Goal: Task Accomplishment & Management: Manage account settings

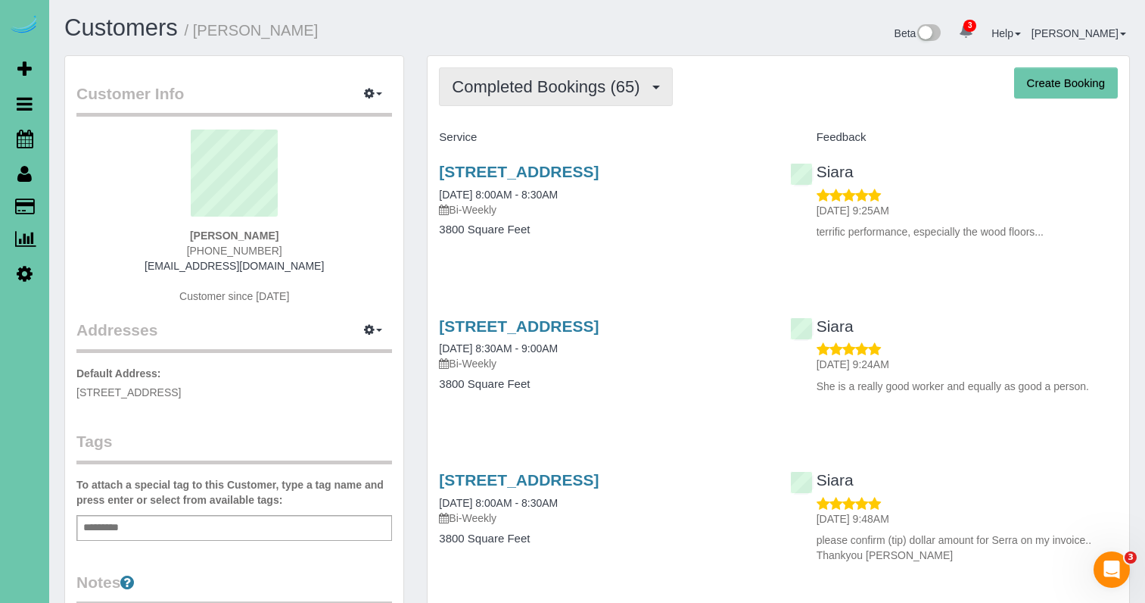
click at [515, 91] on span "Completed Bookings (65)" at bounding box center [549, 86] width 195 height 19
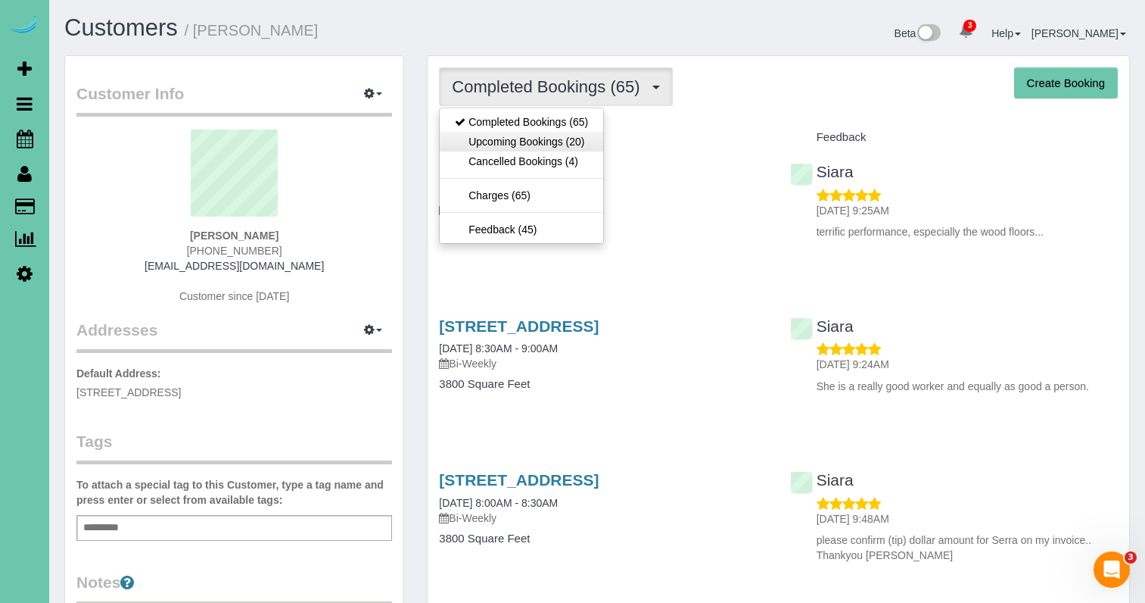
click at [507, 148] on link "Upcoming Bookings (20)" at bounding box center [522, 142] width 164 height 20
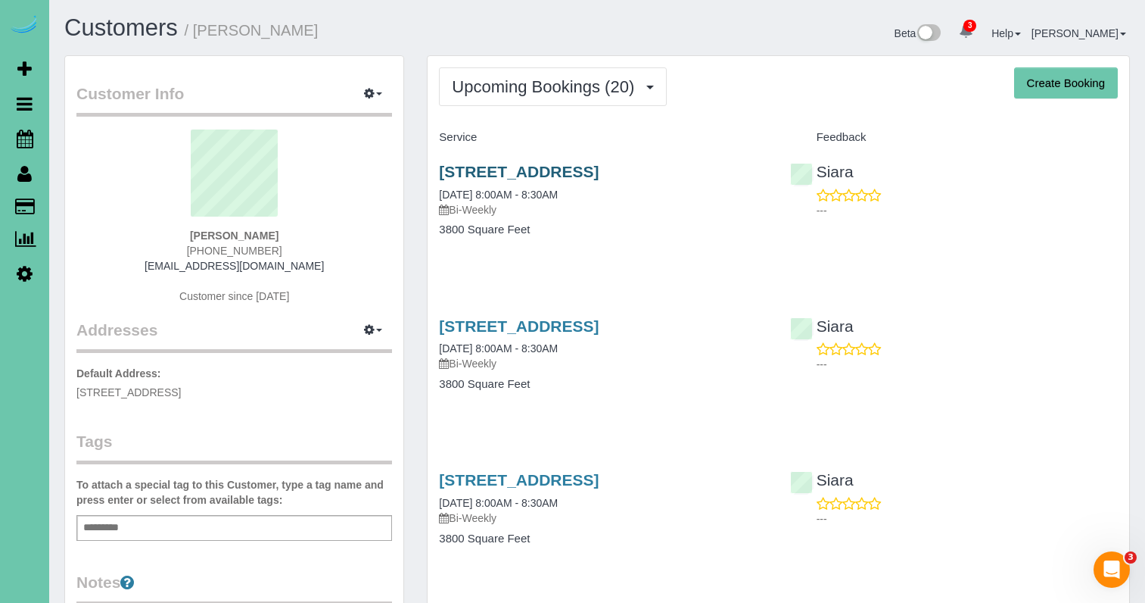
click at [541, 167] on link "[STREET_ADDRESS]" at bounding box center [519, 171] width 160 height 17
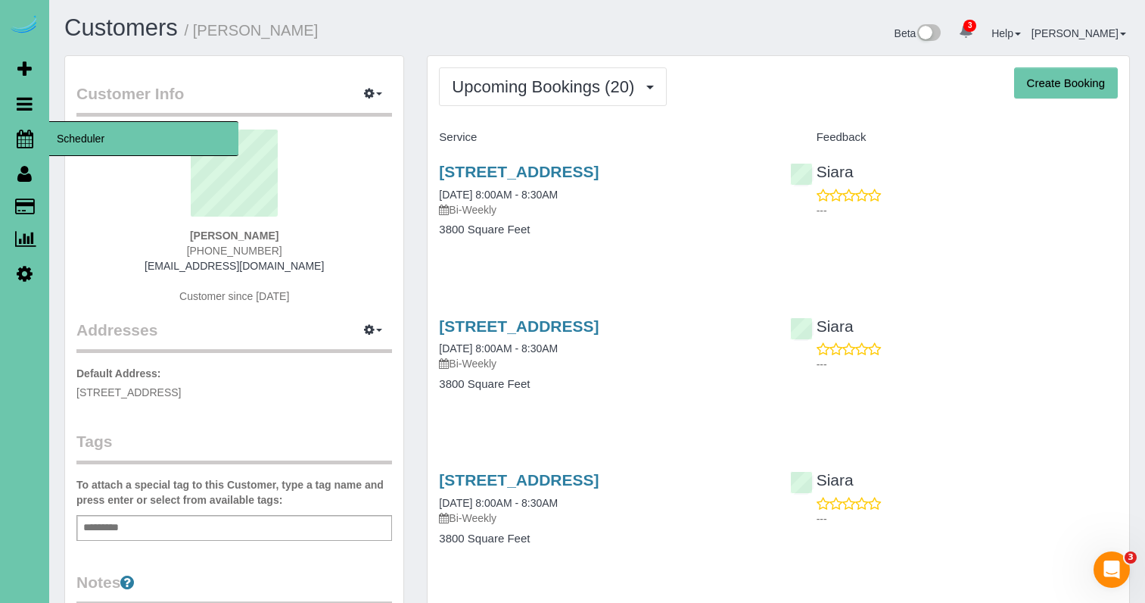
click at [17, 139] on icon at bounding box center [25, 138] width 17 height 18
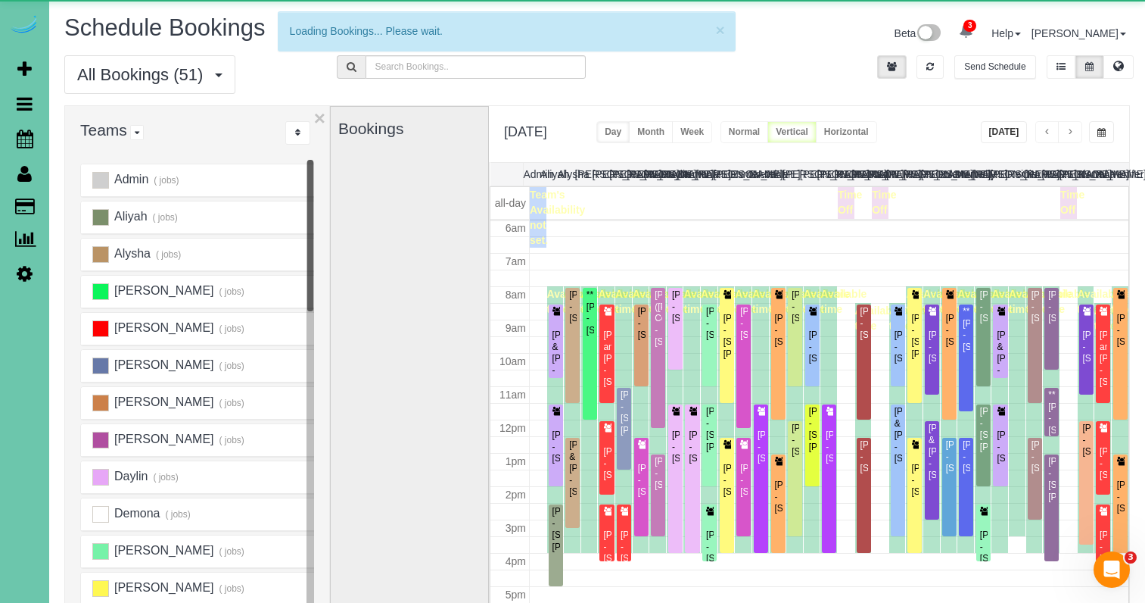
scroll to position [201, 0]
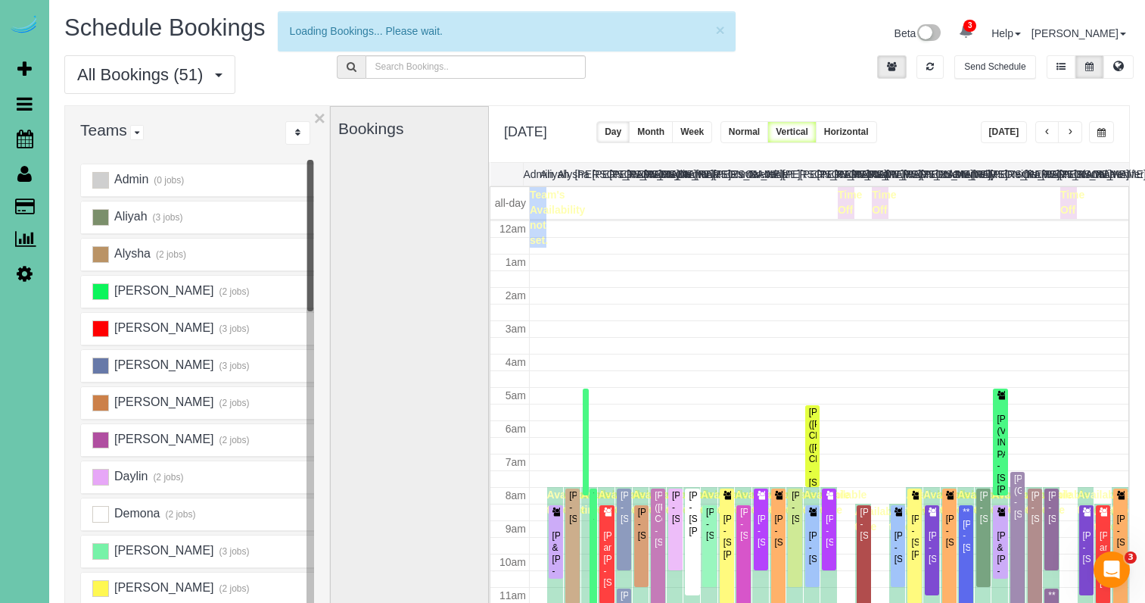
click at [998, 132] on button "[DATE]" at bounding box center [1004, 132] width 47 height 22
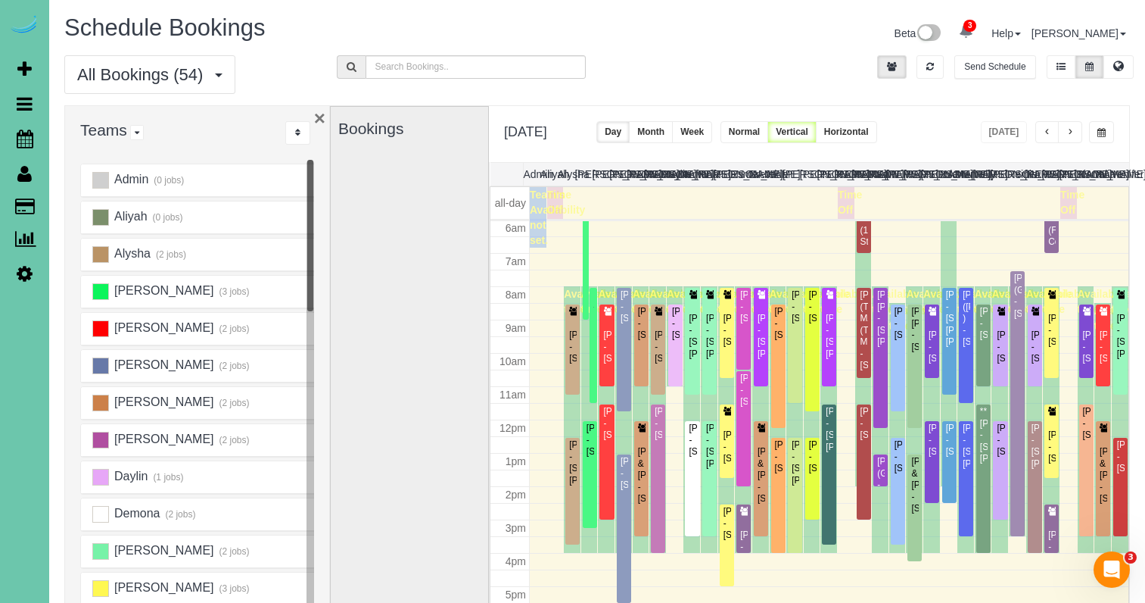
click at [318, 117] on button "×" at bounding box center [319, 118] width 11 height 20
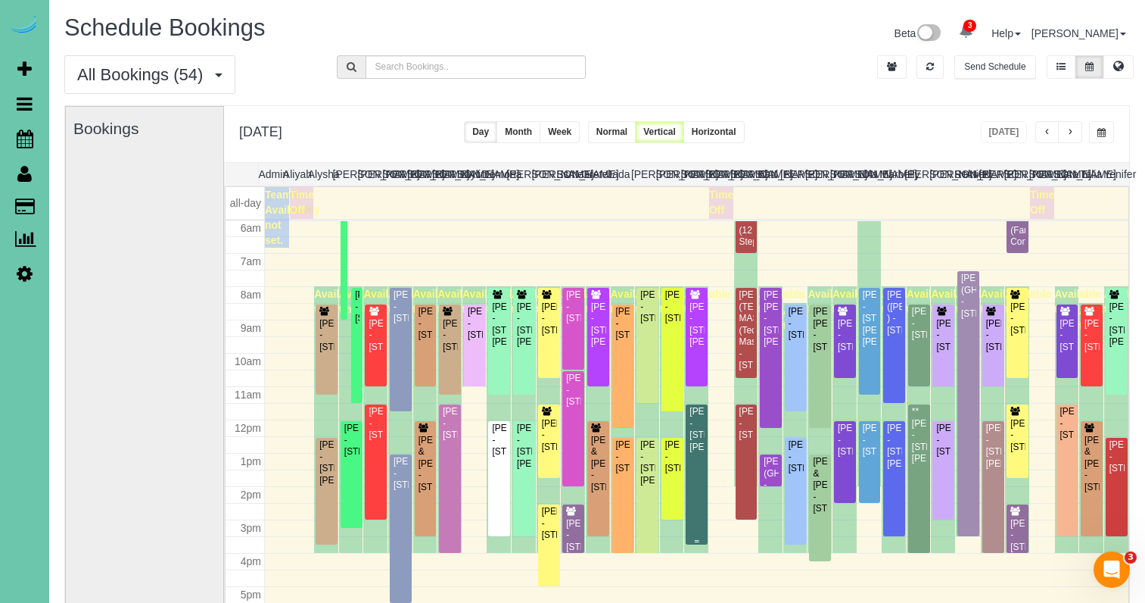
click at [694, 428] on div "Sarah Weller - 10422 Hascall St, Omaha, NE 68124" at bounding box center [697, 429] width 16 height 47
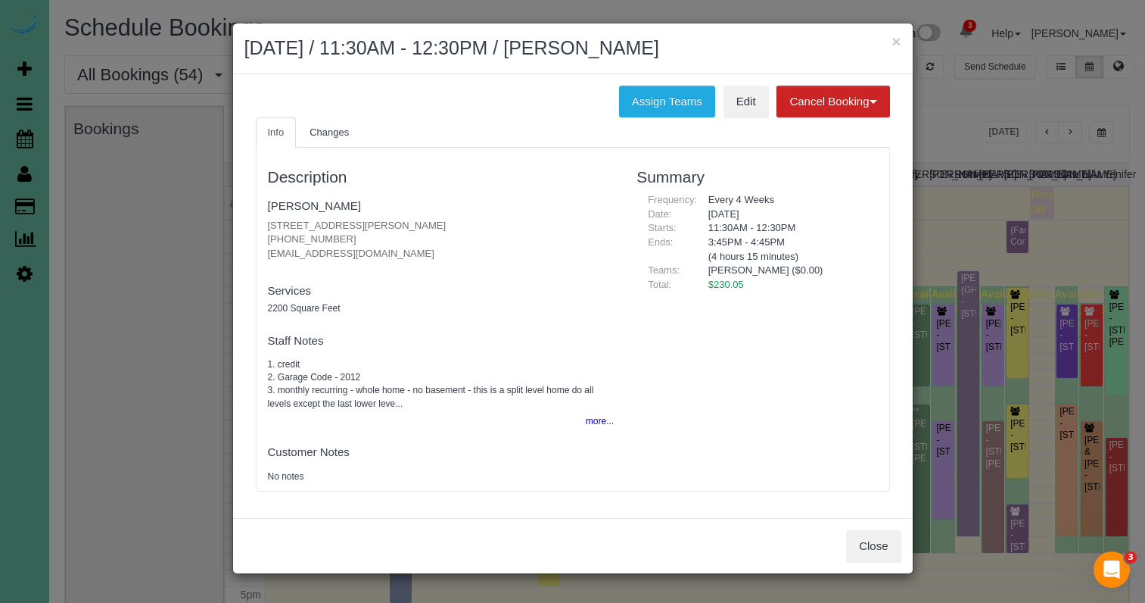
drag, startPoint x: 715, startPoint y: 253, endPoint x: 839, endPoint y: 258, distance: 125.0
click at [839, 258] on div "3:45PM - 4:45PM (4 hours 15 minutes)" at bounding box center [787, 249] width 181 height 28
drag, startPoint x: 561, startPoint y: 322, endPoint x: 626, endPoint y: 359, distance: 74.6
click at [561, 322] on div "Description Sarah Weller 10422 Hascall St, Omaha, NE 68124 (402) 639-6998 sarah…" at bounding box center [441, 319] width 369 height 328
click at [870, 540] on button "Close" at bounding box center [873, 546] width 55 height 32
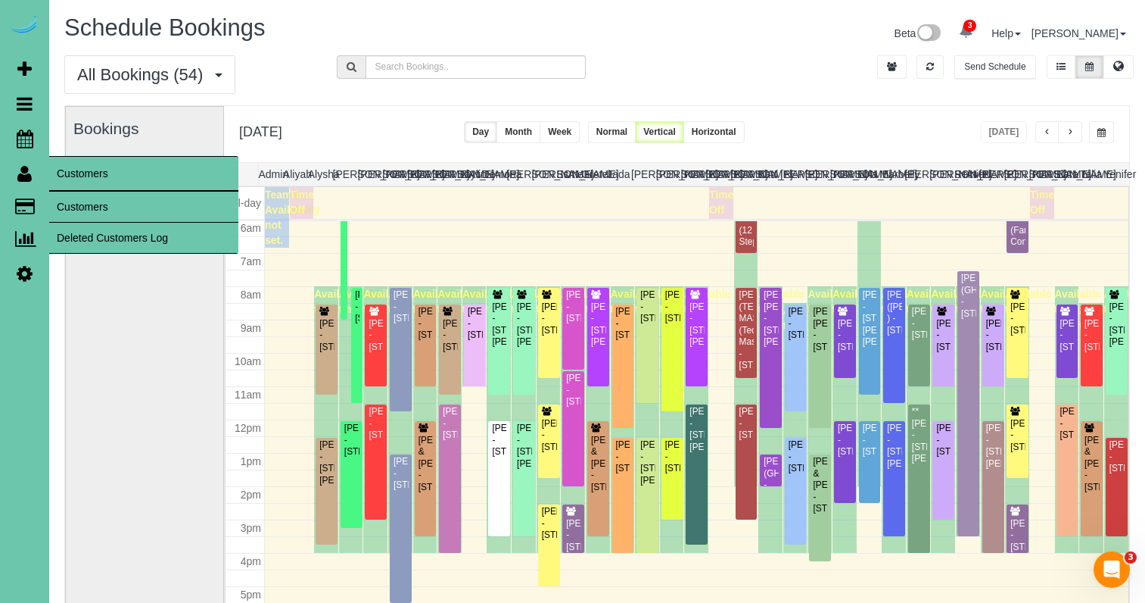
click at [95, 201] on link "Customers" at bounding box center [143, 207] width 189 height 30
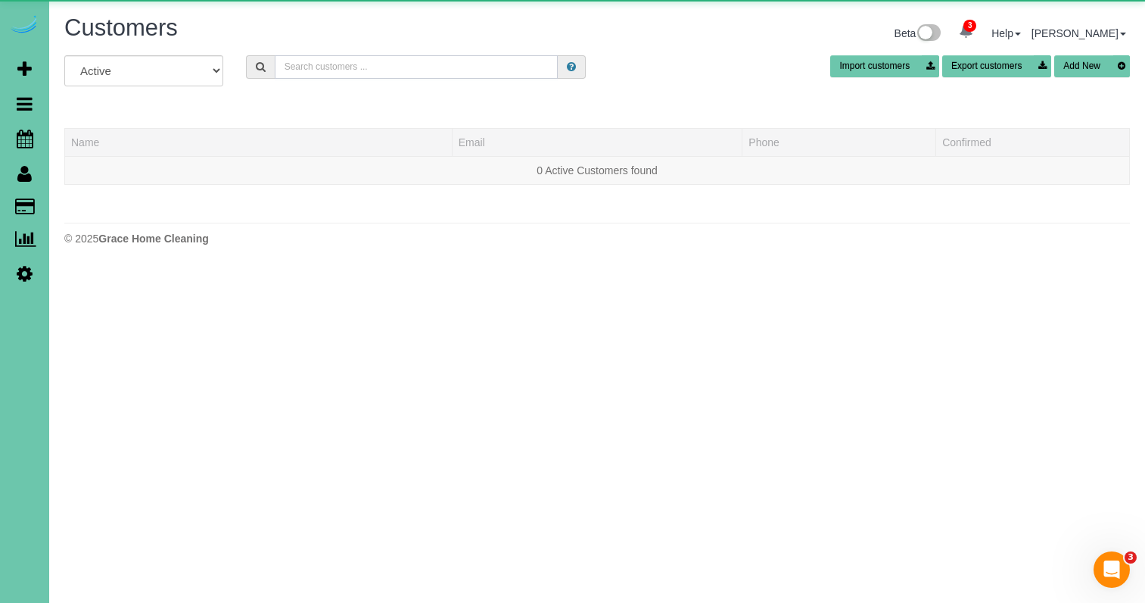
click at [296, 66] on input "text" at bounding box center [416, 66] width 283 height 23
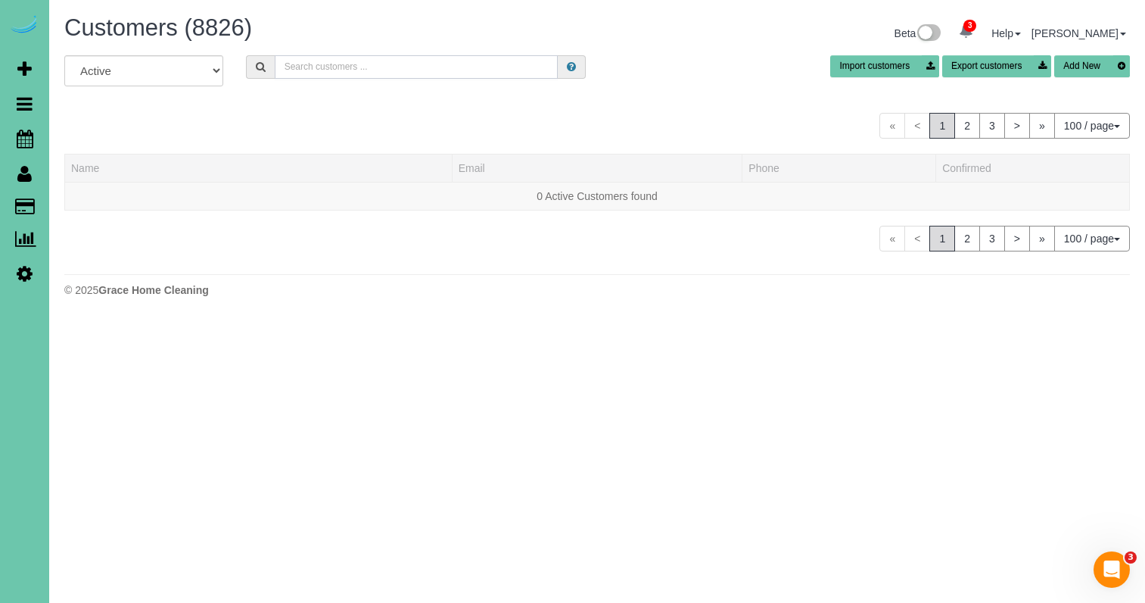
type input "g"
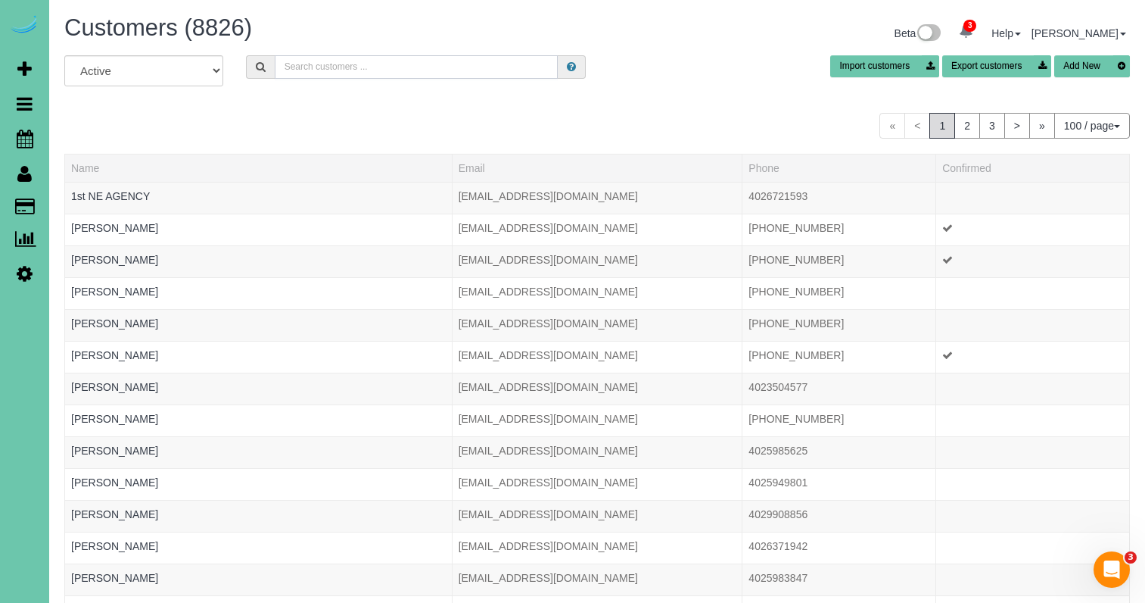
type input "g"
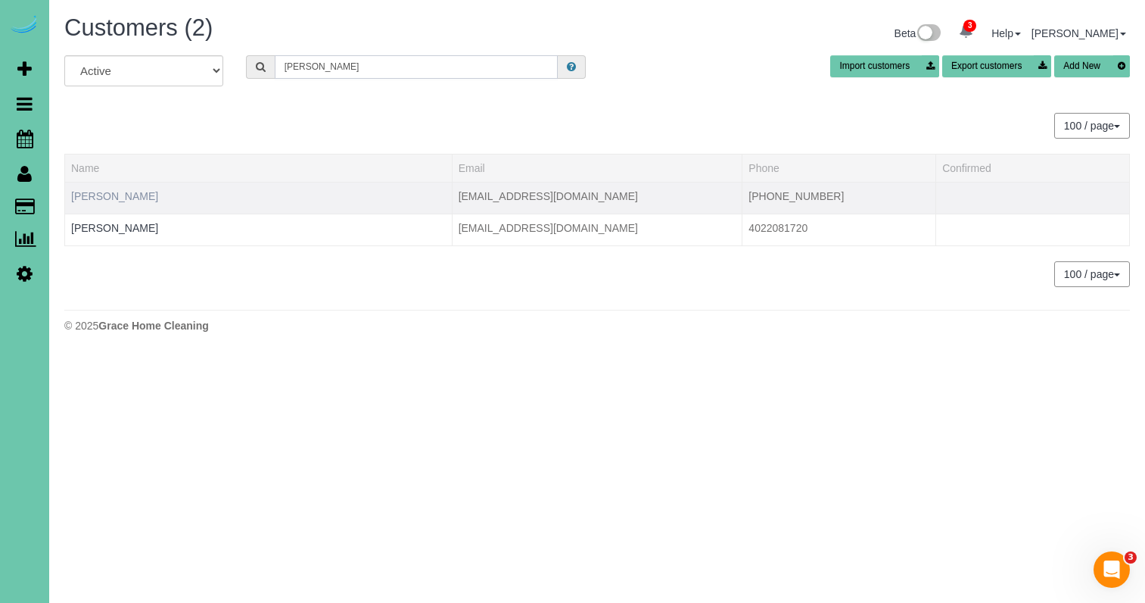
type input "greg g"
click at [117, 201] on link "Greg Gillham" at bounding box center [114, 196] width 87 height 12
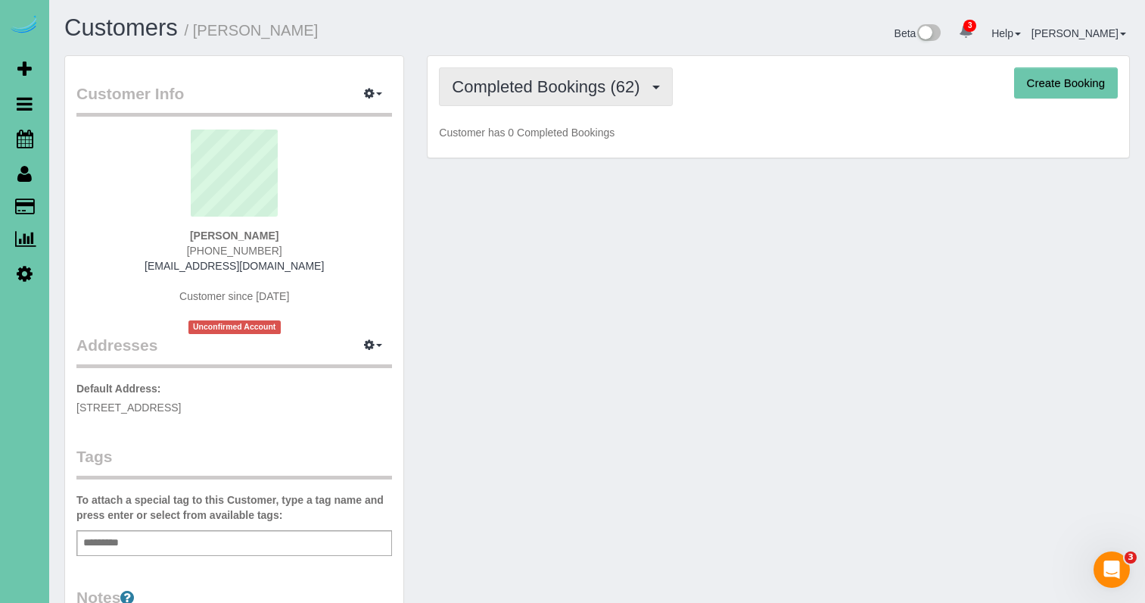
click at [503, 87] on span "Completed Bookings (62)" at bounding box center [549, 86] width 195 height 19
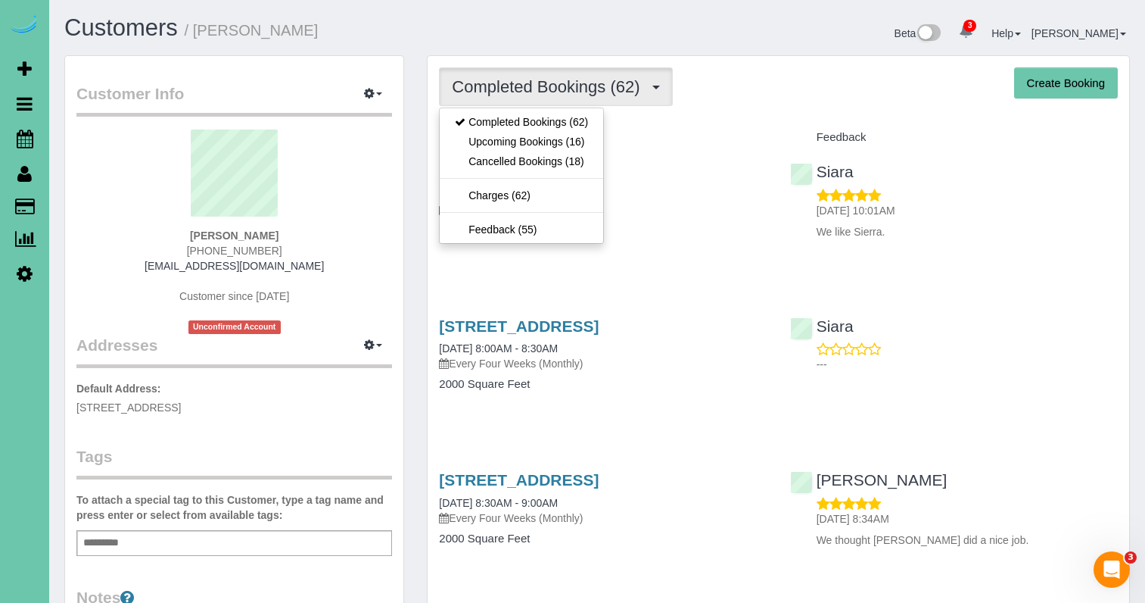
click at [509, 140] on link "Upcoming Bookings (16)" at bounding box center [522, 142] width 164 height 20
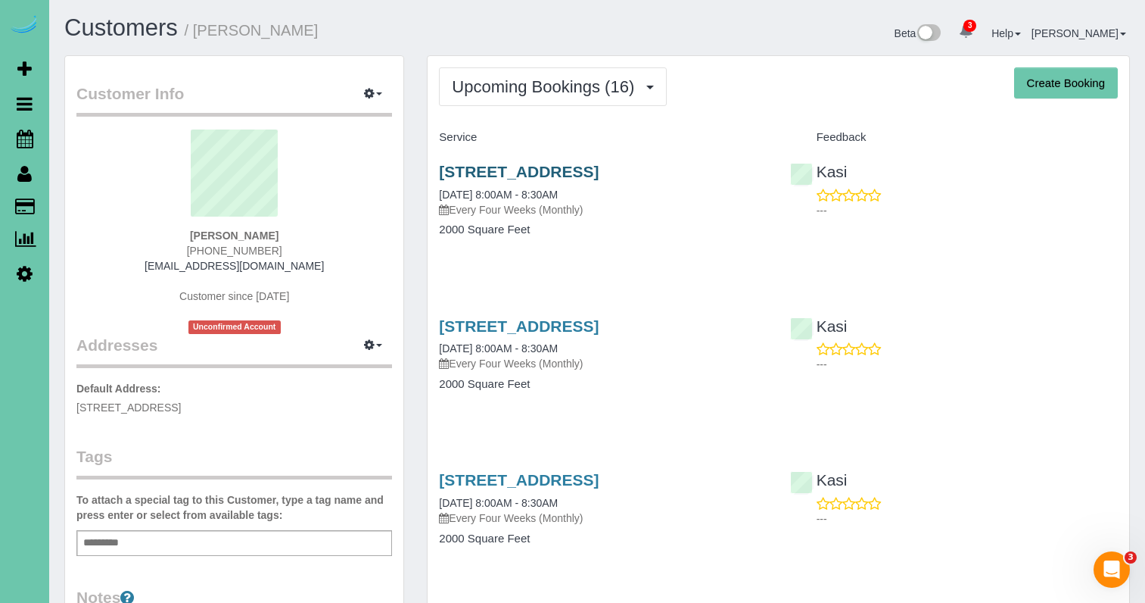
click at [522, 168] on link "18110 S 204th Street, Gretna, NE 68028" at bounding box center [519, 171] width 160 height 17
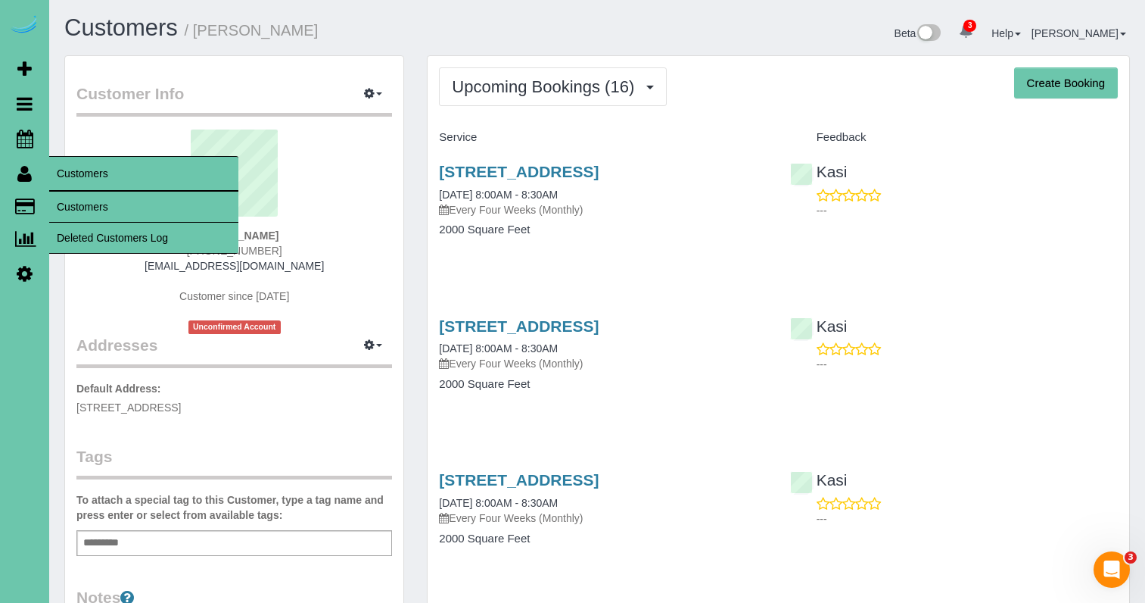
click at [83, 201] on link "Customers" at bounding box center [143, 207] width 189 height 30
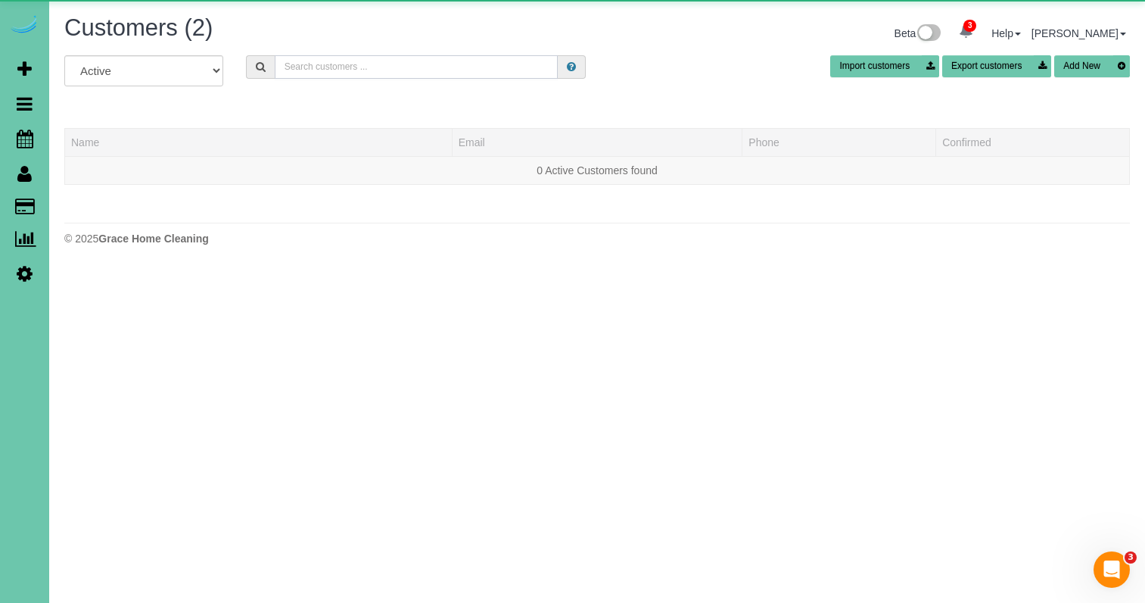
click at [351, 70] on input "text" at bounding box center [416, 66] width 283 height 23
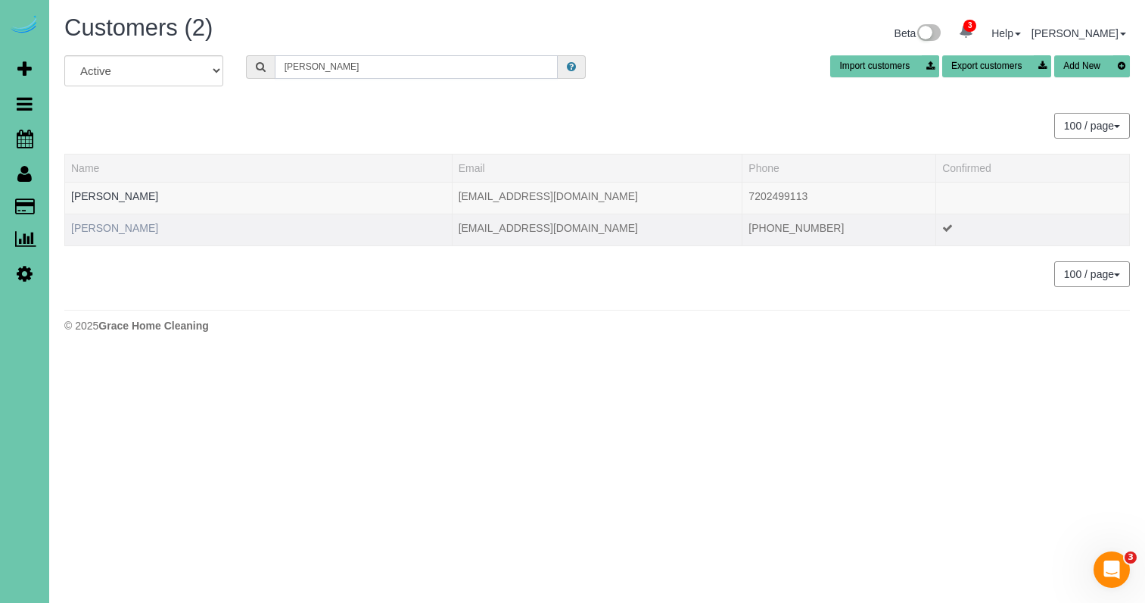
type input "Chloe b"
click at [117, 232] on link "Chloe Boyer" at bounding box center [114, 228] width 87 height 12
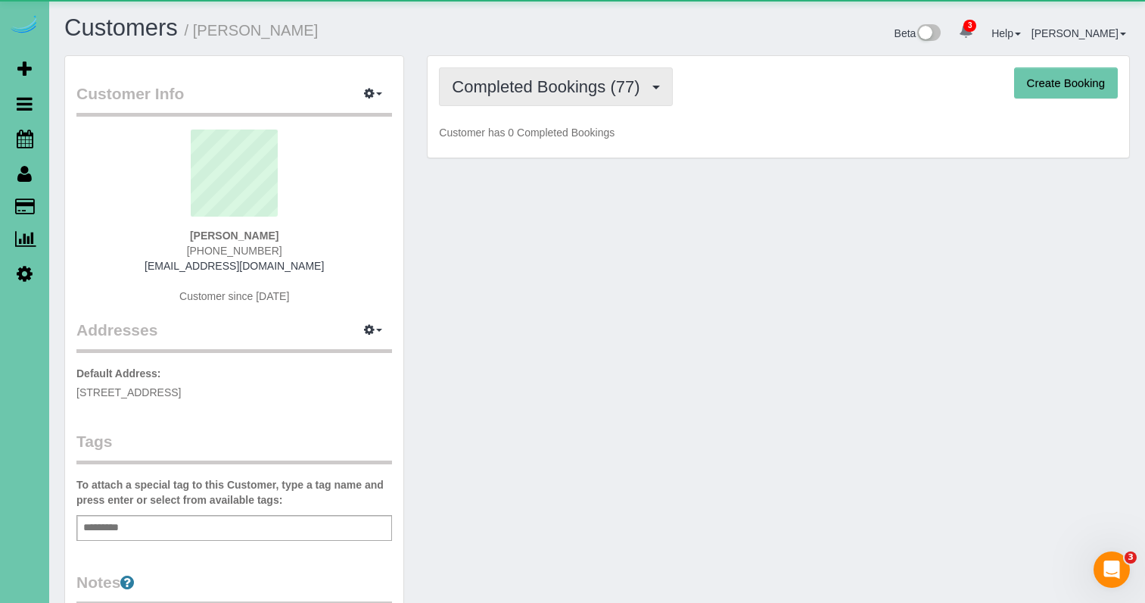
click at [462, 83] on span "Completed Bookings (77)" at bounding box center [549, 86] width 195 height 19
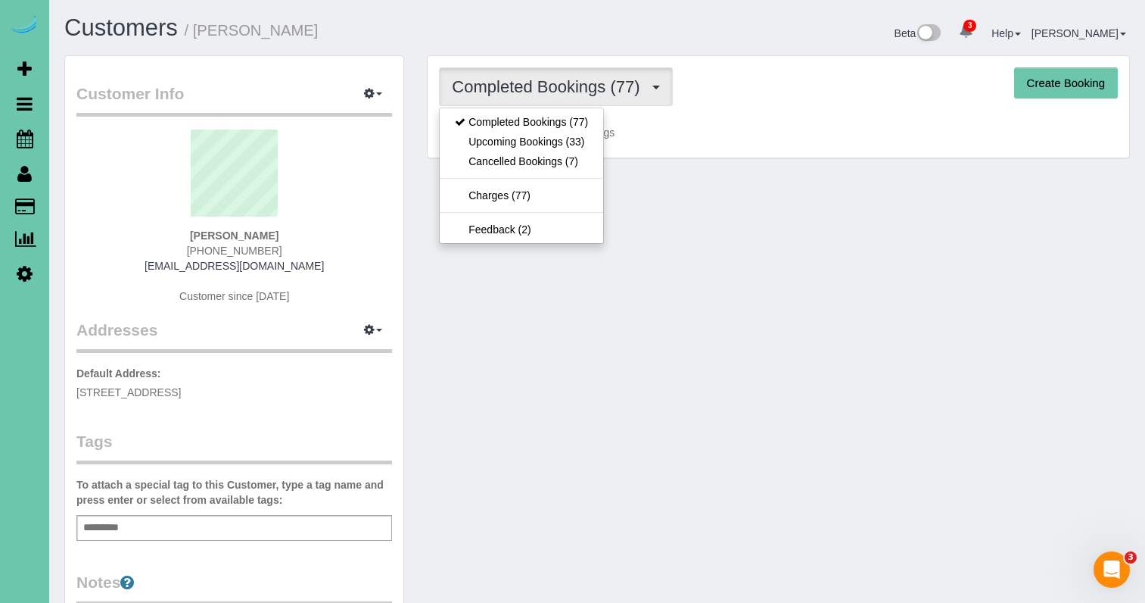
click at [499, 134] on link "Upcoming Bookings (33)" at bounding box center [522, 142] width 164 height 20
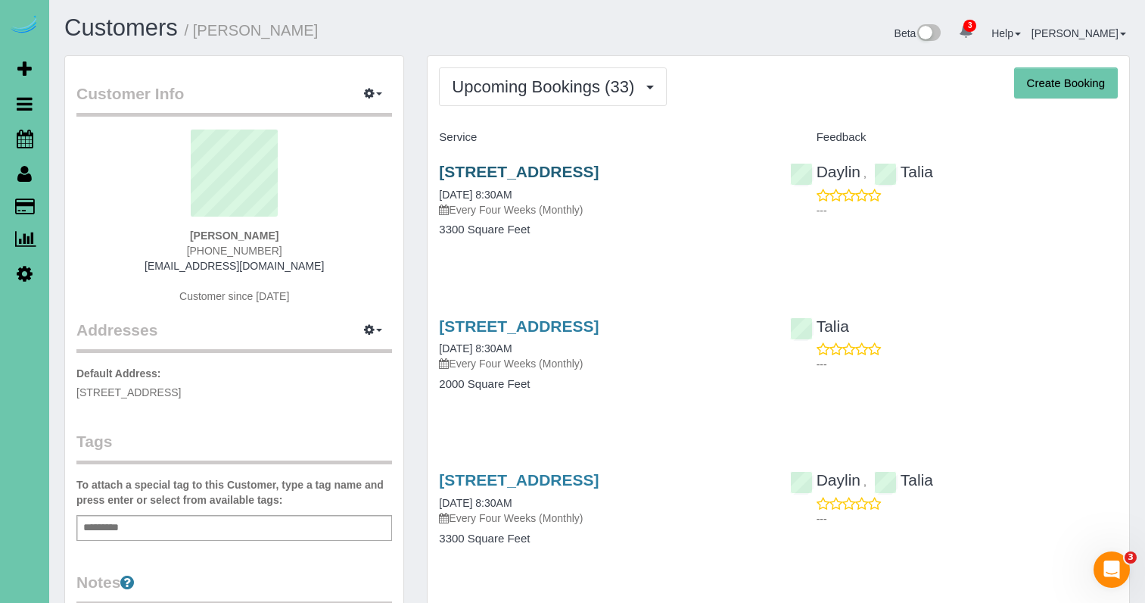
click at [573, 167] on link "3311 S 188th Ave, Omaha, NE 68130" at bounding box center [519, 171] width 160 height 17
click at [571, 328] on link "3311 S 188th Ave, Omaha, NE 68130" at bounding box center [519, 325] width 160 height 17
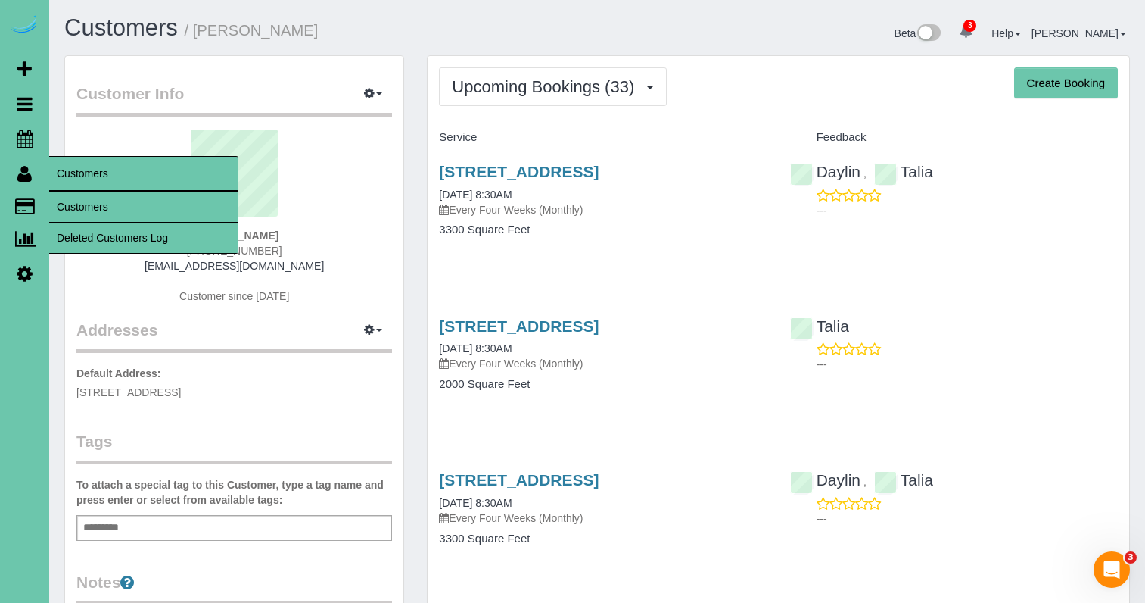
click at [86, 203] on link "Customers" at bounding box center [143, 207] width 189 height 30
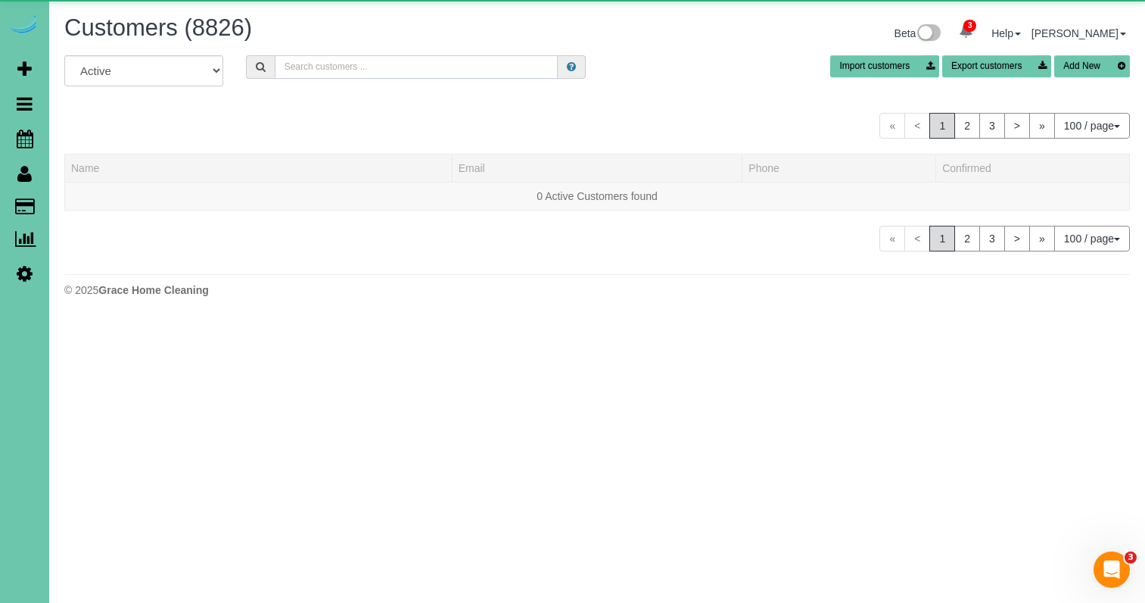
click at [304, 70] on input "text" at bounding box center [416, 66] width 283 height 23
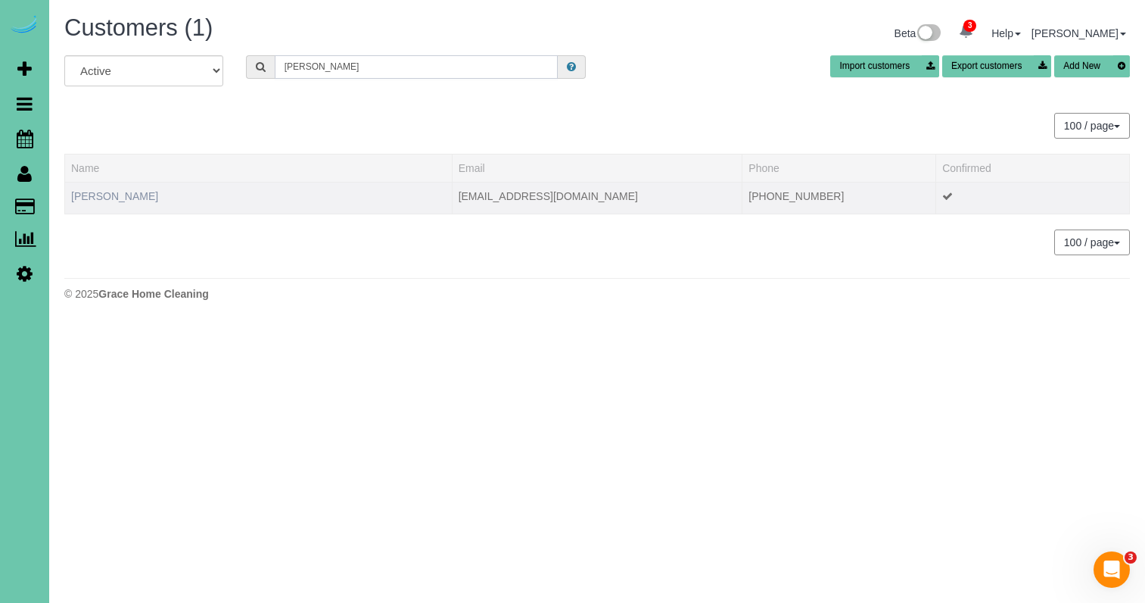
type input "rupp"
click at [107, 190] on link "Cindy Rupp" at bounding box center [114, 196] width 87 height 12
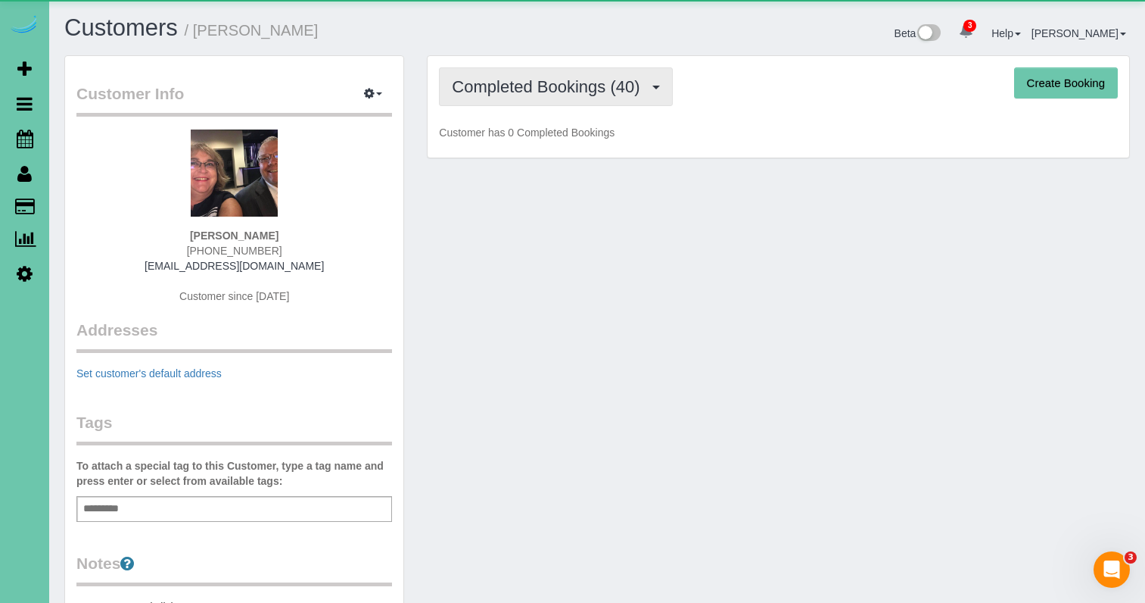
click at [498, 83] on span "Completed Bookings (40)" at bounding box center [549, 86] width 195 height 19
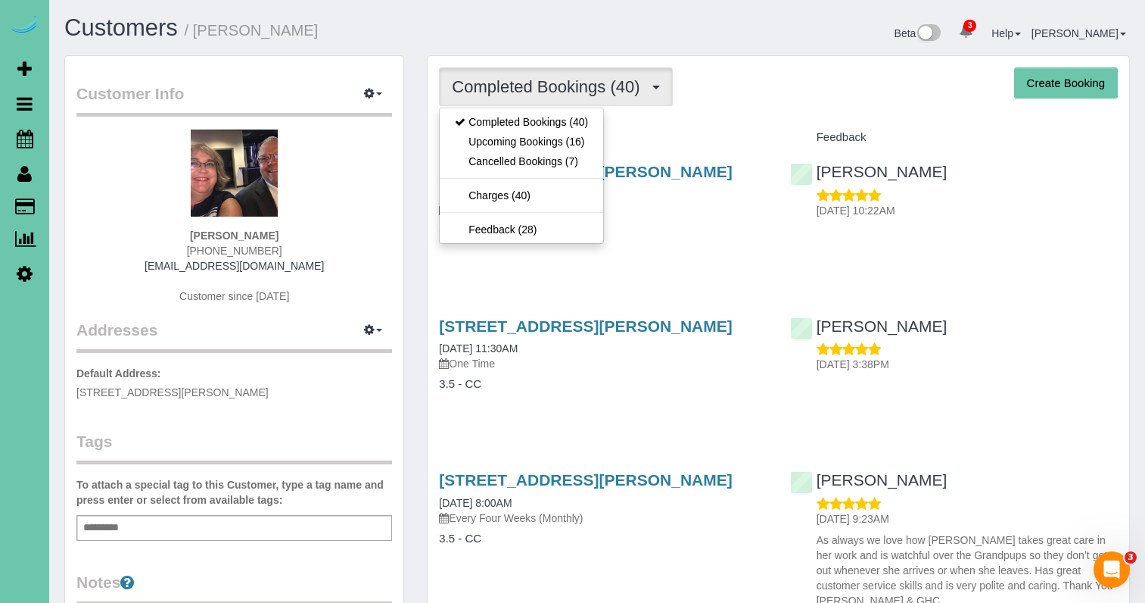
click at [506, 145] on link "Upcoming Bookings (16)" at bounding box center [522, 142] width 164 height 20
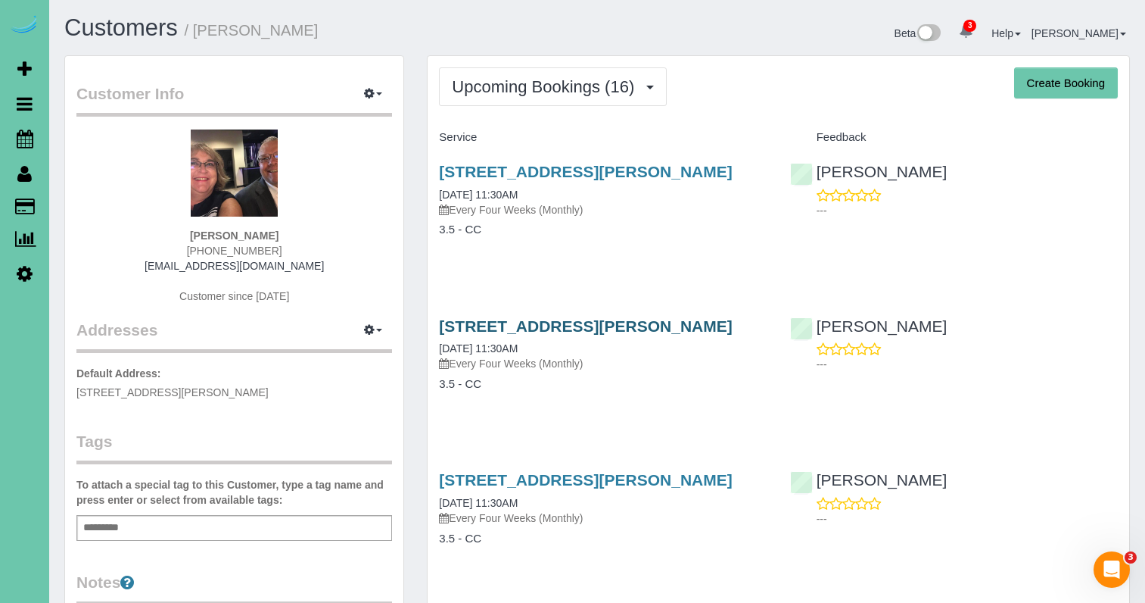
click at [528, 329] on link "16637 Holmes Street, Omaha, NE 68135" at bounding box center [585, 325] width 293 height 17
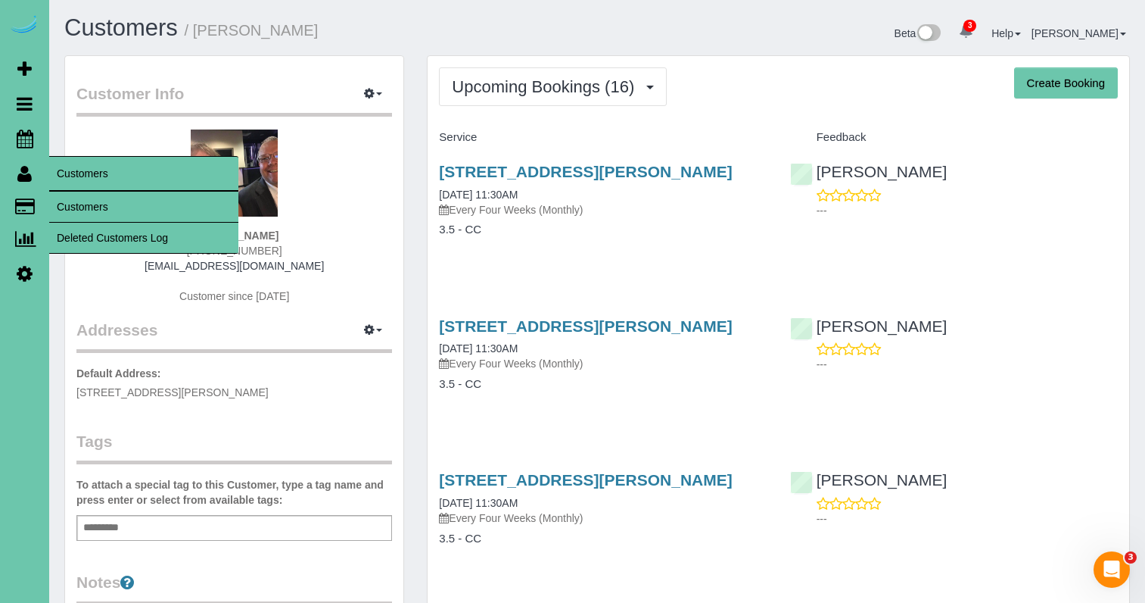
drag, startPoint x: 70, startPoint y: 197, endPoint x: 180, endPoint y: 167, distance: 113.7
click at [73, 196] on link "Customers" at bounding box center [143, 207] width 189 height 30
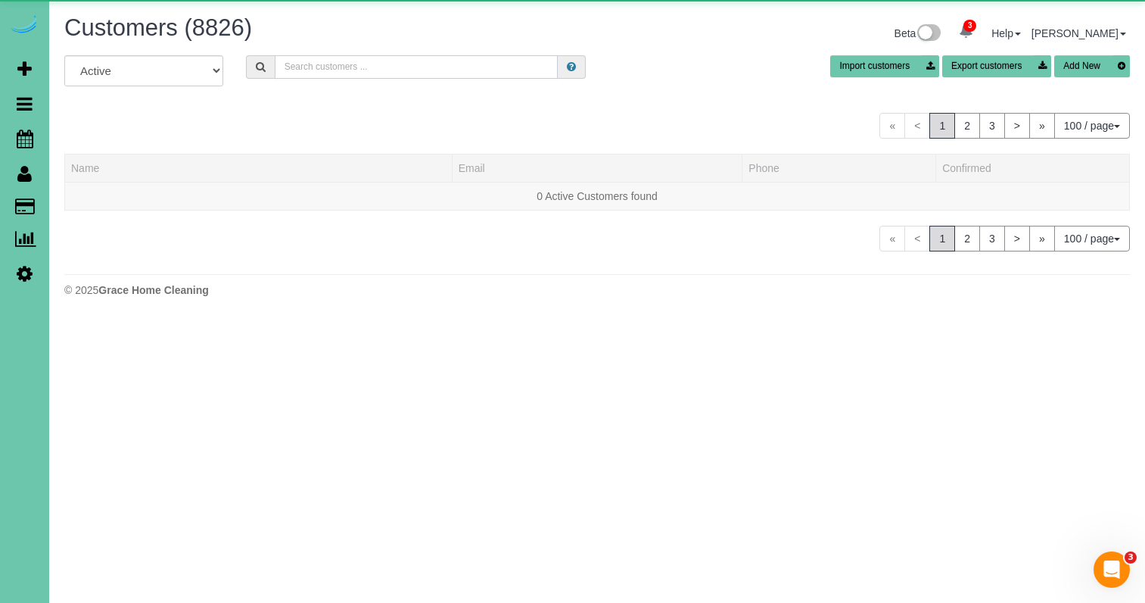
click at [411, 68] on input "text" at bounding box center [416, 66] width 283 height 23
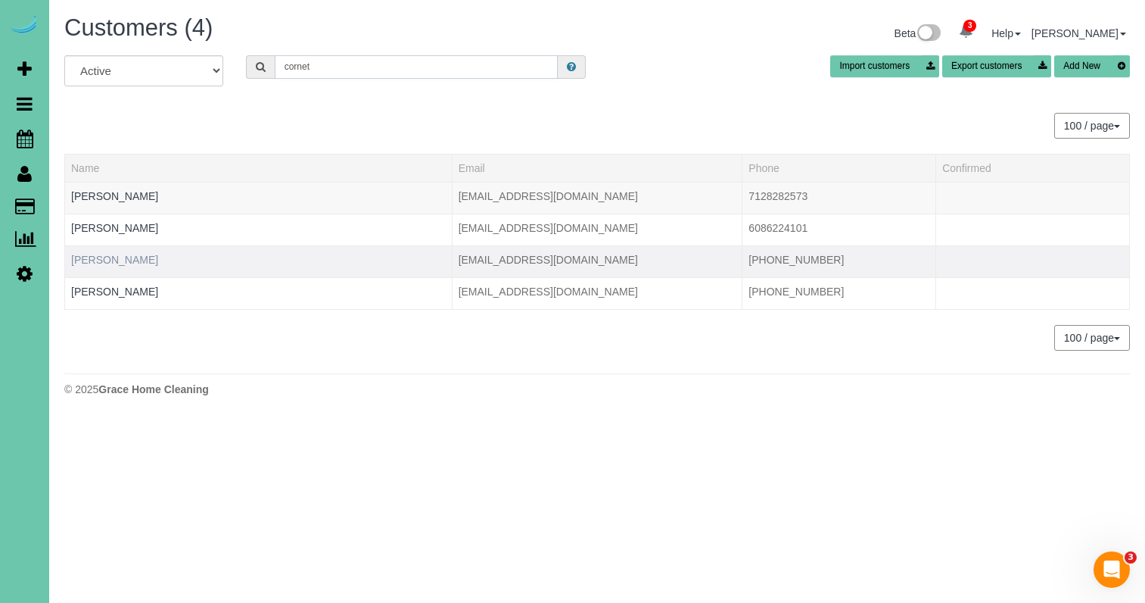
type input "cornet"
click at [105, 256] on link "Lisa Cornet" at bounding box center [114, 260] width 87 height 12
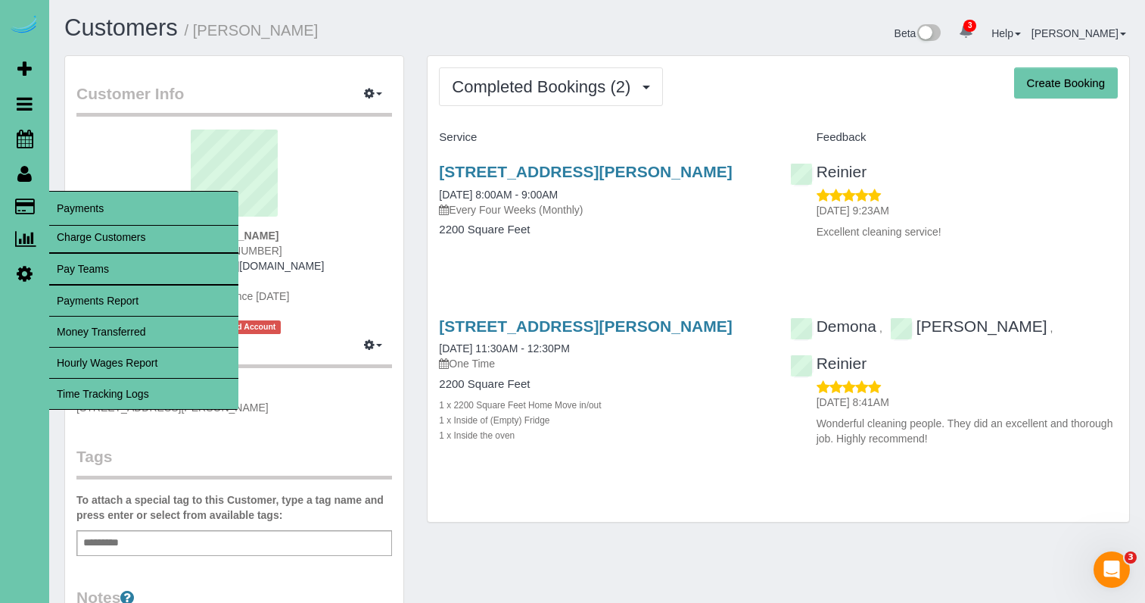
drag, startPoint x: 151, startPoint y: 402, endPoint x: 167, endPoint y: 394, distance: 17.9
click at [154, 401] on link "Time Tracking Logs" at bounding box center [143, 393] width 189 height 30
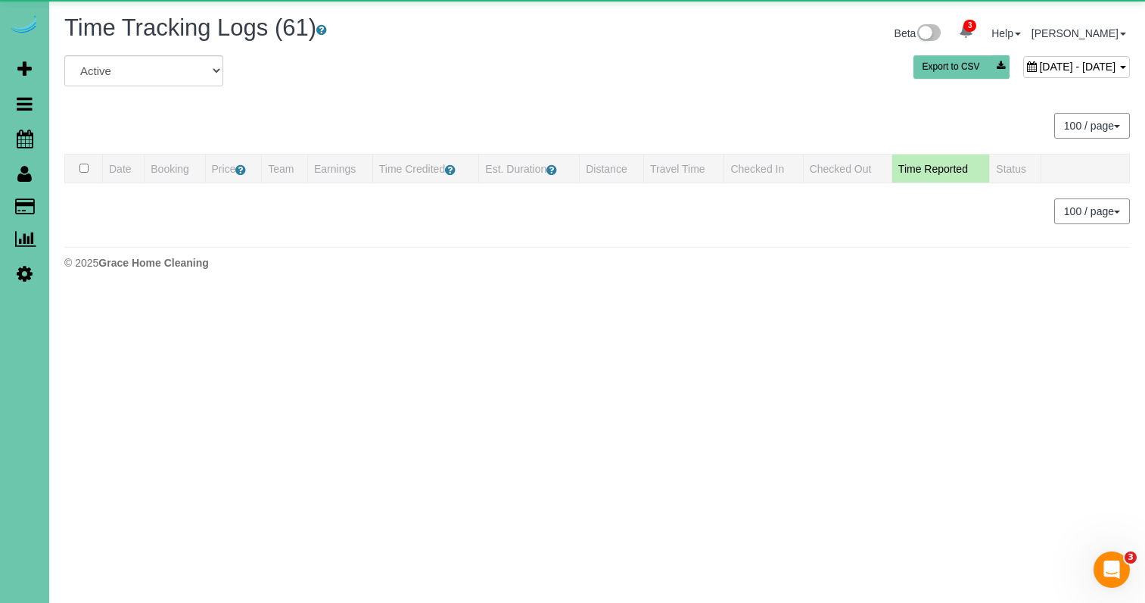
click at [1039, 61] on span "September 08, 2025 - September 08, 2025" at bounding box center [1077, 67] width 76 height 12
type input "**********"
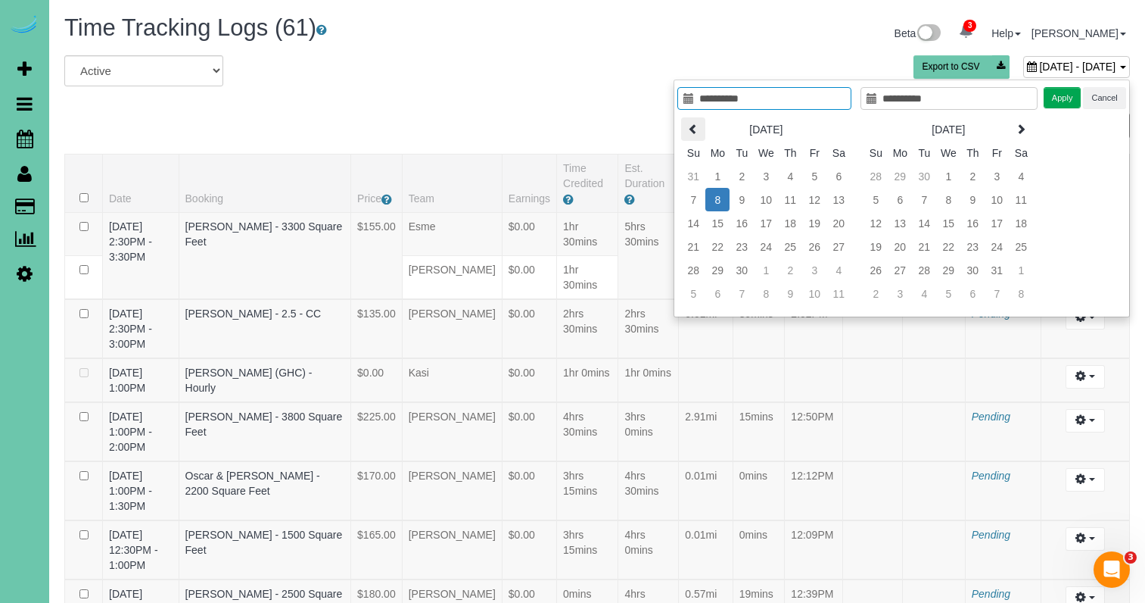
click at [695, 132] on icon at bounding box center [693, 128] width 11 height 11
type input "**********"
click at [721, 252] on td "18" at bounding box center [717, 246] width 24 height 23
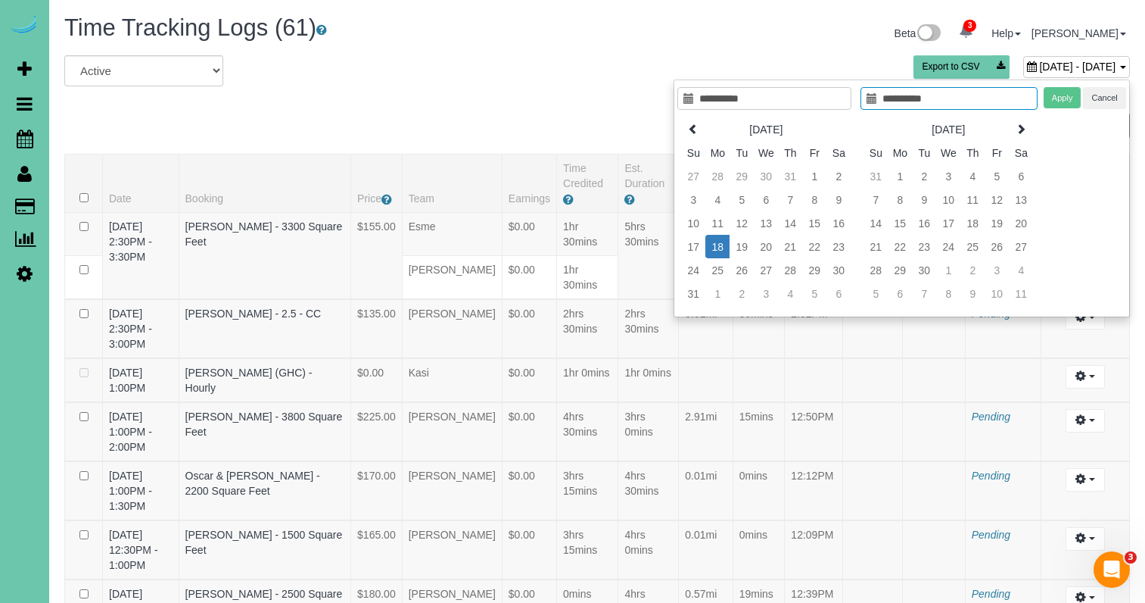
type input "**********"
click at [721, 252] on td "18" at bounding box center [717, 246] width 24 height 23
type input "**********"
drag, startPoint x: 1066, startPoint y: 95, endPoint x: 1024, endPoint y: 93, distance: 41.7
click at [1066, 95] on button "Apply" at bounding box center [1063, 98] width 38 height 22
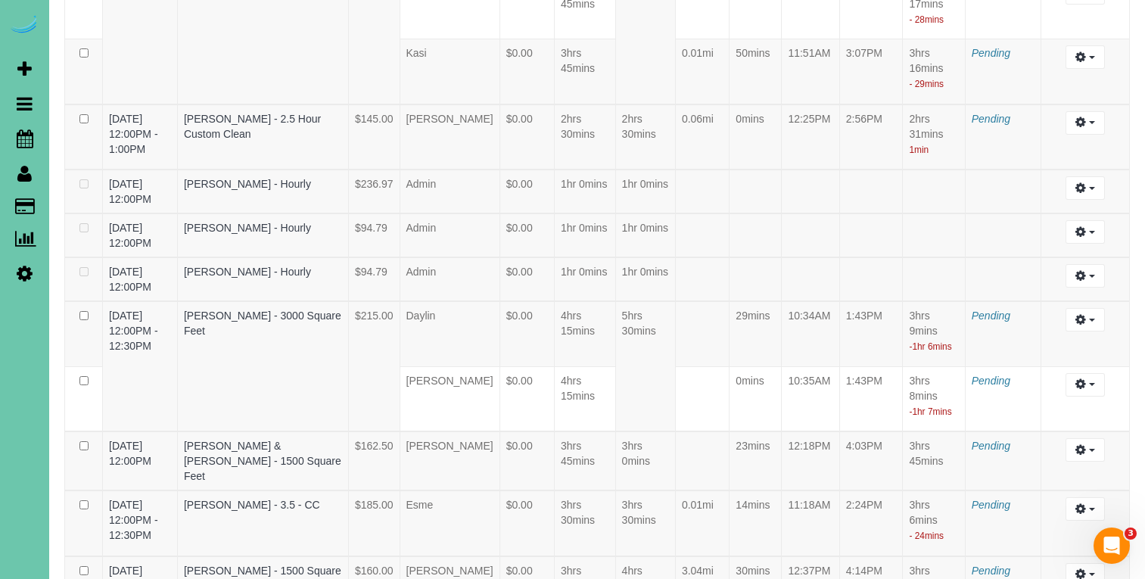
scroll to position [3542, 0]
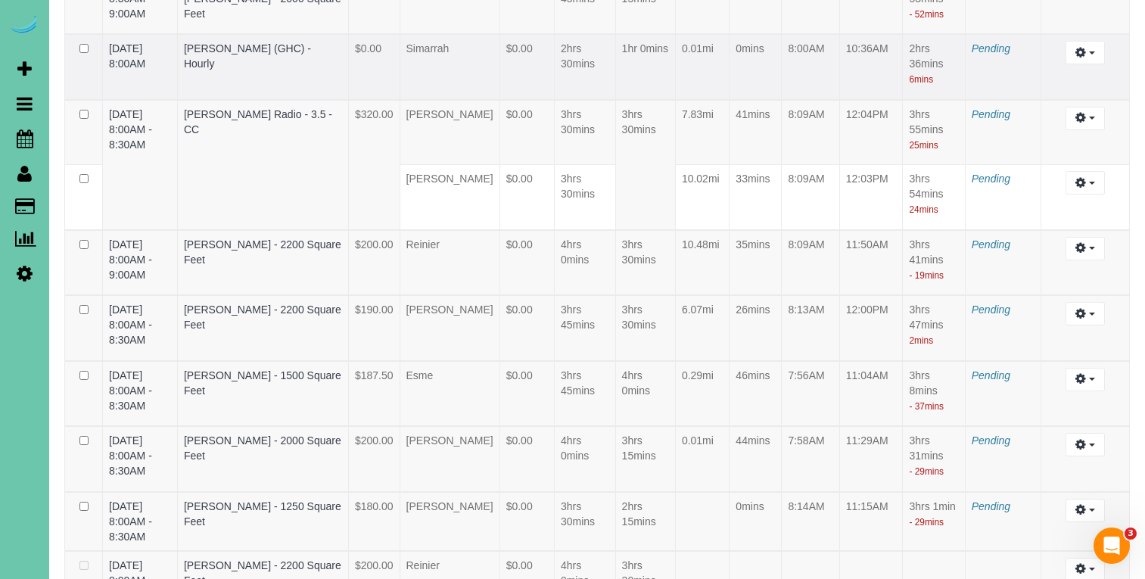
drag, startPoint x: 92, startPoint y: 96, endPoint x: 66, endPoint y: 107, distance: 28.1
click at [91, 96] on td at bounding box center [84, 67] width 38 height 66
click at [17, 139] on icon at bounding box center [25, 138] width 17 height 18
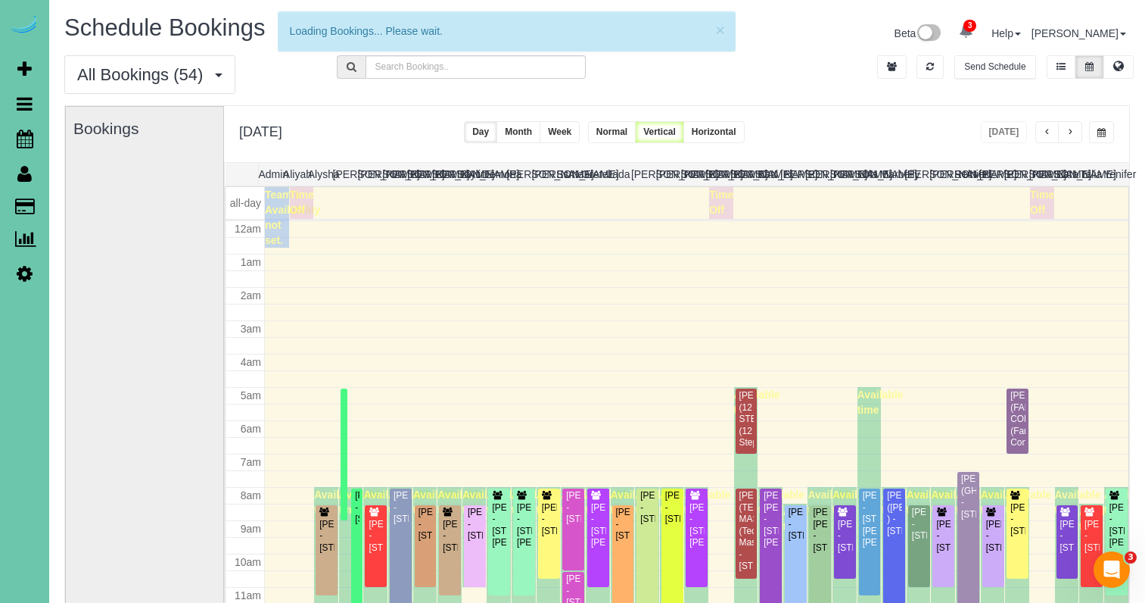
scroll to position [201, 0]
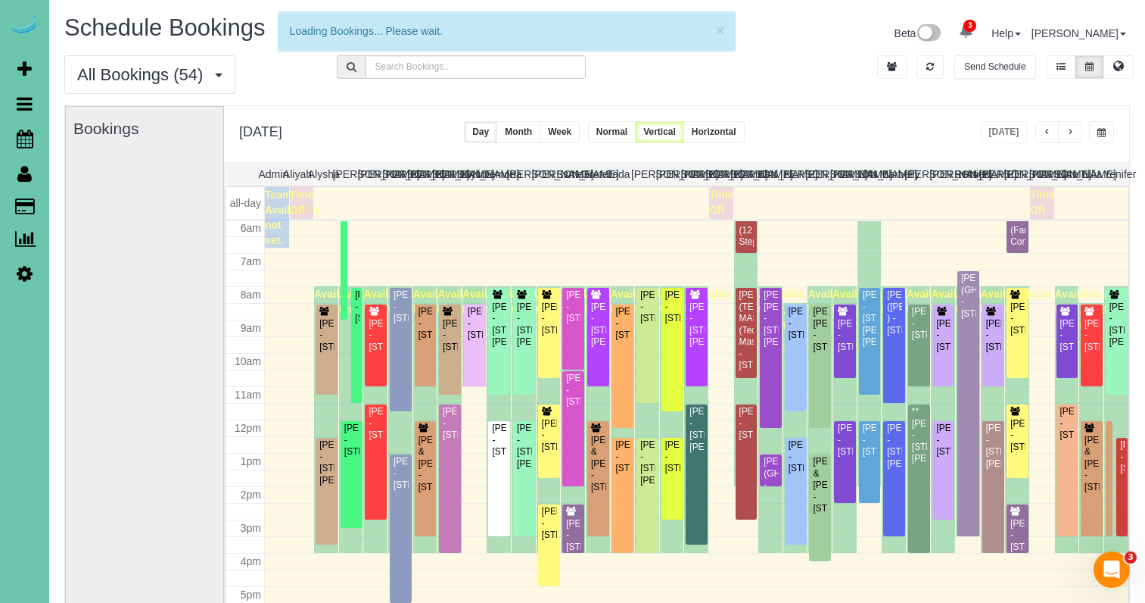
click at [1101, 137] on span "button" at bounding box center [1102, 132] width 8 height 9
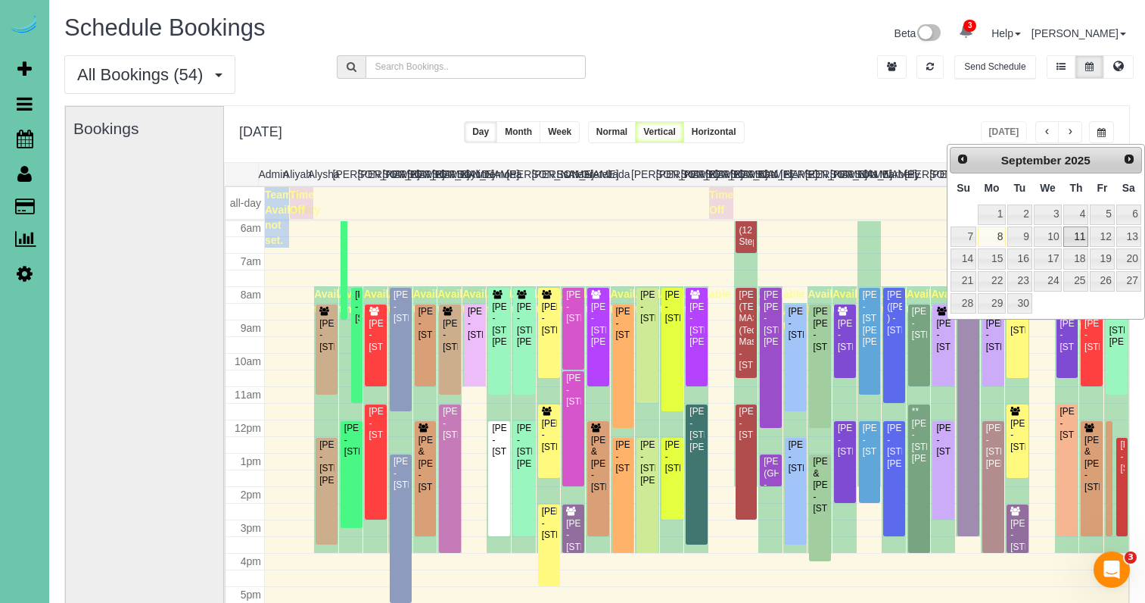
click at [1076, 238] on link "11" at bounding box center [1076, 236] width 25 height 20
type input "**********"
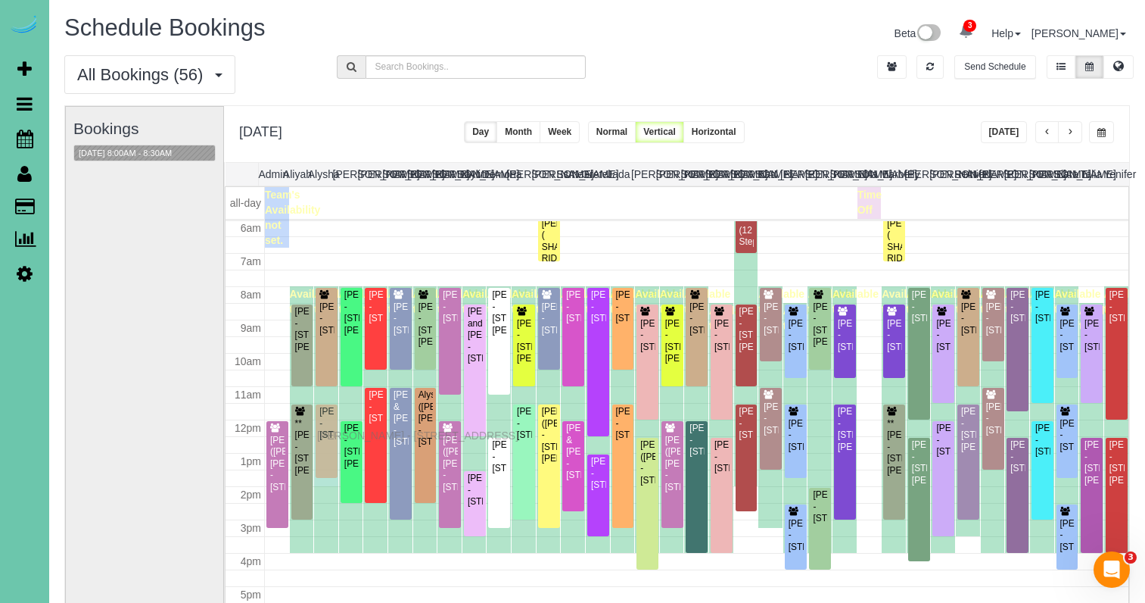
drag, startPoint x: 325, startPoint y: 530, endPoint x: 321, endPoint y: 433, distance: 97.0
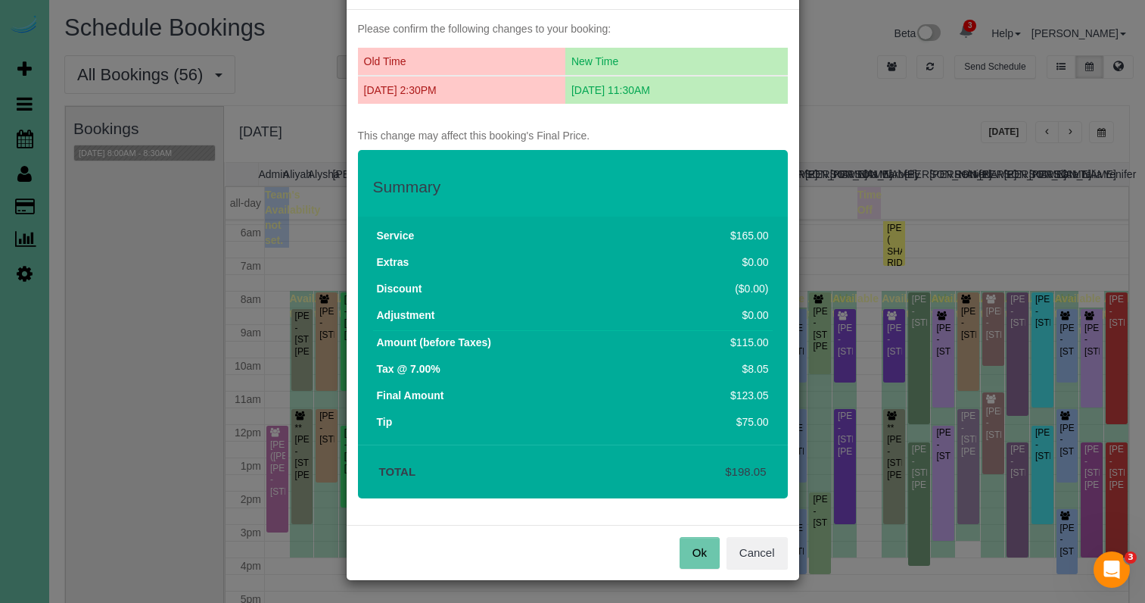
scroll to position [59, 0]
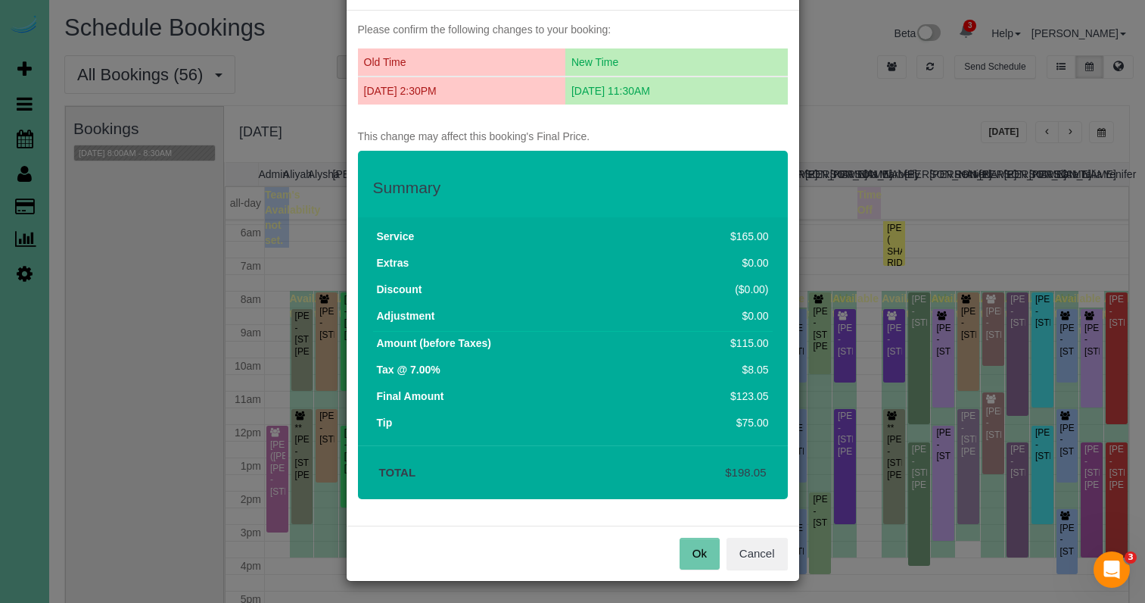
click at [702, 549] on button "Ok" at bounding box center [700, 553] width 40 height 32
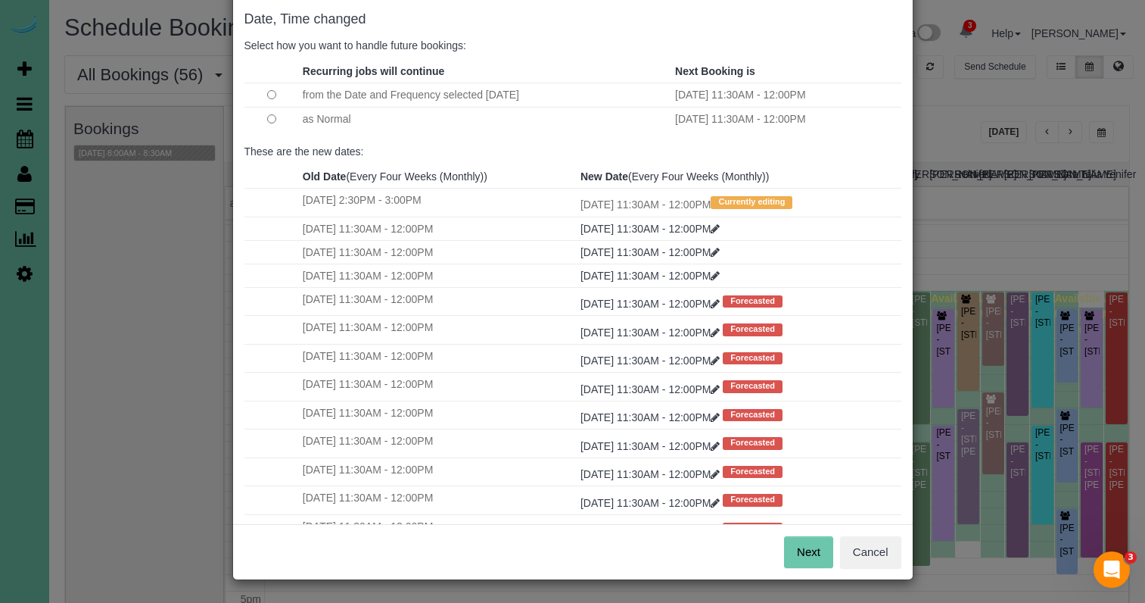
scroll to position [76, 0]
click at [814, 547] on button "Next" at bounding box center [808, 552] width 49 height 32
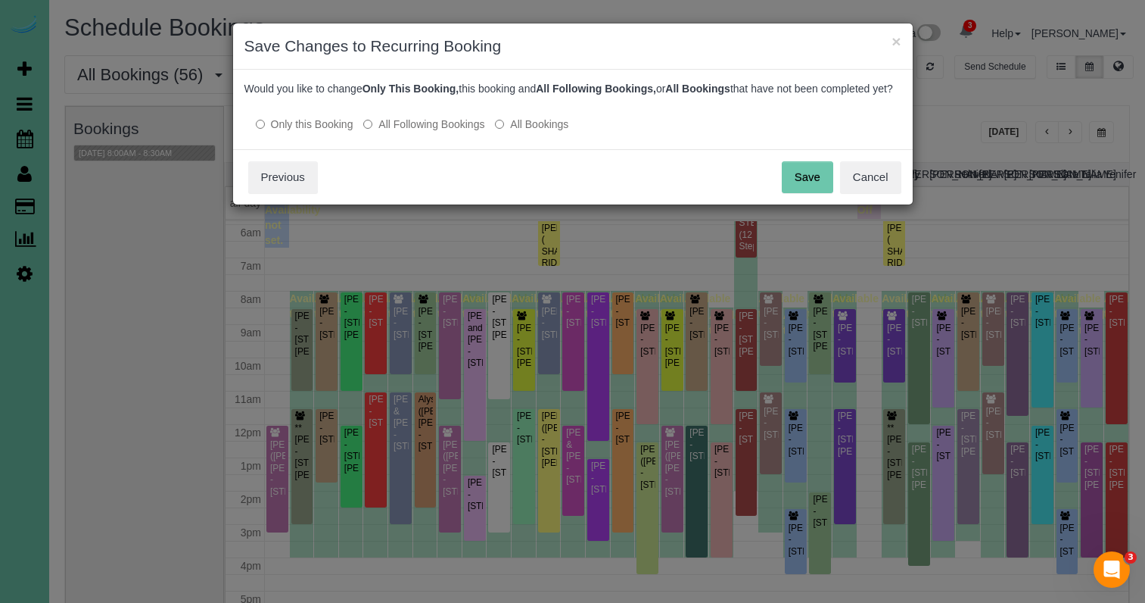
click at [820, 193] on button "Save" at bounding box center [807, 177] width 51 height 32
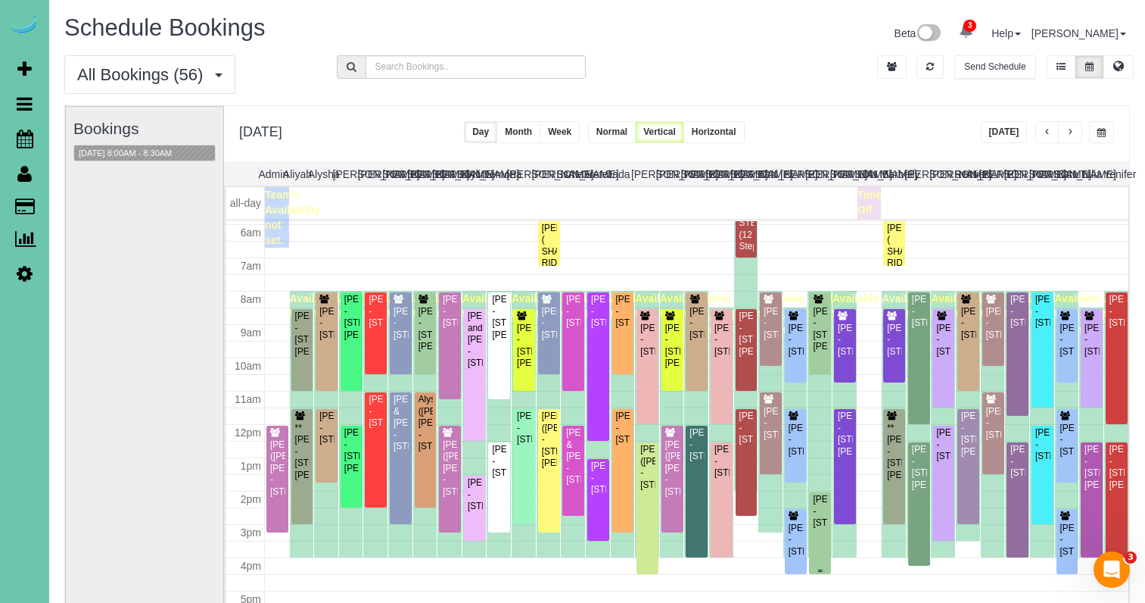
click at [824, 509] on div "Timothy Early - 2706 S 118th Street, Omaha, NE 68114" at bounding box center [820, 511] width 16 height 35
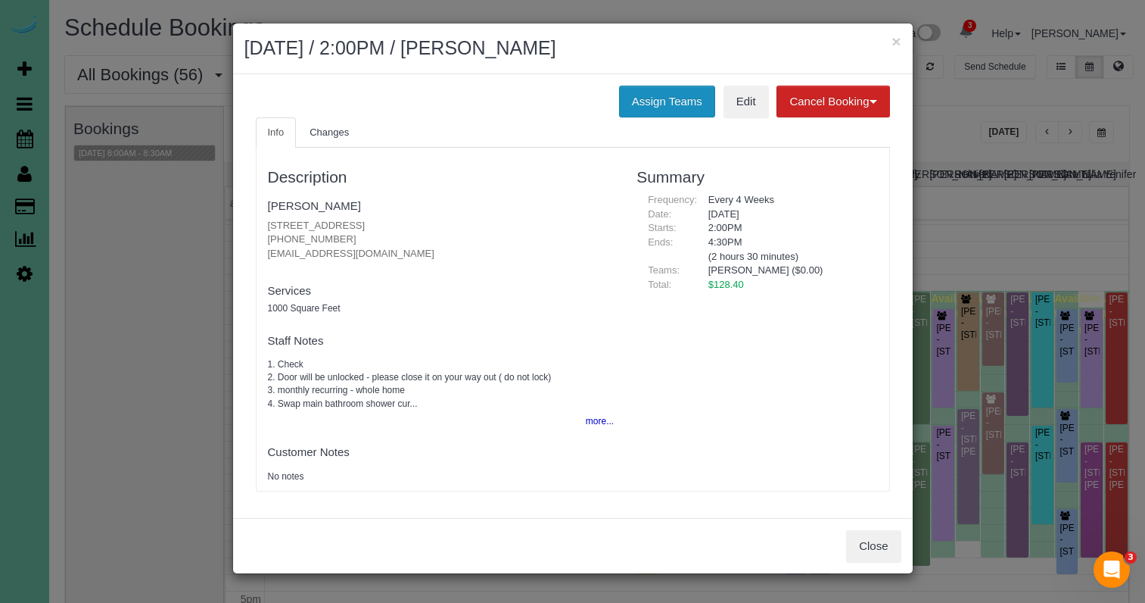
click at [665, 88] on button "Assign Teams" at bounding box center [667, 102] width 96 height 32
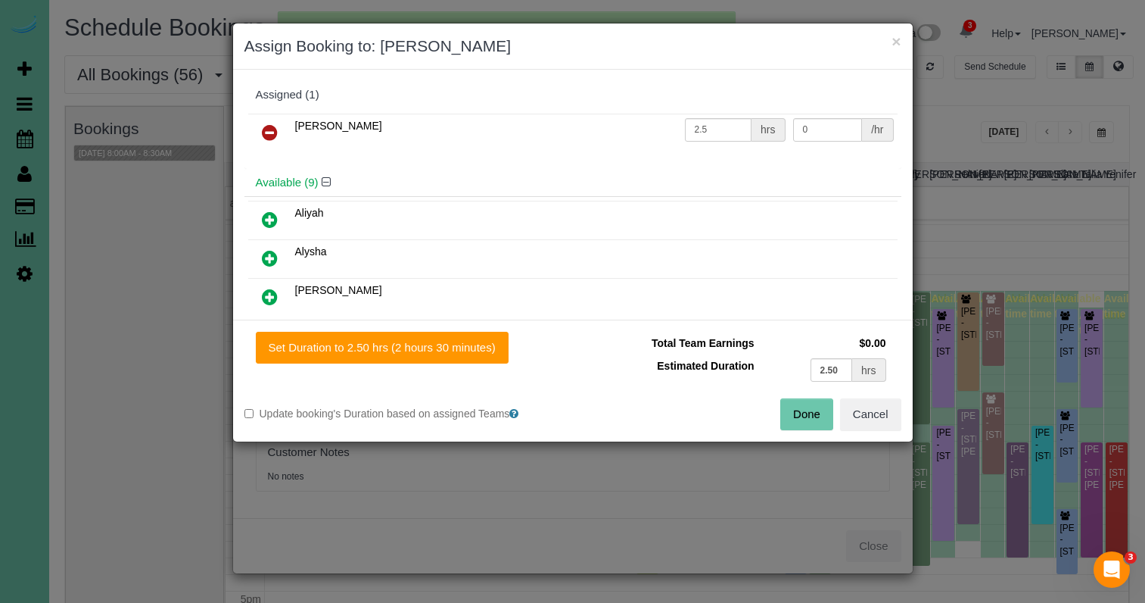
scroll to position [196, 0]
click at [265, 126] on icon at bounding box center [270, 132] width 16 height 18
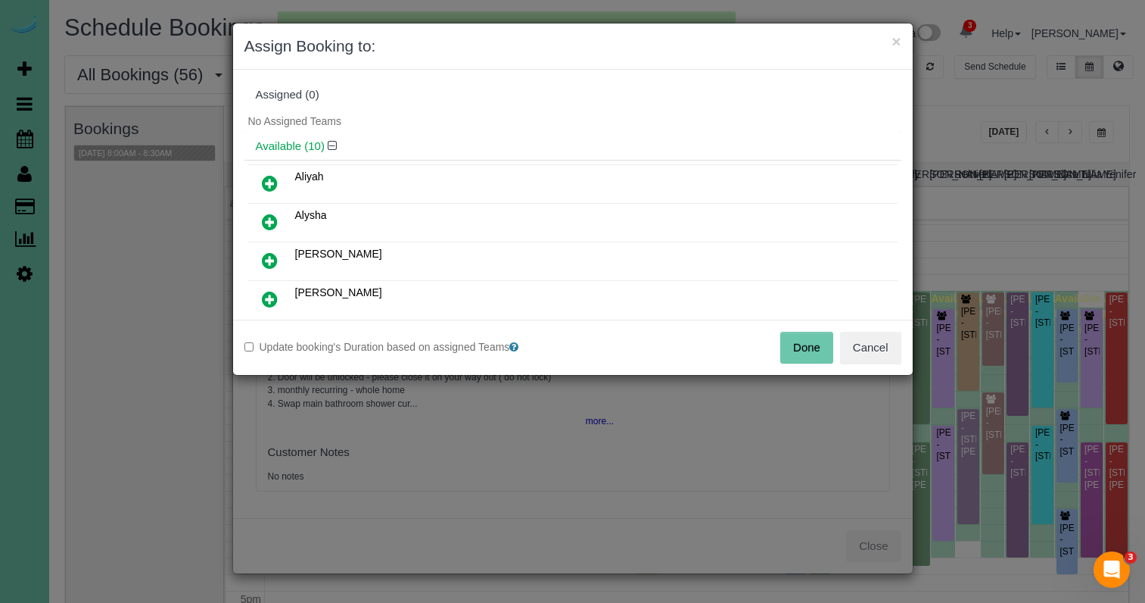
drag, startPoint x: 266, startPoint y: 217, endPoint x: 285, endPoint y: 234, distance: 24.6
click at [266, 217] on icon at bounding box center [270, 222] width 16 height 18
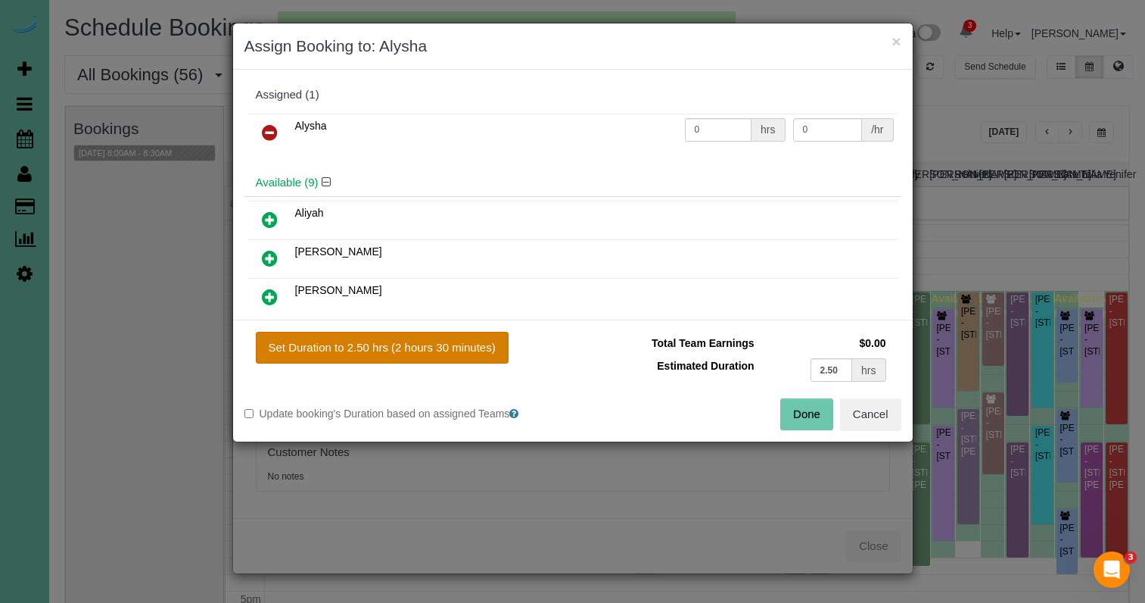
drag, startPoint x: 411, startPoint y: 350, endPoint x: 429, endPoint y: 351, distance: 18.2
click at [412, 350] on button "Set Duration to 2.50 hrs (2 hours 30 minutes)" at bounding box center [382, 348] width 253 height 32
type input "2.50"
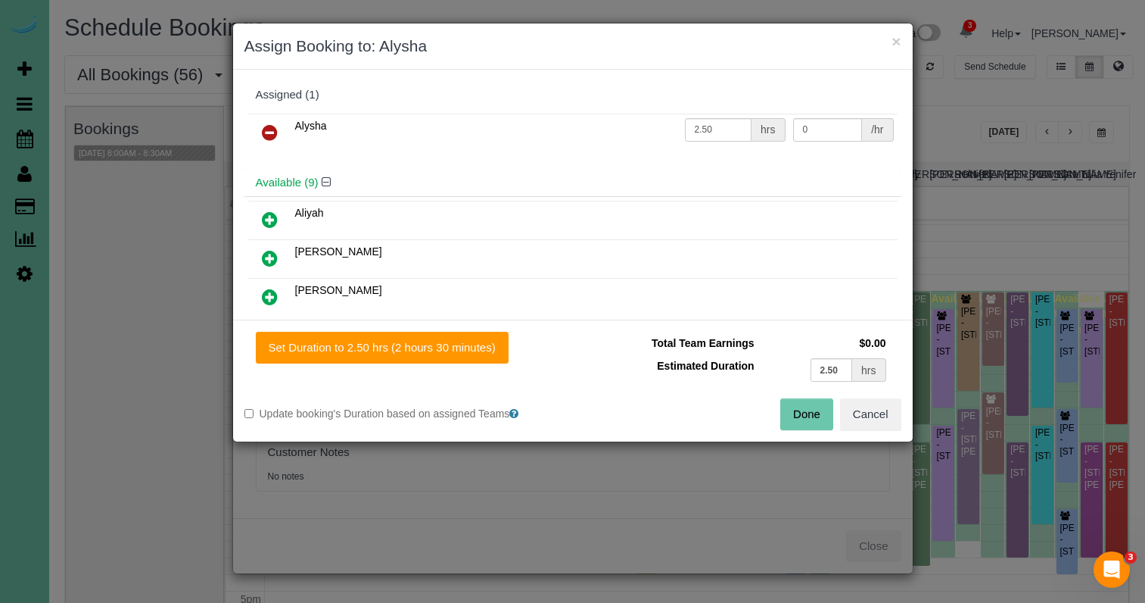
click at [789, 410] on button "Done" at bounding box center [806, 414] width 53 height 32
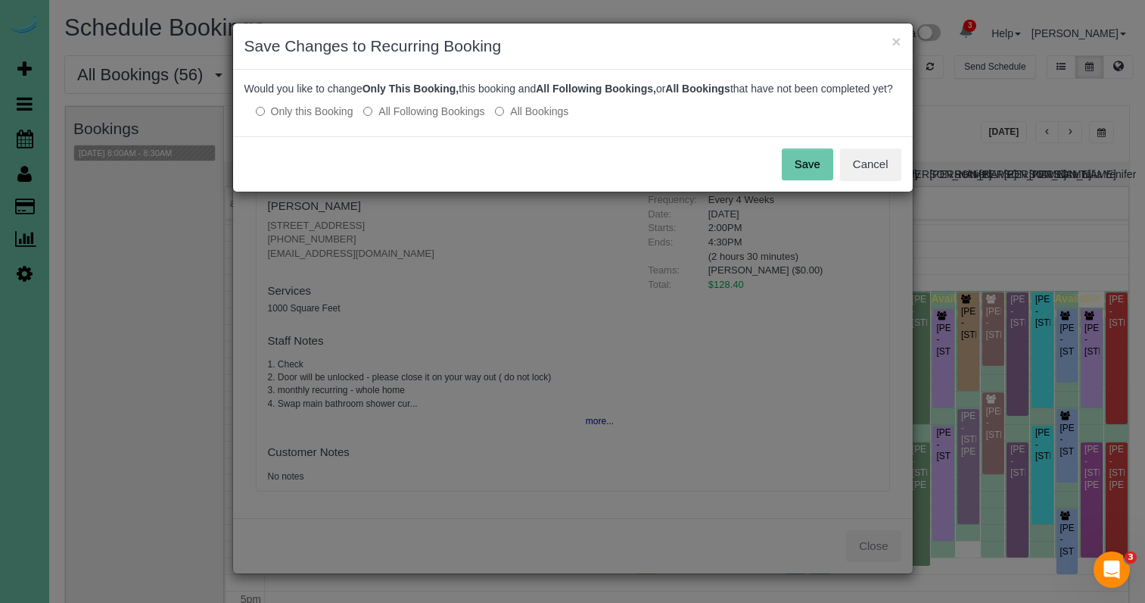
click at [811, 175] on button "Save" at bounding box center [807, 164] width 51 height 32
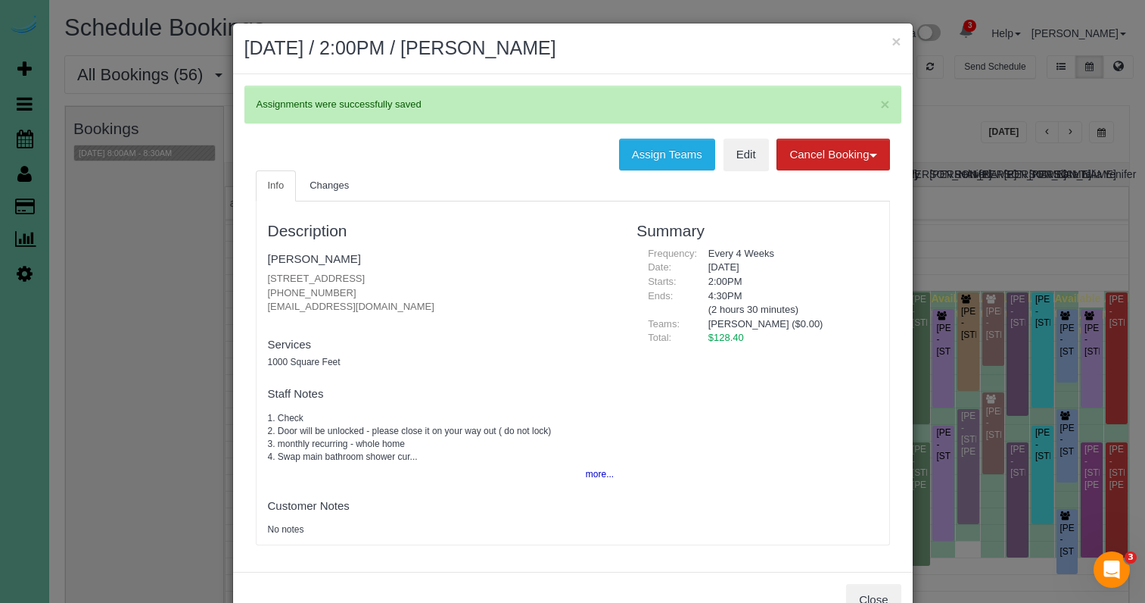
click at [898, 41] on button "×" at bounding box center [896, 41] width 9 height 16
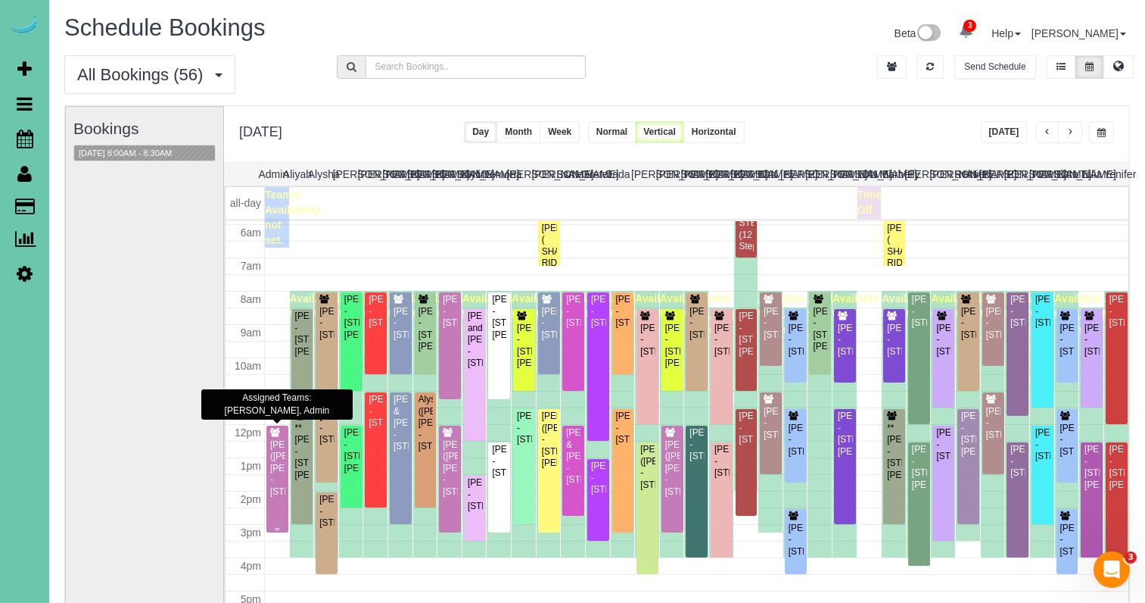
click at [278, 458] on div "Daniel (Curtis) Rowe - 2902 Eagle Hills Circle, Papillion, NE 68133" at bounding box center [277, 468] width 16 height 58
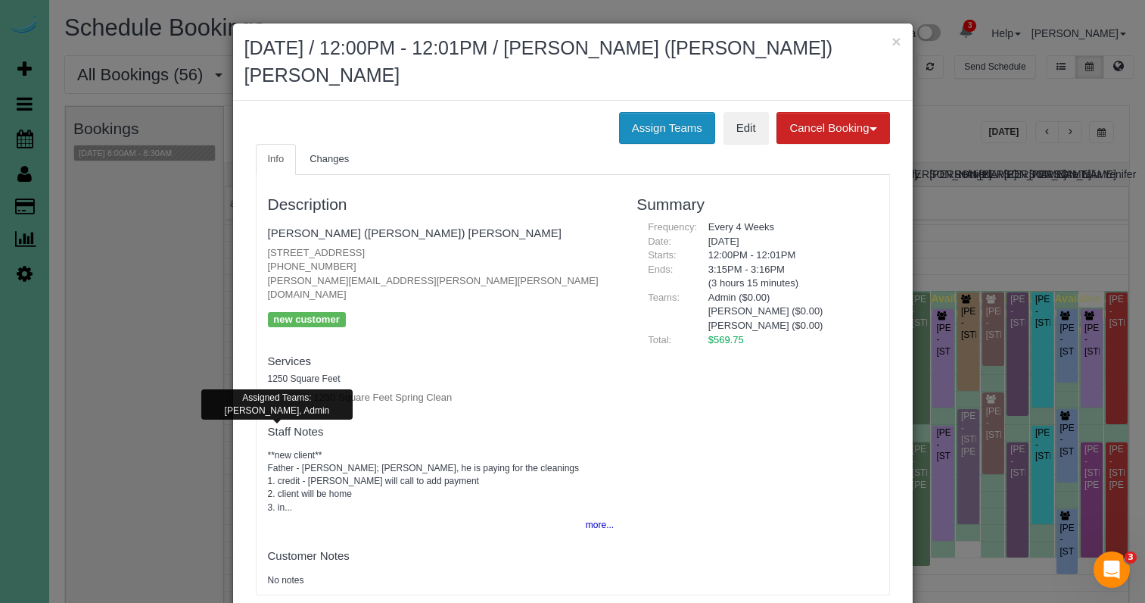
drag, startPoint x: 659, startPoint y: 98, endPoint x: 634, endPoint y: 113, distance: 28.8
click at [659, 112] on button "Assign Teams" at bounding box center [667, 128] width 96 height 32
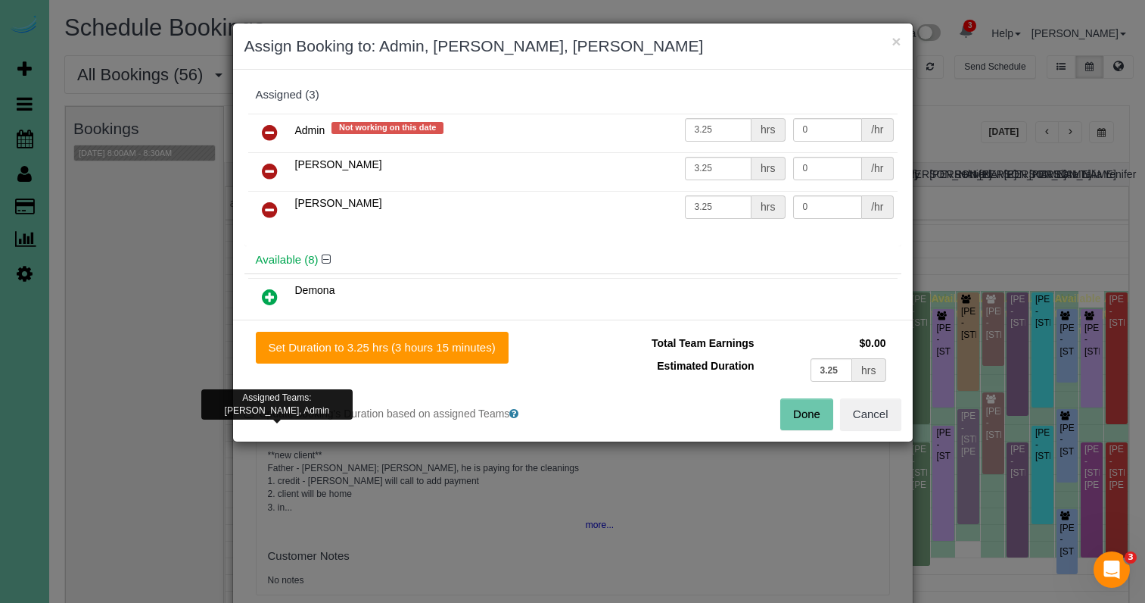
drag, startPoint x: 267, startPoint y: 129, endPoint x: 269, endPoint y: 174, distance: 44.7
click at [267, 130] on icon at bounding box center [270, 132] width 16 height 18
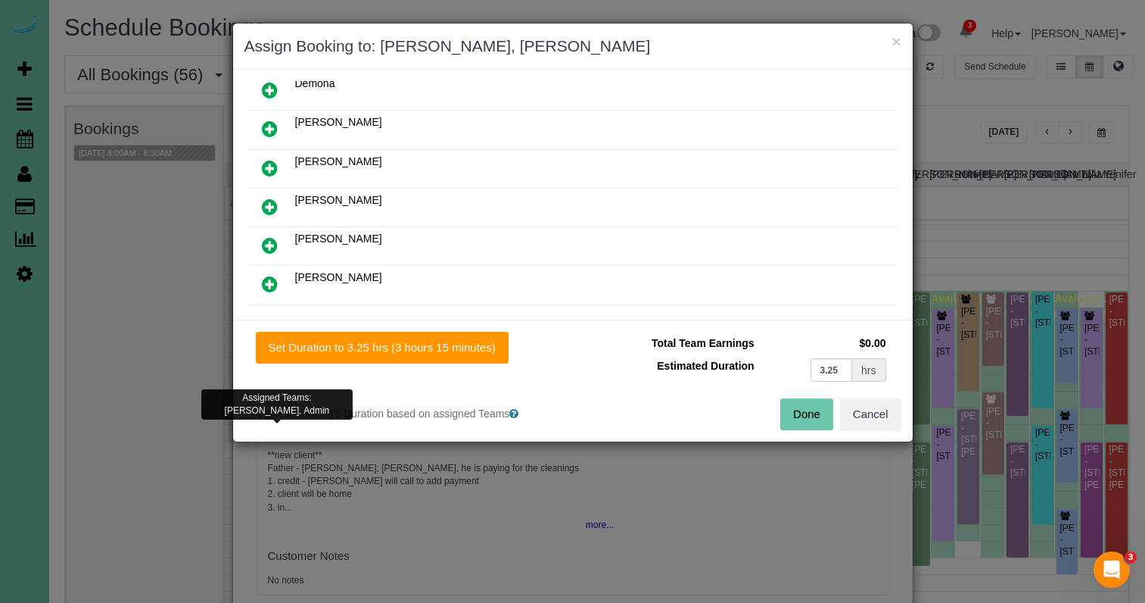
scroll to position [174, 0]
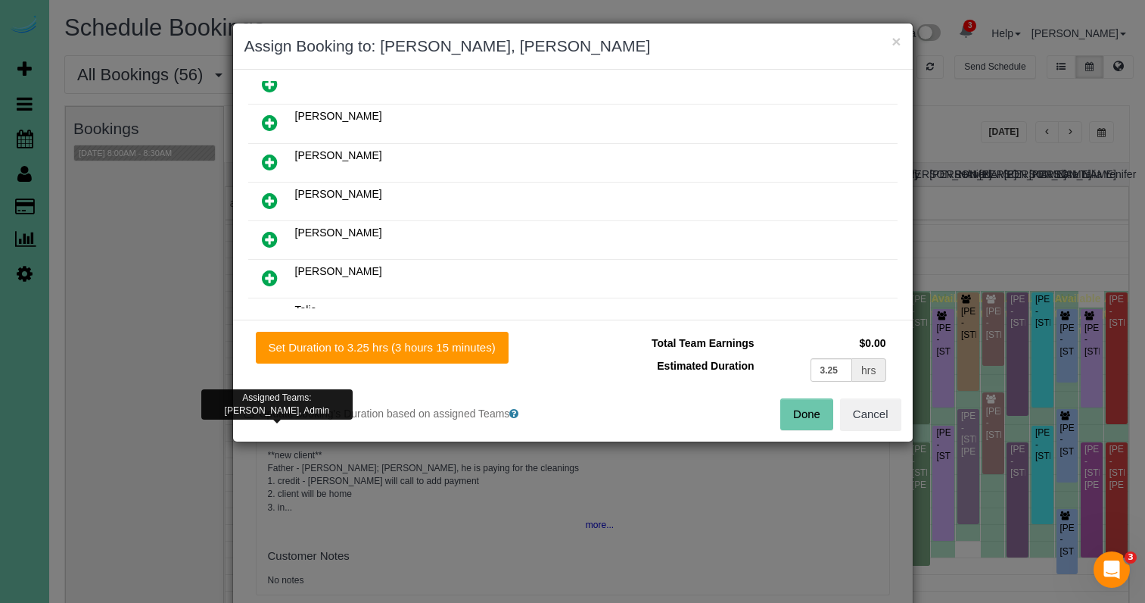
drag, startPoint x: 269, startPoint y: 188, endPoint x: 308, endPoint y: 221, distance: 51.1
click at [270, 190] on link at bounding box center [270, 201] width 36 height 30
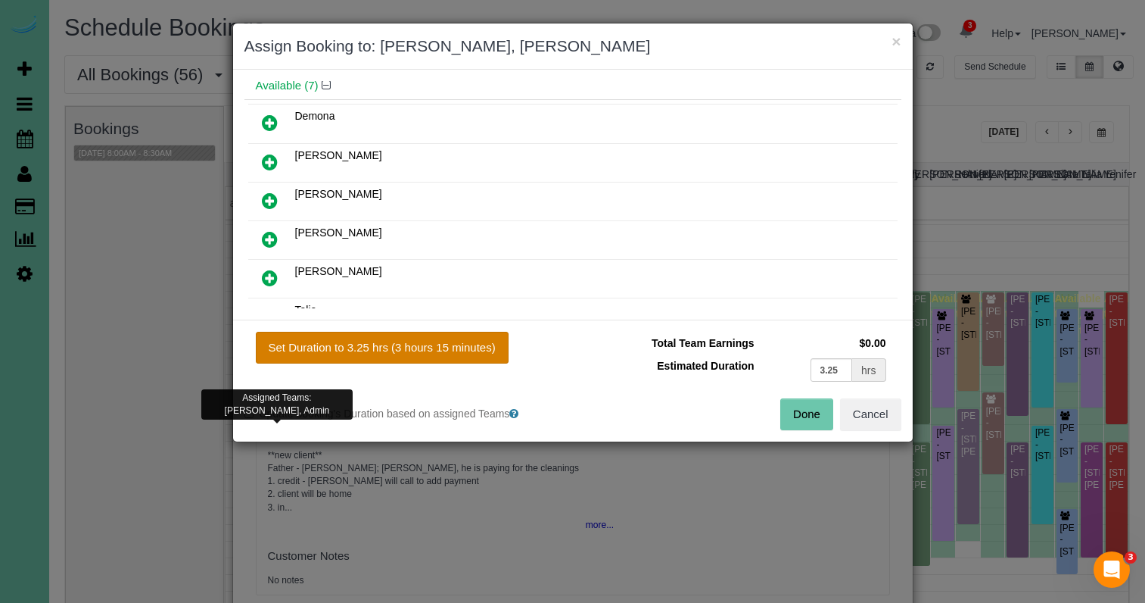
click at [414, 359] on button "Set Duration to 3.25 hrs (3 hours 15 minutes)" at bounding box center [382, 348] width 253 height 32
type input "3.25"
drag, startPoint x: 441, startPoint y: 350, endPoint x: 609, endPoint y: 372, distance: 168.7
click at [447, 350] on button "Set Duration to 3.25 hrs (3 hours 15 minutes)" at bounding box center [382, 348] width 253 height 32
drag, startPoint x: 814, startPoint y: 415, endPoint x: 803, endPoint y: 413, distance: 11.5
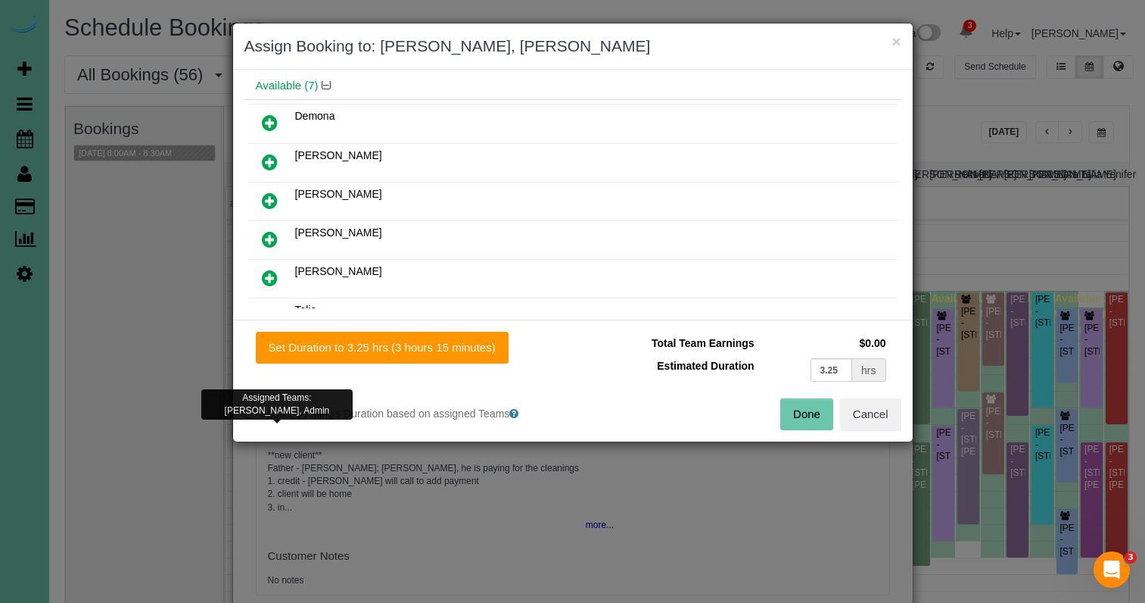
click at [814, 415] on button "Done" at bounding box center [806, 414] width 53 height 32
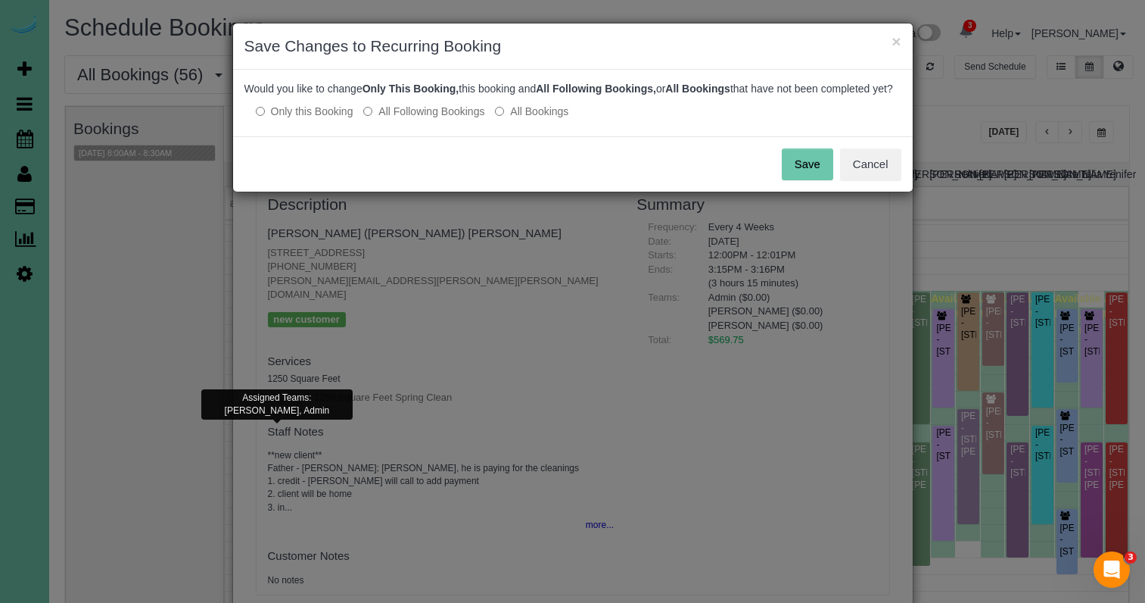
drag, startPoint x: 803, startPoint y: 182, endPoint x: 863, endPoint y: 115, distance: 90.1
click at [803, 180] on button "Save" at bounding box center [807, 164] width 51 height 32
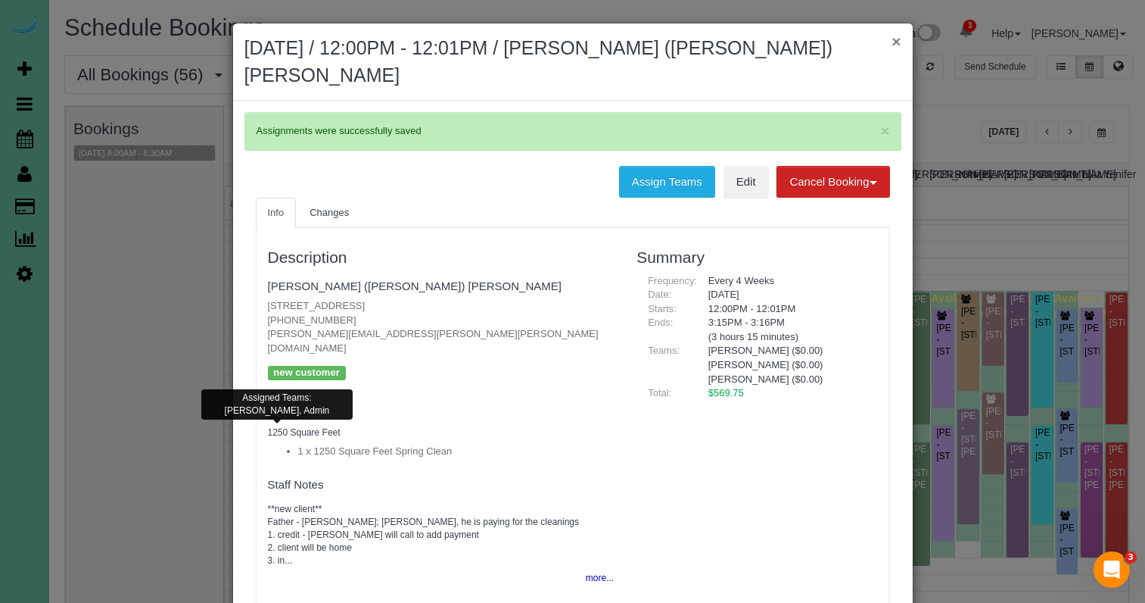
click at [894, 42] on button "×" at bounding box center [896, 41] width 9 height 16
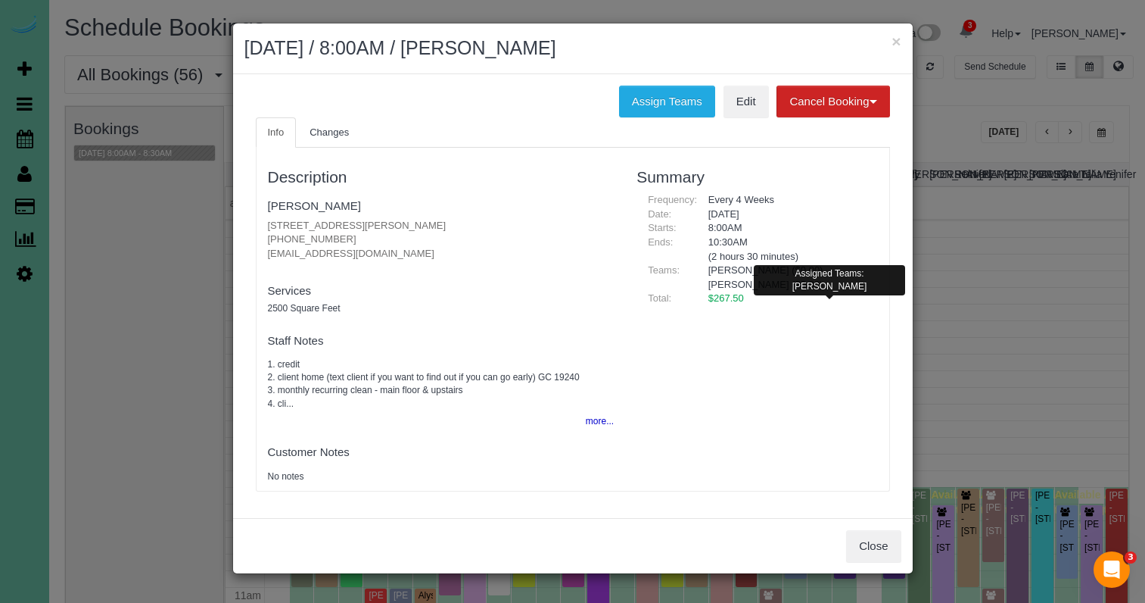
scroll to position [200, 0]
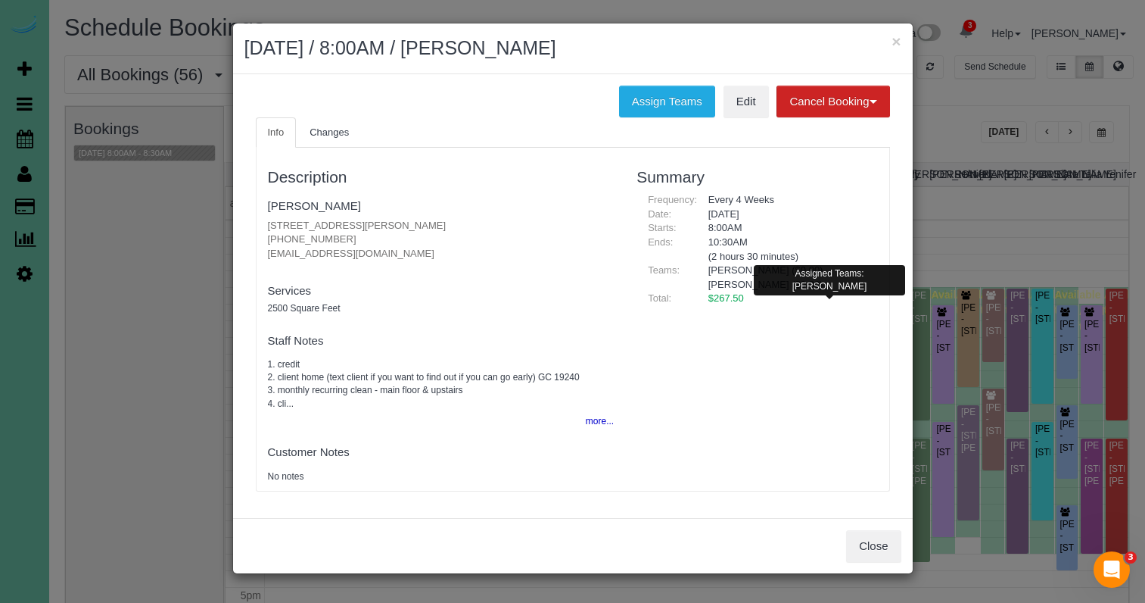
click at [868, 549] on button "Close" at bounding box center [873, 546] width 55 height 32
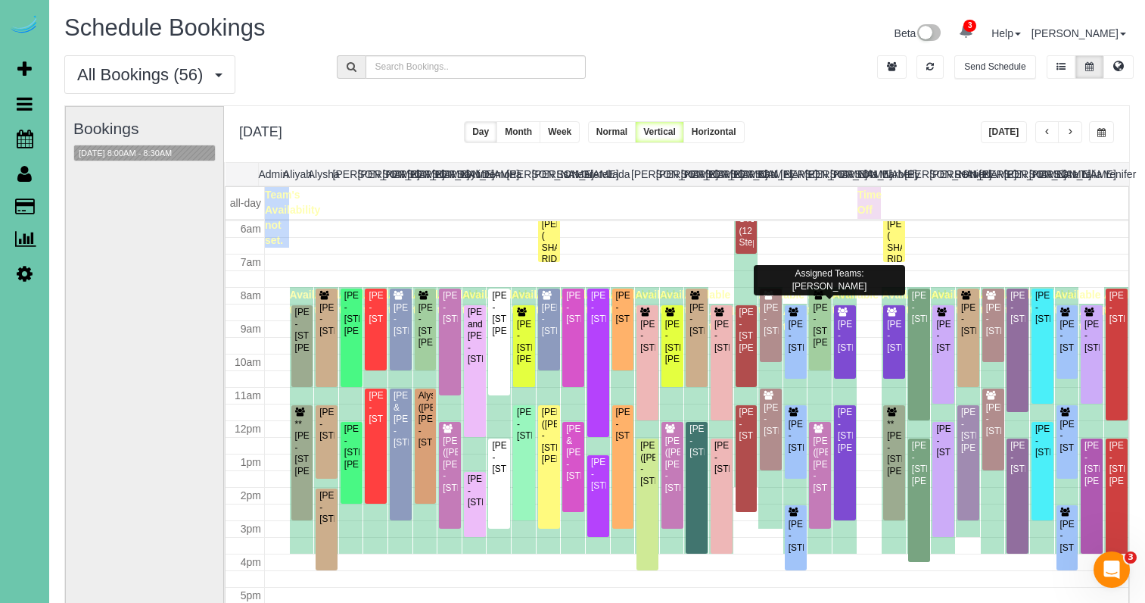
click at [1101, 135] on span "button" at bounding box center [1102, 132] width 8 height 9
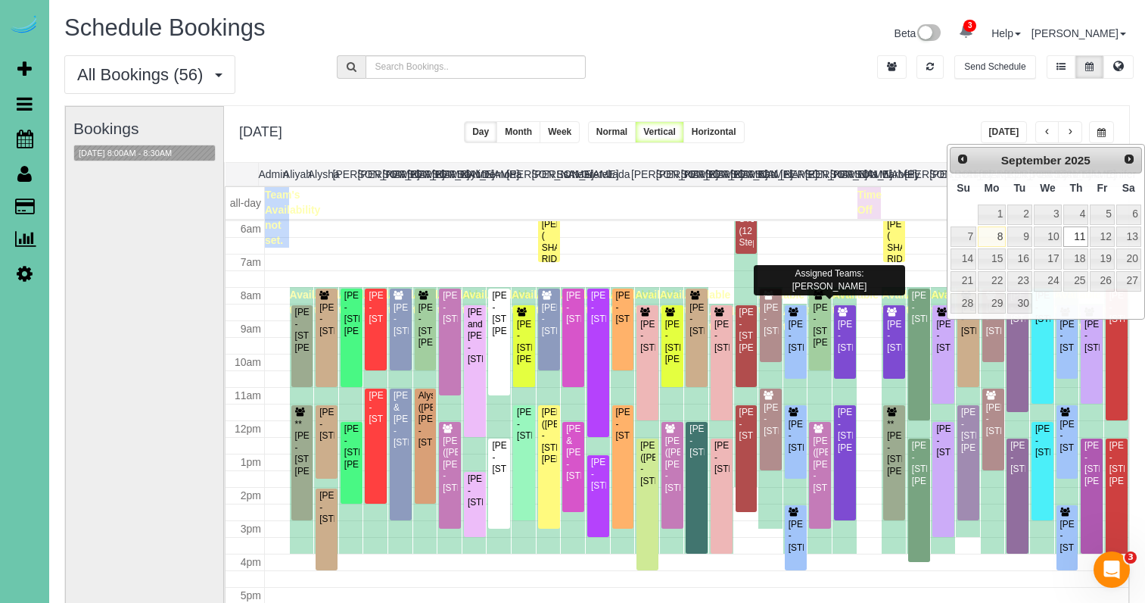
click at [842, 146] on div "**********" at bounding box center [676, 134] width 905 height 56
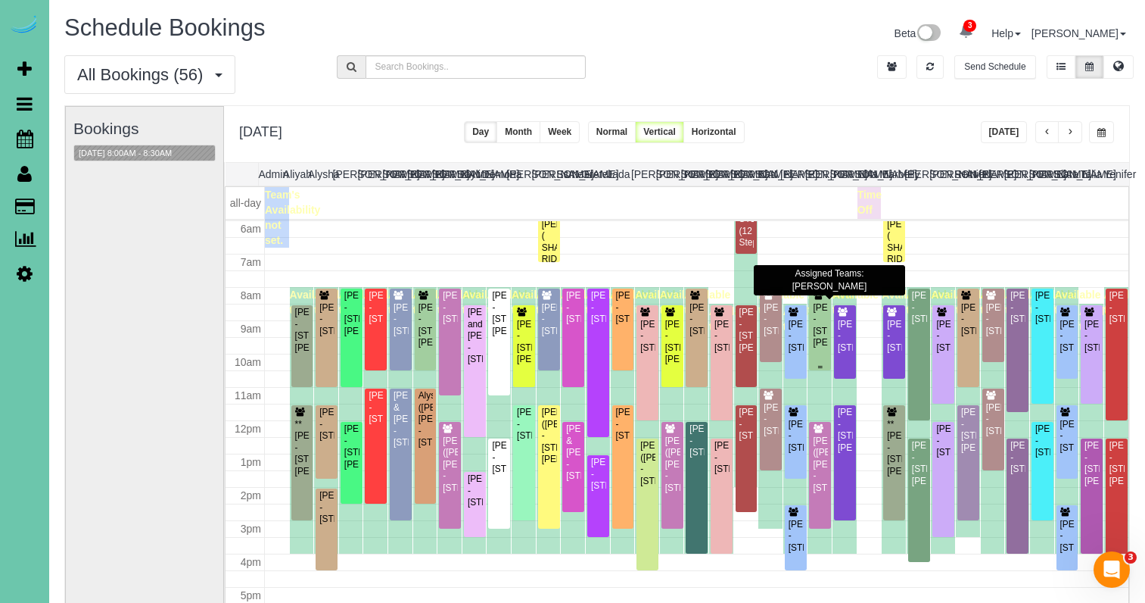
click at [823, 311] on div "Jodie Raike - 16066 Charles Street, Omaha, NE 68118" at bounding box center [820, 325] width 16 height 47
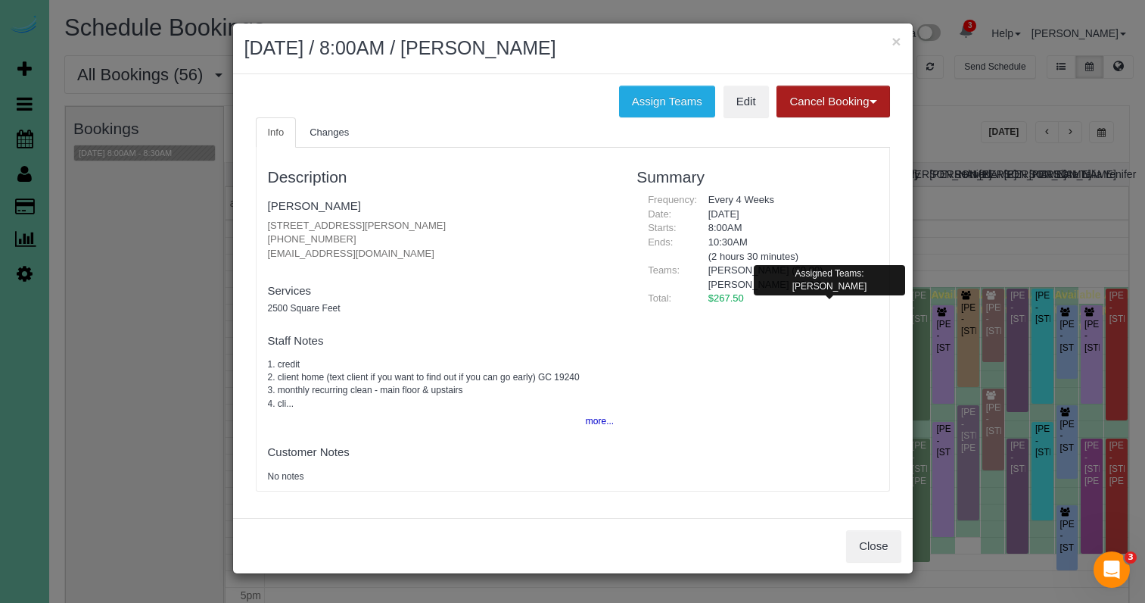
click at [829, 104] on button "Cancel Booking" at bounding box center [833, 102] width 113 height 32
click at [807, 136] on link "Without Fee" at bounding box center [837, 133] width 120 height 20
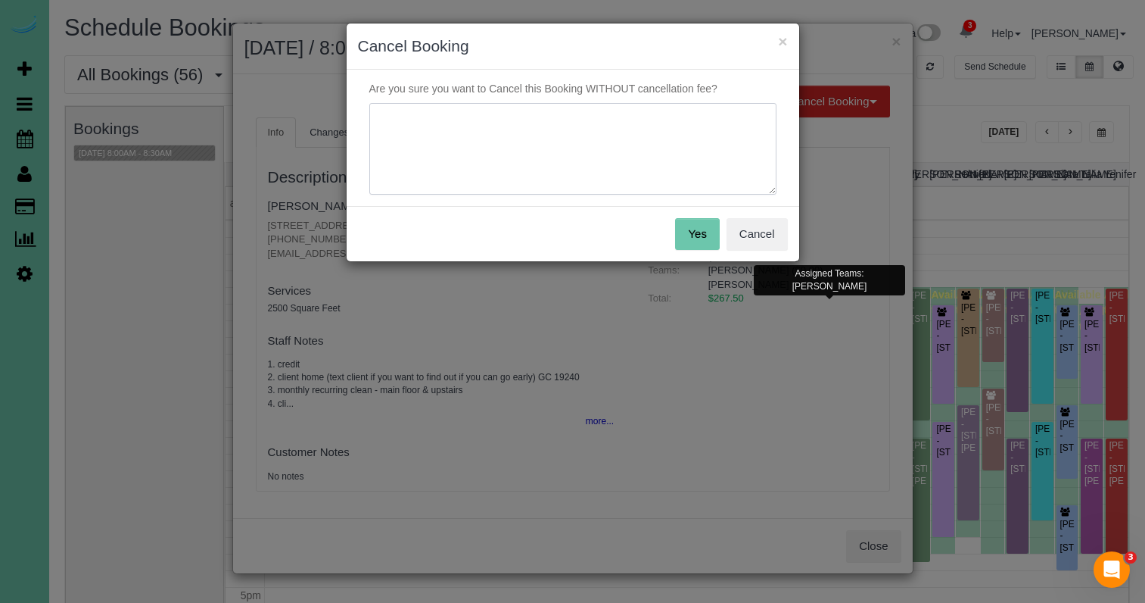
click at [706, 170] on textarea at bounding box center [572, 149] width 407 height 92
type textarea "wedding coming up - saving money"
click at [707, 229] on button "Yes" at bounding box center [697, 234] width 44 height 32
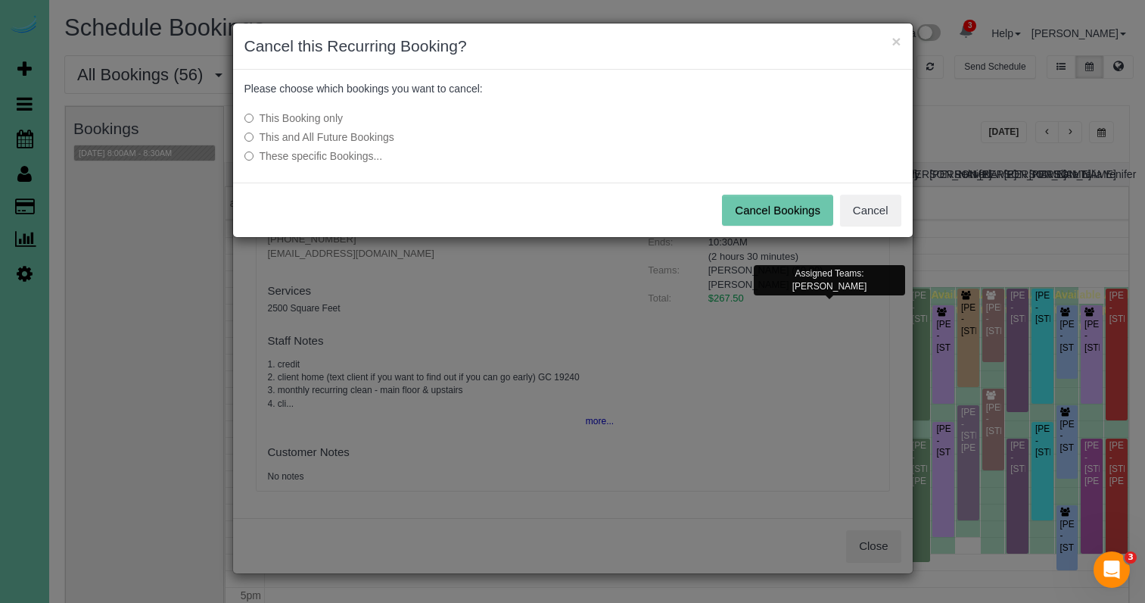
click at [373, 133] on label "This and All Future Bookings" at bounding box center [459, 136] width 431 height 15
click at [742, 215] on button "Cancel Bookings" at bounding box center [777, 211] width 111 height 32
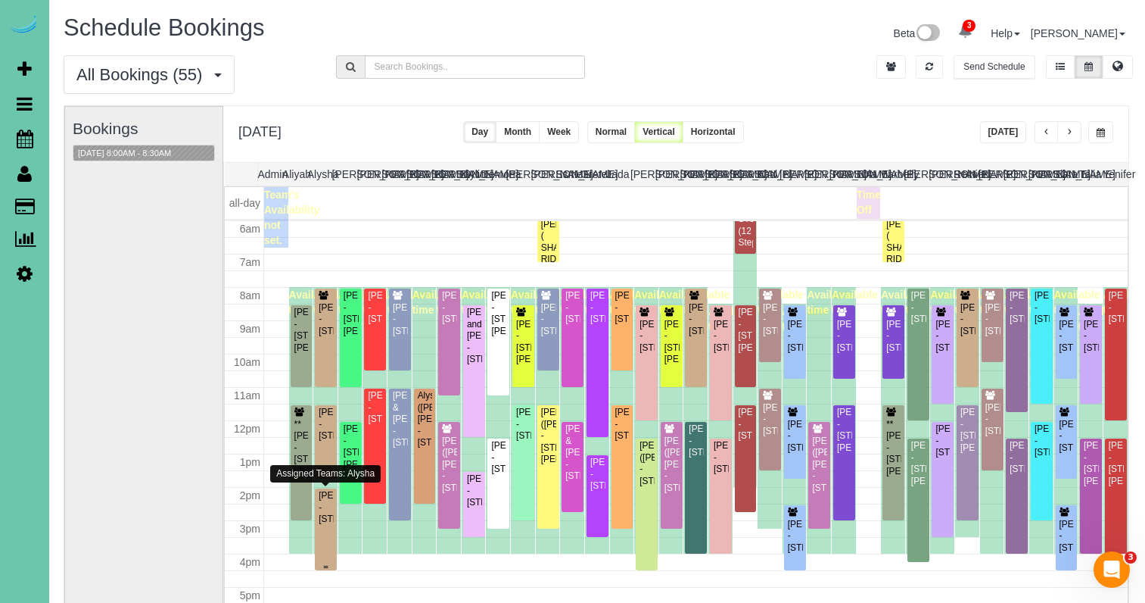
click at [323, 525] on div "Timothy Early - 2706 S 118th Street, Omaha, NE 68114" at bounding box center [326, 507] width 16 height 35
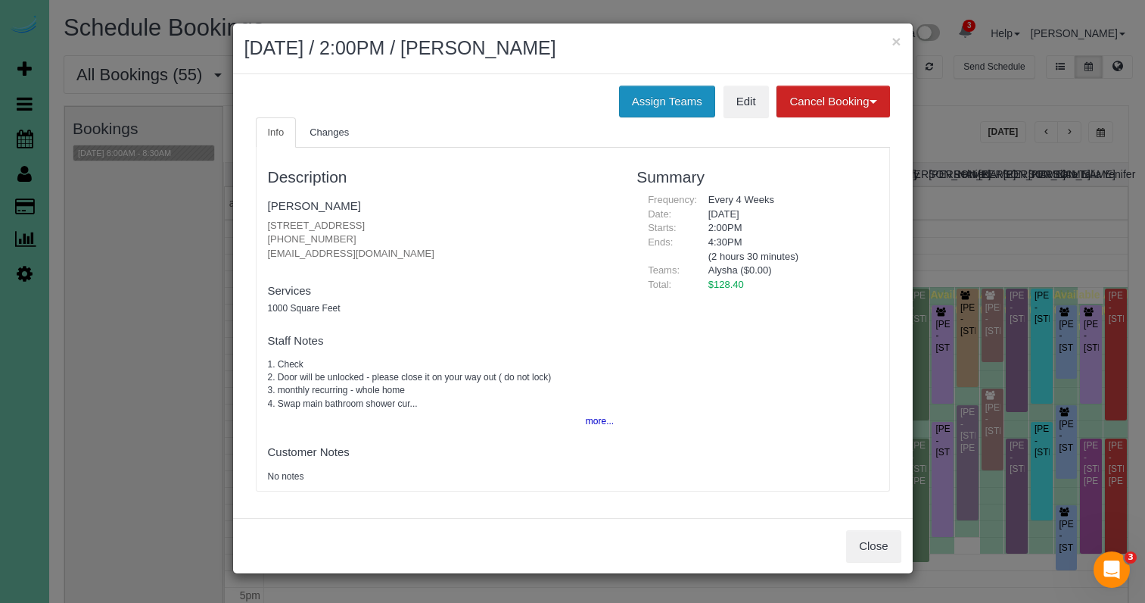
click at [646, 98] on button "Assign Teams" at bounding box center [667, 102] width 96 height 32
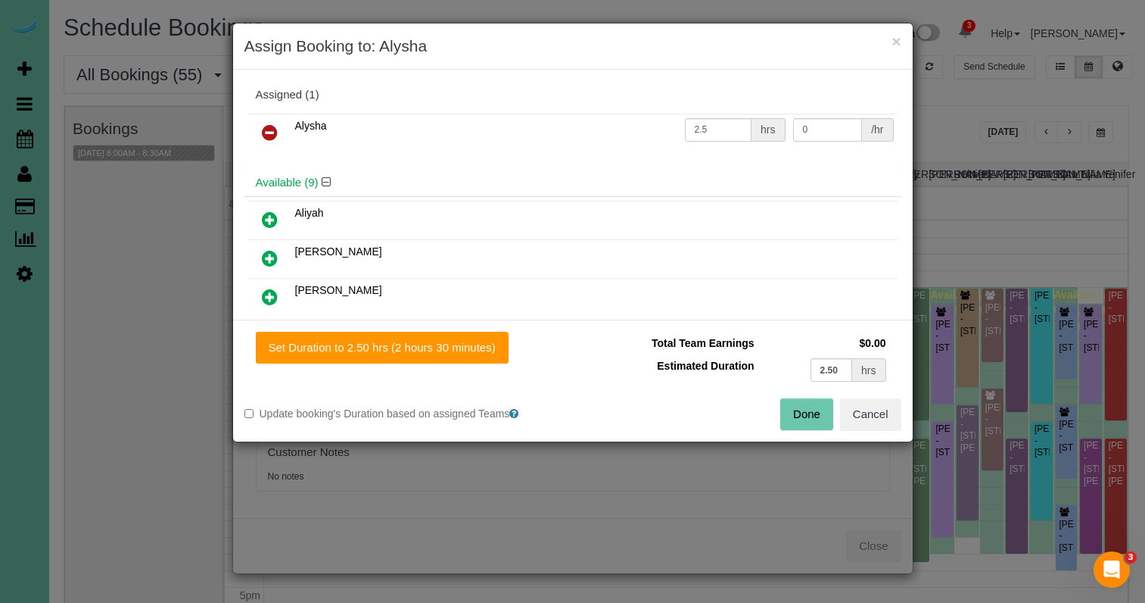
click at [265, 126] on icon at bounding box center [270, 132] width 16 height 18
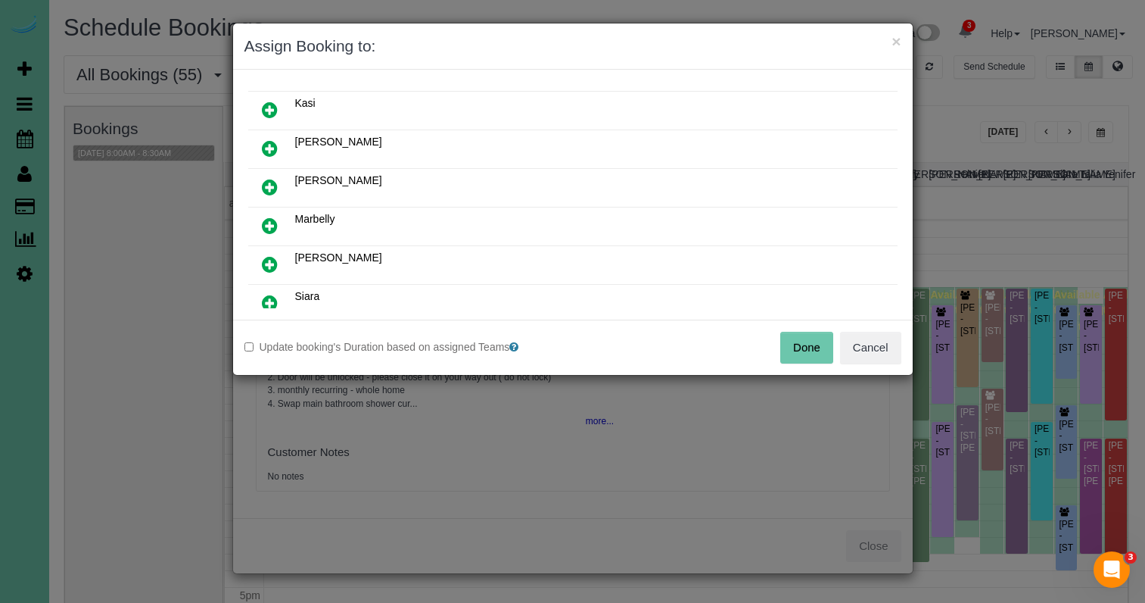
scroll to position [238, 0]
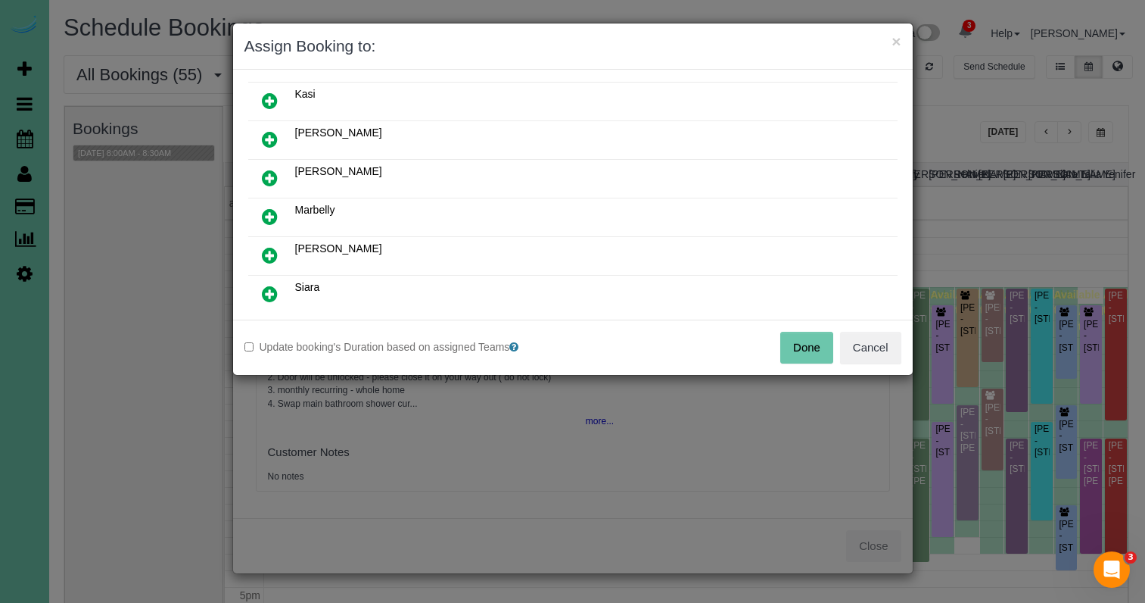
drag, startPoint x: 270, startPoint y: 248, endPoint x: 304, endPoint y: 272, distance: 41.4
click at [270, 249] on icon at bounding box center [270, 255] width 16 height 18
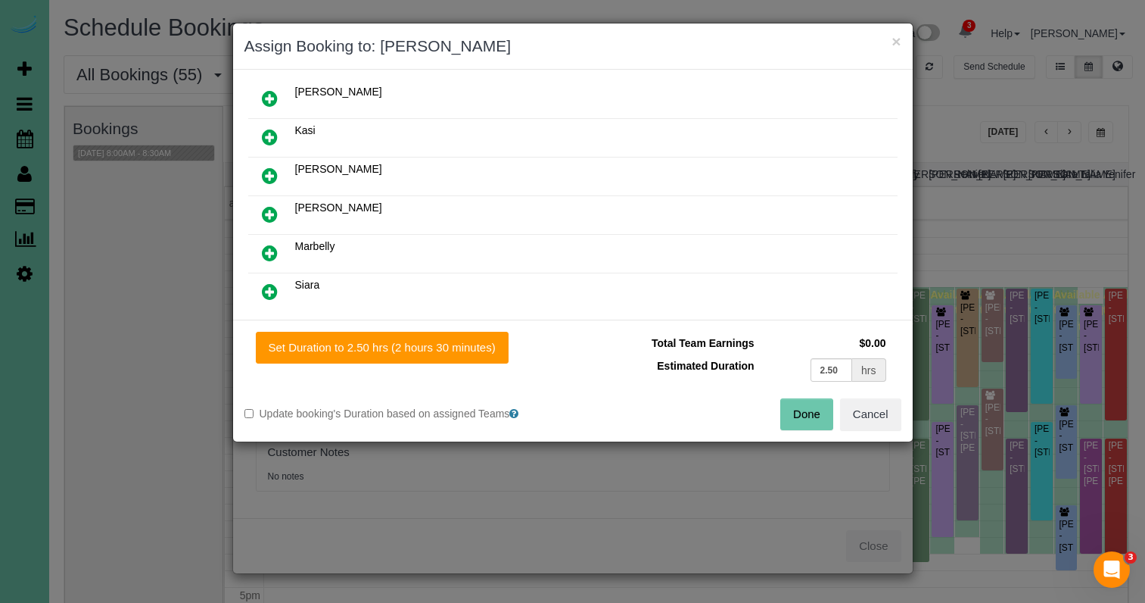
drag, startPoint x: 420, startPoint y: 335, endPoint x: 522, endPoint y: 351, distance: 102.7
click at [420, 335] on button "Set Duration to 2.50 hrs (2 hours 30 minutes)" at bounding box center [382, 348] width 253 height 32
type input "2.50"
click at [811, 422] on button "Done" at bounding box center [806, 414] width 53 height 32
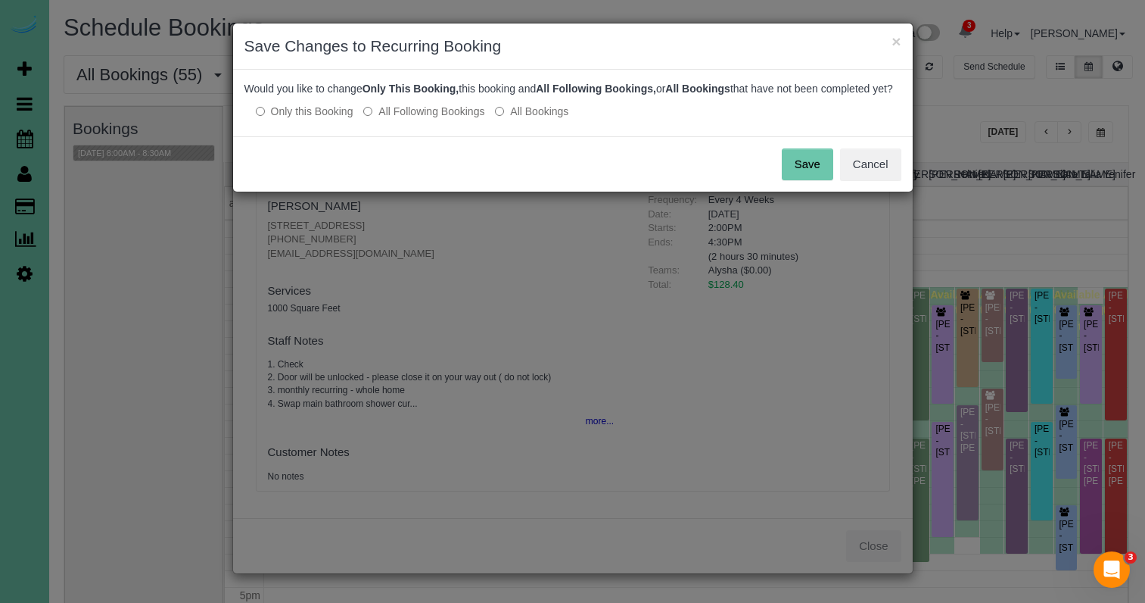
click at [811, 176] on button "Save" at bounding box center [807, 164] width 51 height 32
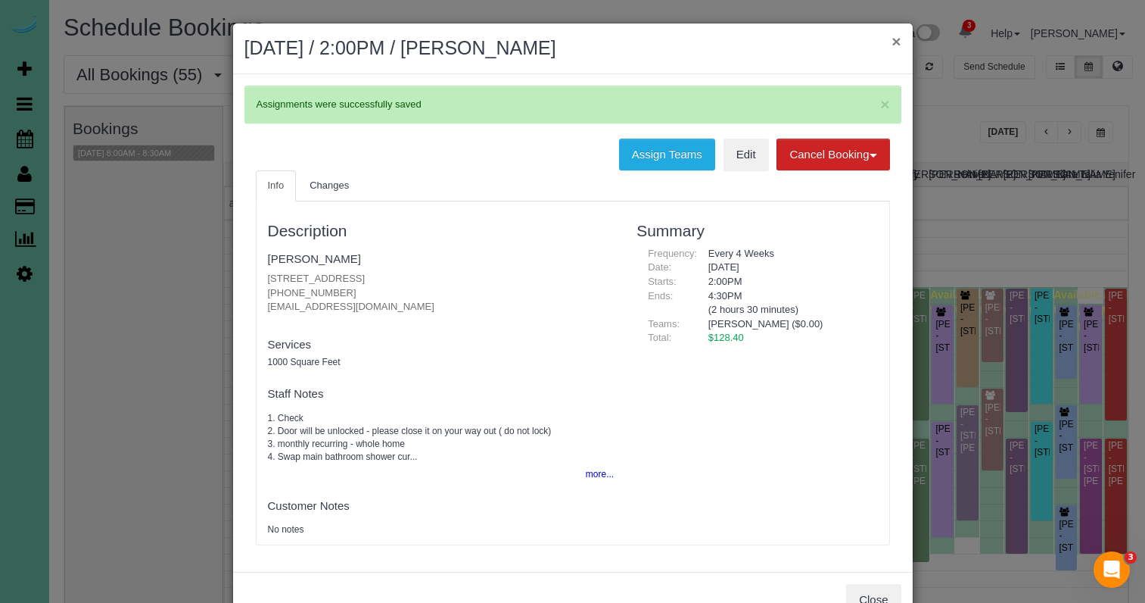
click at [894, 40] on button "×" at bounding box center [896, 41] width 9 height 16
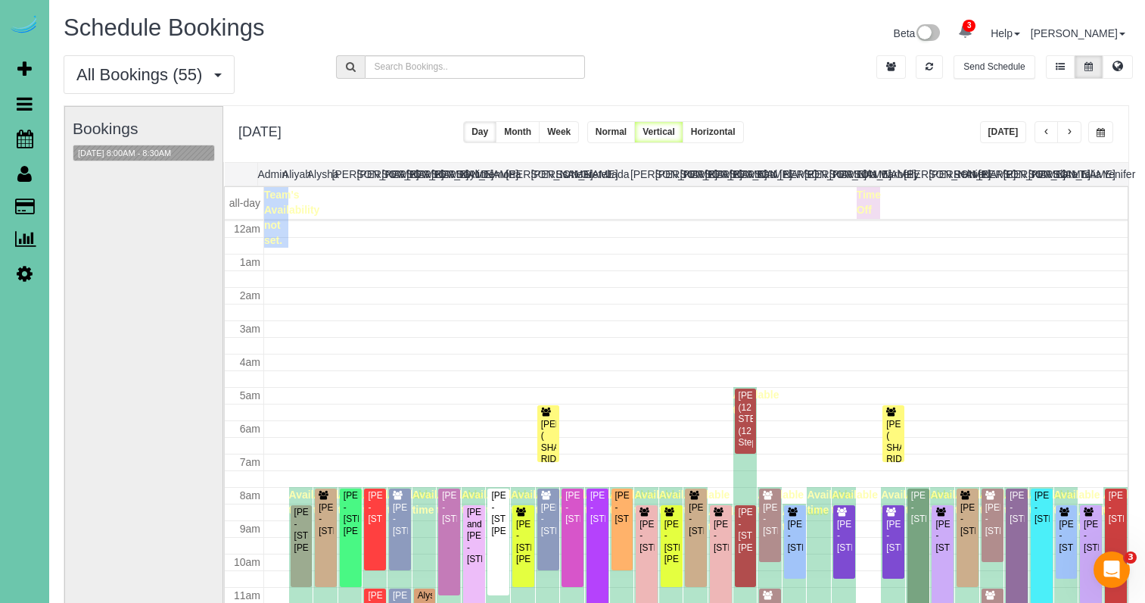
scroll to position [200, 0]
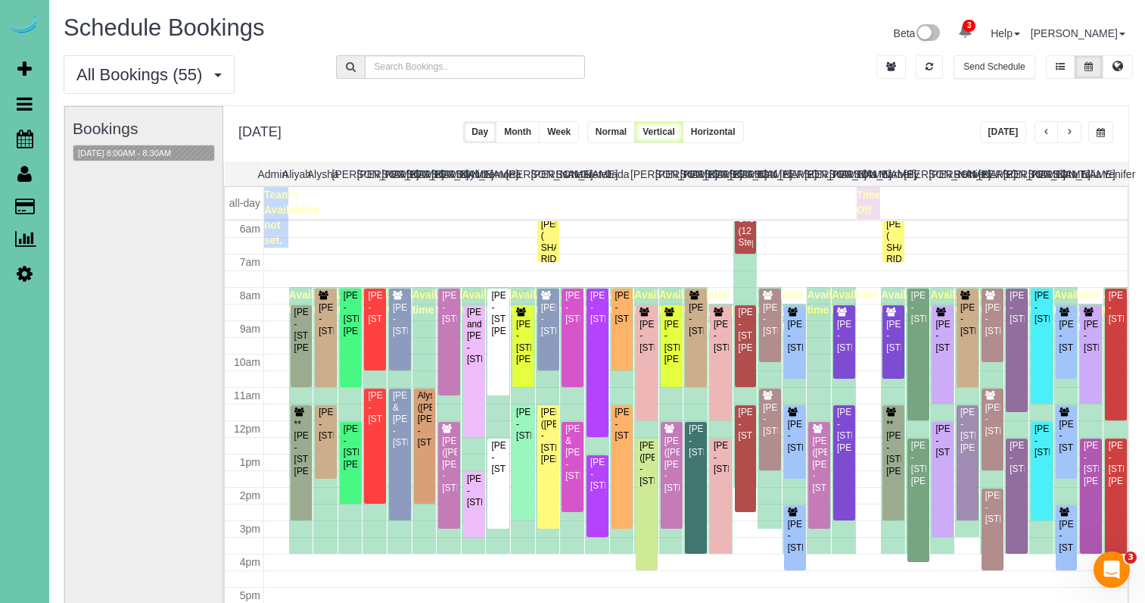
click at [21, 272] on icon at bounding box center [25, 273] width 16 height 18
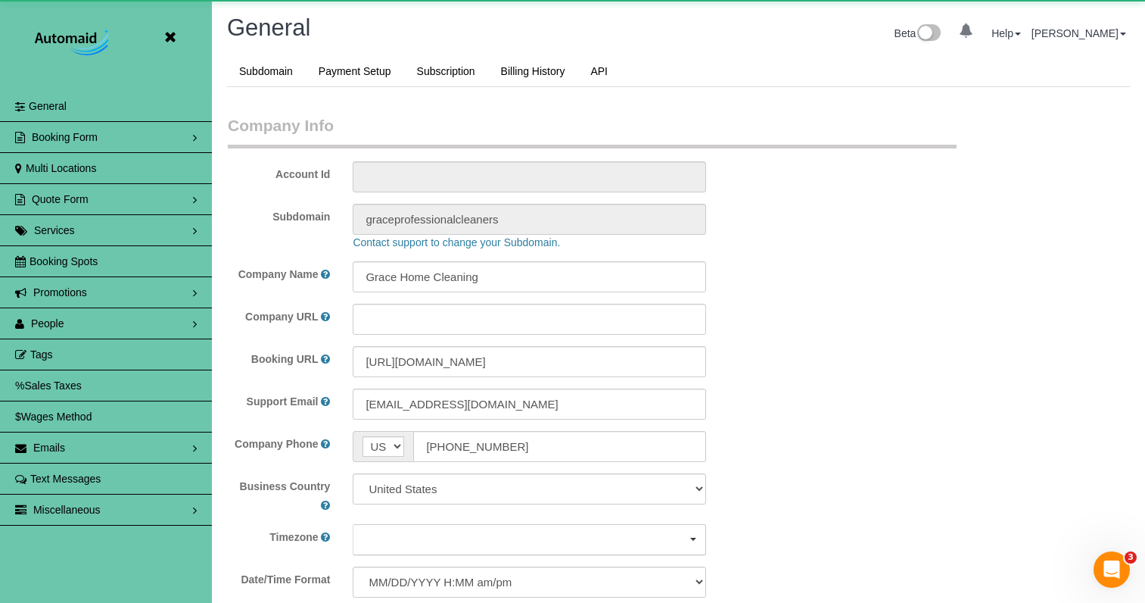
scroll to position [3278, 1145]
click at [69, 316] on link "People" at bounding box center [106, 323] width 212 height 30
select select "5796"
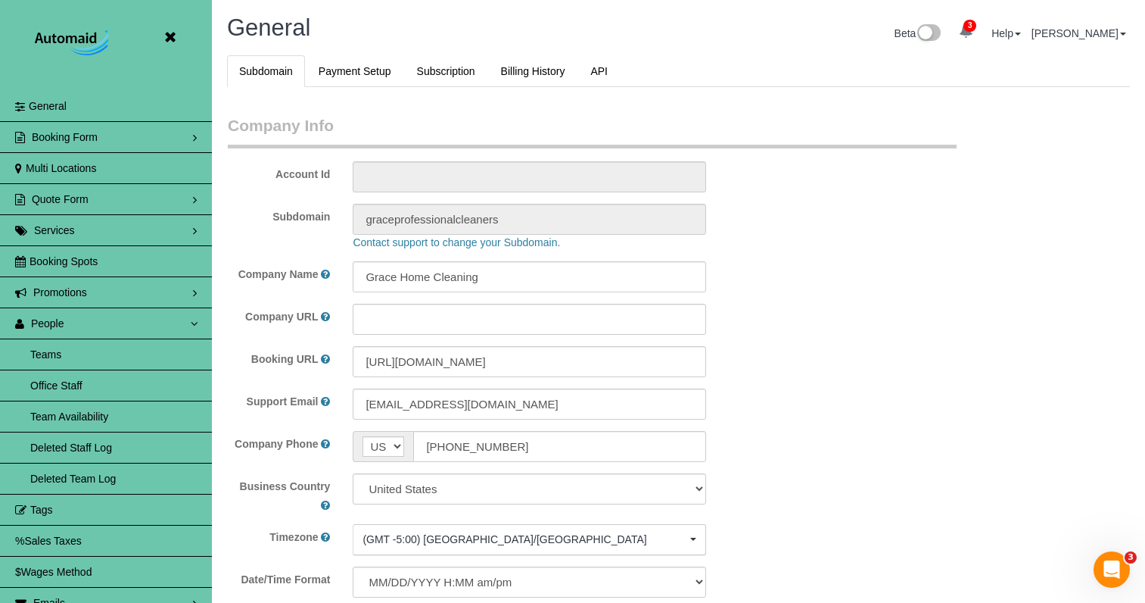
click at [79, 413] on link "Team Availability" at bounding box center [106, 416] width 212 height 30
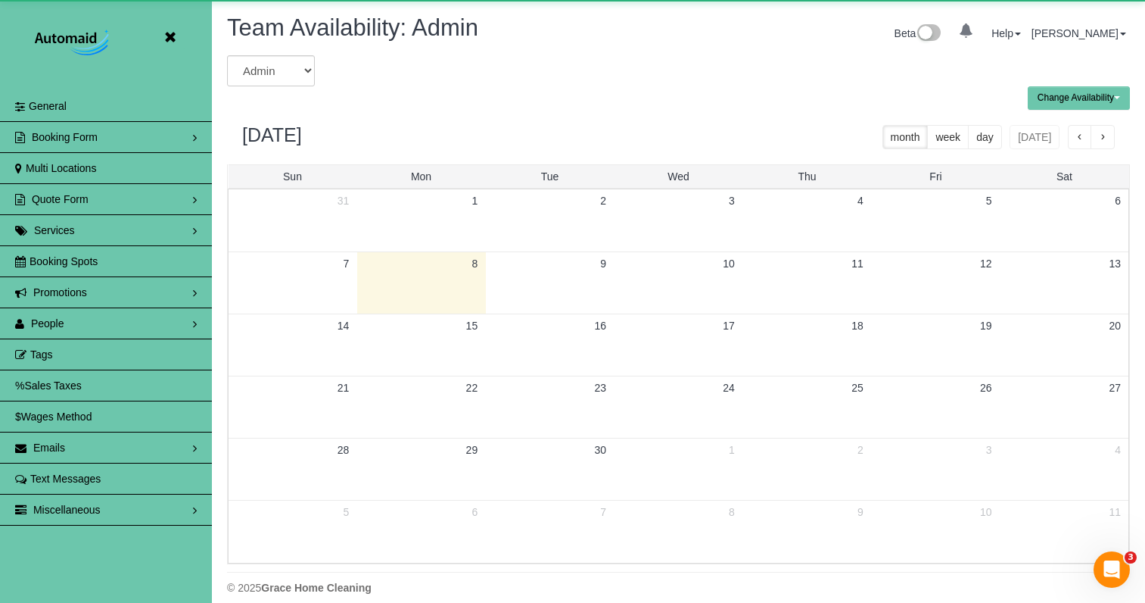
scroll to position [75078, 74550]
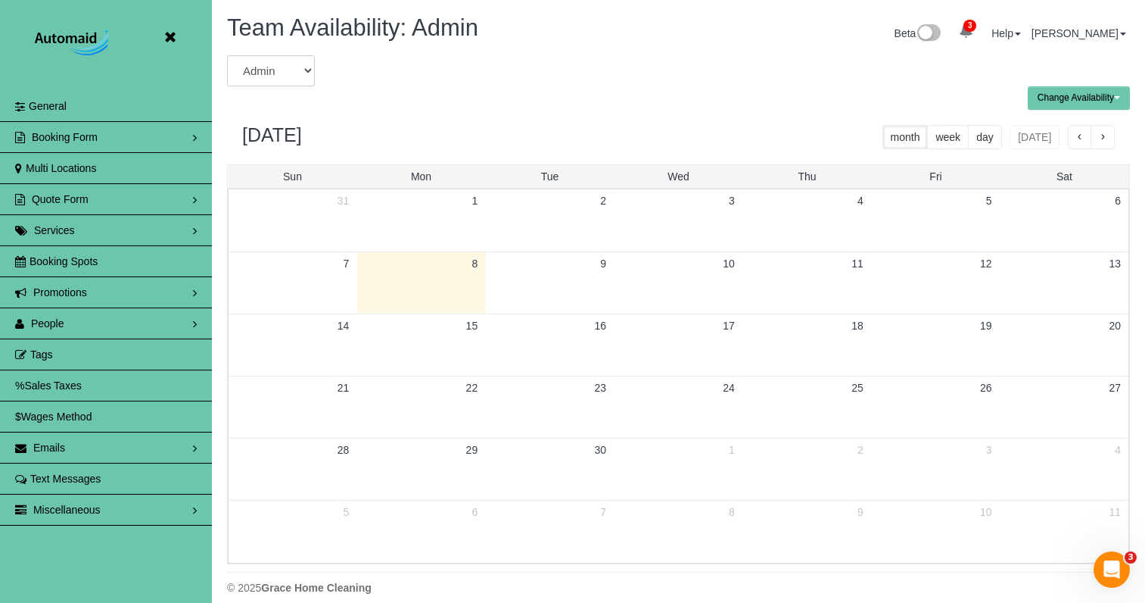
select select "number:8846"
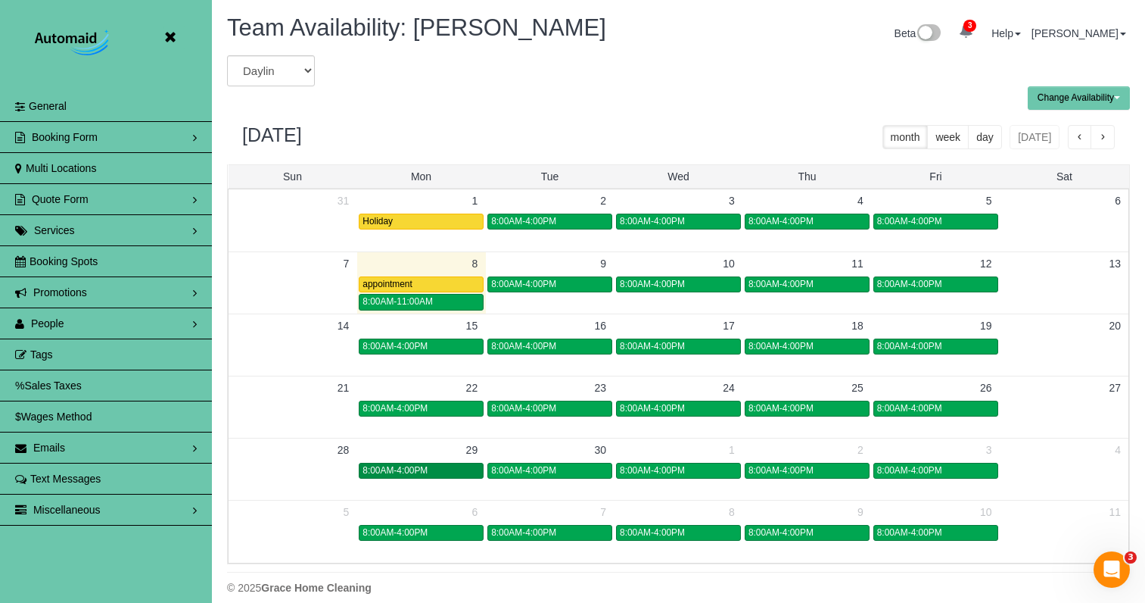
click at [422, 471] on span "8:00AM-4:00PM" at bounding box center [395, 470] width 65 height 11
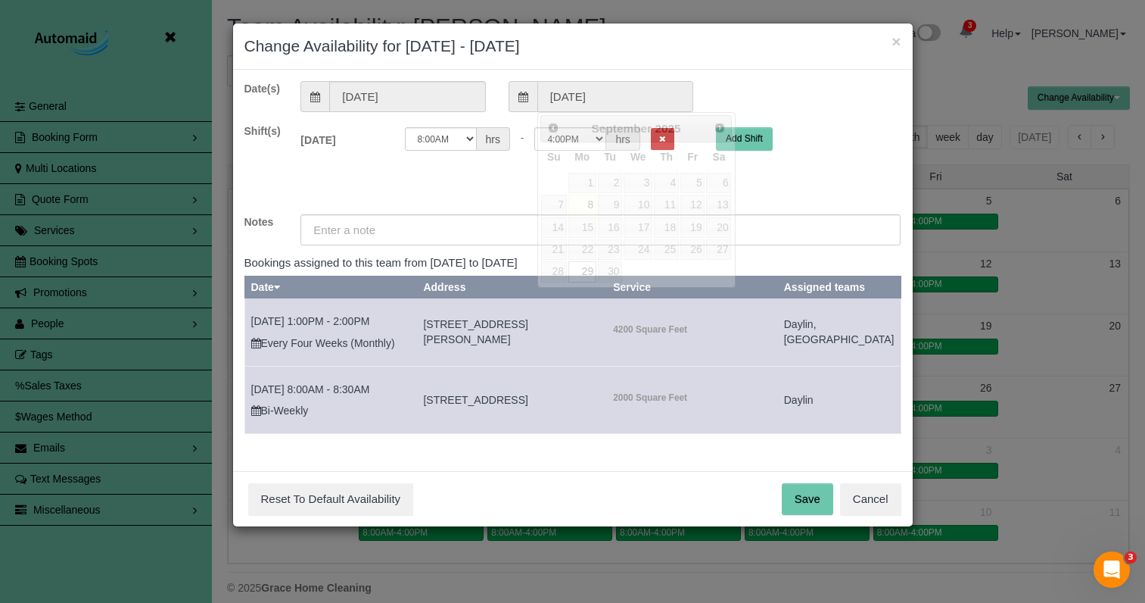
click at [609, 93] on input "09/29/2025" at bounding box center [615, 96] width 156 height 31
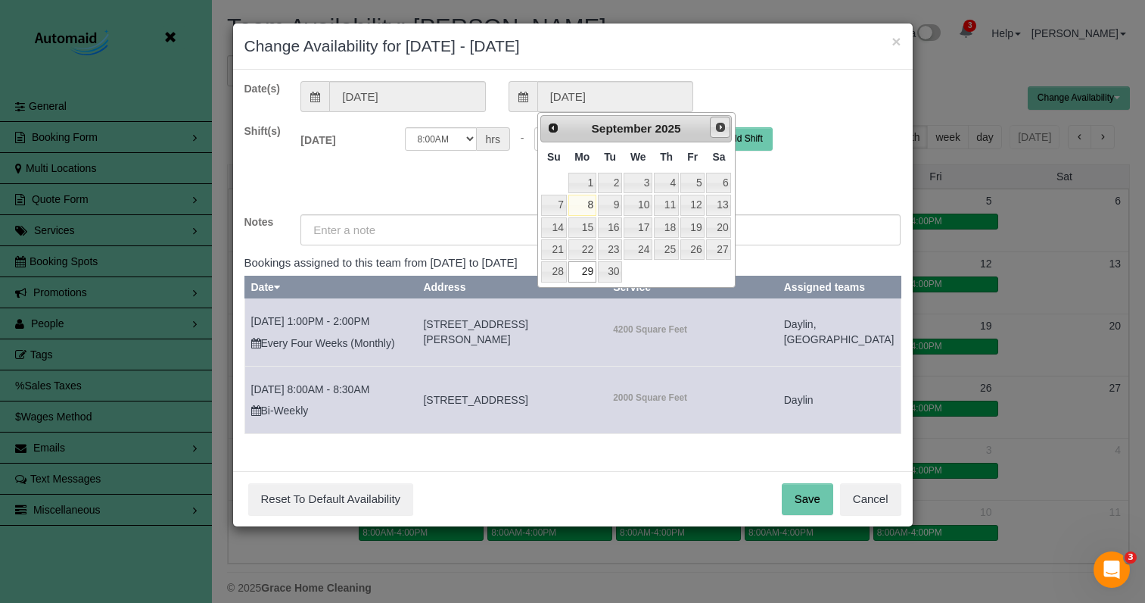
click at [720, 122] on span "Next" at bounding box center [721, 127] width 12 height 12
click at [696, 201] on link "10" at bounding box center [692, 205] width 24 height 20
type input "10/10/2025"
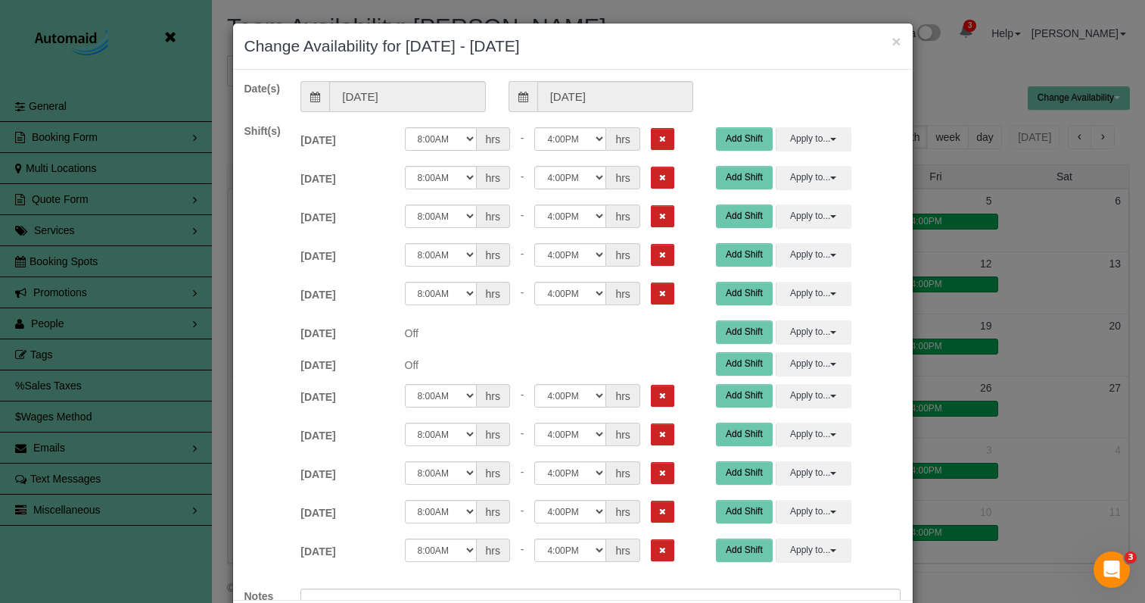
drag, startPoint x: 649, startPoint y: 140, endPoint x: 649, endPoint y: 154, distance: 14.4
click at [651, 140] on button "Remove Shift" at bounding box center [662, 139] width 23 height 22
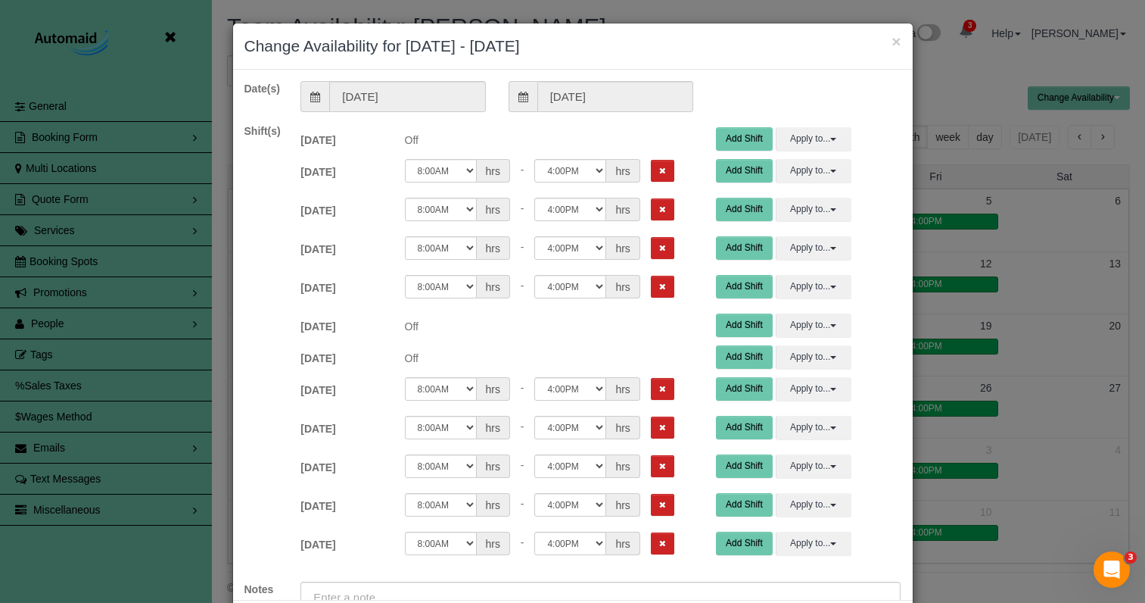
click at [648, 183] on div "12:00AM 12:05AM 12:10AM 12:15AM 12:20AM 12:25AM 12:30AM 12:35AM 12:40AM 12:45AM…" at bounding box center [550, 174] width 312 height 31
click at [651, 167] on button "Remove Shift" at bounding box center [662, 171] width 23 height 22
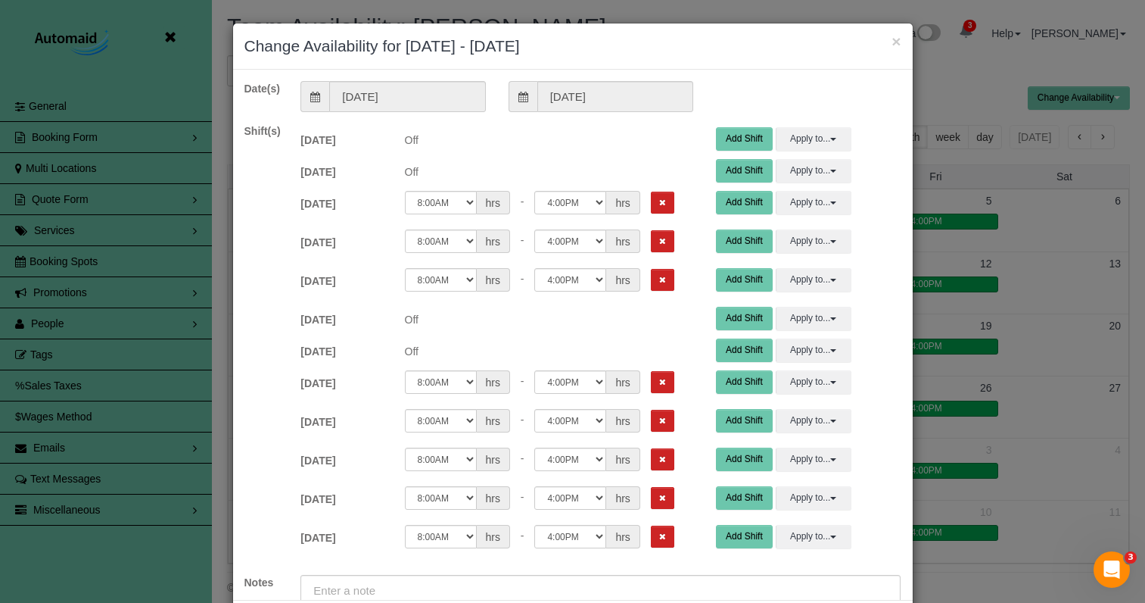
drag, startPoint x: 646, startPoint y: 208, endPoint x: 643, endPoint y: 216, distance: 8.6
click at [651, 208] on button "Remove Shift" at bounding box center [662, 203] width 23 height 22
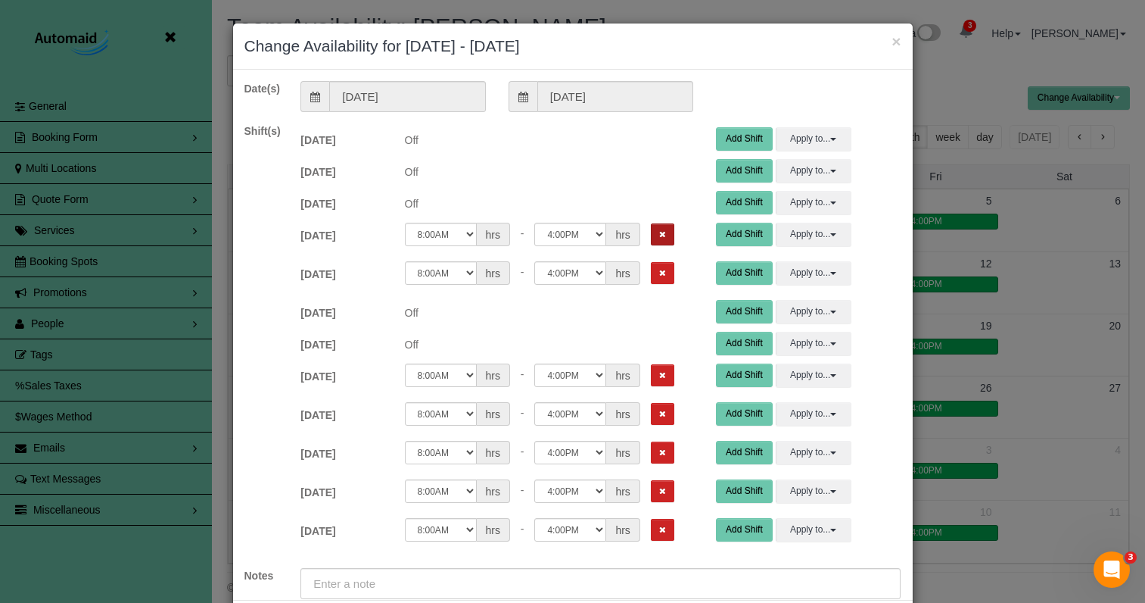
click at [651, 240] on button "Remove Shift" at bounding box center [662, 234] width 23 height 22
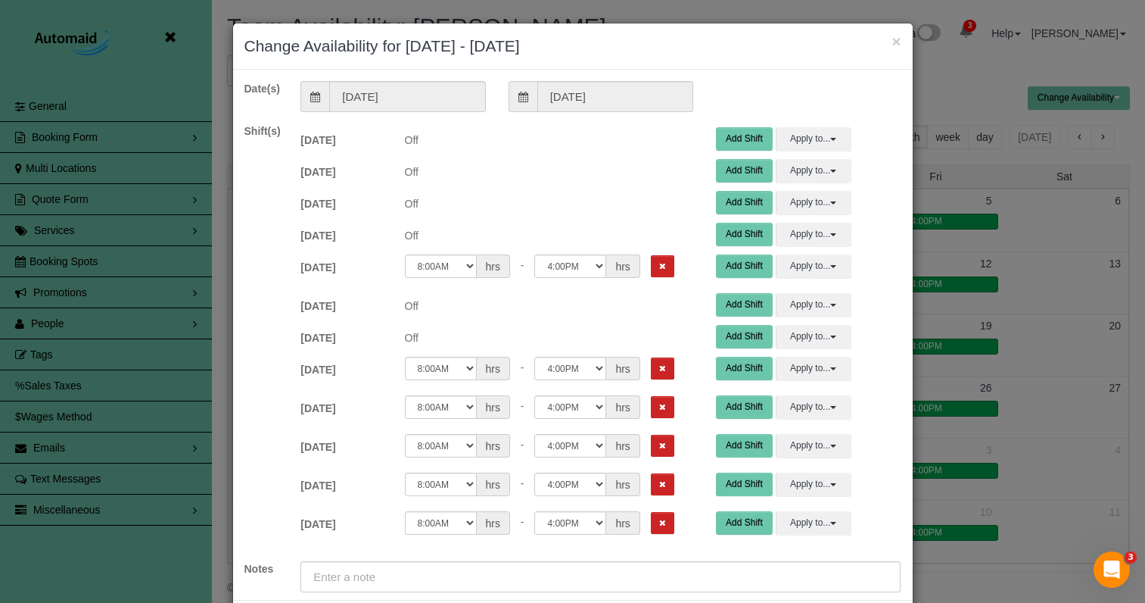
drag, startPoint x: 640, startPoint y: 260, endPoint x: 659, endPoint y: 284, distance: 30.1
click at [651, 260] on button "Remove Shift" at bounding box center [662, 266] width 23 height 22
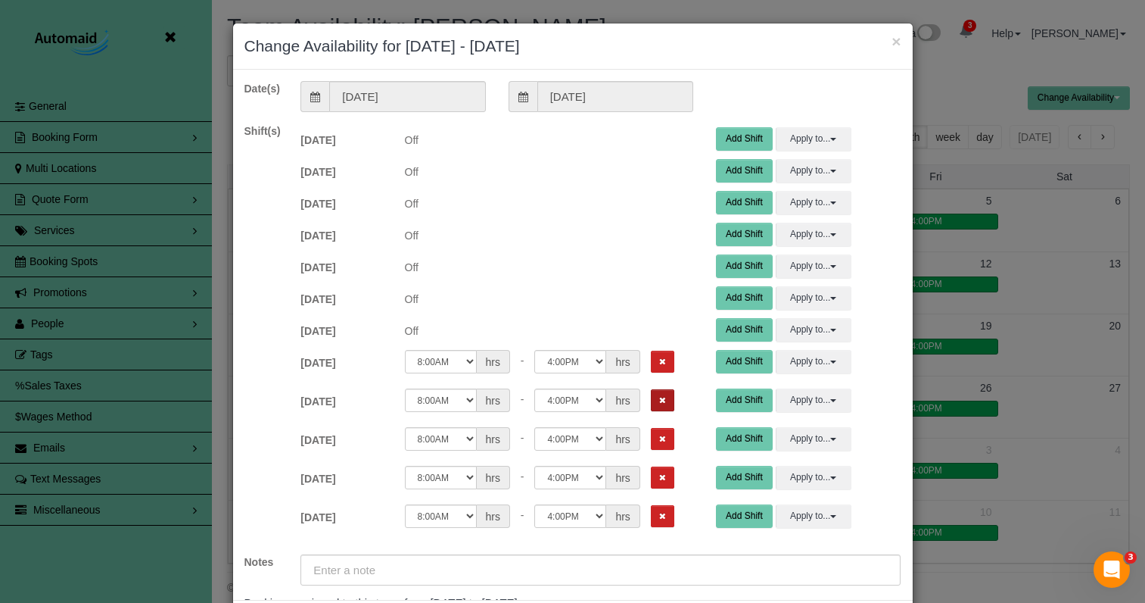
drag, startPoint x: 644, startPoint y: 364, endPoint x: 640, endPoint y: 398, distance: 34.4
click at [659, 366] on icon "Remove Shift" at bounding box center [662, 361] width 7 height 8
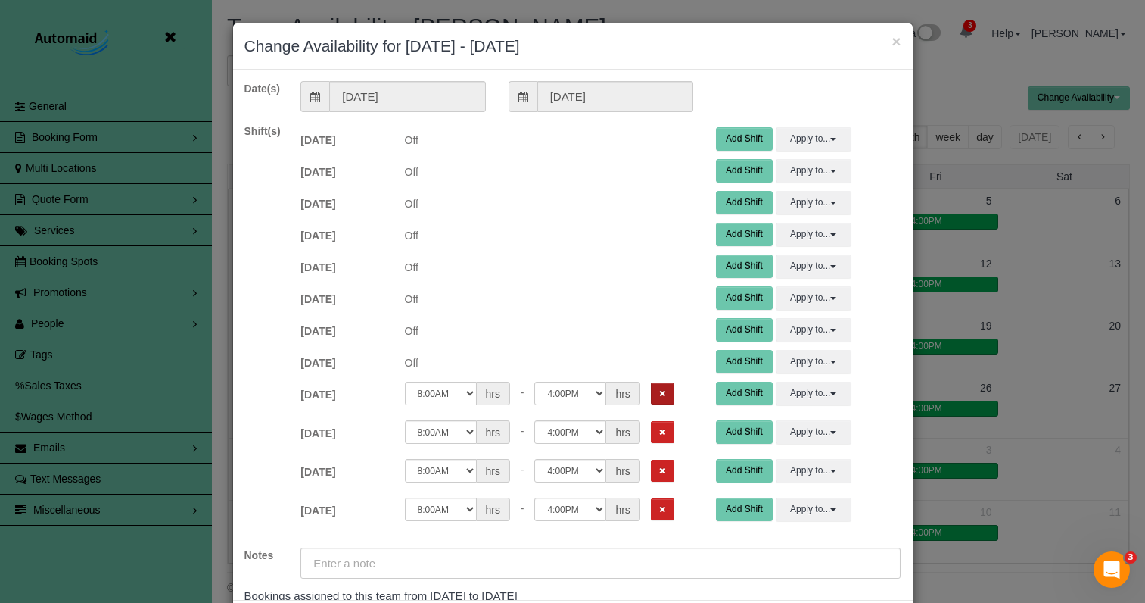
click at [651, 400] on button "Remove Shift" at bounding box center [662, 393] width 23 height 22
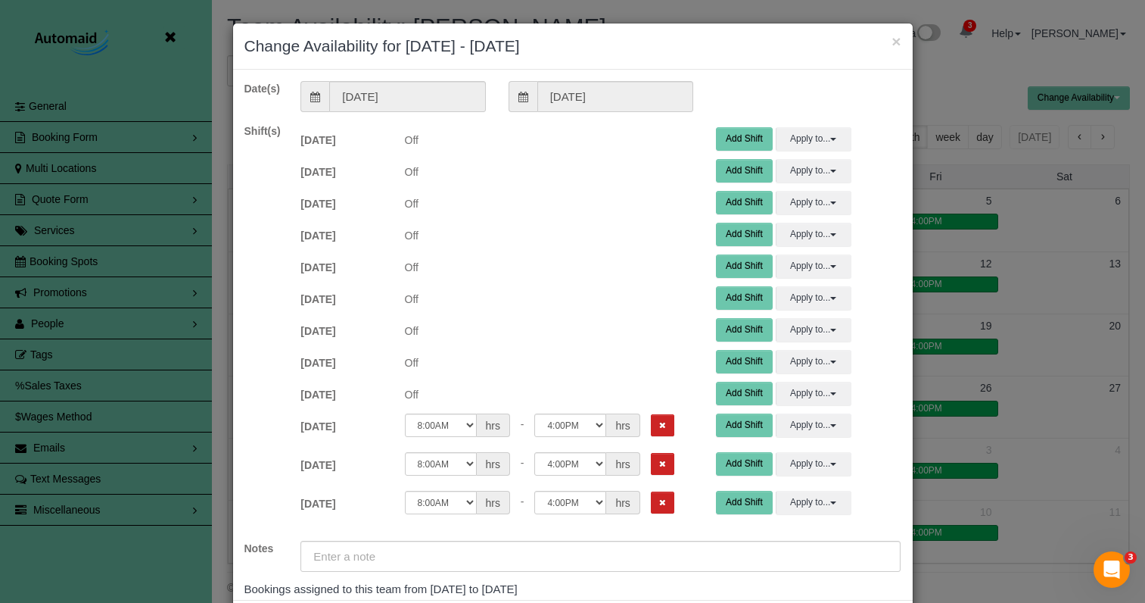
drag, startPoint x: 642, startPoint y: 418, endPoint x: 645, endPoint y: 431, distance: 14.0
click at [651, 419] on button "Remove Shift" at bounding box center [662, 425] width 23 height 22
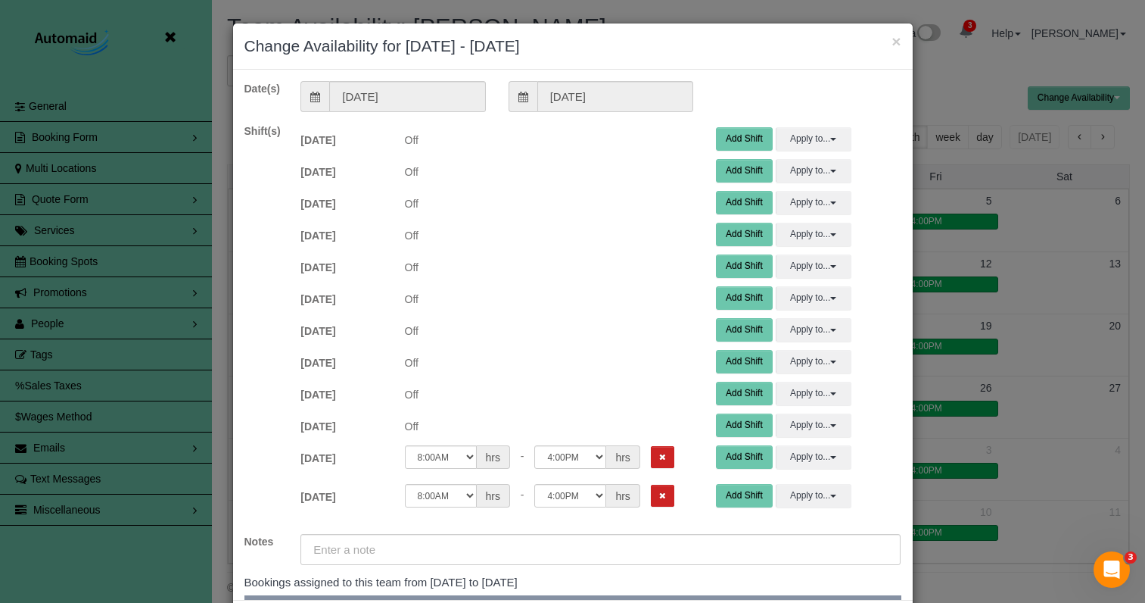
click at [646, 468] on div "12:00AM 12:05AM 12:10AM 12:15AM 12:20AM 12:25AM 12:30AM 12:35AM 12:40AM 12:45AM…" at bounding box center [549, 456] width 289 height 23
drag, startPoint x: 647, startPoint y: 493, endPoint x: 642, endPoint y: 485, distance: 9.2
click at [651, 491] on button "Remove Shift" at bounding box center [662, 495] width 23 height 22
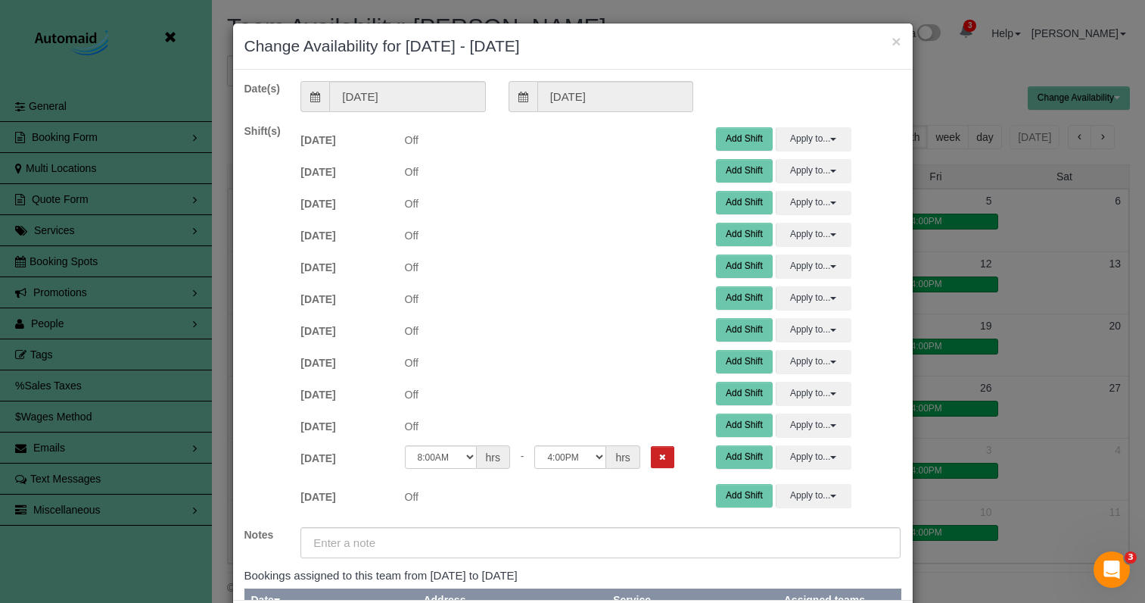
drag, startPoint x: 643, startPoint y: 460, endPoint x: 680, endPoint y: 449, distance: 38.8
click at [659, 460] on icon "Remove Shift" at bounding box center [662, 457] width 7 height 8
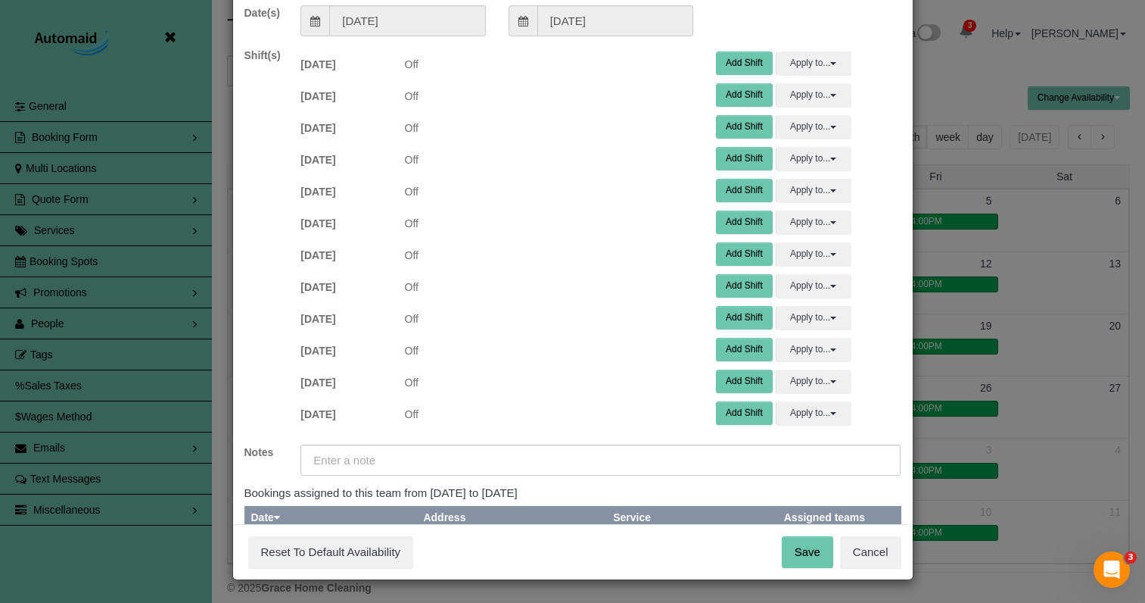
scroll to position [75, 0]
click at [796, 544] on button "Save" at bounding box center [807, 553] width 51 height 32
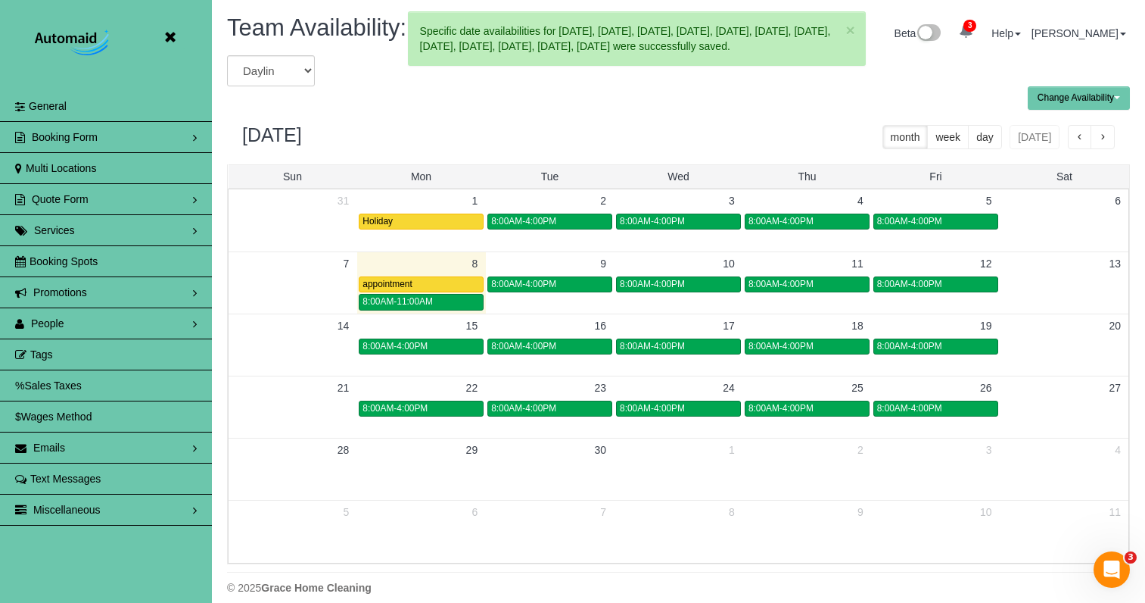
click at [1106, 133] on span "button" at bounding box center [1103, 137] width 8 height 11
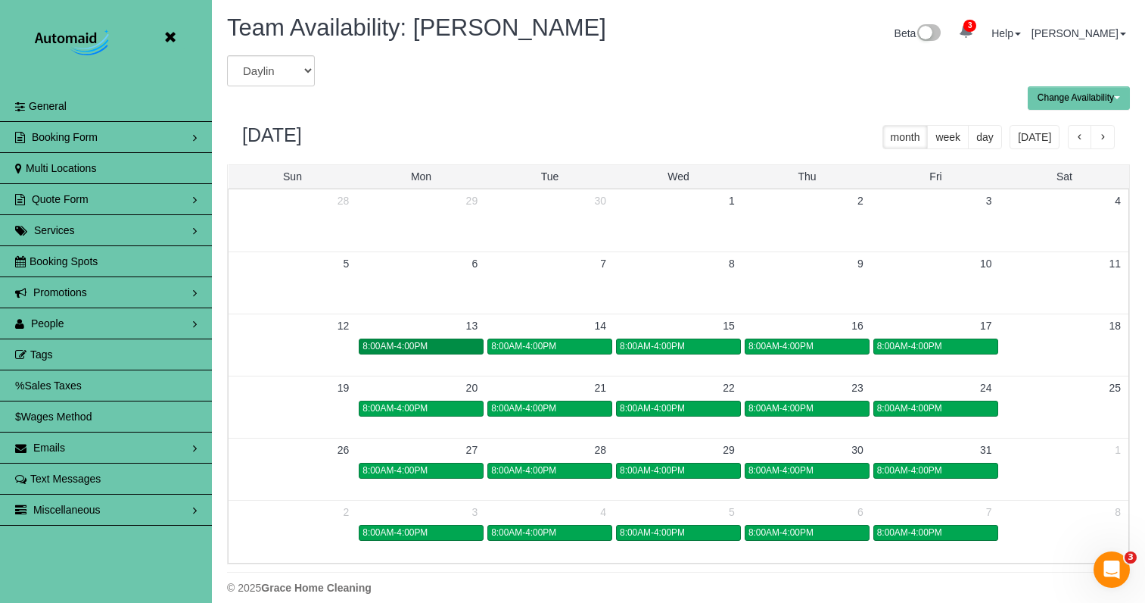
click at [443, 343] on div "8:00AM-4:00PM" at bounding box center [421, 346] width 117 height 11
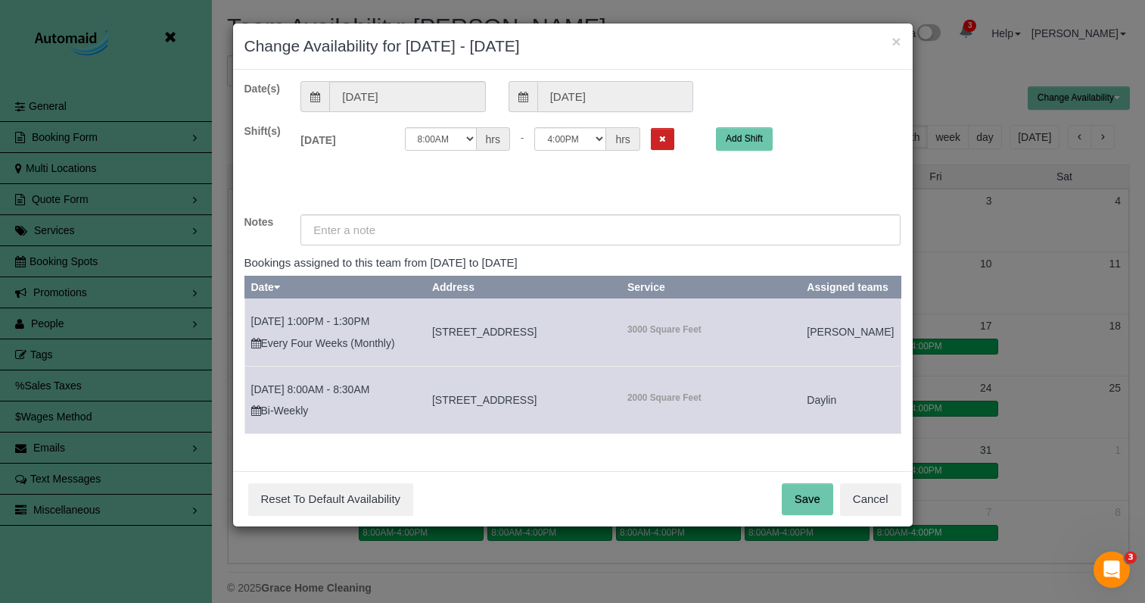
click at [638, 92] on input "10/13/2025" at bounding box center [615, 96] width 156 height 31
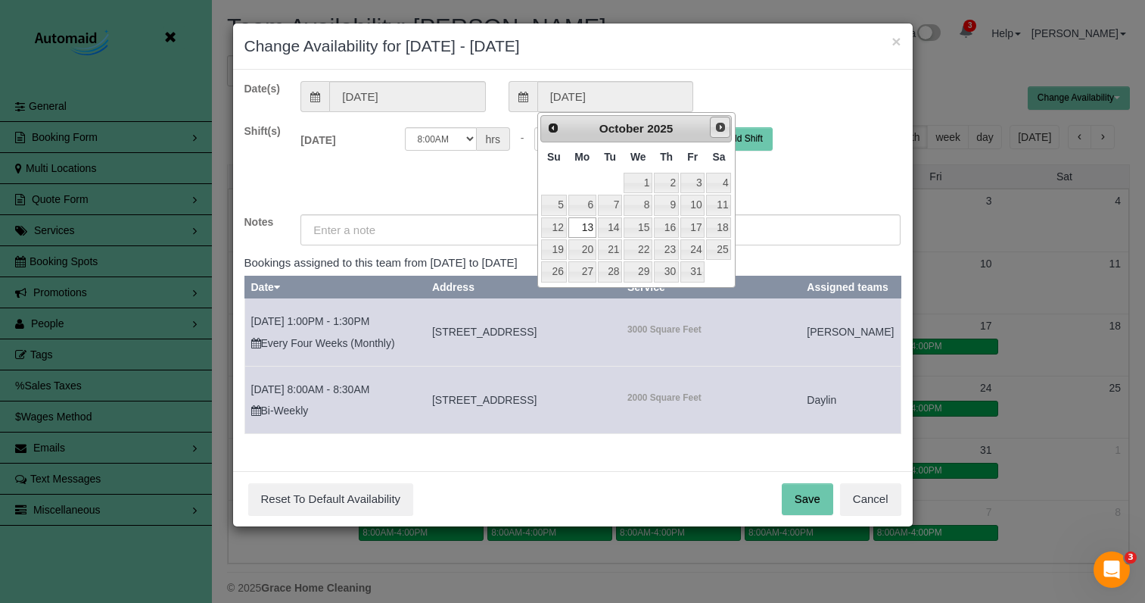
click at [721, 123] on span "Next" at bounding box center [721, 127] width 12 height 12
click at [695, 206] on link "7" at bounding box center [692, 205] width 24 height 20
type input "11/07/2025"
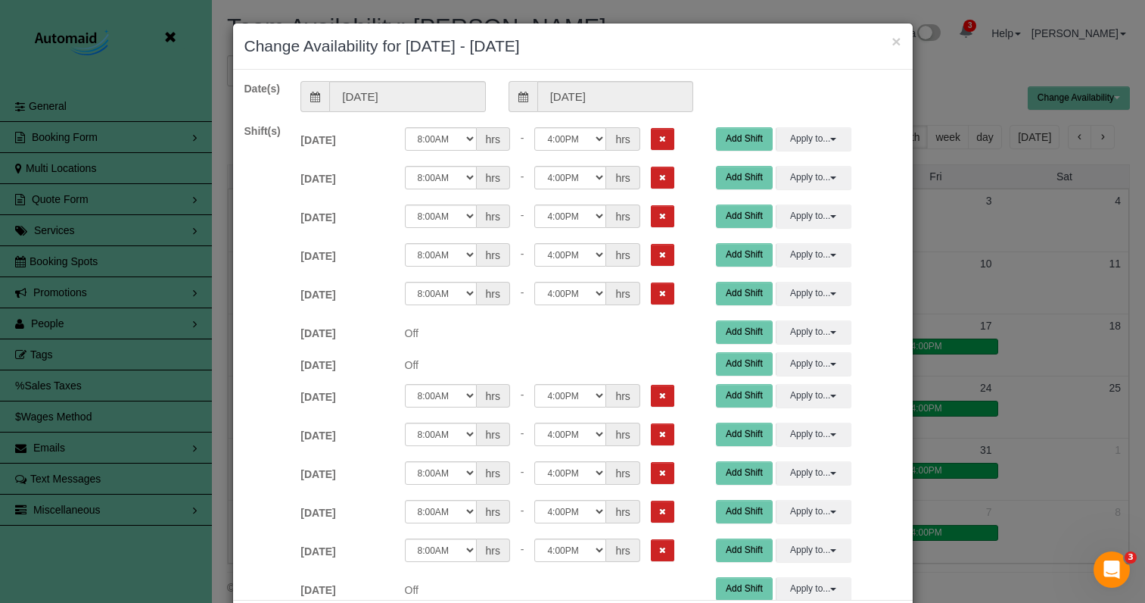
click at [651, 135] on button "Remove Shift" at bounding box center [662, 139] width 23 height 22
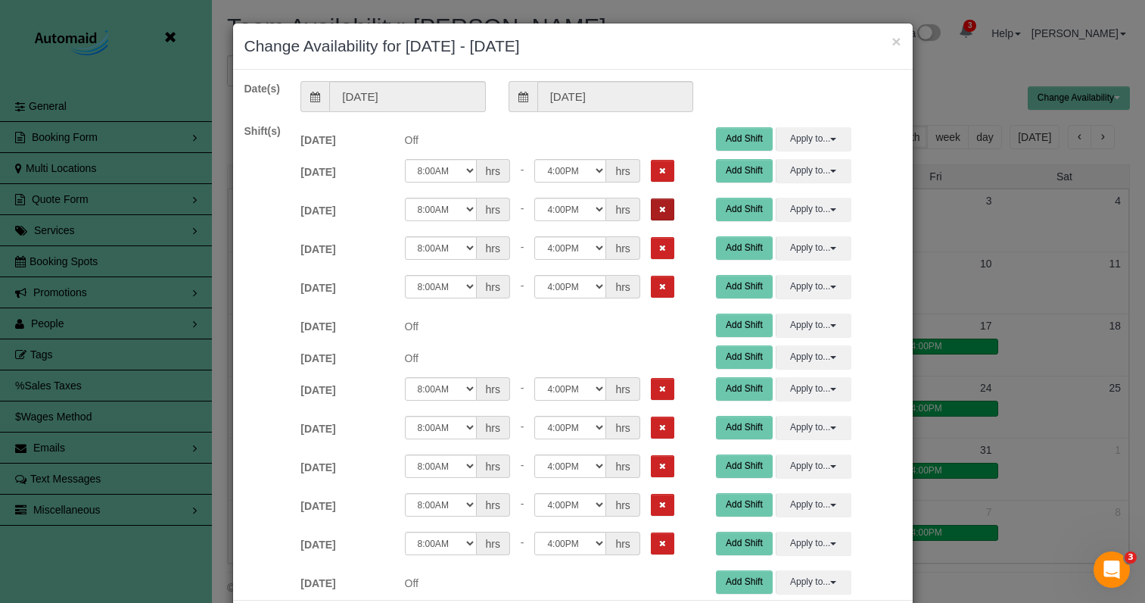
drag, startPoint x: 642, startPoint y: 169, endPoint x: 637, endPoint y: 205, distance: 36.6
click at [659, 173] on icon "Remove Shift" at bounding box center [662, 171] width 7 height 8
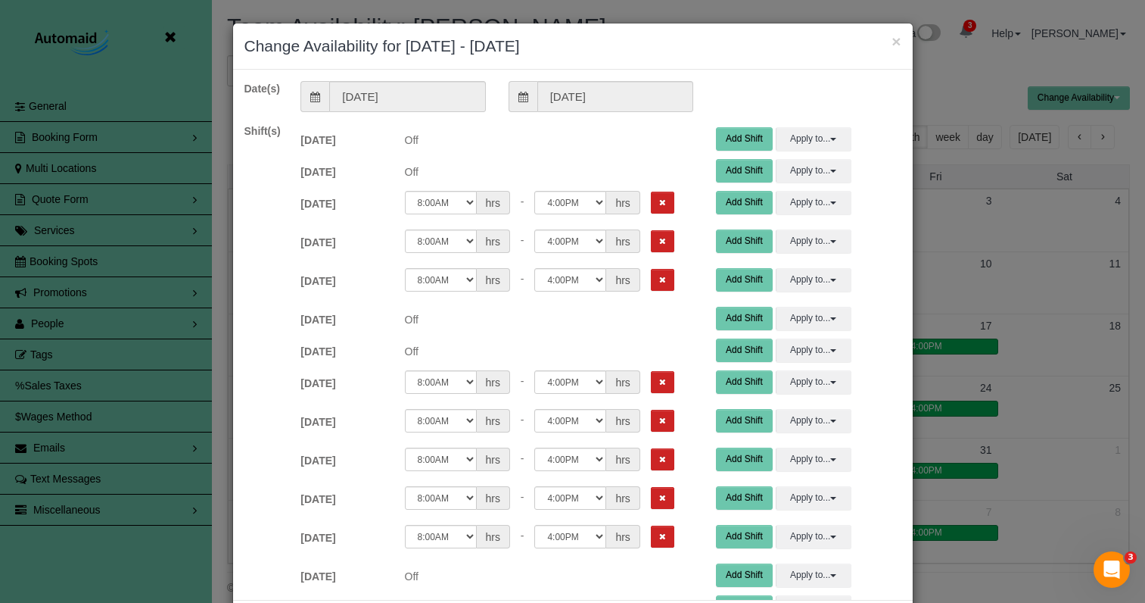
click at [651, 206] on button "Remove Shift" at bounding box center [662, 203] width 23 height 22
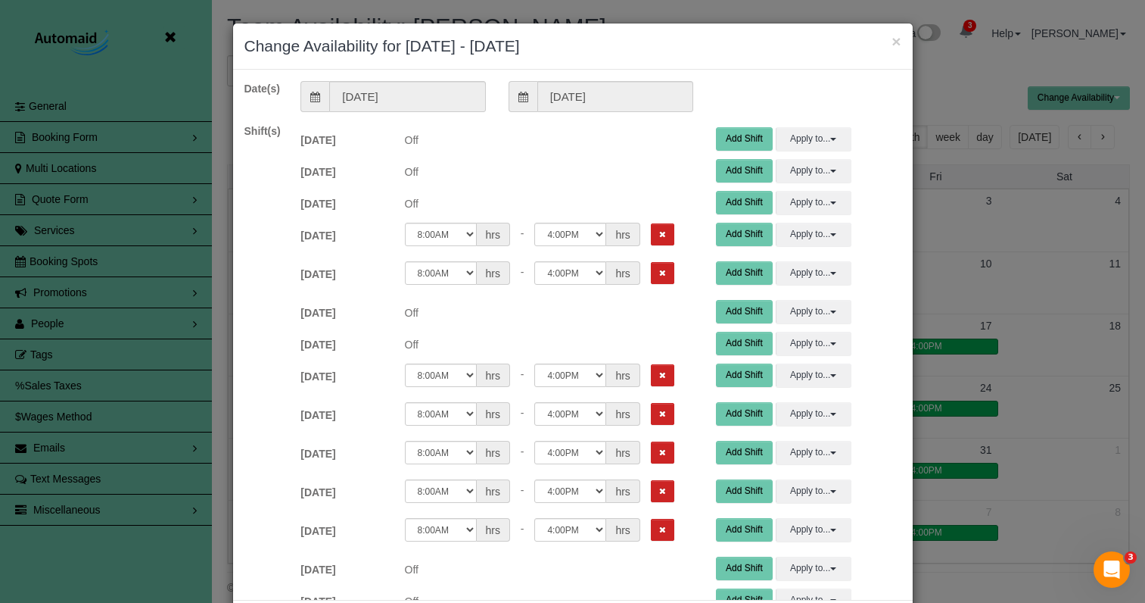
click at [659, 236] on icon "Remove Shift" at bounding box center [662, 234] width 7 height 8
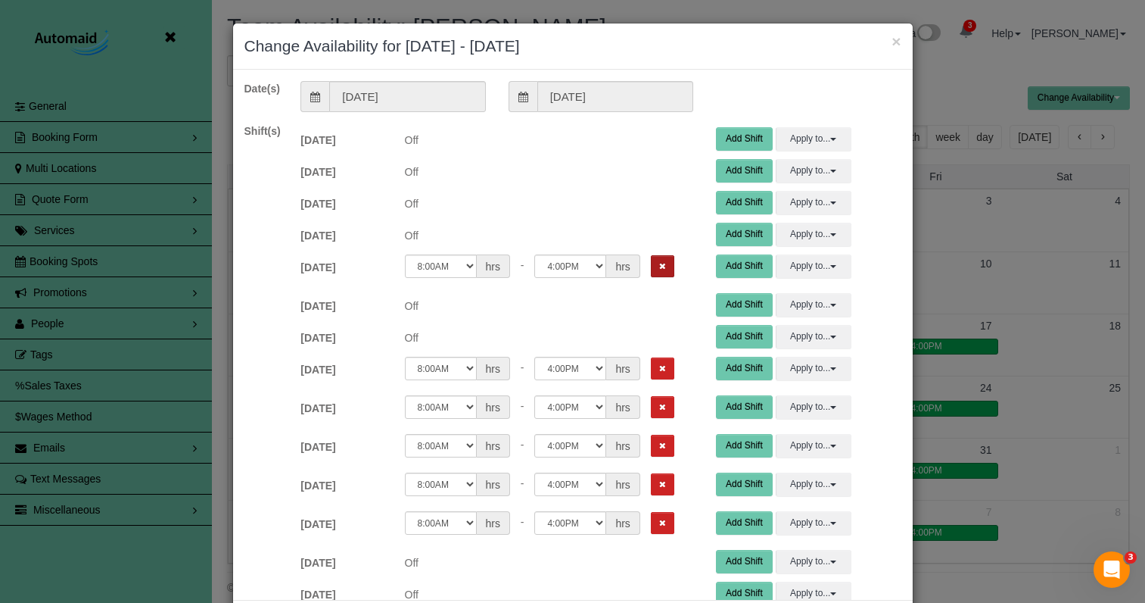
click at [659, 266] on icon "Remove Shift" at bounding box center [662, 266] width 7 height 8
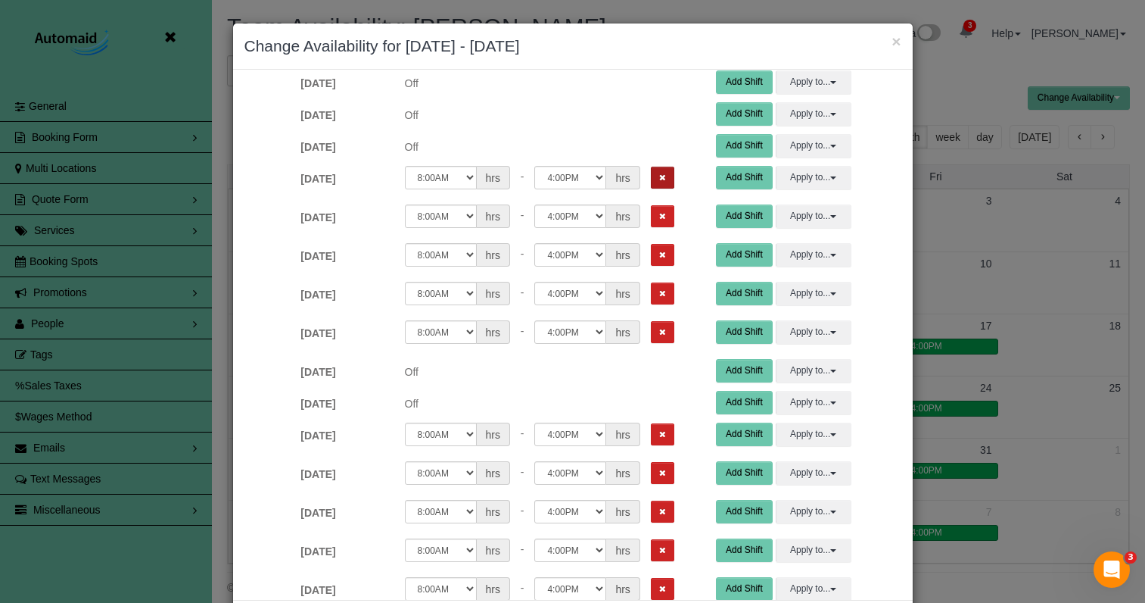
scroll to position [191, 0]
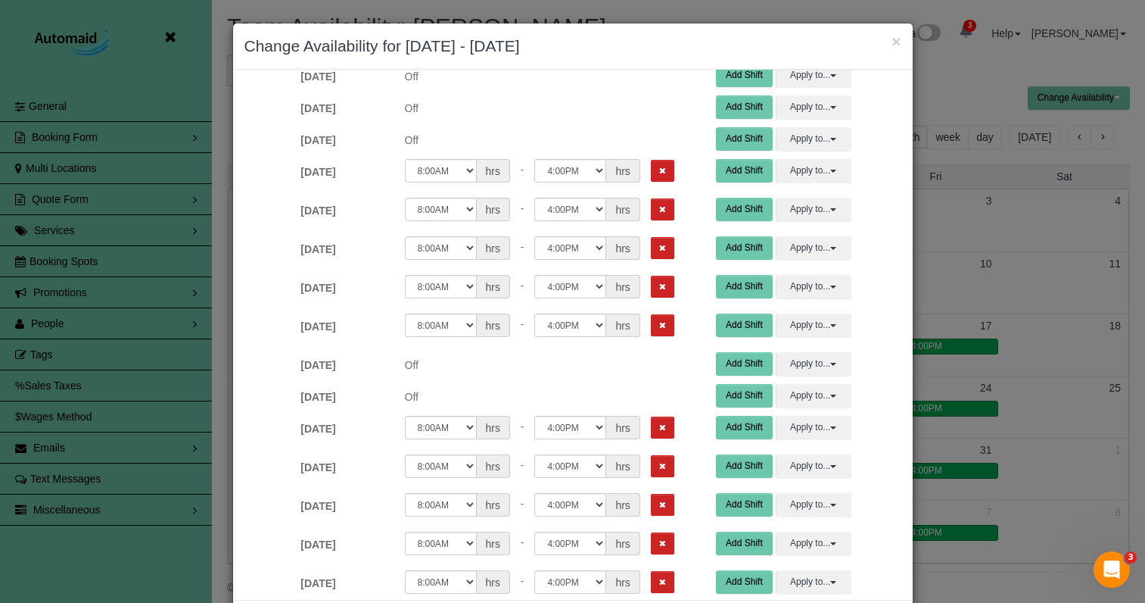
click at [651, 166] on button "Remove Shift" at bounding box center [662, 171] width 23 height 22
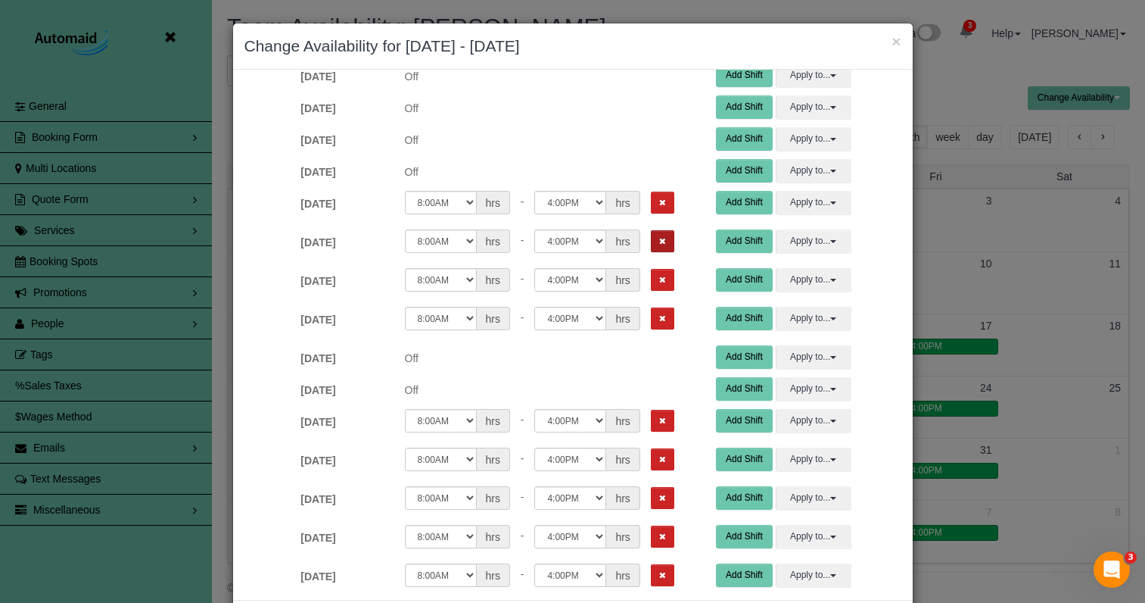
drag, startPoint x: 640, startPoint y: 200, endPoint x: 642, endPoint y: 237, distance: 37.1
click at [659, 204] on icon "Remove Shift" at bounding box center [662, 202] width 7 height 8
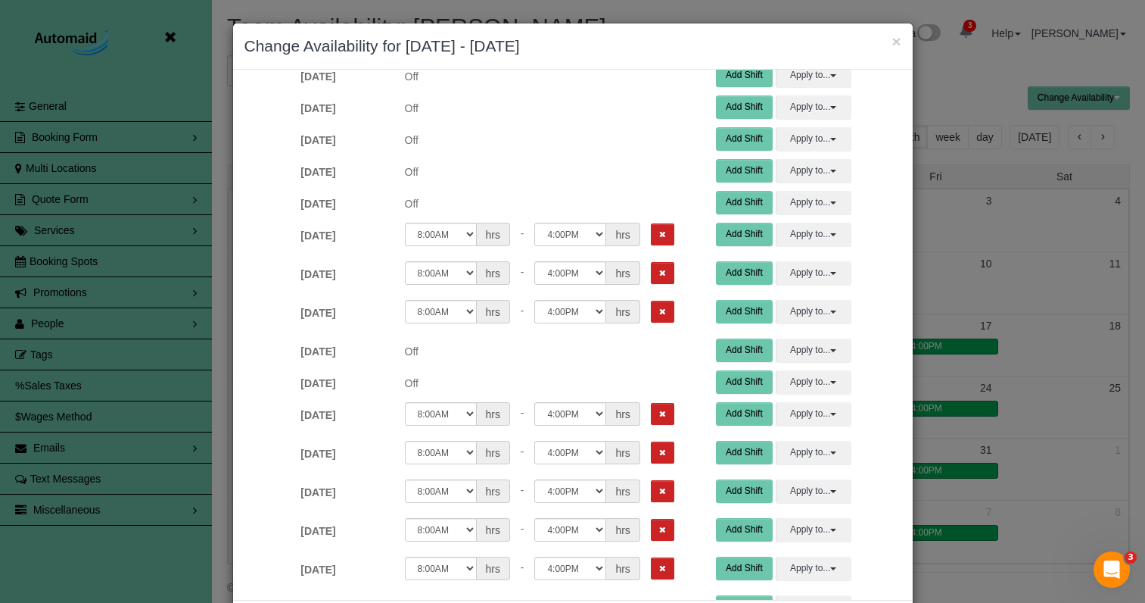
click at [659, 238] on icon "Remove Shift" at bounding box center [662, 234] width 7 height 8
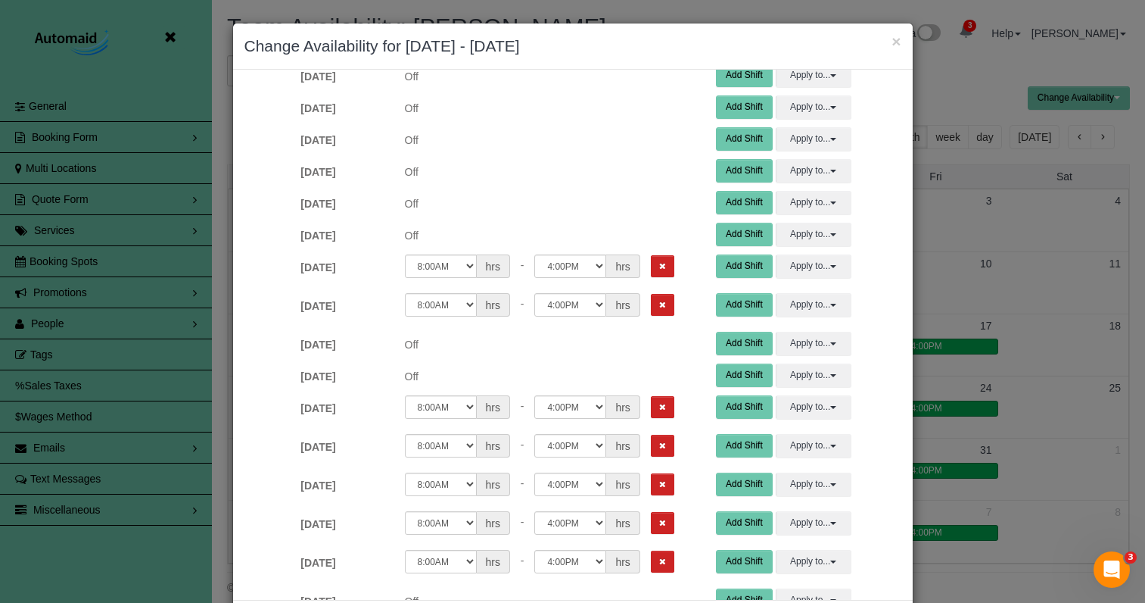
click at [651, 275] on button "Remove Shift" at bounding box center [662, 266] width 23 height 22
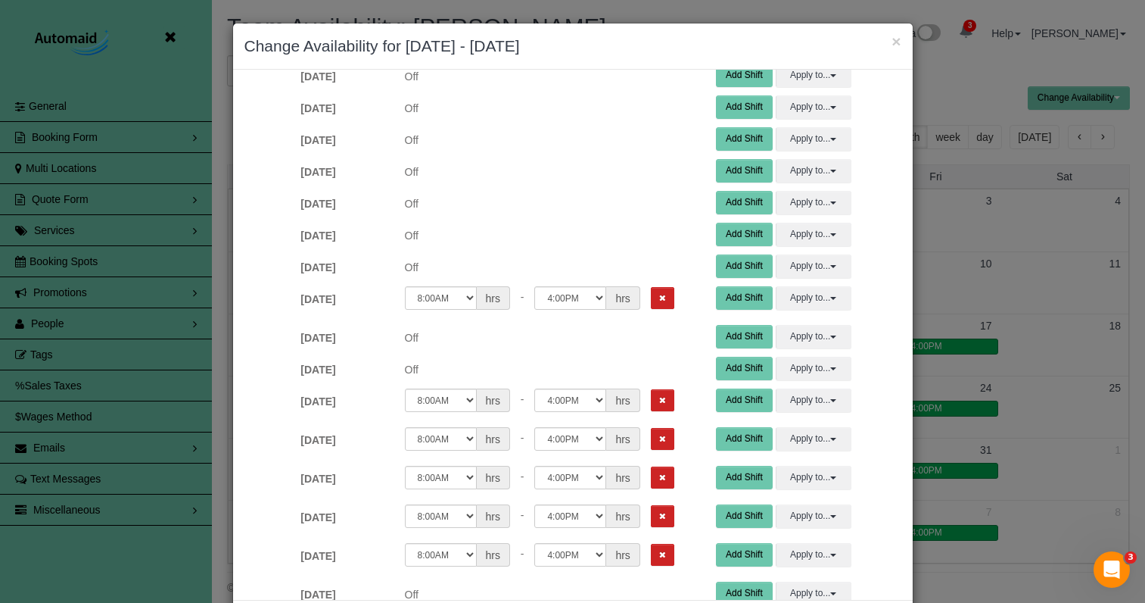
drag, startPoint x: 643, startPoint y: 306, endPoint x: 641, endPoint y: 294, distance: 11.5
click at [651, 305] on button "Remove Shift" at bounding box center [662, 298] width 23 height 22
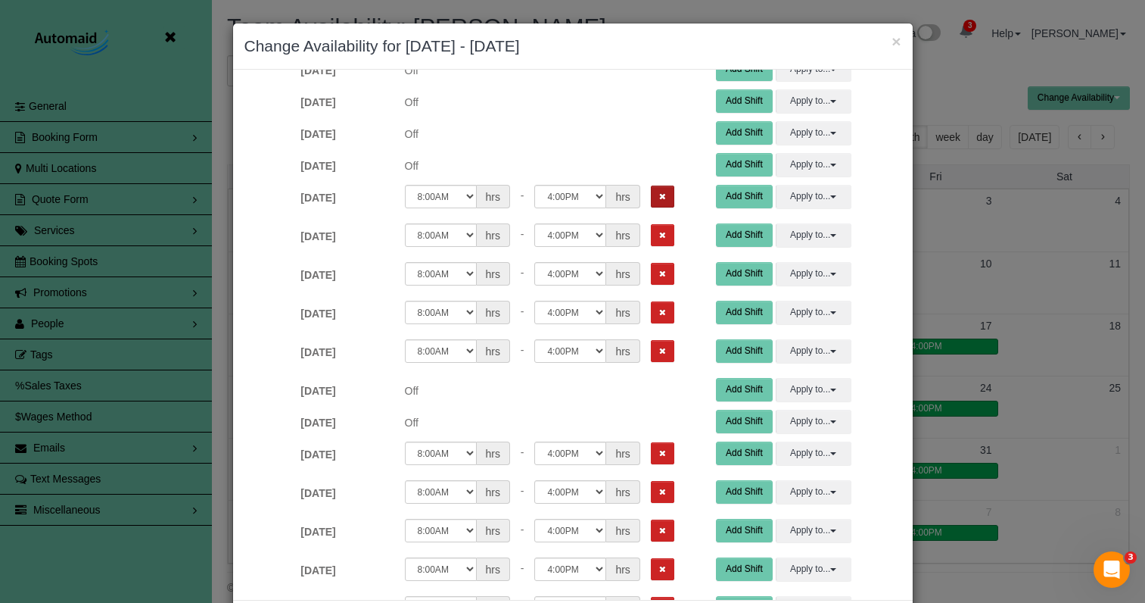
scroll to position [388, 0]
drag, startPoint x: 643, startPoint y: 185, endPoint x: 643, endPoint y: 204, distance: 18.9
click at [651, 186] on button "Remove Shift" at bounding box center [662, 196] width 23 height 22
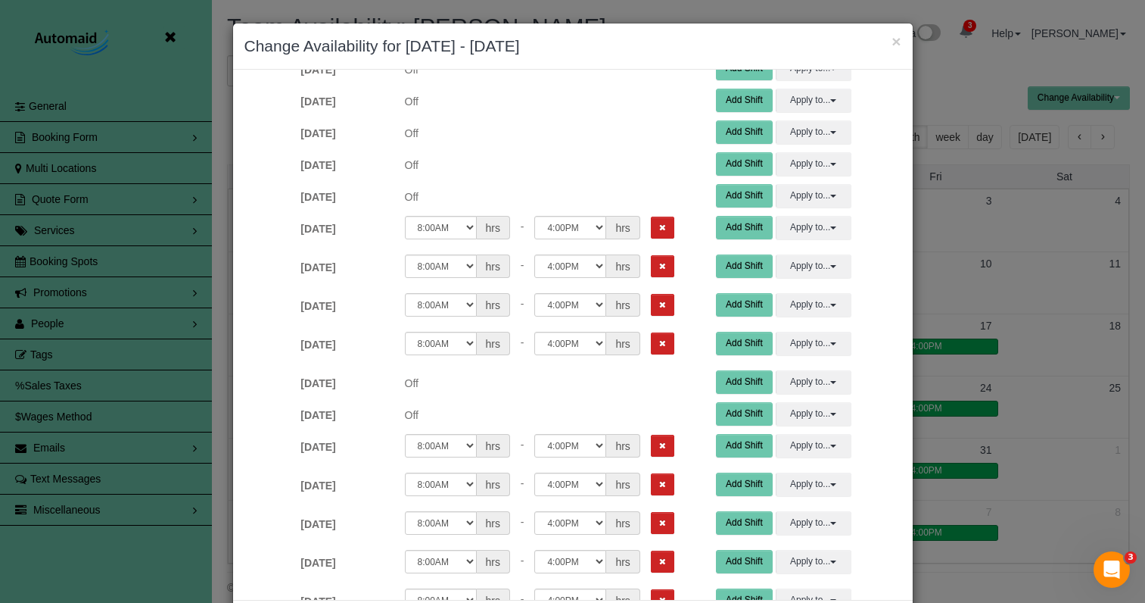
click at [651, 223] on button "Remove Shift" at bounding box center [662, 227] width 23 height 22
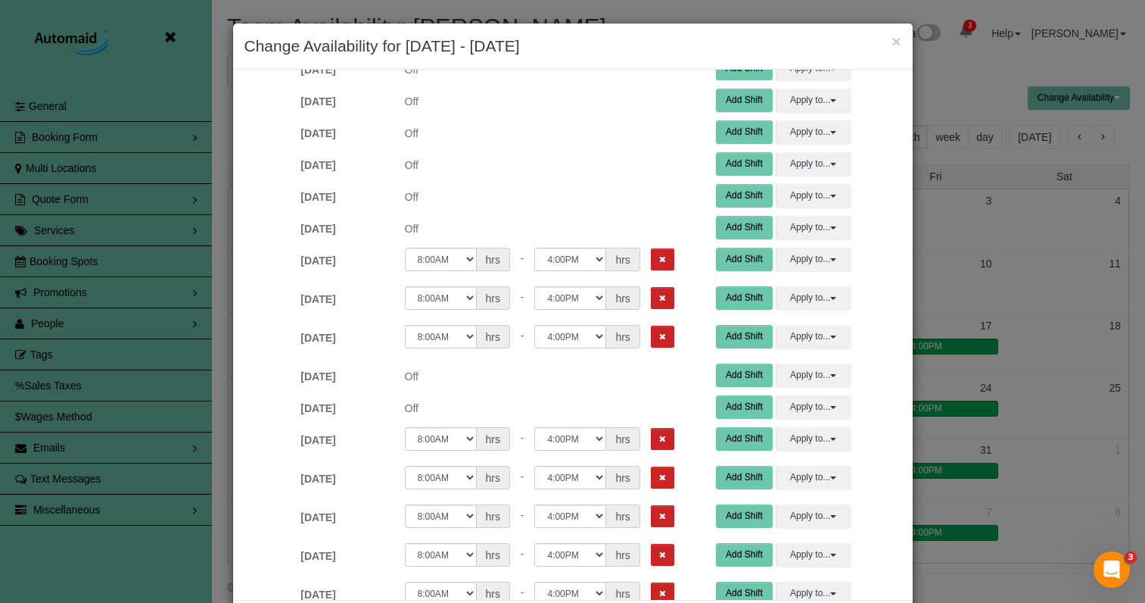
click at [659, 260] on icon "Remove Shift" at bounding box center [662, 259] width 7 height 8
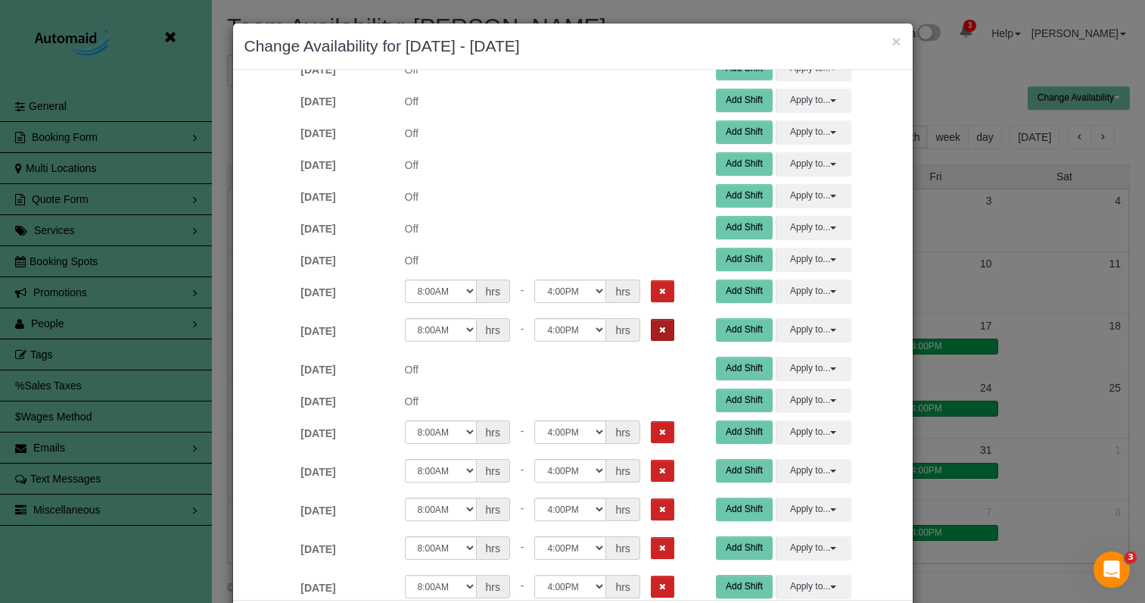
drag, startPoint x: 642, startPoint y: 294, endPoint x: 644, endPoint y: 314, distance: 19.8
click at [659, 294] on icon "Remove Shift" at bounding box center [662, 291] width 7 height 8
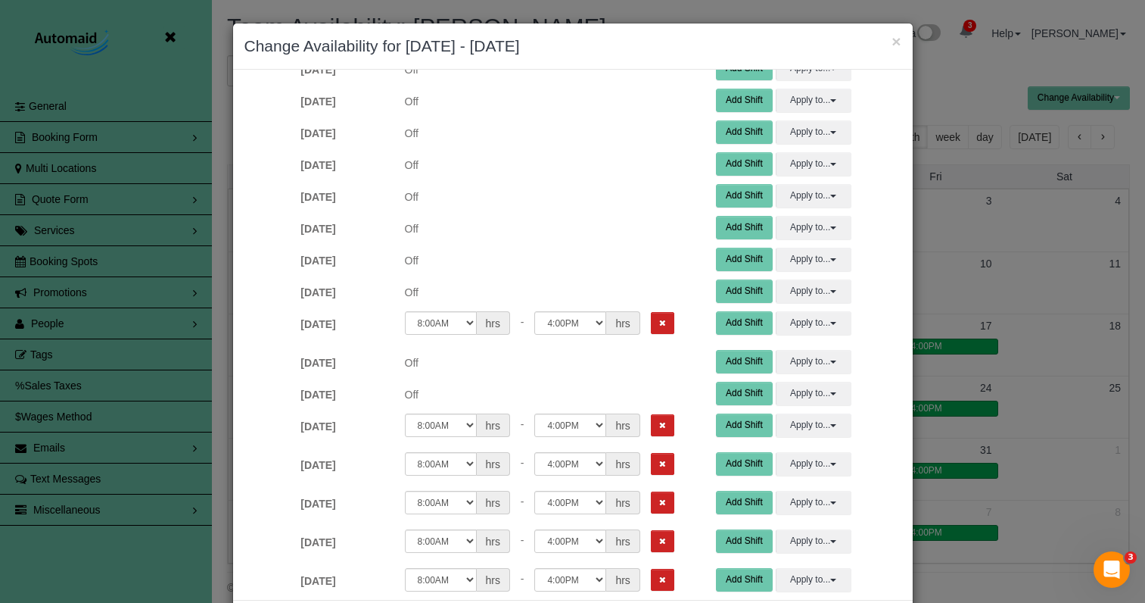
click at [659, 324] on icon "Remove Shift" at bounding box center [662, 323] width 7 height 8
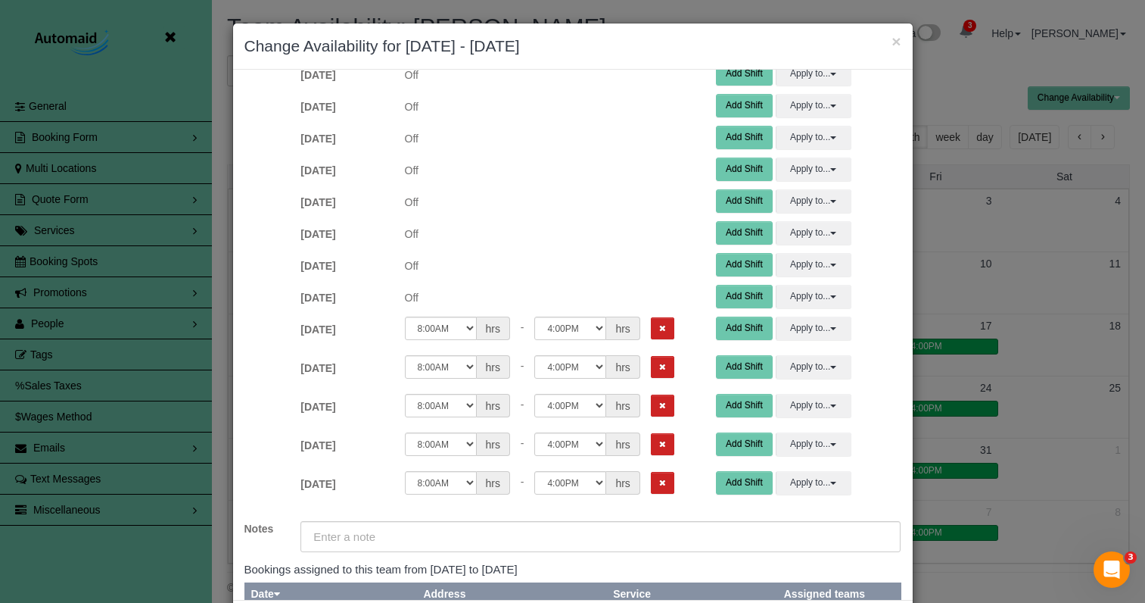
scroll to position [494, 0]
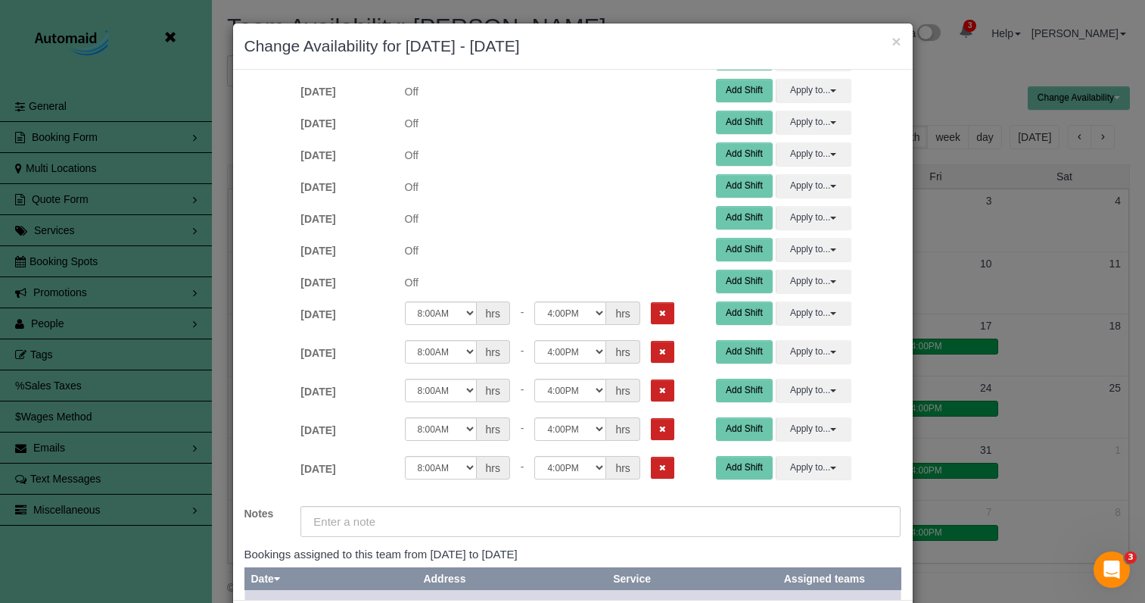
click at [659, 313] on icon "Remove Shift" at bounding box center [662, 313] width 7 height 8
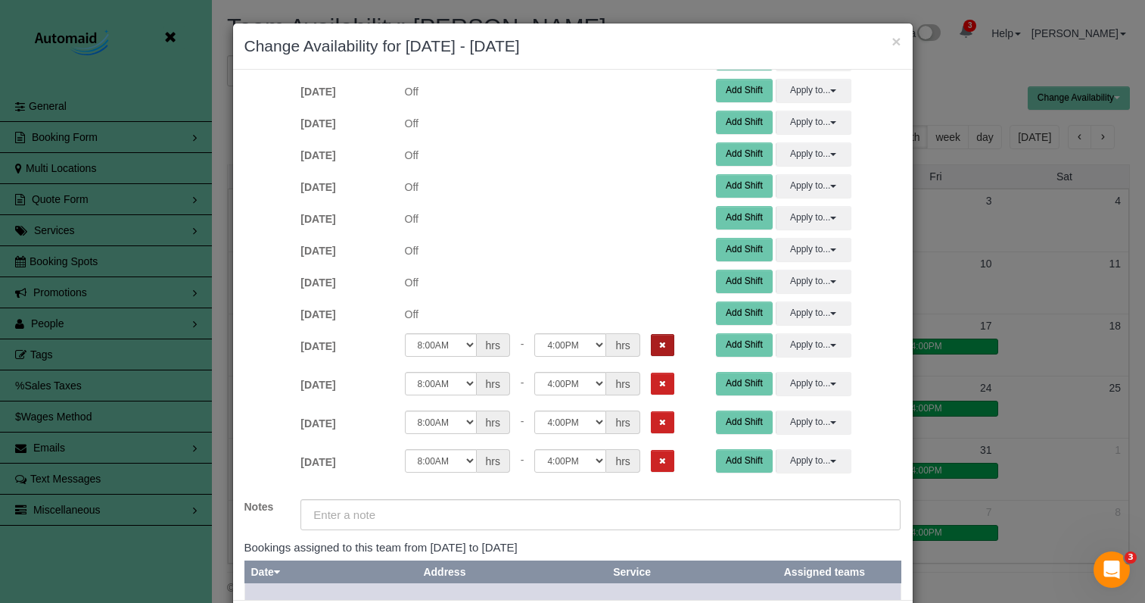
click at [651, 350] on button "Remove Shift" at bounding box center [662, 345] width 23 height 22
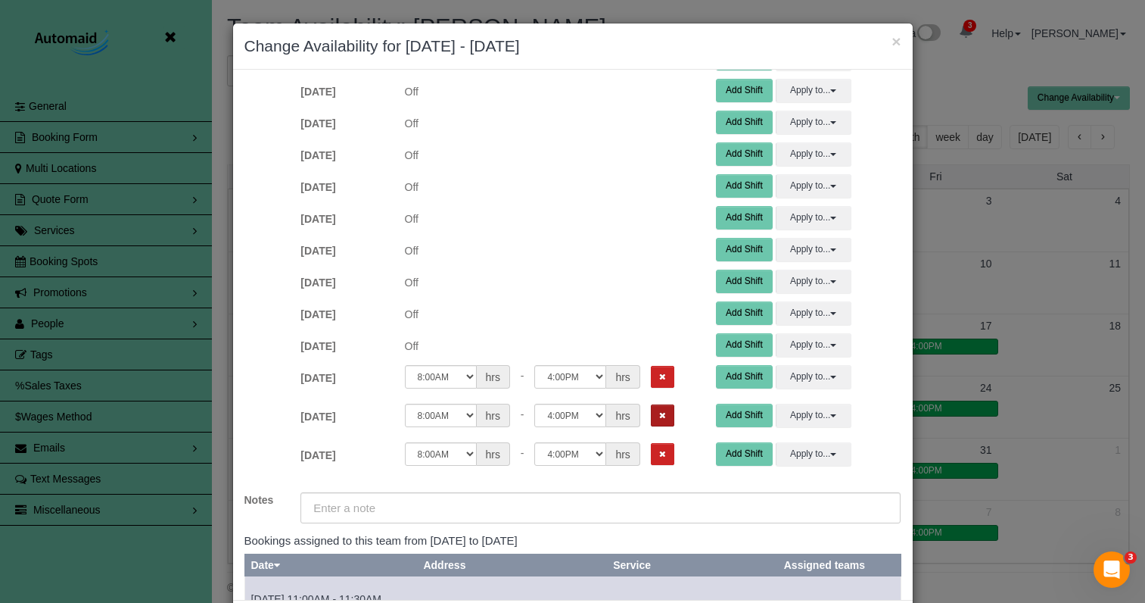
drag, startPoint x: 641, startPoint y: 380, endPoint x: 644, endPoint y: 408, distance: 28.2
click at [659, 380] on icon "Remove Shift" at bounding box center [662, 376] width 7 height 8
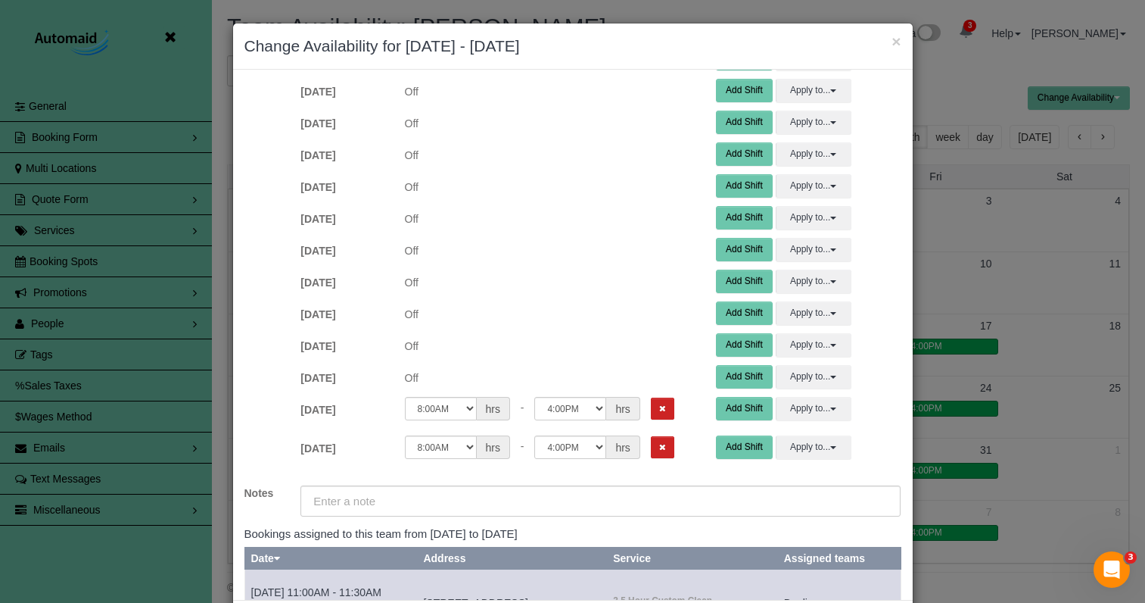
click at [659, 410] on icon "Remove Shift" at bounding box center [662, 408] width 7 height 8
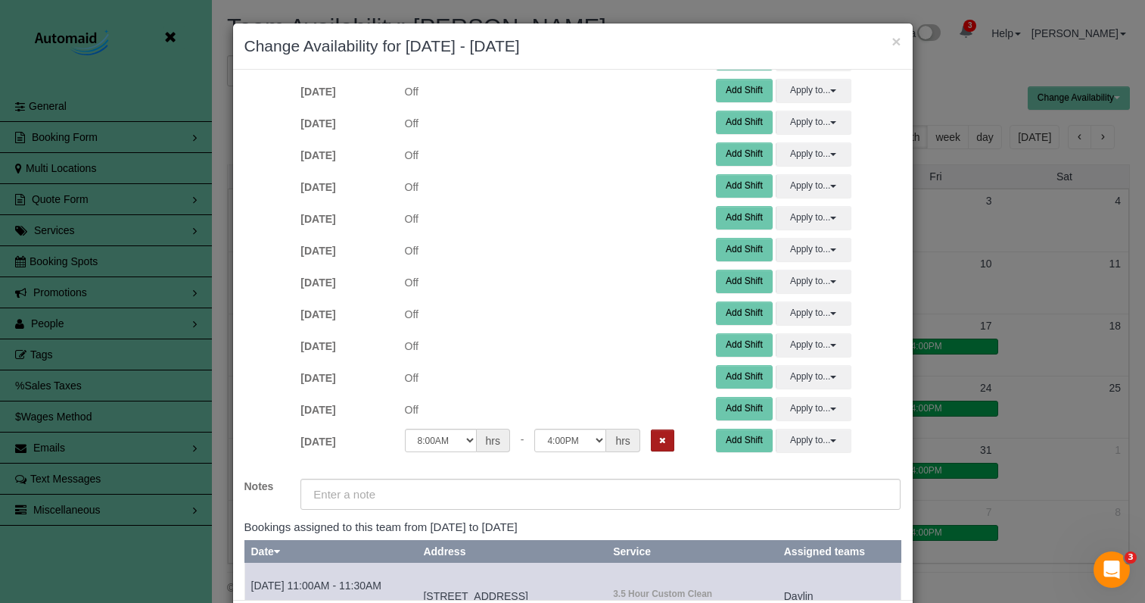
click at [659, 442] on icon "Remove Shift" at bounding box center [662, 440] width 7 height 8
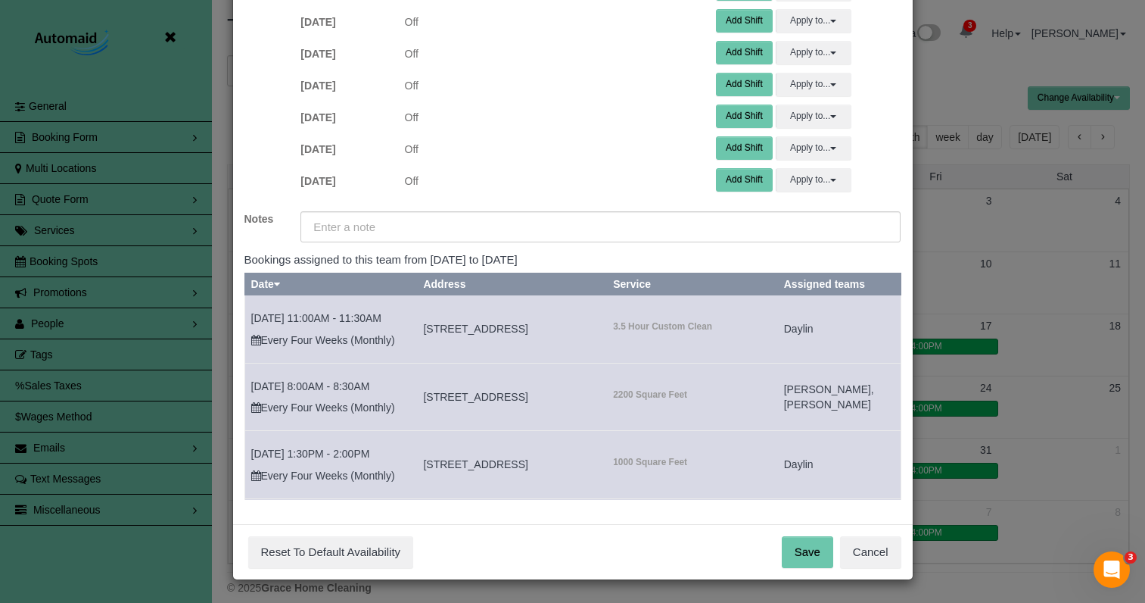
scroll to position [75, 0]
drag, startPoint x: 805, startPoint y: 552, endPoint x: 807, endPoint y: 535, distance: 16.7
click at [805, 549] on button "Save" at bounding box center [807, 553] width 51 height 32
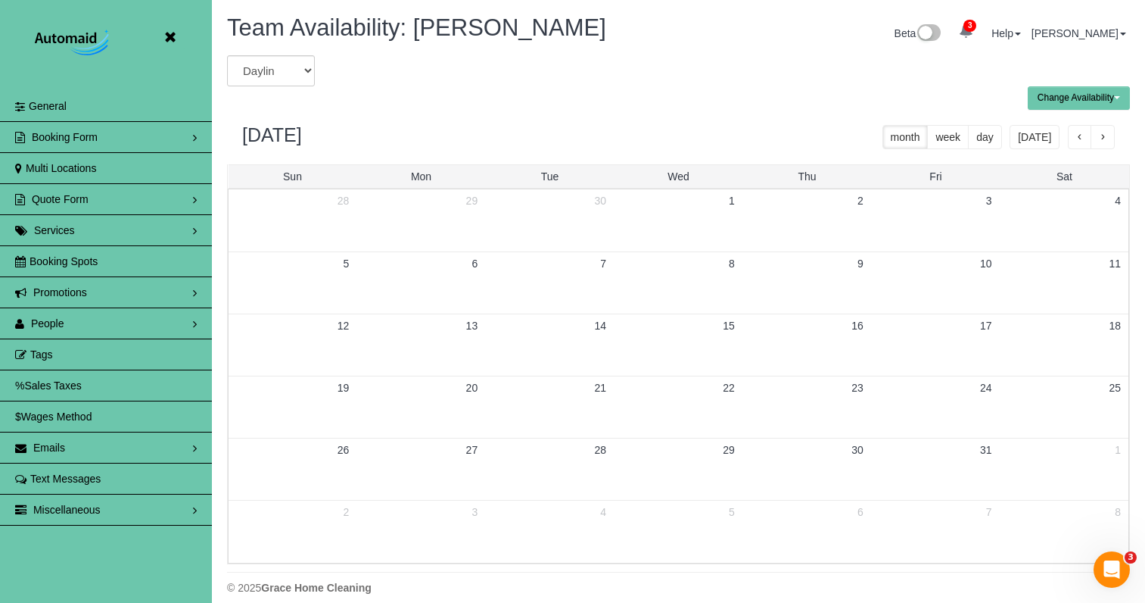
click at [168, 32] on icon at bounding box center [169, 37] width 19 height 19
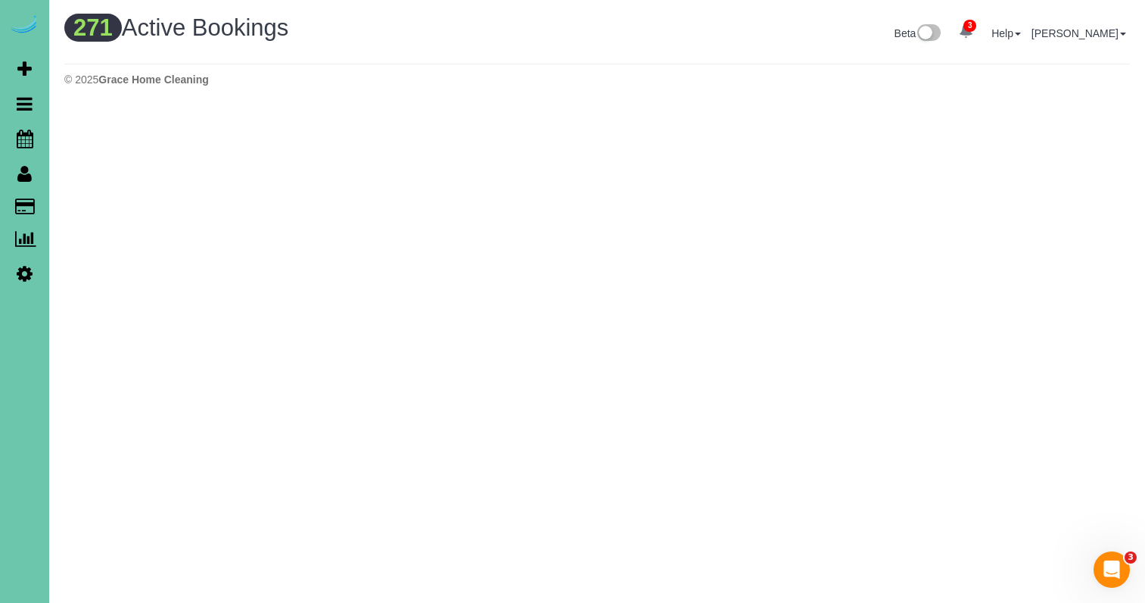
scroll to position [1406, 1145]
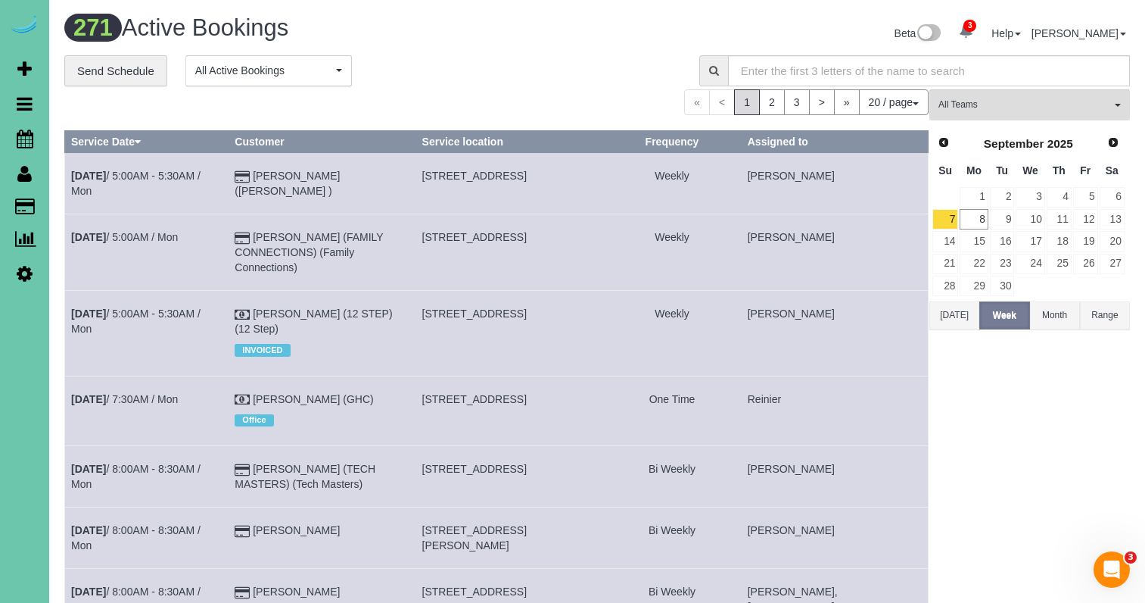
click at [26, 276] on icon at bounding box center [25, 273] width 16 height 18
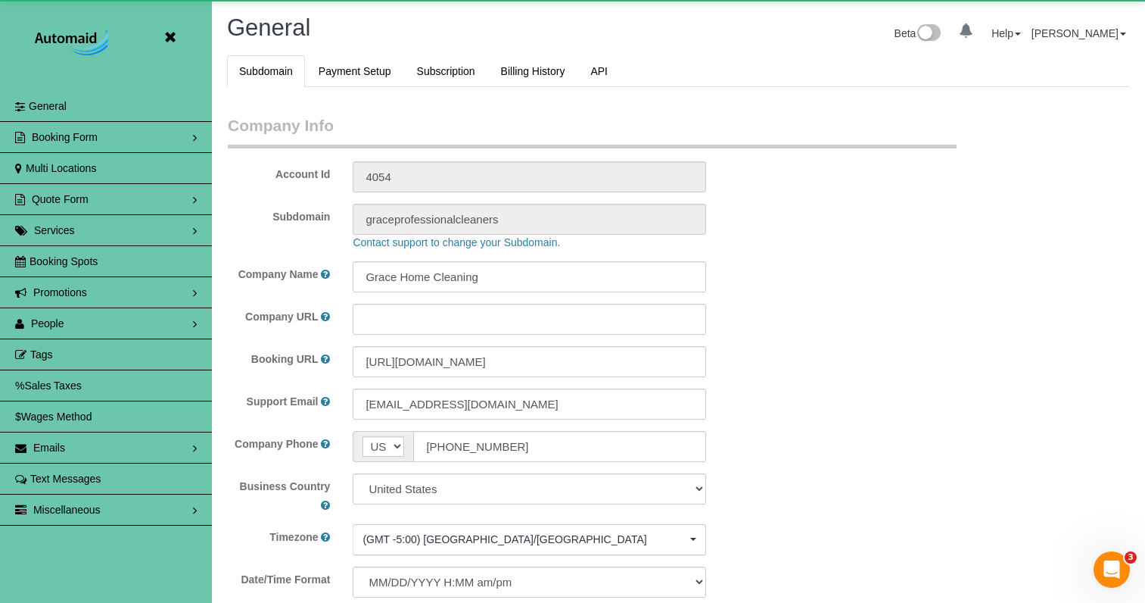
scroll to position [3278, 1145]
select select "5796"
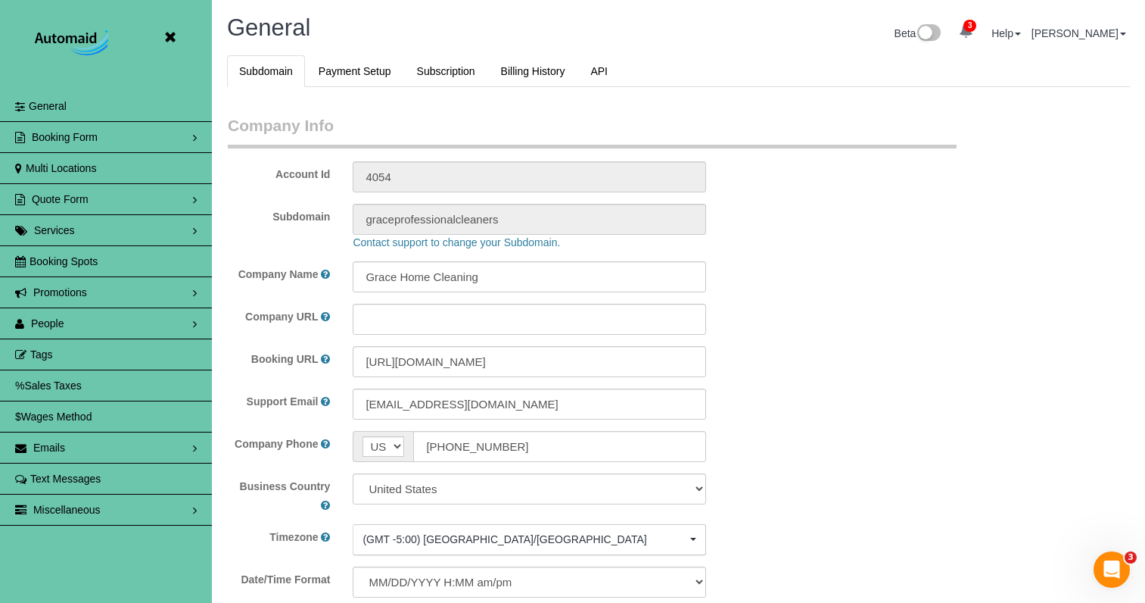
drag, startPoint x: 51, startPoint y: 328, endPoint x: 38, endPoint y: 319, distance: 15.3
click at [51, 328] on span "People" at bounding box center [47, 323] width 33 height 12
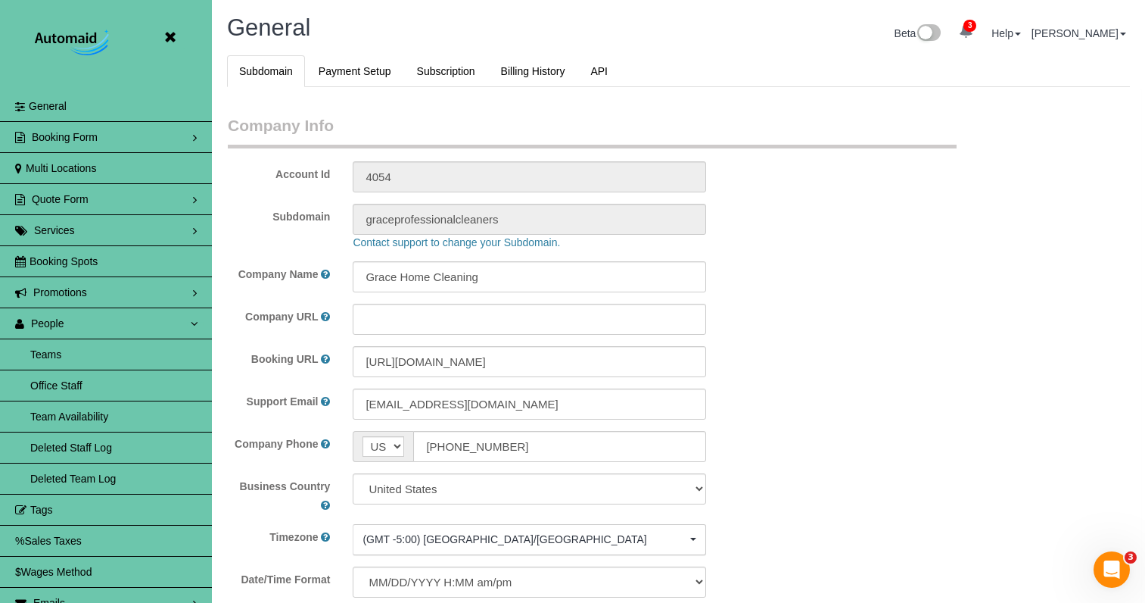
click at [79, 413] on link "Team Availability" at bounding box center [106, 416] width 212 height 30
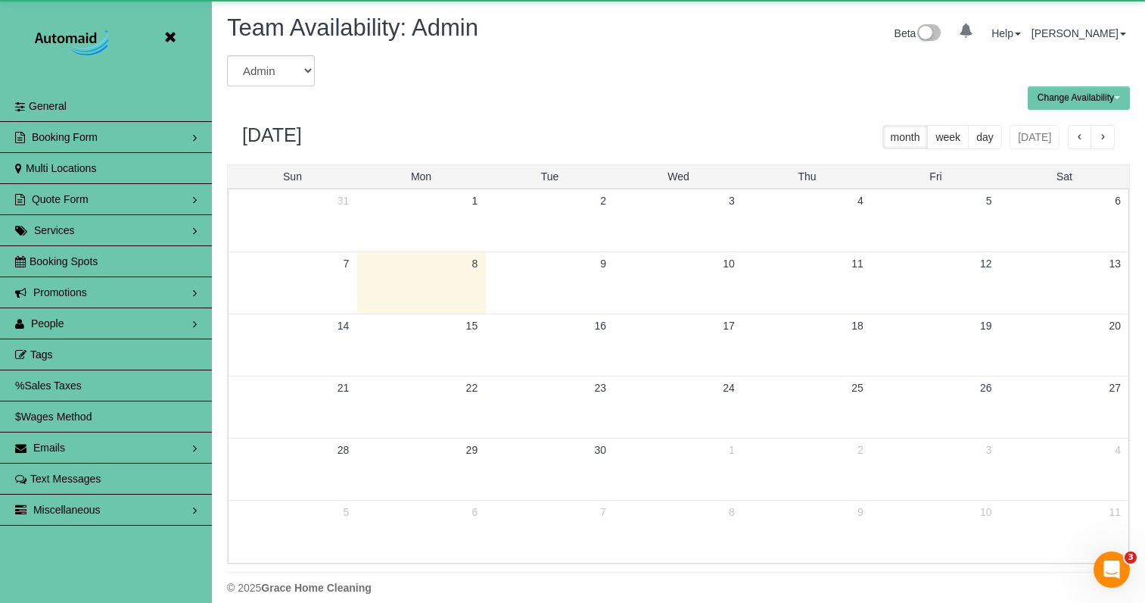
scroll to position [616, 1145]
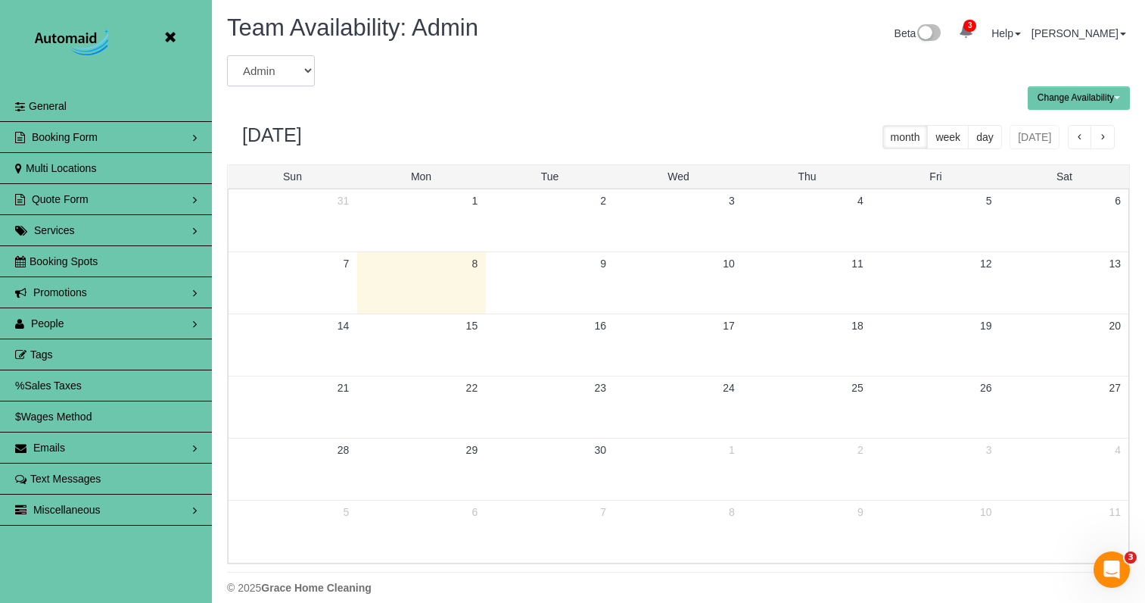
select select "number:4362"
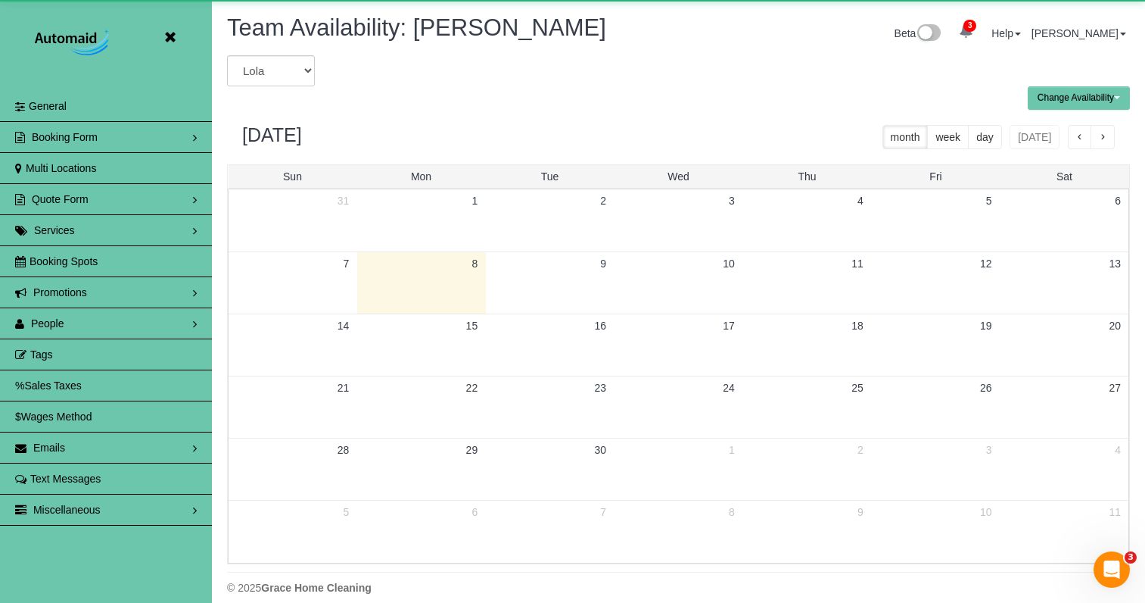
scroll to position [75078, 74550]
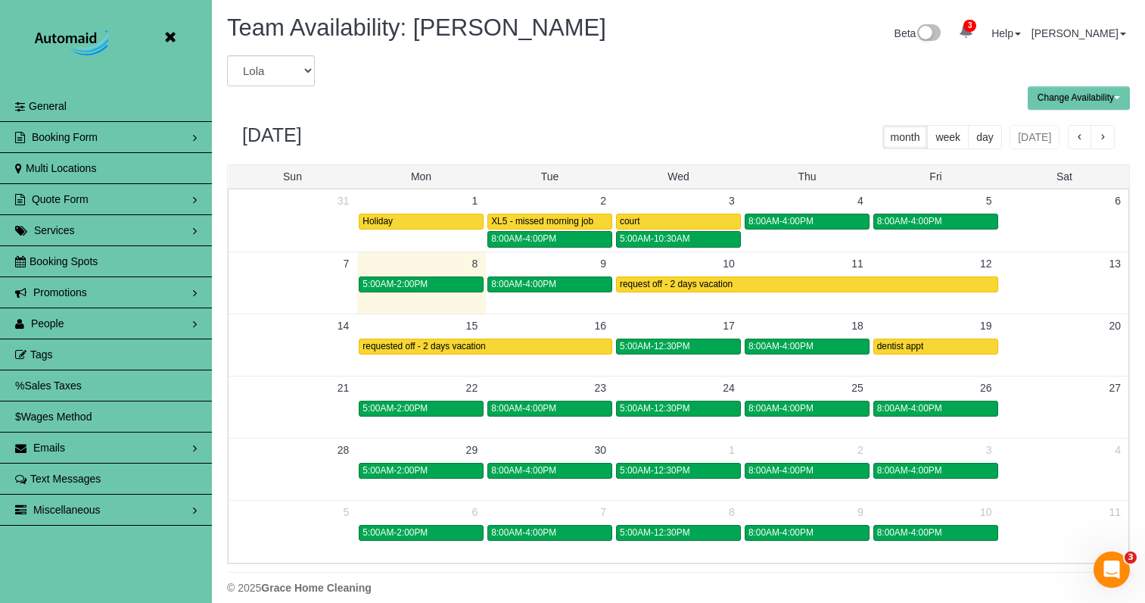
click at [172, 41] on icon at bounding box center [169, 37] width 19 height 19
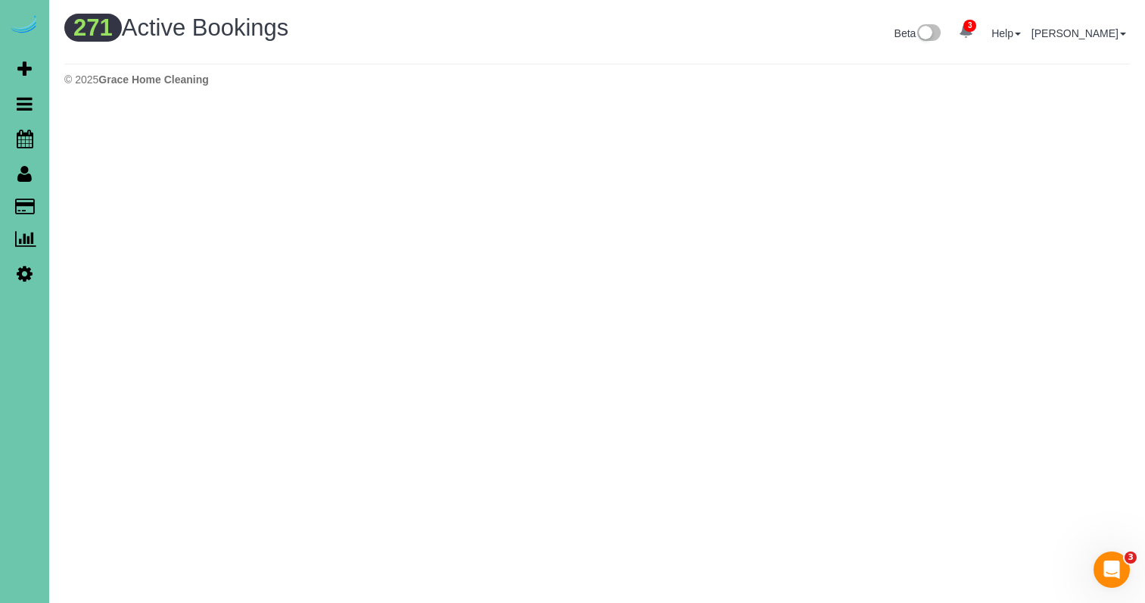
scroll to position [1406, 1145]
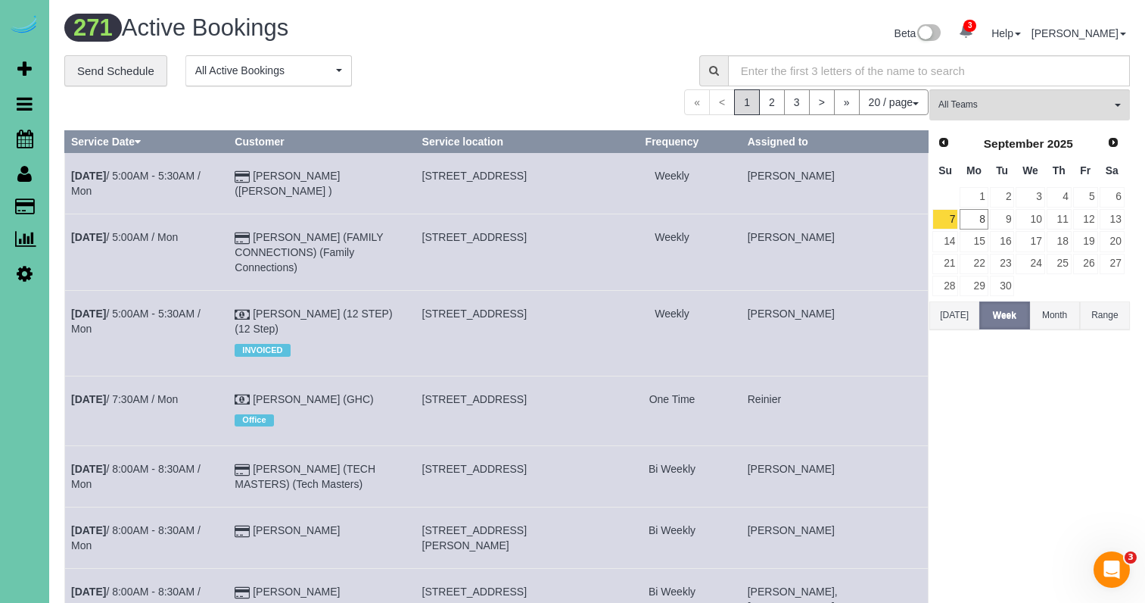
click at [19, 268] on icon at bounding box center [25, 273] width 16 height 18
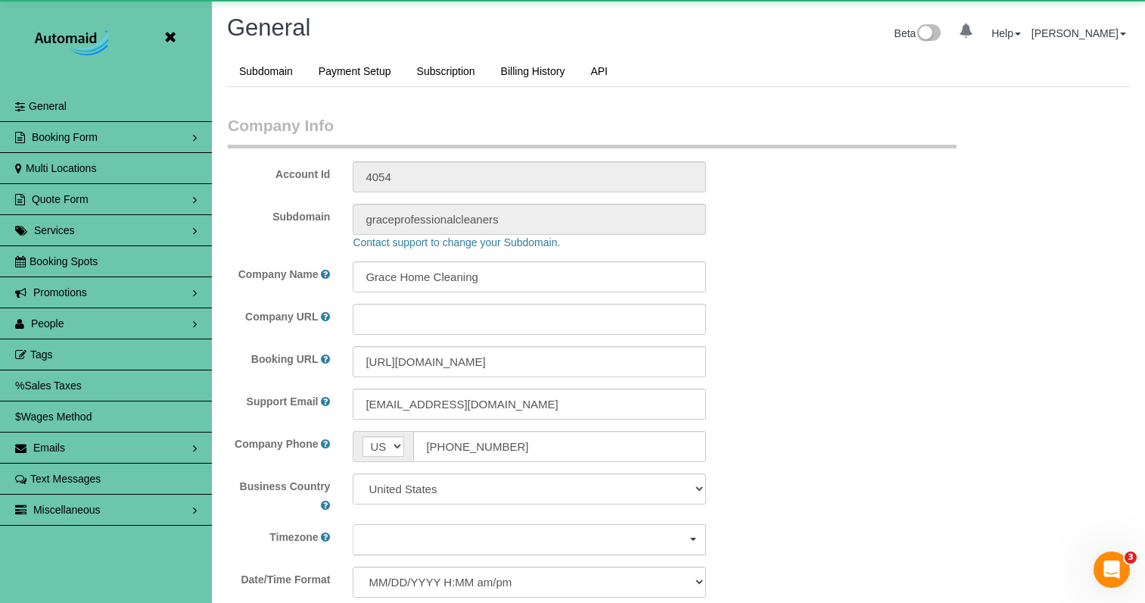
scroll to position [3278, 1145]
select select "5796"
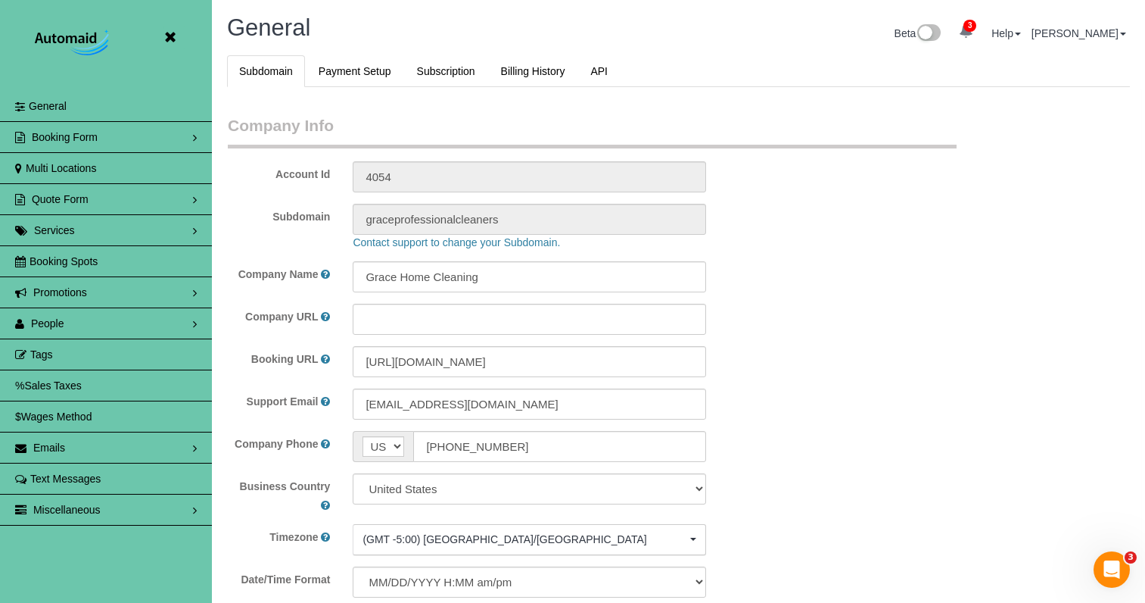
click at [101, 316] on link "People" at bounding box center [106, 323] width 212 height 30
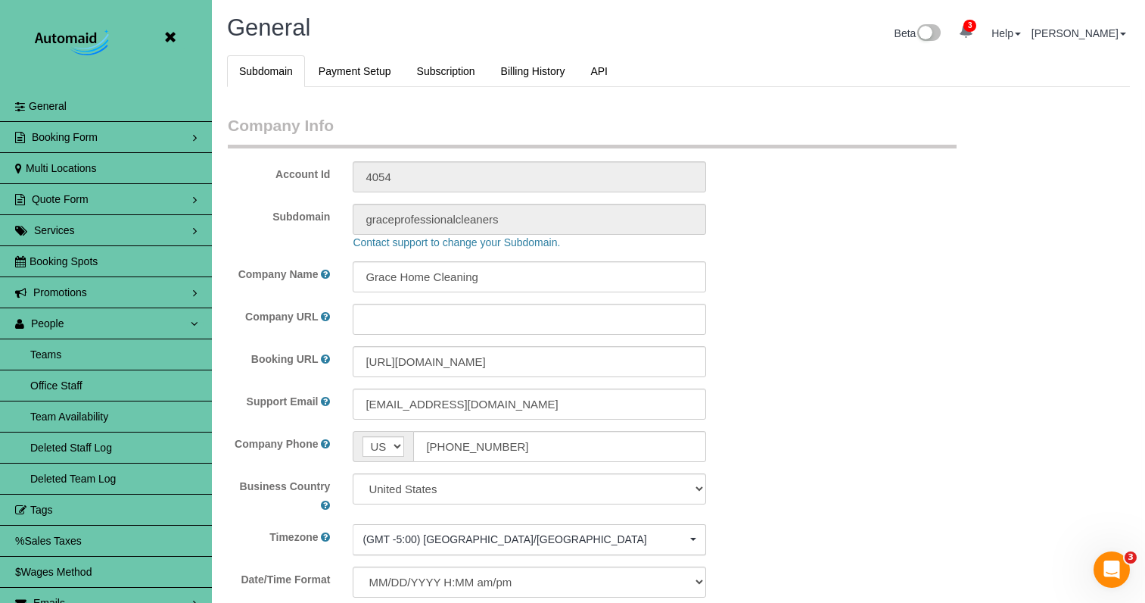
click at [115, 414] on link "Team Availability" at bounding box center [106, 416] width 212 height 30
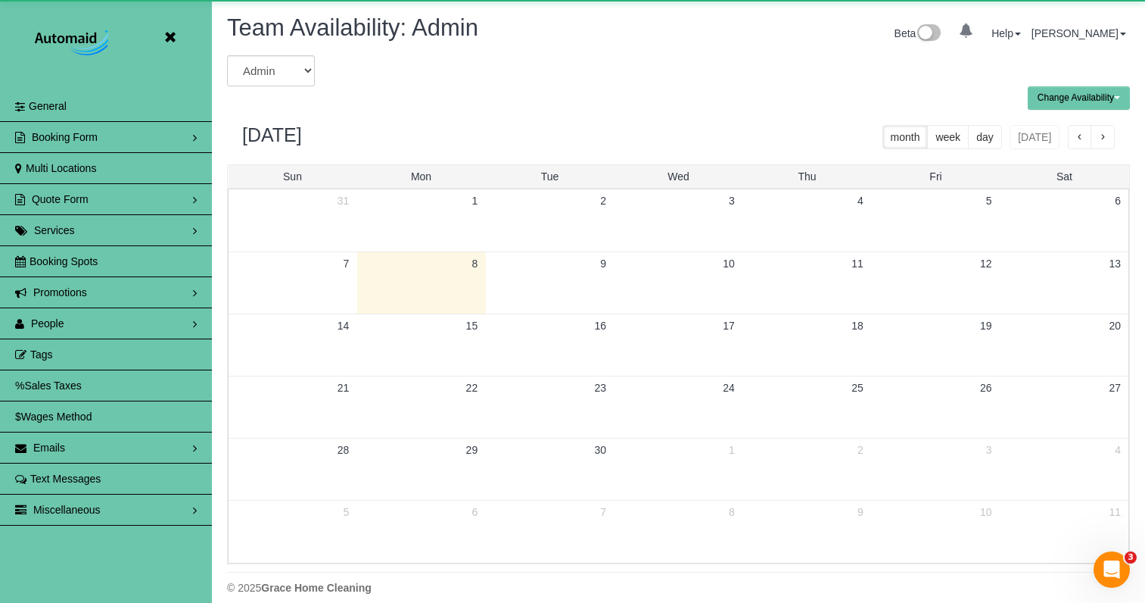
scroll to position [616, 1145]
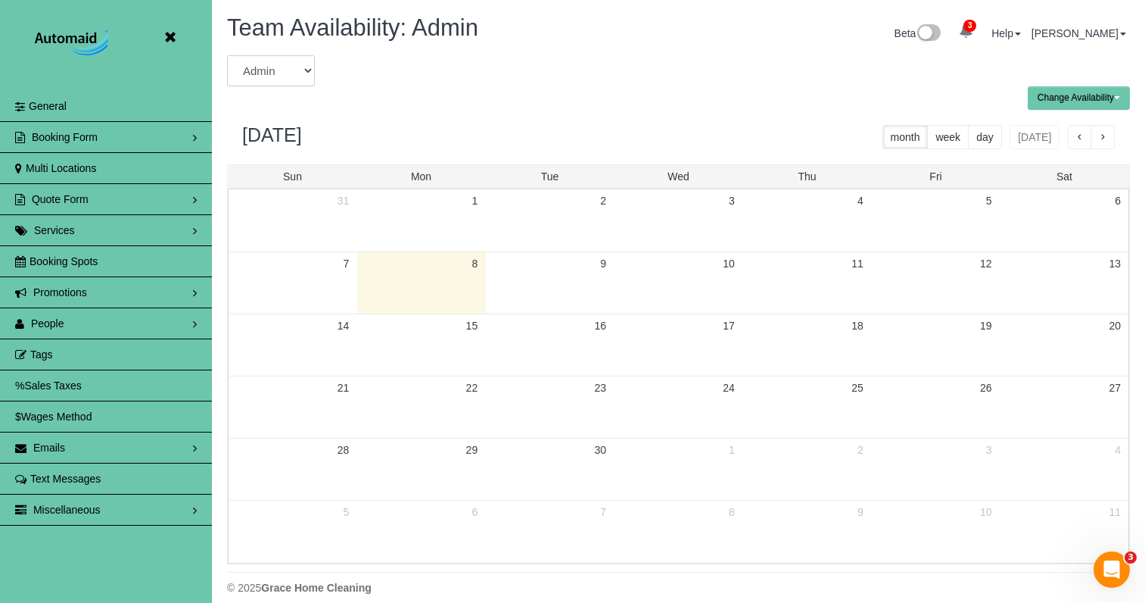
select select "number:4362"
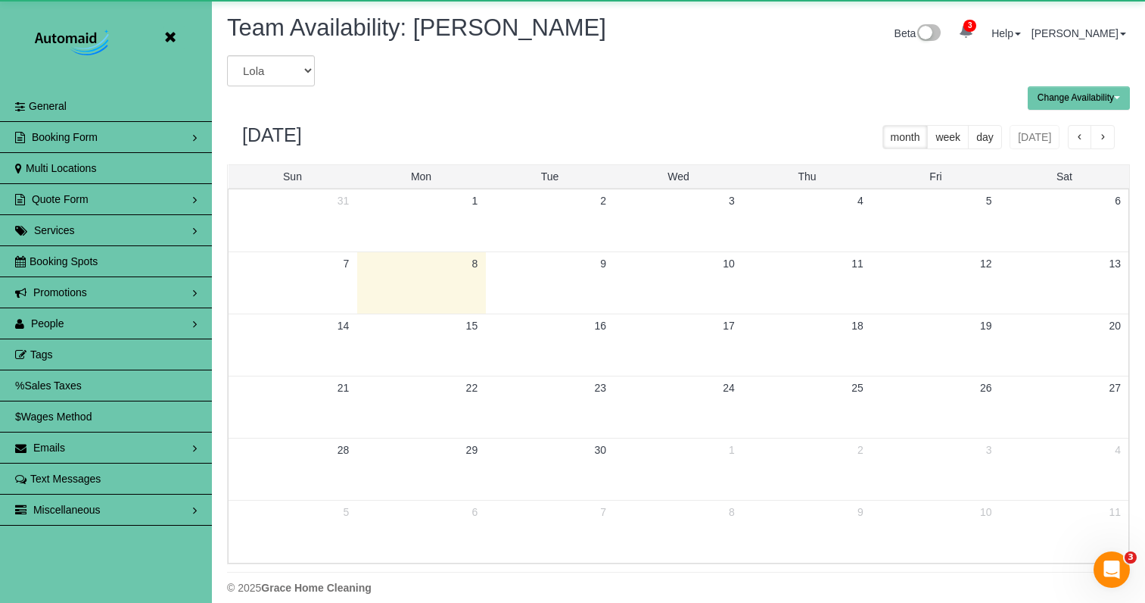
scroll to position [75078, 74550]
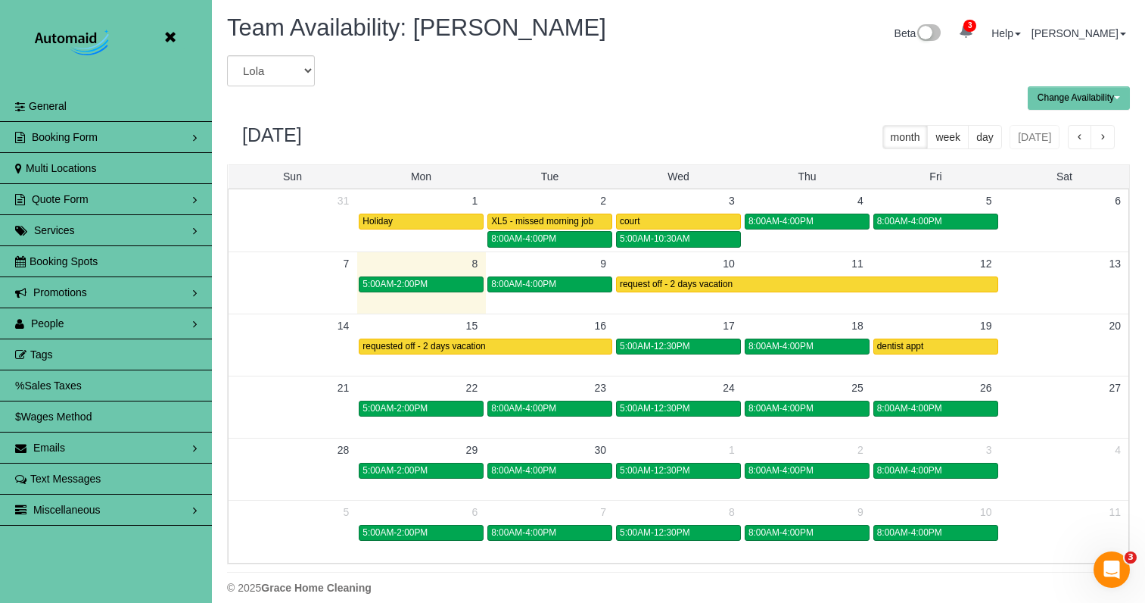
click at [1103, 139] on span "button" at bounding box center [1103, 137] width 8 height 11
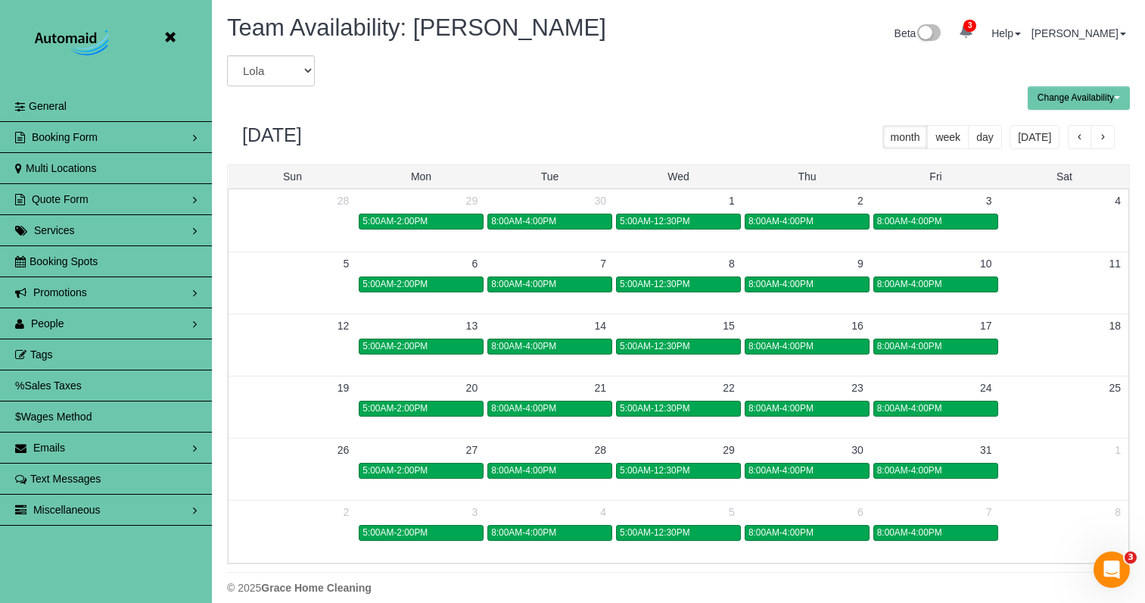
click at [1101, 132] on span "button" at bounding box center [1103, 137] width 8 height 11
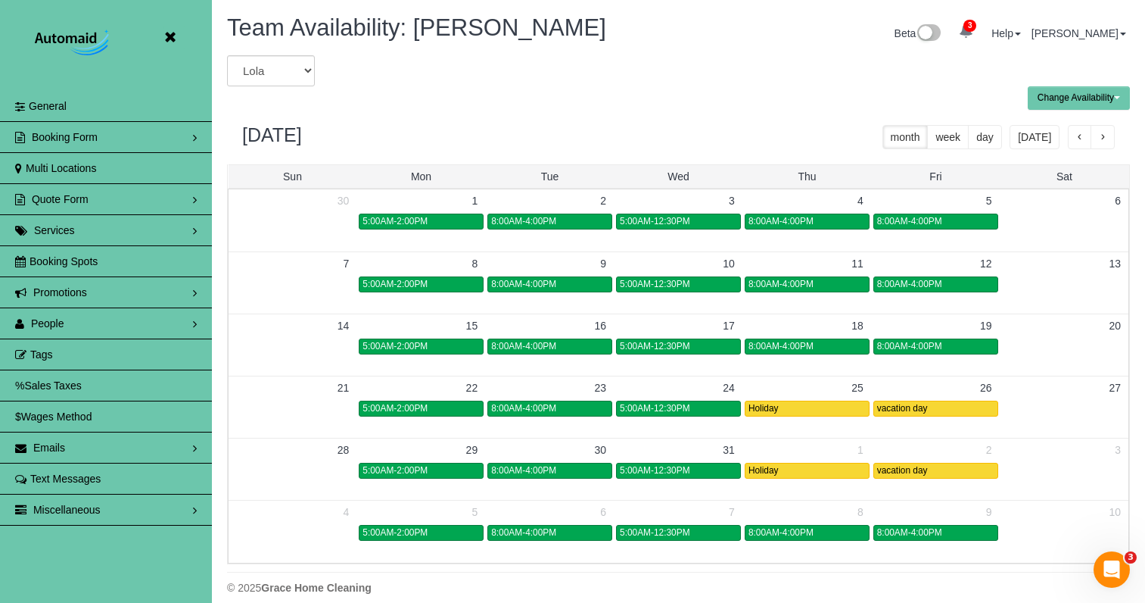
click at [169, 39] on icon at bounding box center [169, 37] width 19 height 19
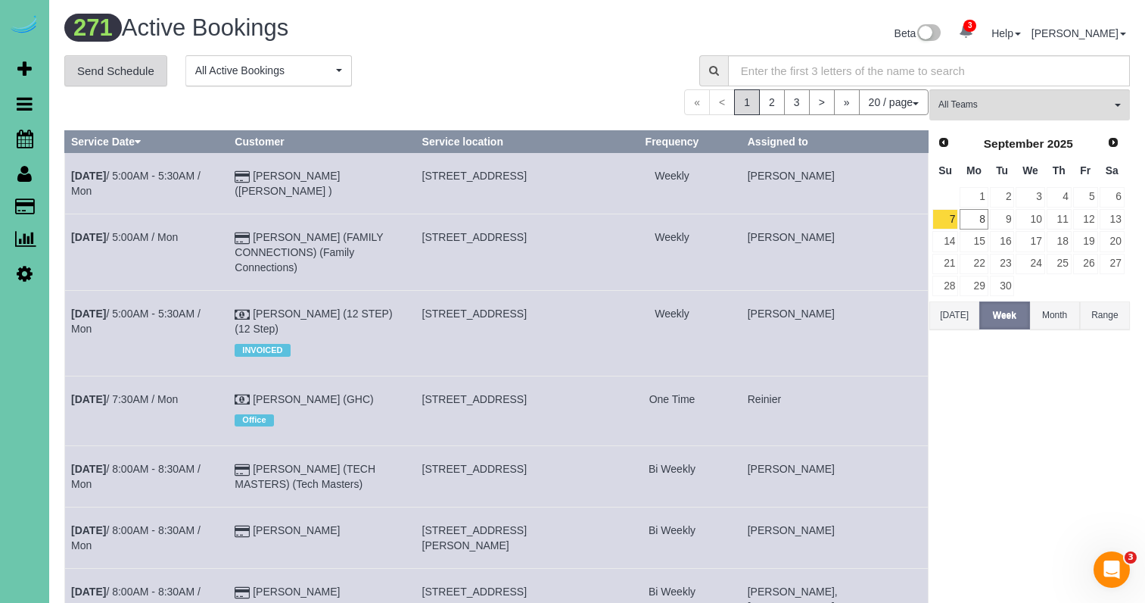
scroll to position [1406, 1145]
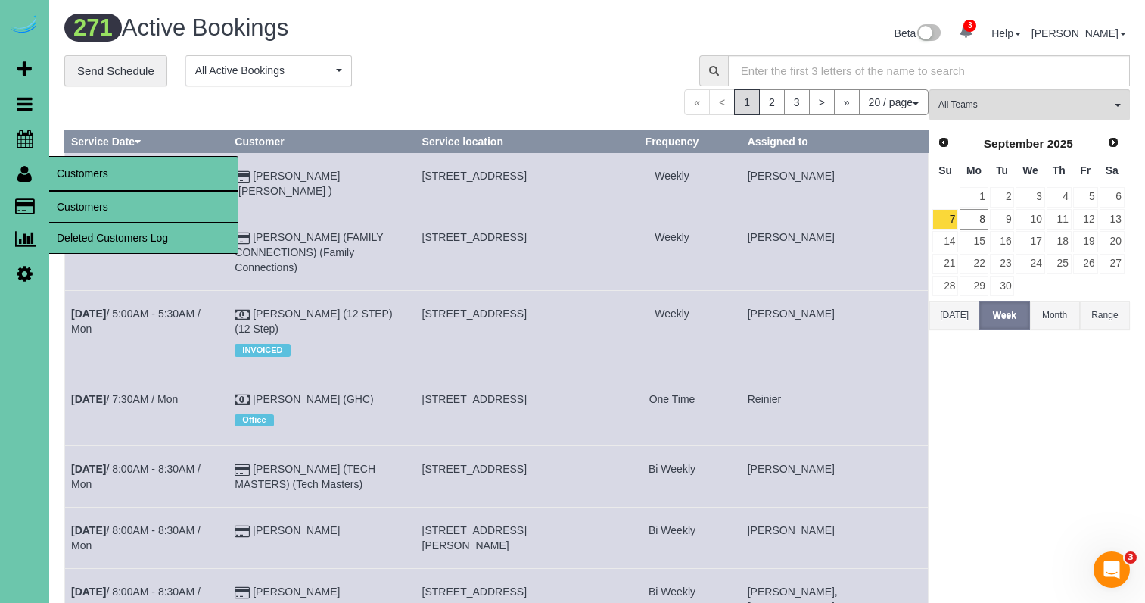
click at [73, 202] on link "Customers" at bounding box center [143, 207] width 189 height 30
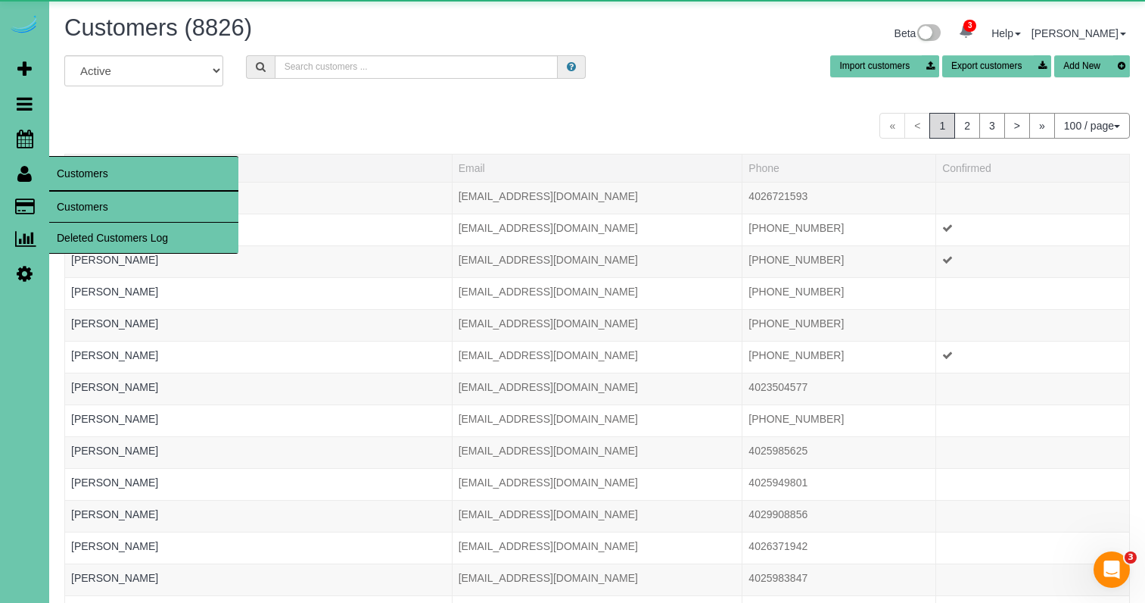
scroll to position [3470, 1145]
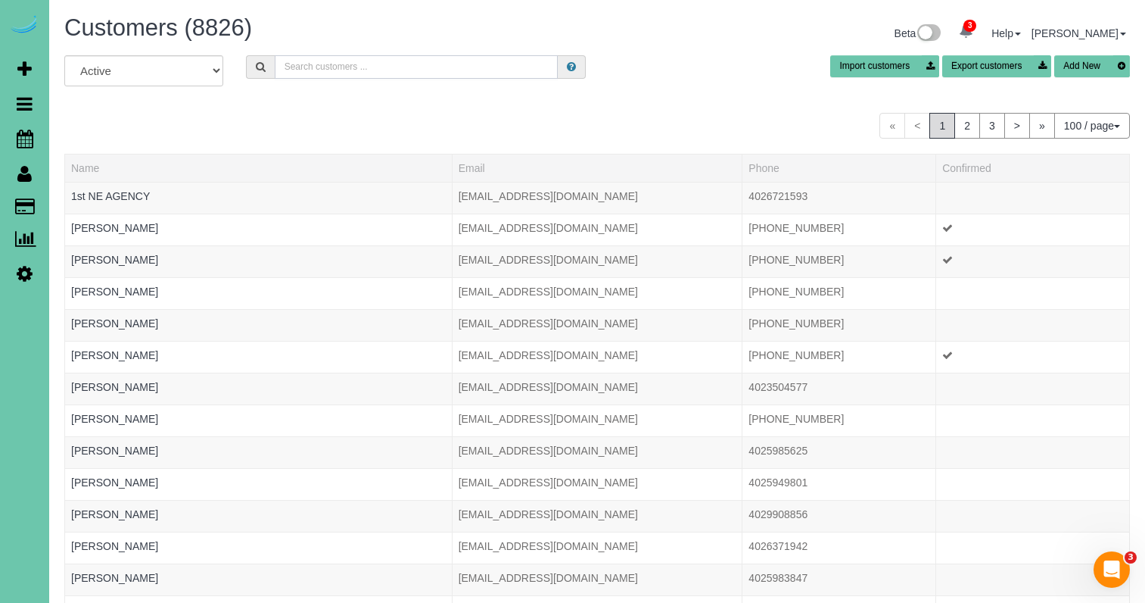
click at [309, 60] on input "text" at bounding box center [416, 66] width 283 height 23
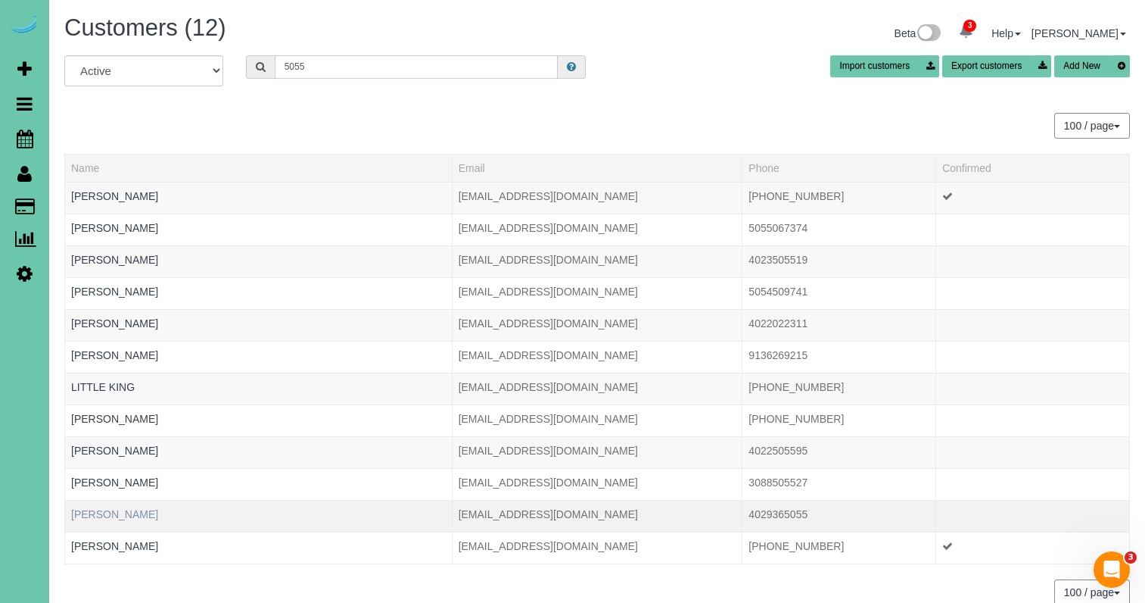
type input "5055"
click at [133, 509] on link "Sarah Nickolaison" at bounding box center [114, 514] width 87 height 12
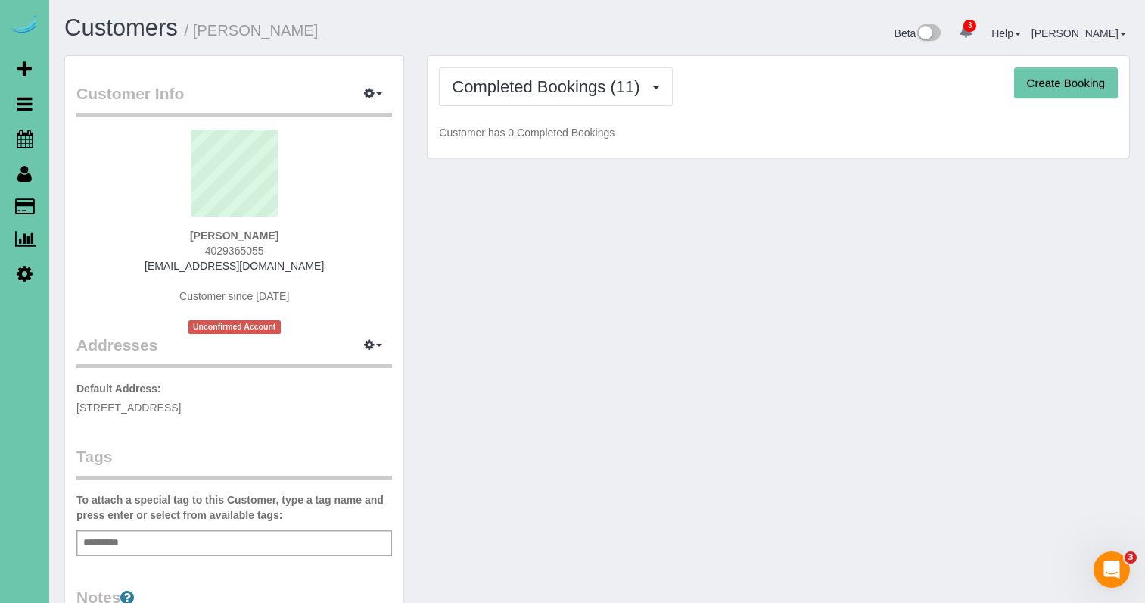
scroll to position [1920, 1145]
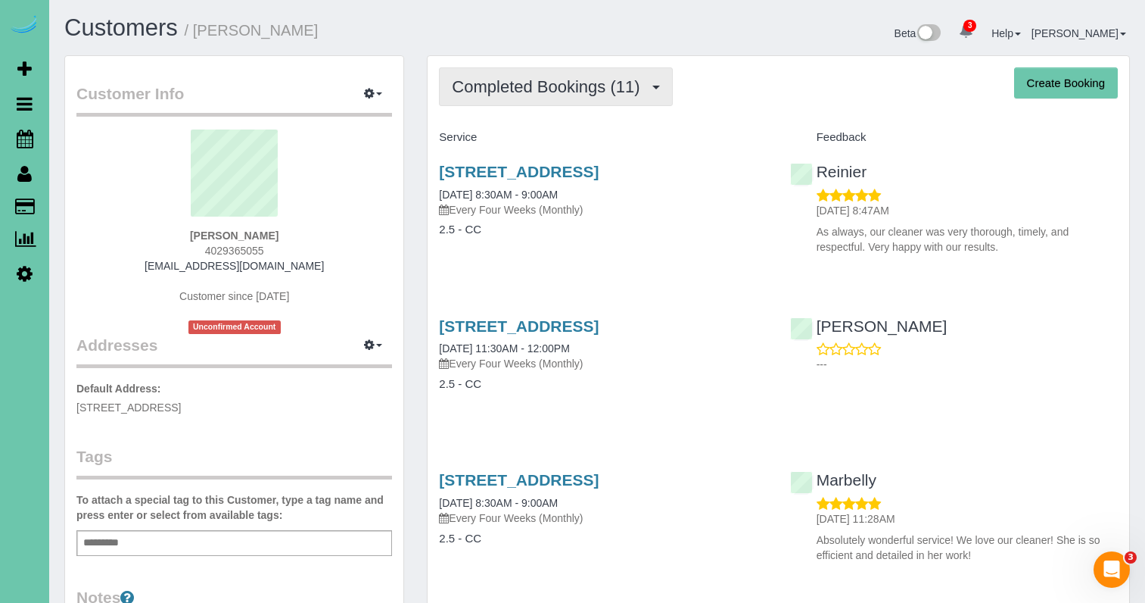
click at [604, 74] on button "Completed Bookings (11)" at bounding box center [555, 86] width 233 height 39
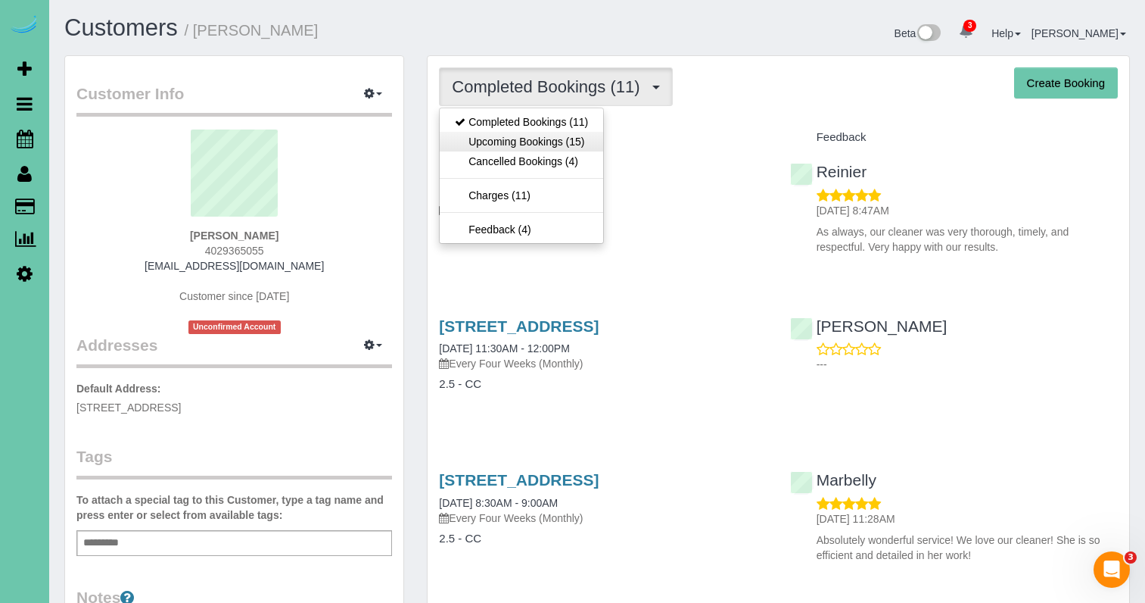
click at [559, 137] on link "Upcoming Bookings (15)" at bounding box center [522, 142] width 164 height 20
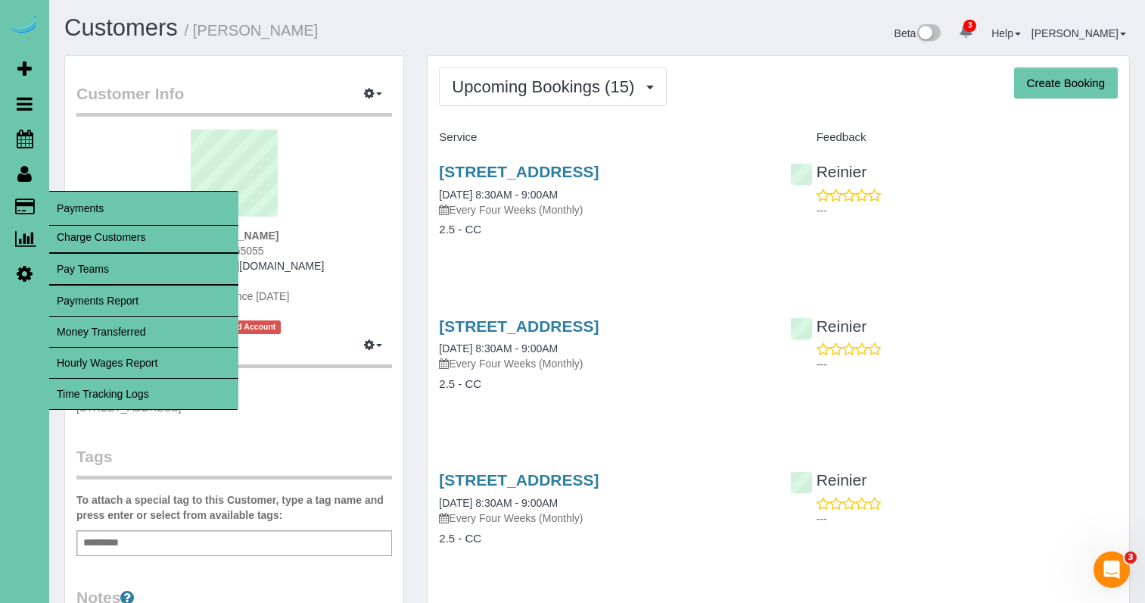
scroll to position [2716, 1145]
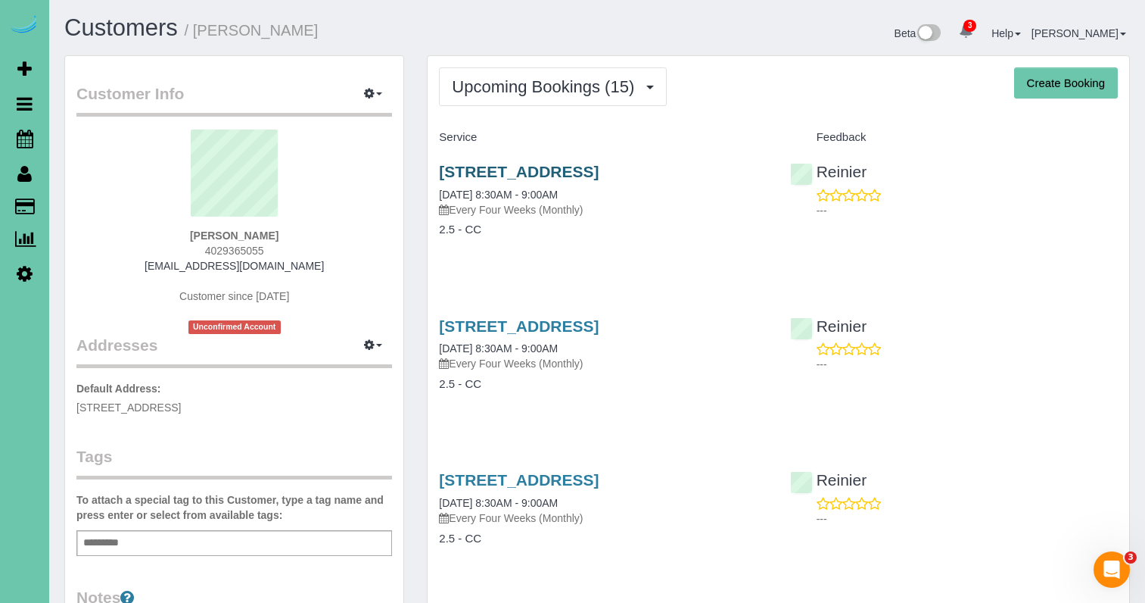
click at [522, 176] on link "18805 Redwood St, Omaha, NE 68136" at bounding box center [519, 171] width 160 height 17
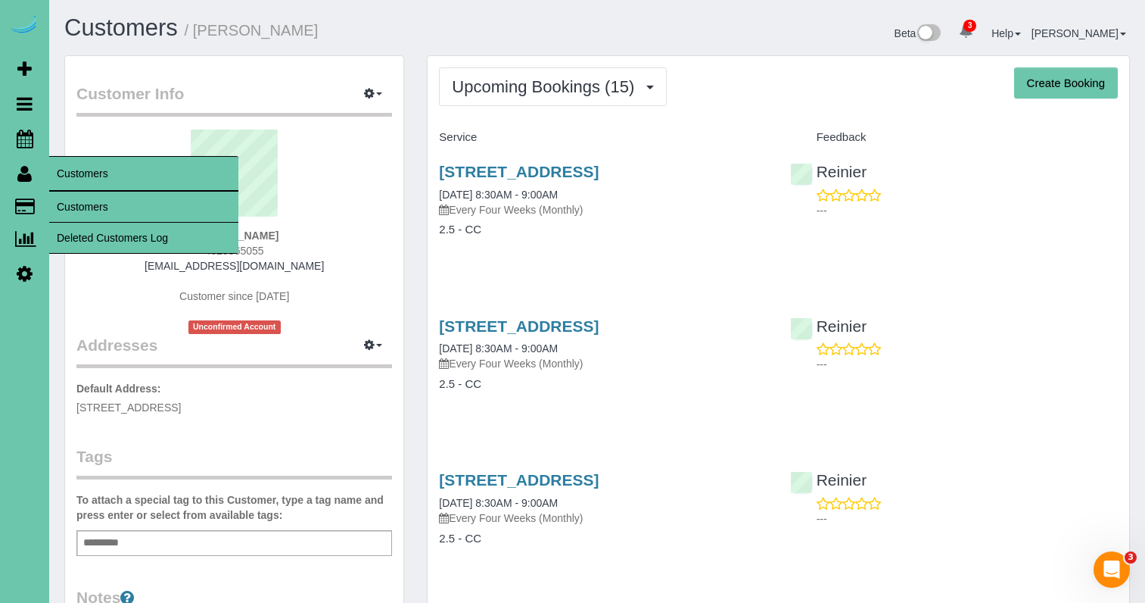
click at [97, 213] on link "Customers" at bounding box center [143, 207] width 189 height 30
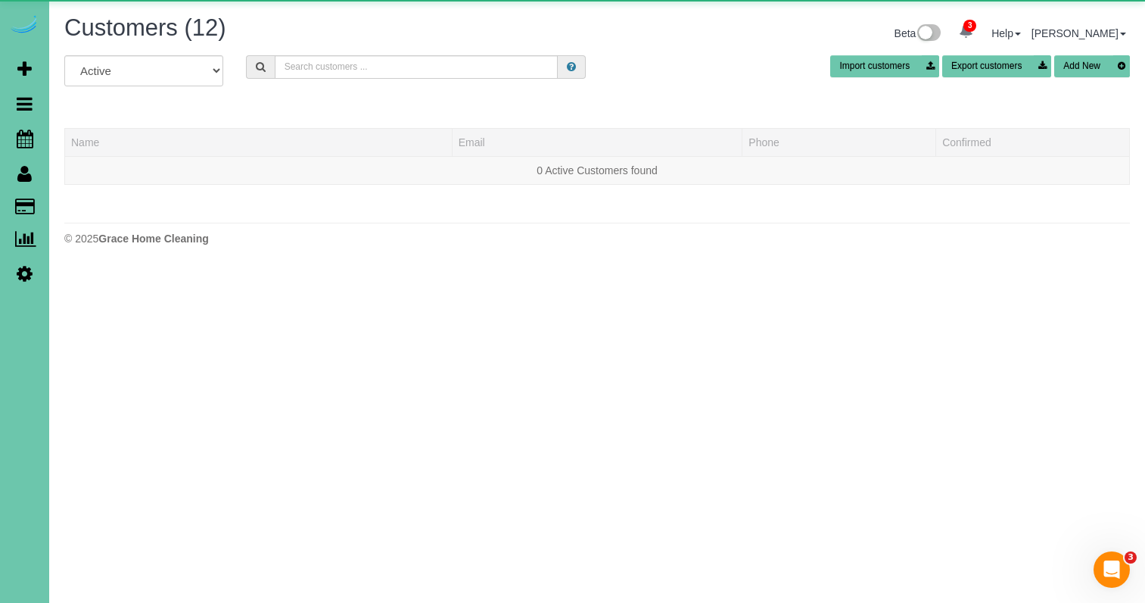
scroll to position [319, 1145]
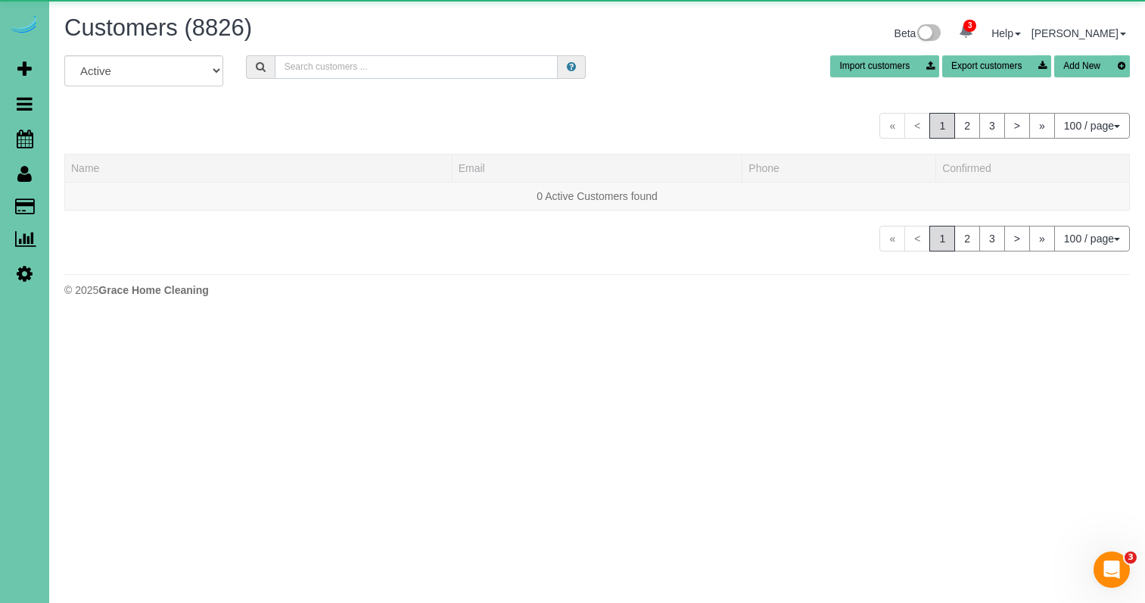
click at [314, 68] on input "text" at bounding box center [416, 66] width 283 height 23
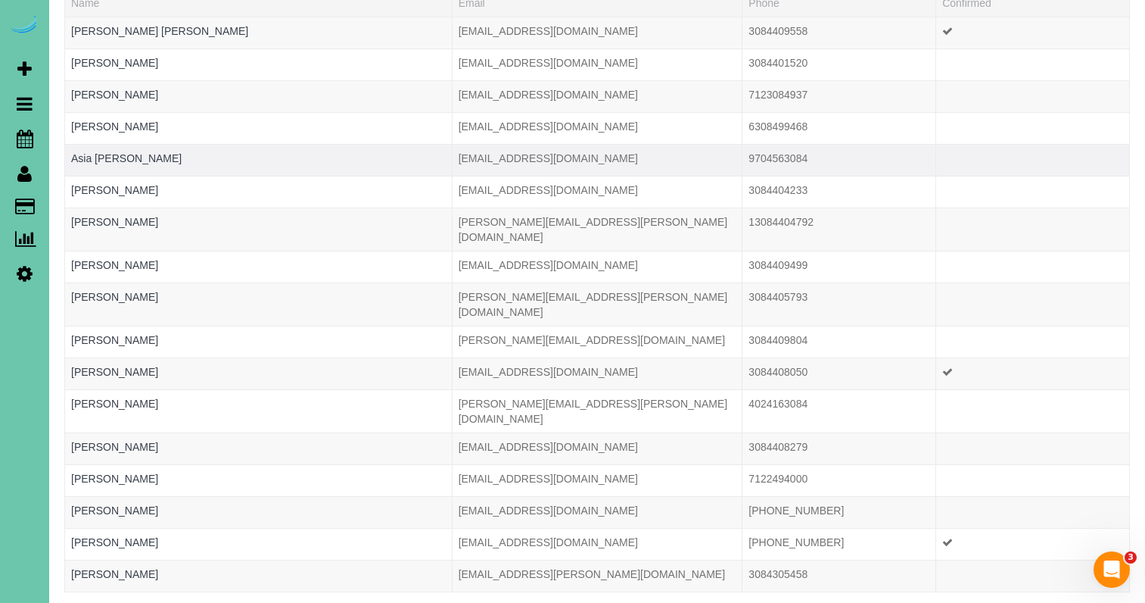
scroll to position [169, 0]
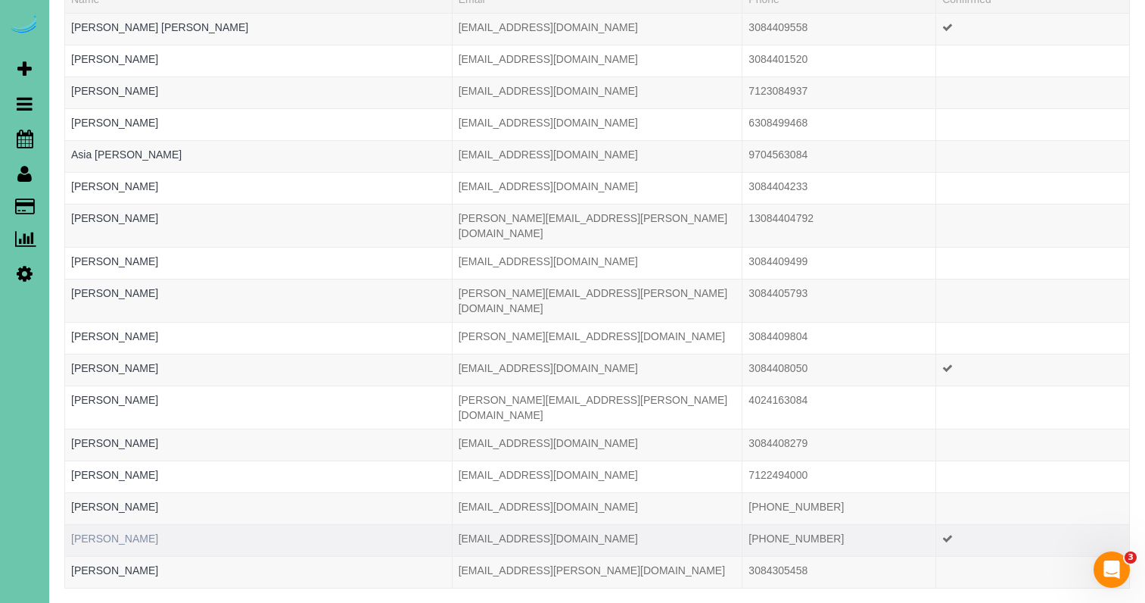
type input "3084"
click at [108, 532] on link "Robert Barnhardt" at bounding box center [114, 538] width 87 height 12
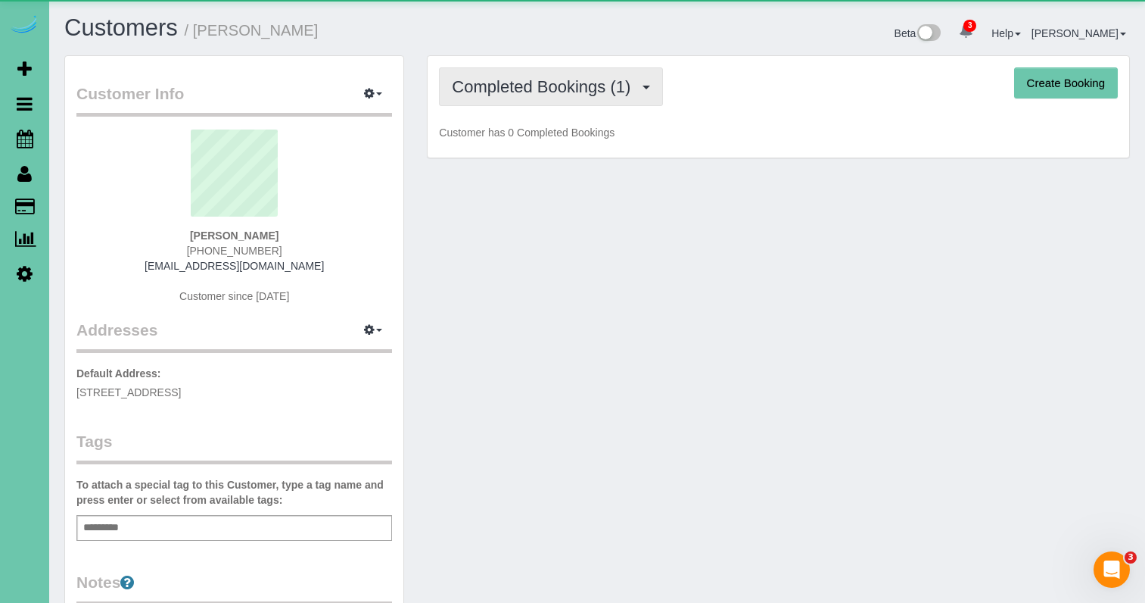
scroll to position [973, 1145]
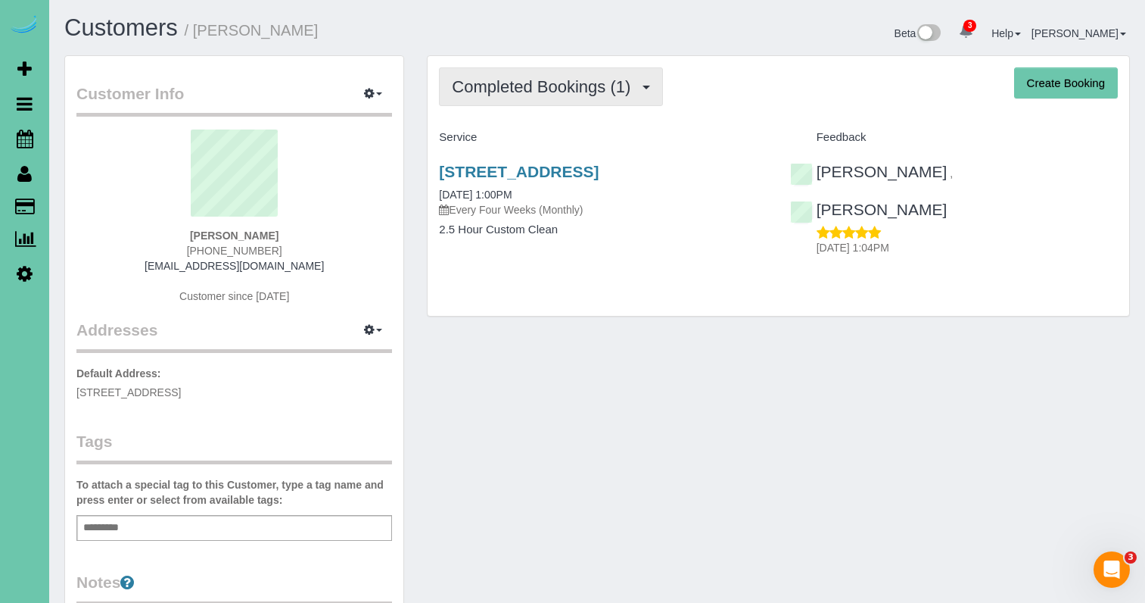
click at [537, 92] on span "Completed Bookings (1)" at bounding box center [545, 86] width 186 height 19
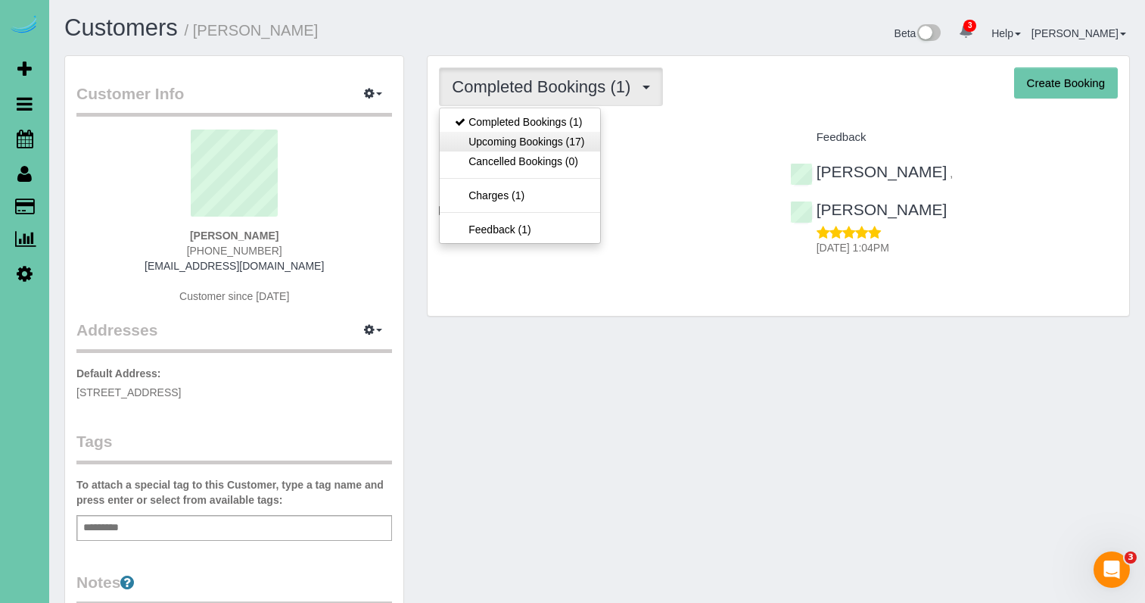
click at [534, 132] on link "Upcoming Bookings (17)" at bounding box center [520, 142] width 160 height 20
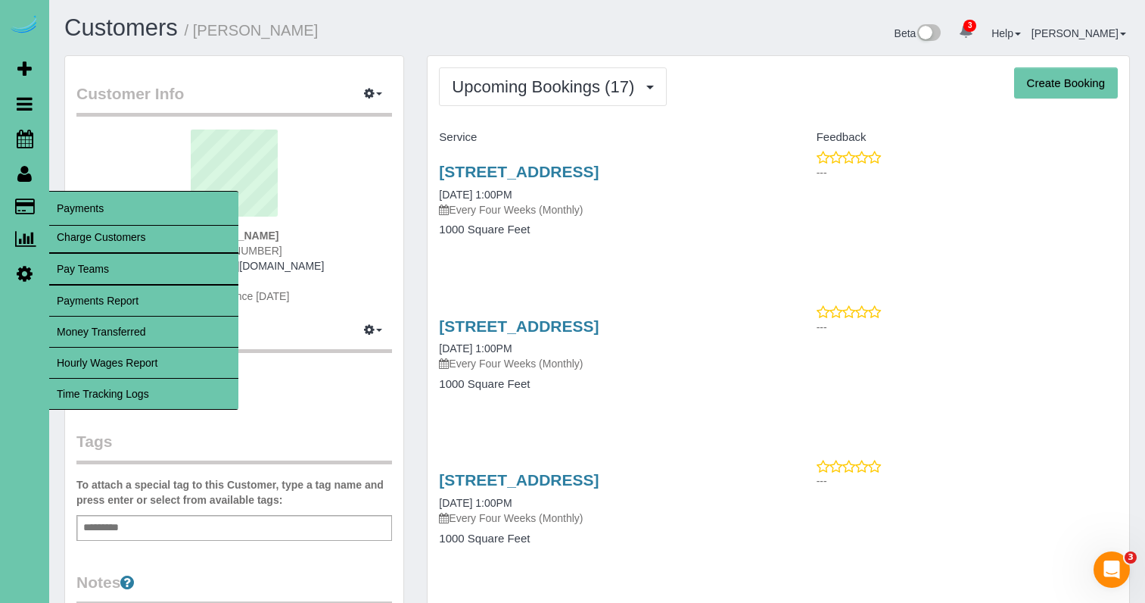
scroll to position [3319, 1145]
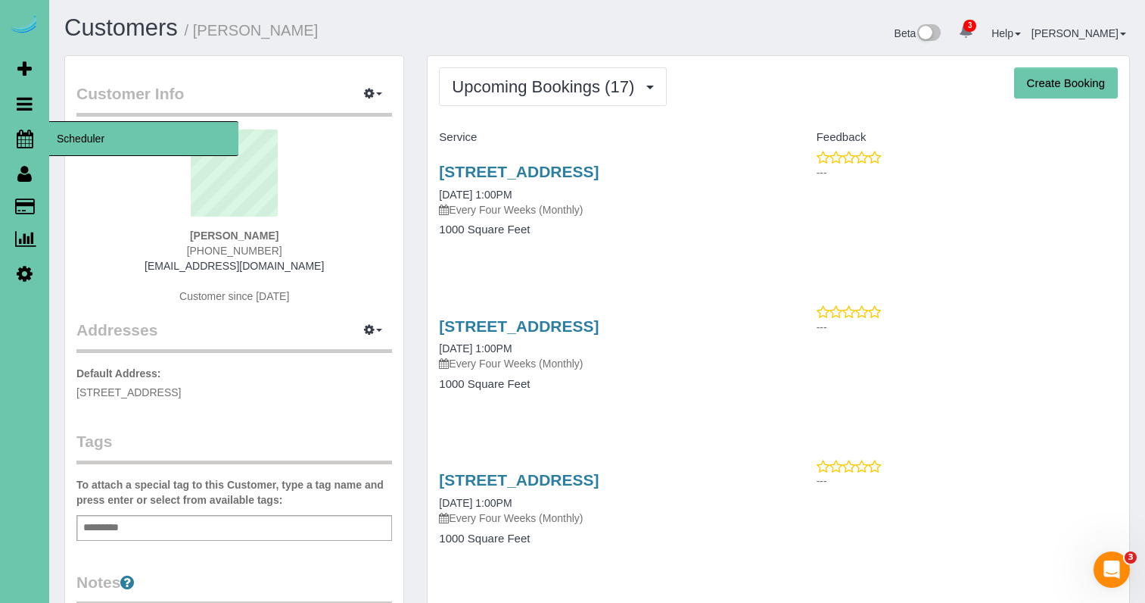
click at [23, 141] on icon at bounding box center [25, 138] width 17 height 18
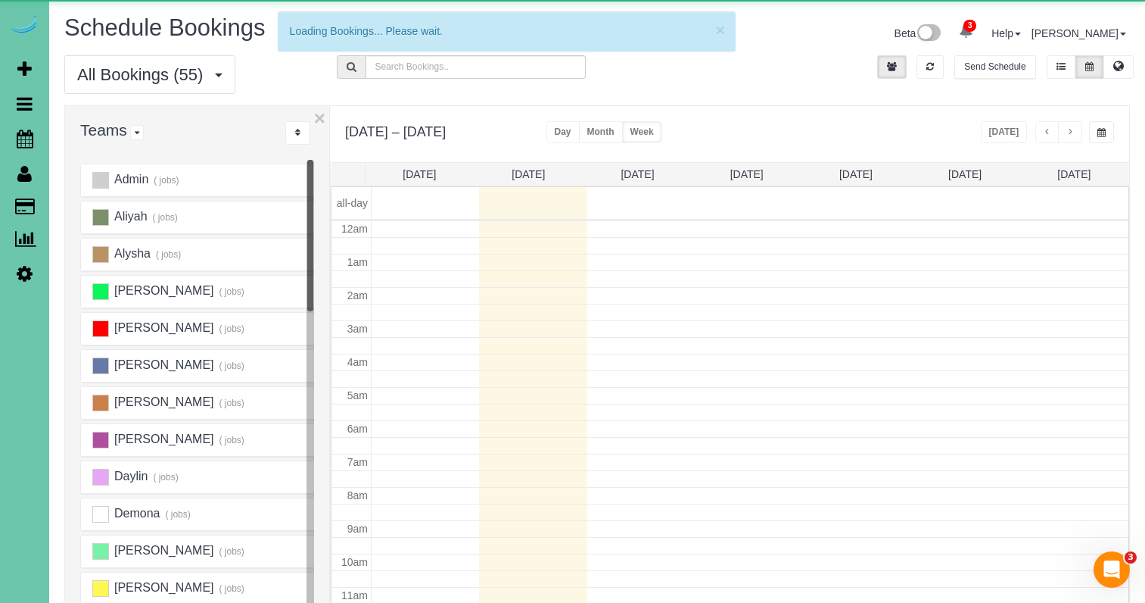
scroll to position [201, 0]
click at [32, 137] on icon at bounding box center [25, 138] width 17 height 18
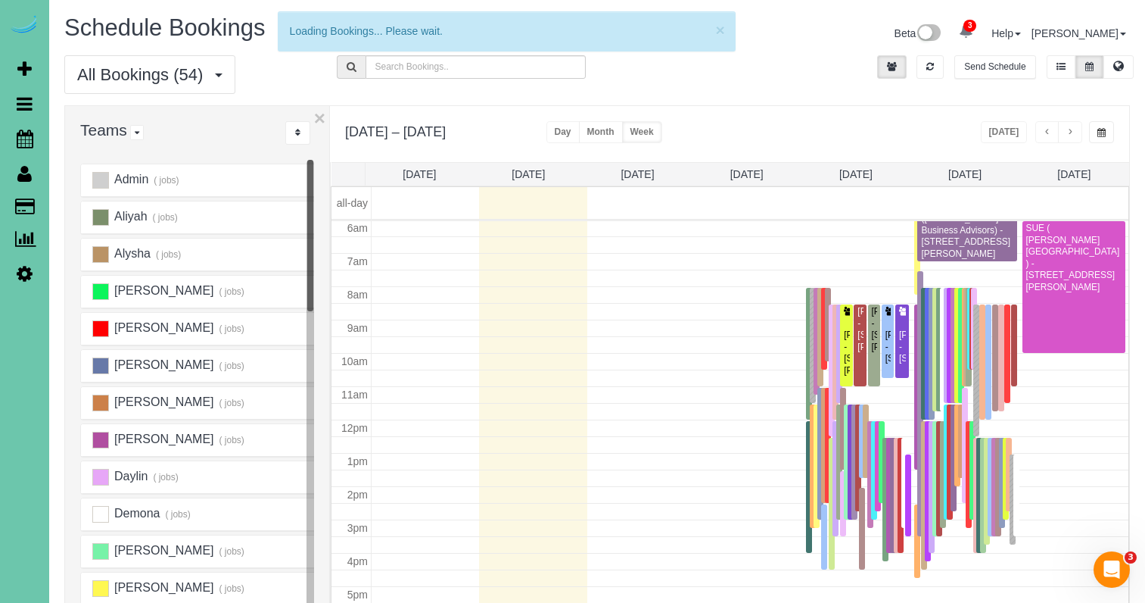
click at [522, 167] on th "Mon 9/8" at bounding box center [528, 174] width 109 height 23
click at [521, 173] on link "Mon 9/8" at bounding box center [528, 174] width 33 height 12
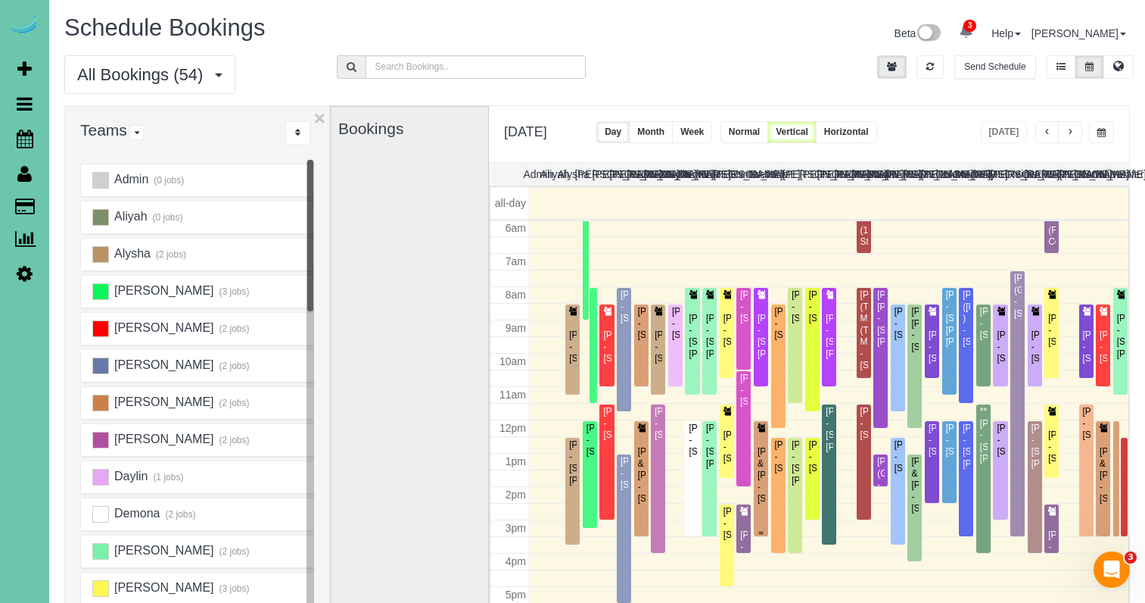
click at [759, 453] on div "[PERSON_NAME] & [PERSON_NAME] - [STREET_ADDRESS]" at bounding box center [761, 475] width 8 height 58
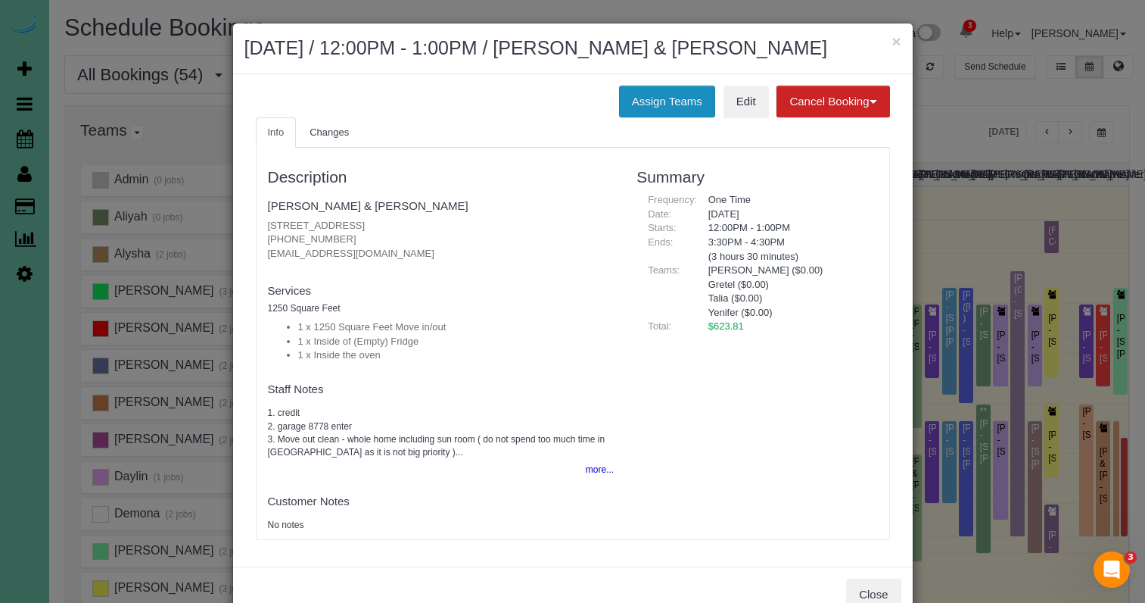
click at [631, 104] on button "Assign Teams" at bounding box center [667, 102] width 96 height 32
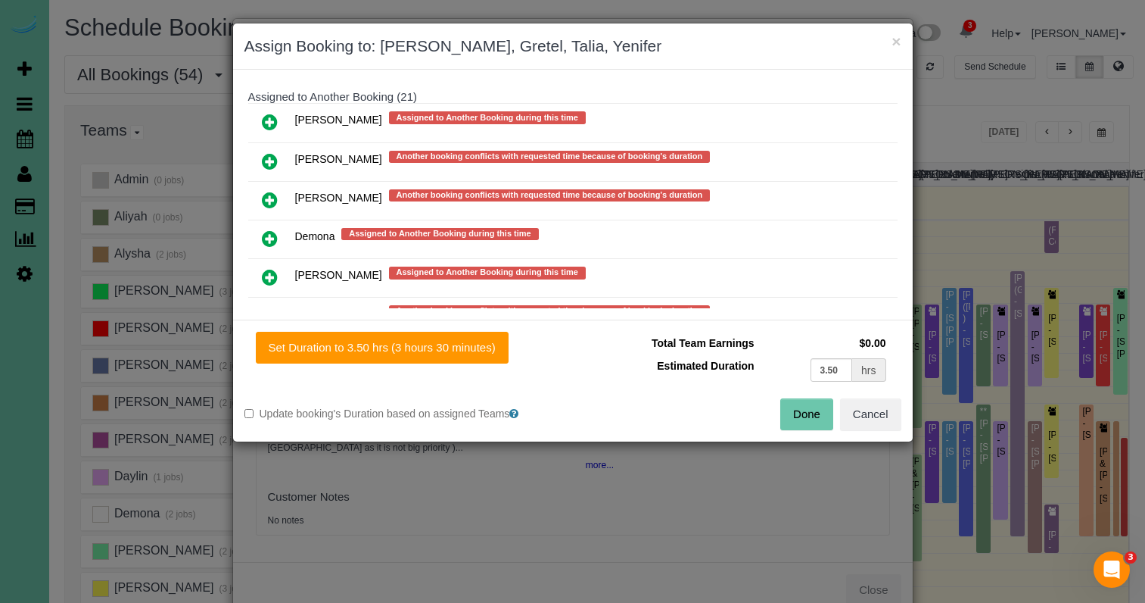
scroll to position [695, 0]
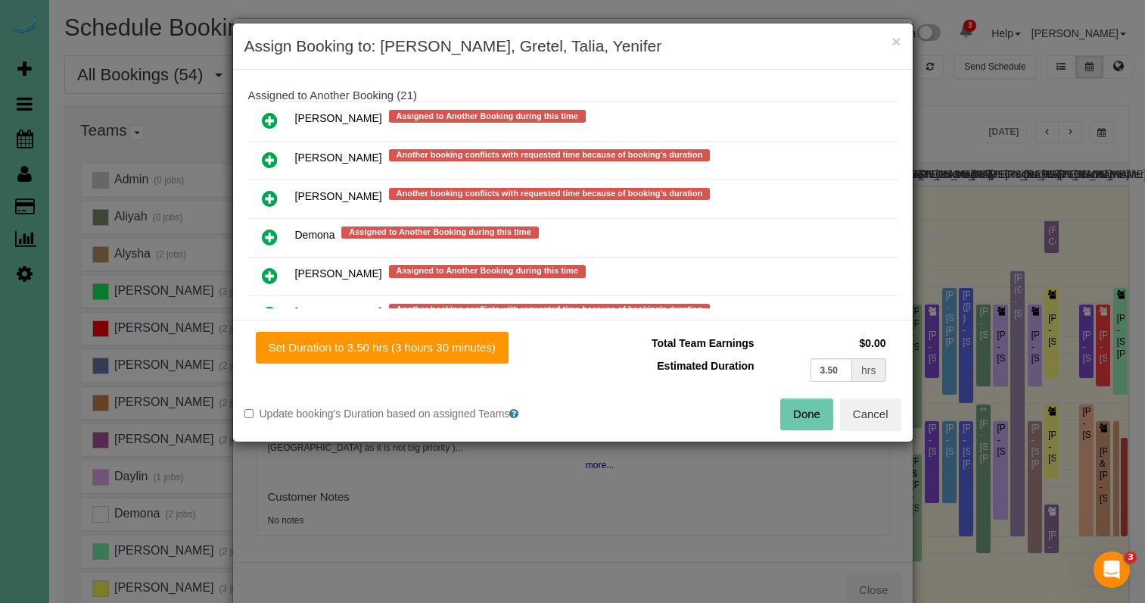
click at [274, 235] on icon at bounding box center [270, 237] width 16 height 18
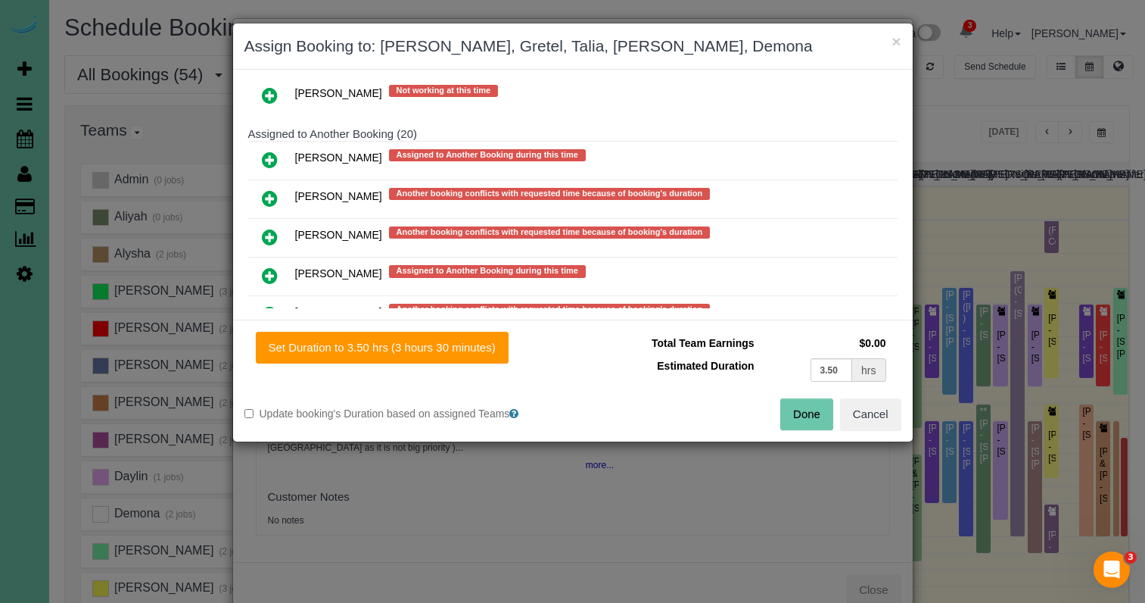
click at [802, 411] on button "Done" at bounding box center [806, 414] width 53 height 32
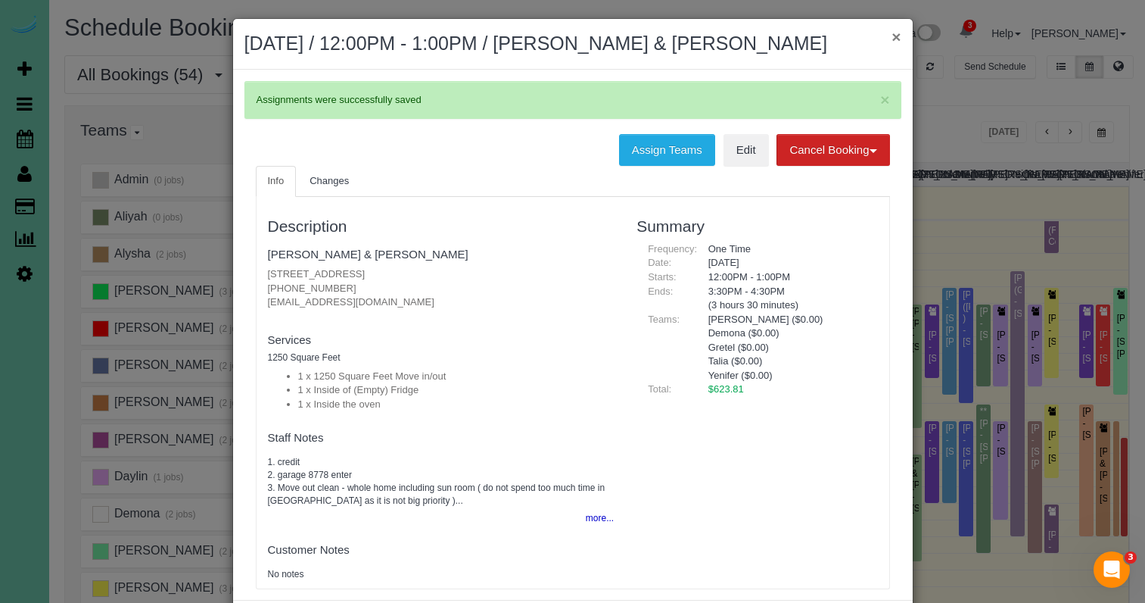
click at [896, 33] on button "×" at bounding box center [896, 37] width 9 height 16
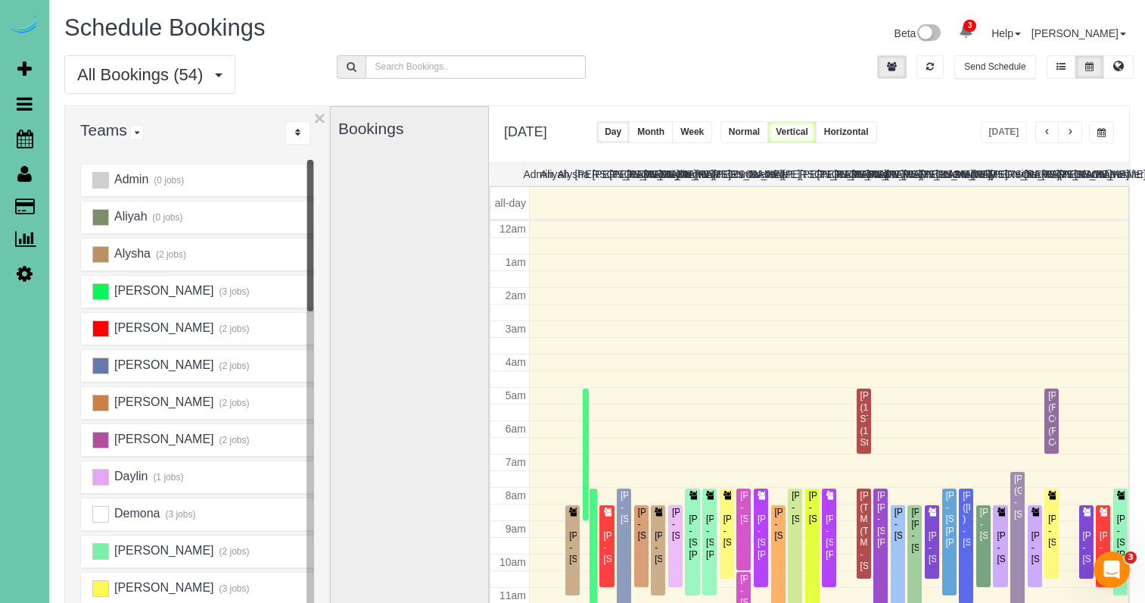
scroll to position [201, 0]
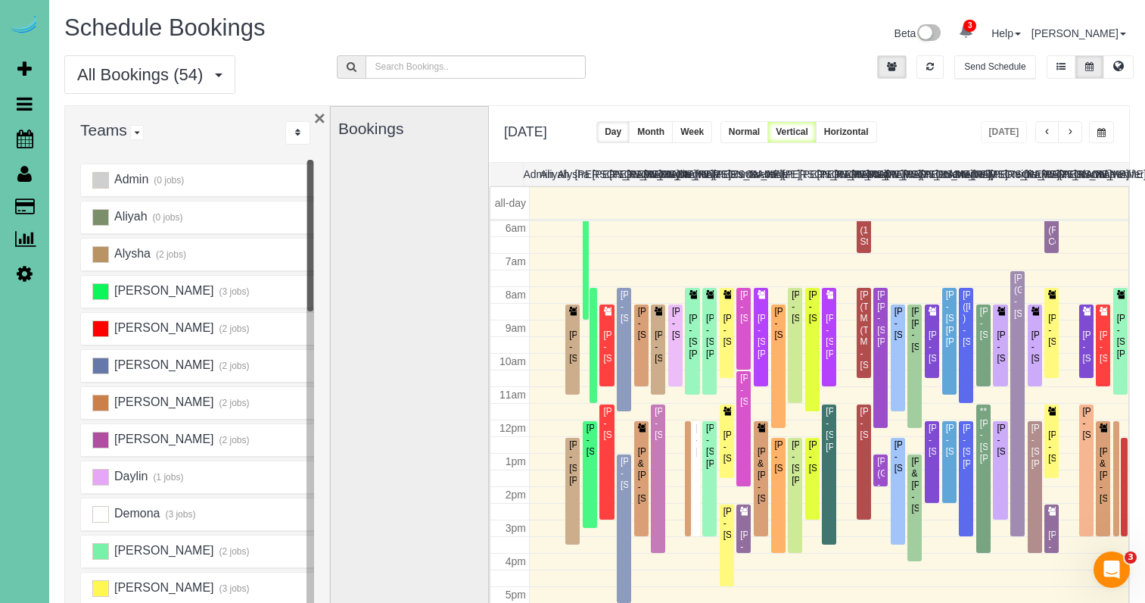
click at [321, 120] on button "×" at bounding box center [319, 118] width 11 height 20
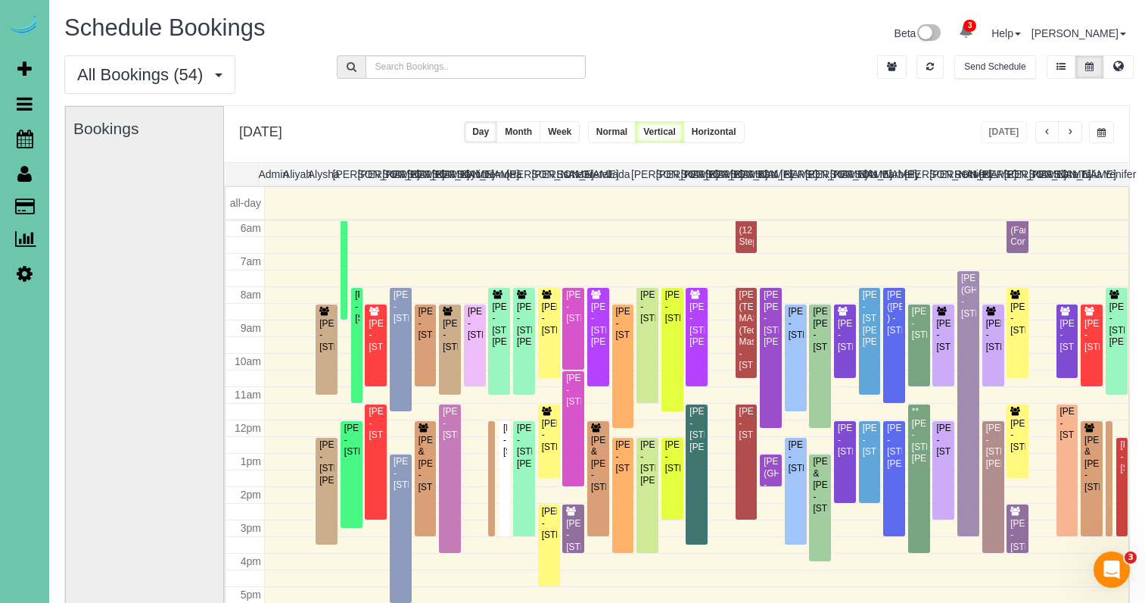
click at [1101, 131] on span "button" at bounding box center [1102, 132] width 8 height 9
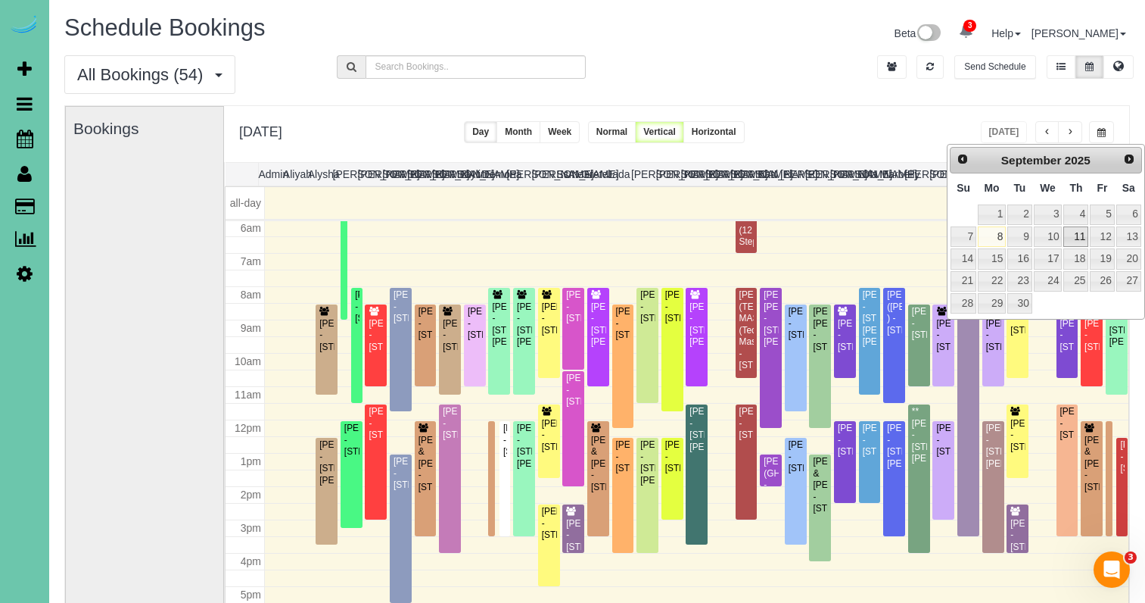
click at [1077, 238] on link "11" at bounding box center [1076, 236] width 25 height 20
type input "**********"
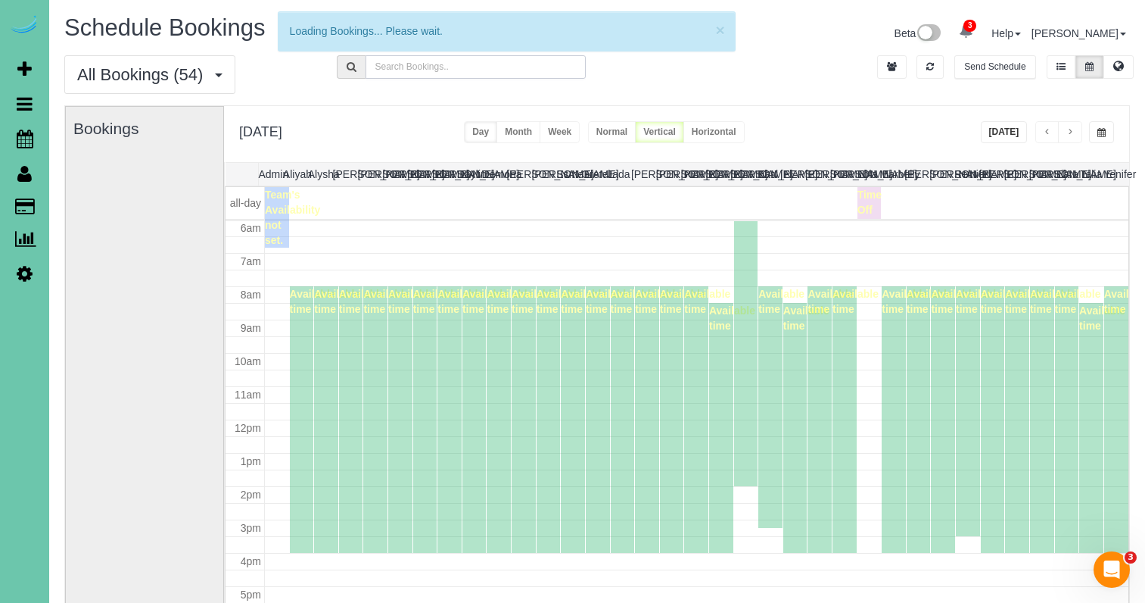
click at [488, 68] on input "text" at bounding box center [476, 66] width 221 height 23
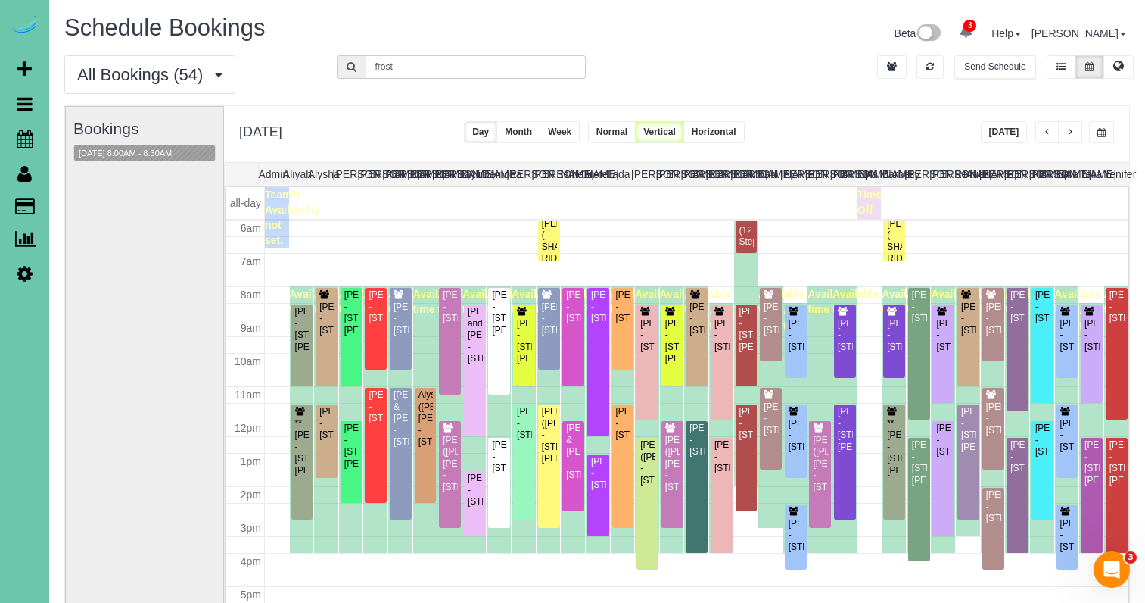
type input "frost"
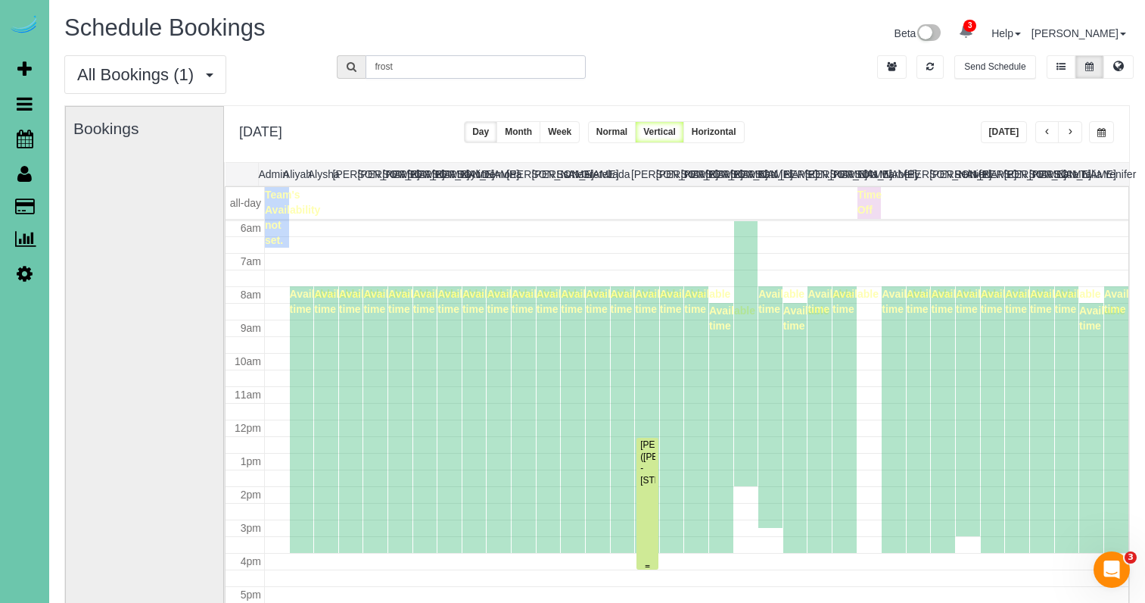
click at [652, 458] on div "Jordan Frost (Laura Krueger) - 1213 N 131 St, Omaha, NE 68154" at bounding box center [648, 462] width 16 height 47
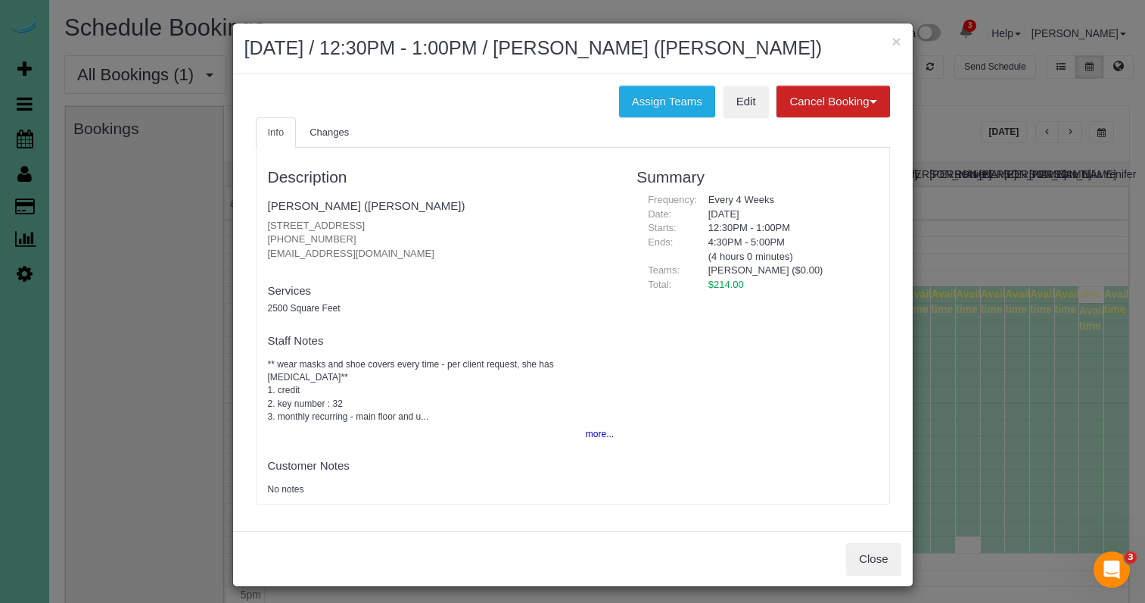
click at [880, 531] on div "Close" at bounding box center [573, 558] width 680 height 55
click at [861, 543] on button "Close" at bounding box center [873, 559] width 55 height 32
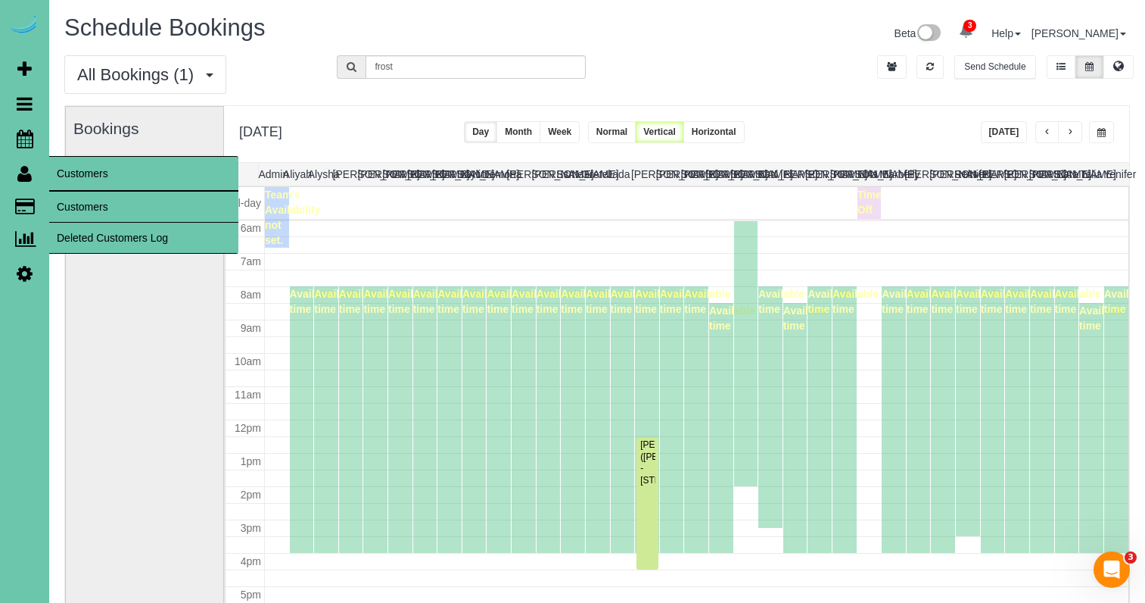
click at [82, 210] on link "Customers" at bounding box center [143, 207] width 189 height 30
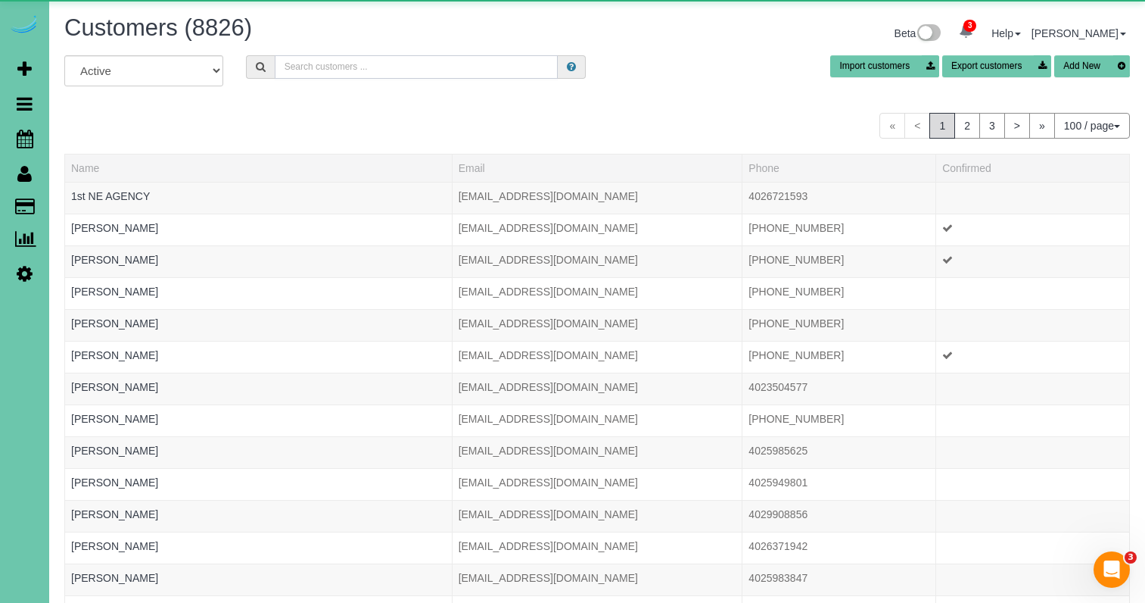
click at [364, 67] on input "text" at bounding box center [416, 66] width 283 height 23
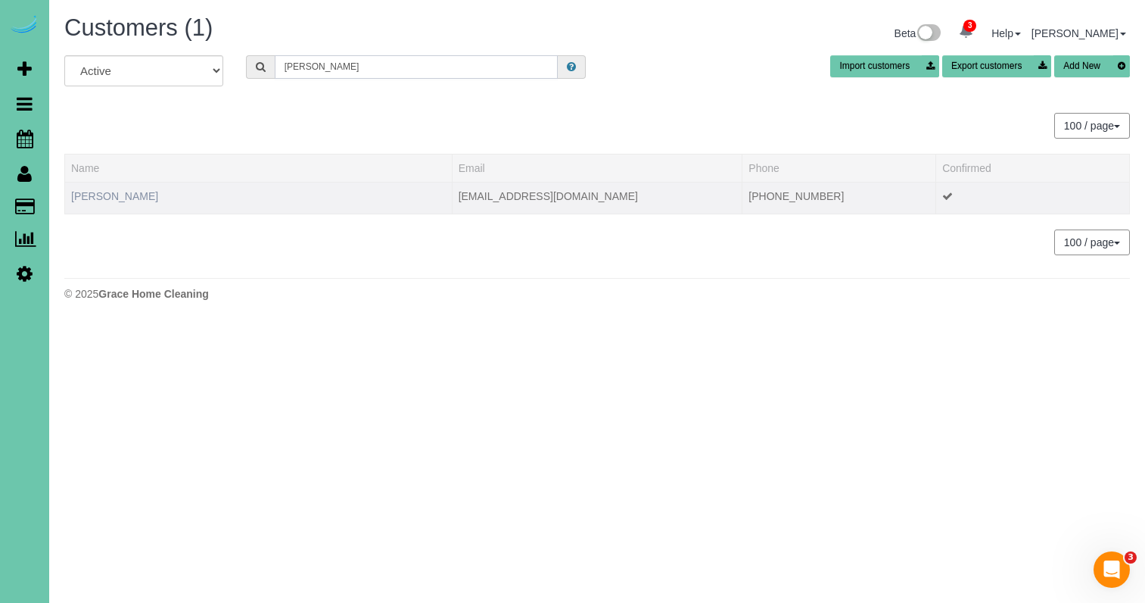
type input "mick p"
click at [102, 196] on link "Mick Pierce" at bounding box center [114, 196] width 87 height 12
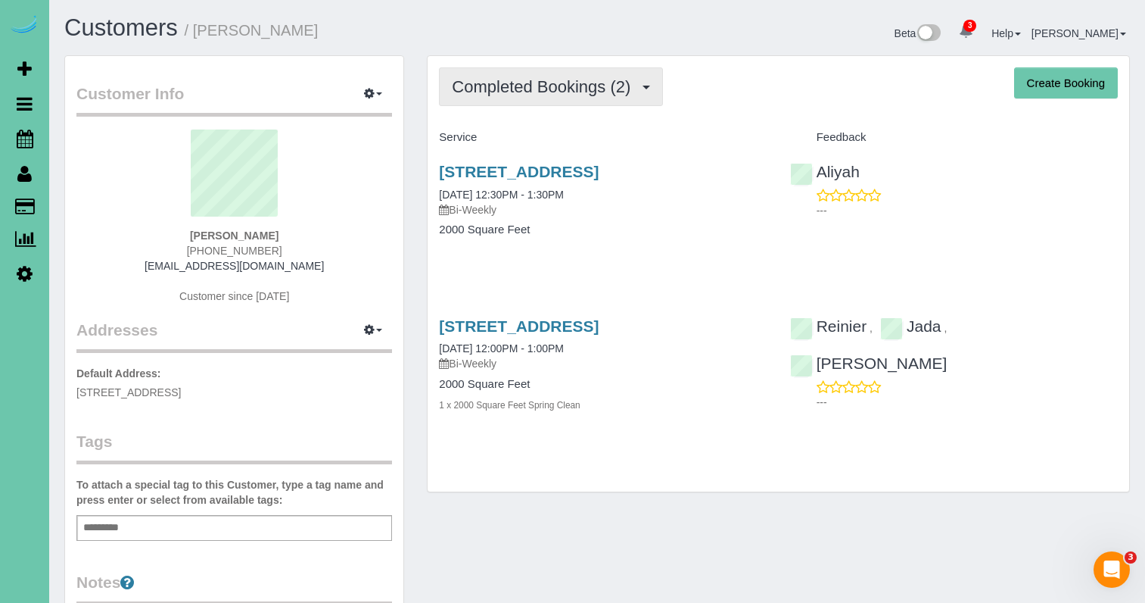
click at [558, 80] on span "Completed Bookings (2)" at bounding box center [545, 86] width 186 height 19
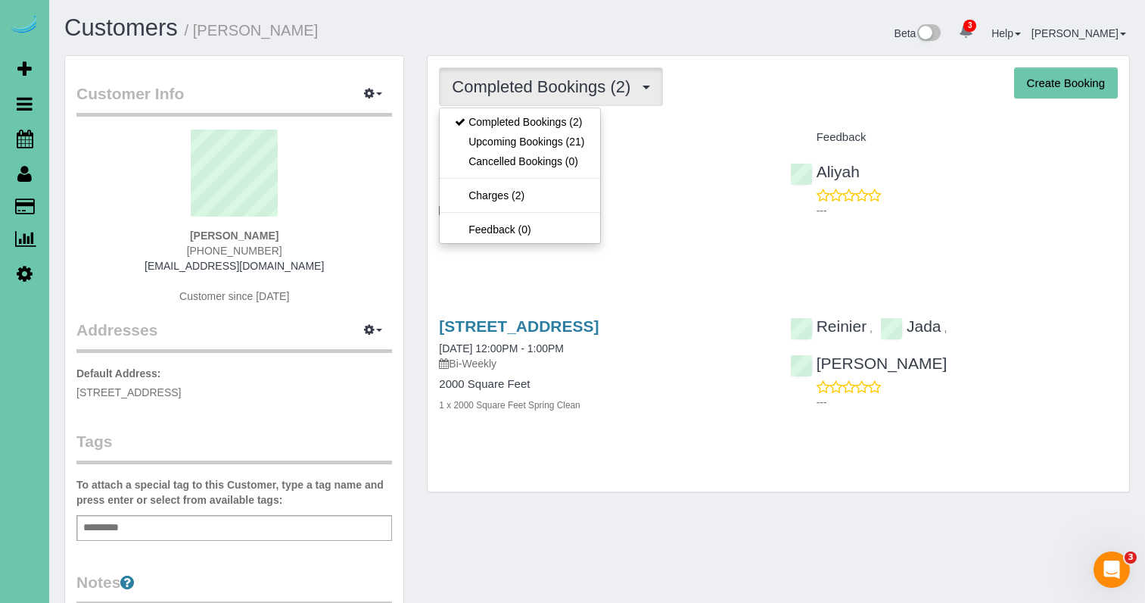
click at [565, 146] on link "Upcoming Bookings (21)" at bounding box center [520, 142] width 160 height 20
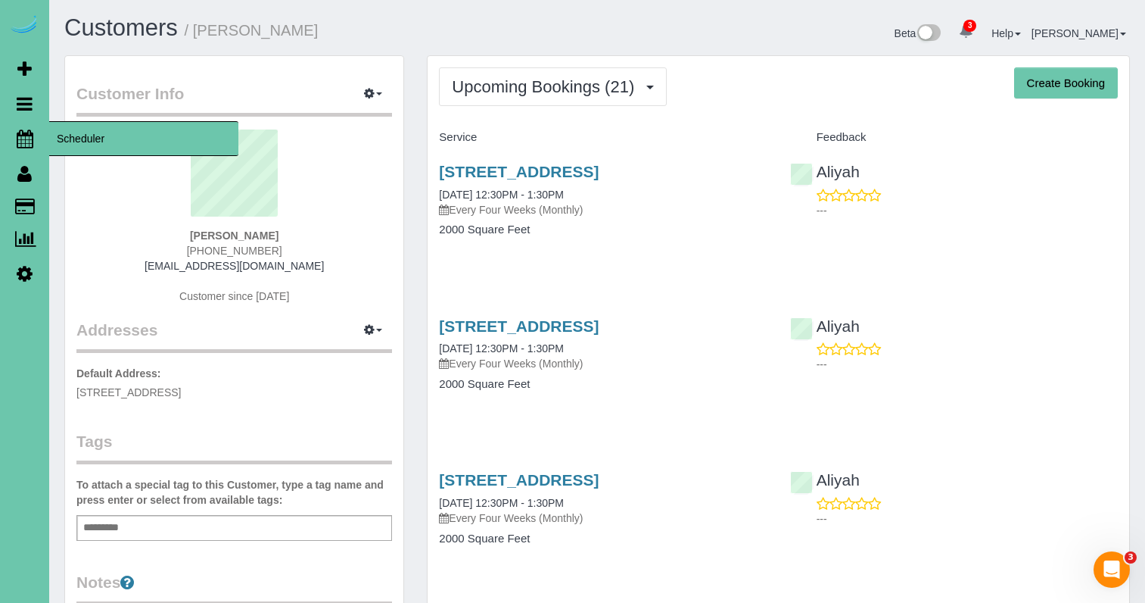
drag, startPoint x: 32, startPoint y: 142, endPoint x: 95, endPoint y: 140, distance: 62.9
click at [40, 143] on link "Scheduler" at bounding box center [24, 138] width 49 height 35
drag, startPoint x: 95, startPoint y: 140, endPoint x: 116, endPoint y: 137, distance: 21.4
click at [96, 140] on span "Scheduler" at bounding box center [143, 138] width 189 height 35
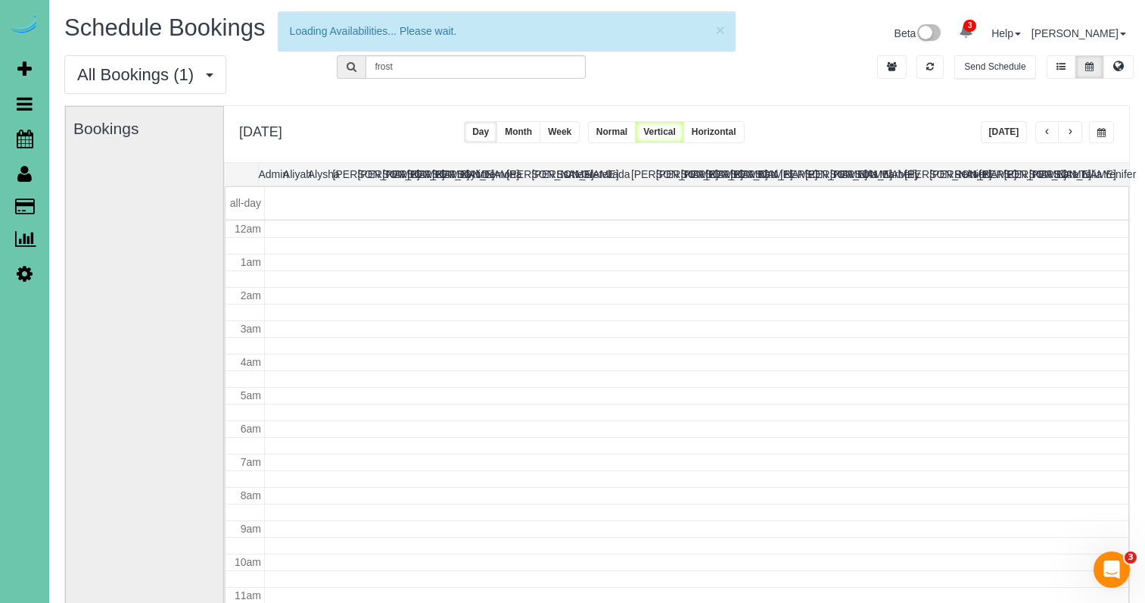
scroll to position [201, 0]
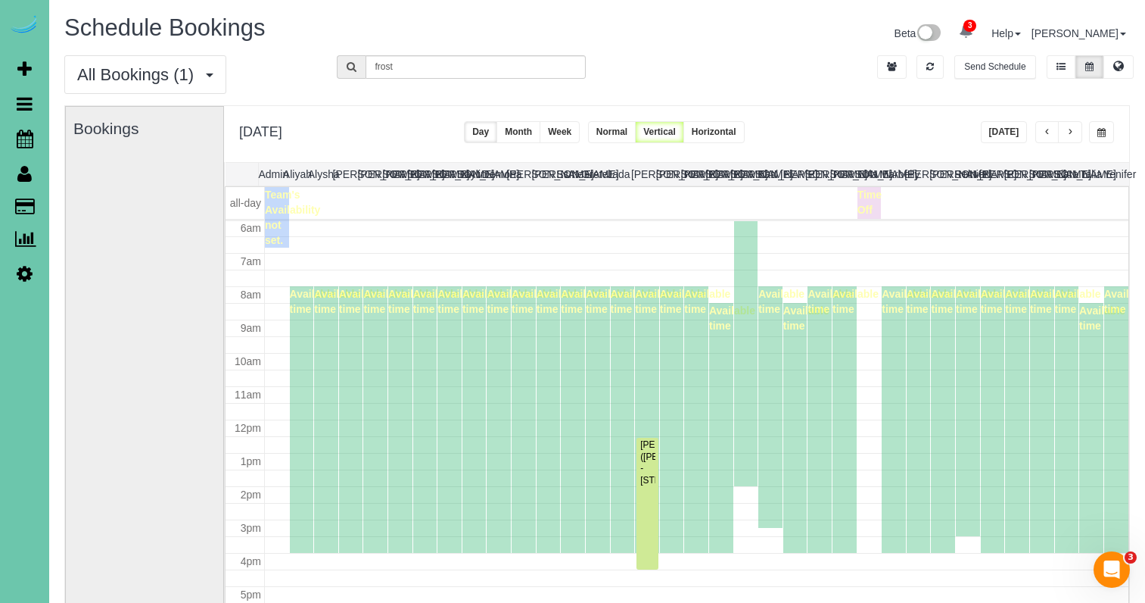
click at [1104, 127] on button "button" at bounding box center [1101, 132] width 25 height 22
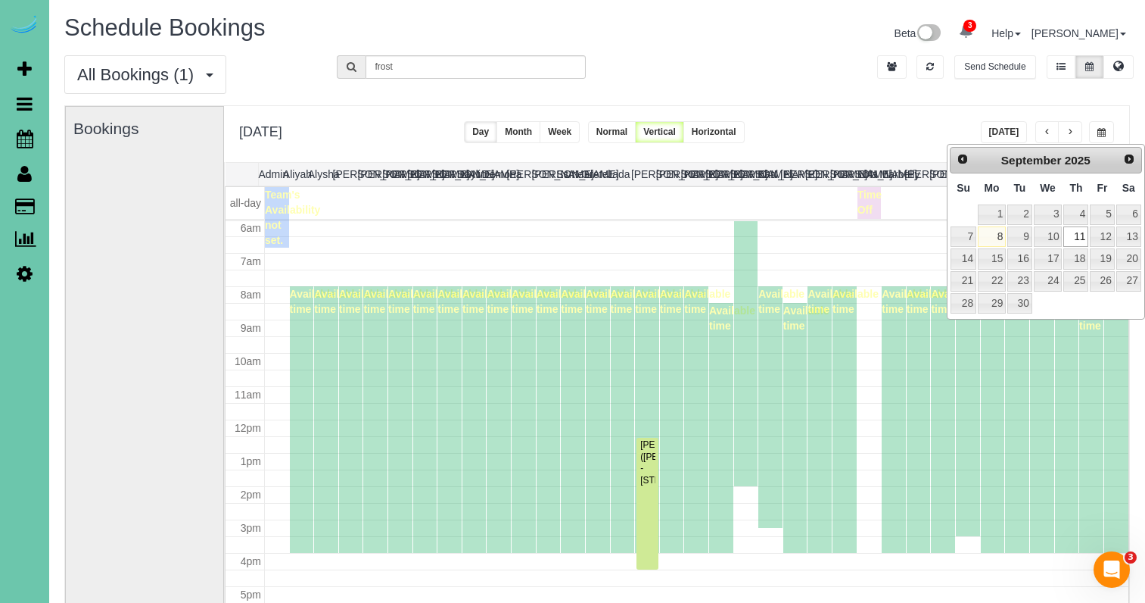
click at [871, 82] on div "Send Schedule" at bounding box center [1006, 70] width 273 height 30
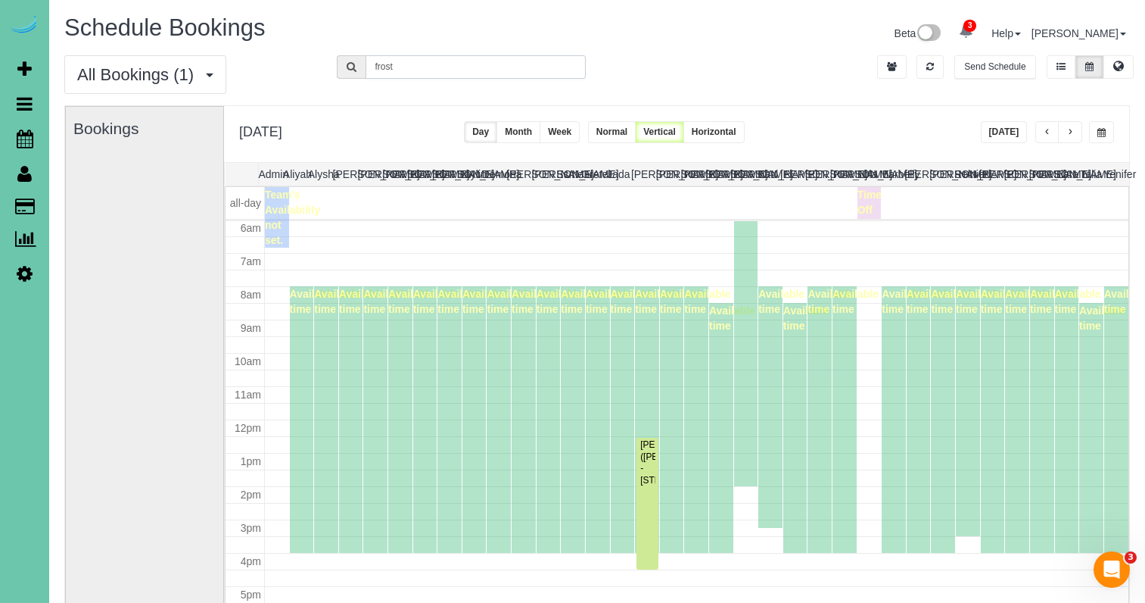
drag, startPoint x: 461, startPoint y: 64, endPoint x: 167, endPoint y: 21, distance: 296.8
click at [163, 23] on div "Schedule Bookings Beta 3 Your Notifications You have 0 alerts × You have 4 to c…" at bounding box center [597, 390] width 1096 height 780
type input "brenton"
drag, startPoint x: 426, startPoint y: 64, endPoint x: 251, endPoint y: 50, distance: 176.1
click at [251, 50] on div "Schedule Bookings Beta 3 Your Notifications You have 0 alerts × You have 4 to c…" at bounding box center [597, 390] width 1096 height 780
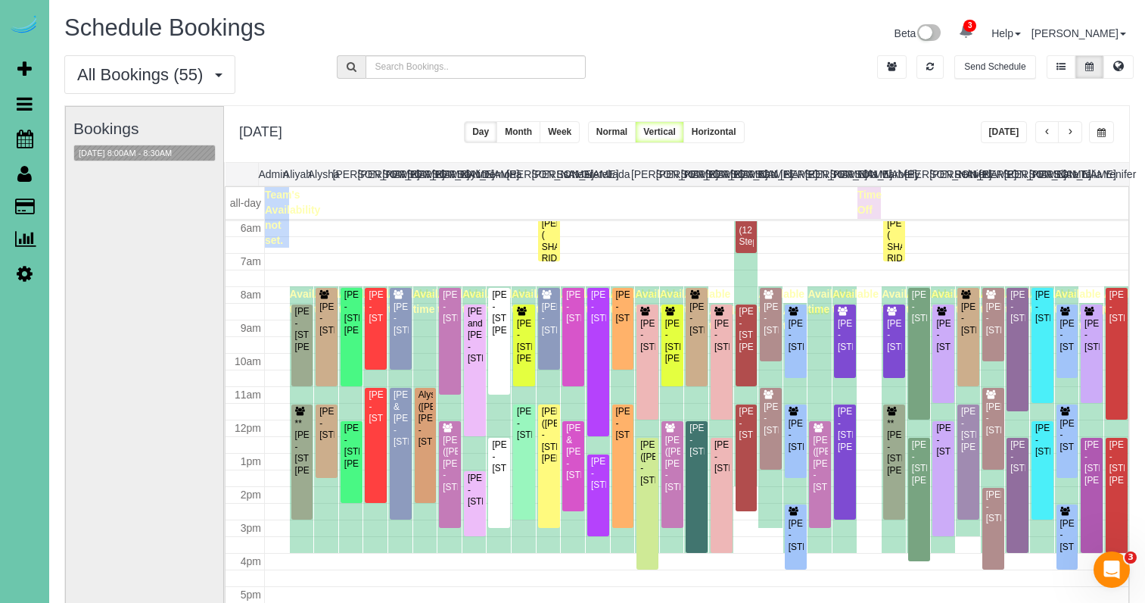
drag, startPoint x: 1101, startPoint y: 129, endPoint x: 1096, endPoint y: 142, distance: 13.9
click at [1101, 129] on span "button" at bounding box center [1102, 132] width 8 height 9
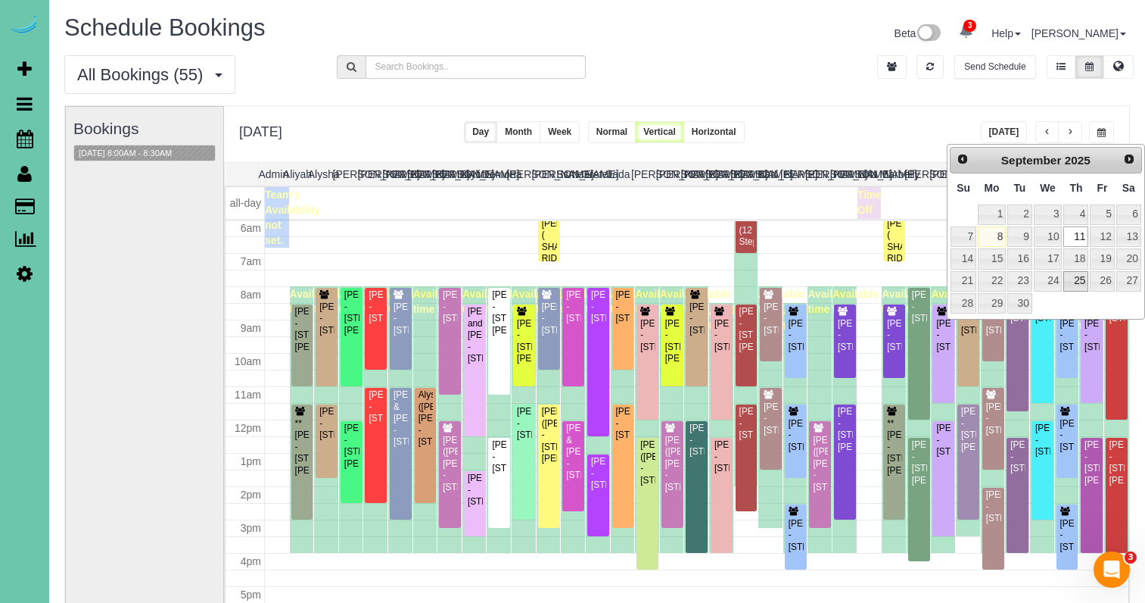
click at [1078, 278] on link "25" at bounding box center [1076, 281] width 25 height 20
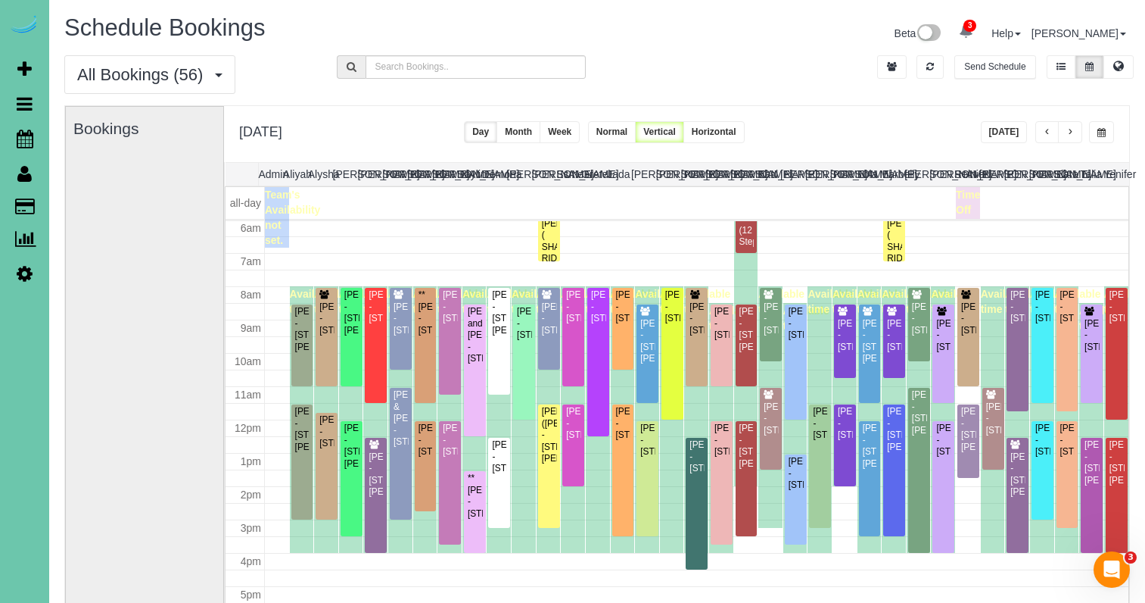
click at [1096, 135] on button "button" at bounding box center [1101, 132] width 25 height 22
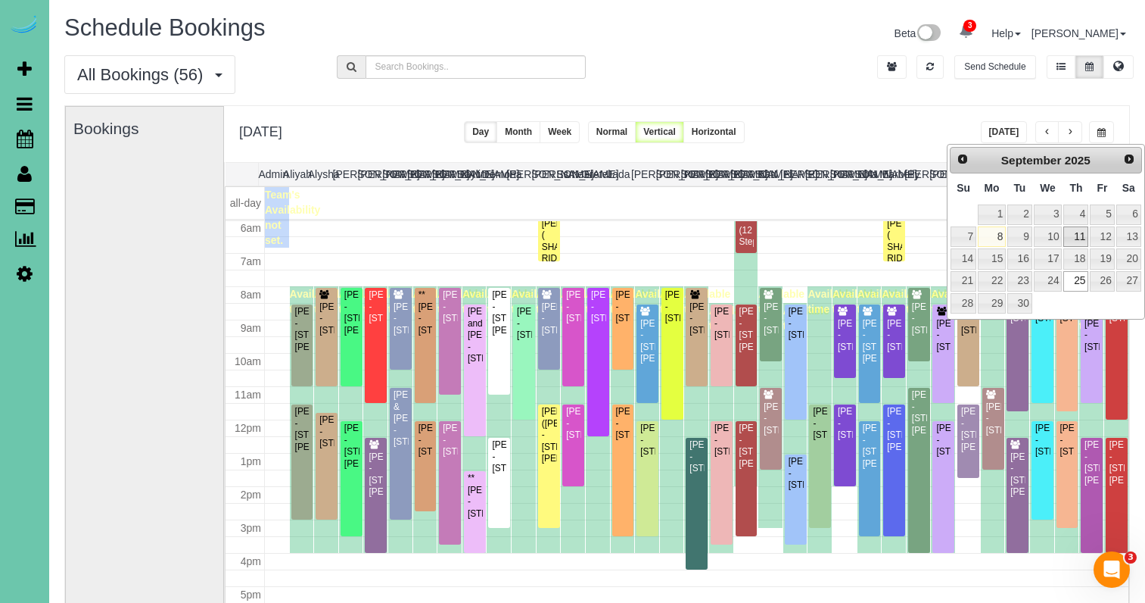
click at [1077, 238] on link "11" at bounding box center [1076, 236] width 25 height 20
type input "**********"
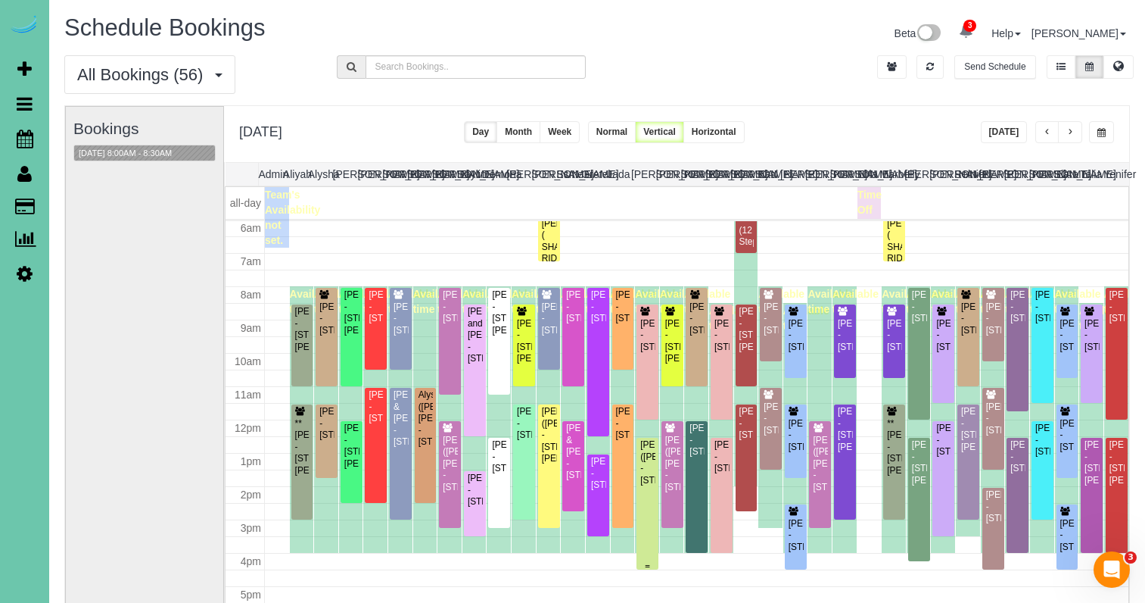
click at [652, 477] on div "Jordan Frost (Laura Krueger) - 1213 N 131 St, Omaha, NE 68154" at bounding box center [648, 462] width 16 height 47
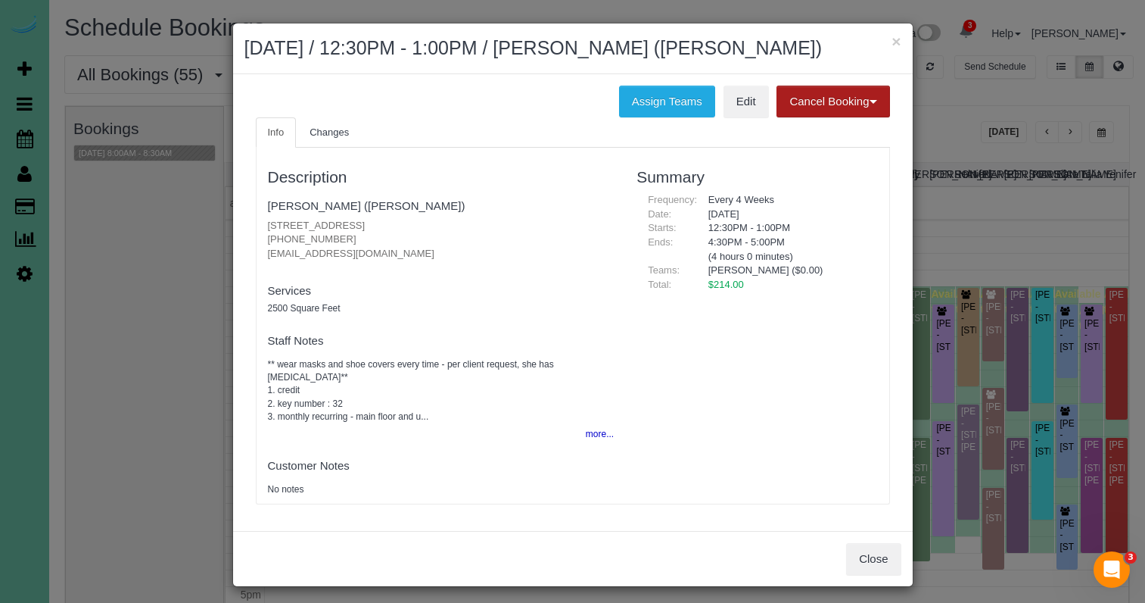
click at [831, 99] on button "Cancel Booking" at bounding box center [833, 102] width 113 height 32
click at [810, 130] on link "Without Fee" at bounding box center [837, 133] width 120 height 20
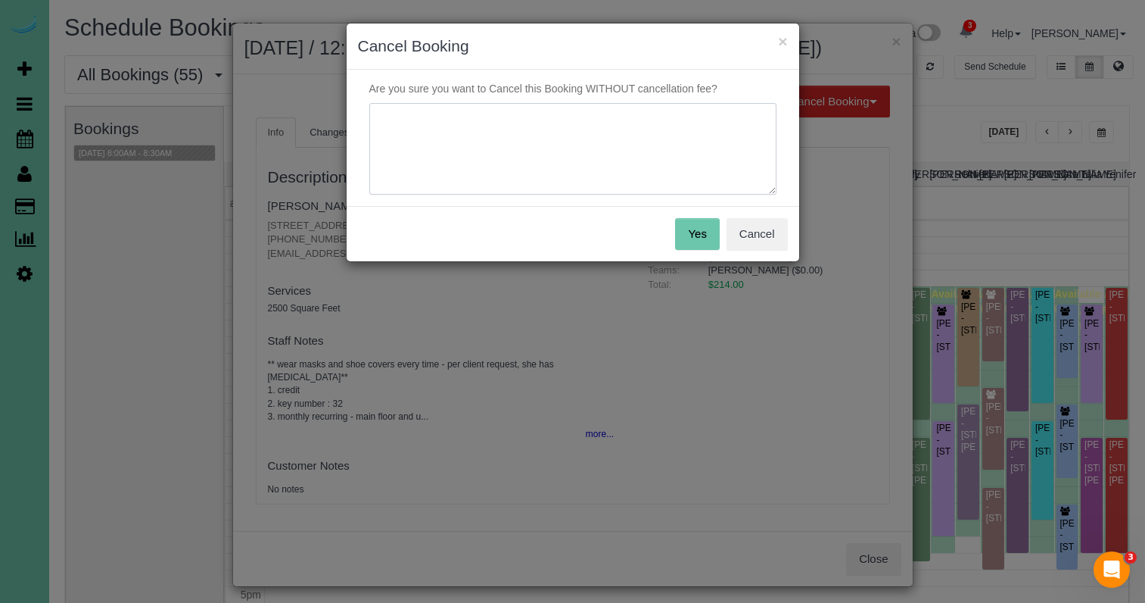
click at [604, 167] on textarea at bounding box center [572, 149] width 407 height 92
type textarea "Jordan doesnt want to pay - Laura no longer paying"
click at [712, 232] on button "Yes" at bounding box center [697, 234] width 44 height 32
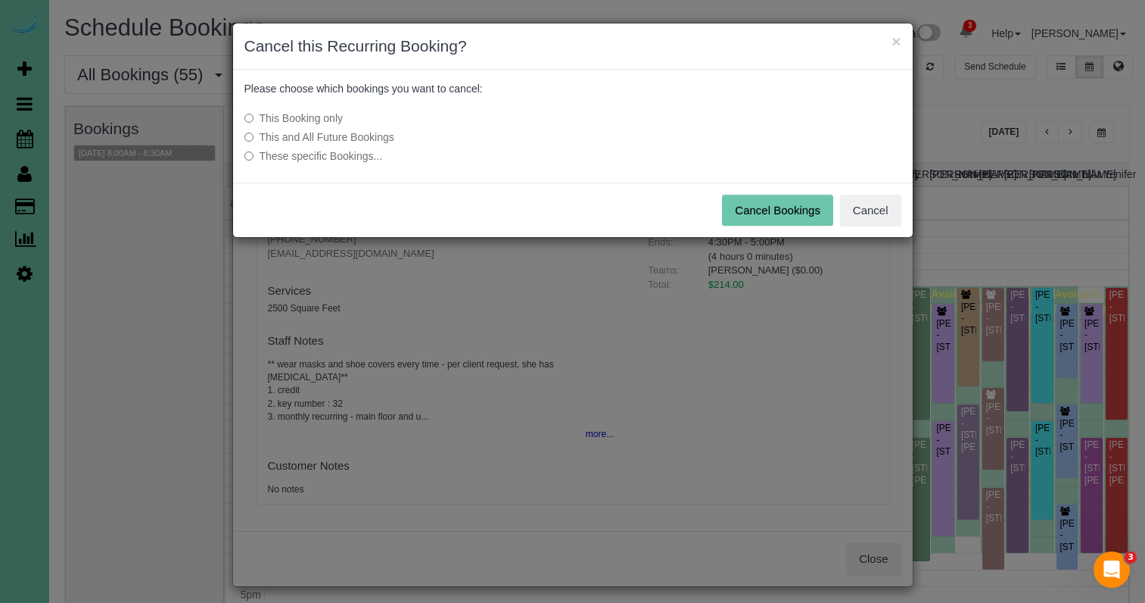
click at [767, 213] on button "Cancel Bookings" at bounding box center [777, 211] width 111 height 32
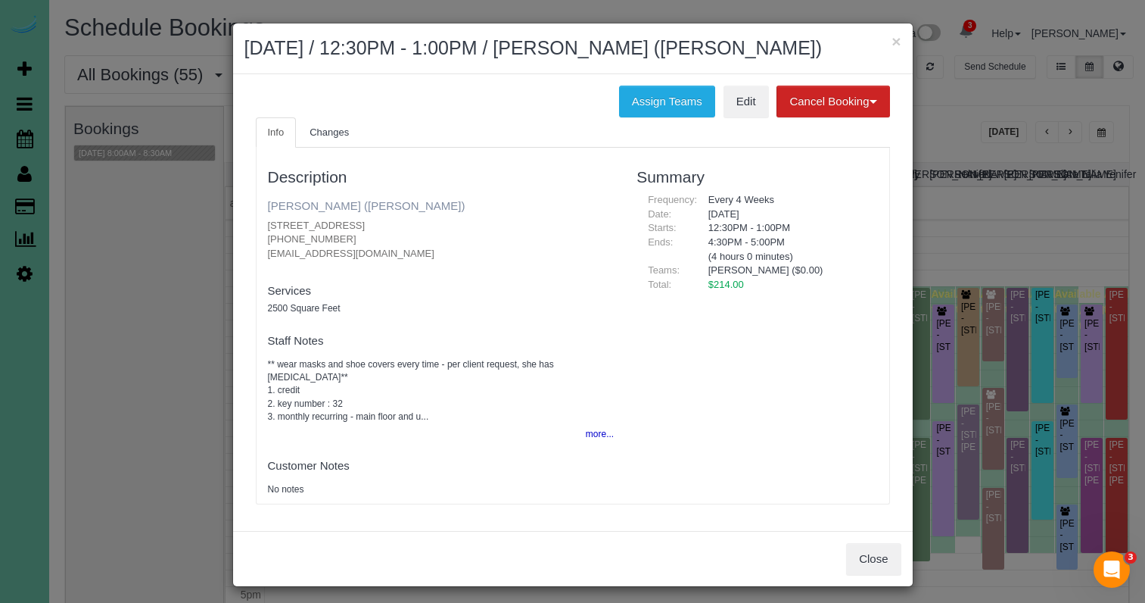
click at [307, 203] on link "Jordan Frost (Laura Krueger)" at bounding box center [367, 205] width 198 height 13
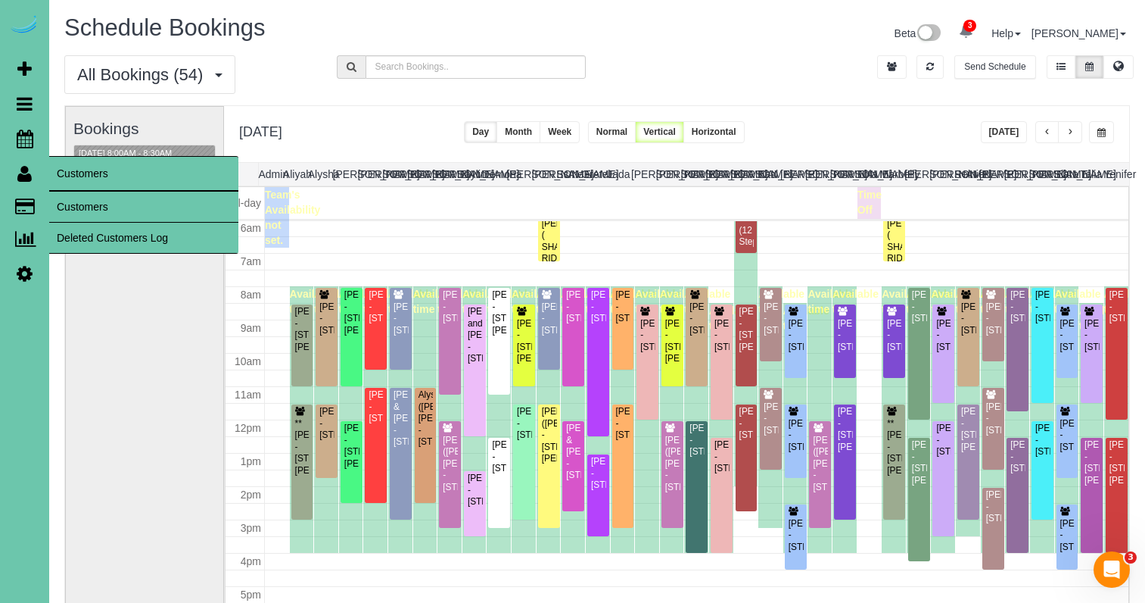
click at [86, 205] on link "Customers" at bounding box center [143, 207] width 189 height 30
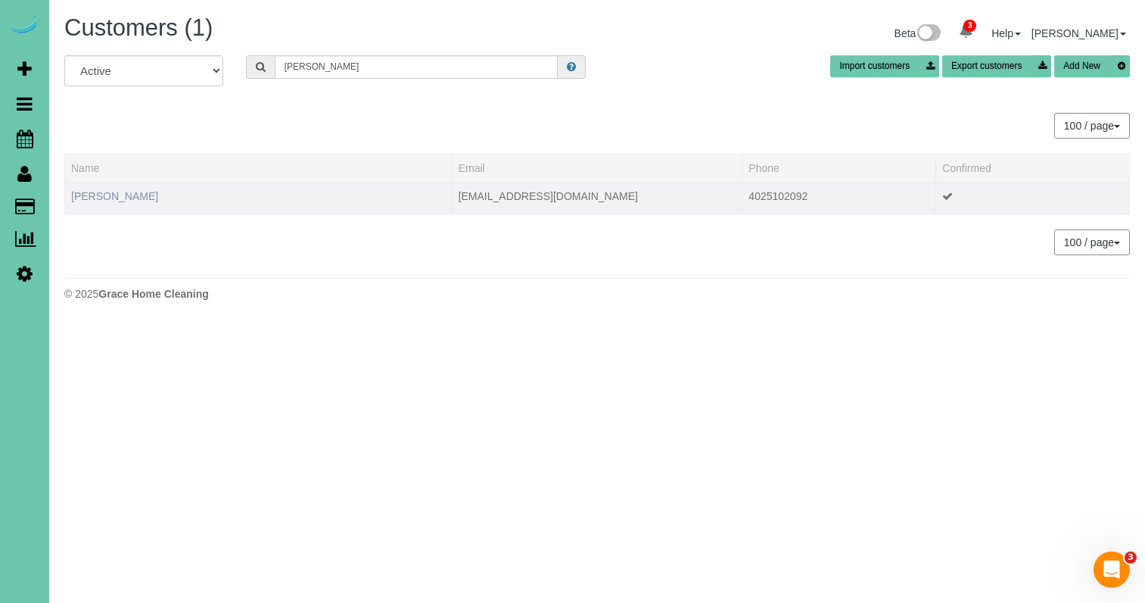
type input "tom r"
click at [90, 194] on link "Tom Ramsbottom" at bounding box center [114, 196] width 87 height 12
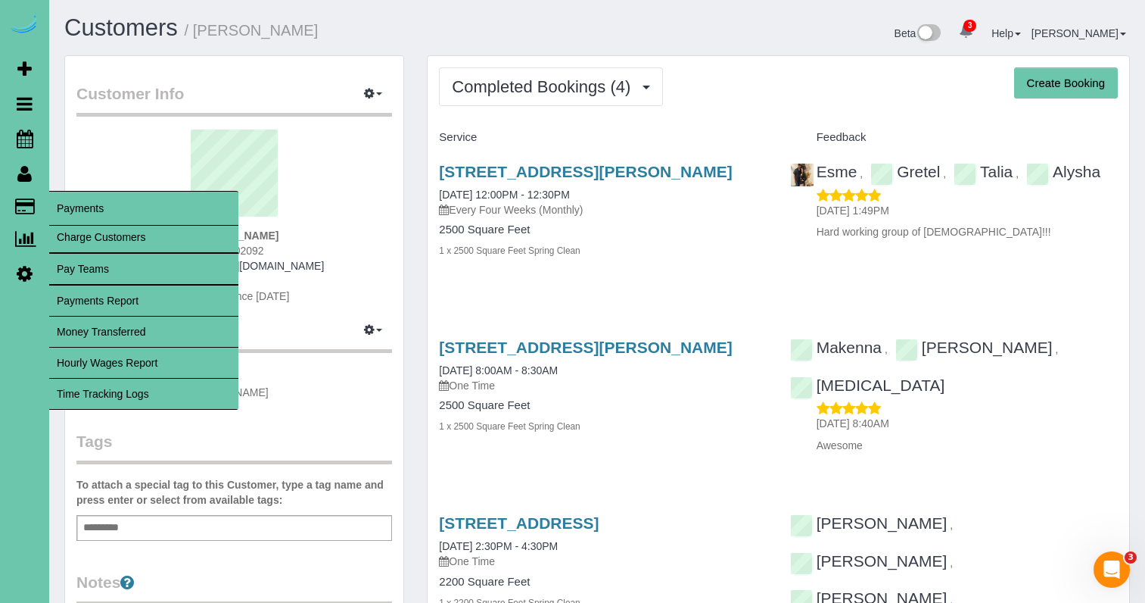
click at [565, 92] on span "Completed Bookings (4)" at bounding box center [545, 86] width 186 height 19
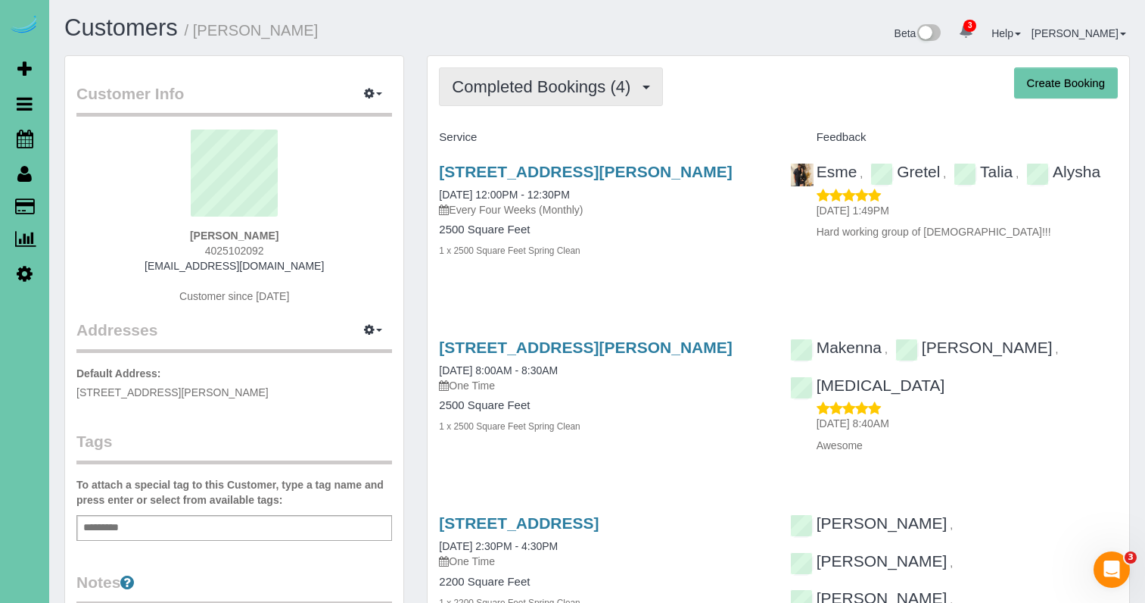
drag, startPoint x: 45, startPoint y: 194, endPoint x: 565, endPoint y: 101, distance: 528.3
click at [565, 92] on span "Completed Bookings (4)" at bounding box center [545, 86] width 186 height 19
drag, startPoint x: 544, startPoint y: 91, endPoint x: 542, endPoint y: 105, distance: 14.6
click at [544, 93] on span "Completed Bookings (4)" at bounding box center [545, 86] width 186 height 19
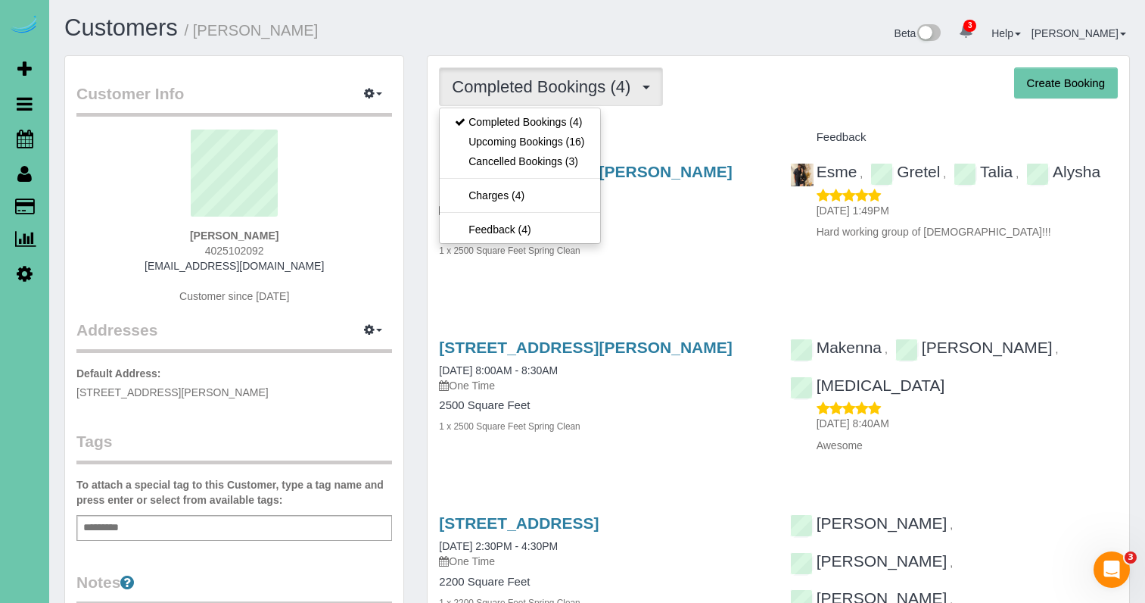
click at [534, 143] on link "Upcoming Bookings (16)" at bounding box center [520, 142] width 160 height 20
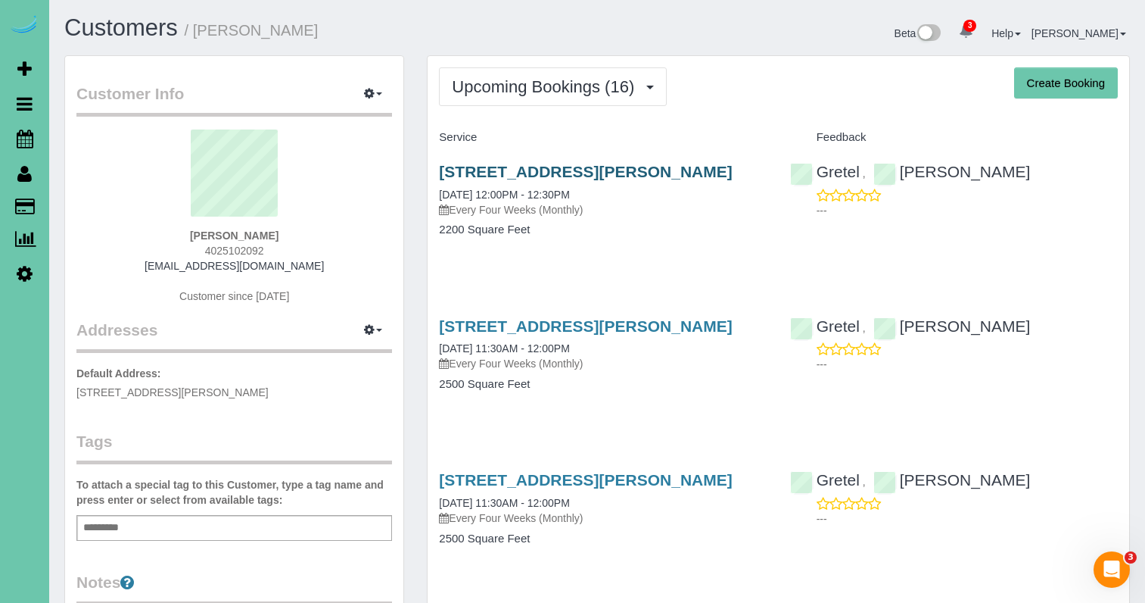
click at [484, 164] on link "21625 Chancelor Road, Elkhorn, NE 68022" at bounding box center [585, 171] width 293 height 17
click at [504, 173] on link "21625 Chancelor Road, Elkhorn, NE 68022" at bounding box center [585, 171] width 293 height 17
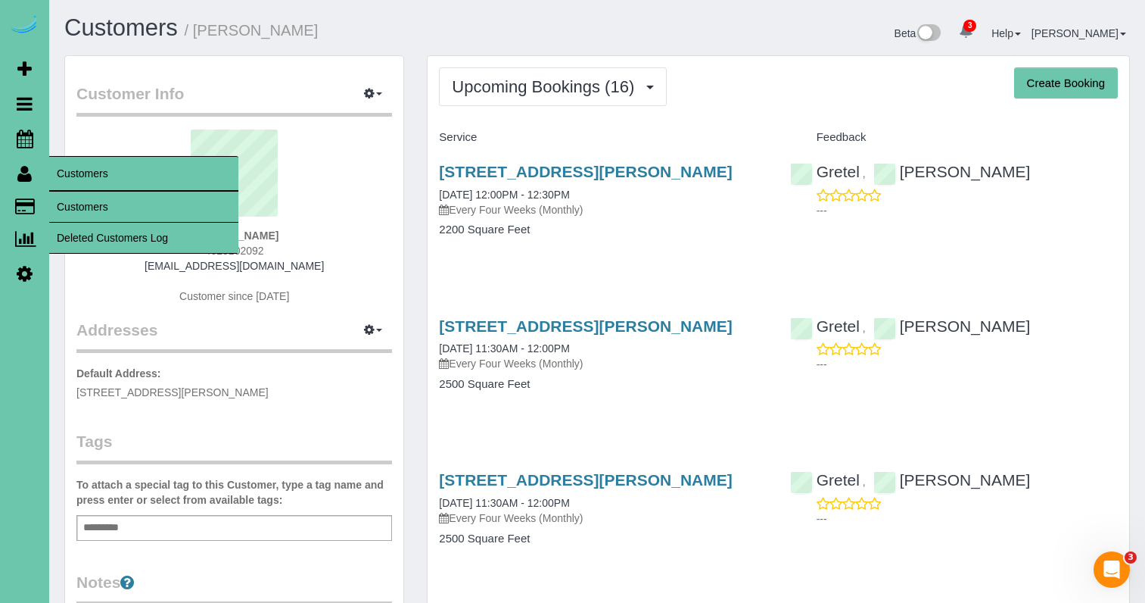
click at [89, 212] on link "Customers" at bounding box center [143, 207] width 189 height 30
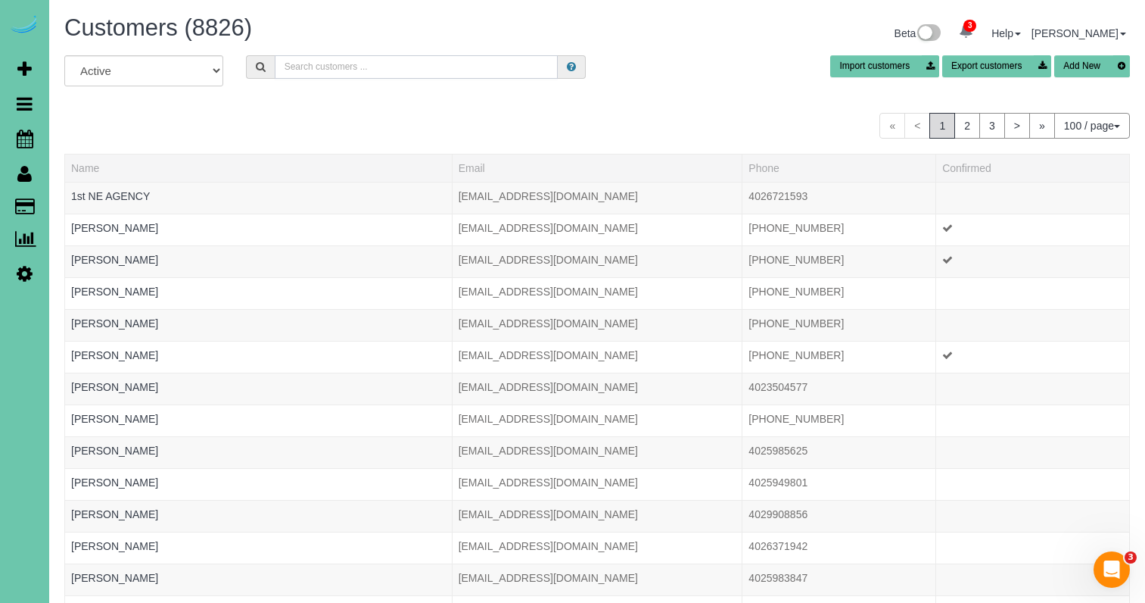
click at [356, 70] on input "text" at bounding box center [416, 66] width 283 height 23
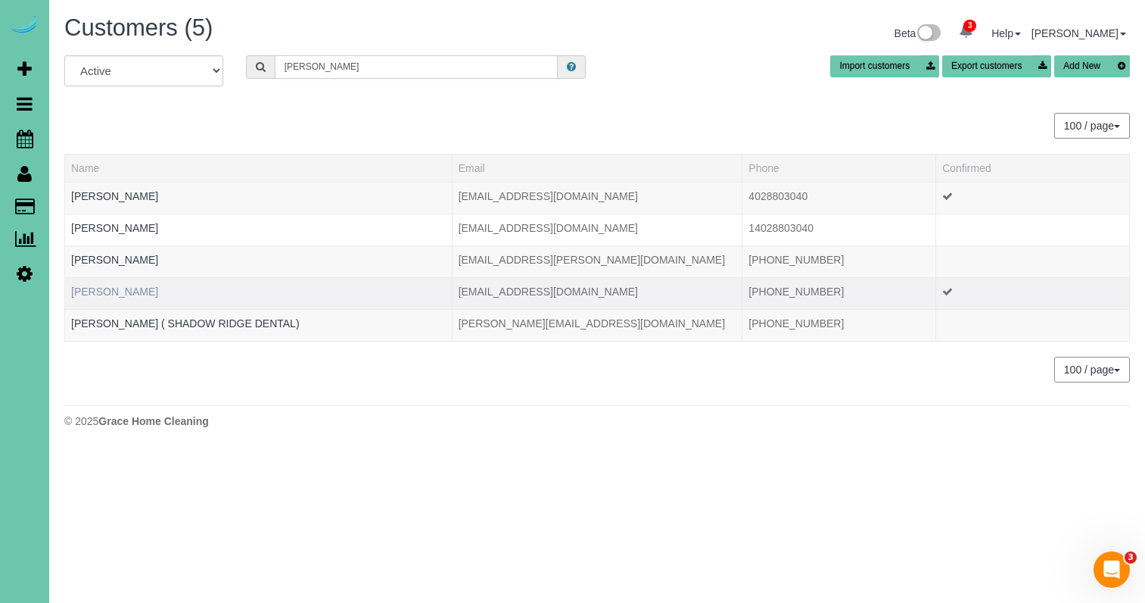
type input "lori j"
click at [91, 291] on link "Lori Johnson" at bounding box center [114, 291] width 87 height 12
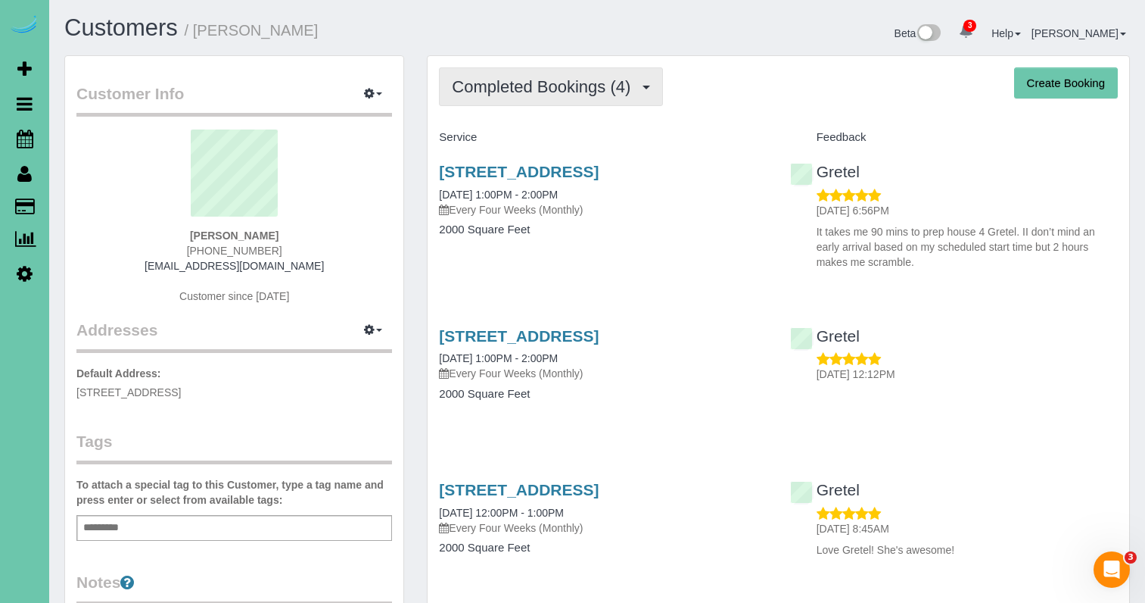
click at [518, 87] on span "Completed Bookings (4)" at bounding box center [545, 86] width 186 height 19
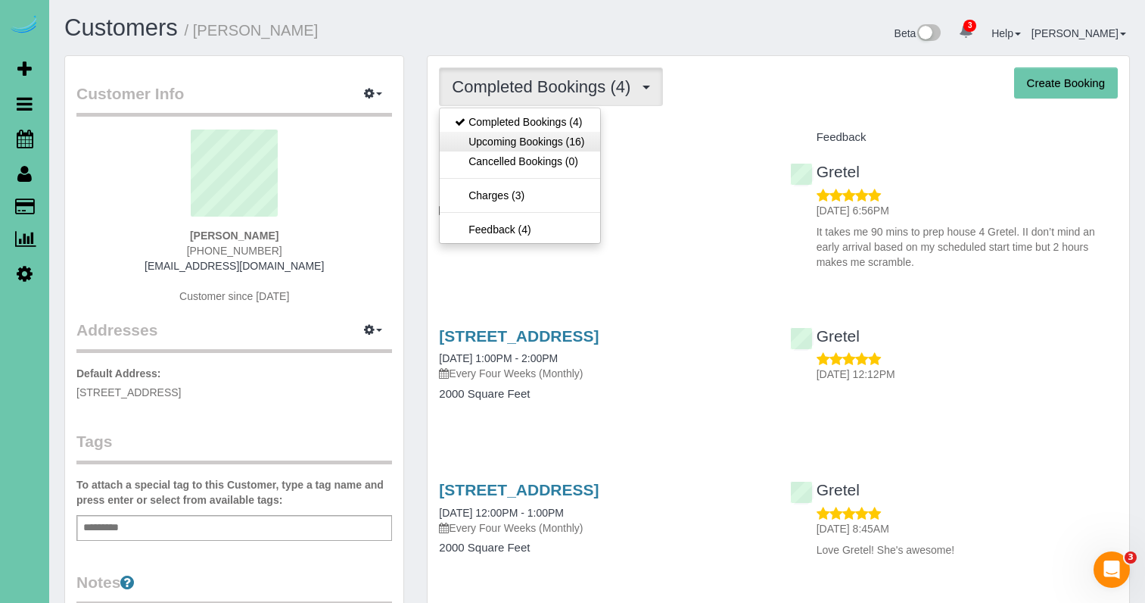
click at [519, 139] on link "Upcoming Bookings (16)" at bounding box center [520, 142] width 160 height 20
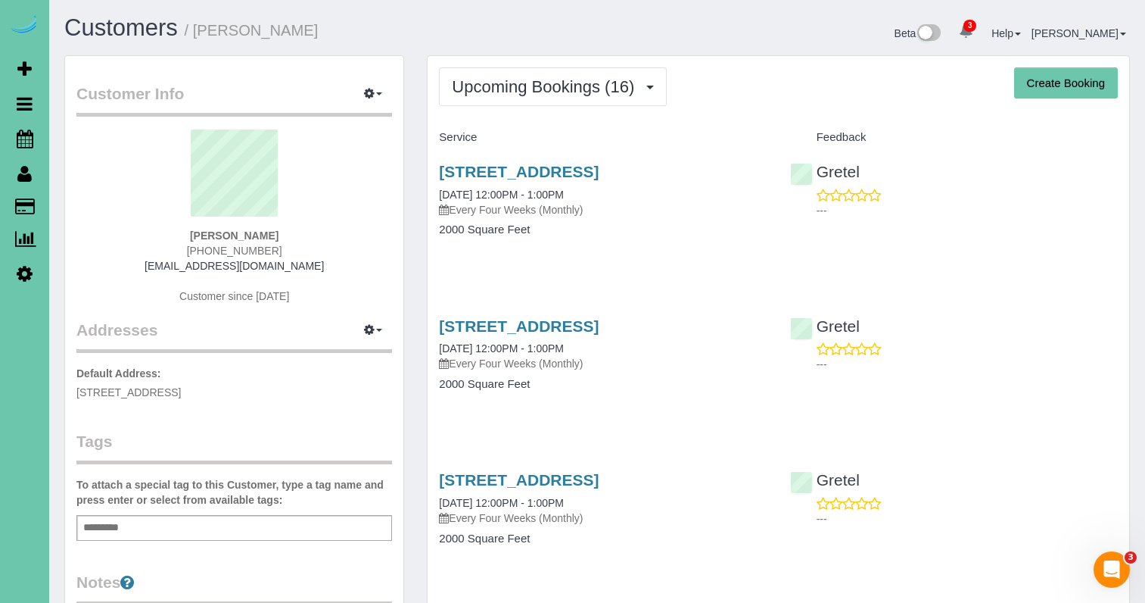
click at [493, 159] on div "1436 N 102nd Ave, Omaha, NE 68114 10/01/2025 12:00PM - 1:00PM Every Four Weeks …" at bounding box center [603, 208] width 350 height 117
click at [487, 173] on link "1436 N 102nd Ave, Omaha, NE 68114" at bounding box center [519, 171] width 160 height 17
drag, startPoint x: 44, startPoint y: 142, endPoint x: 28, endPoint y: 142, distance: 15.9
click at [44, 142] on link "Scheduler" at bounding box center [24, 138] width 49 height 35
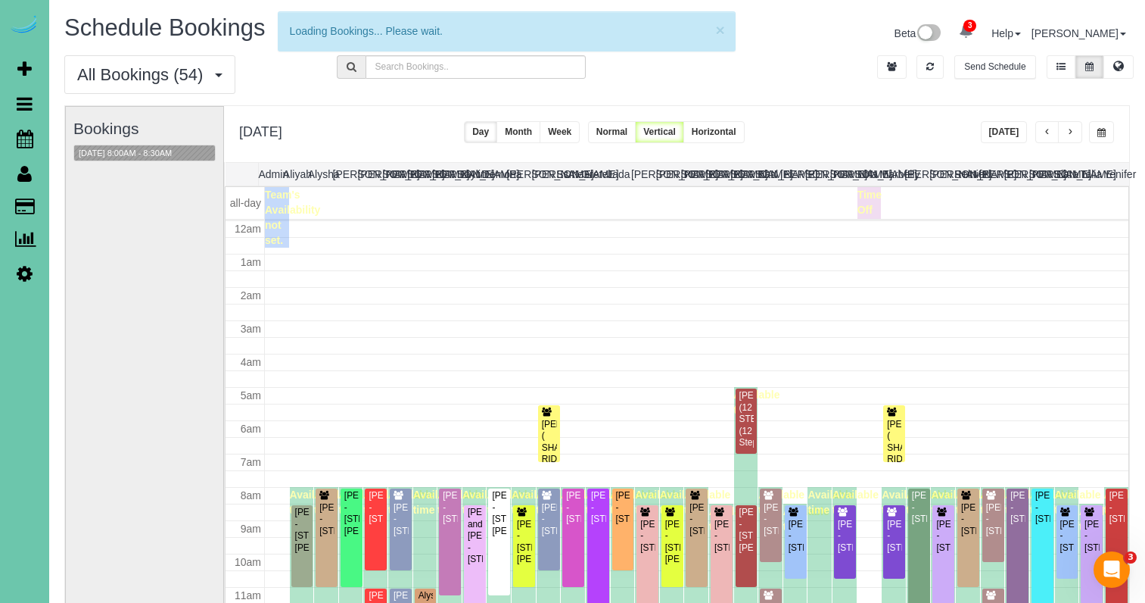
scroll to position [203, 0]
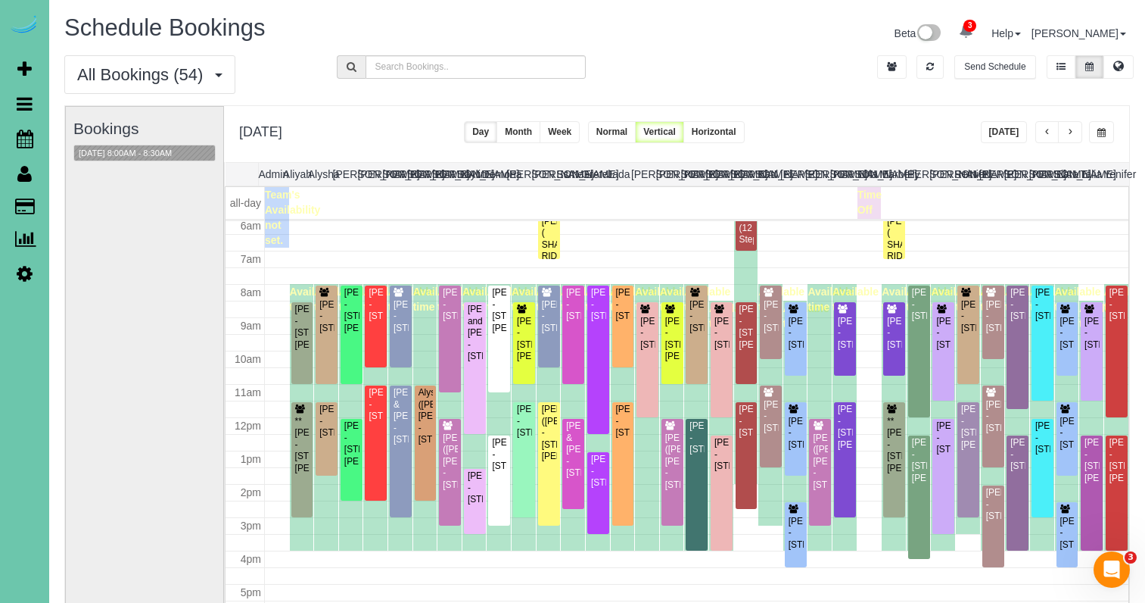
click at [1098, 136] on span "button" at bounding box center [1102, 132] width 8 height 9
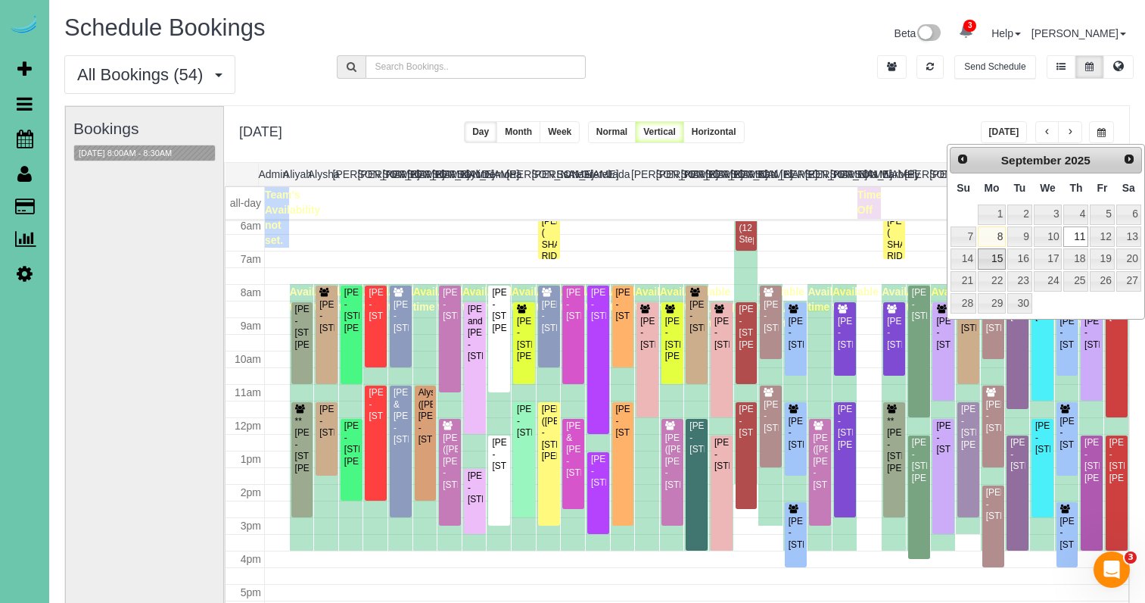
click at [982, 260] on link "15" at bounding box center [992, 258] width 28 height 20
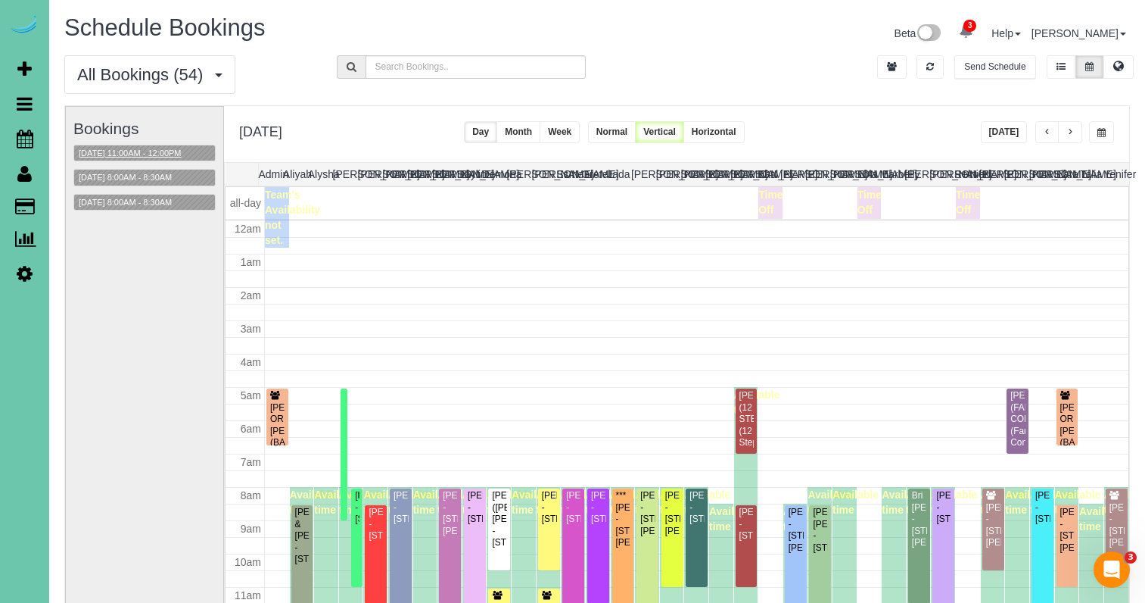
scroll to position [201, 0]
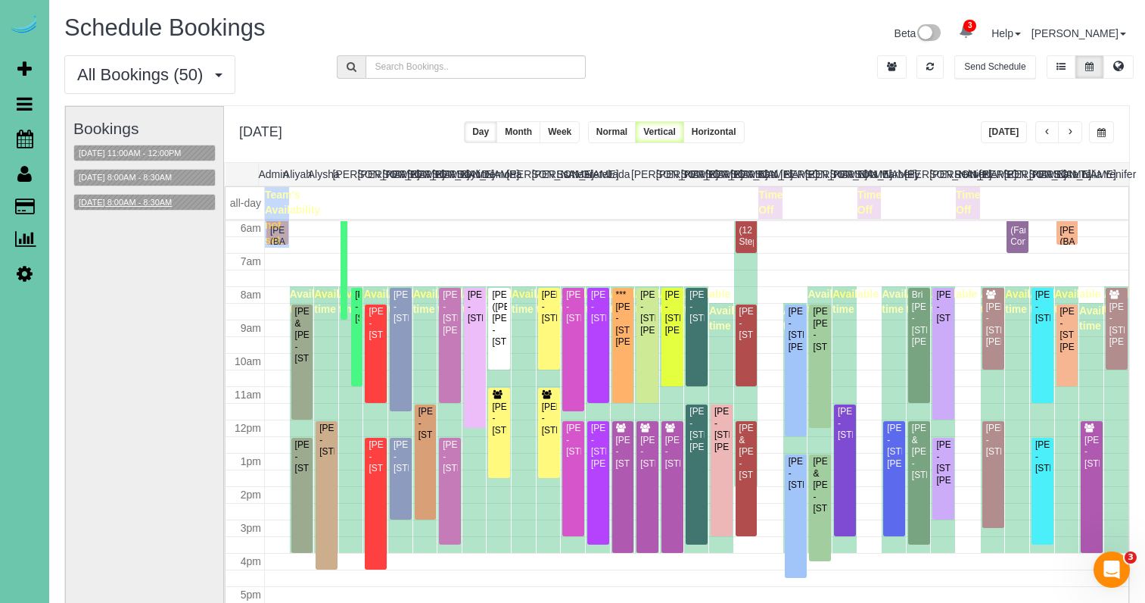
click at [154, 198] on button "09/15/2025 8:00AM - 8:30AM" at bounding box center [125, 203] width 102 height 16
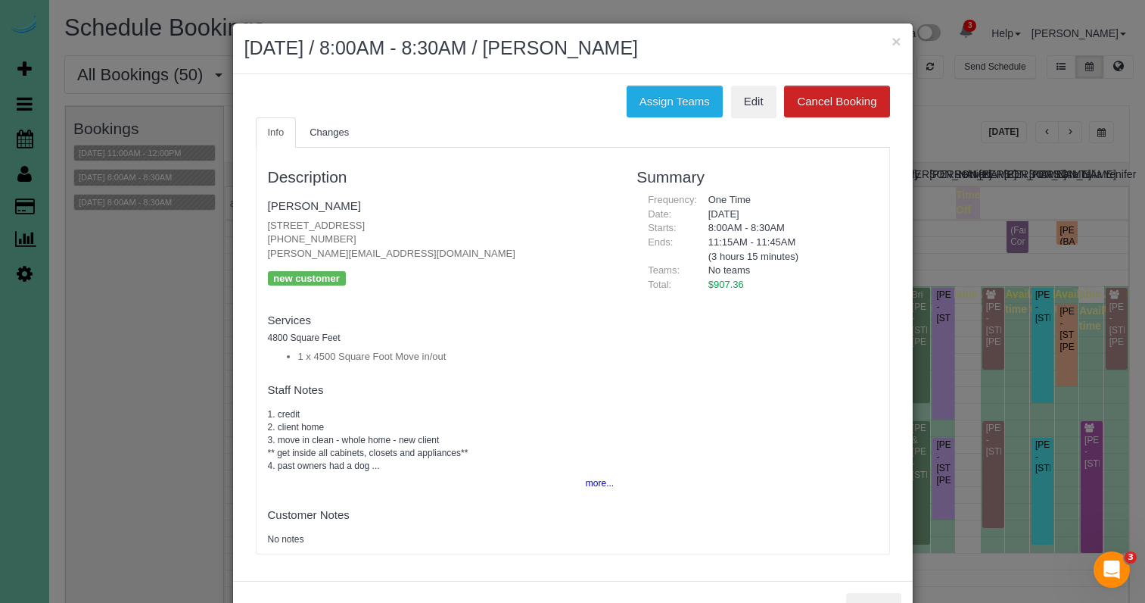
drag, startPoint x: 899, startPoint y: 43, endPoint x: 938, endPoint y: 49, distance: 39.8
click at [901, 44] on button "×" at bounding box center [896, 41] width 9 height 16
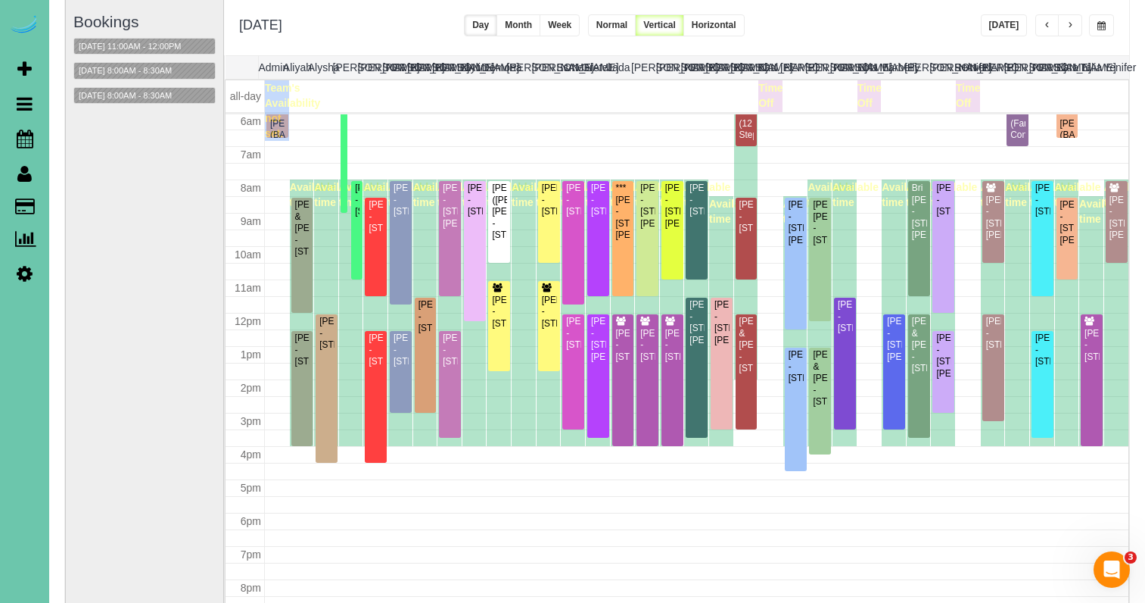
click at [1066, 26] on button "button" at bounding box center [1070, 25] width 24 height 22
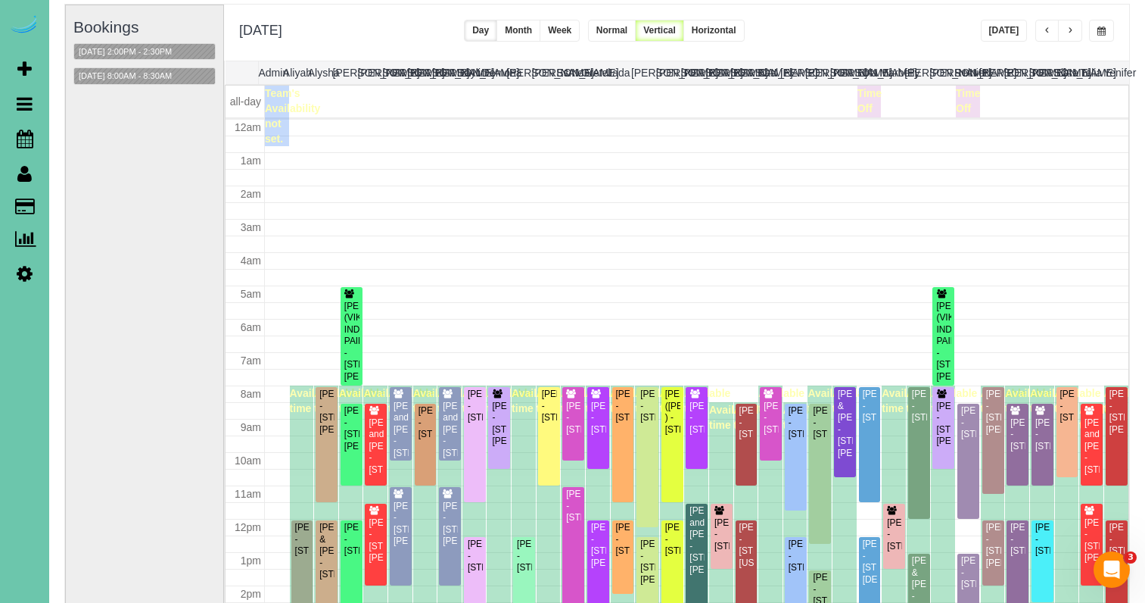
scroll to position [201, 0]
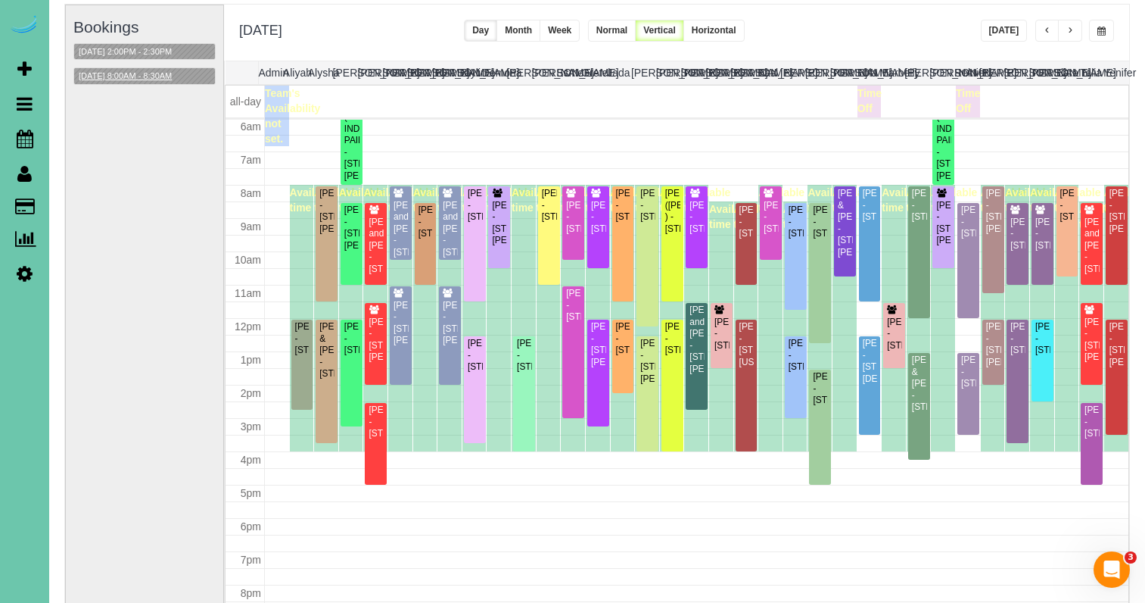
click at [176, 73] on button "09/16/2025 8:00AM - 8:30AM" at bounding box center [125, 76] width 102 height 16
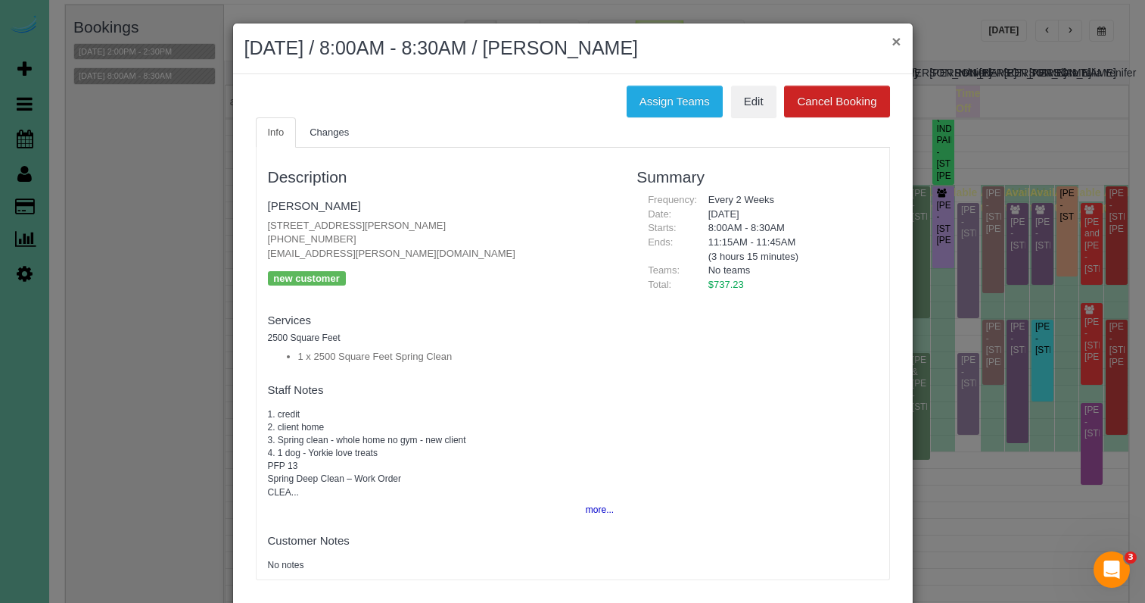
click at [899, 43] on button "×" at bounding box center [896, 41] width 9 height 16
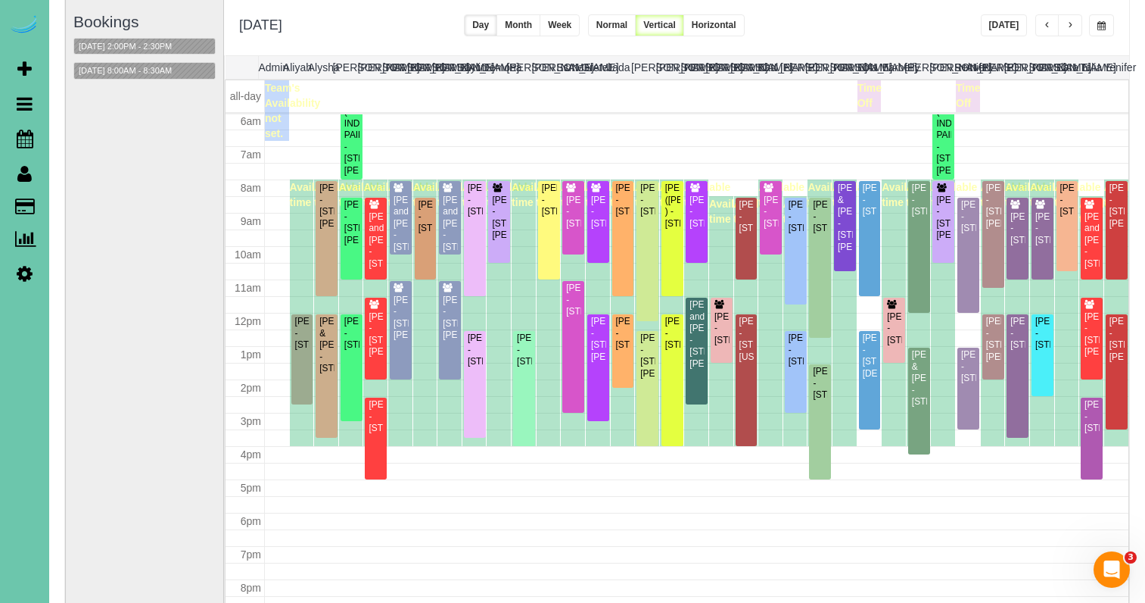
click at [1039, 26] on button "button" at bounding box center [1048, 25] width 24 height 22
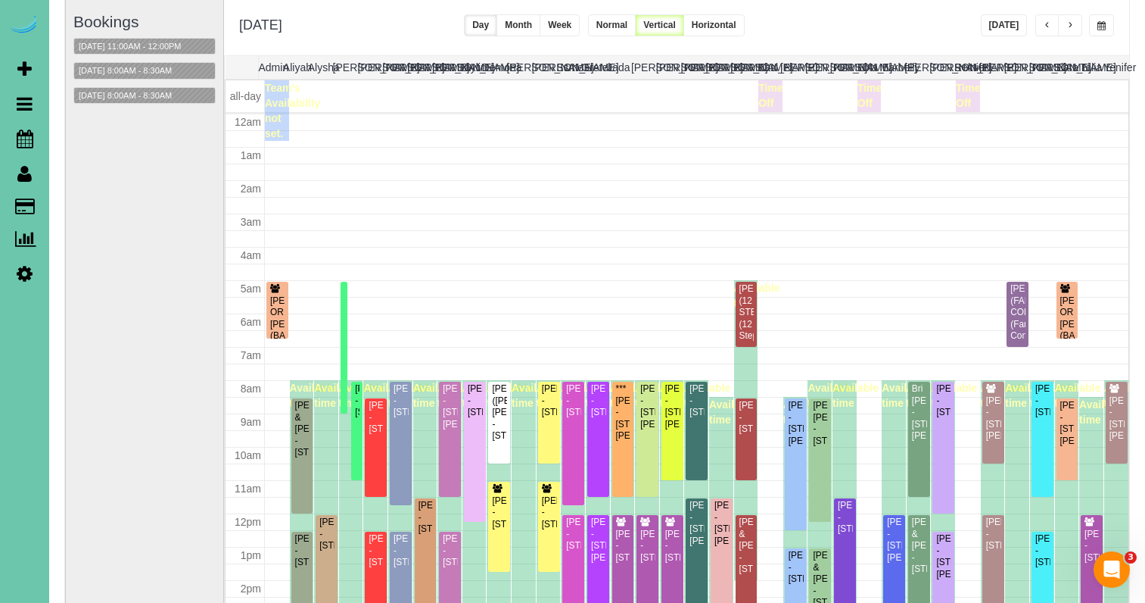
scroll to position [201, 0]
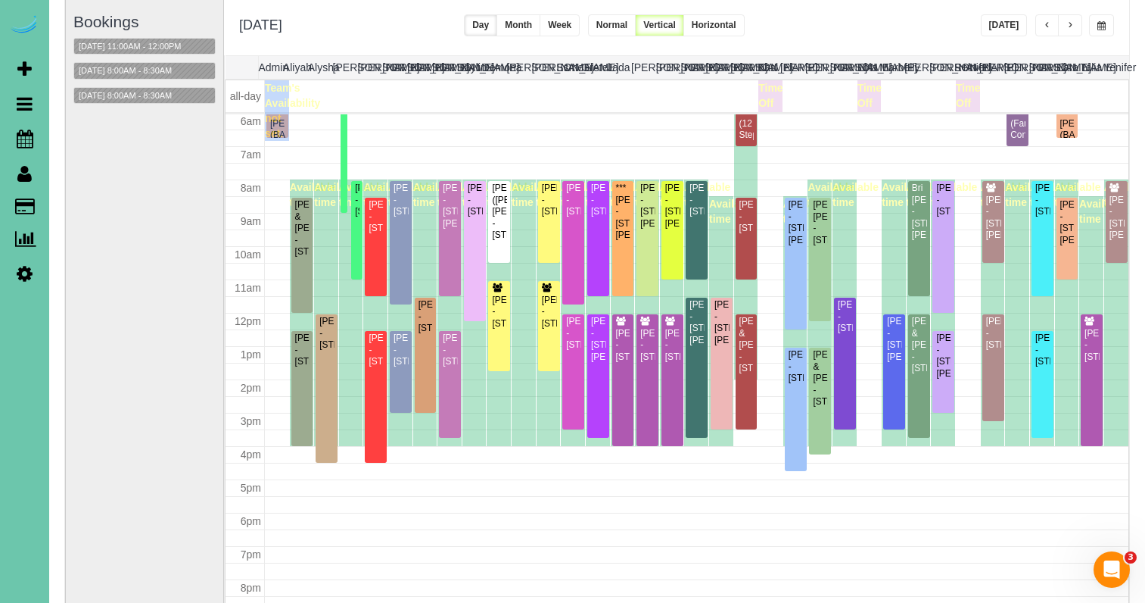
click at [1066, 24] on button "button" at bounding box center [1070, 25] width 24 height 22
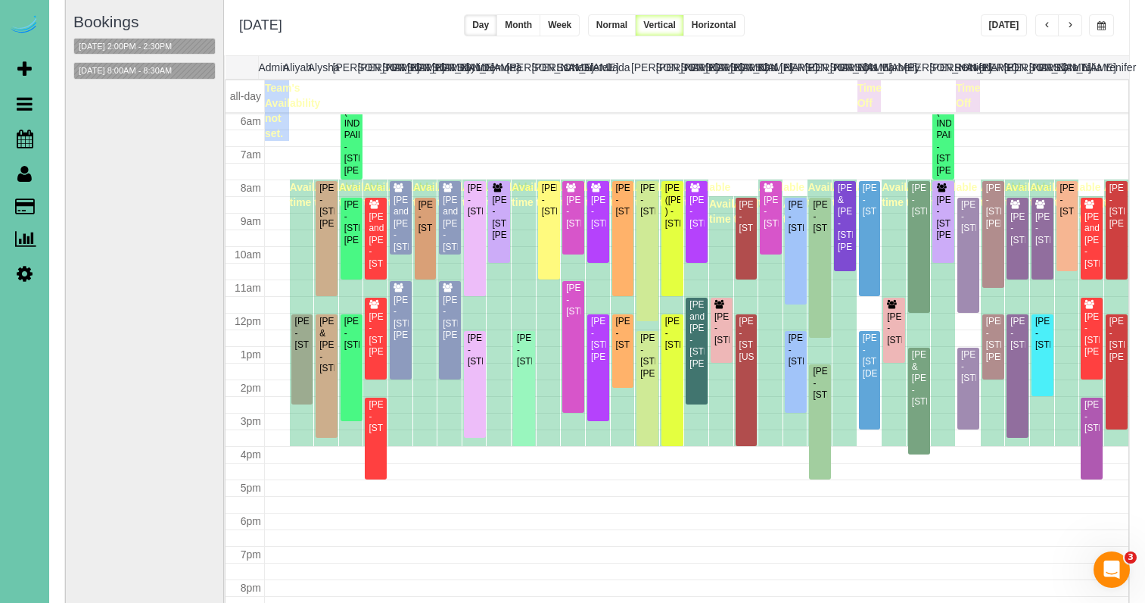
click at [1066, 24] on button "button" at bounding box center [1070, 25] width 24 height 22
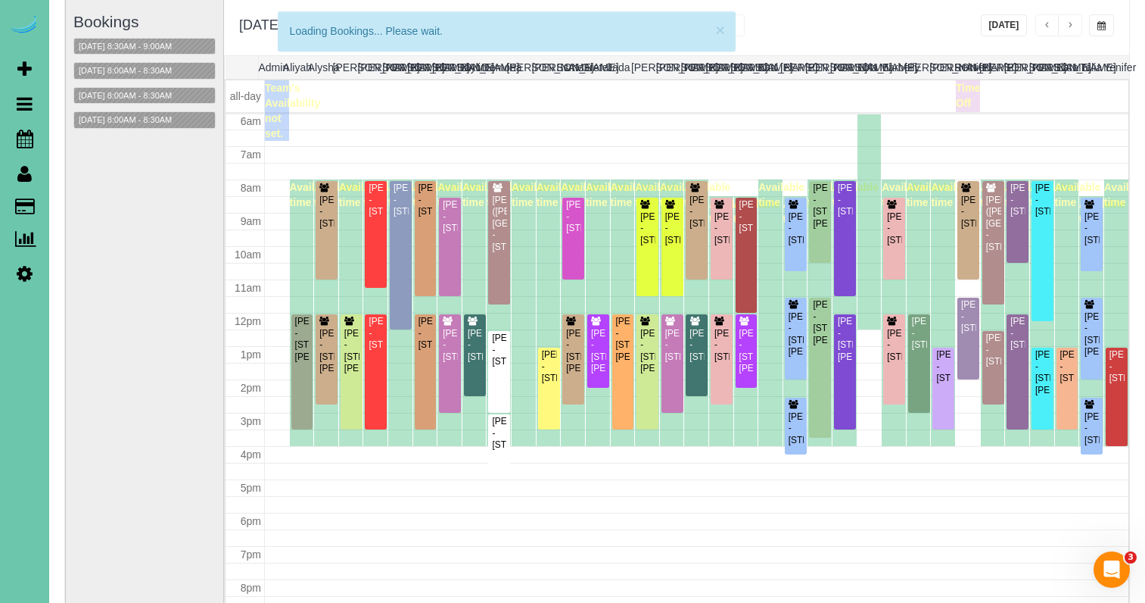
click at [1044, 20] on button "button" at bounding box center [1048, 25] width 24 height 22
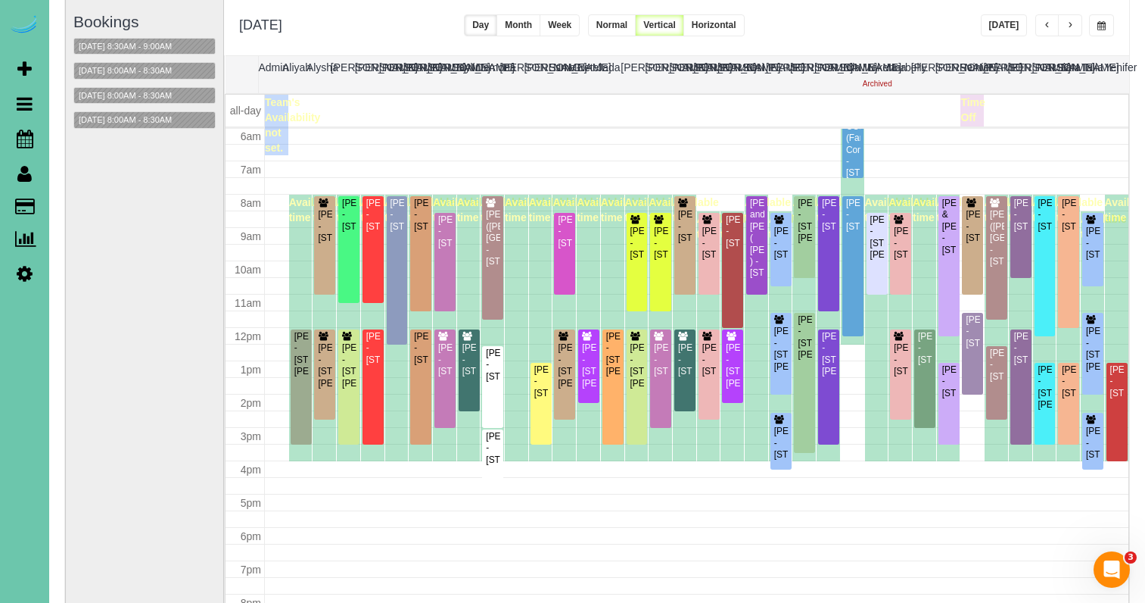
click at [1046, 28] on span "button" at bounding box center [1048, 25] width 8 height 9
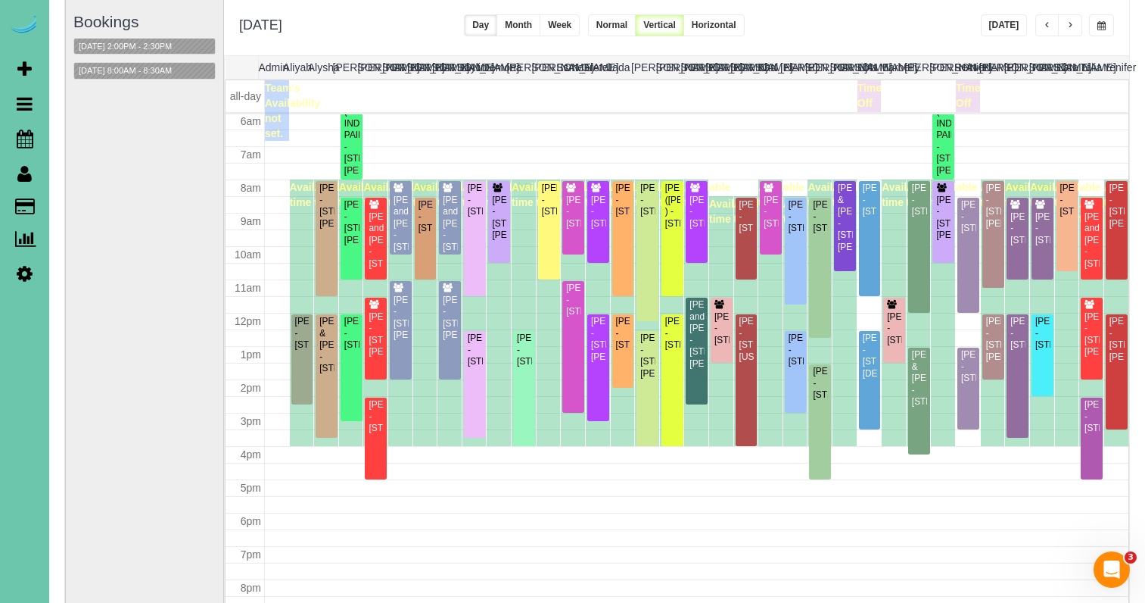
click at [1066, 35] on button "button" at bounding box center [1070, 25] width 24 height 22
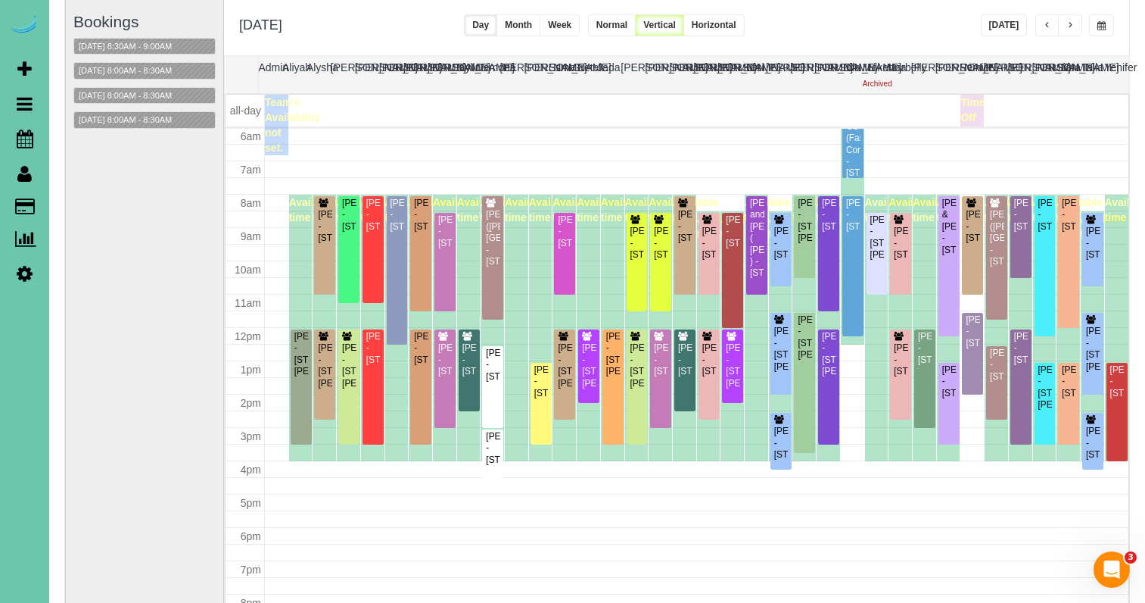
click at [1069, 30] on span "button" at bounding box center [1071, 25] width 8 height 9
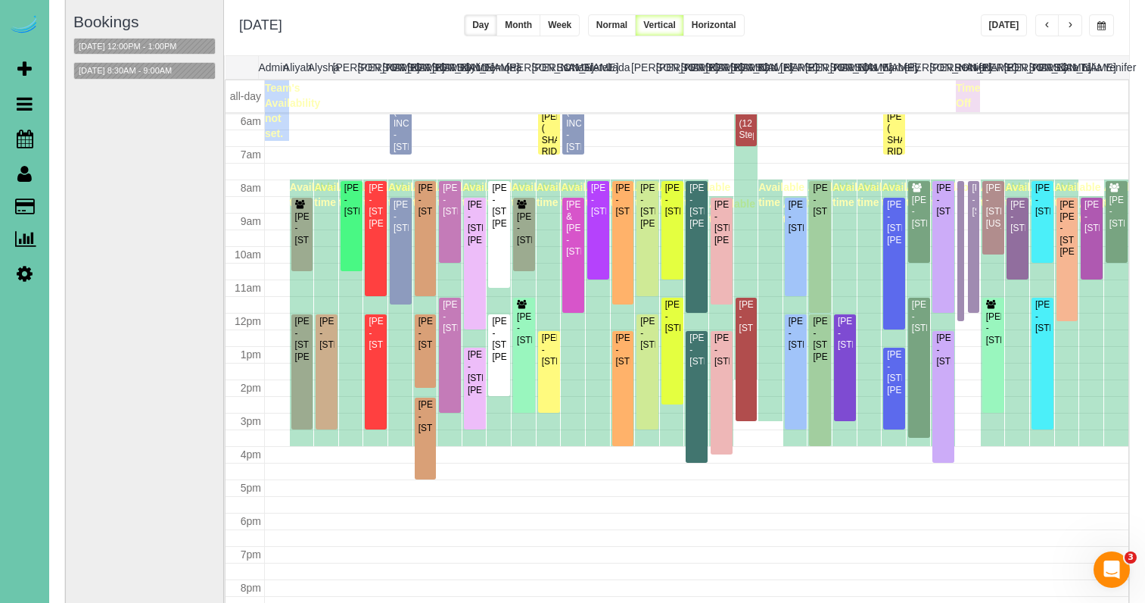
click at [1101, 29] on span "button" at bounding box center [1102, 25] width 8 height 9
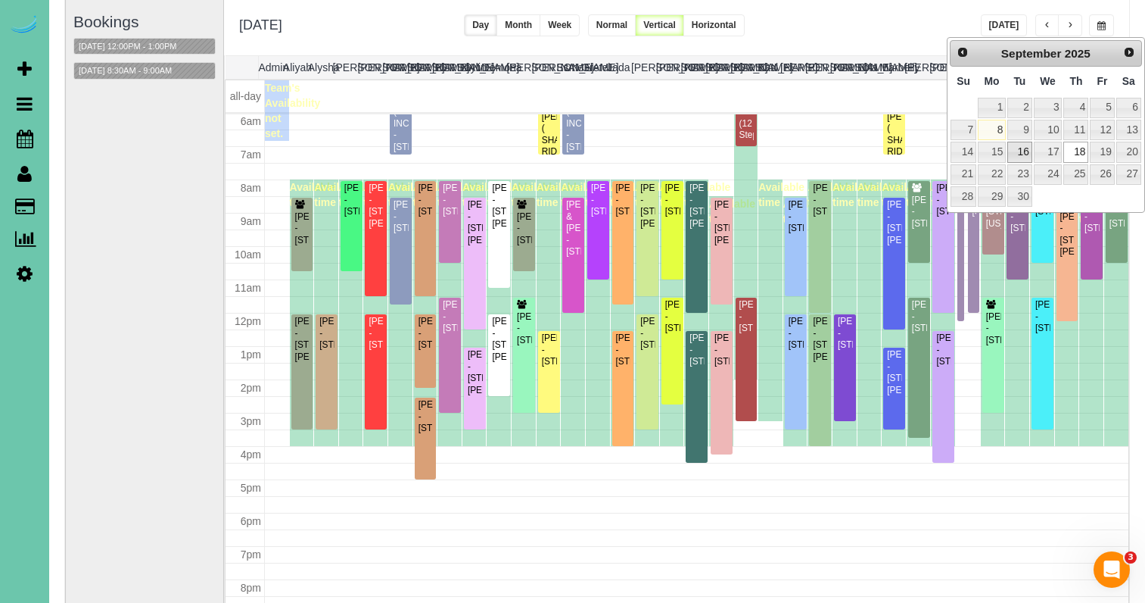
click at [1019, 153] on link "16" at bounding box center [1020, 152] width 24 height 20
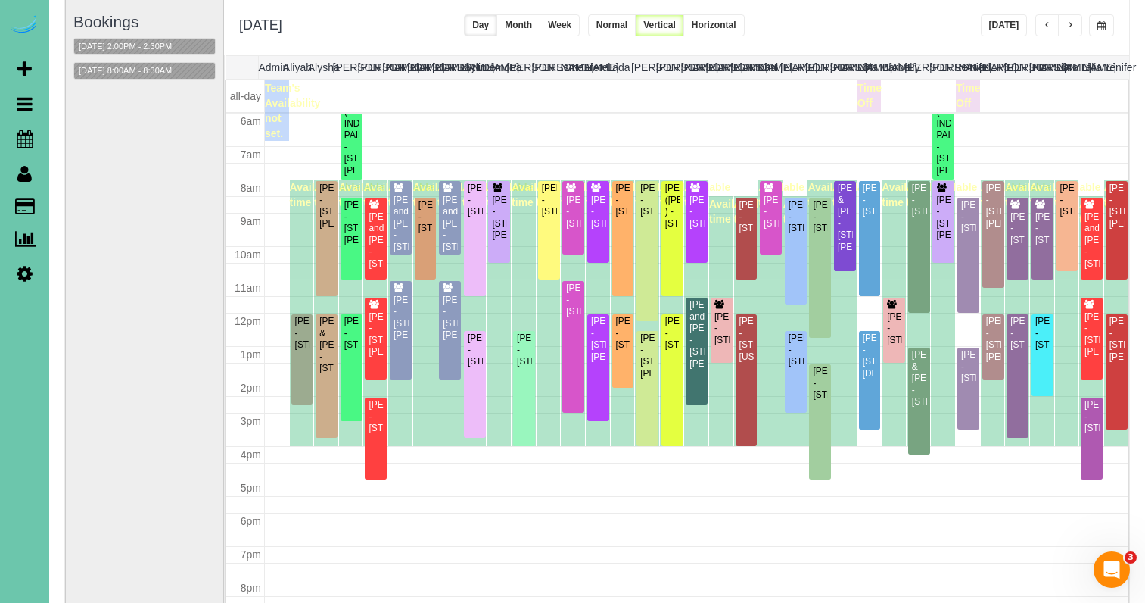
click at [1101, 26] on span "button" at bounding box center [1102, 25] width 8 height 9
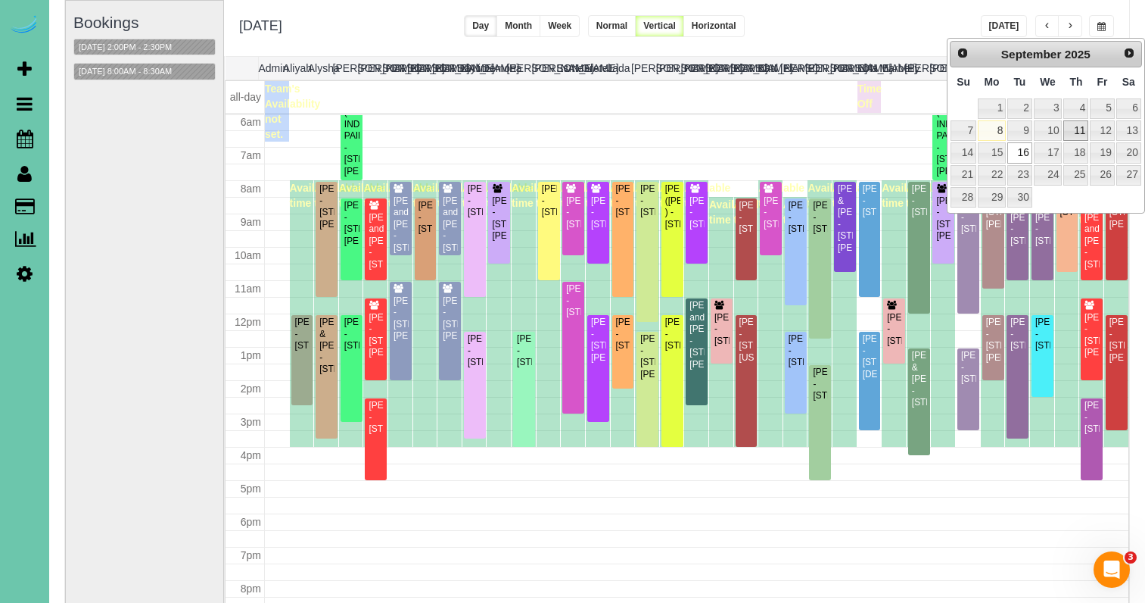
scroll to position [104, 4]
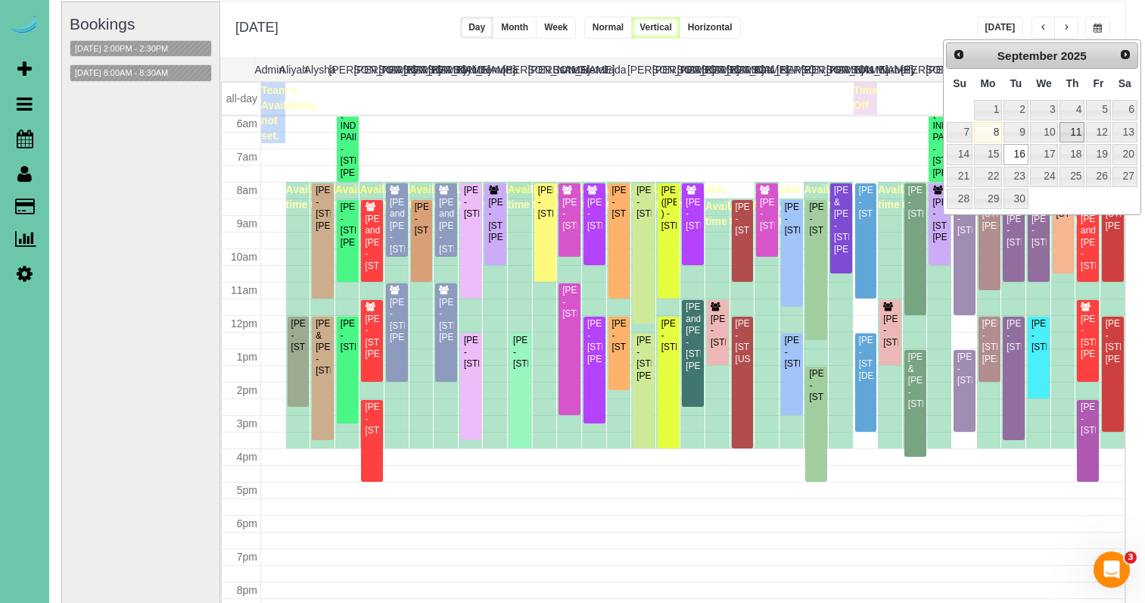
click at [1084, 126] on link "11" at bounding box center [1072, 132] width 25 height 20
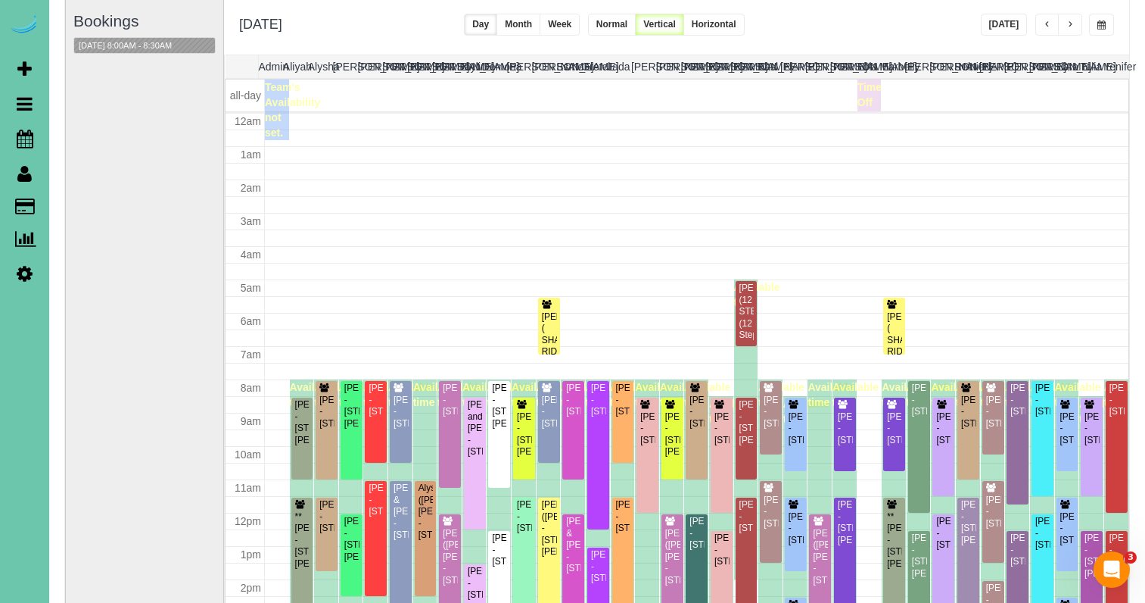
scroll to position [201, 0]
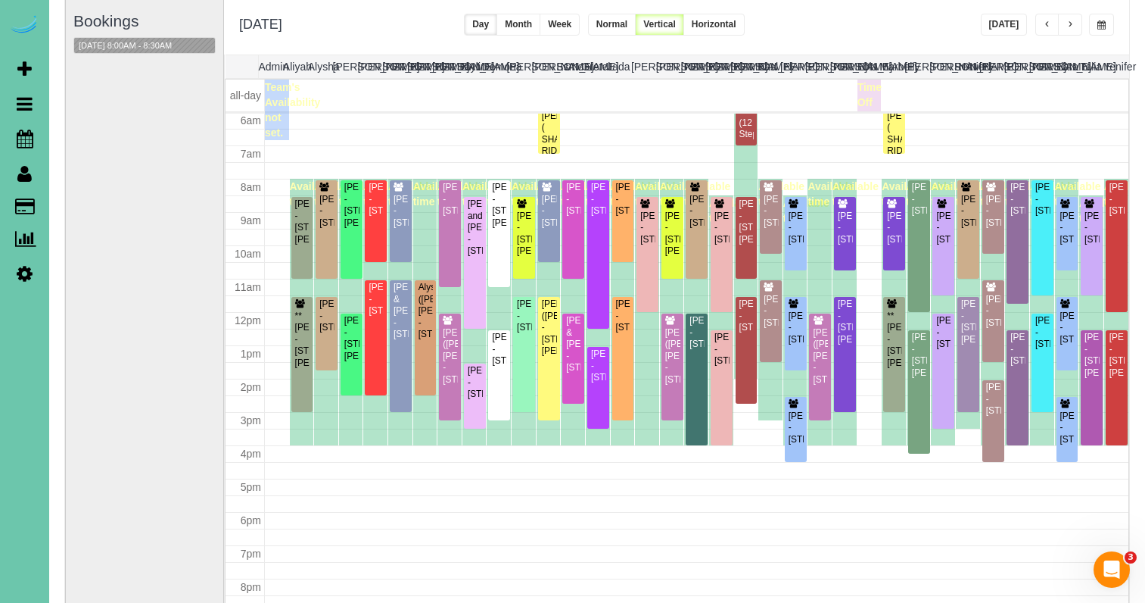
click at [1104, 22] on span "button" at bounding box center [1102, 24] width 8 height 9
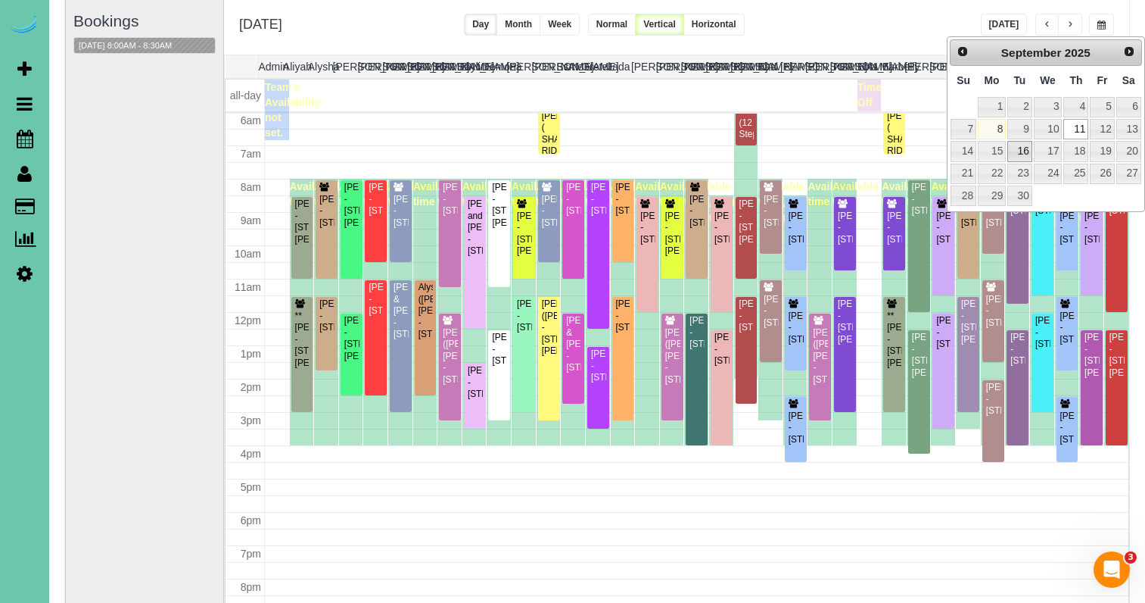
click at [1023, 145] on link "16" at bounding box center [1020, 151] width 24 height 20
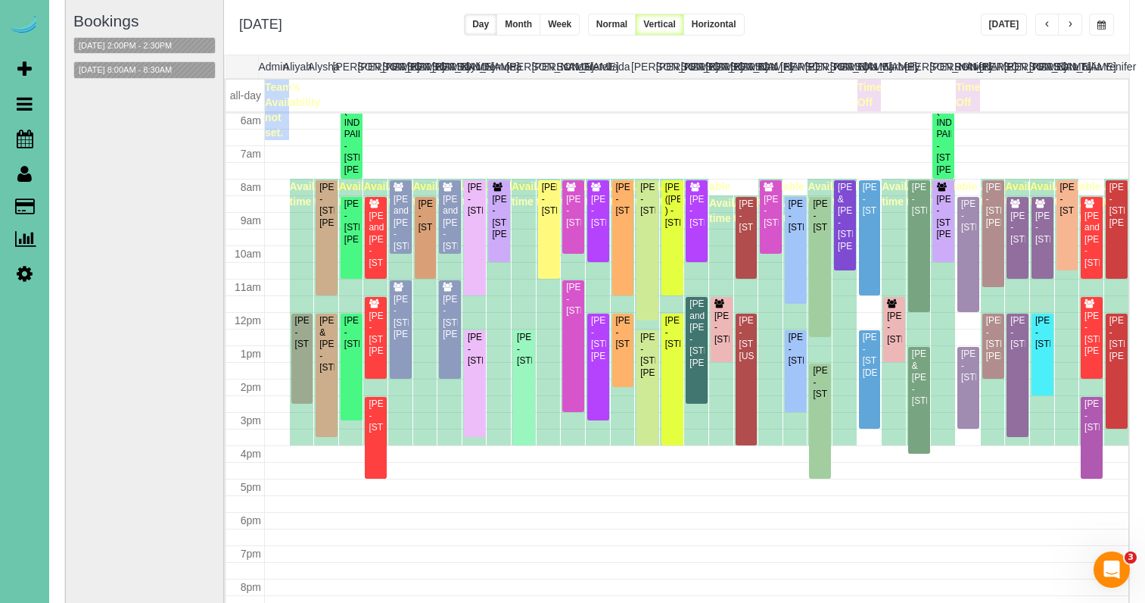
click at [1104, 20] on button "button" at bounding box center [1101, 25] width 25 height 22
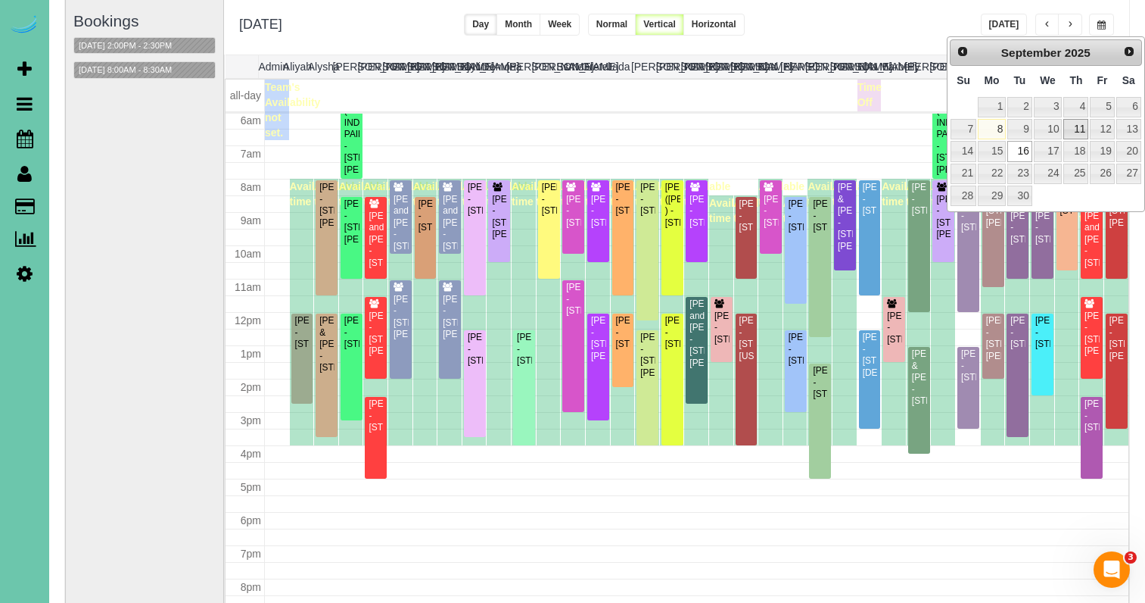
click at [1079, 124] on link "11" at bounding box center [1076, 129] width 25 height 20
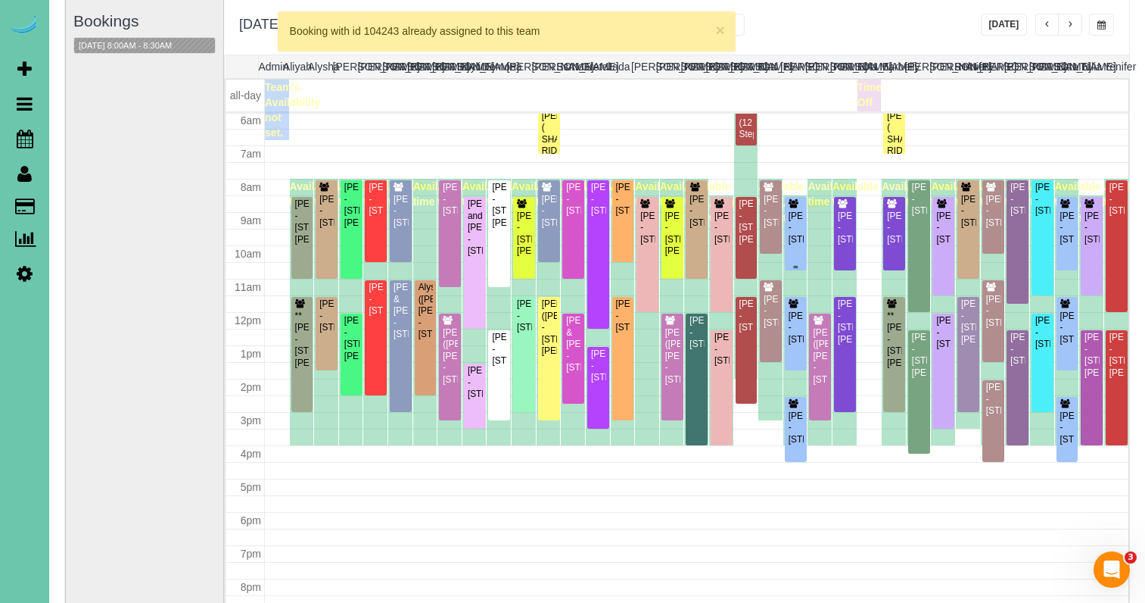
click at [802, 229] on div "Andrew Abraham - 5324 S 162 Ave, Omaha, NE 68135" at bounding box center [796, 227] width 16 height 35
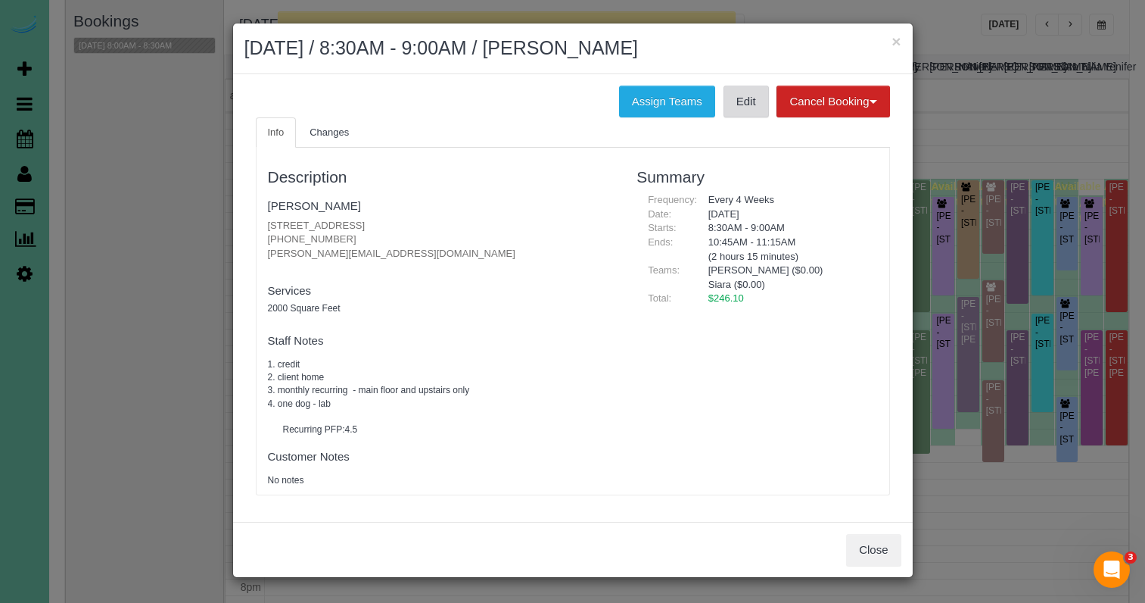
click at [744, 93] on link "Edit" at bounding box center [746, 102] width 45 height 32
click at [313, 207] on link "Andrew Abraham" at bounding box center [314, 205] width 93 height 13
click at [890, 44] on h2 "September 11, 2025 / 8:30AM - 9:00AM / Andrew Abraham" at bounding box center [572, 48] width 657 height 27
click at [901, 42] on button "×" at bounding box center [896, 41] width 9 height 16
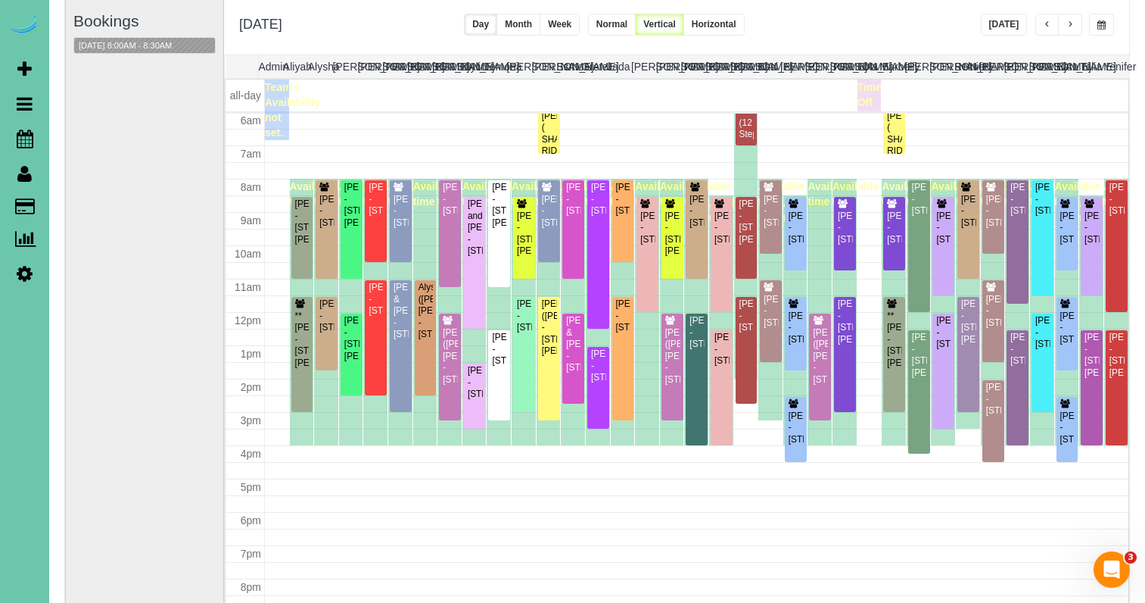
click at [1101, 23] on span "button" at bounding box center [1102, 24] width 8 height 9
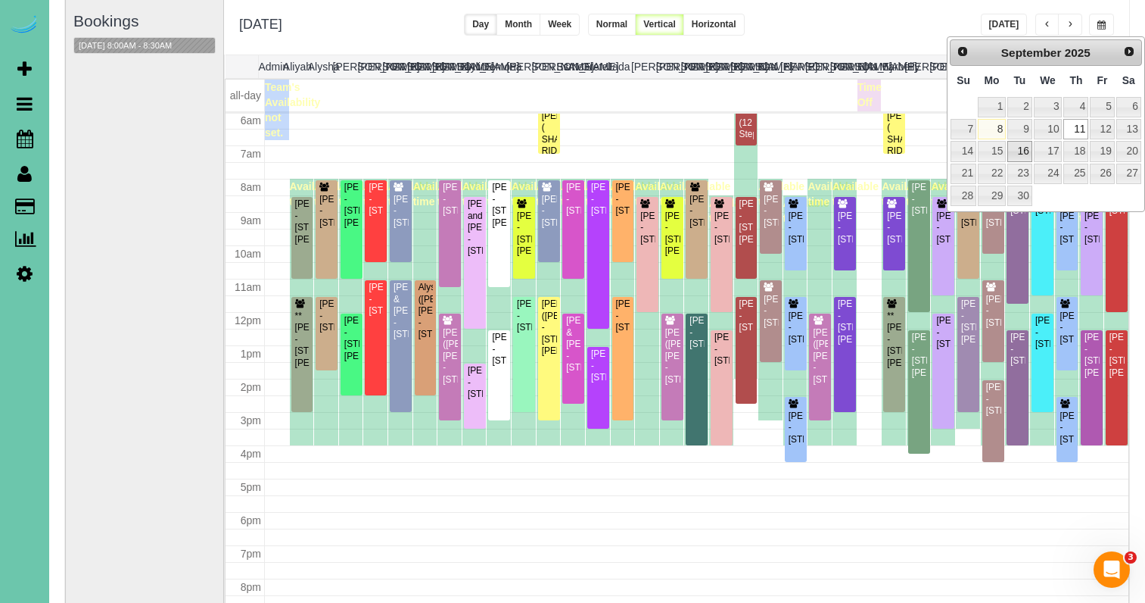
click at [1019, 145] on link "16" at bounding box center [1020, 151] width 24 height 20
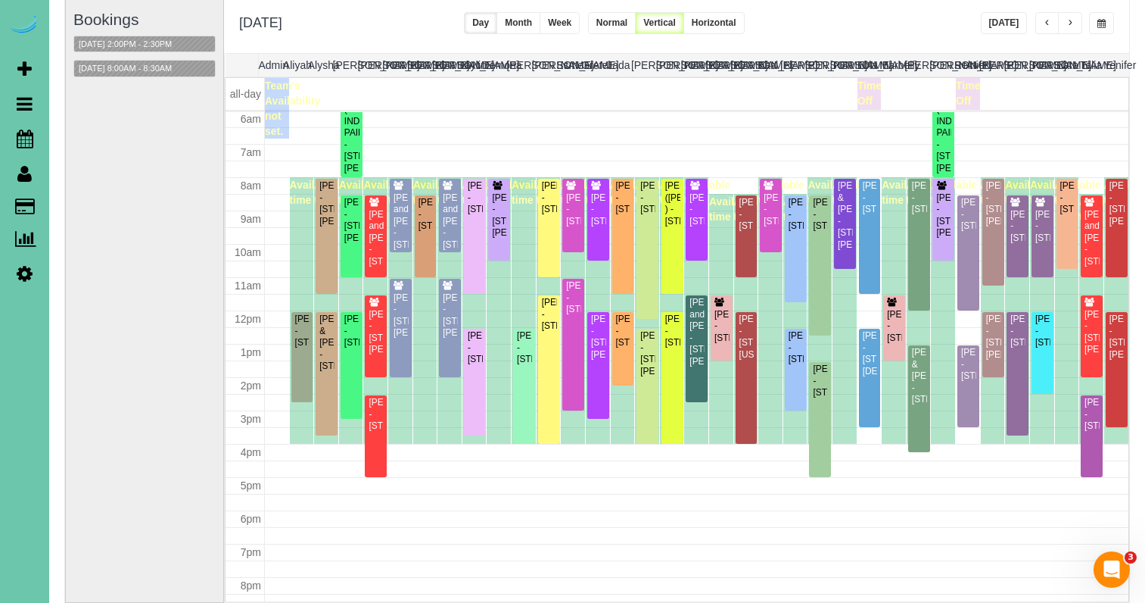
click at [1101, 28] on span "button" at bounding box center [1102, 23] width 8 height 9
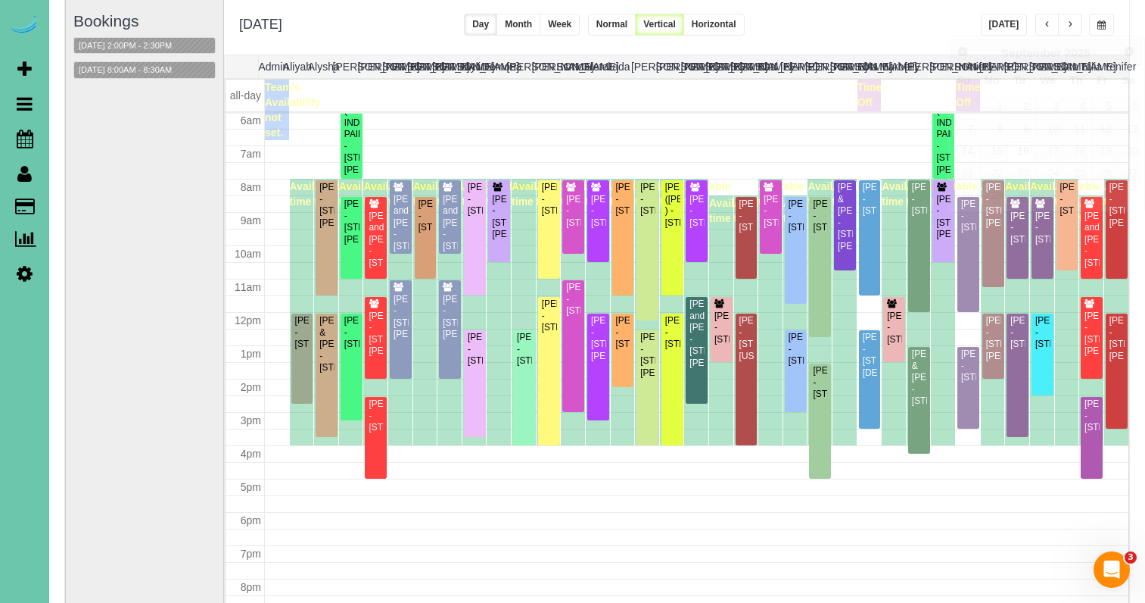
scroll to position [111, 0]
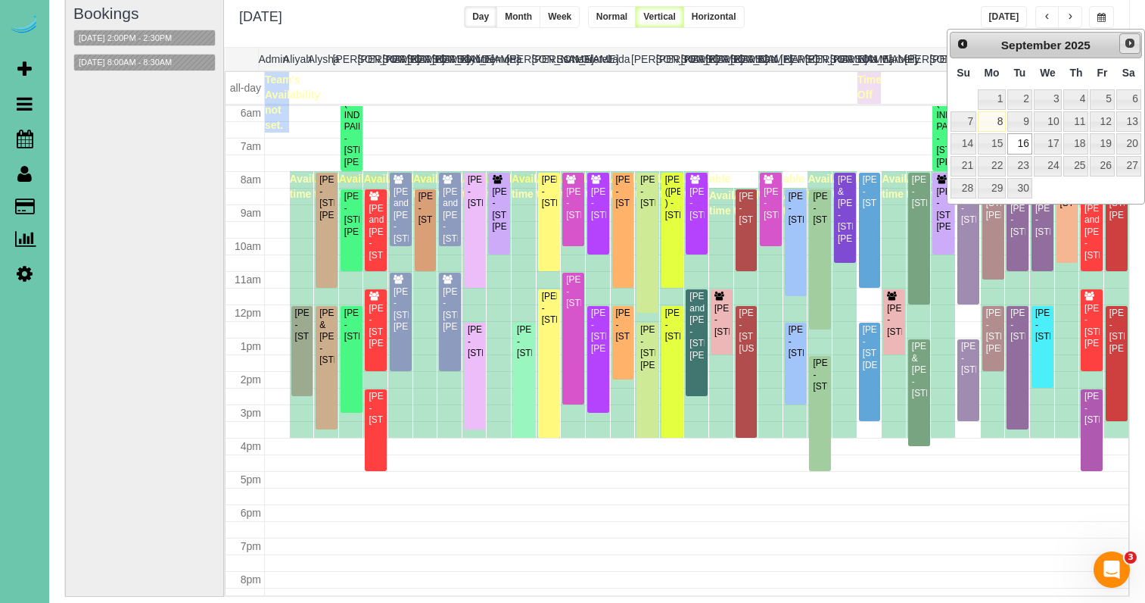
click at [1129, 52] on link "Next" at bounding box center [1130, 43] width 21 height 21
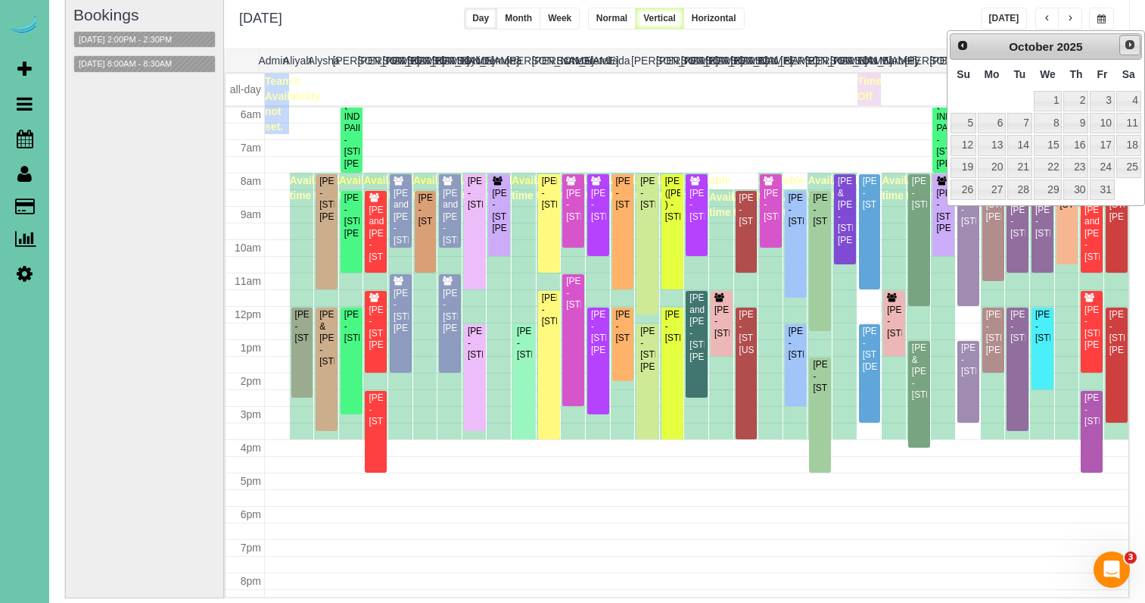
scroll to position [109, 0]
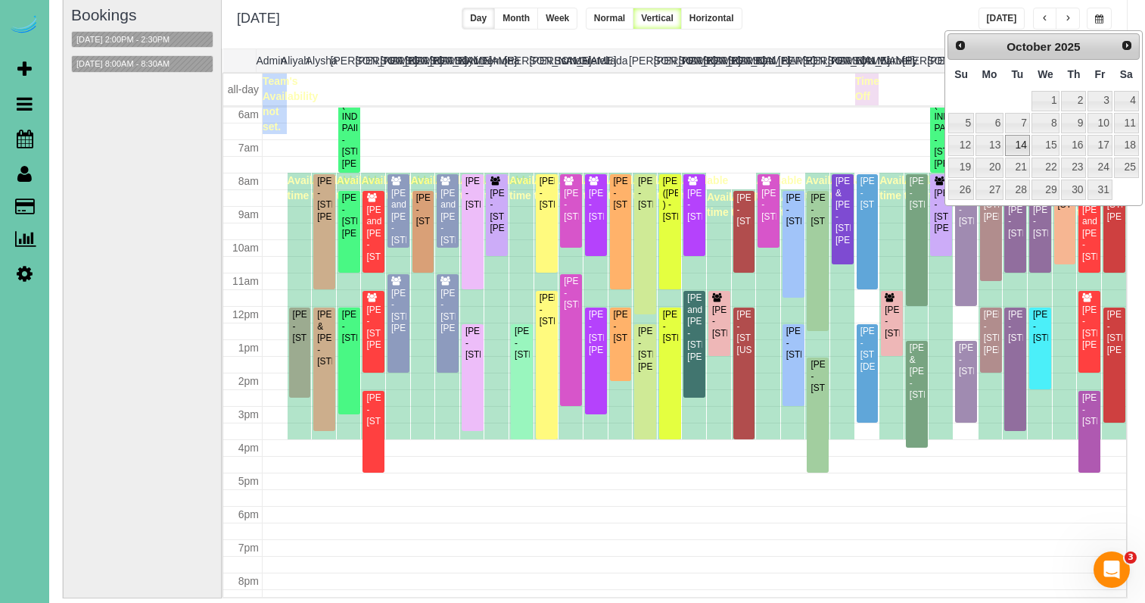
click at [1023, 138] on link "14" at bounding box center [1017, 145] width 24 height 20
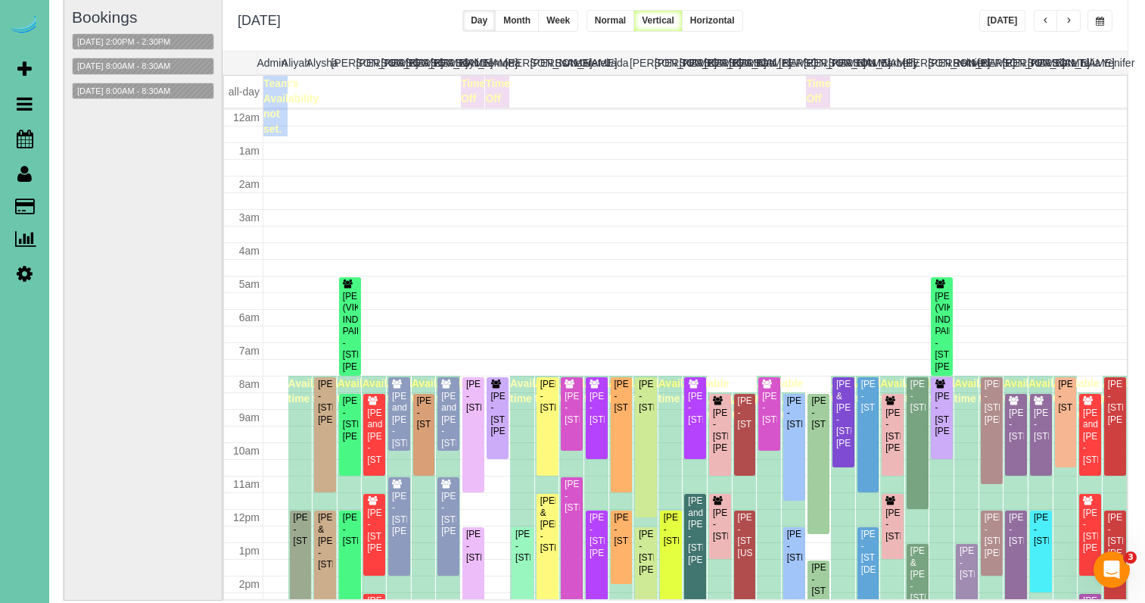
scroll to position [201, 0]
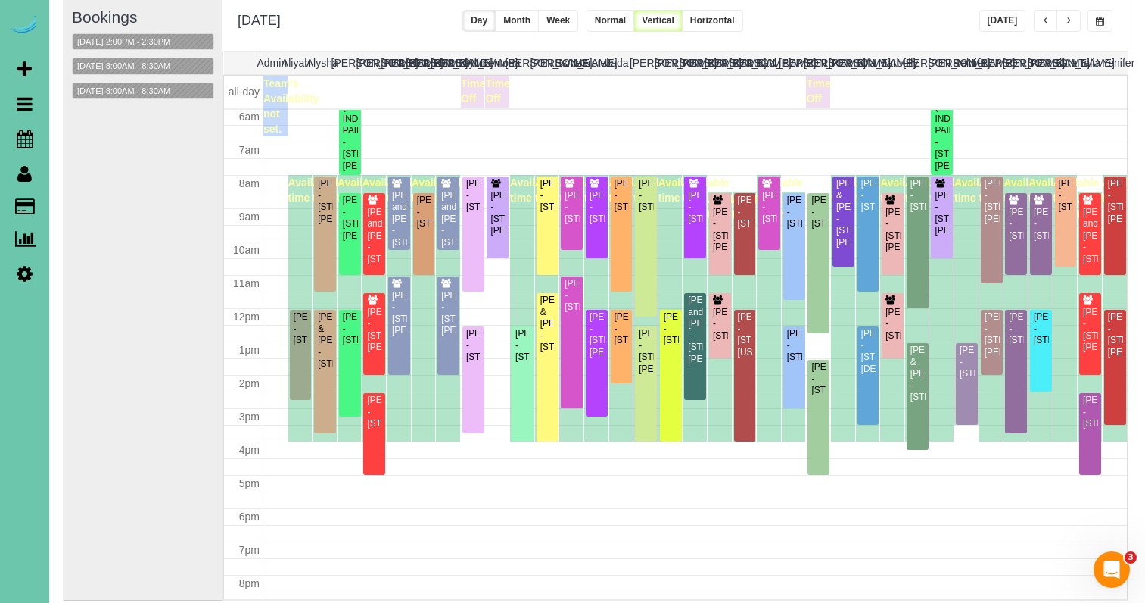
drag, startPoint x: 1100, startPoint y: 23, endPoint x: 1088, endPoint y: 34, distance: 15.5
click at [1100, 23] on span "button" at bounding box center [1100, 21] width 8 height 9
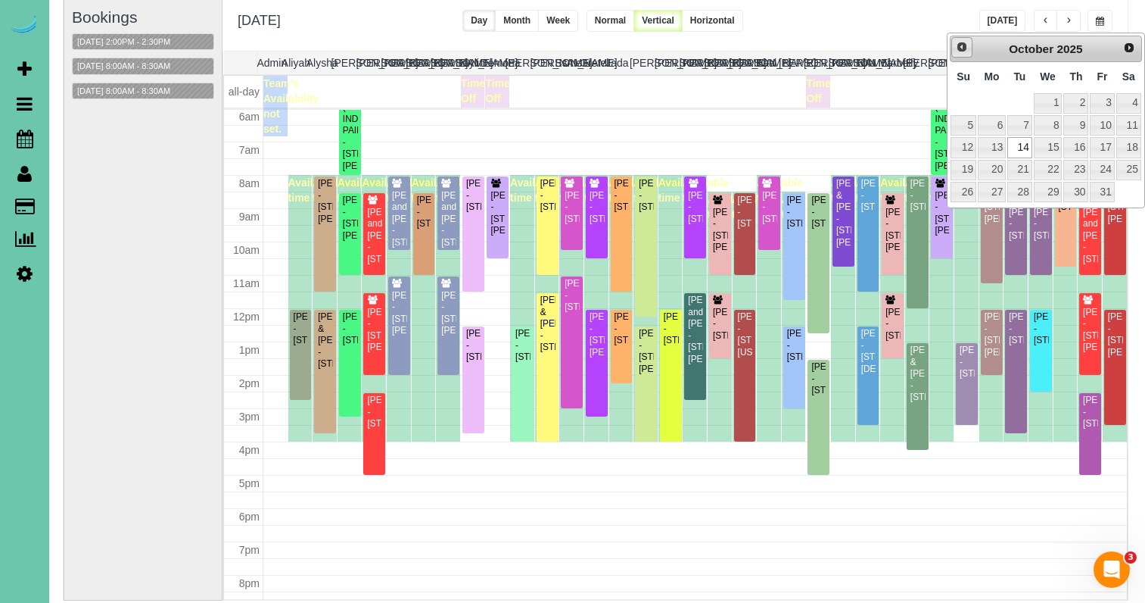
click at [957, 46] on span "Prev" at bounding box center [962, 47] width 12 height 12
click at [1029, 146] on link "16" at bounding box center [1020, 148] width 24 height 20
type input "**********"
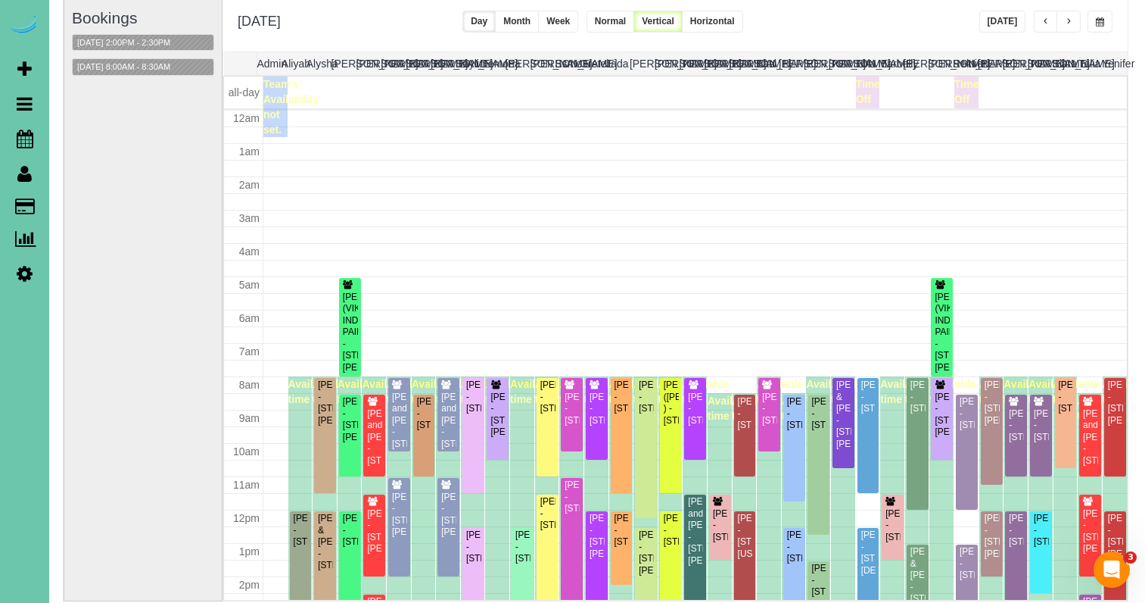
scroll to position [201, 0]
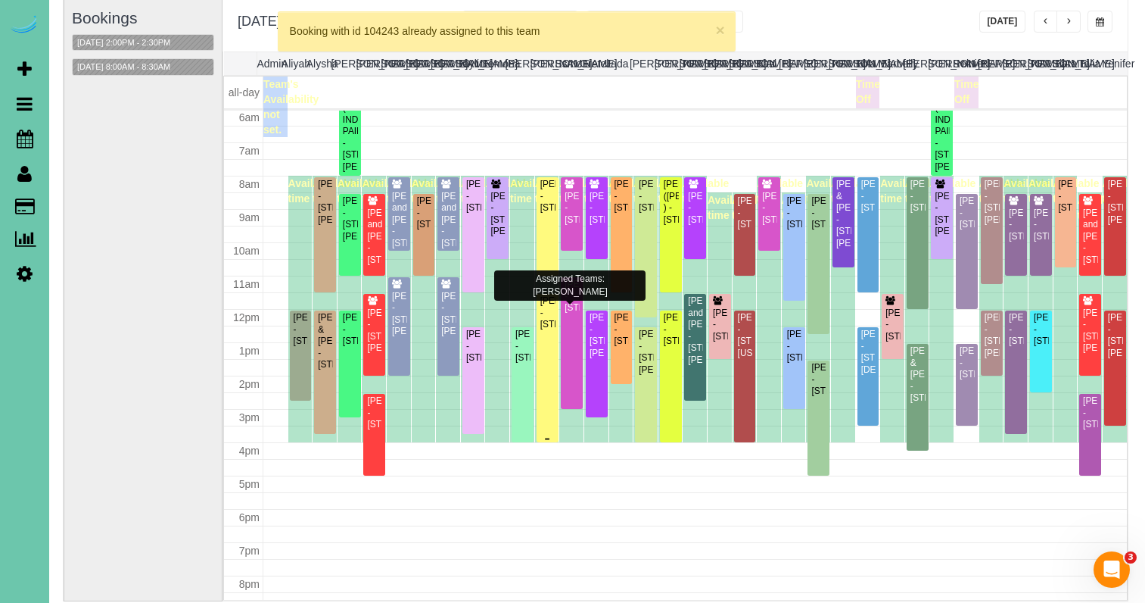
click at [543, 313] on div "Andrew Abraham - 5324 S 162 Ave, Omaha, NE 68135" at bounding box center [548, 312] width 16 height 35
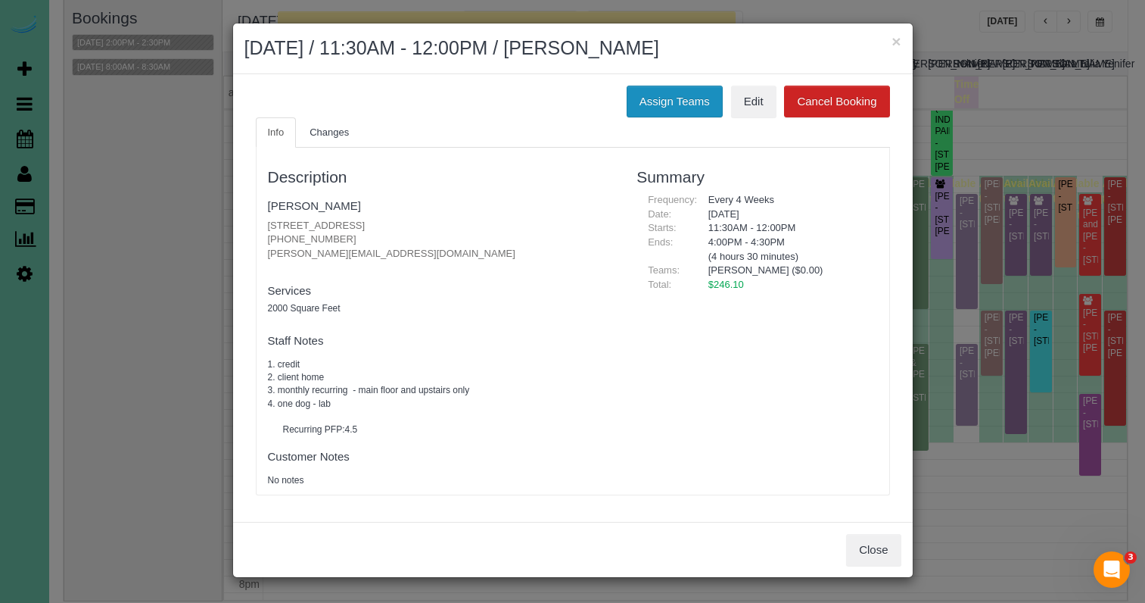
click at [658, 96] on button "Assign Teams" at bounding box center [675, 102] width 96 height 32
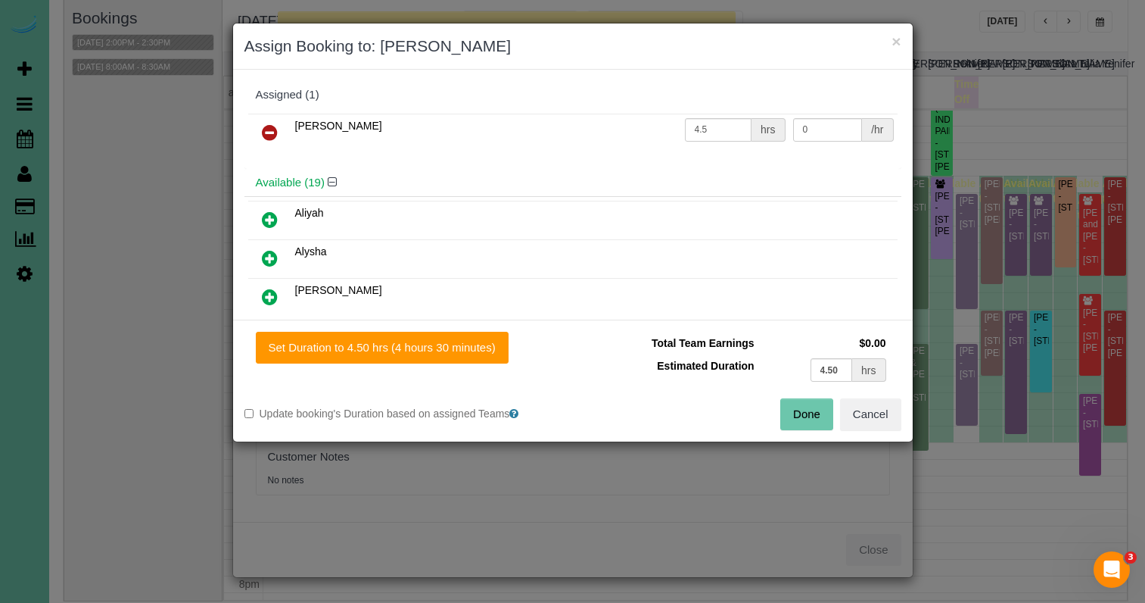
drag, startPoint x: 280, startPoint y: 135, endPoint x: 301, endPoint y: 169, distance: 40.1
click at [281, 135] on link at bounding box center [270, 133] width 36 height 30
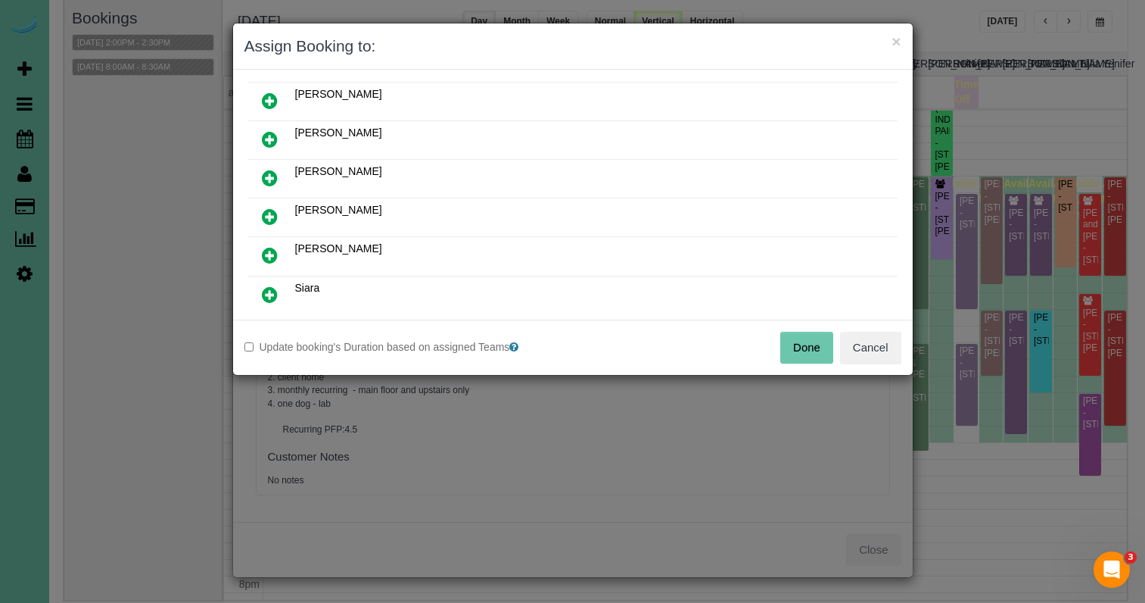
scroll to position [608, 0]
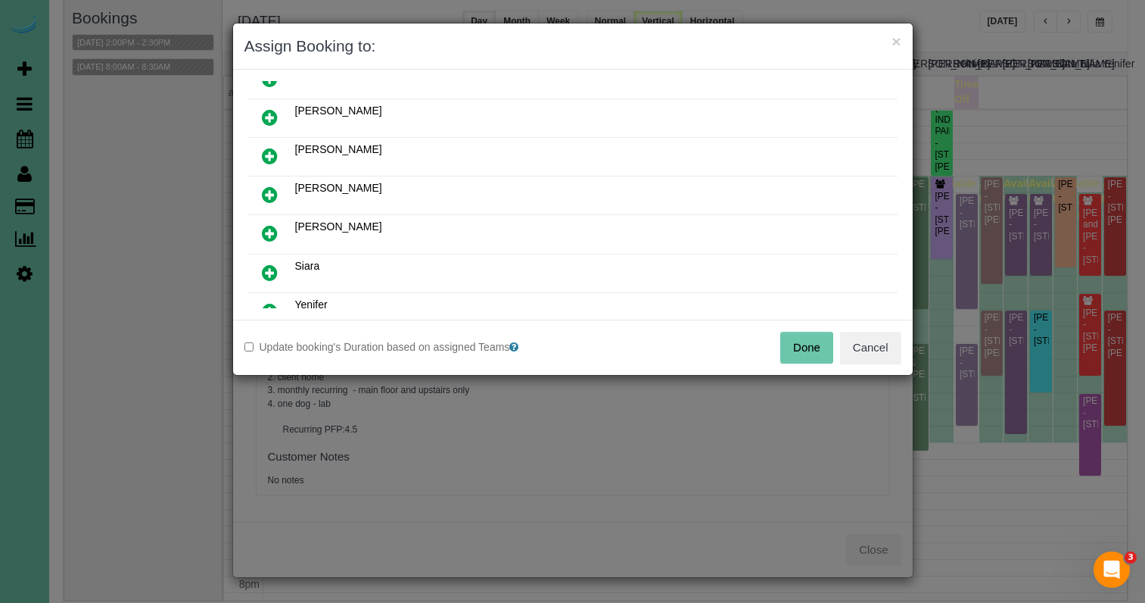
click at [267, 266] on icon at bounding box center [270, 272] width 16 height 18
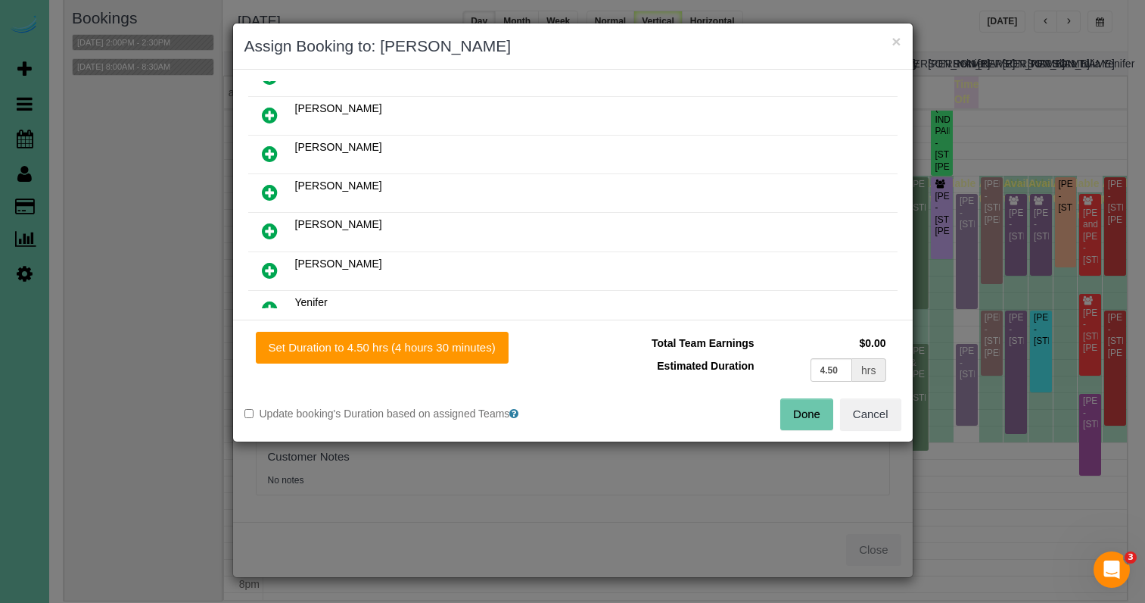
drag, startPoint x: 478, startPoint y: 350, endPoint x: 626, endPoint y: 374, distance: 149.5
click at [479, 350] on button "Set Duration to 4.50 hrs (4 hours 30 minutes)" at bounding box center [382, 348] width 253 height 32
type input "4.50"
drag, startPoint x: 802, startPoint y: 418, endPoint x: 774, endPoint y: 405, distance: 31.5
click at [802, 418] on button "Done" at bounding box center [806, 414] width 53 height 32
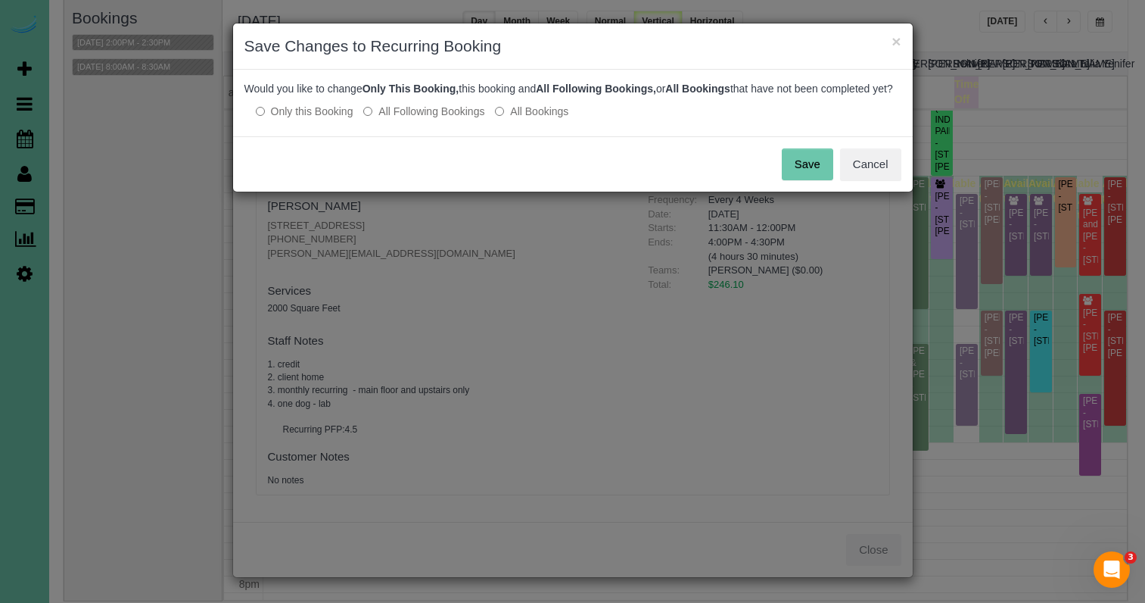
click at [405, 119] on label "All Following Bookings" at bounding box center [423, 111] width 121 height 15
click at [831, 190] on div "Save Cancel" at bounding box center [573, 163] width 680 height 55
click at [814, 180] on button "Save" at bounding box center [807, 164] width 51 height 32
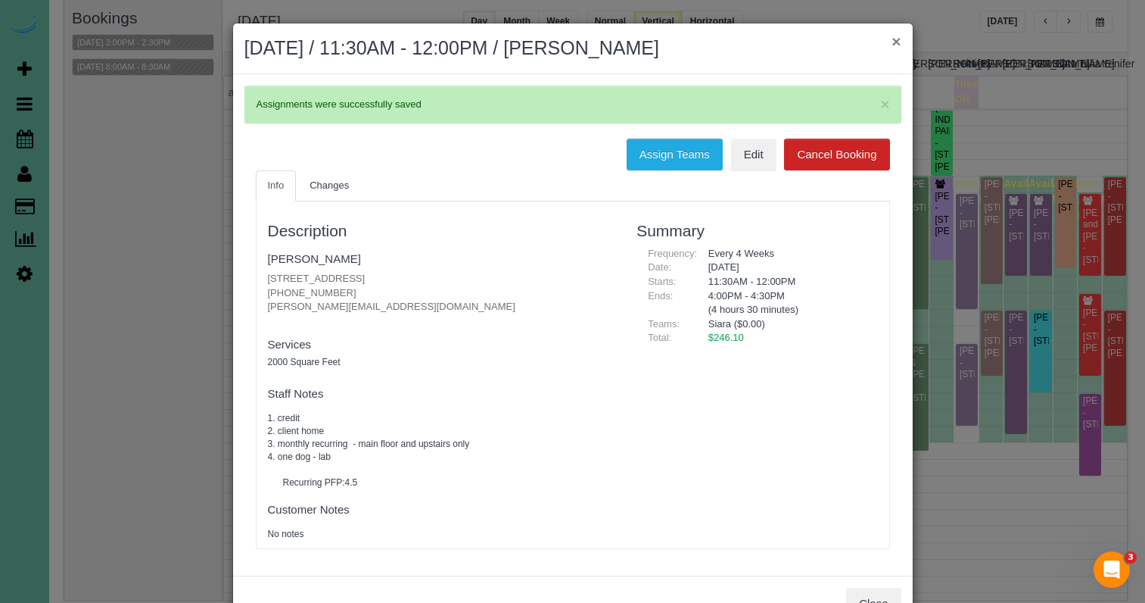
click at [892, 42] on button "×" at bounding box center [896, 41] width 9 height 16
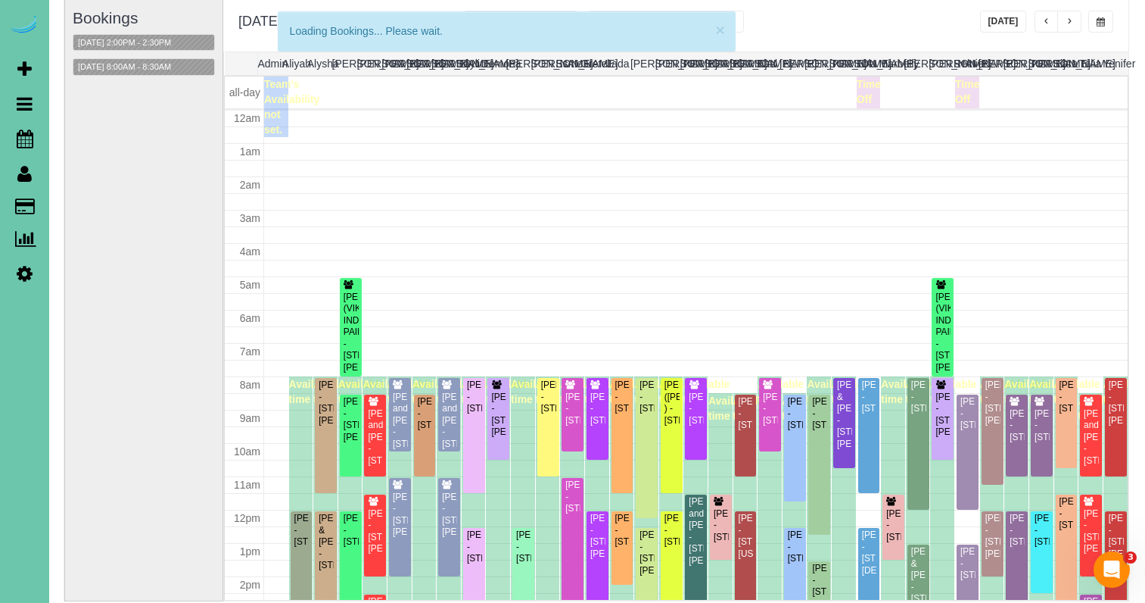
scroll to position [201, 0]
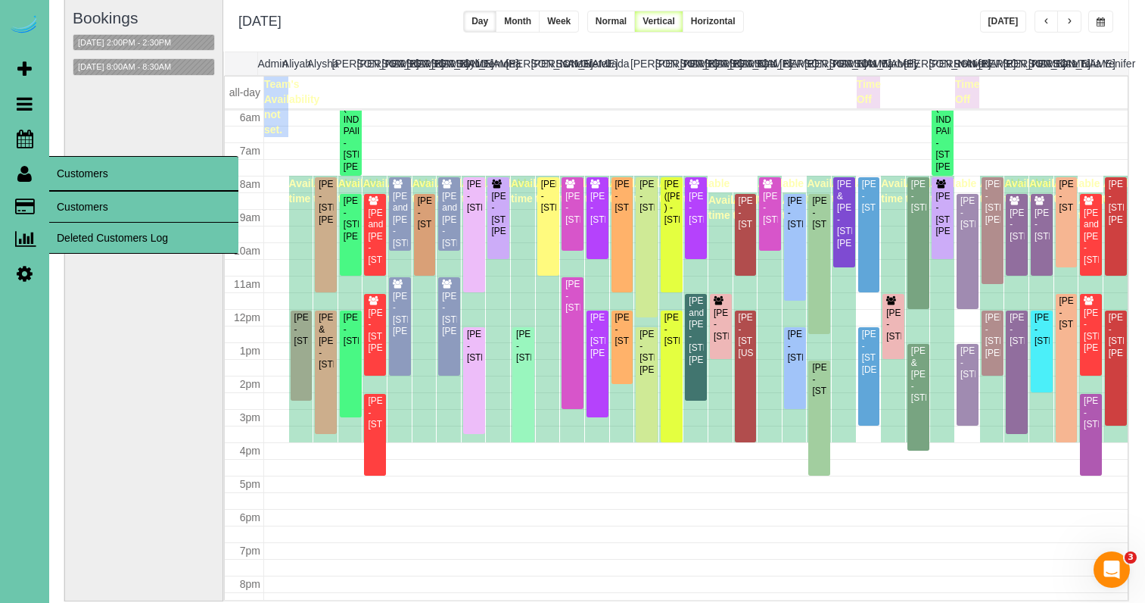
click at [94, 207] on link "Customers" at bounding box center [143, 207] width 189 height 30
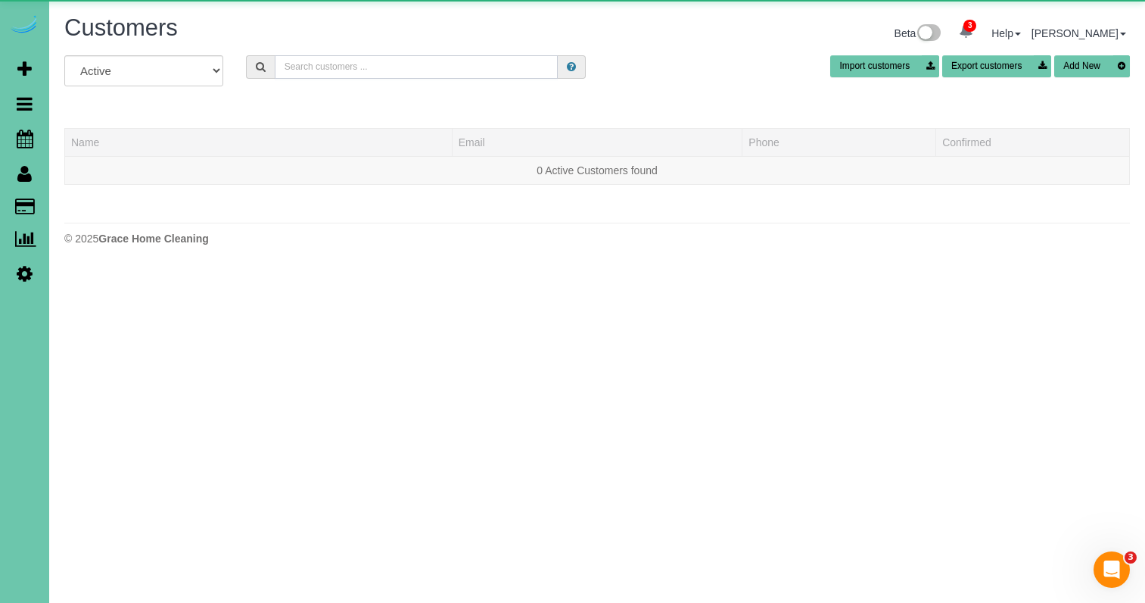
click at [329, 62] on input "text" at bounding box center [416, 66] width 283 height 23
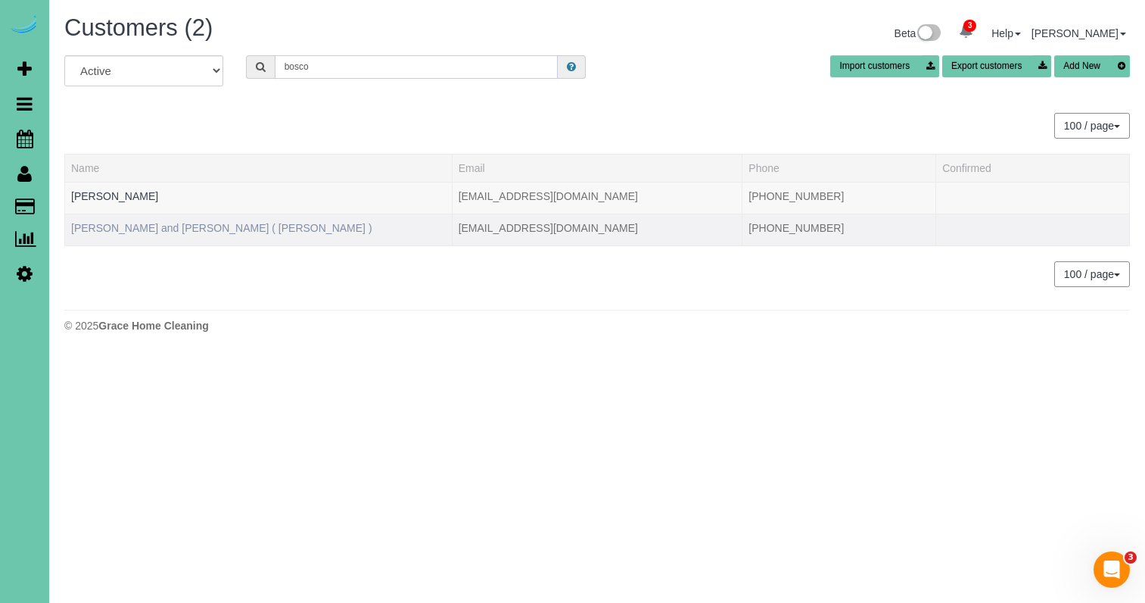
type input "bosco"
click at [141, 225] on link "Tim and Beth Bosco ( Debbie Gum )" at bounding box center [221, 228] width 301 height 12
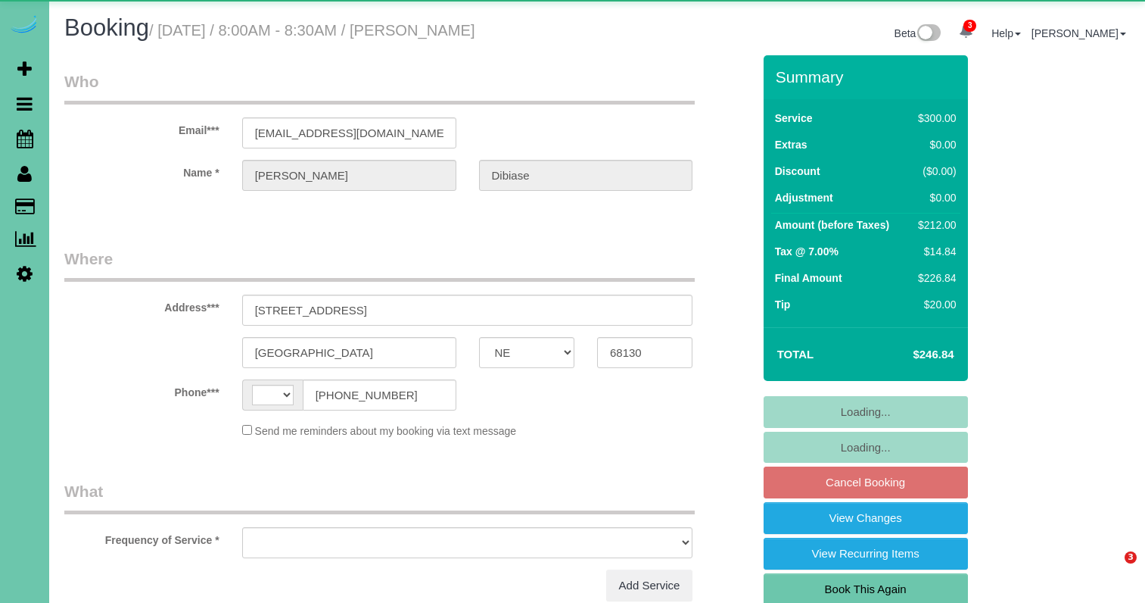
select select "NE"
select select "string:[GEOGRAPHIC_DATA]"
select select "object:646"
select select "string:fspay-7ac93f28-7df7-4ee8-980c-b6182f8d15f5"
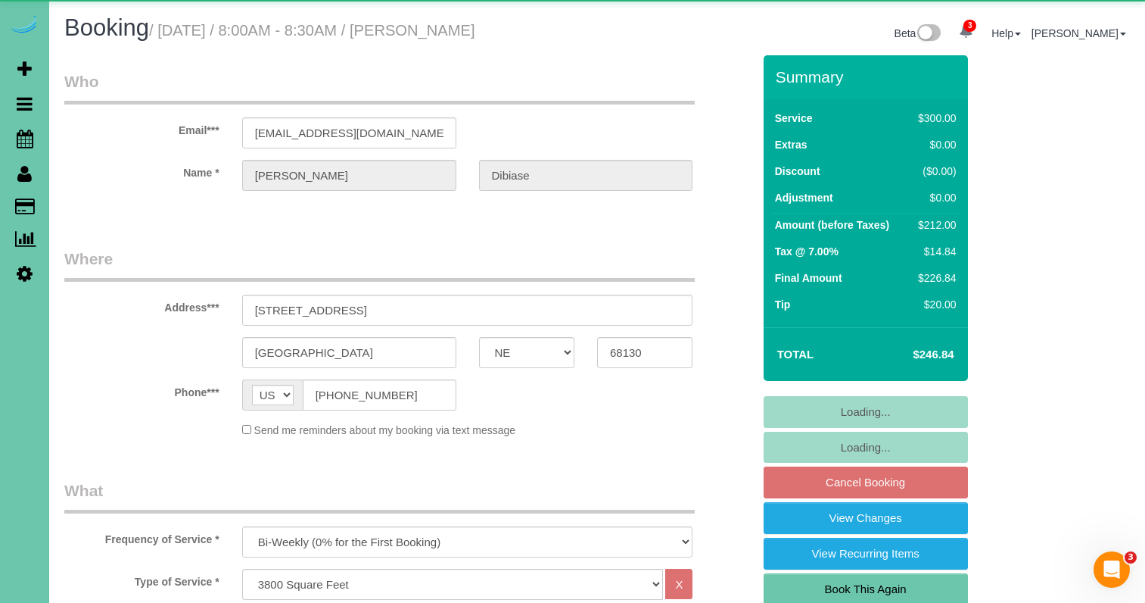
select select "object:930"
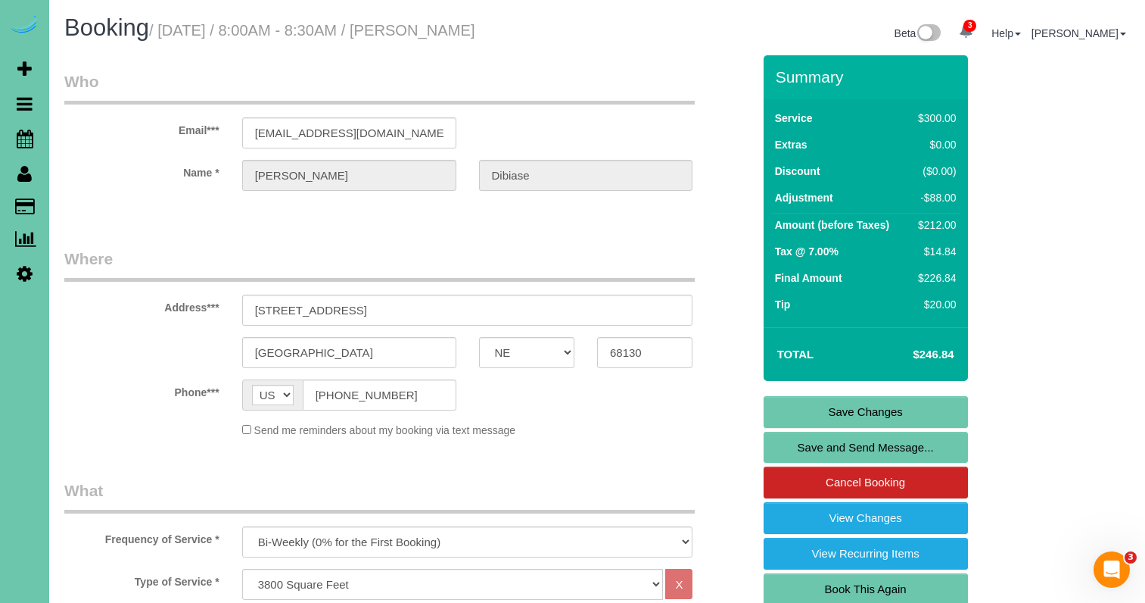
scroll to position [0, 1]
click at [792, 406] on link "Save Changes" at bounding box center [866, 412] width 204 height 32
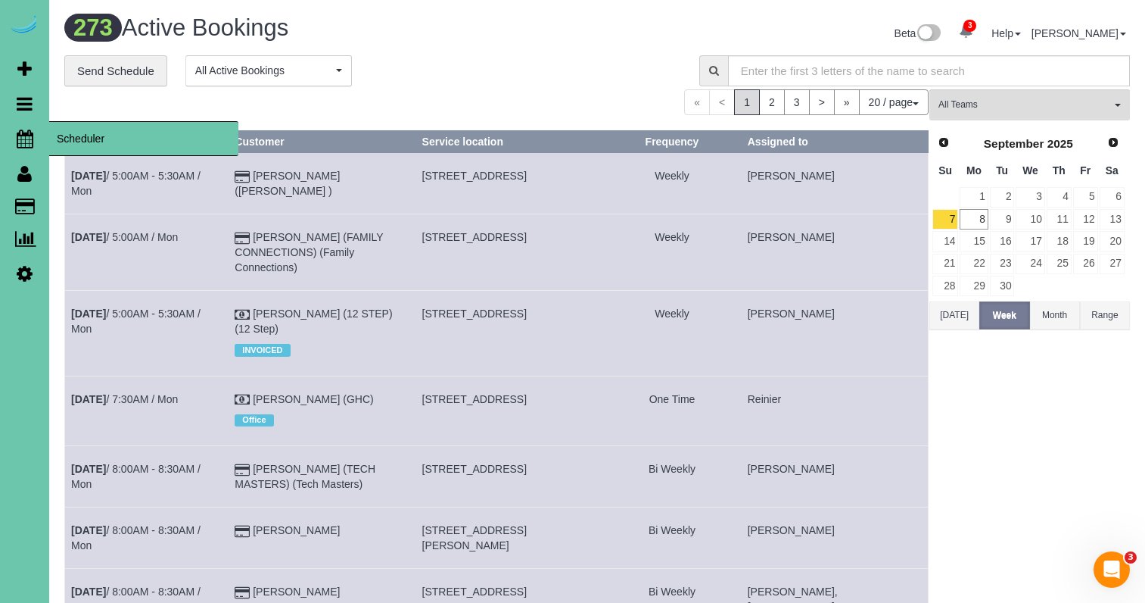
click at [31, 138] on icon at bounding box center [25, 138] width 17 height 18
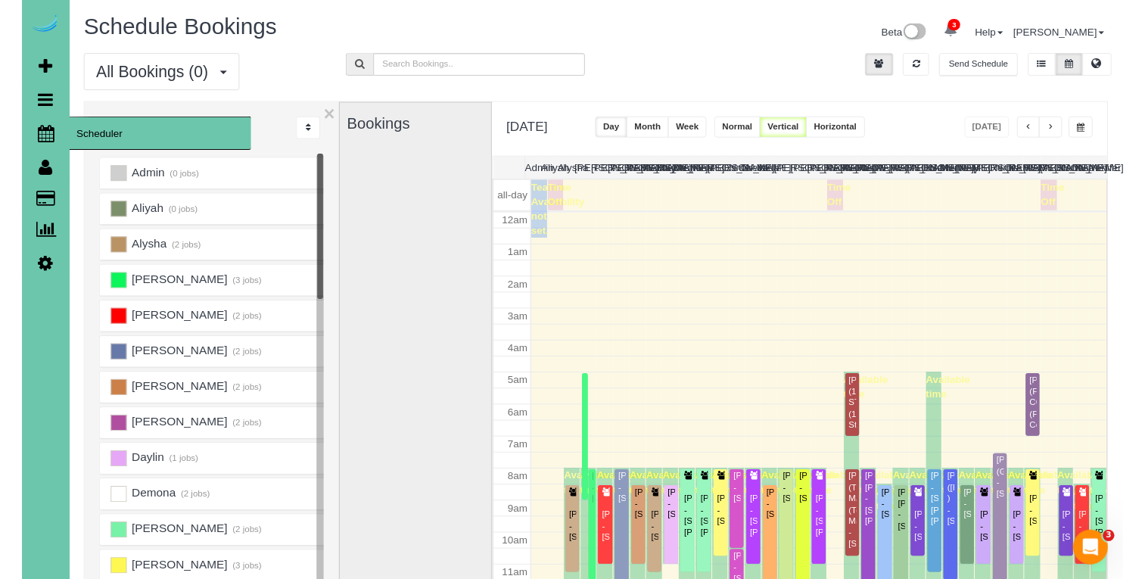
scroll to position [201, 0]
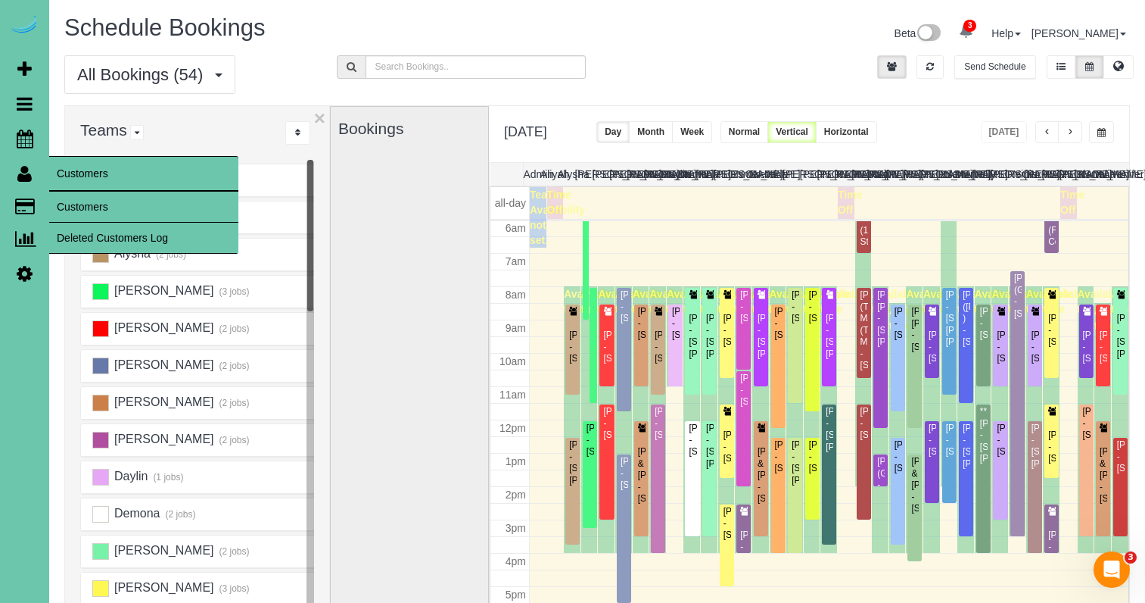
click at [66, 198] on link "Customers" at bounding box center [143, 207] width 189 height 30
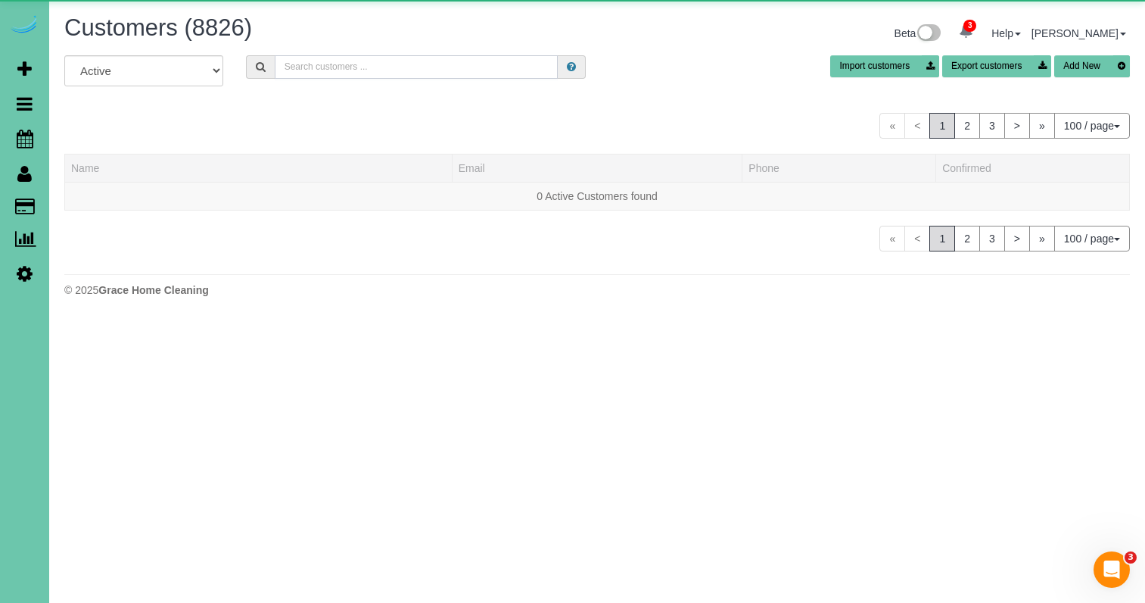
click at [400, 67] on input "text" at bounding box center [416, 66] width 283 height 23
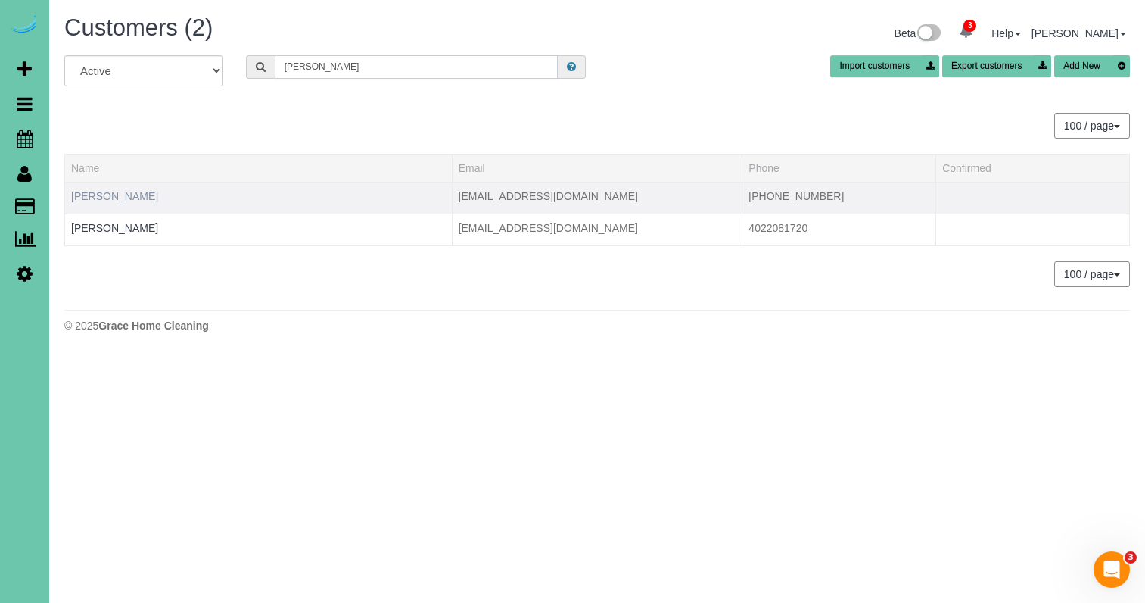
type input "[PERSON_NAME]"
click at [110, 199] on link "[PERSON_NAME]" at bounding box center [114, 196] width 87 height 12
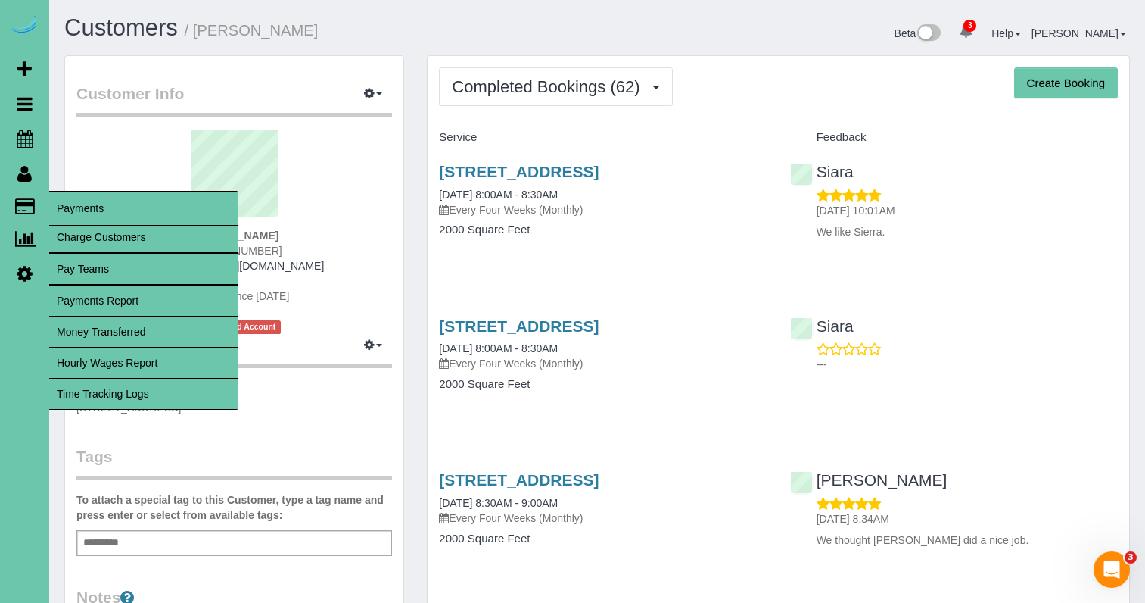
click at [159, 394] on link "Time Tracking Logs" at bounding box center [143, 393] width 189 height 30
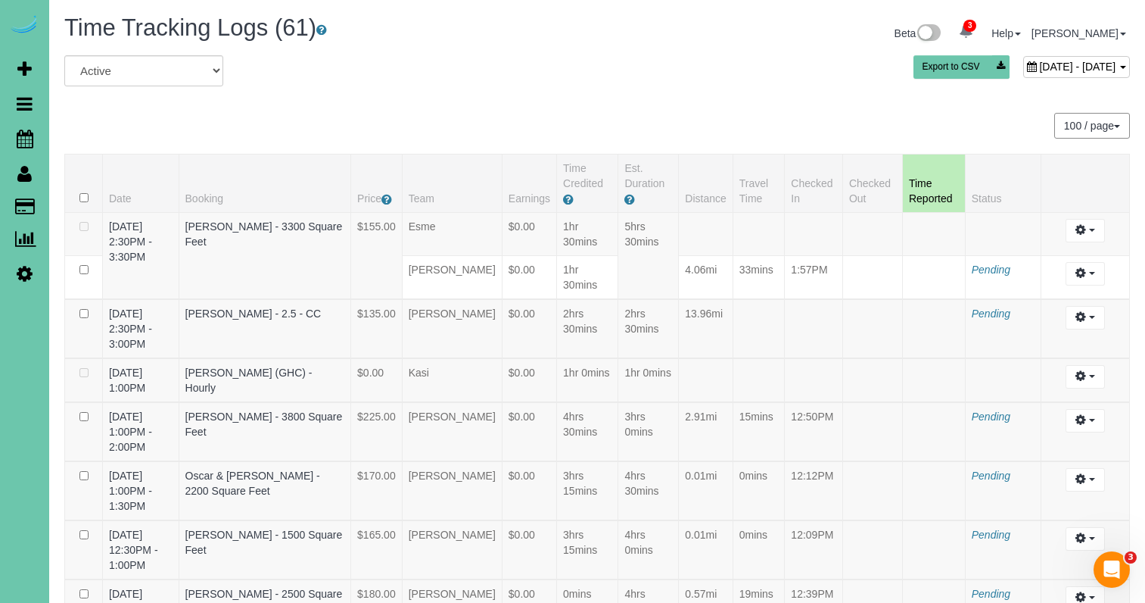
click at [1039, 69] on span "[DATE] - [DATE]" at bounding box center [1077, 67] width 76 height 12
type input "**********"
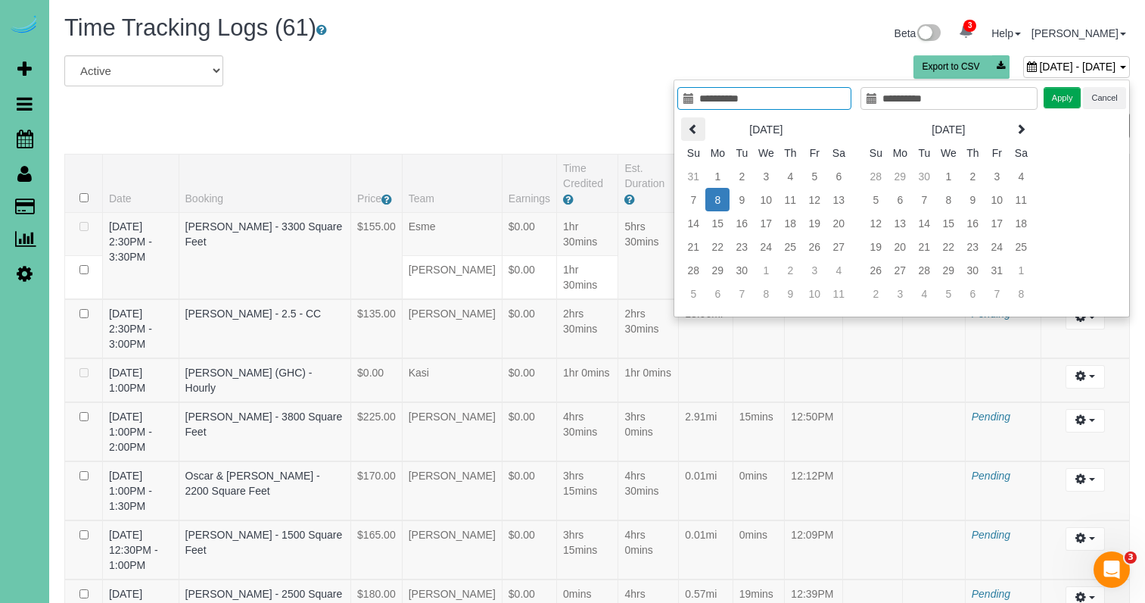
click at [699, 131] on th at bounding box center [693, 128] width 24 height 23
type input "**********"
click at [737, 269] on td "26" at bounding box center [742, 269] width 24 height 23
type input "**********"
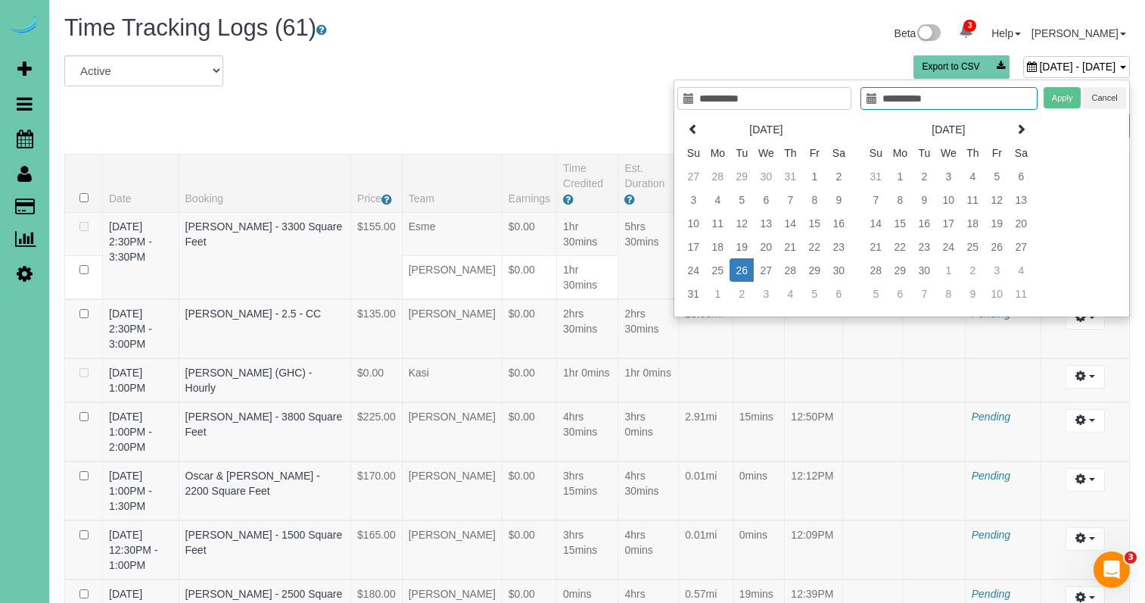
click at [737, 269] on td "26" at bounding box center [742, 269] width 24 height 23
click at [1064, 95] on button "Apply" at bounding box center [1063, 98] width 38 height 22
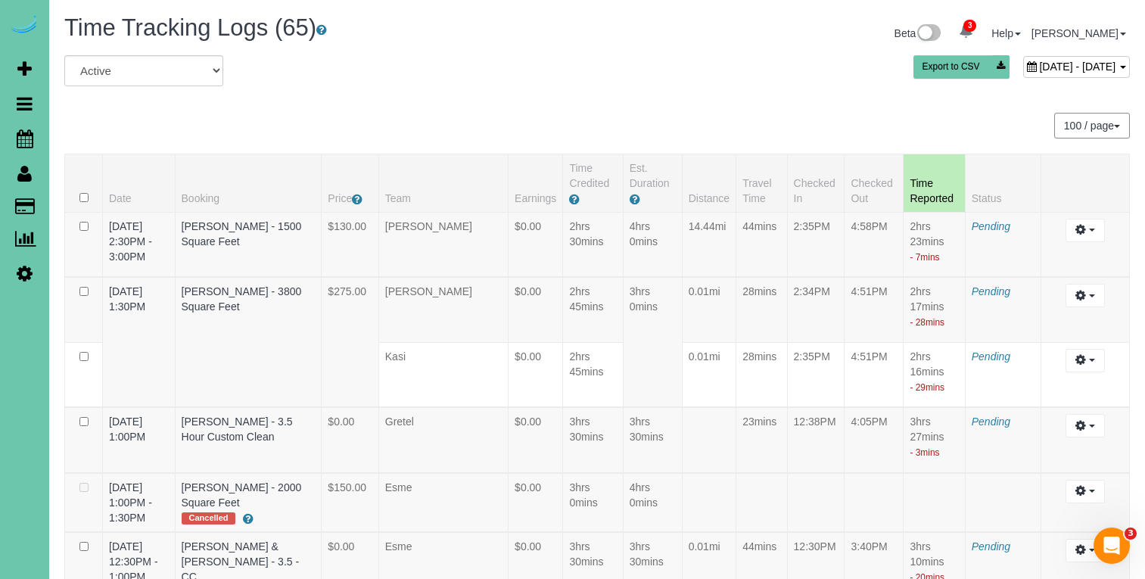
click at [1039, 68] on span "August 26, 2025 - August 26, 2025" at bounding box center [1077, 67] width 76 height 12
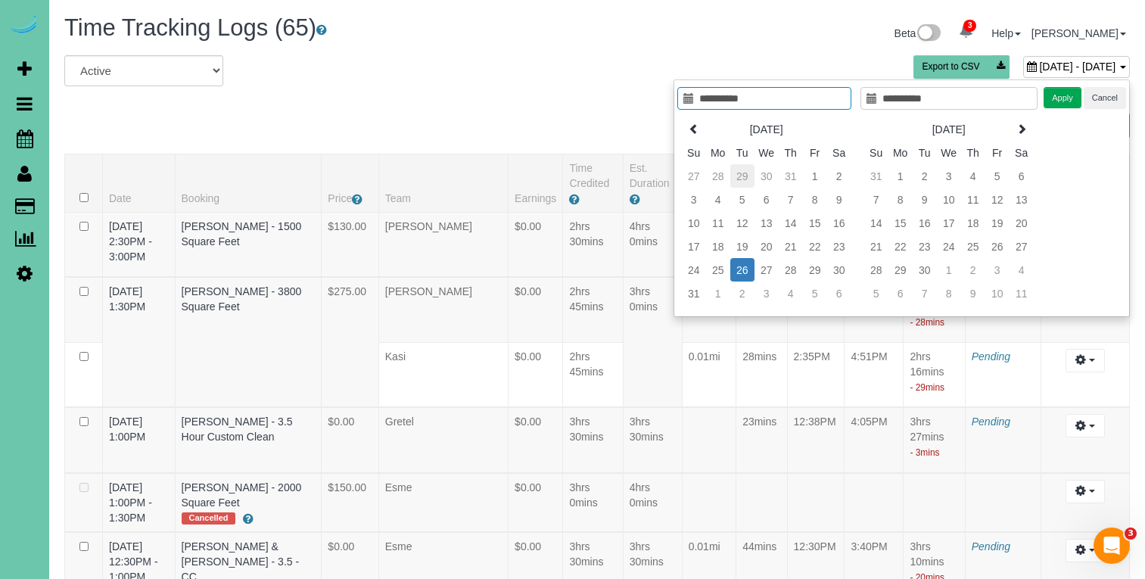
type input "**********"
click at [743, 173] on td "29" at bounding box center [742, 175] width 24 height 23
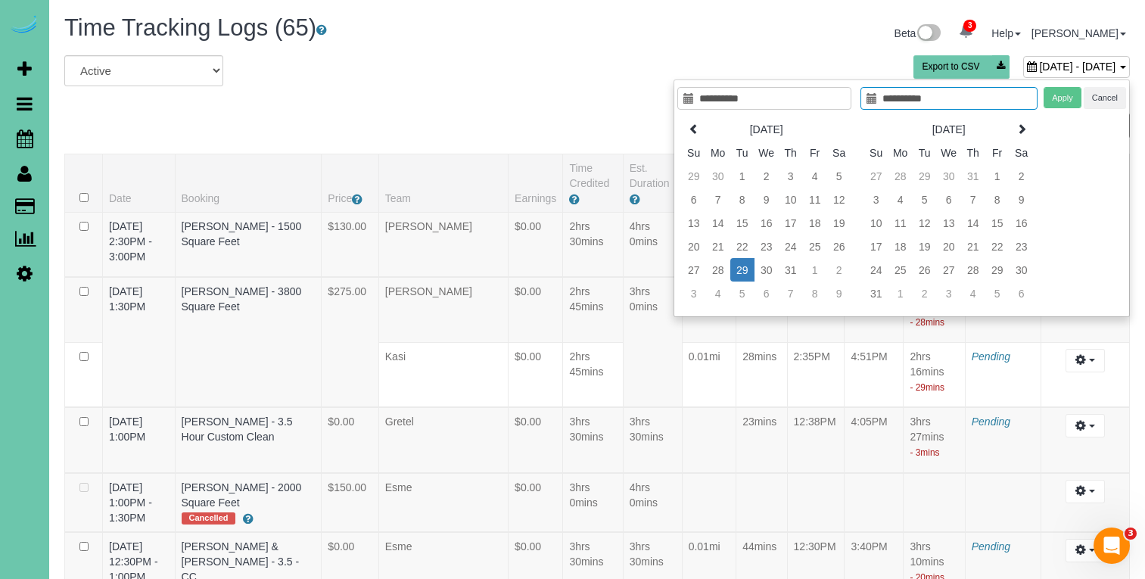
type input "**********"
click at [743, 269] on td "29" at bounding box center [742, 269] width 24 height 23
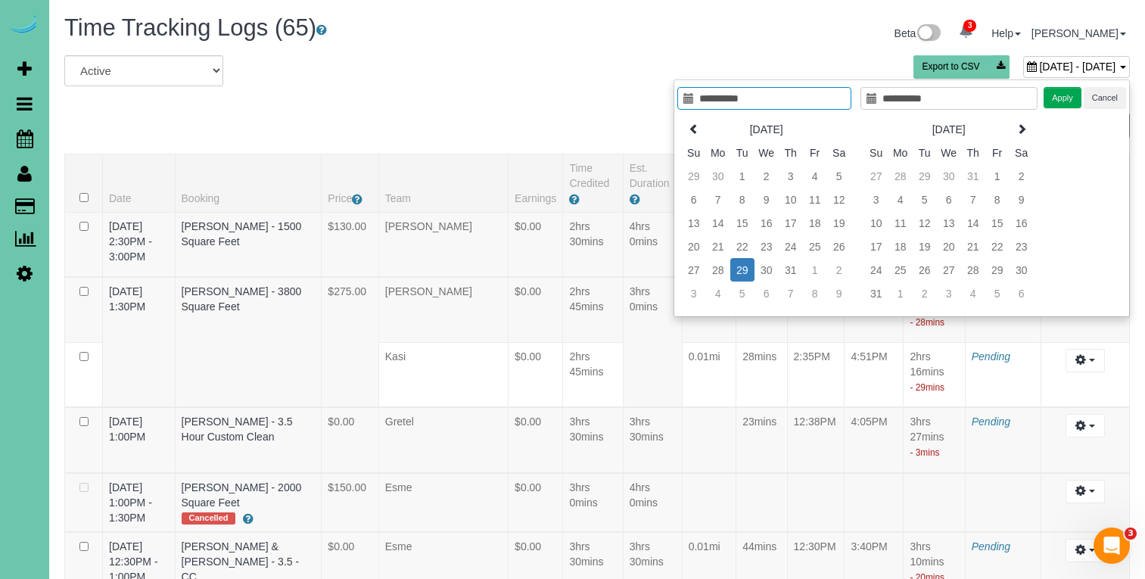
click at [1064, 93] on button "Apply" at bounding box center [1063, 98] width 38 height 22
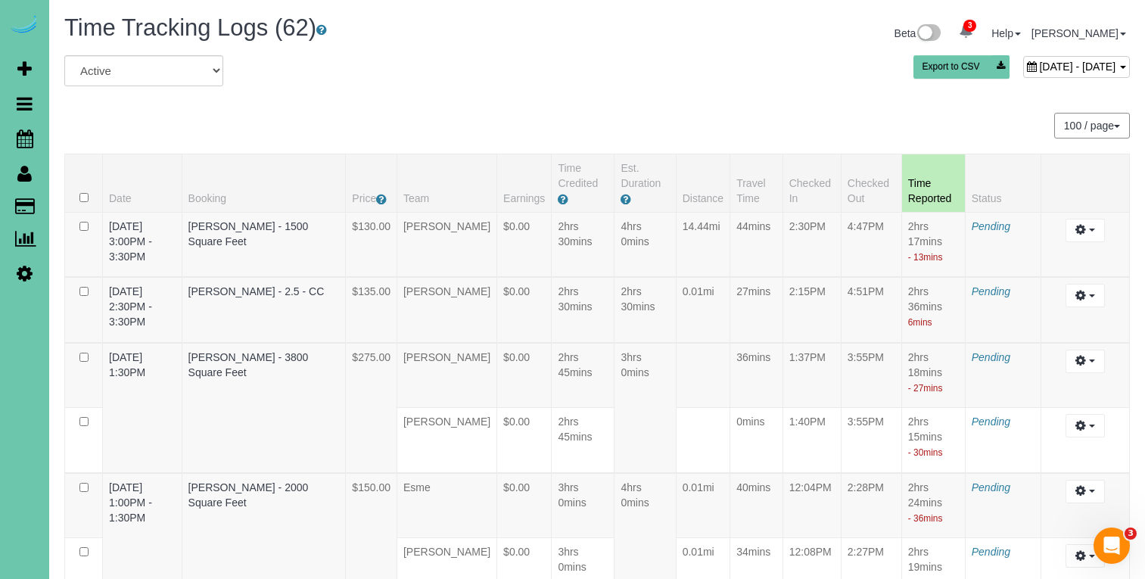
click at [1039, 55] on div "July 29, 2025 - July 29, 2025 Export to CSV" at bounding box center [779, 70] width 726 height 30
click at [1039, 72] on span "July 29, 2025 - July 29, 2025" at bounding box center [1077, 67] width 76 height 12
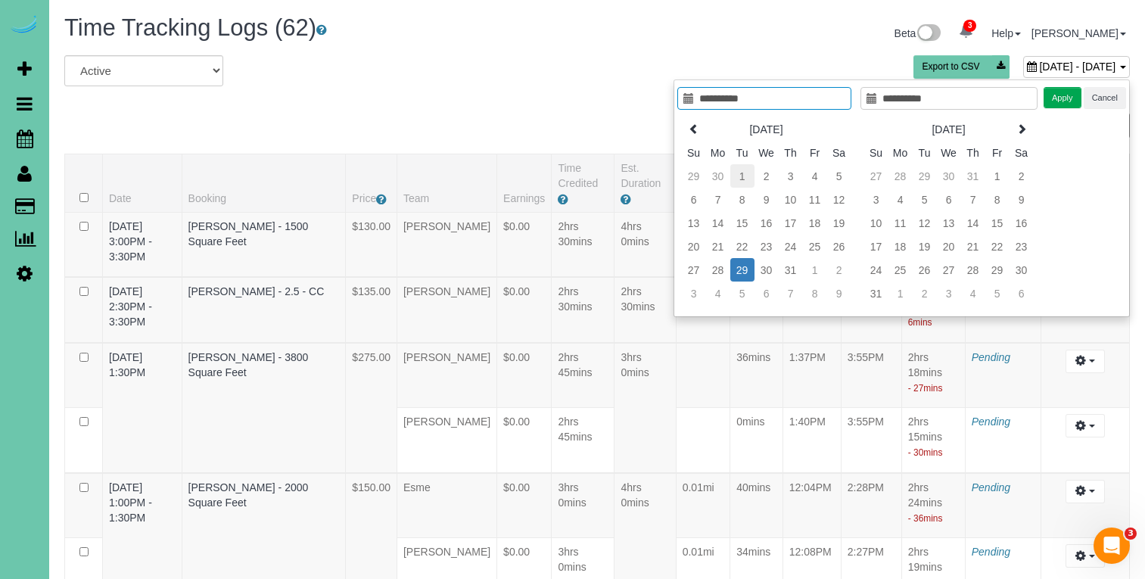
type input "**********"
click at [743, 176] on td "1" at bounding box center [742, 175] width 24 height 23
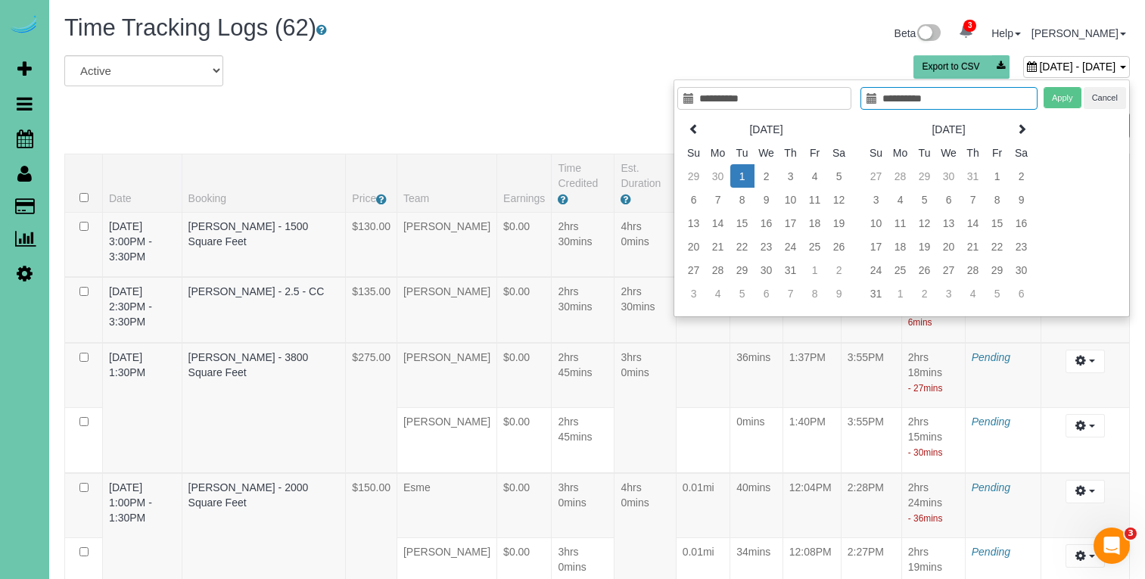
type input "**********"
click at [743, 176] on td "1" at bounding box center [742, 175] width 24 height 23
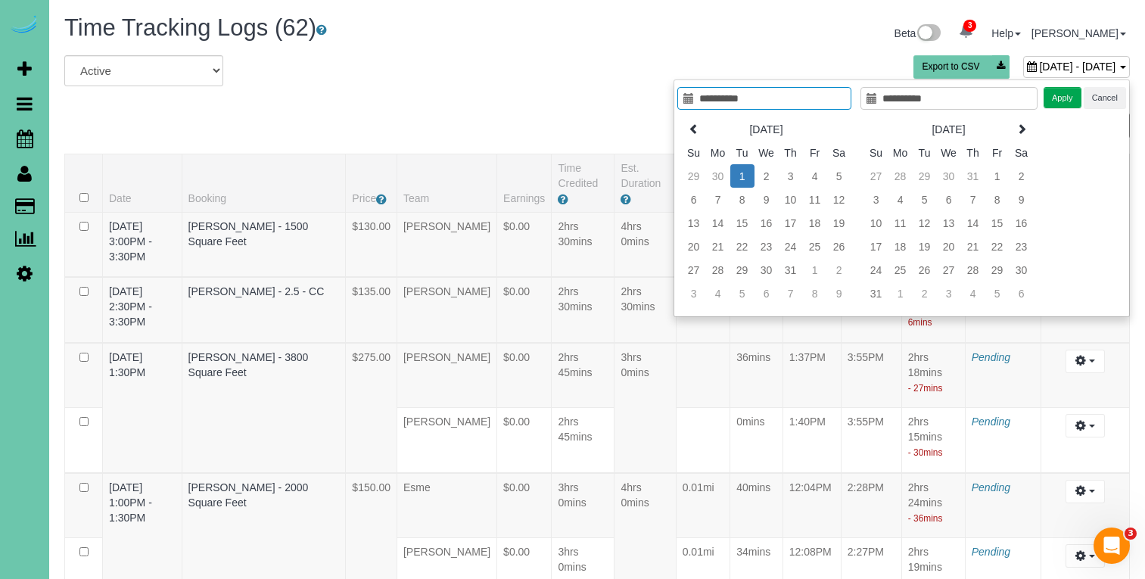
click at [1057, 96] on button "Apply" at bounding box center [1063, 98] width 38 height 22
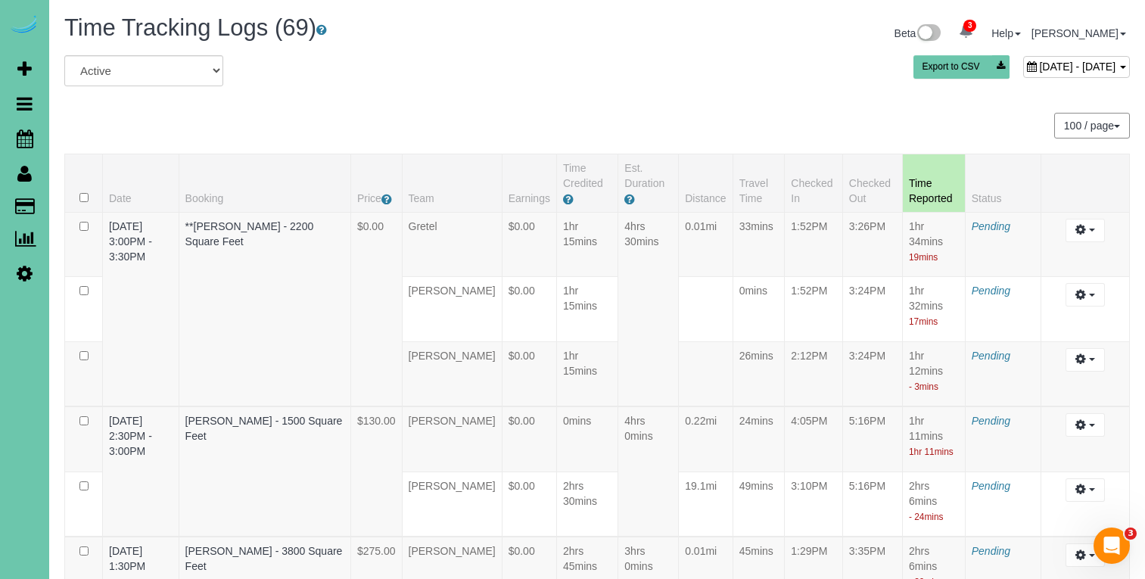
click at [1023, 77] on div "July 01, 2025 - July 01, 2025" at bounding box center [1076, 67] width 107 height 22
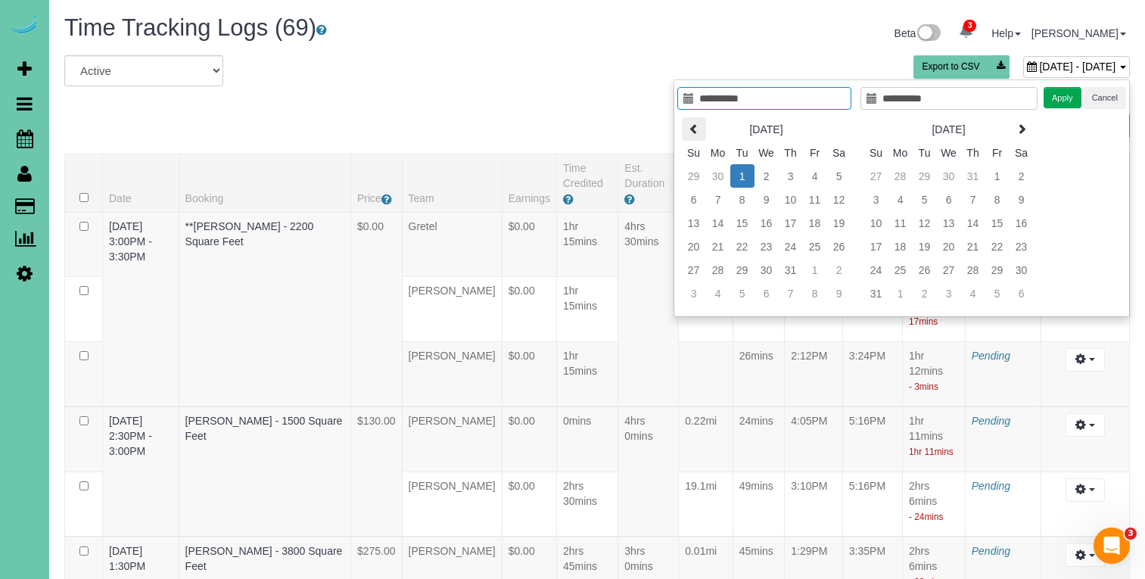
click at [689, 131] on icon at bounding box center [694, 128] width 11 height 11
type input "**********"
click at [743, 204] on td "3" at bounding box center [742, 199] width 24 height 23
type input "**********"
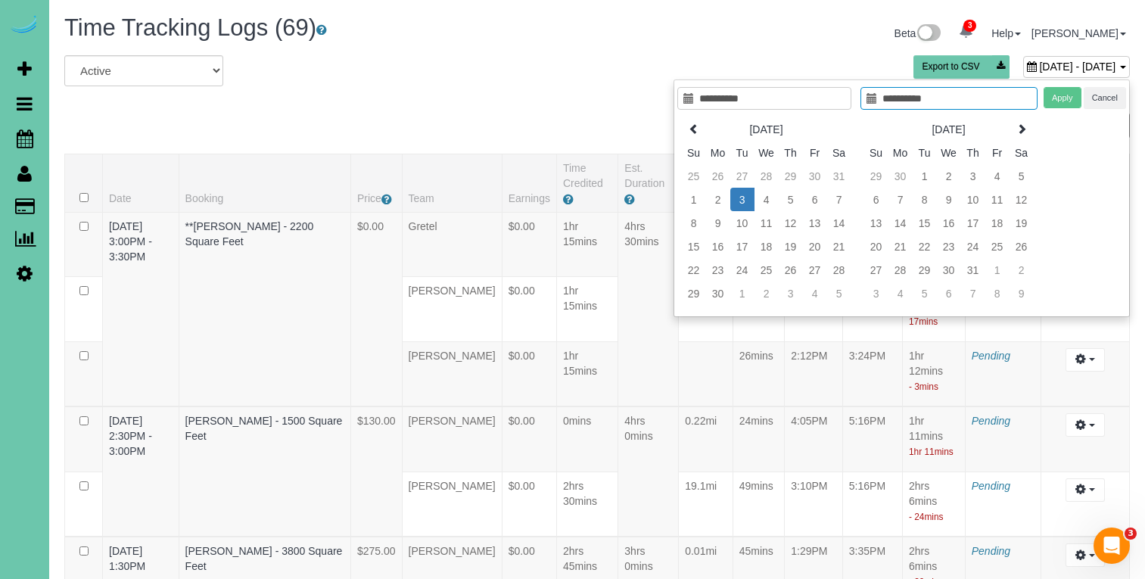
click at [743, 204] on td "3" at bounding box center [742, 199] width 24 height 23
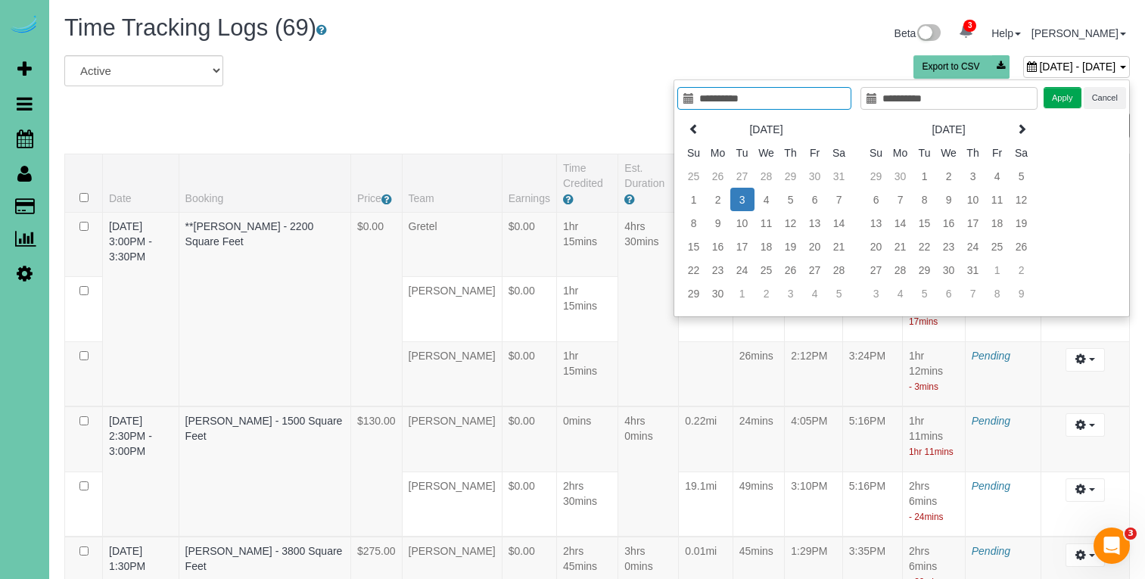
type input "**********"
drag, startPoint x: 1057, startPoint y: 92, endPoint x: 995, endPoint y: 84, distance: 61.8
click at [1057, 92] on button "Apply" at bounding box center [1063, 98] width 38 height 22
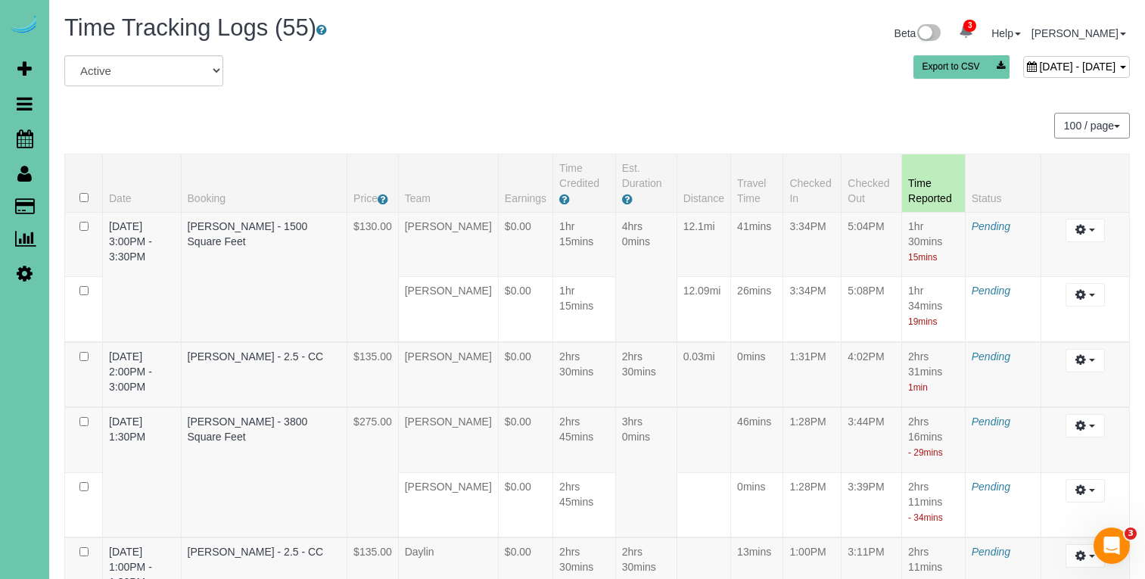
scroll to position [2716, 0]
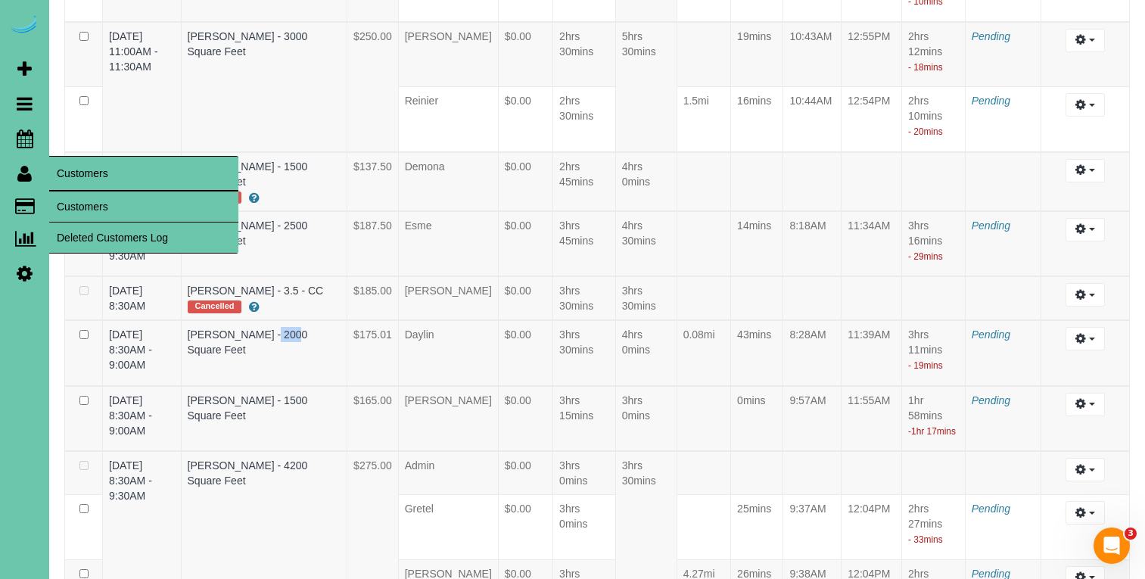
drag, startPoint x: 86, startPoint y: 198, endPoint x: 95, endPoint y: 197, distance: 9.2
click at [86, 198] on link "Customers" at bounding box center [143, 207] width 189 height 30
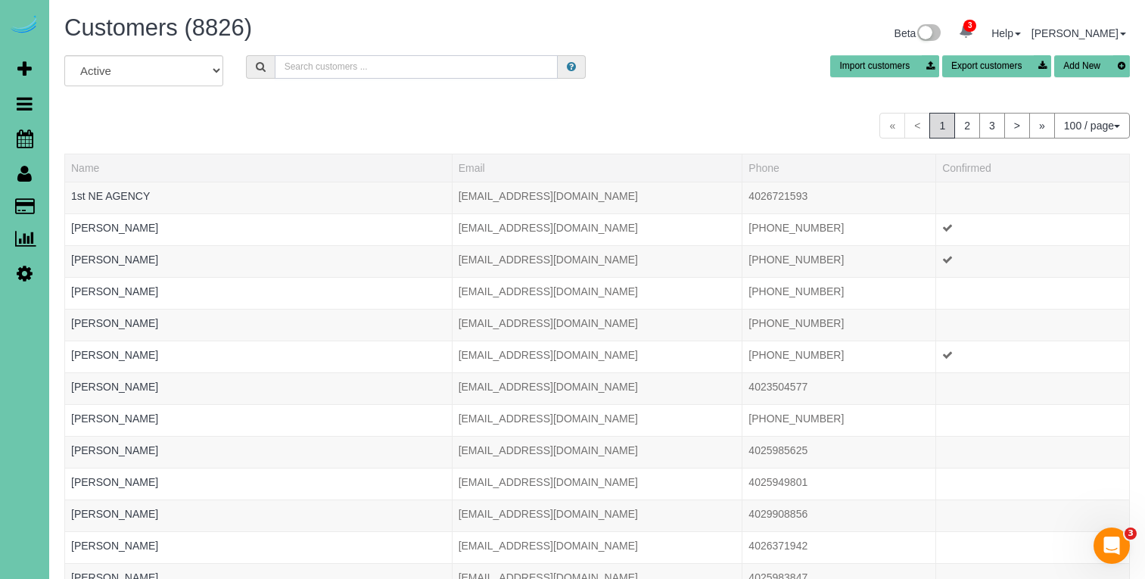
click at [340, 69] on input "text" at bounding box center [416, 66] width 283 height 23
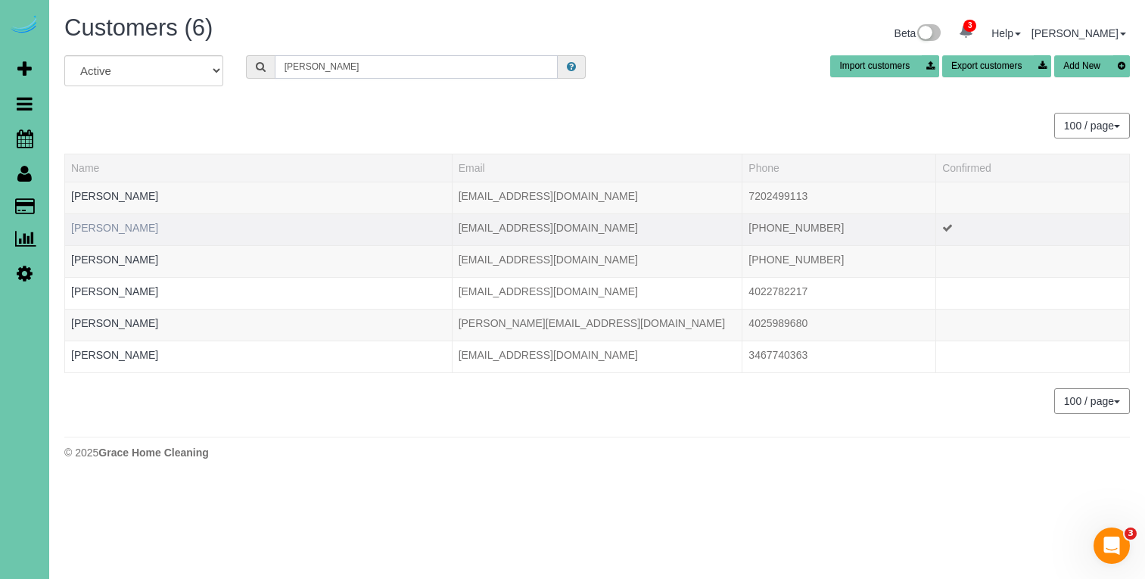
type input "[PERSON_NAME]"
click at [95, 233] on link "Chloe Boyer" at bounding box center [114, 228] width 87 height 12
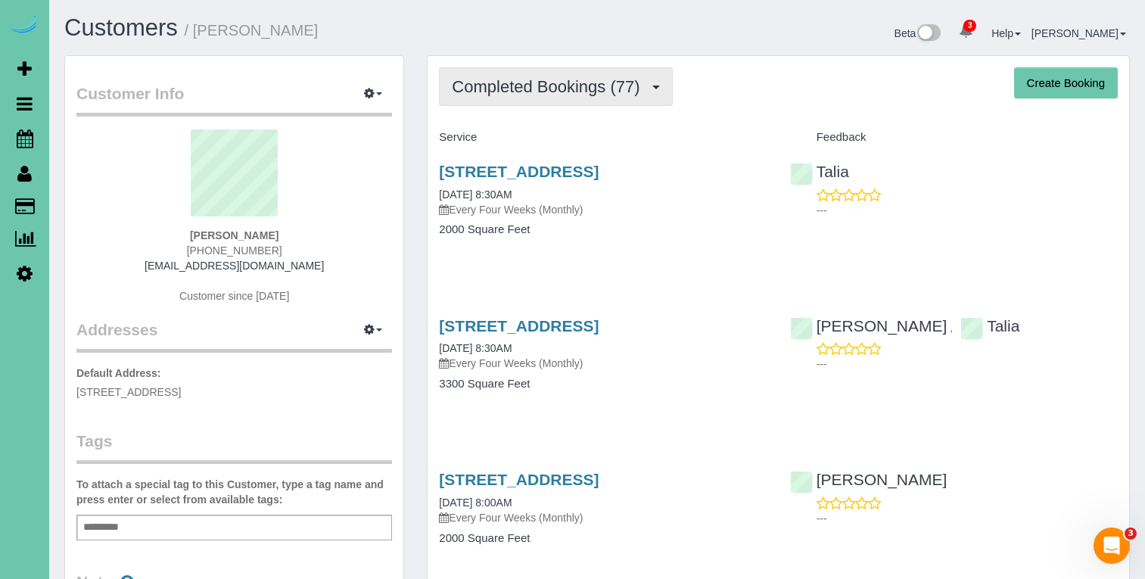
click at [527, 89] on span "Completed Bookings (77)" at bounding box center [549, 86] width 195 height 19
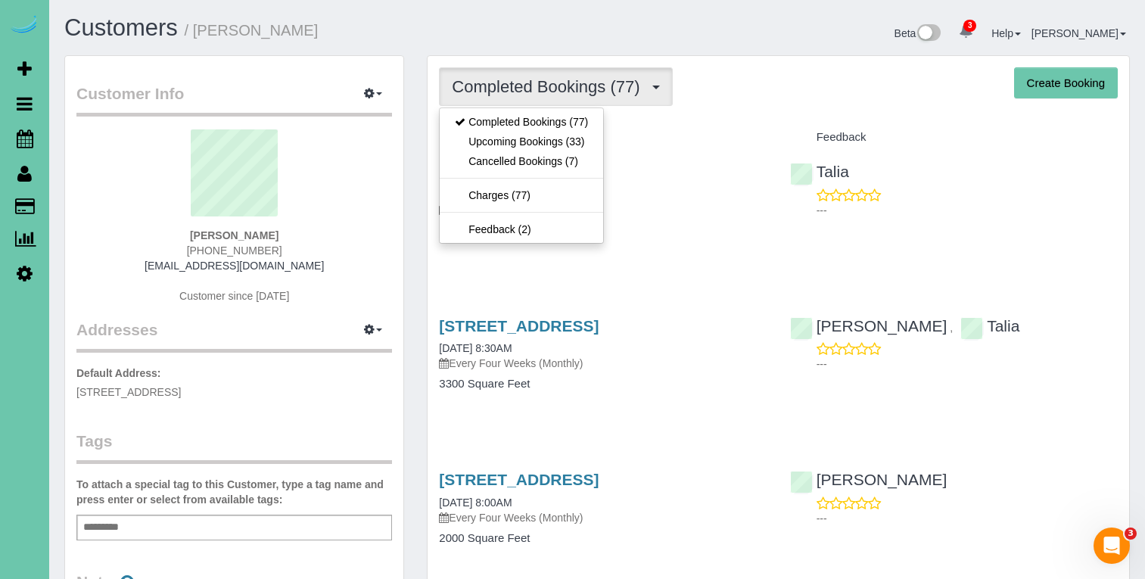
click at [530, 143] on link "Upcoming Bookings (33)" at bounding box center [522, 142] width 164 height 20
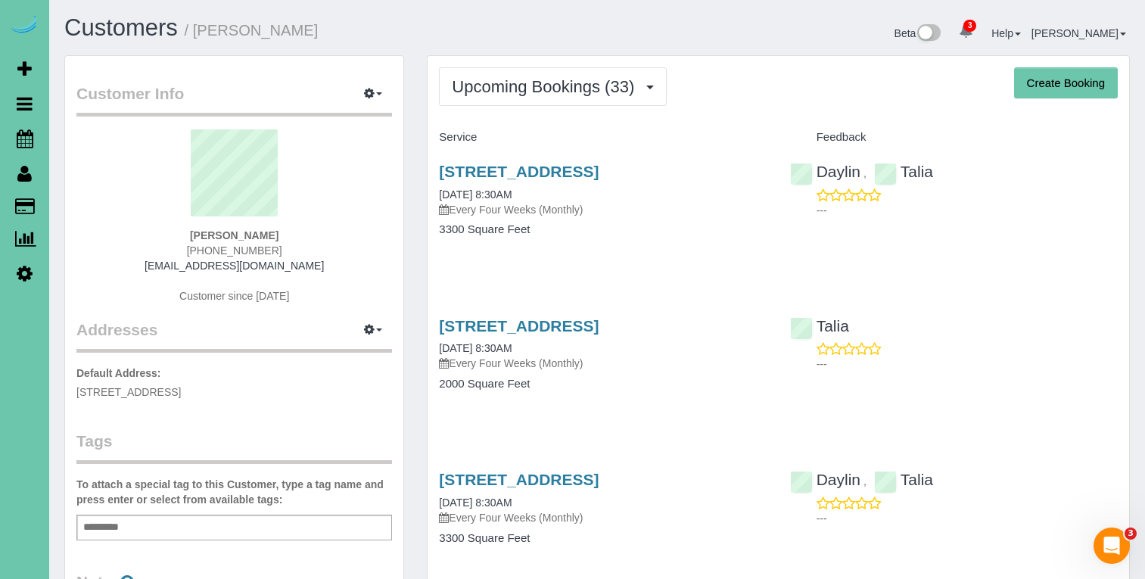
drag, startPoint x: 529, startPoint y: 86, endPoint x: 522, endPoint y: 107, distance: 22.5
click at [529, 87] on span "Upcoming Bookings (33)" at bounding box center [547, 86] width 190 height 19
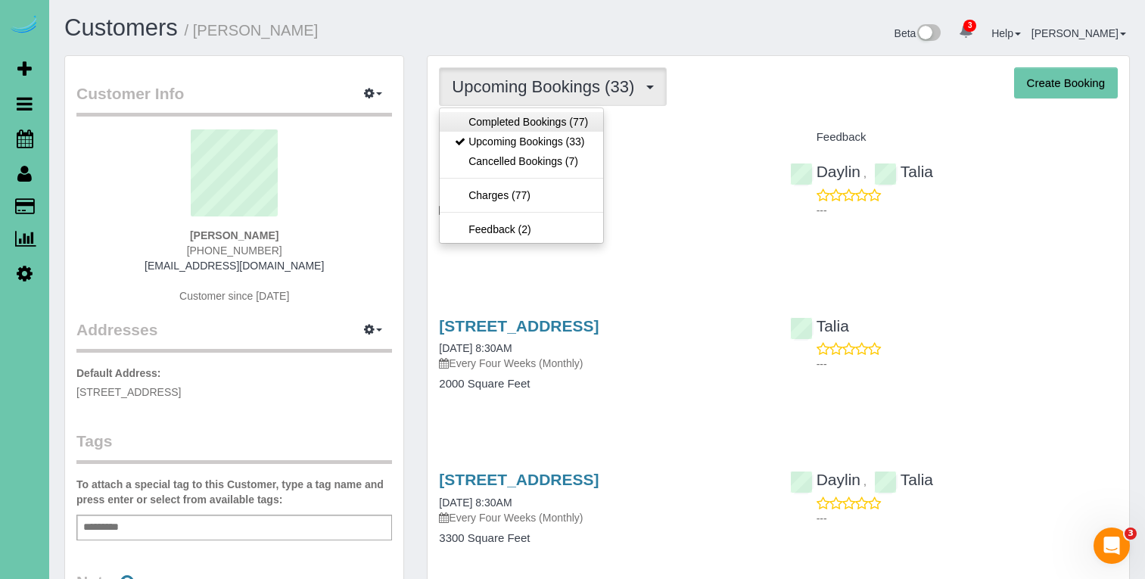
click at [522, 125] on link "Completed Bookings (77)" at bounding box center [522, 122] width 164 height 20
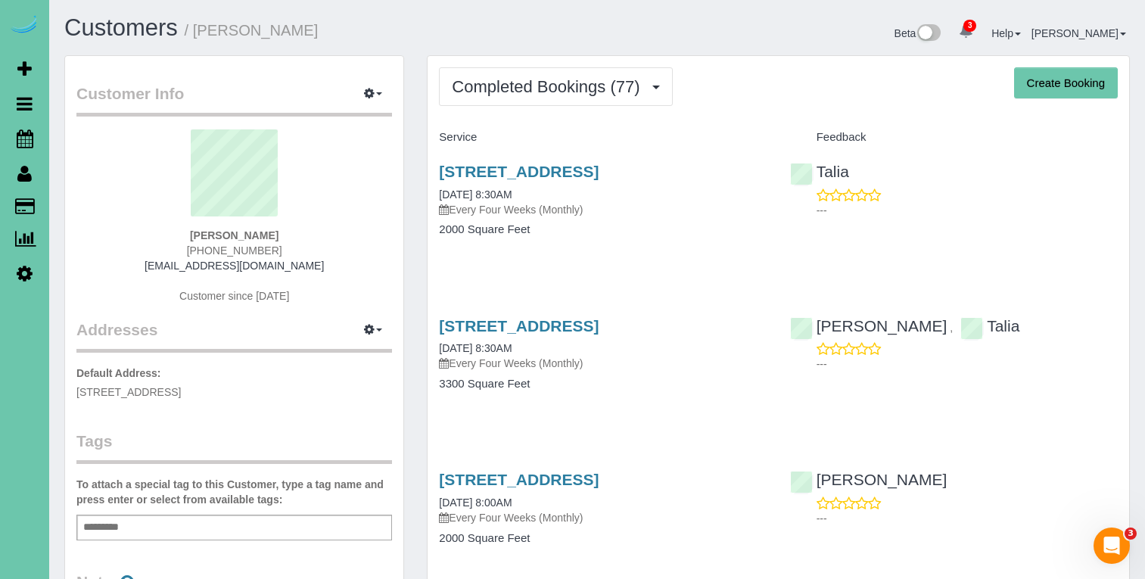
click at [610, 311] on div "3311 S 188th Ave, Omaha, NE 68130 08/13/2025 8:30AM Every Four Weeks (Monthly) …" at bounding box center [603, 362] width 350 height 117
click at [599, 321] on link "3311 S 188th Ave, Omaha, NE 68130" at bounding box center [519, 325] width 160 height 17
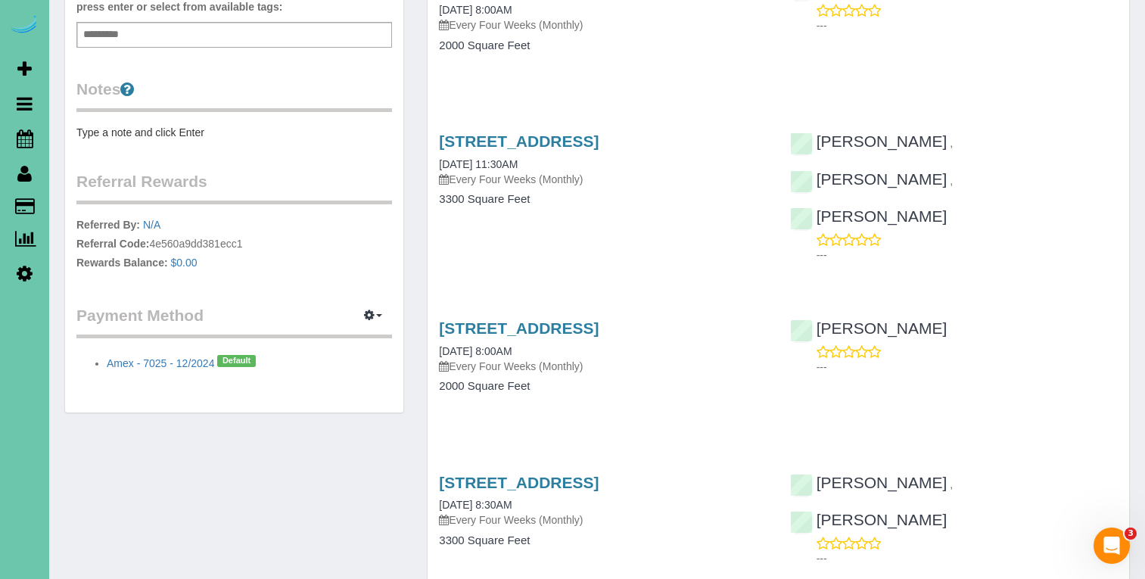
scroll to position [497, 0]
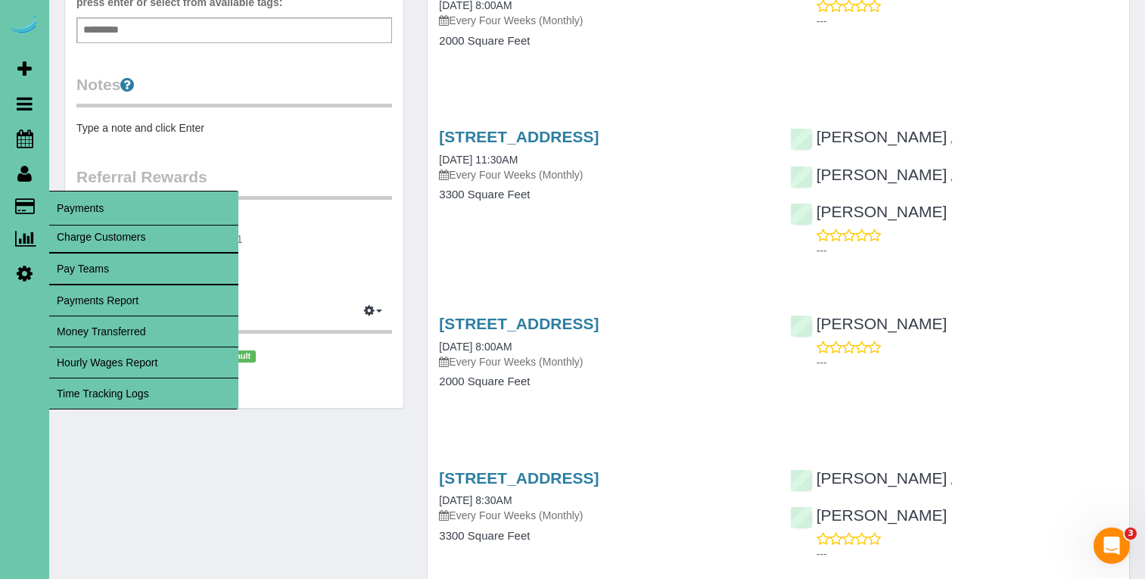
drag, startPoint x: 112, startPoint y: 390, endPoint x: 193, endPoint y: 372, distance: 83.0
click at [112, 391] on link "Time Tracking Logs" at bounding box center [143, 393] width 189 height 30
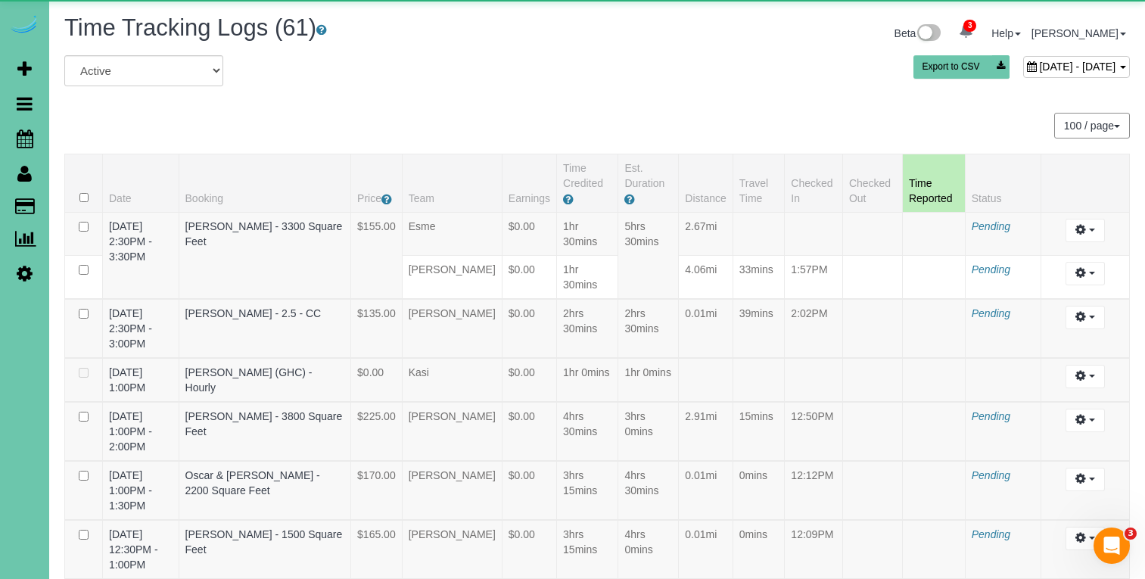
drag, startPoint x: 1002, startPoint y: 69, endPoint x: 983, endPoint y: 93, distance: 30.7
click at [1039, 69] on span "September 08, 2025 - September 08, 2025" at bounding box center [1077, 67] width 76 height 12
type input "**********"
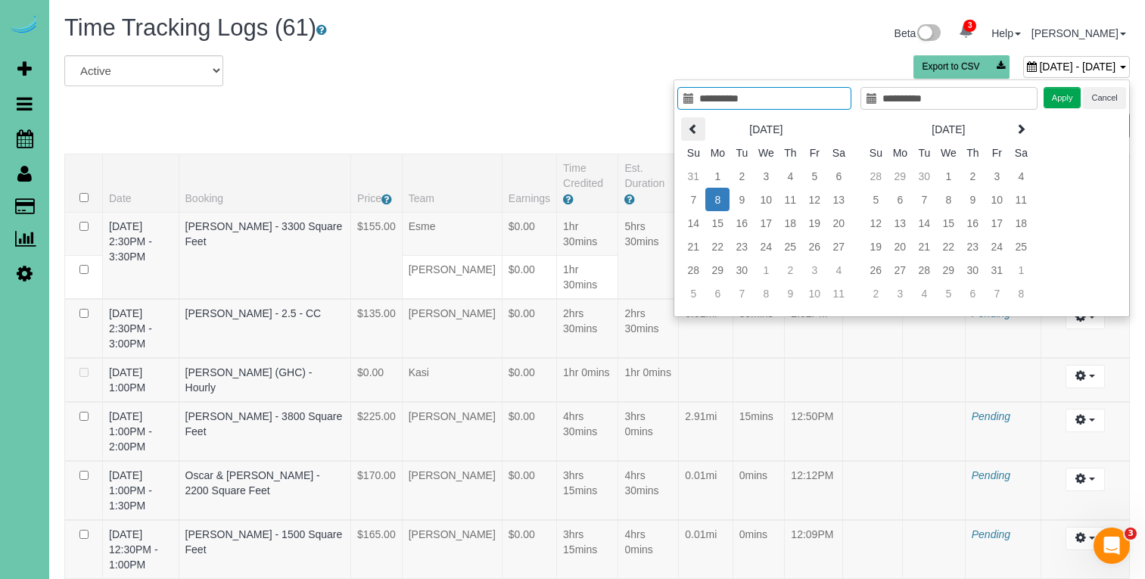
click at [696, 125] on icon at bounding box center [693, 128] width 11 height 11
type input "**********"
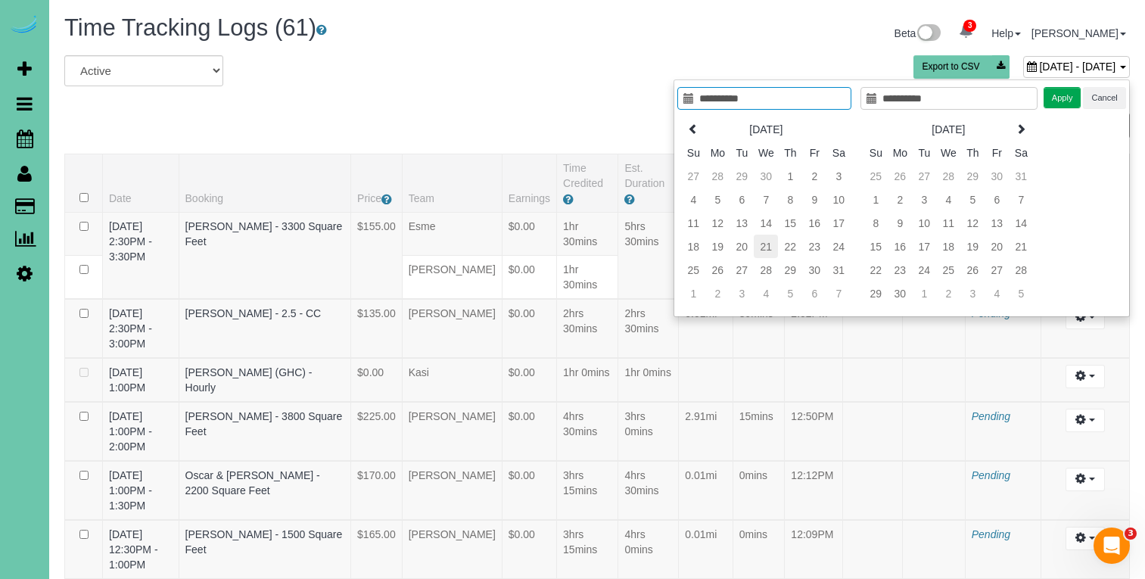
click at [765, 246] on td "21" at bounding box center [766, 246] width 24 height 23
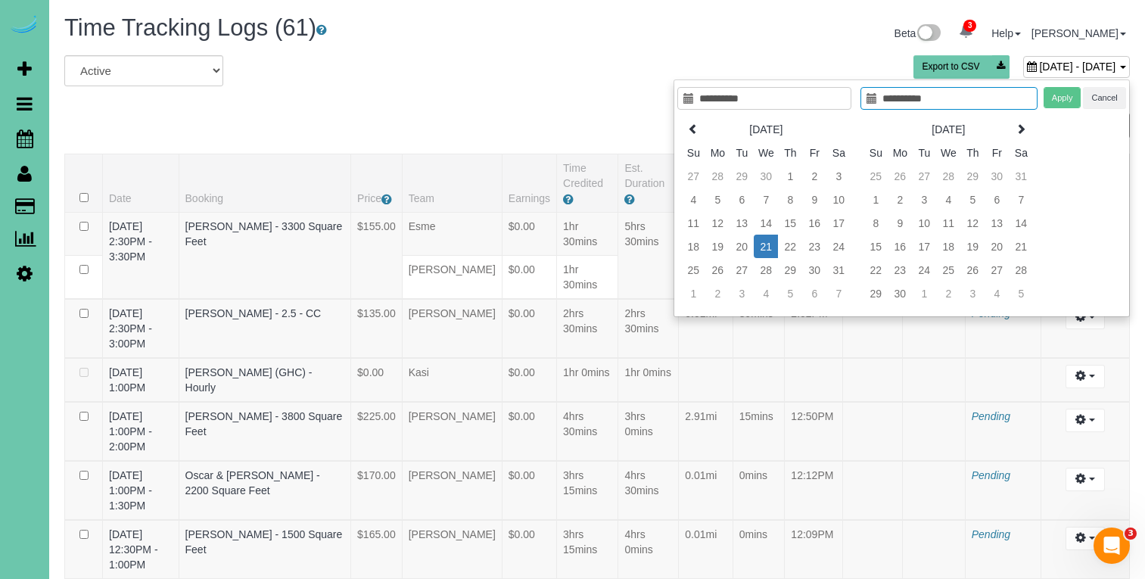
type input "**********"
click at [765, 246] on td "21" at bounding box center [766, 246] width 24 height 23
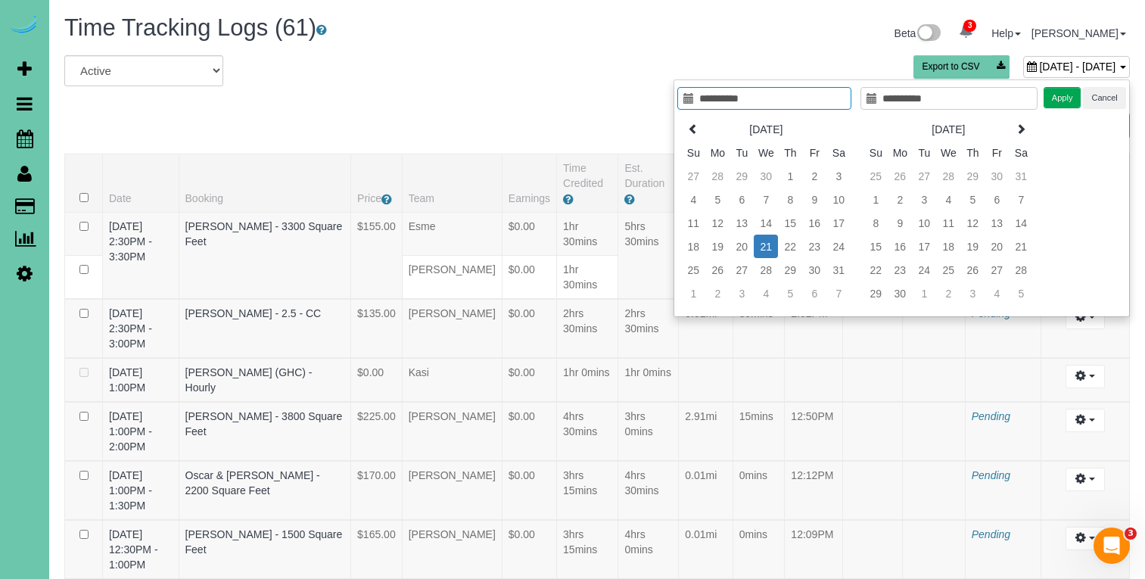
type input "**********"
click at [1049, 105] on button "Apply" at bounding box center [1063, 98] width 38 height 22
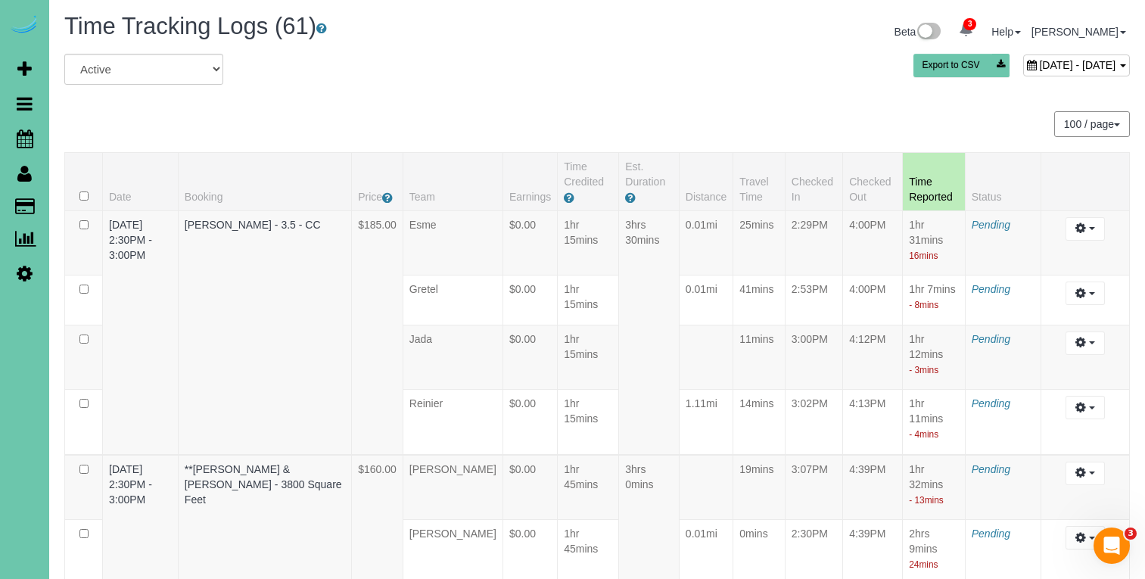
scroll to position [3010, 0]
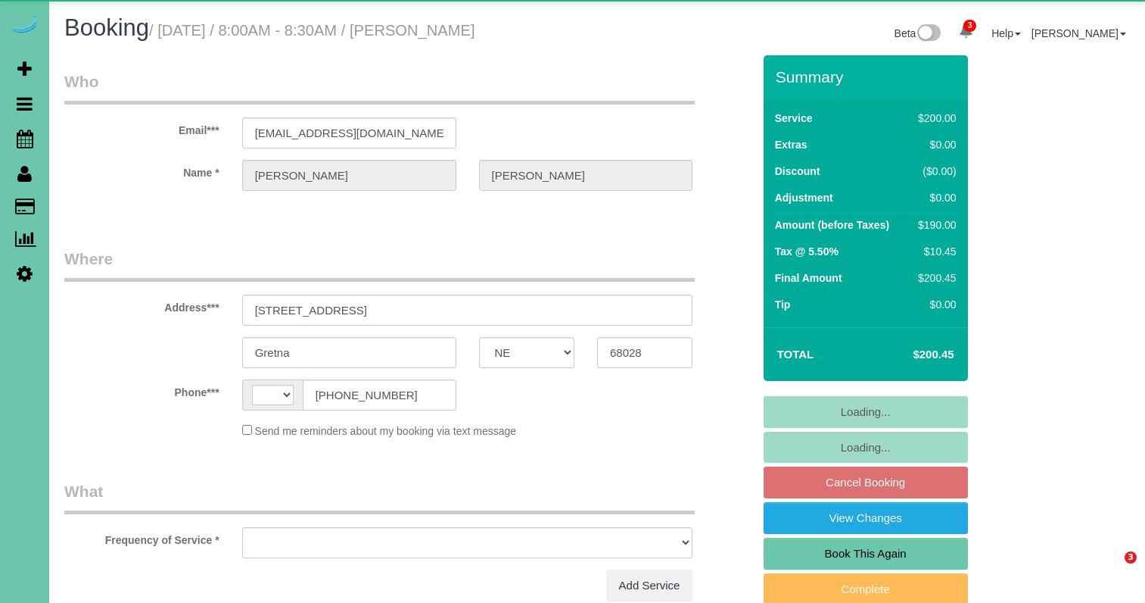
select select "NE"
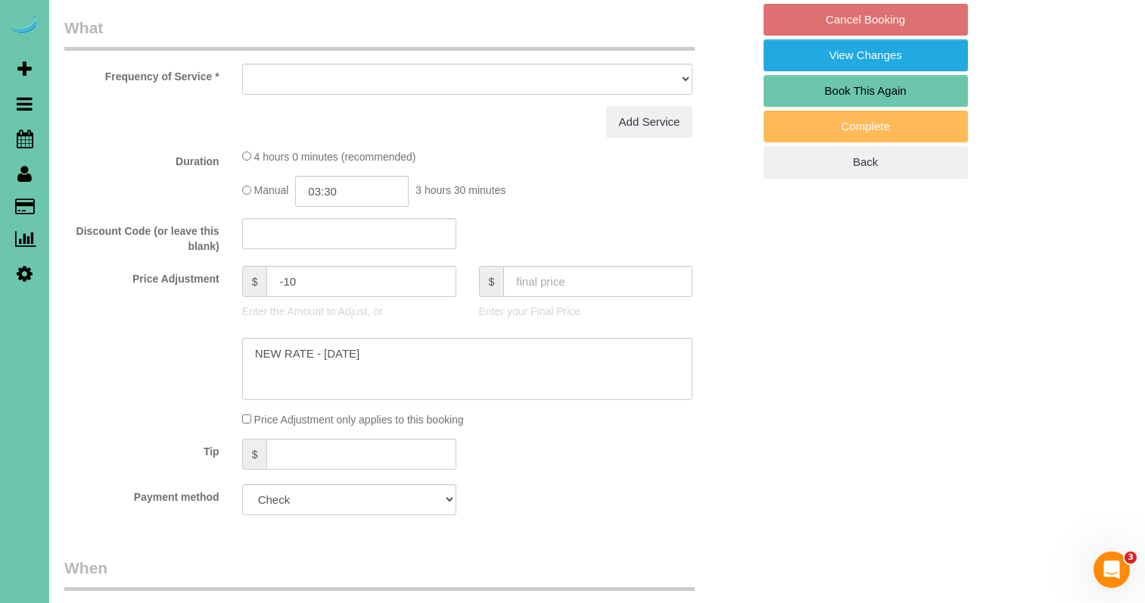
select select "string:[GEOGRAPHIC_DATA]"
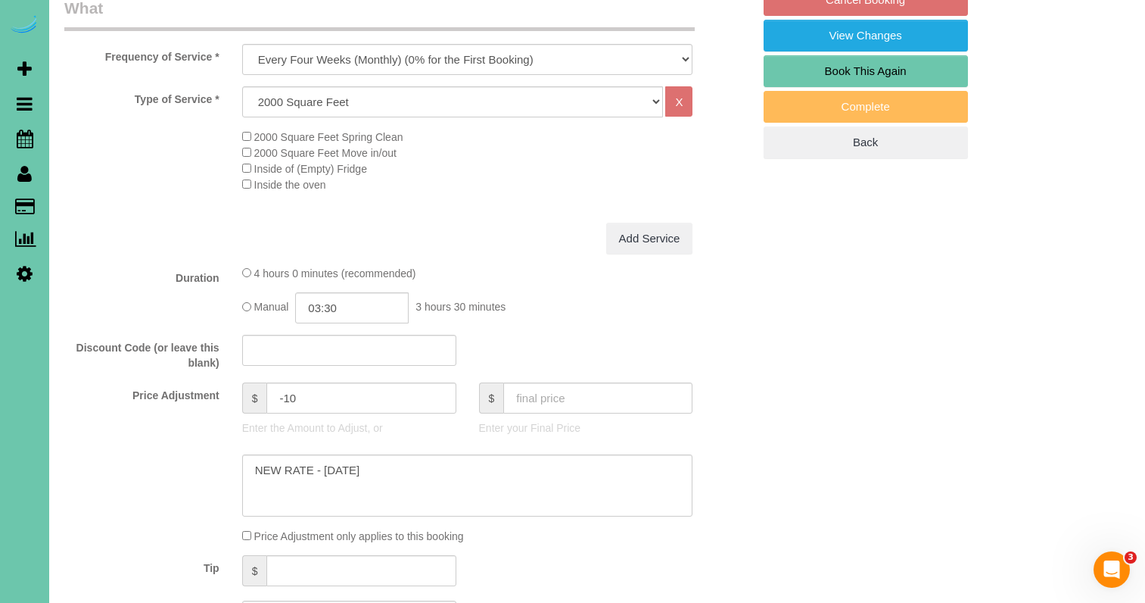
scroll to position [481, 0]
select select "object:917"
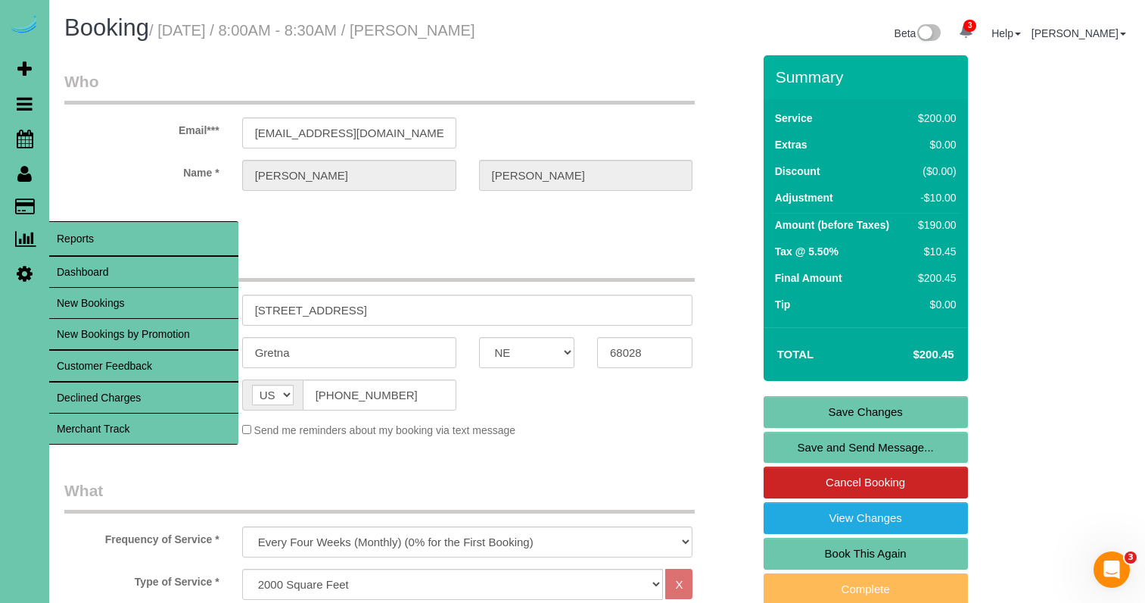
scroll to position [0, 0]
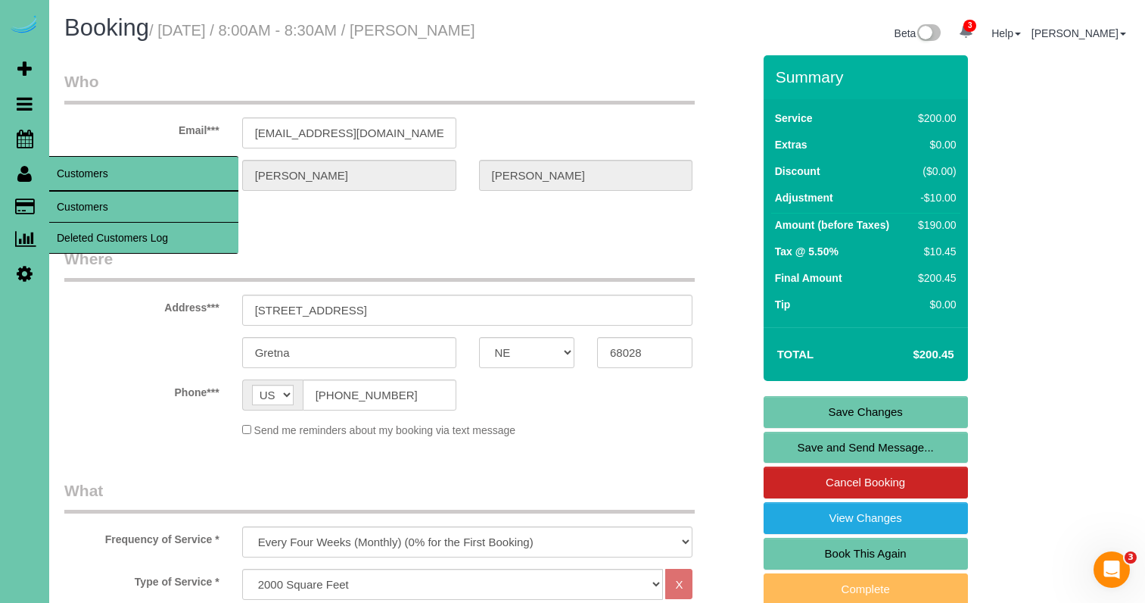
click at [71, 195] on link "Customers" at bounding box center [143, 207] width 189 height 30
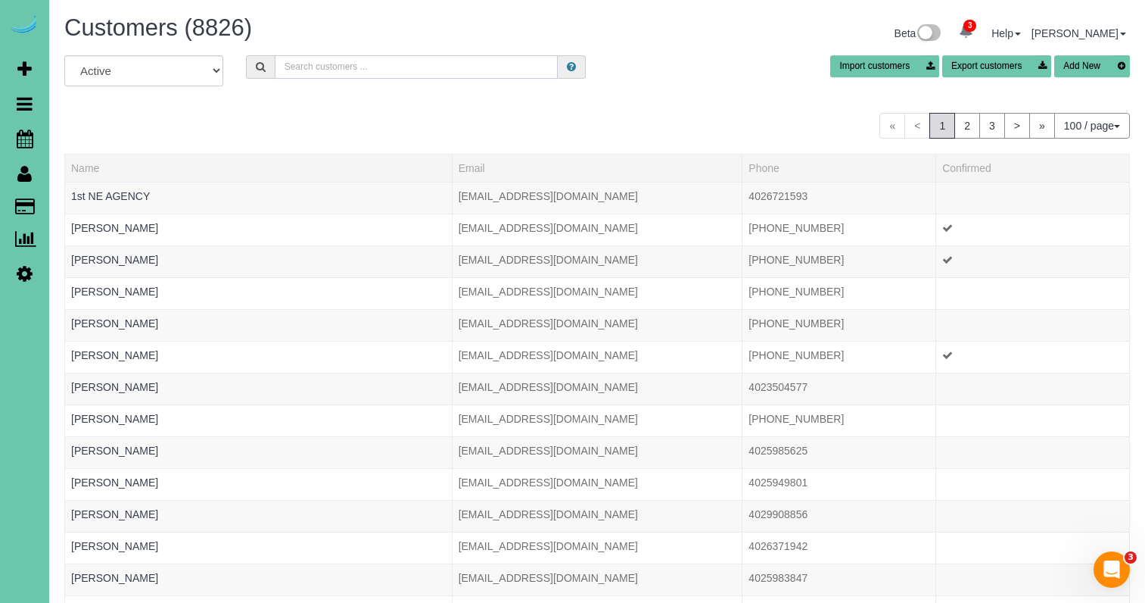
click at [375, 70] on input "text" at bounding box center [416, 66] width 283 height 23
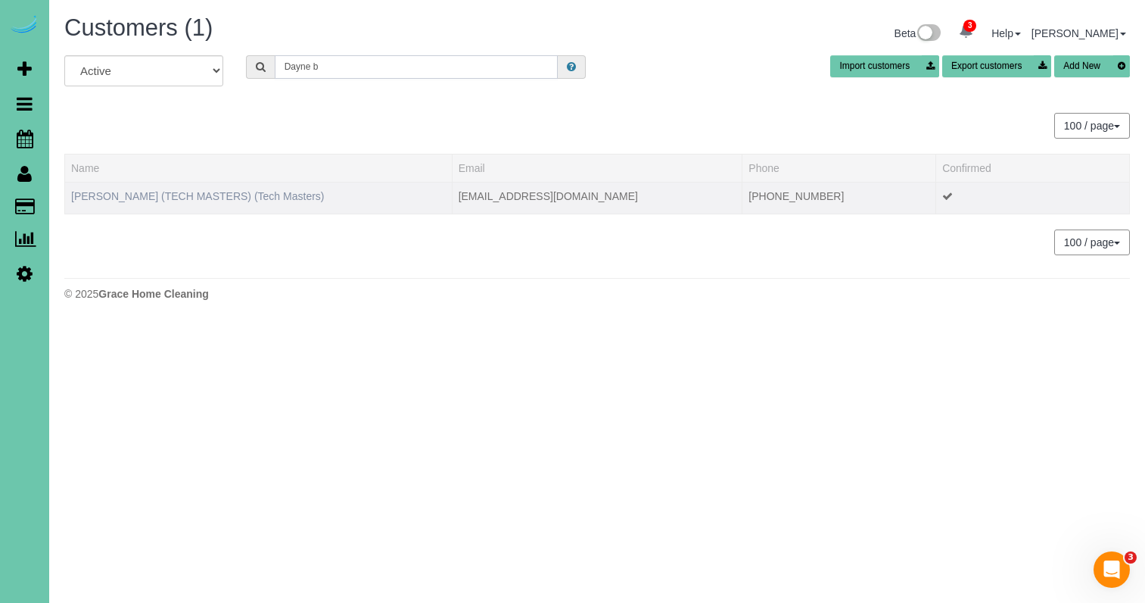
type input "Dayne b"
drag, startPoint x: 215, startPoint y: 198, endPoint x: 225, endPoint y: 196, distance: 10.1
click at [215, 198] on link "[PERSON_NAME] (TECH MASTERS) (Tech Masters)" at bounding box center [198, 196] width 254 height 12
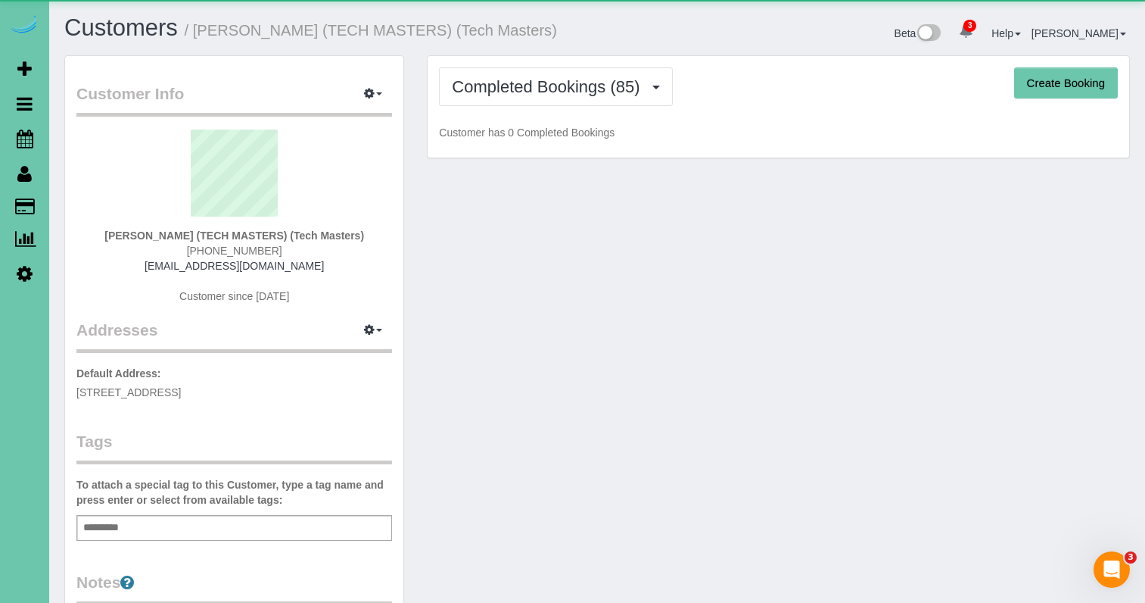
drag, startPoint x: 571, startPoint y: 83, endPoint x: 568, endPoint y: 123, distance: 40.2
click at [571, 83] on span "Completed Bookings (85)" at bounding box center [549, 86] width 195 height 19
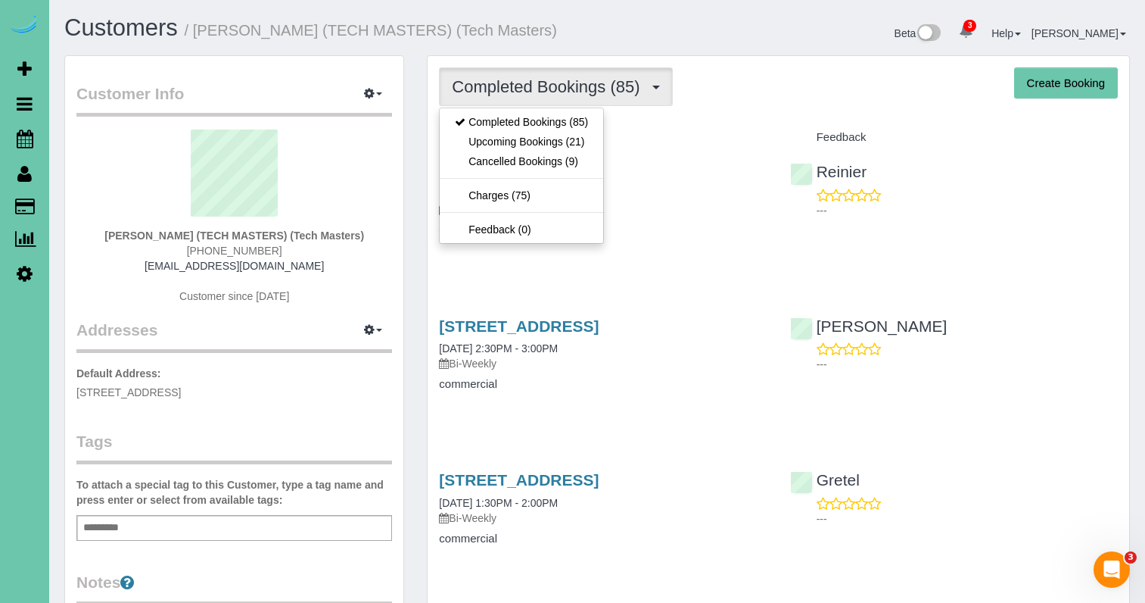
click at [568, 149] on link "Upcoming Bookings (21)" at bounding box center [522, 142] width 164 height 20
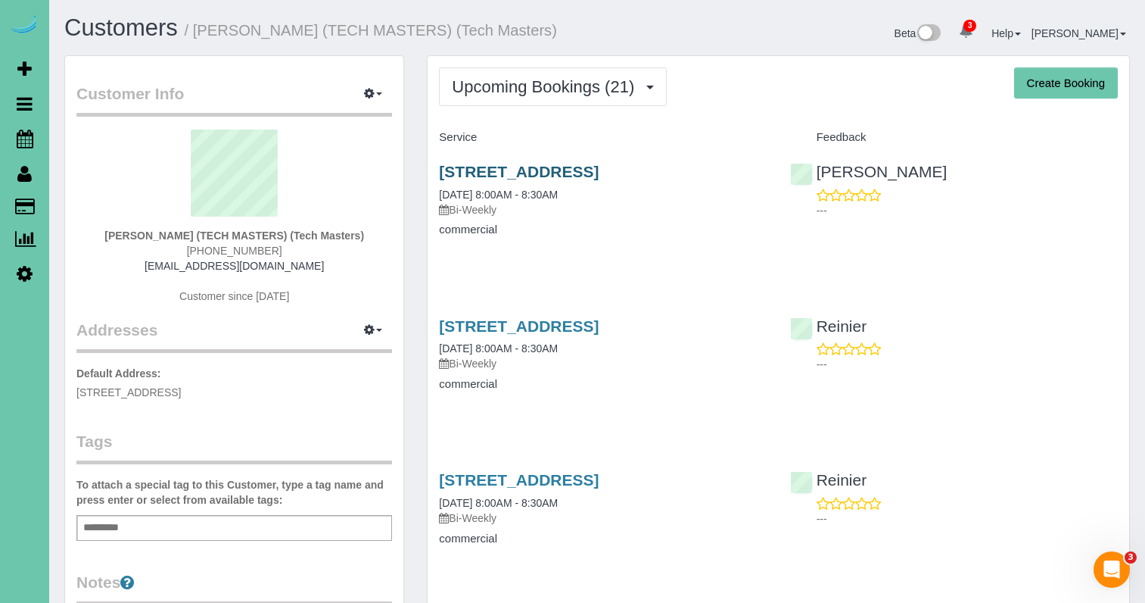
click at [584, 169] on link "[STREET_ADDRESS]" at bounding box center [519, 171] width 160 height 17
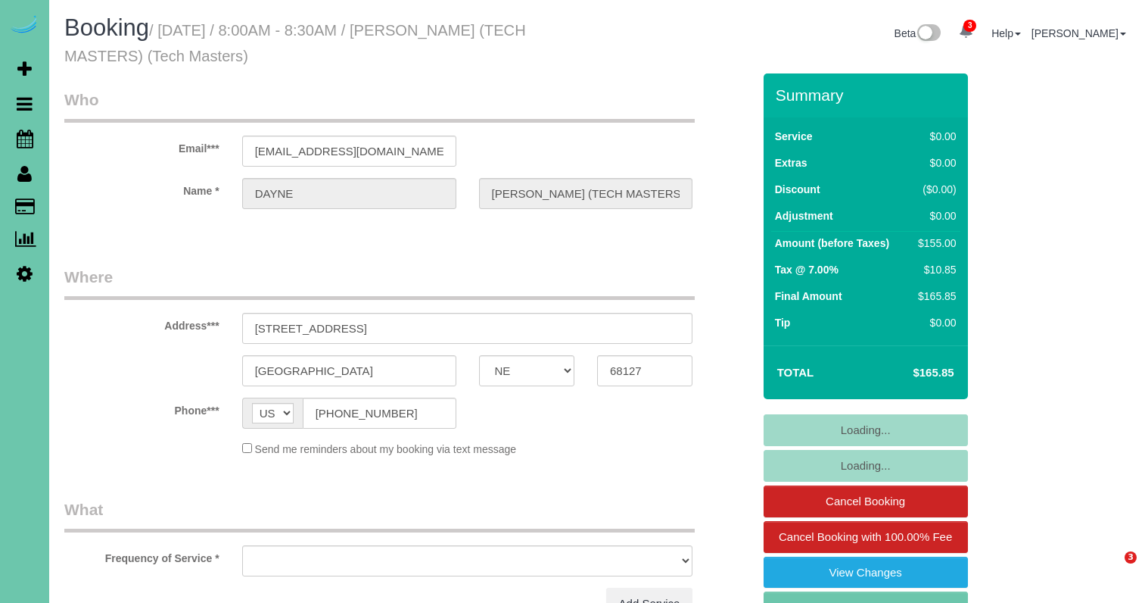
select select "NE"
select select "object:648"
select select "string:fspay-f48b41ae-4000-4257-948d-5db251590da9"
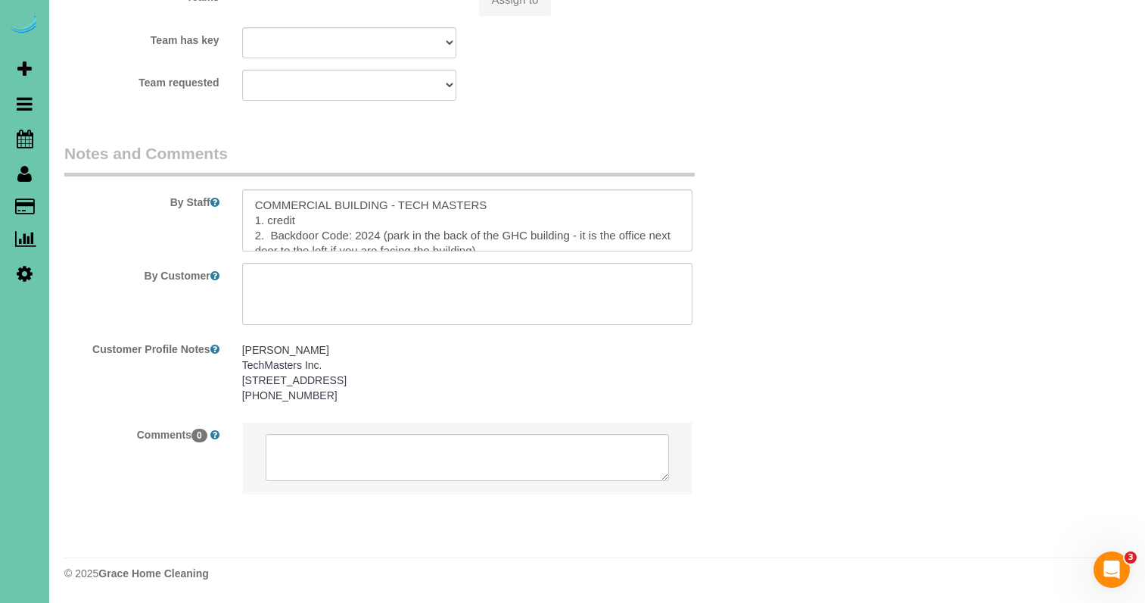
select select "object:681"
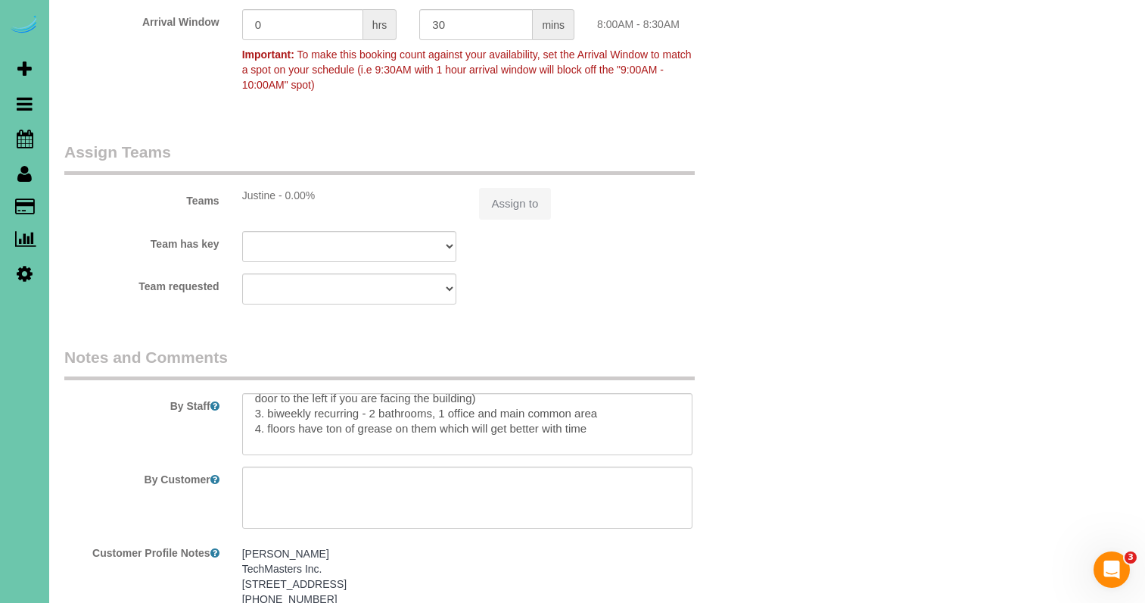
scroll to position [111, 0]
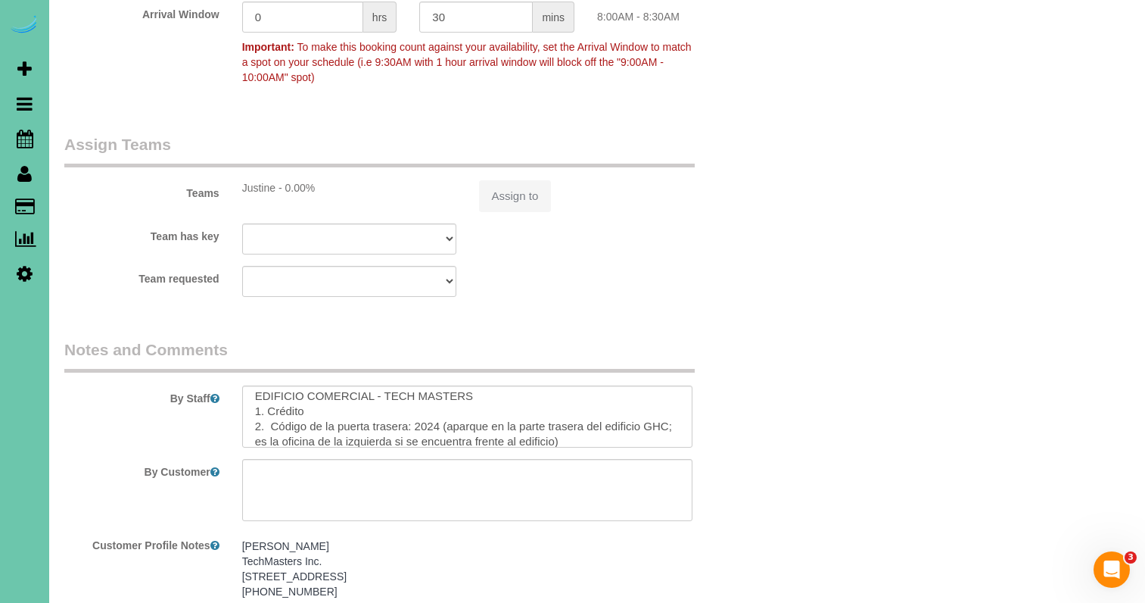
select select "number:42"
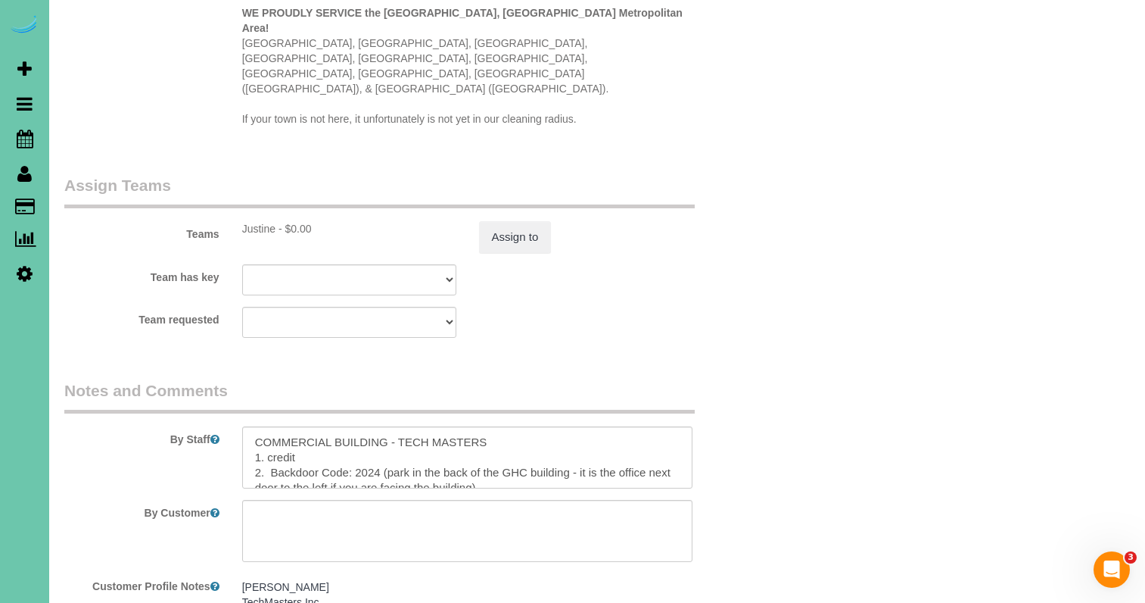
scroll to position [0, 0]
drag, startPoint x: 378, startPoint y: 423, endPoint x: 359, endPoint y: 424, distance: 18.9
click at [359, 426] on textarea at bounding box center [467, 457] width 451 height 62
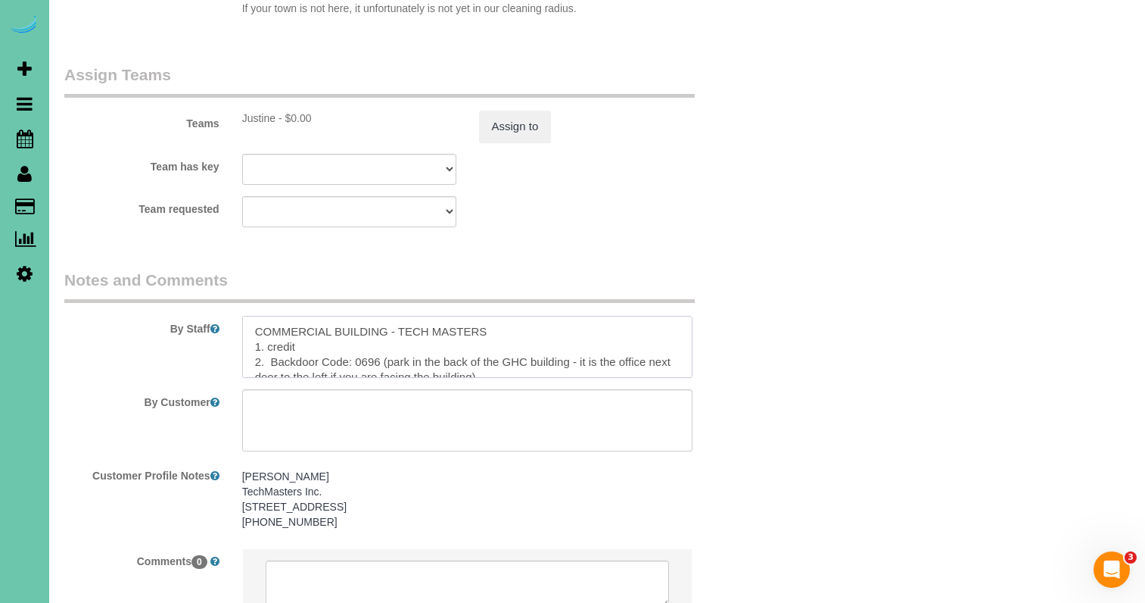
scroll to position [1634, 0]
drag, startPoint x: 372, startPoint y: 310, endPoint x: 387, endPoint y: 309, distance: 14.4
click at [372, 315] on textarea at bounding box center [467, 346] width 451 height 62
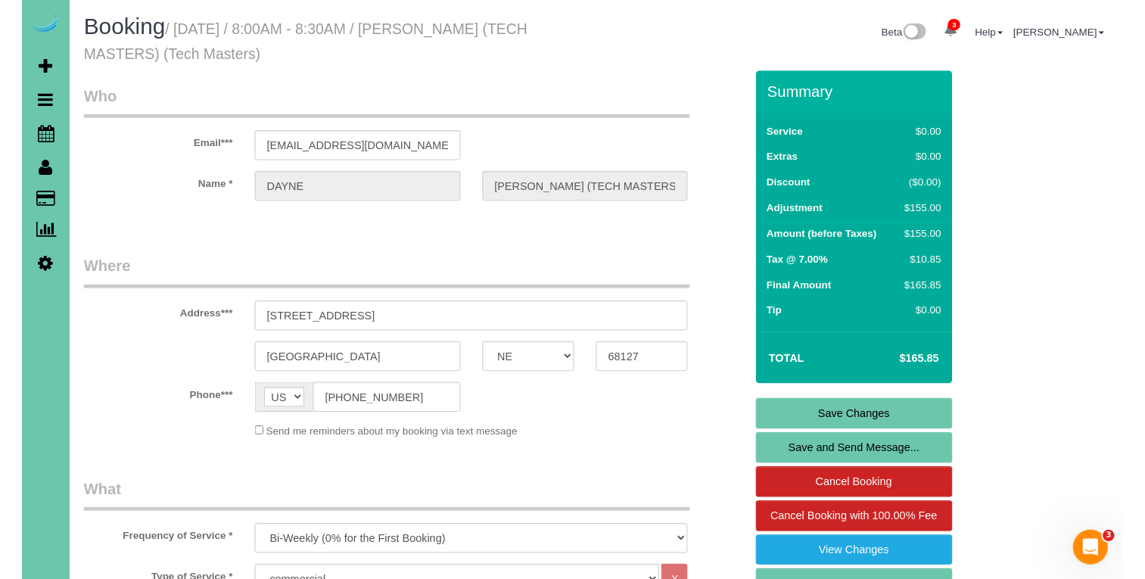
scroll to position [0, 0]
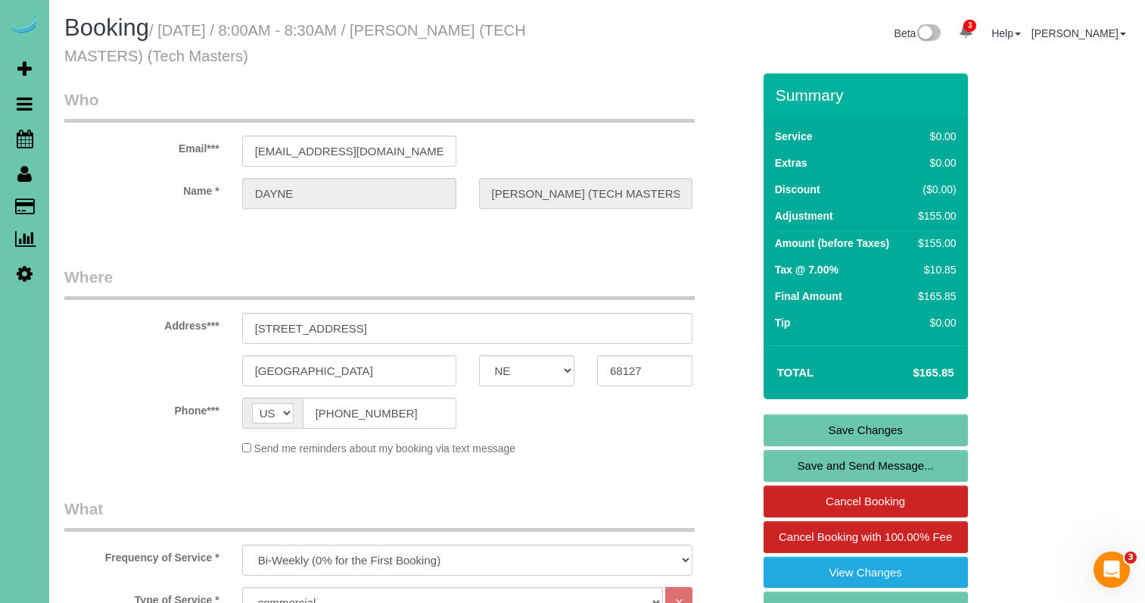
type textarea "COMMERCIAL BUILDING - TECH MASTERS 1. credit 2. Backdoor Code: 0396 (park in th…"
click at [812, 425] on link "Save Changes" at bounding box center [866, 430] width 204 height 32
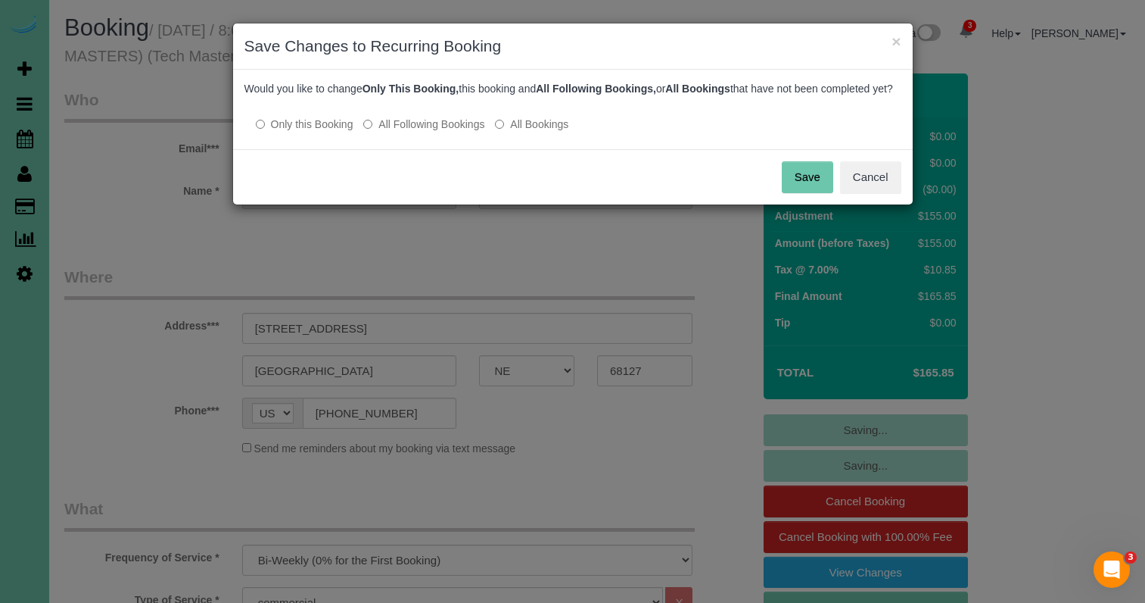
click at [428, 132] on label "All Following Bookings" at bounding box center [423, 124] width 121 height 15
click at [813, 193] on button "Save" at bounding box center [807, 177] width 51 height 32
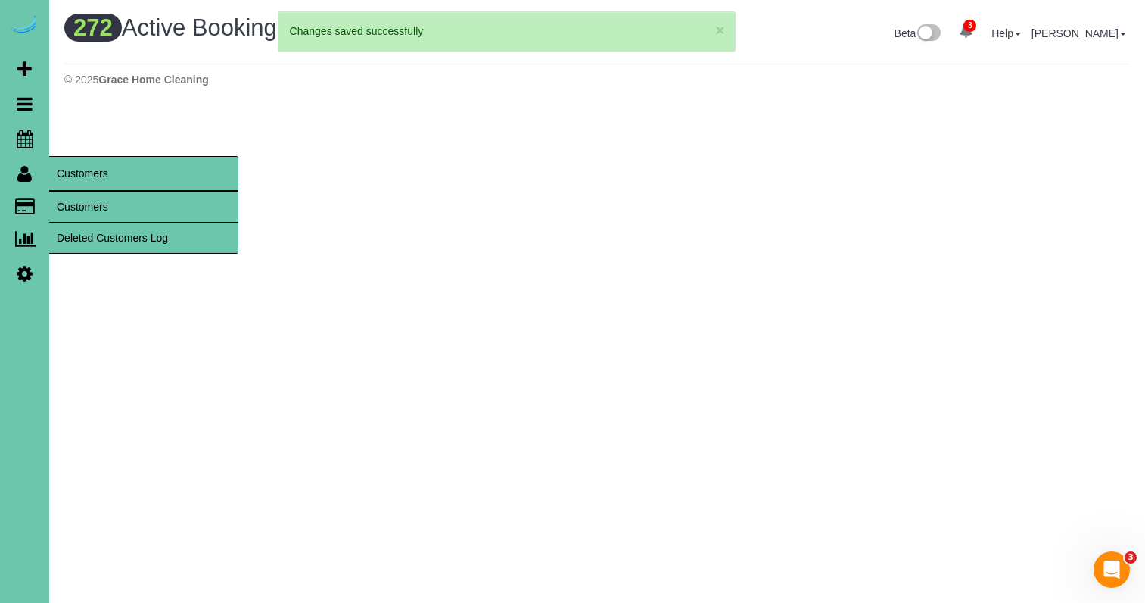
click at [122, 210] on link "Customers" at bounding box center [143, 207] width 189 height 30
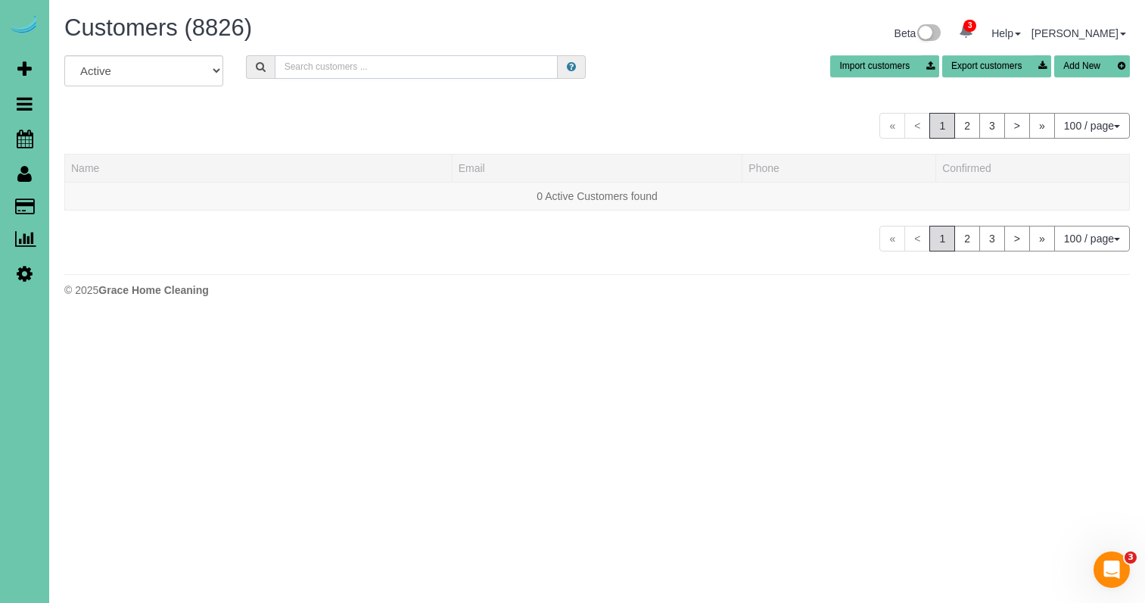
click at [328, 64] on input "text" at bounding box center [416, 66] width 283 height 23
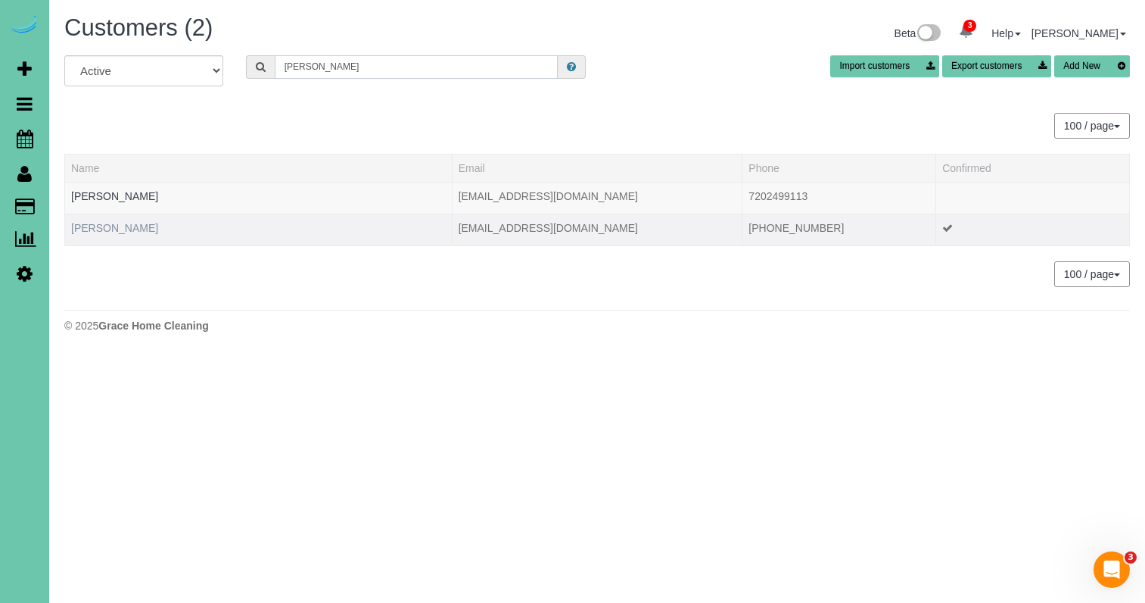
type input "[PERSON_NAME]"
drag, startPoint x: 112, startPoint y: 229, endPoint x: 120, endPoint y: 231, distance: 8.5
click at [113, 229] on link "[PERSON_NAME]" at bounding box center [114, 228] width 87 height 12
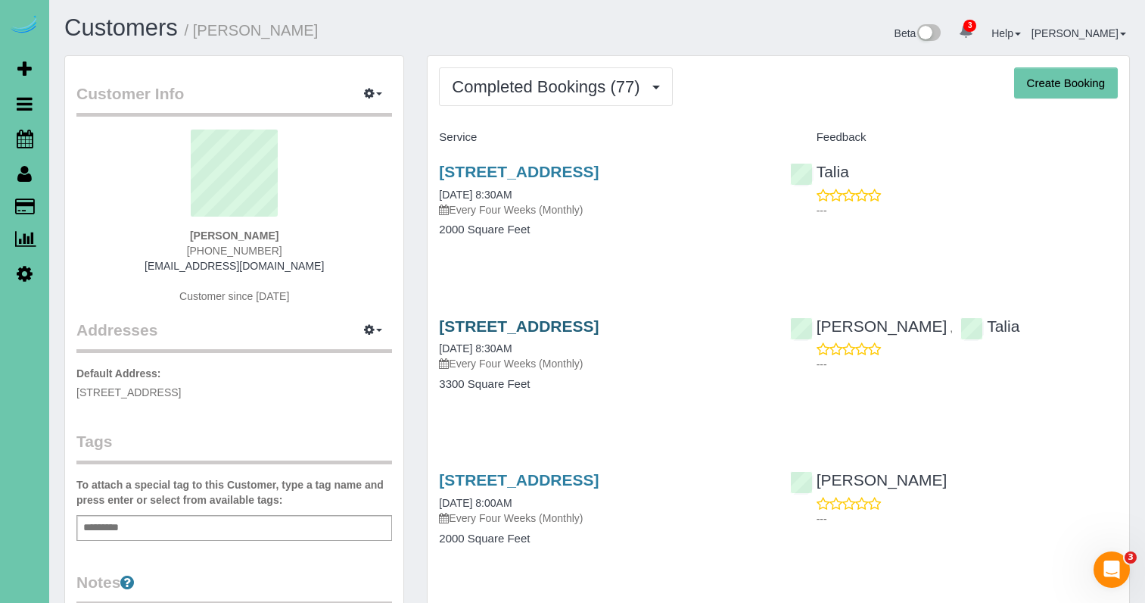
click at [562, 322] on link "[STREET_ADDRESS]" at bounding box center [519, 325] width 160 height 17
click at [510, 174] on link "[STREET_ADDRESS]" at bounding box center [519, 171] width 160 height 17
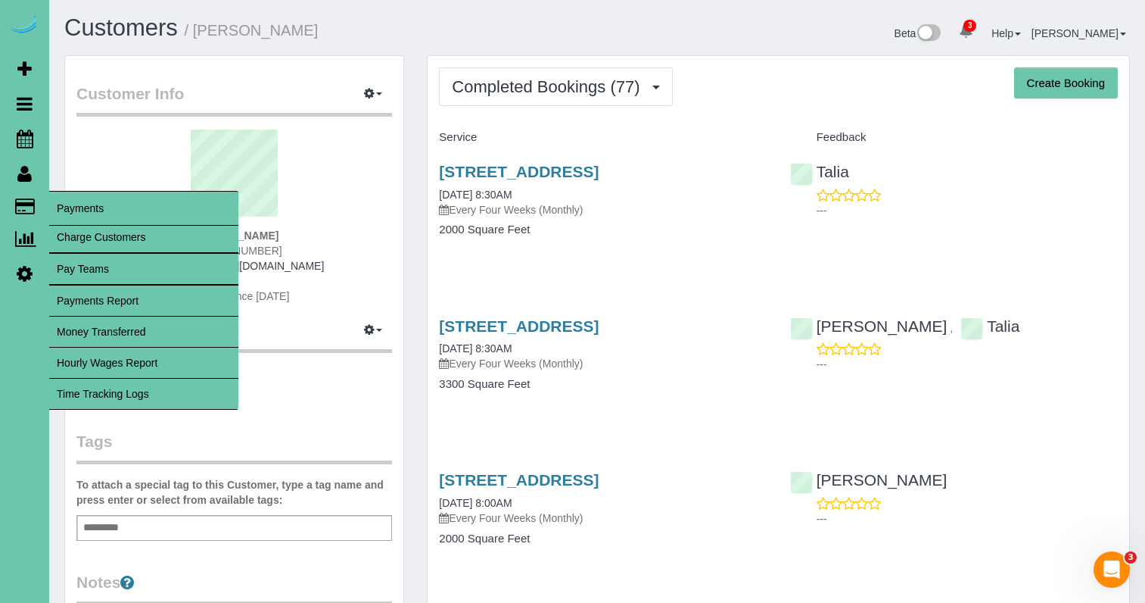
click at [172, 394] on link "Time Tracking Logs" at bounding box center [143, 393] width 189 height 30
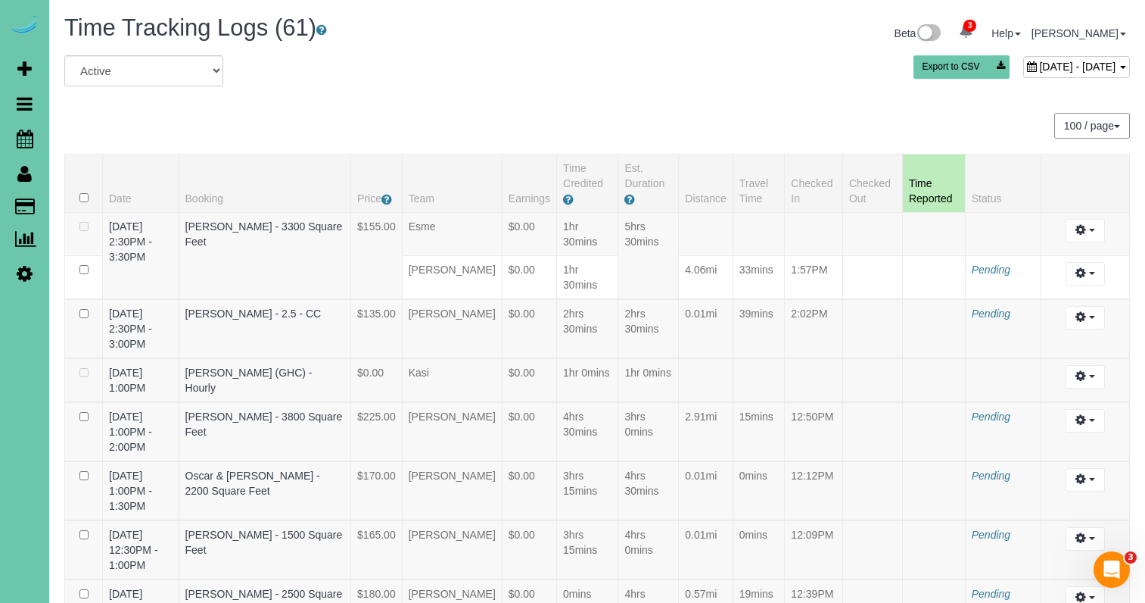
click at [1039, 68] on span "[DATE] - [DATE]" at bounding box center [1077, 67] width 76 height 12
type input "**********"
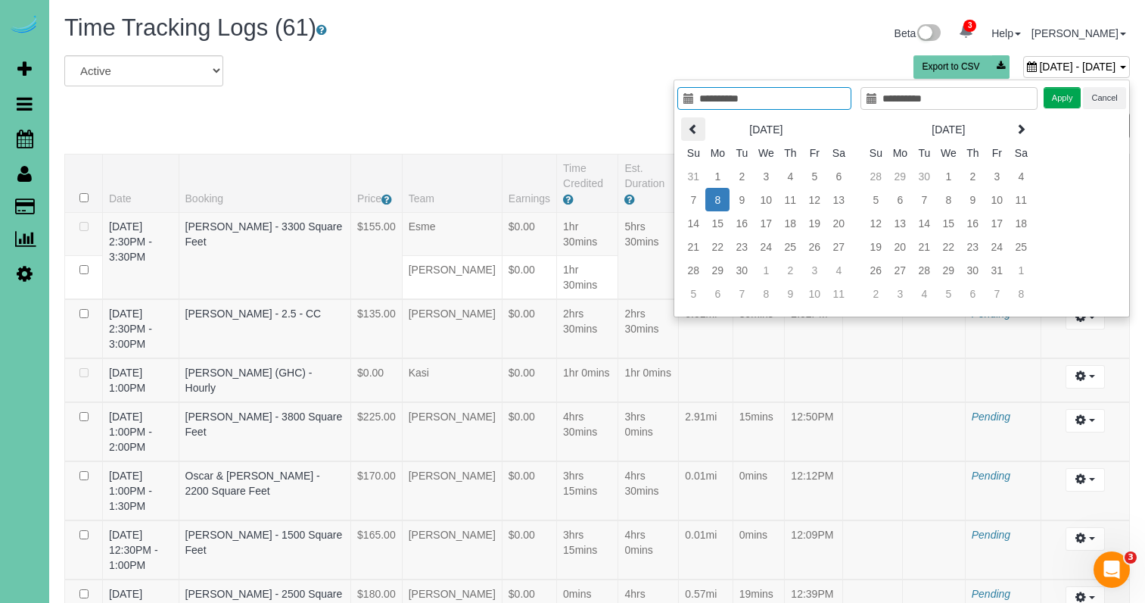
click at [688, 129] on icon at bounding box center [693, 128] width 11 height 11
type input "**********"
click at [767, 268] on td "27" at bounding box center [766, 269] width 24 height 23
type input "**********"
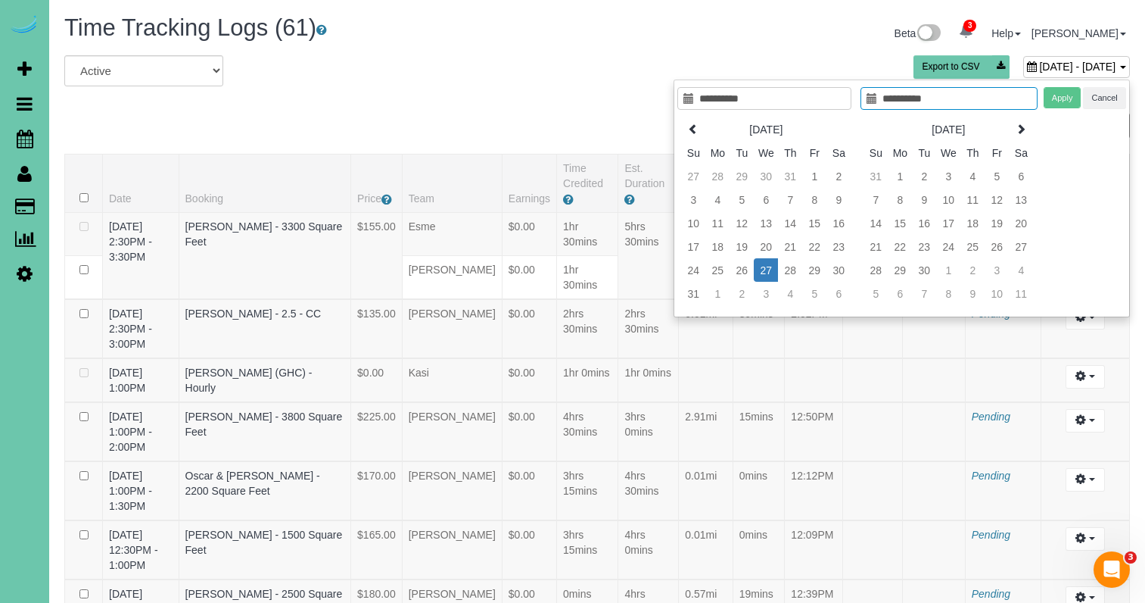
click at [767, 268] on td "27" at bounding box center [766, 269] width 24 height 23
click at [1065, 98] on button "Apply" at bounding box center [1063, 98] width 38 height 22
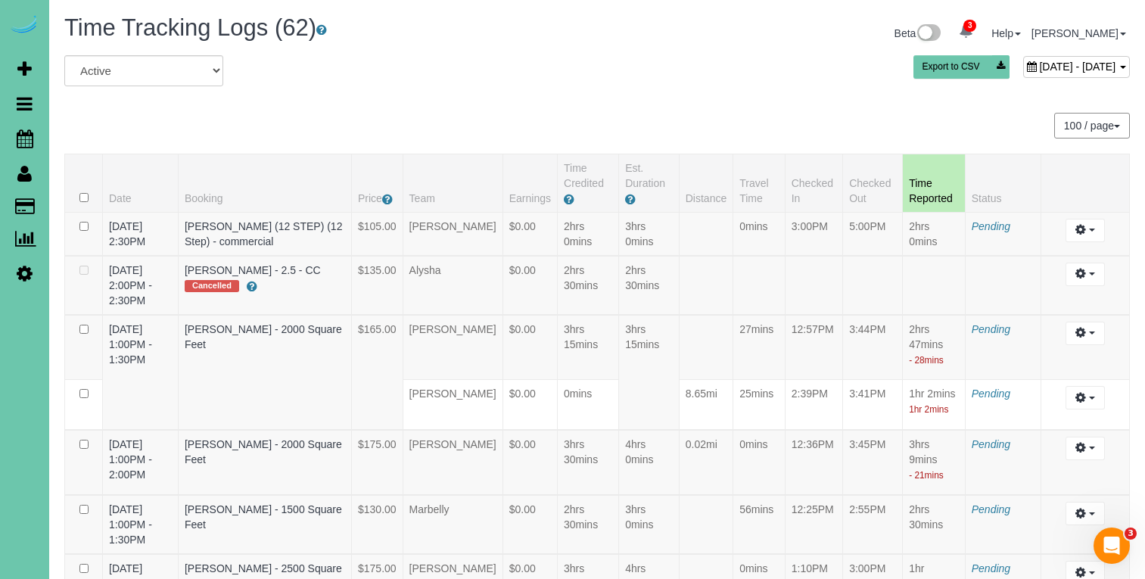
click at [1023, 57] on div "August 27, 2025 - August 27, 2025" at bounding box center [1076, 67] width 107 height 22
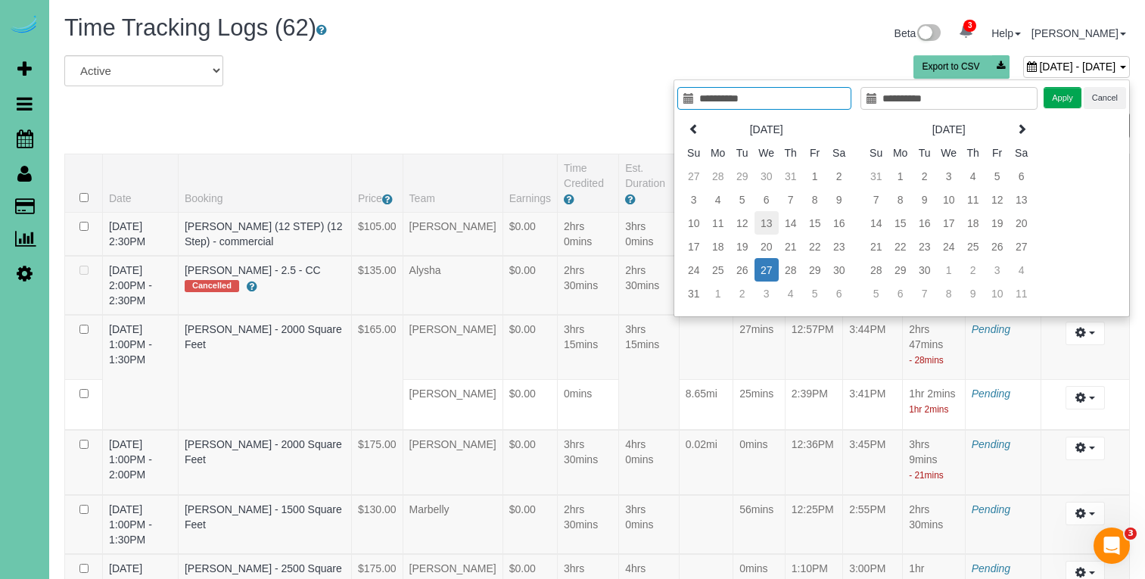
type input "**********"
click at [765, 223] on td "13" at bounding box center [767, 222] width 24 height 23
type input "**********"
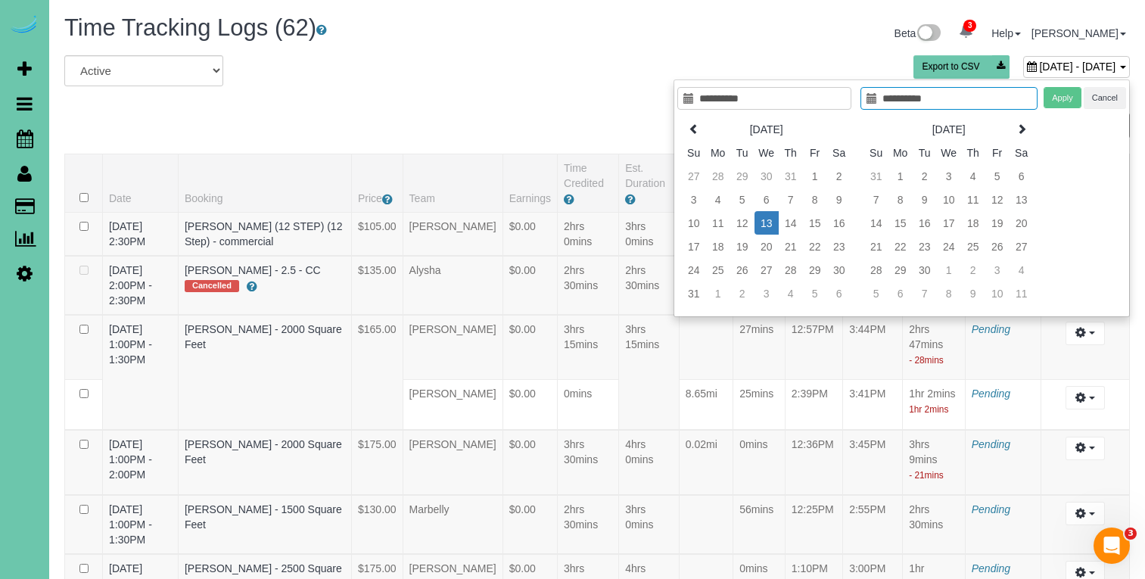
click at [765, 223] on td "13" at bounding box center [767, 222] width 24 height 23
type input "**********"
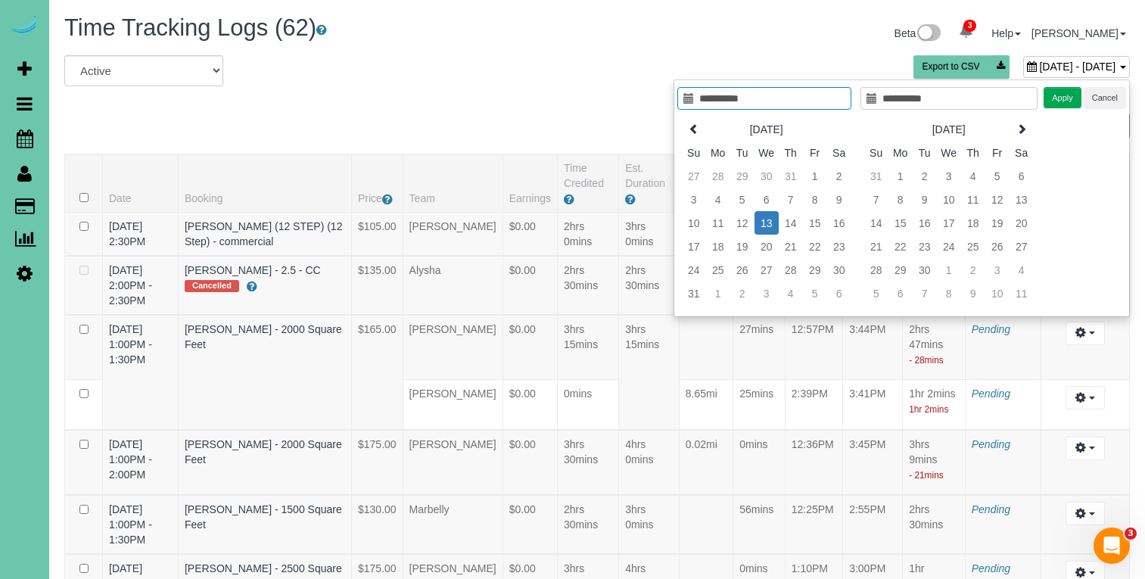
click at [1077, 94] on button "Apply" at bounding box center [1063, 98] width 38 height 22
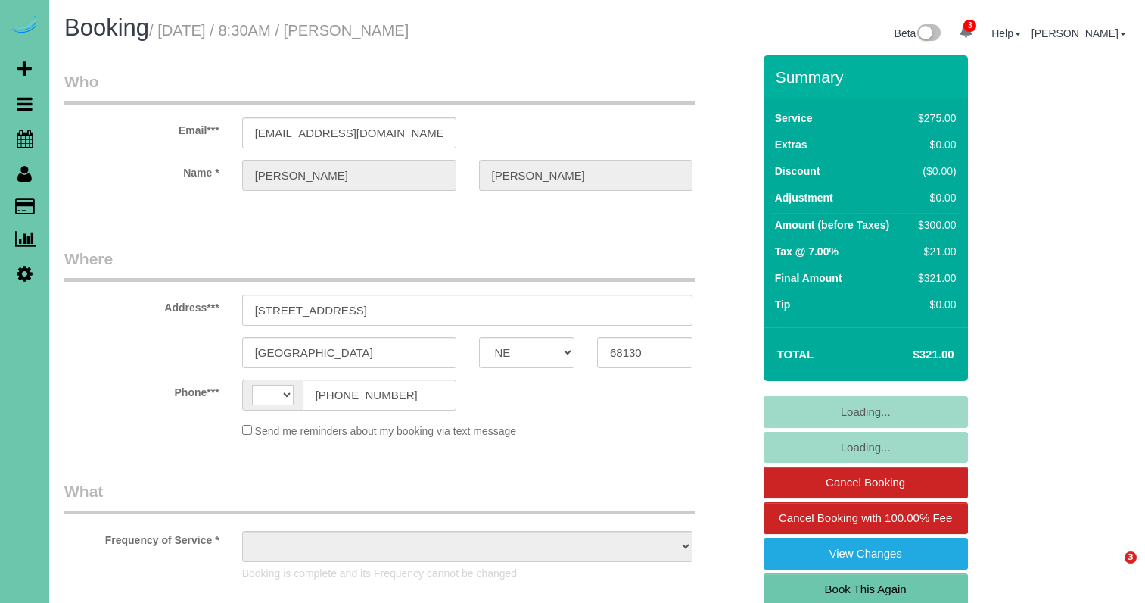
select select "NE"
select select "string:[GEOGRAPHIC_DATA]"
select select "object:657"
select select "string:fspay-d468333a-45b3-4edf-b6f7-f67a79cc8eaf"
select select "object:893"
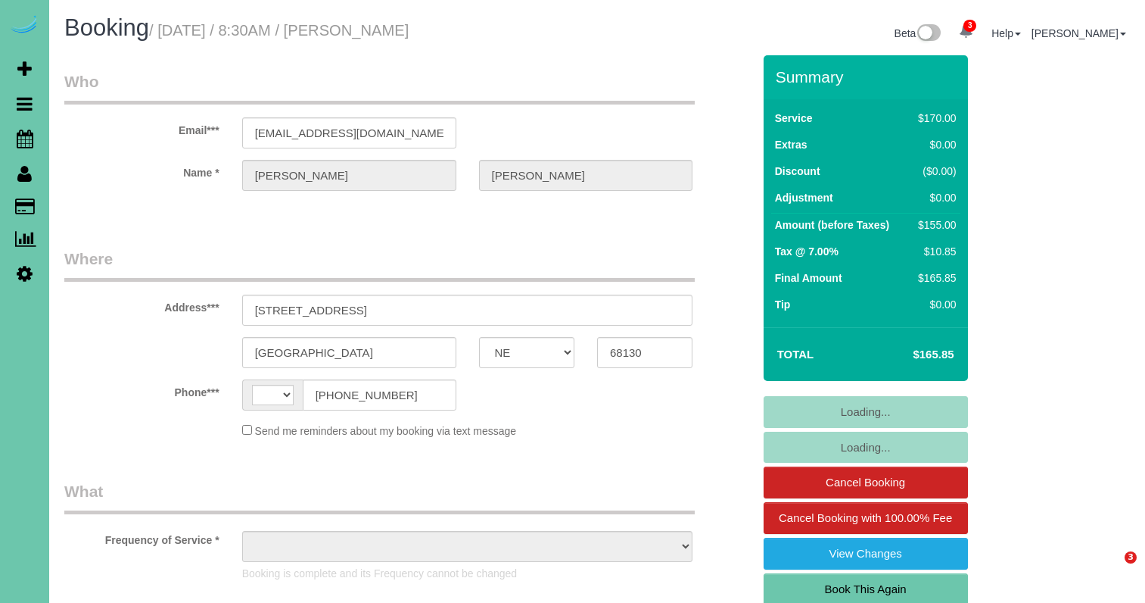
select select "NE"
select select "string:[GEOGRAPHIC_DATA]"
select select "object:653"
select select "string:fspay-d468333a-45b3-4edf-b6f7-f67a79cc8eaf"
select select "object:939"
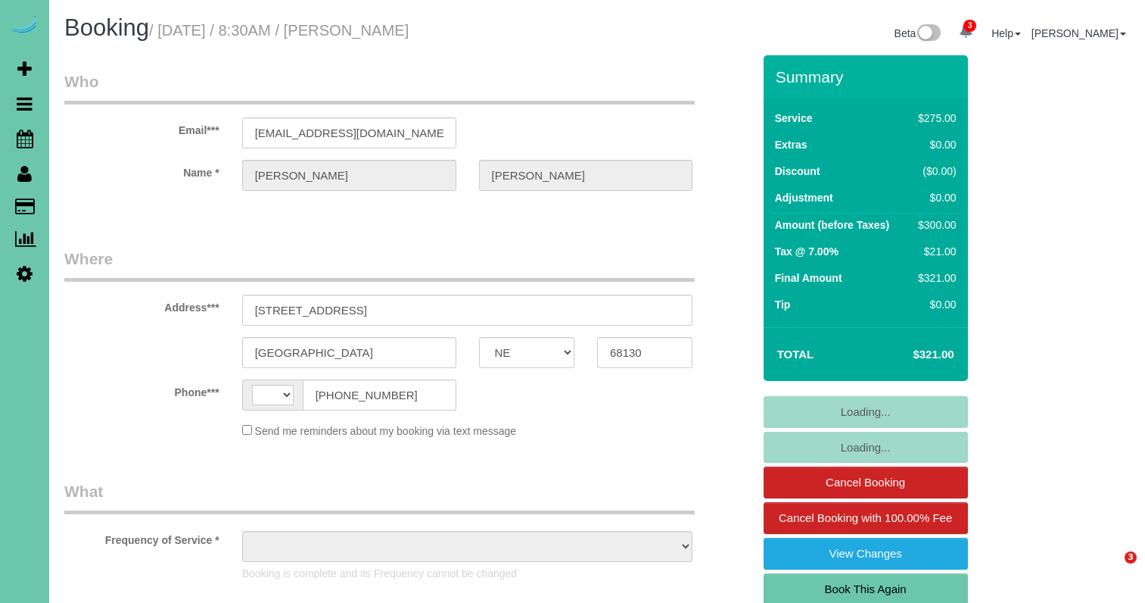
select select "NE"
select select "string:[GEOGRAPHIC_DATA]"
select select "object:657"
select select "string:fspay-d468333a-45b3-4edf-b6f7-f67a79cc8eaf"
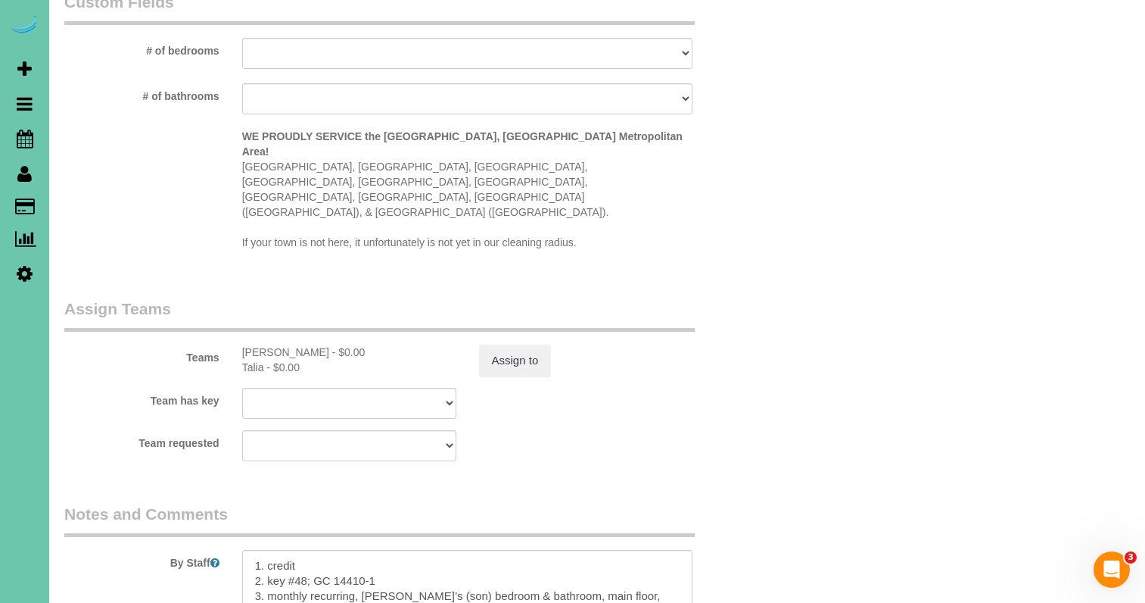
select select "object:950"
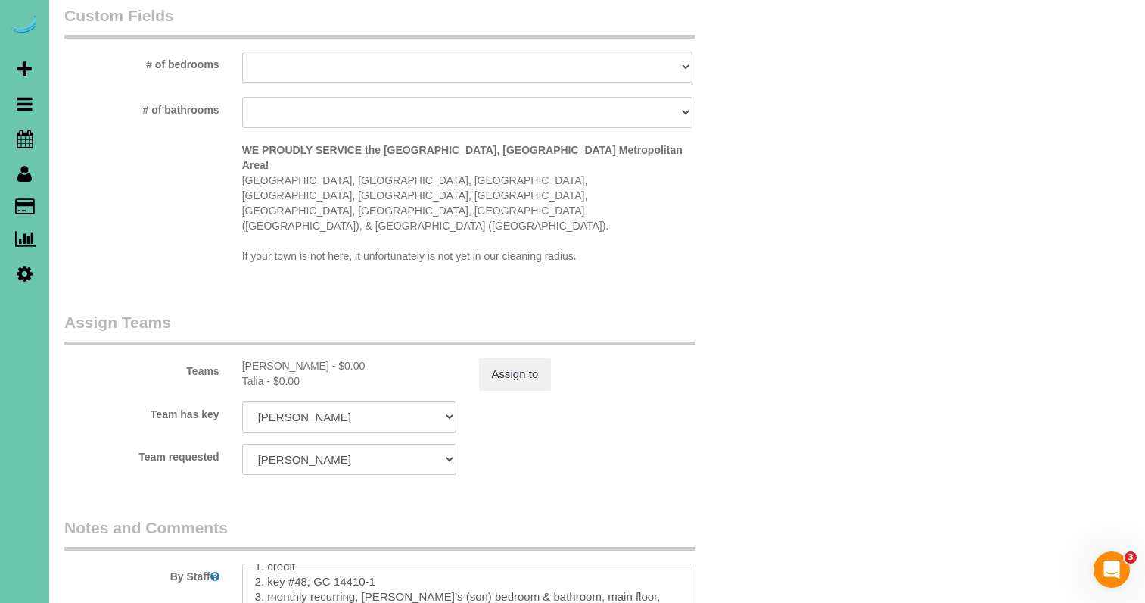
scroll to position [17, 0]
drag, startPoint x: 363, startPoint y: 543, endPoint x: 375, endPoint y: 566, distance: 25.4
click at [375, 566] on textarea at bounding box center [467, 594] width 451 height 62
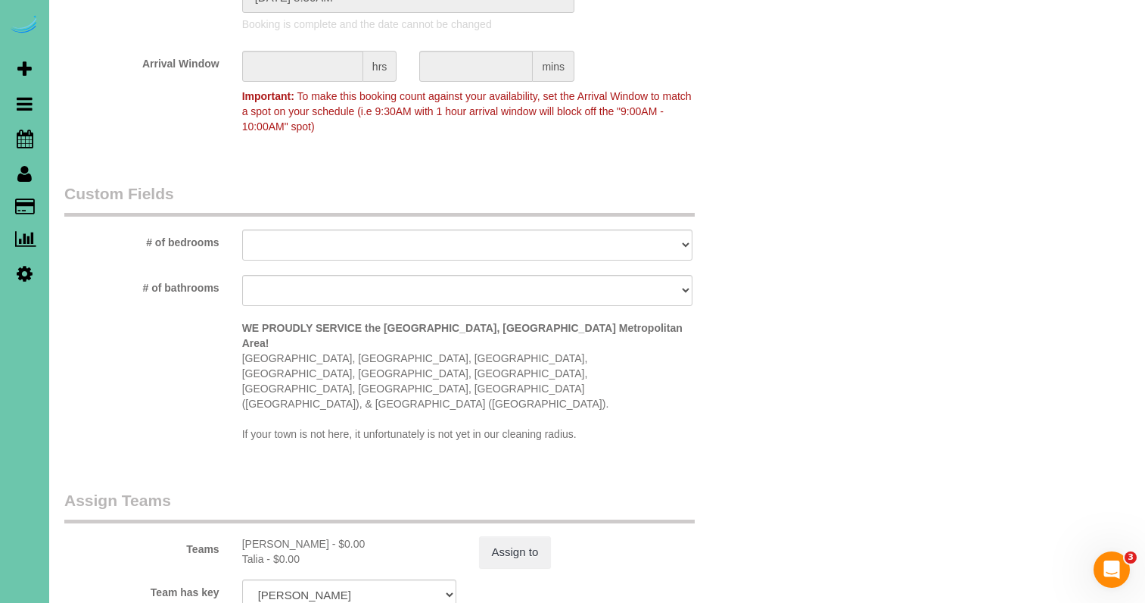
scroll to position [1300, 0]
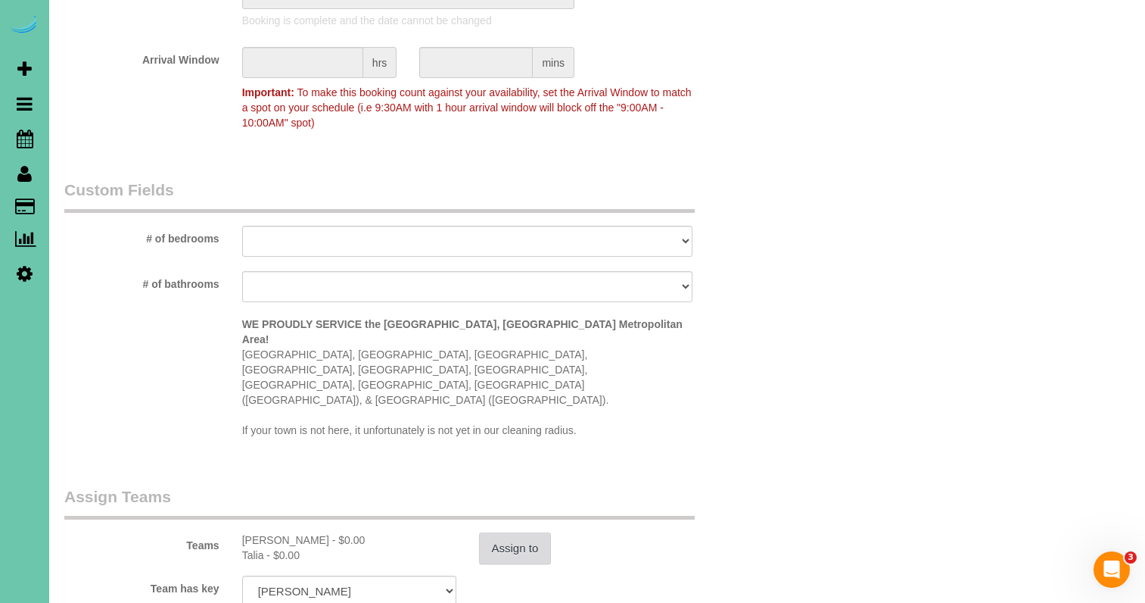
click at [502, 532] on button "Assign to" at bounding box center [515, 548] width 73 height 32
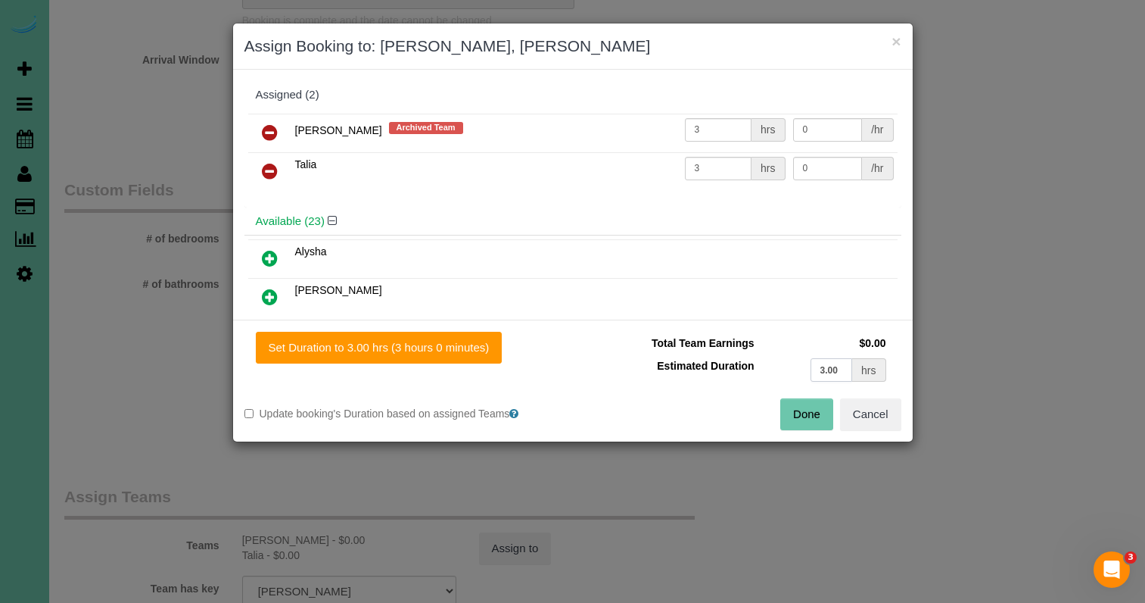
drag, startPoint x: 840, startPoint y: 374, endPoint x: 765, endPoint y: 368, distance: 75.9
click at [765, 368] on td "3.00 hrs" at bounding box center [824, 369] width 132 height 31
type input "2.75"
drag, startPoint x: 453, startPoint y: 350, endPoint x: 534, endPoint y: 360, distance: 82.3
click at [454, 350] on button "Set Duration to 2.75 hrs (2 hours 45 minutes)" at bounding box center [382, 348] width 253 height 32
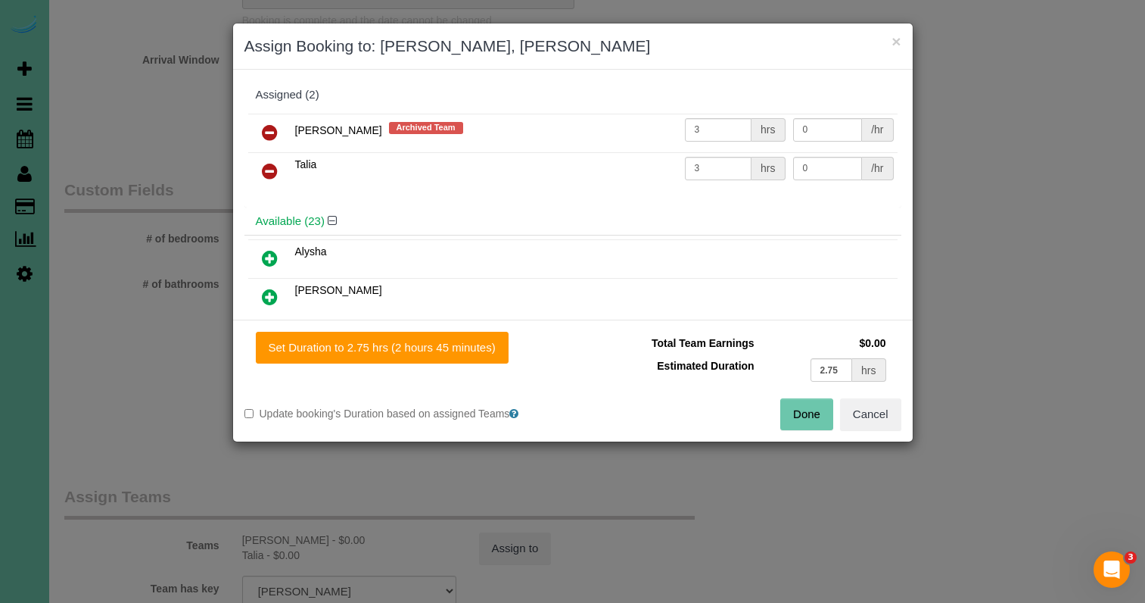
type input "2.75"
click at [807, 423] on button "Done" at bounding box center [806, 414] width 53 height 32
type input "02:45"
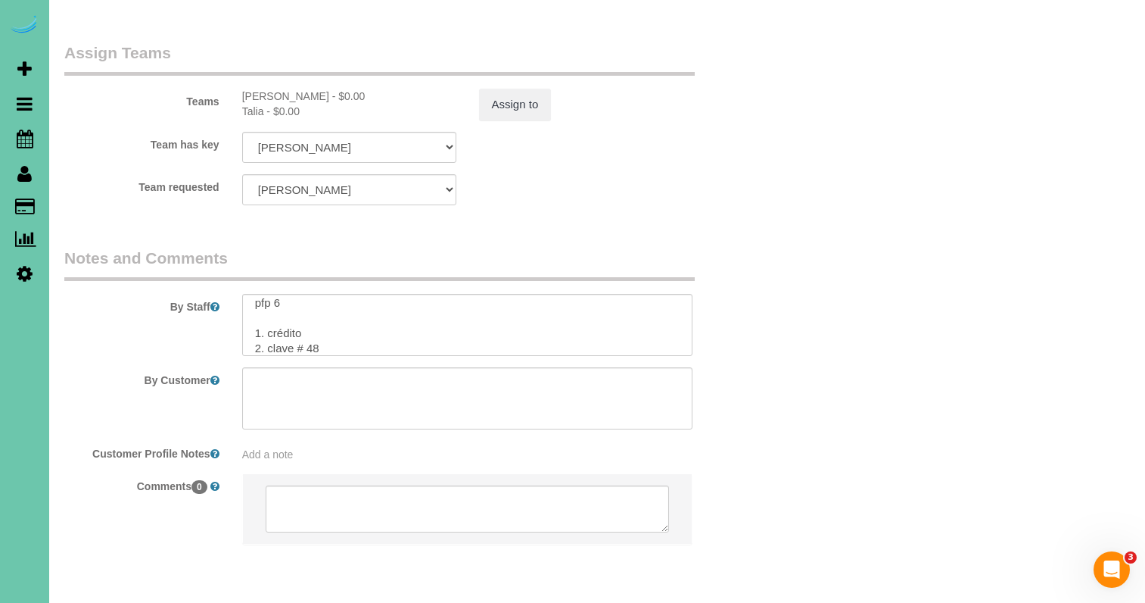
scroll to position [88, 0]
click at [329, 294] on textarea at bounding box center [467, 325] width 451 height 62
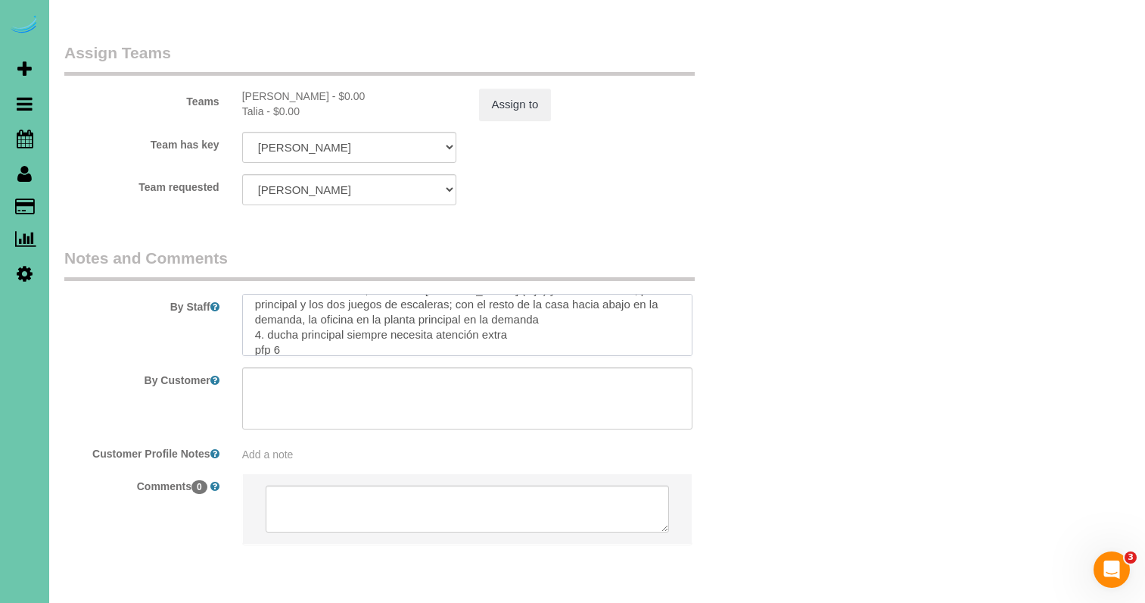
scroll to position [185, 0]
click at [301, 294] on textarea at bounding box center [467, 325] width 451 height 62
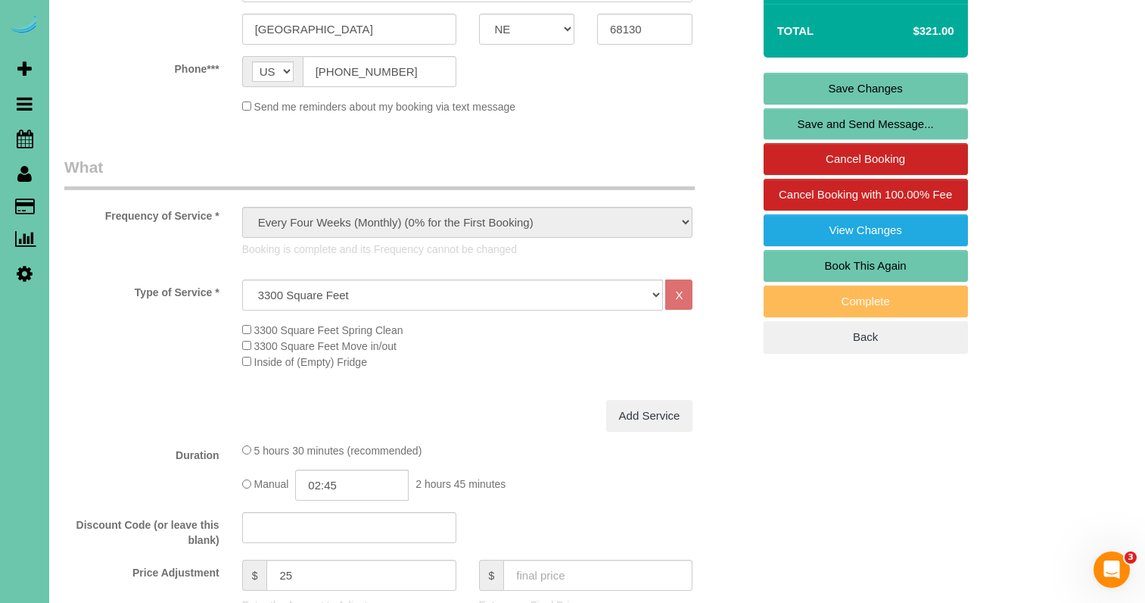
scroll to position [344, 0]
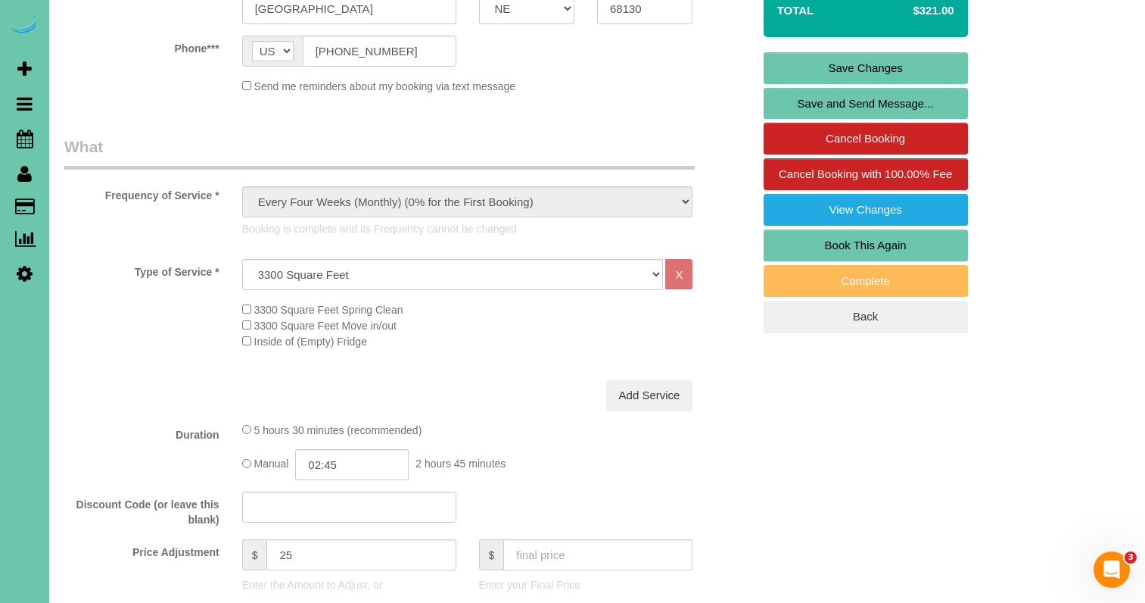
type textarea "1. credit 2. key #48; GC 14410-1 3. monthly recurring, [PERSON_NAME]’s (son) be…"
drag, startPoint x: 313, startPoint y: 552, endPoint x: 210, endPoint y: 542, distance: 102.7
click at [210, 542] on div "Price Adjustment $ 25 Enter the Amount to Adjust, or $ Enter your Final Price" at bounding box center [408, 569] width 711 height 61
type input "16.5"
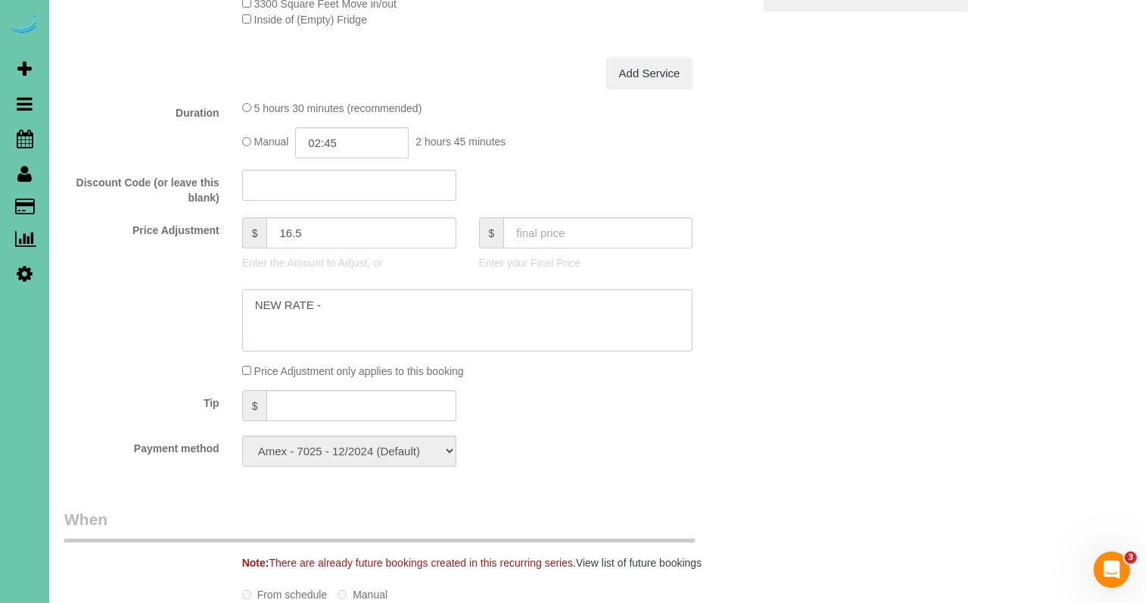
type textarea "NEW RATE -"
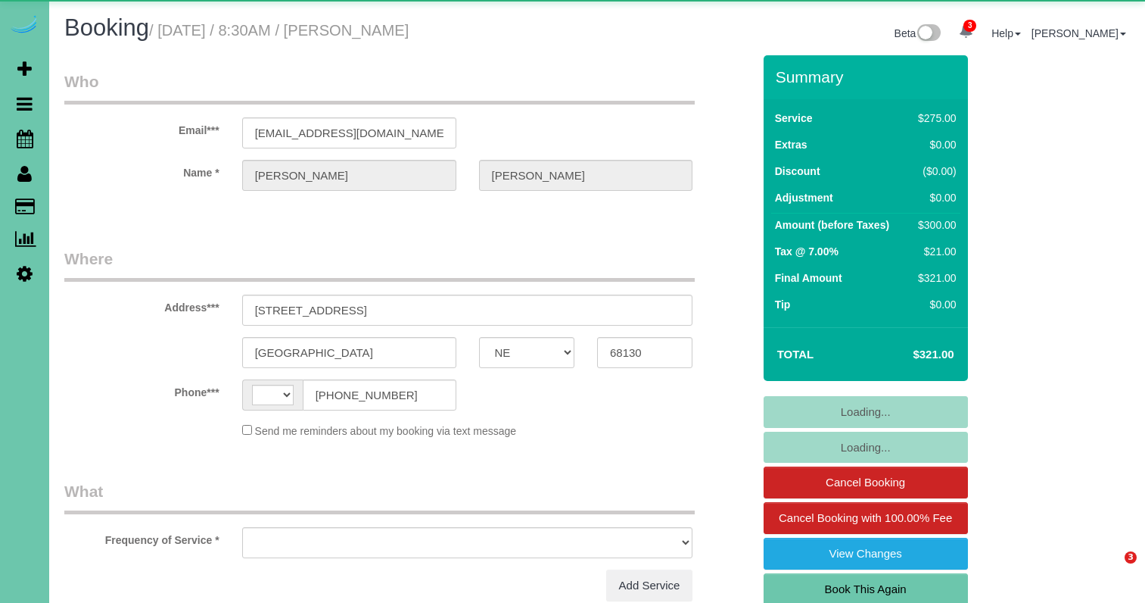
select select "NE"
select select "string:[GEOGRAPHIC_DATA]"
select select "object:652"
select select "string:fspay-d468333a-45b3-4edf-b6f7-f67a79cc8eaf"
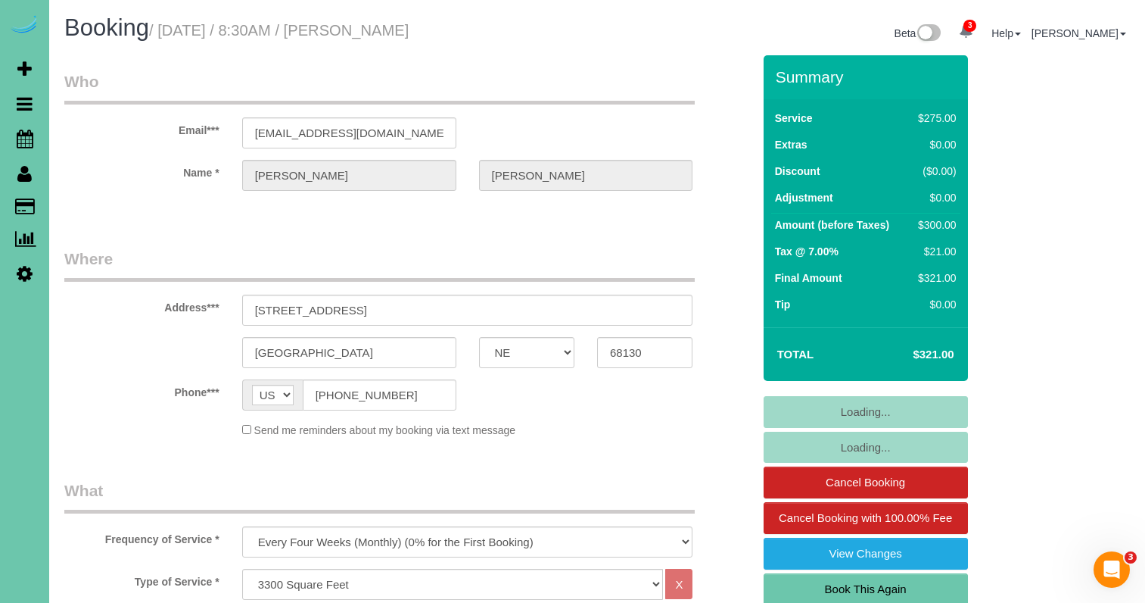
select select "object:935"
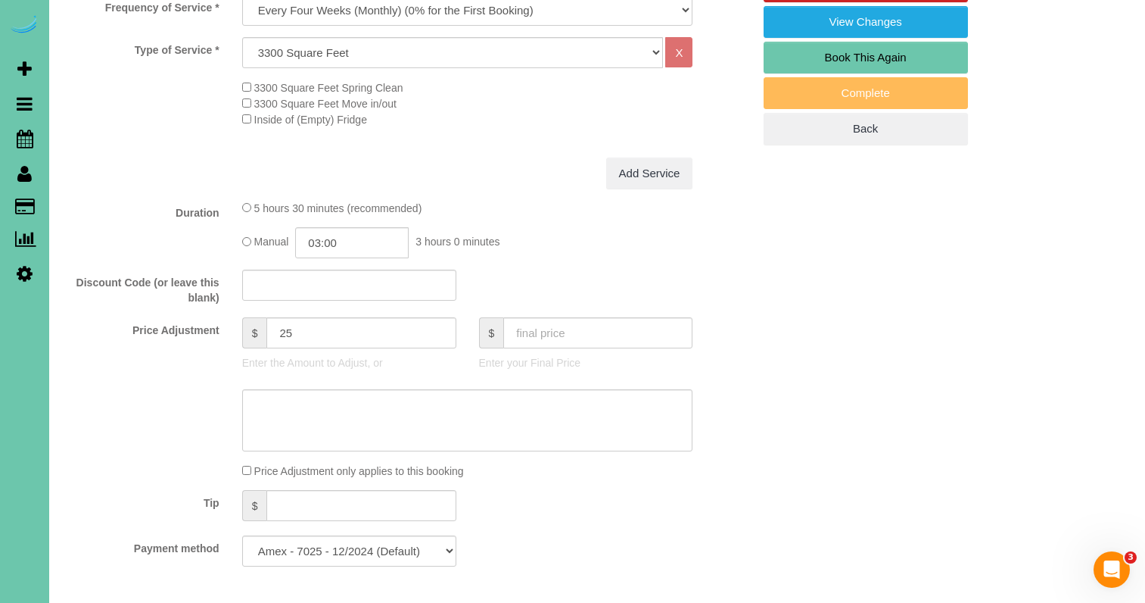
scroll to position [533, 0]
drag, startPoint x: 305, startPoint y: 329, endPoint x: 204, endPoint y: 320, distance: 101.8
click at [204, 320] on div "Price Adjustment $ 25 Enter the Amount to Adjust, or $ Enter your Final Price" at bounding box center [408, 346] width 711 height 61
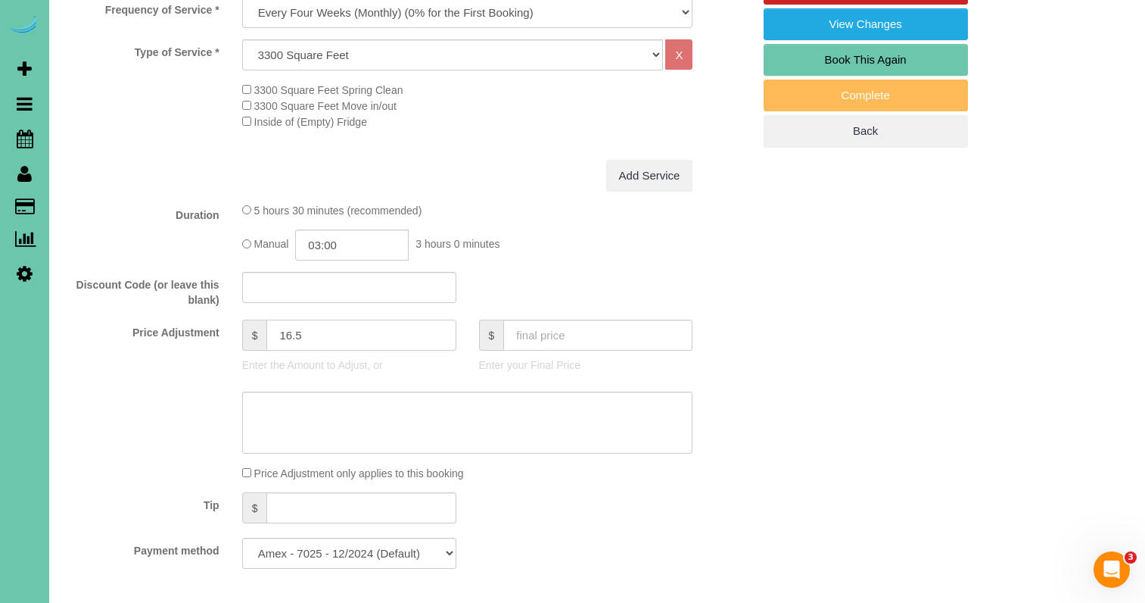
type input "16.5"
click at [354, 243] on input "03:00" at bounding box center [352, 244] width 114 height 31
drag, startPoint x: 343, startPoint y: 242, endPoint x: 322, endPoint y: 241, distance: 21.2
click at [322, 241] on input "03:00" at bounding box center [352, 244] width 114 height 31
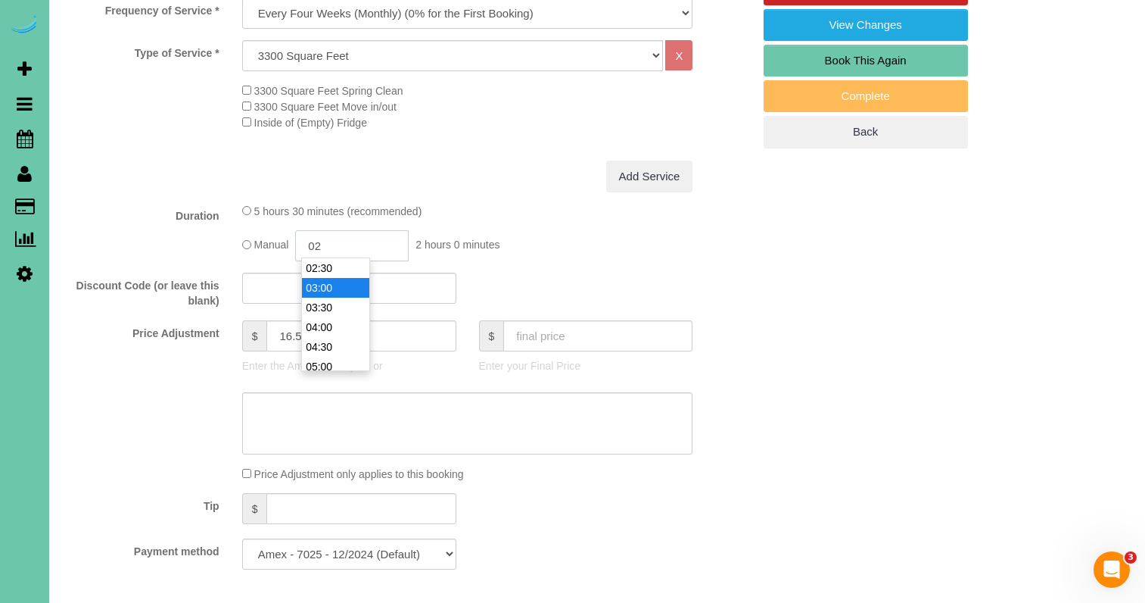
scroll to position [59, 0]
type input "02:45"
click at [141, 232] on div "Duration 5 hours 30 minutes (recommended) Manual 02:45 2 hours 45 minutes" at bounding box center [408, 232] width 711 height 58
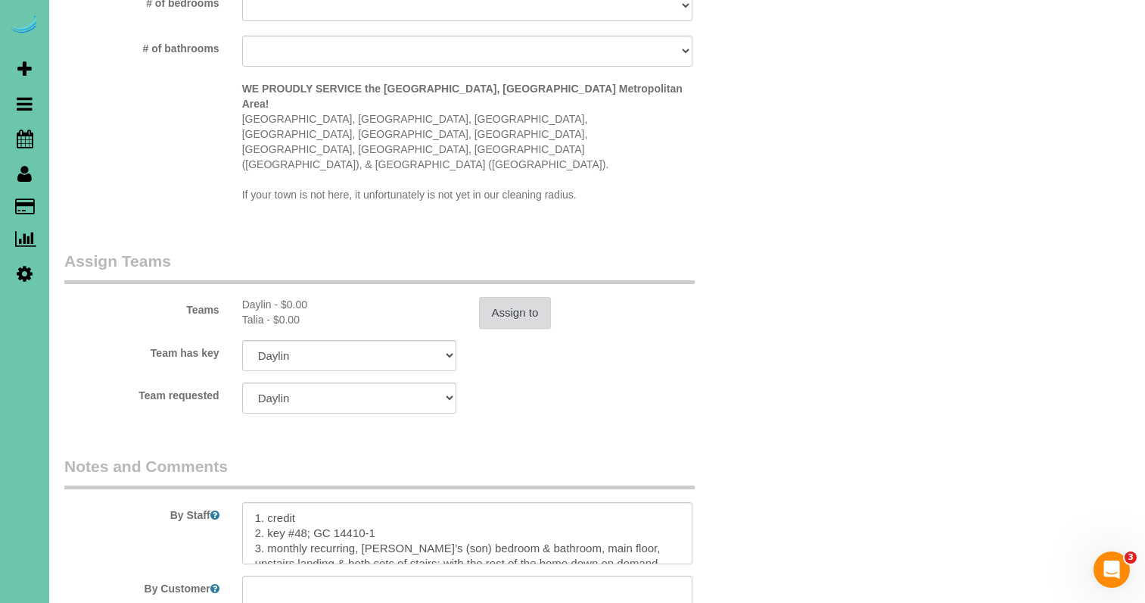
scroll to position [1485, 0]
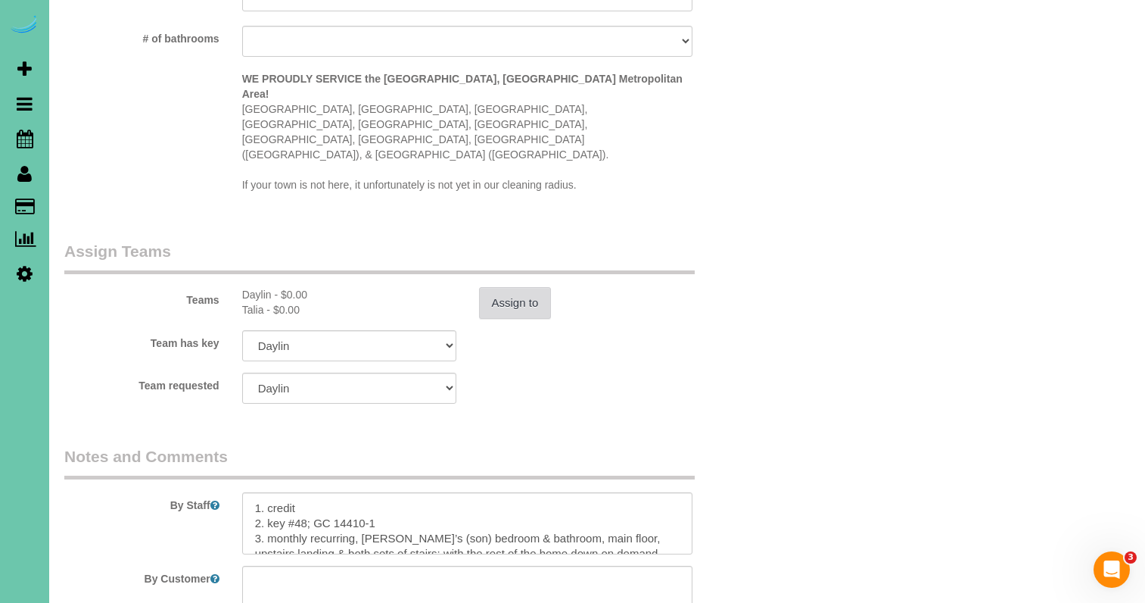
click at [519, 287] on button "Assign to" at bounding box center [515, 303] width 73 height 32
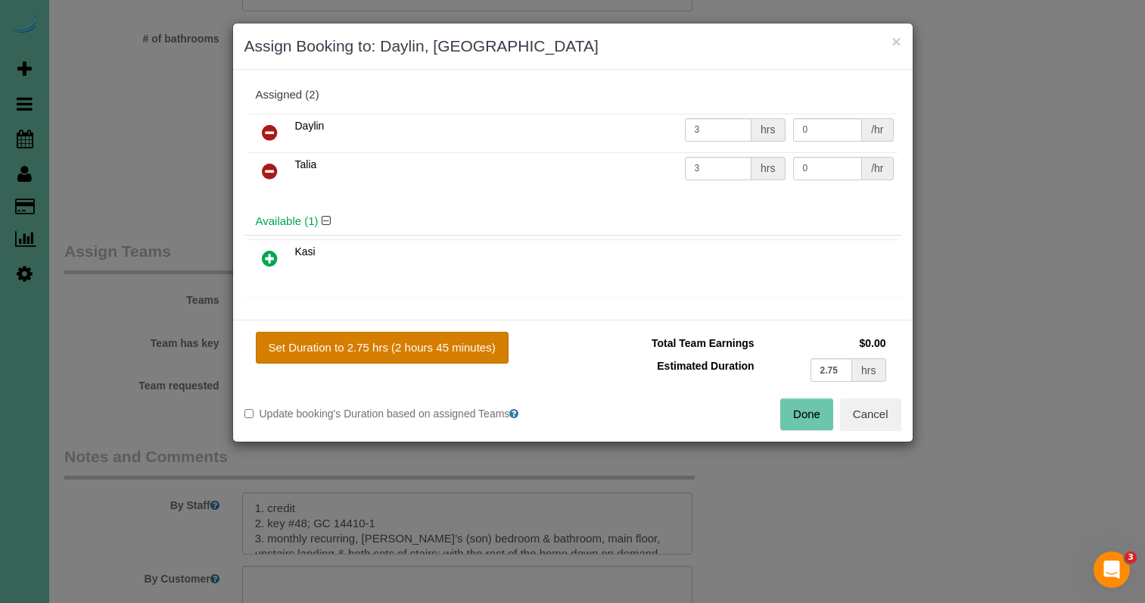
click at [447, 332] on button "Set Duration to 2.75 hrs (2 hours 45 minutes)" at bounding box center [382, 348] width 253 height 32
type input "2.75"
drag, startPoint x: 808, startPoint y: 422, endPoint x: 721, endPoint y: 411, distance: 88.5
click at [808, 422] on button "Done" at bounding box center [806, 414] width 53 height 32
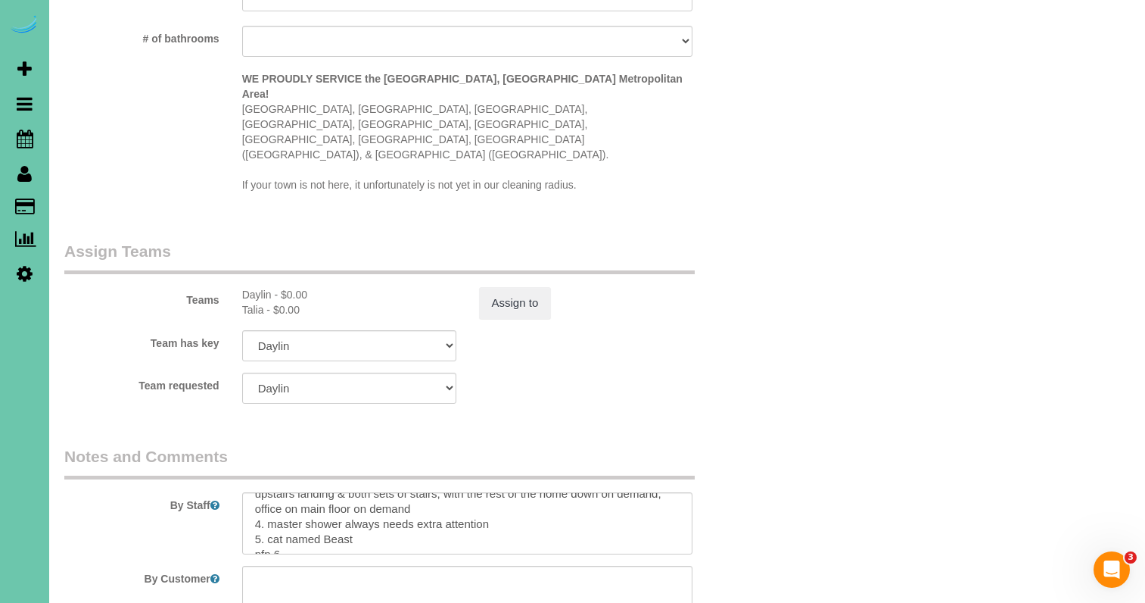
scroll to position [91, 0]
click at [291, 492] on textarea at bounding box center [467, 523] width 451 height 62
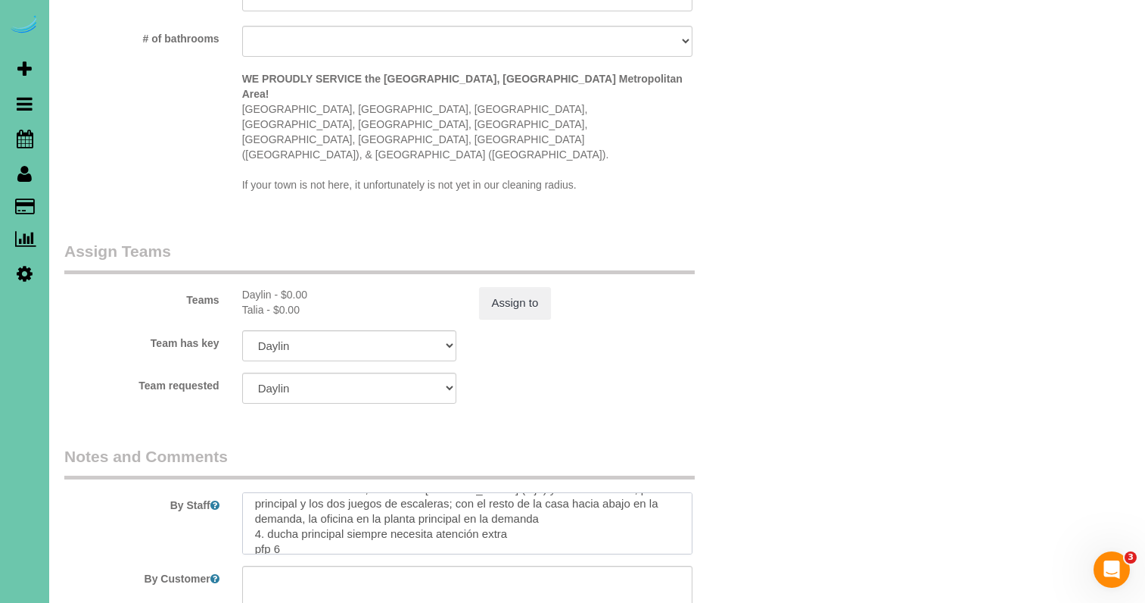
scroll to position [185, 0]
click at [294, 492] on textarea at bounding box center [467, 523] width 451 height 62
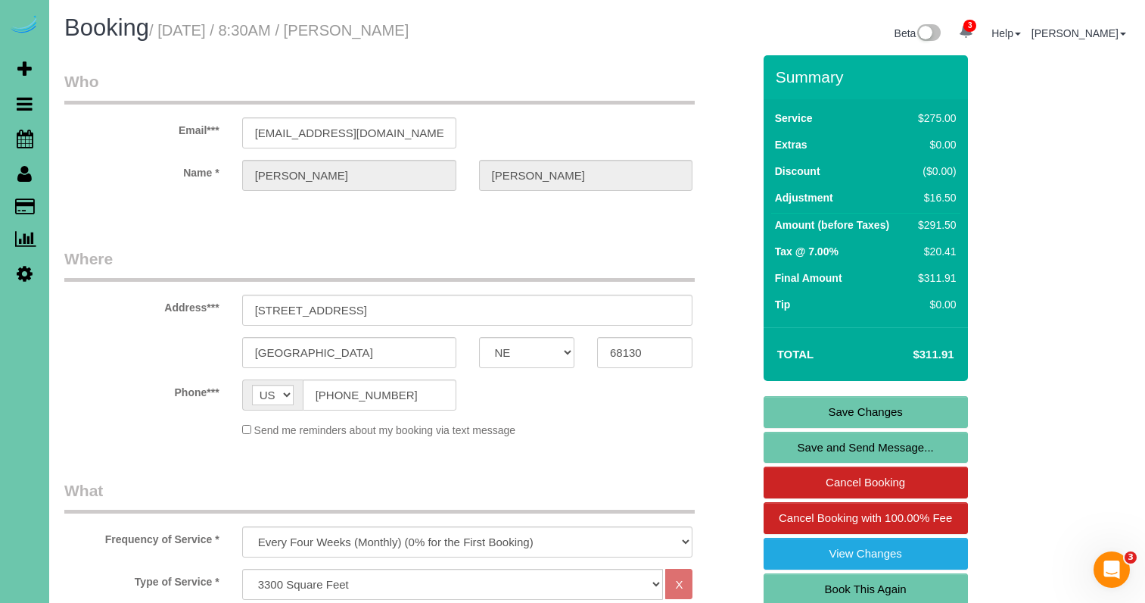
scroll to position [0, 0]
type textarea "1. credit 2. key #48; GC 14410-1 3. monthly recurring, Rocco’s (son) bedroom & …"
click at [834, 410] on link "Save Changes" at bounding box center [866, 412] width 204 height 32
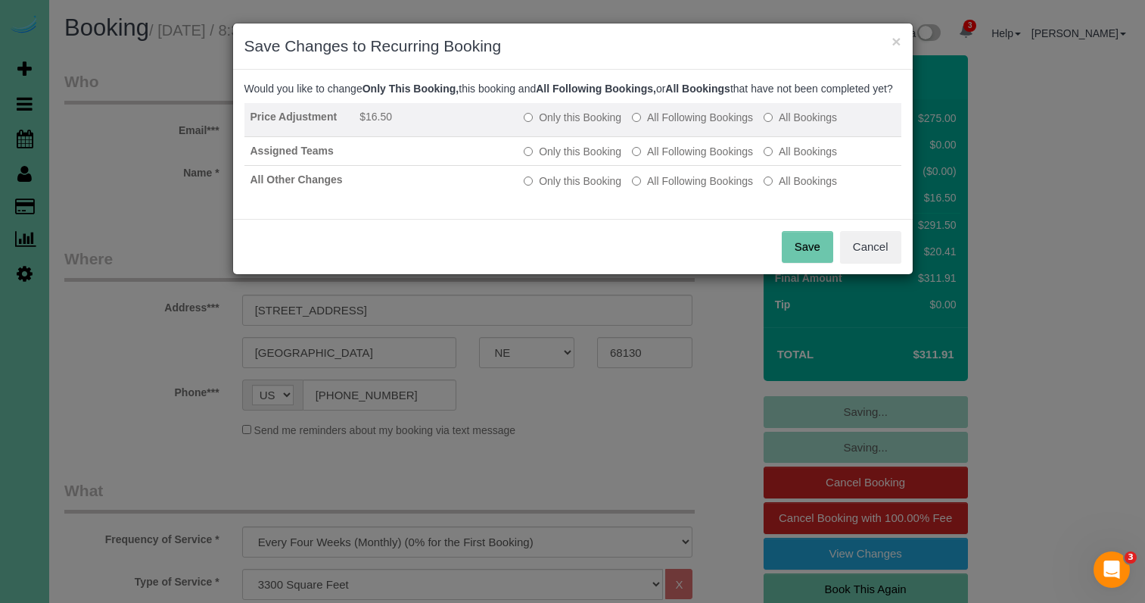
click at [691, 125] on label "All Following Bookings" at bounding box center [692, 117] width 121 height 15
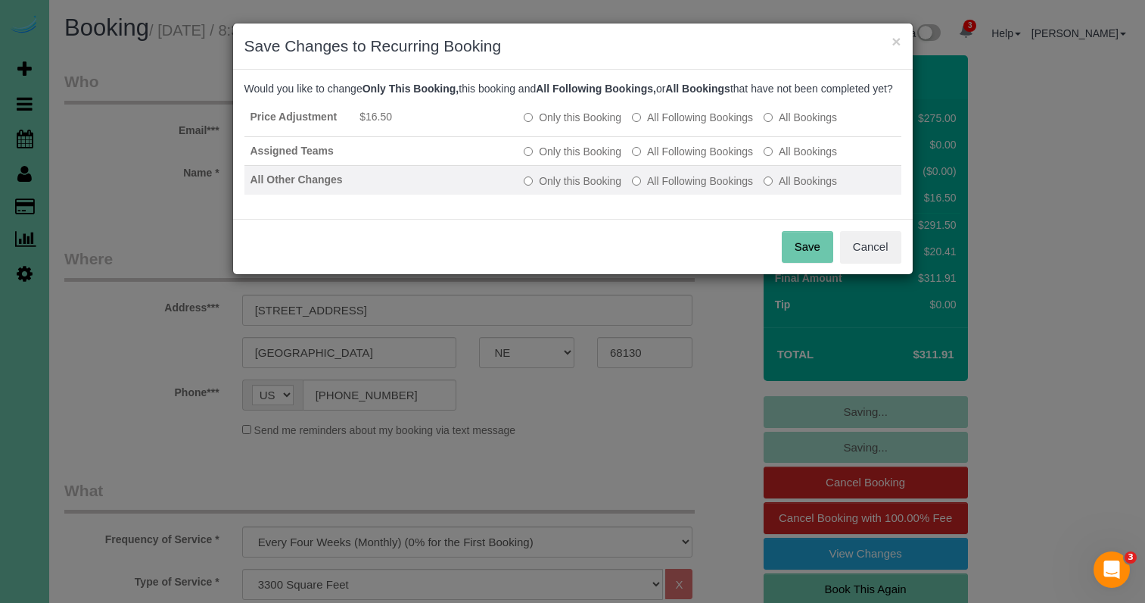
drag, startPoint x: 690, startPoint y: 169, endPoint x: 698, endPoint y: 189, distance: 22.1
click at [690, 159] on label "All Following Bookings" at bounding box center [692, 151] width 121 height 15
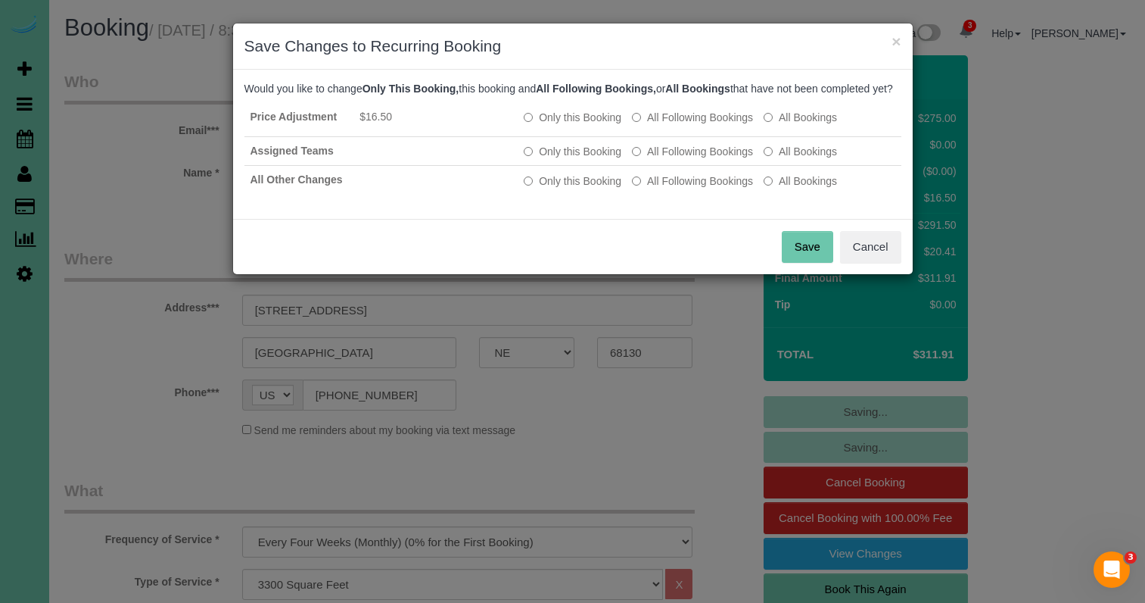
drag, startPoint x: 699, startPoint y: 193, endPoint x: 732, endPoint y: 223, distance: 43.9
click at [700, 188] on label "All Following Bookings" at bounding box center [692, 180] width 121 height 15
click at [808, 255] on button "Save" at bounding box center [807, 247] width 51 height 32
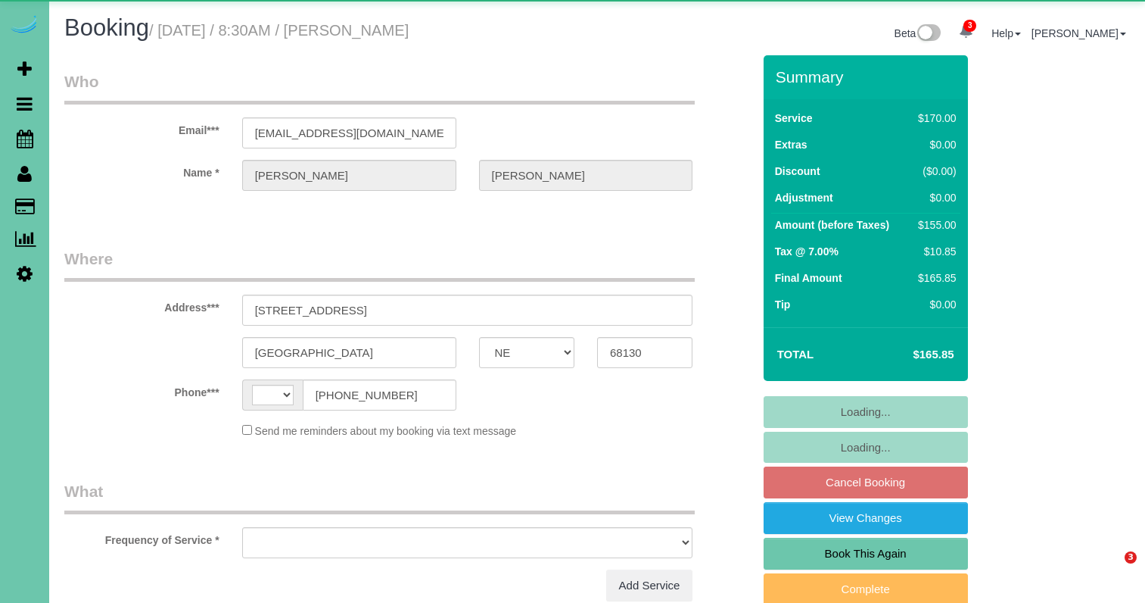
select select "NE"
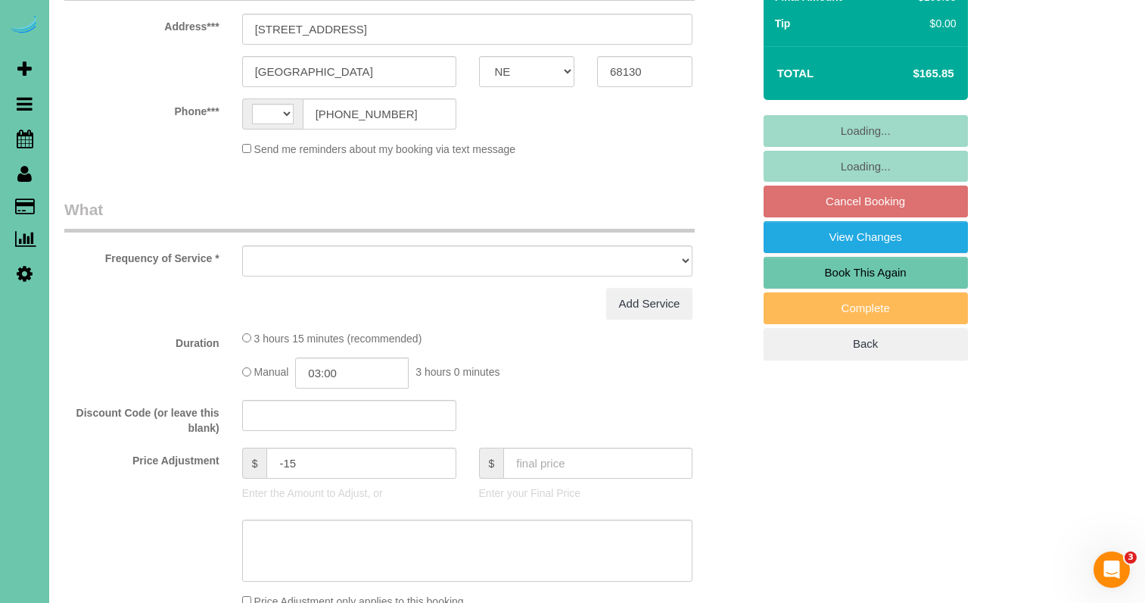
select select "string:[GEOGRAPHIC_DATA]"
select select "object:698"
select select "string:fspay-d468333a-45b3-4edf-b6f7-f67a79cc8eaf"
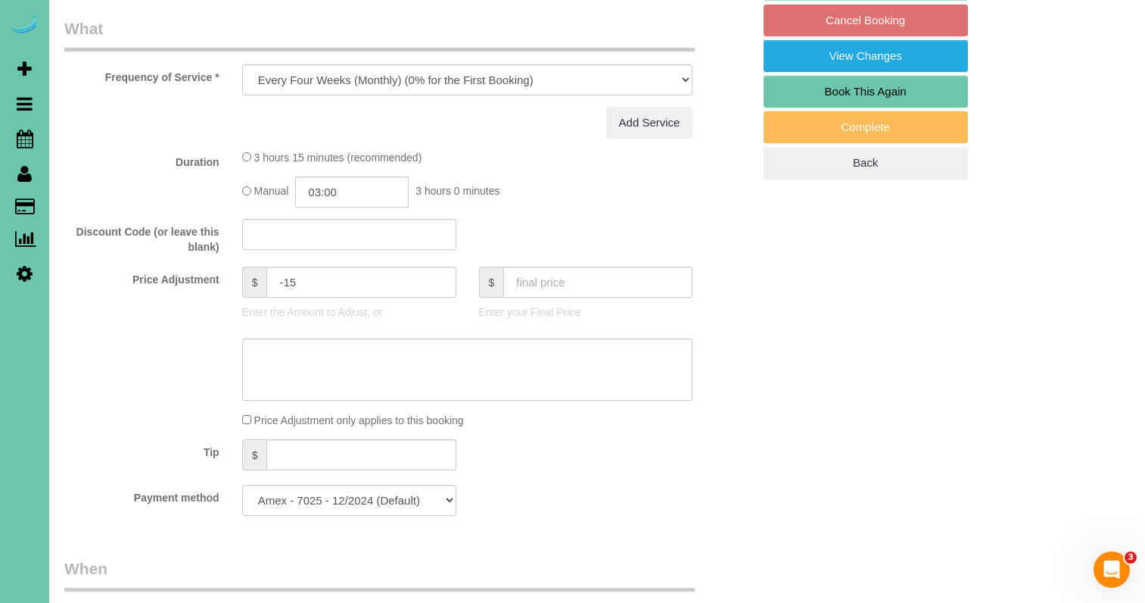
select select "object:702"
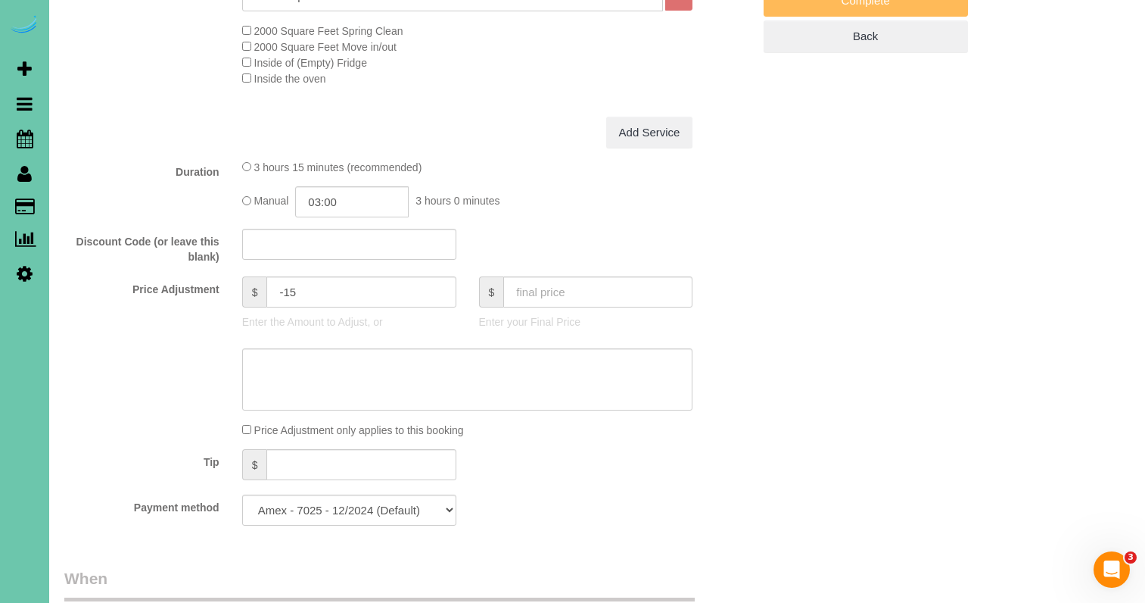
scroll to position [597, 0]
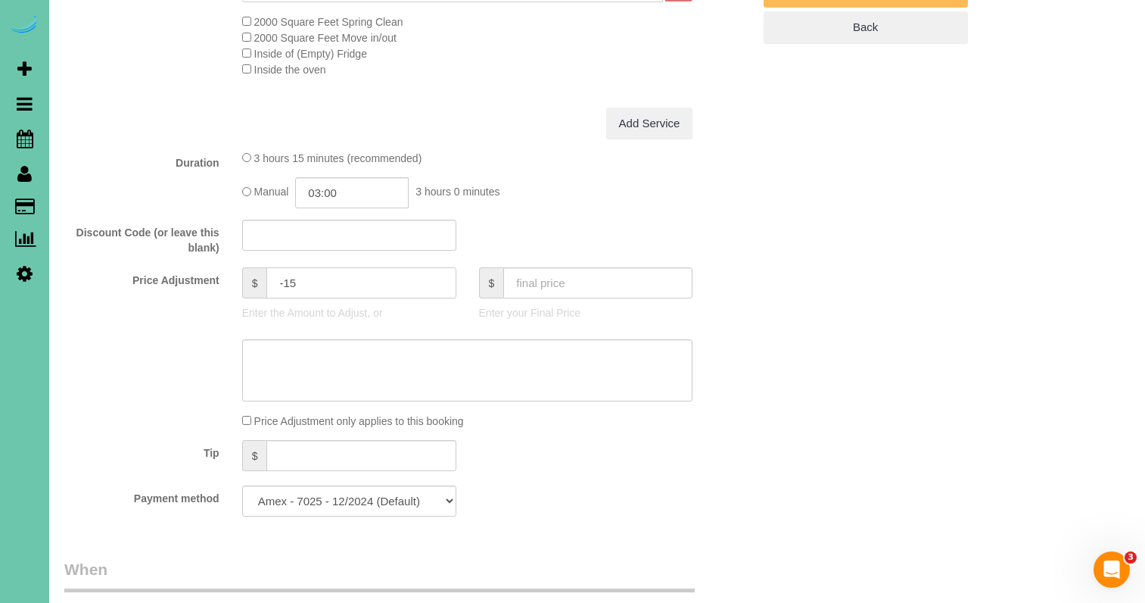
click at [301, 278] on input "-15" at bounding box center [360, 282] width 189 height 31
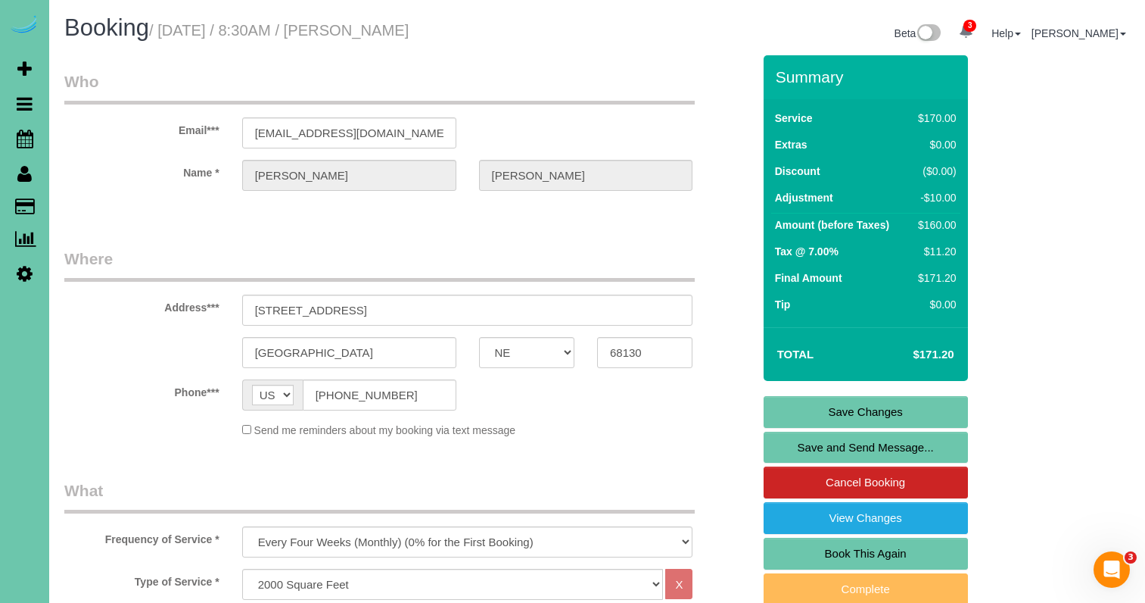
scroll to position [0, 0]
type input "-10"
click at [800, 409] on link "Save Changes" at bounding box center [866, 412] width 204 height 32
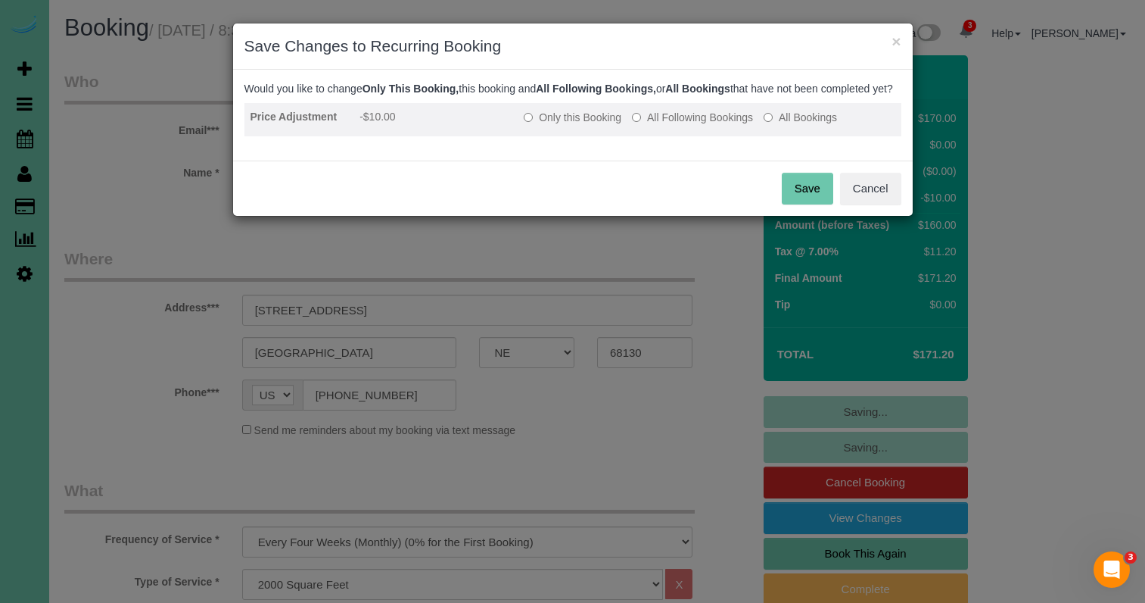
click at [687, 125] on label "All Following Bookings" at bounding box center [692, 117] width 121 height 15
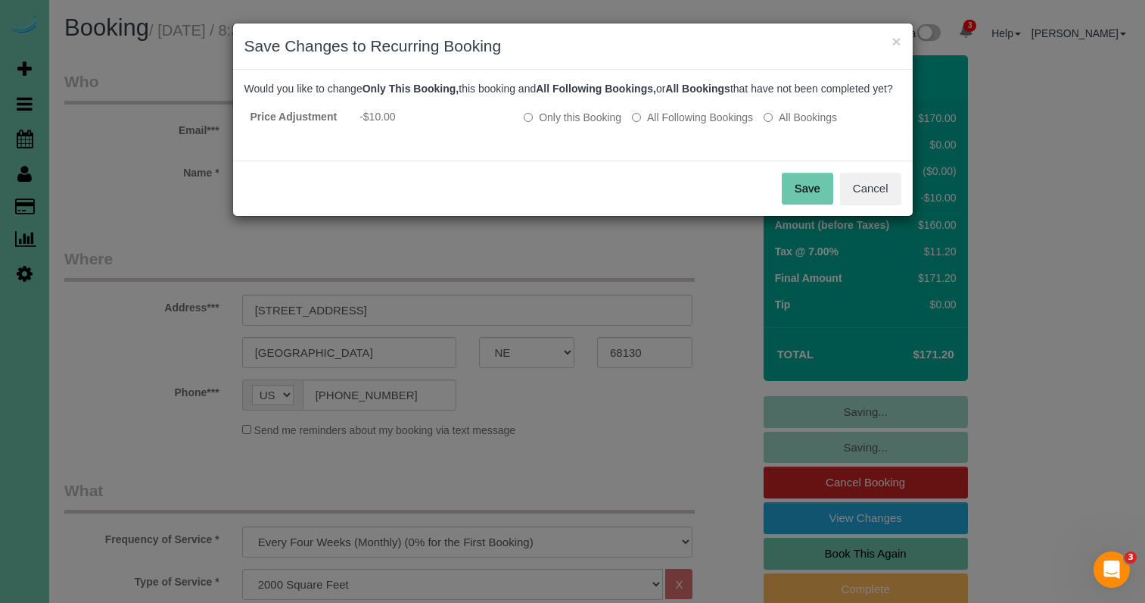
click at [796, 198] on button "Save" at bounding box center [807, 189] width 51 height 32
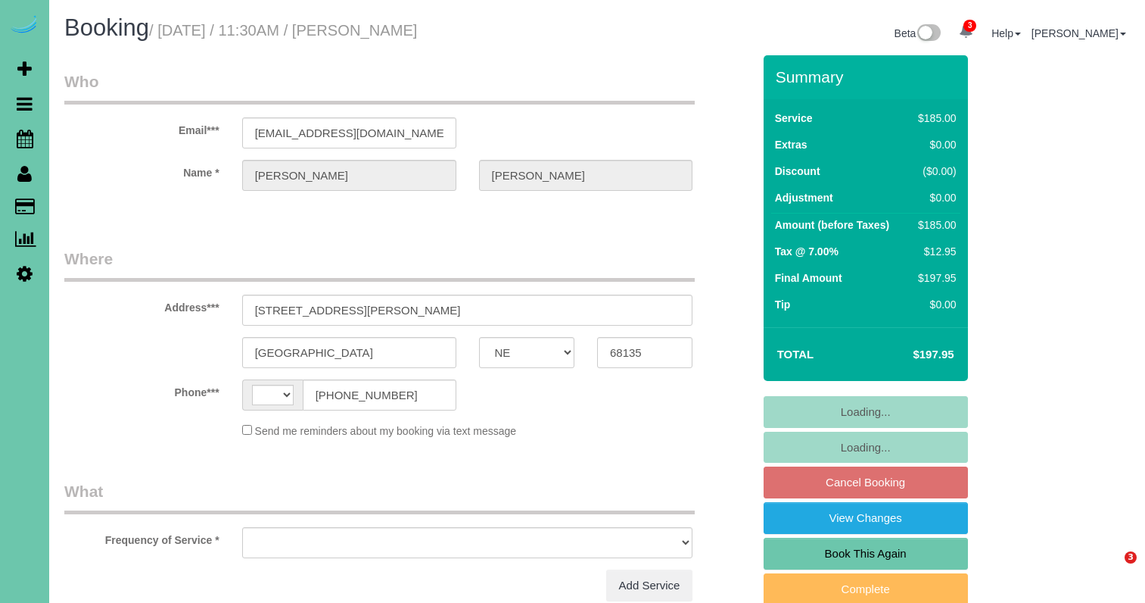
select select "NE"
select select "object:383"
select select "string:[GEOGRAPHIC_DATA]"
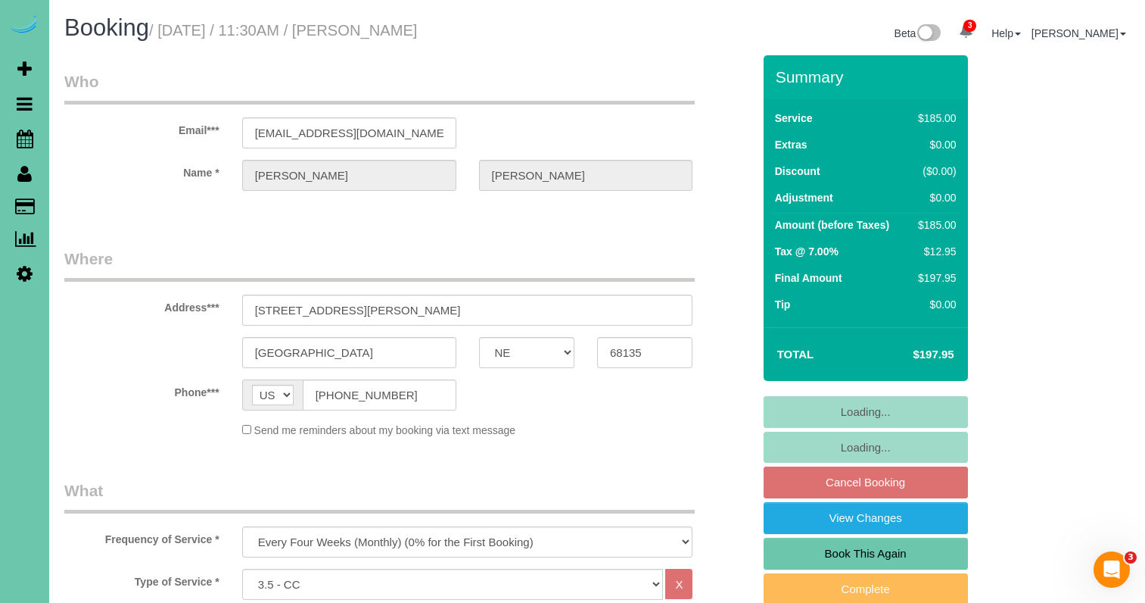
select select "object:653"
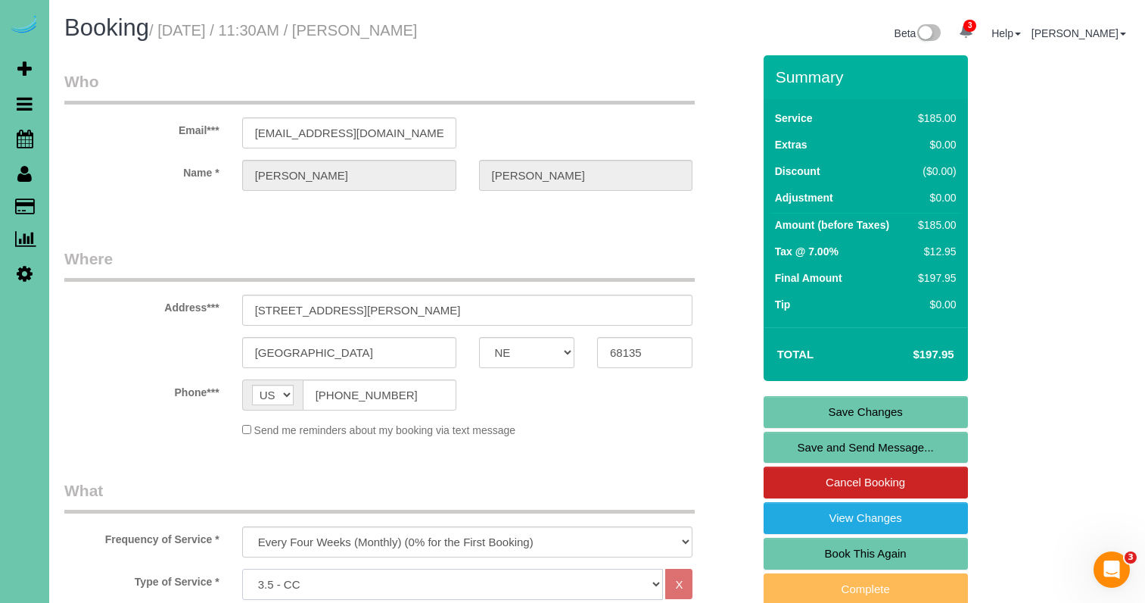
select select "160"
click at [766, 400] on link "Save Changes" at bounding box center [866, 412] width 204 height 32
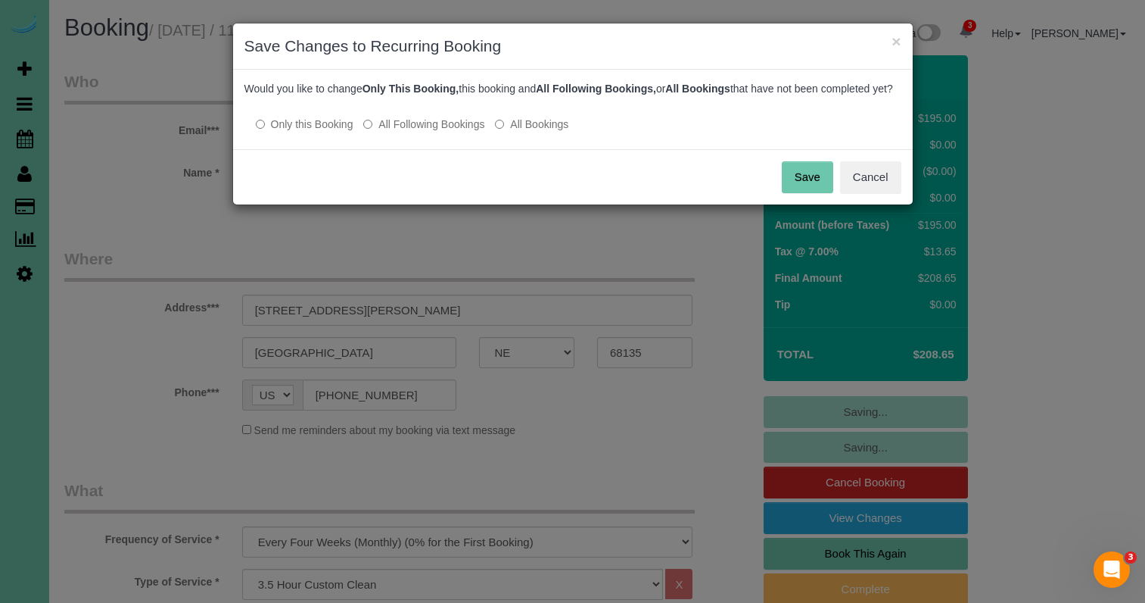
drag, startPoint x: 447, startPoint y: 130, endPoint x: 496, endPoint y: 145, distance: 51.3
click at [447, 131] on p "Only this Booking All Following Bookings All Bookings" at bounding box center [572, 124] width 657 height 16
drag, startPoint x: 456, startPoint y: 138, endPoint x: 487, endPoint y: 142, distance: 31.4
click at [457, 132] on label "All Following Bookings" at bounding box center [423, 124] width 121 height 15
click at [798, 193] on button "Save" at bounding box center [807, 177] width 51 height 32
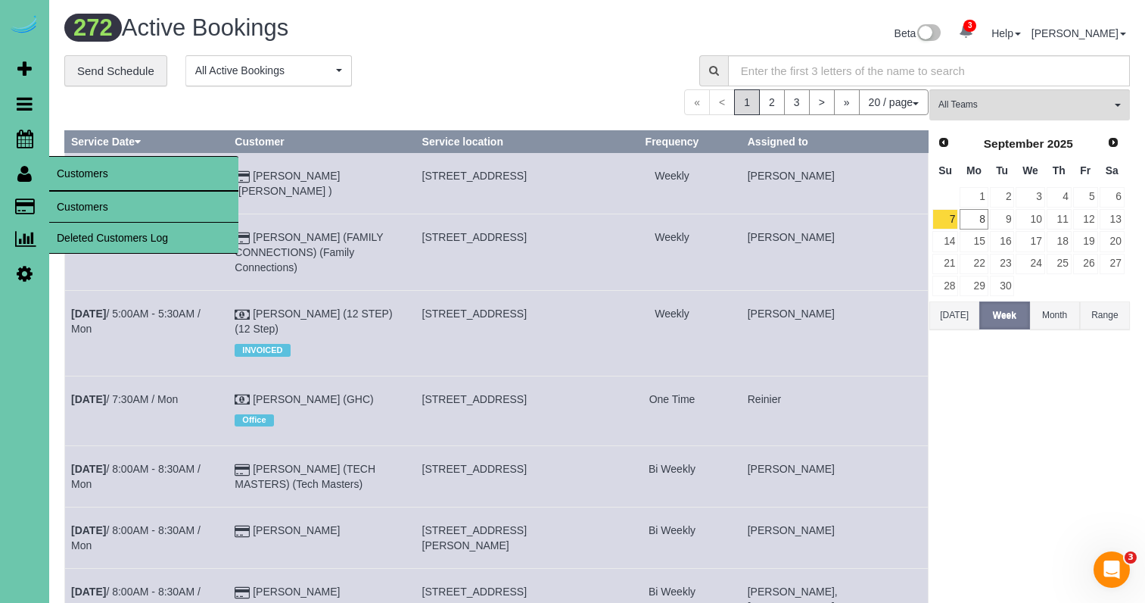
click at [85, 205] on link "Customers" at bounding box center [143, 207] width 189 height 30
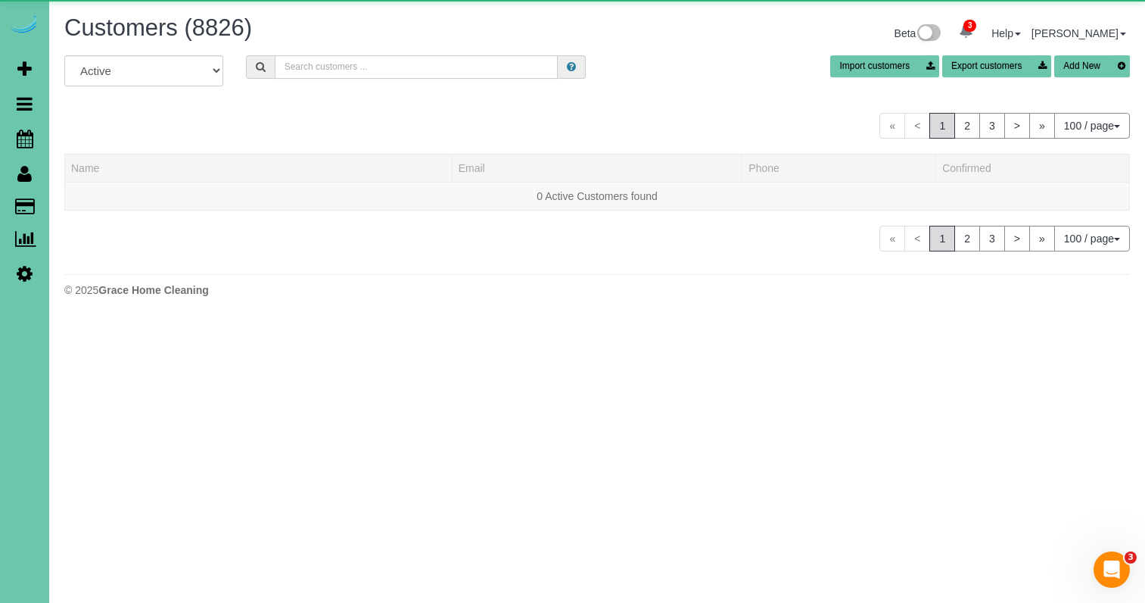
click at [397, 67] on input "text" at bounding box center [416, 66] width 283 height 23
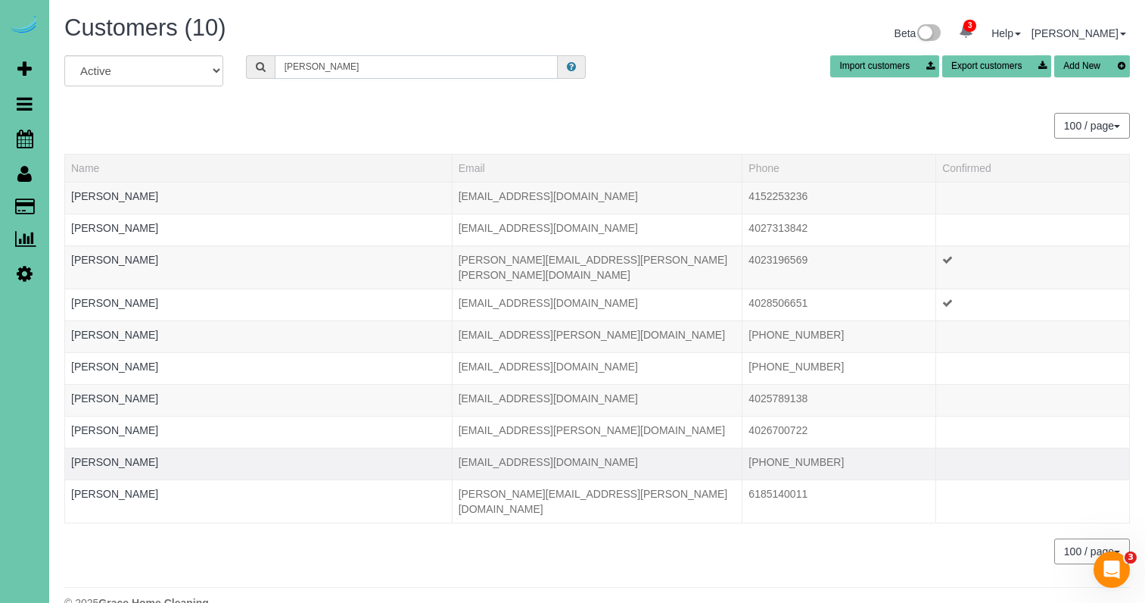
type input "[PERSON_NAME]"
click at [114, 456] on td "[PERSON_NAME]" at bounding box center [259, 463] width 388 height 32
click at [111, 456] on link "Lisa Cornet" at bounding box center [114, 462] width 87 height 12
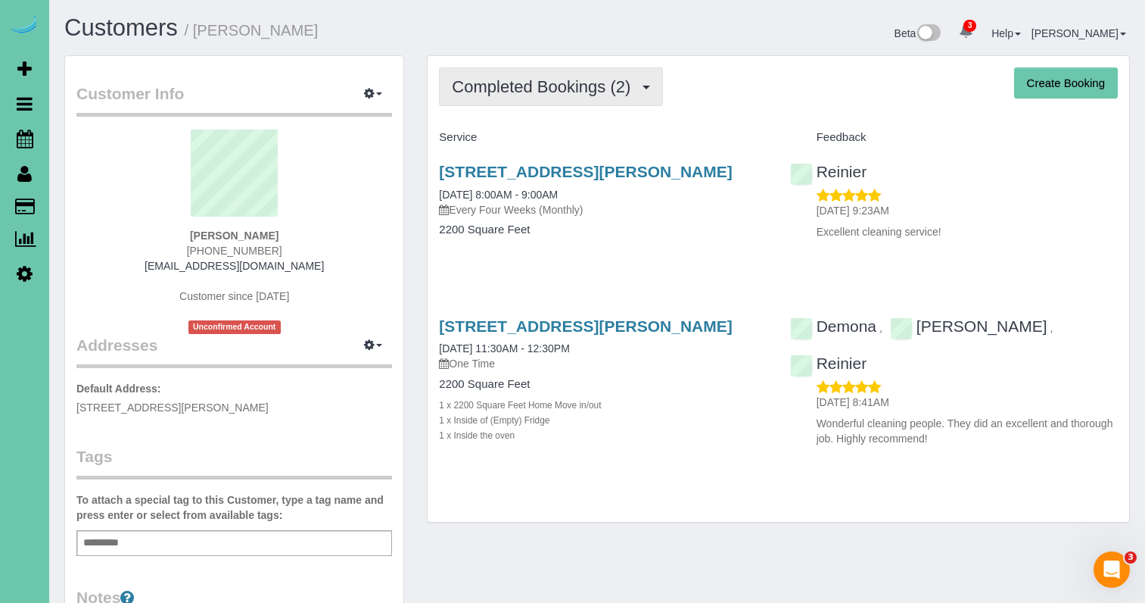
click at [577, 83] on span "Completed Bookings (2)" at bounding box center [545, 86] width 186 height 19
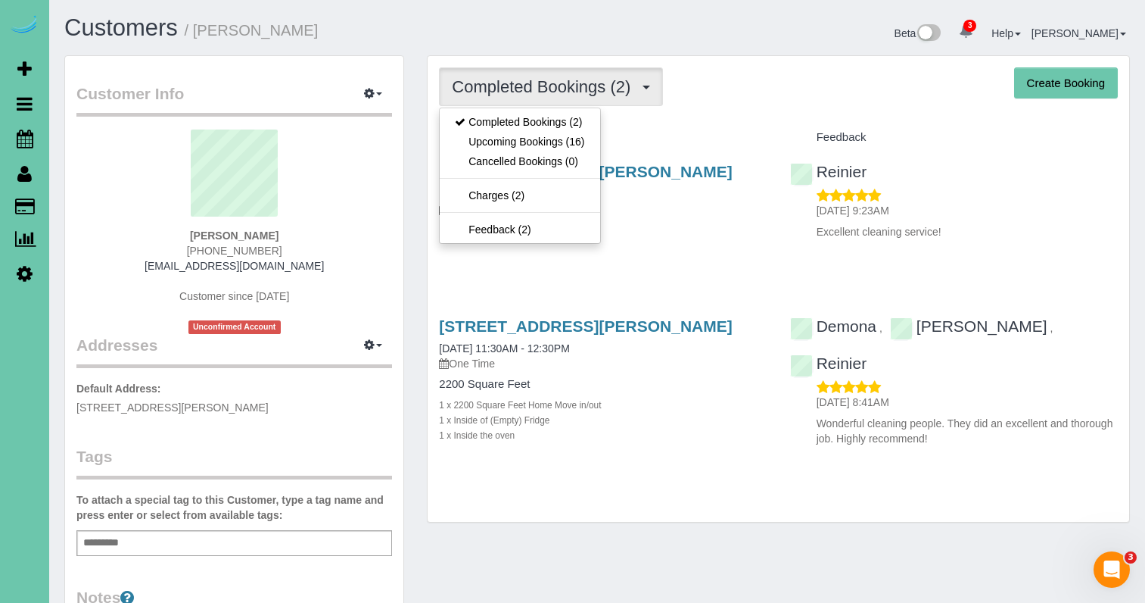
drag, startPoint x: 557, startPoint y: 147, endPoint x: 550, endPoint y: 140, distance: 9.6
click at [557, 147] on link "Upcoming Bookings (16)" at bounding box center [520, 142] width 160 height 20
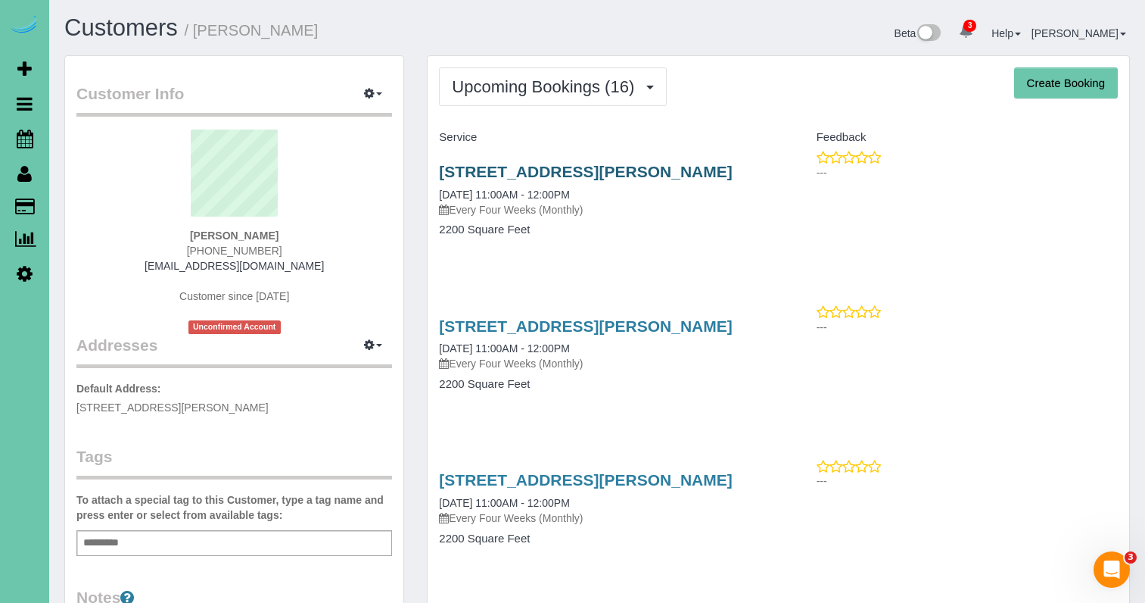
click at [525, 166] on link "18926 Pierce Plz, Omaha, NE 68130" at bounding box center [585, 171] width 293 height 17
click at [26, 274] on icon at bounding box center [25, 273] width 16 height 18
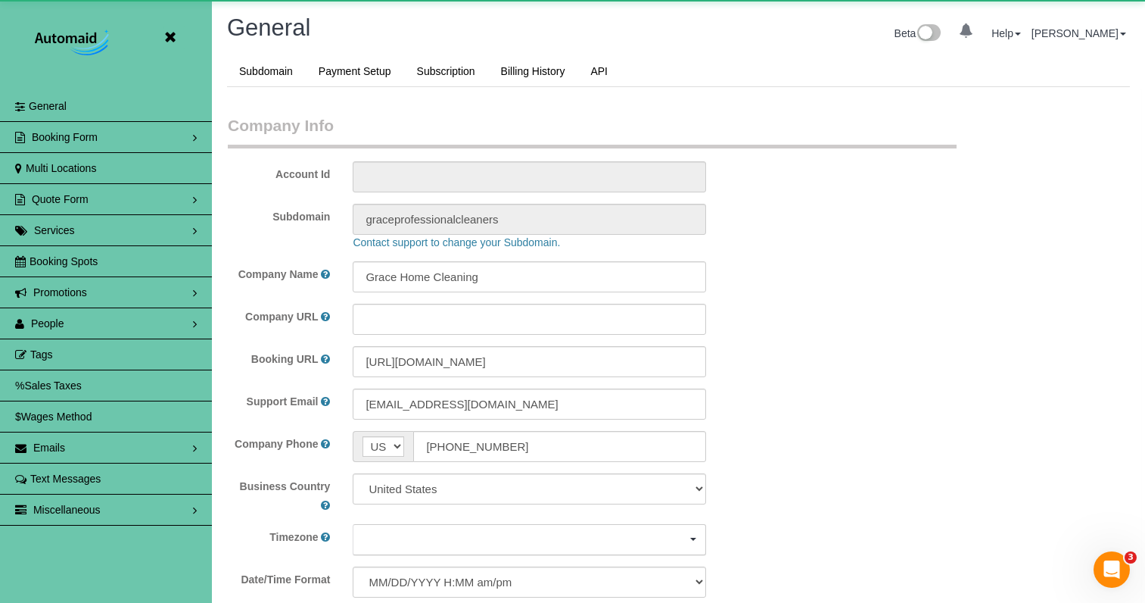
scroll to position [3278, 1145]
select select "5796"
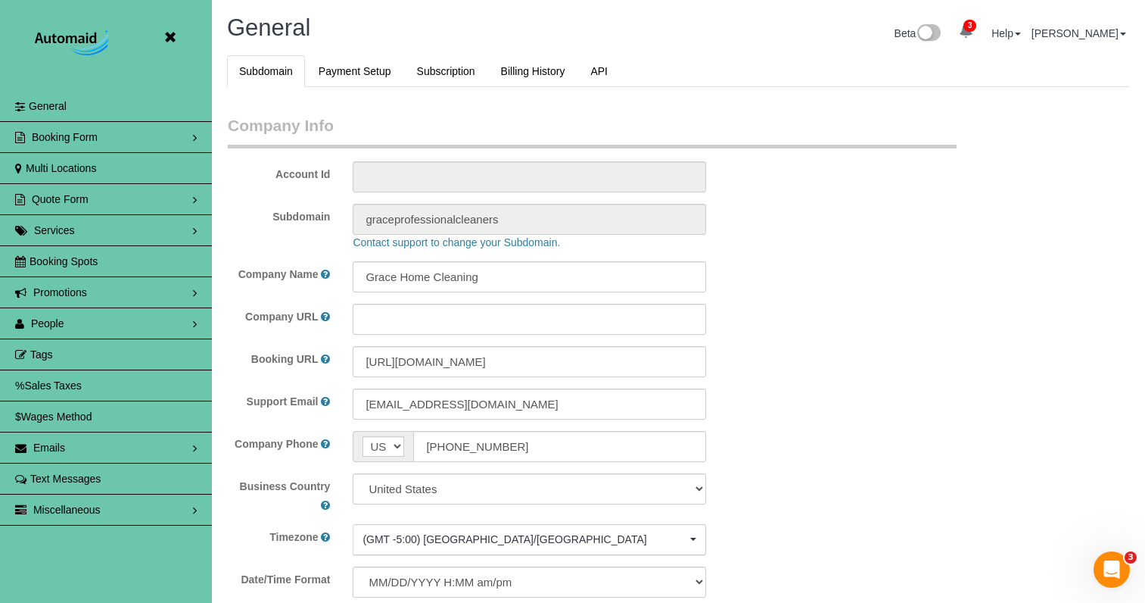
click at [97, 321] on link "People" at bounding box center [106, 323] width 212 height 30
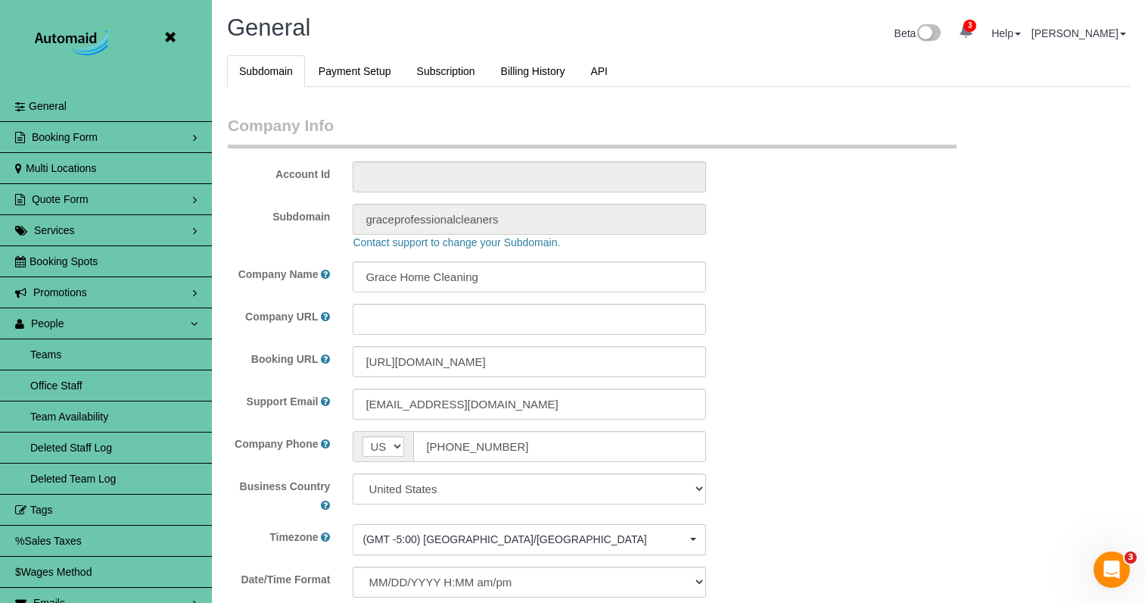
click at [88, 413] on link "Team Availability" at bounding box center [106, 416] width 212 height 30
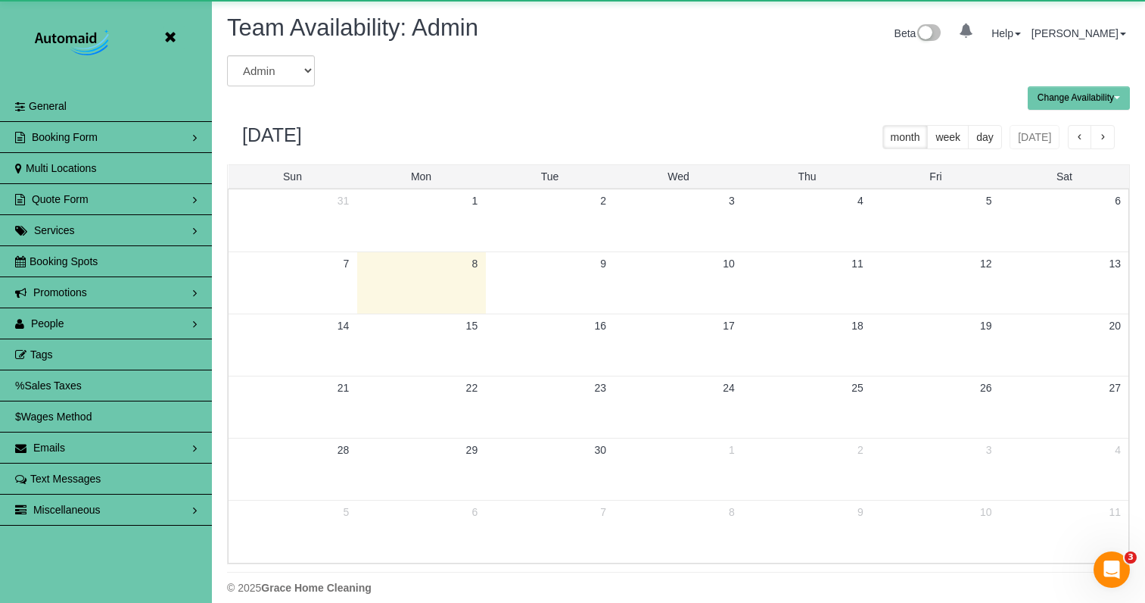
scroll to position [616, 1145]
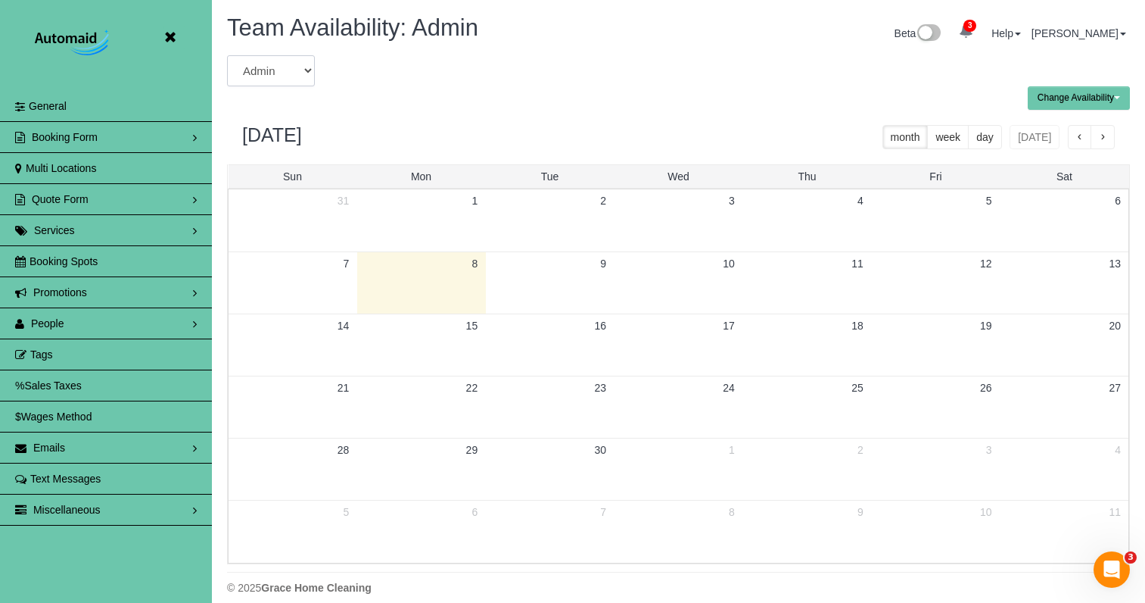
select select "number:4362"
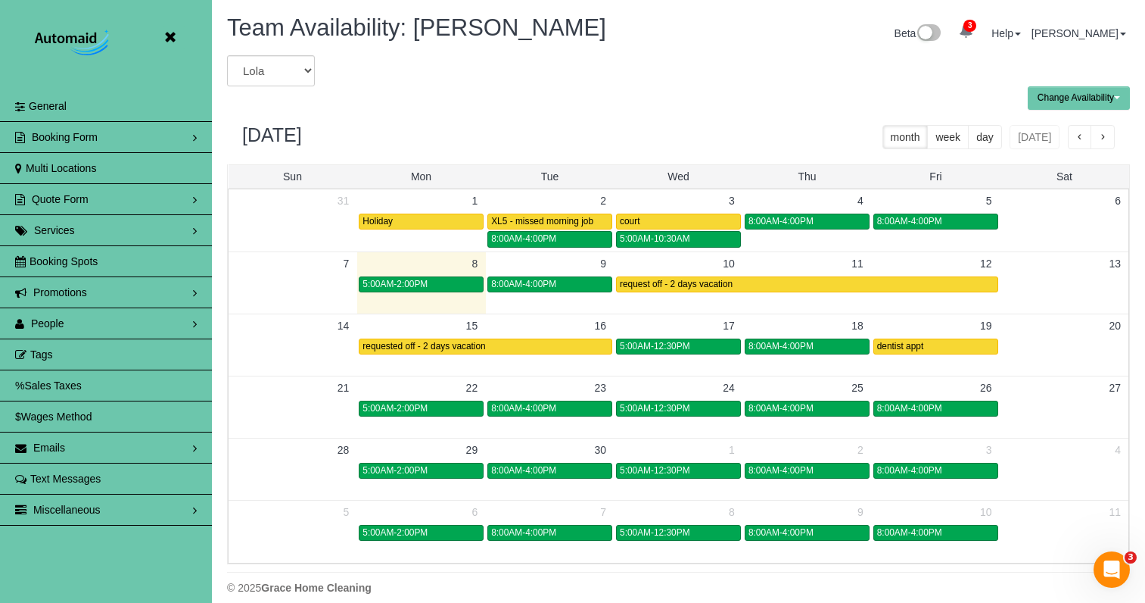
click at [1107, 140] on button "button" at bounding box center [1103, 137] width 24 height 24
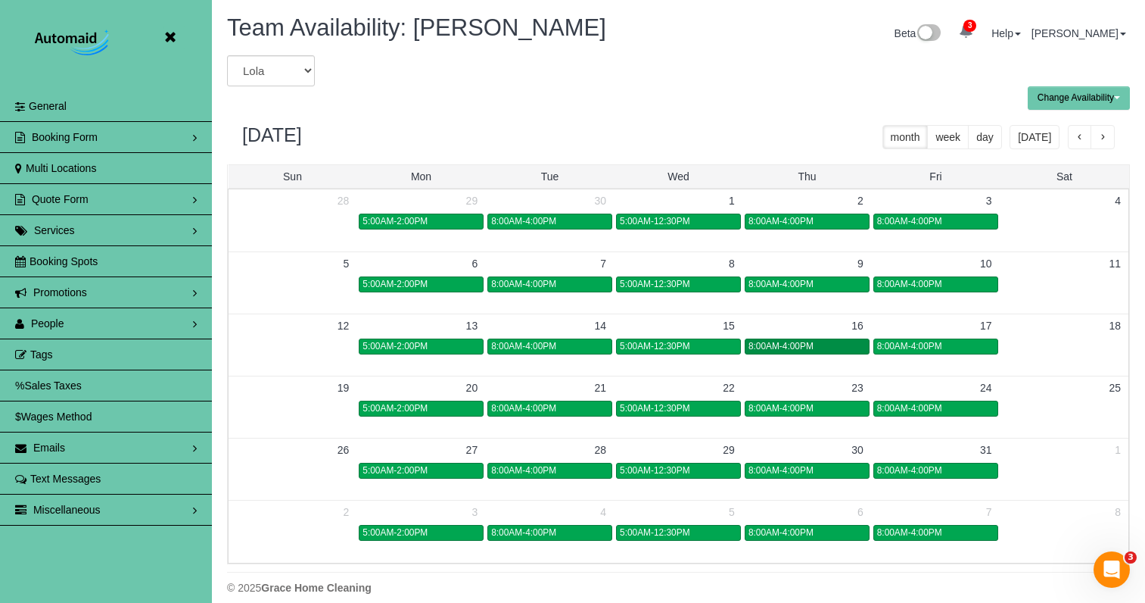
click at [772, 342] on span "8:00AM-4:00PM" at bounding box center [781, 346] width 65 height 11
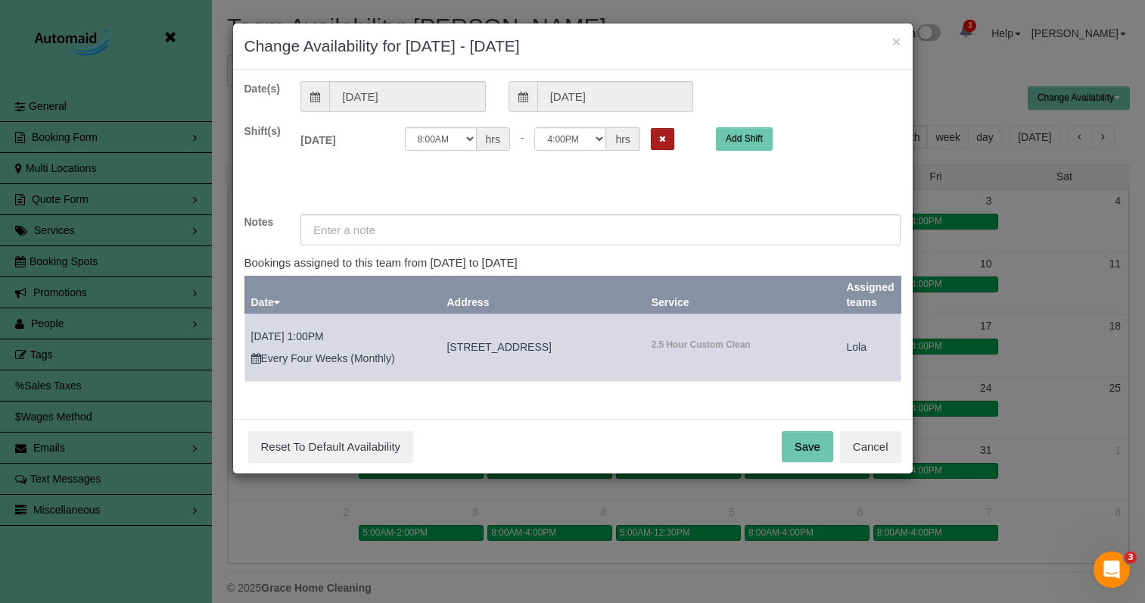
click at [651, 142] on button "Remove Shift" at bounding box center [662, 139] width 23 height 22
click at [540, 230] on input "text" at bounding box center [601, 229] width 600 height 31
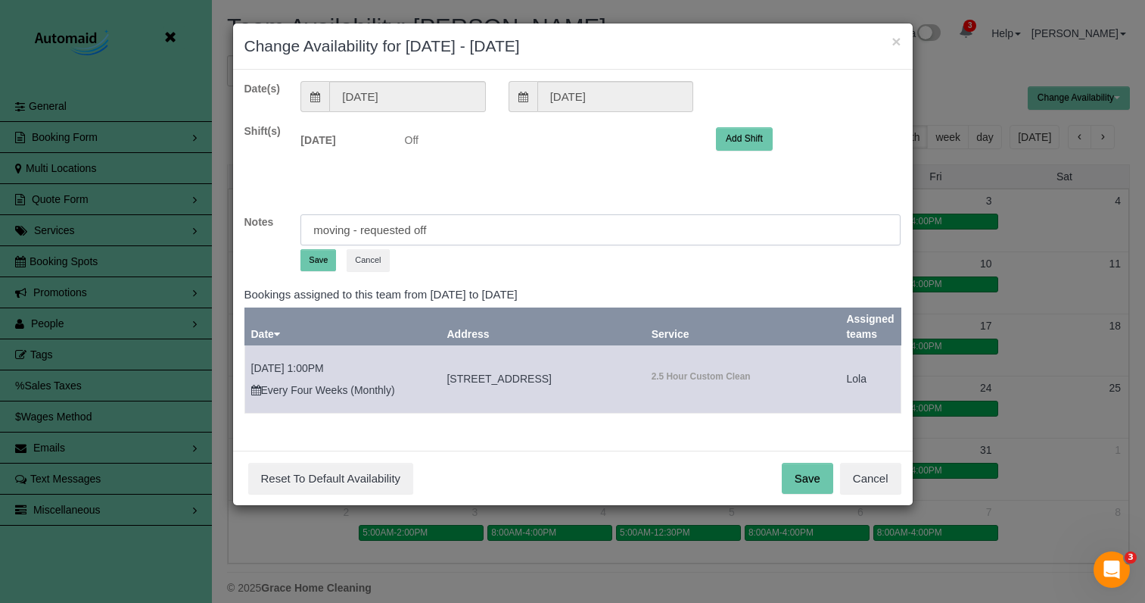
type input "moving - requested off"
drag, startPoint x: 310, startPoint y: 261, endPoint x: 338, endPoint y: 270, distance: 28.7
click at [310, 261] on button "Save" at bounding box center [319, 260] width 36 height 22
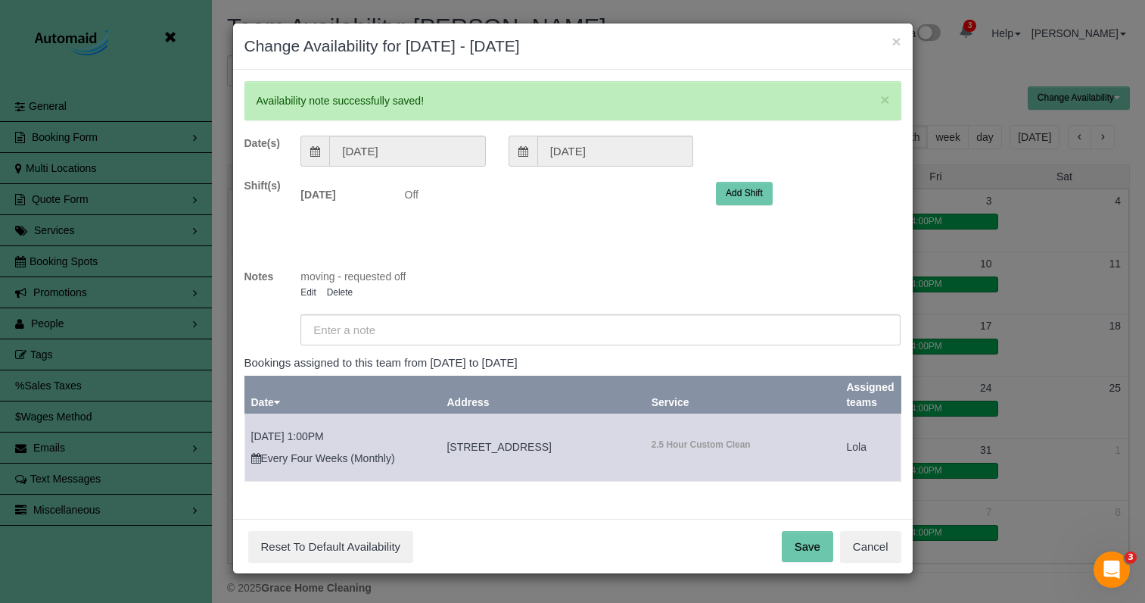
click at [791, 547] on button "Save" at bounding box center [807, 547] width 51 height 32
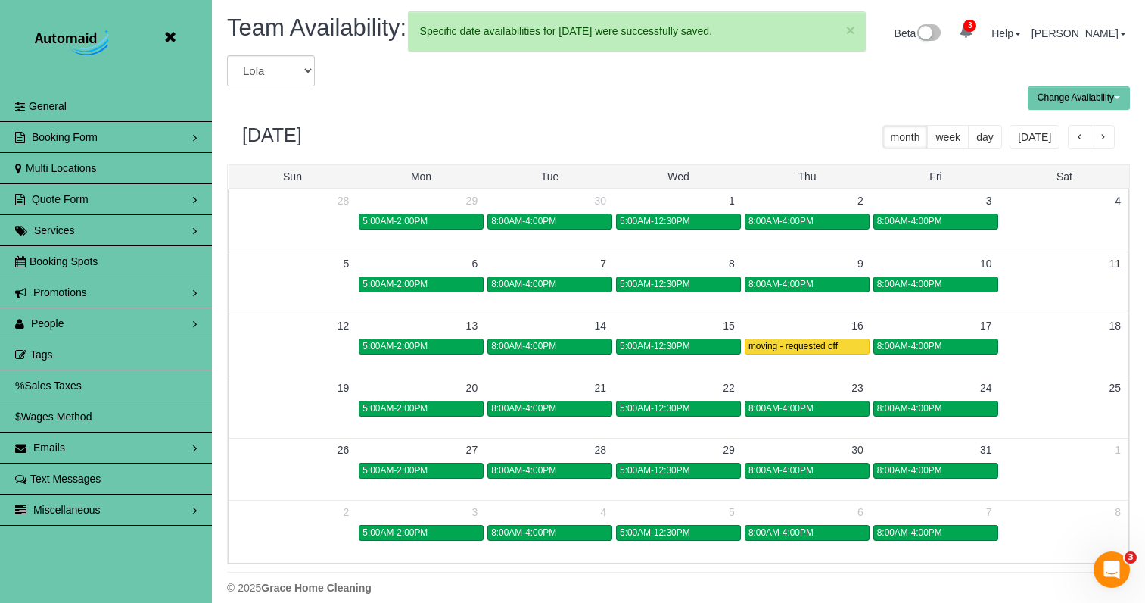
click at [1108, 134] on button "button" at bounding box center [1103, 137] width 24 height 24
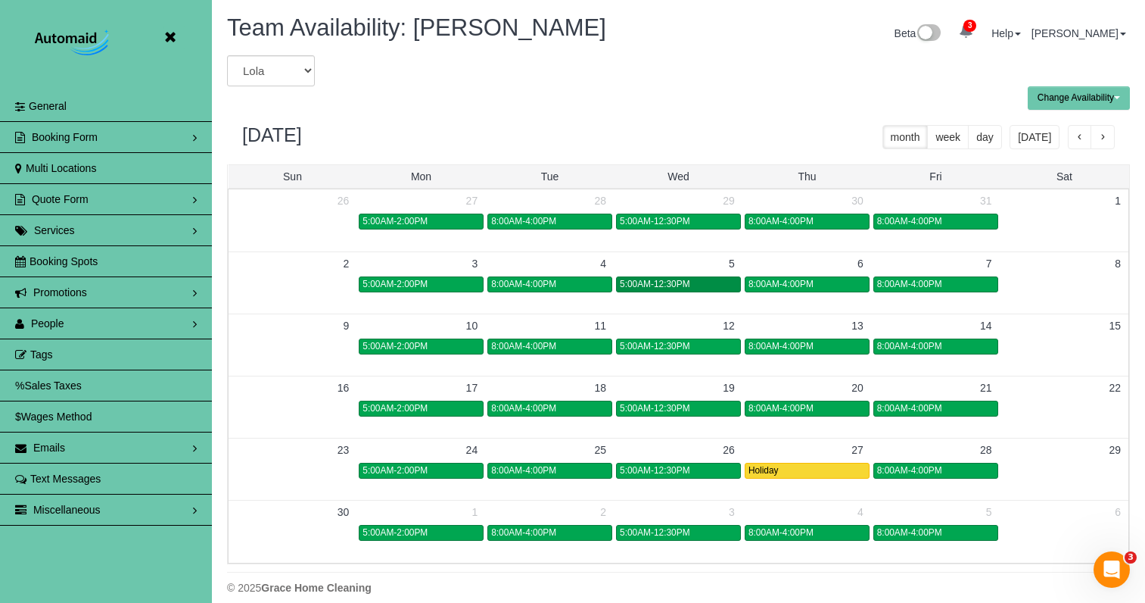
click at [649, 285] on span "5:00AM-12:30PM" at bounding box center [655, 284] width 70 height 11
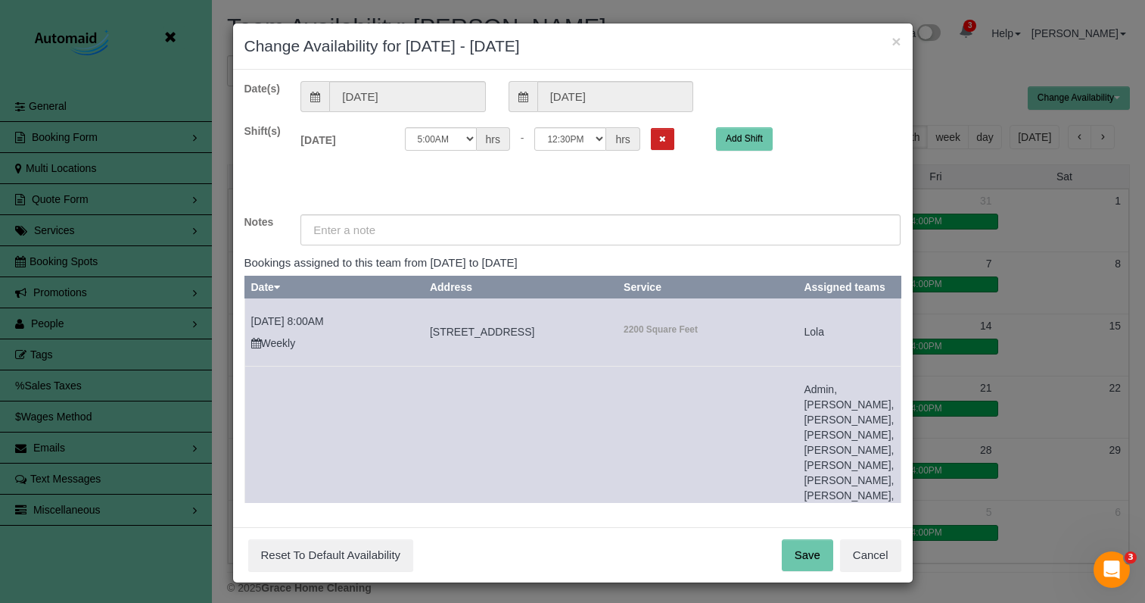
drag, startPoint x: 521, startPoint y: 123, endPoint x: 533, endPoint y: 129, distance: 13.9
click at [523, 123] on div "Date(s) 11/05/2025 11/05/2025 Shift(s) Wed 11/05/2025 Off 12:00AM 12:05AM 12:10…" at bounding box center [572, 292] width 657 height 422
select select "string:08:00"
click at [531, 224] on input "text" at bounding box center [601, 229] width 600 height 31
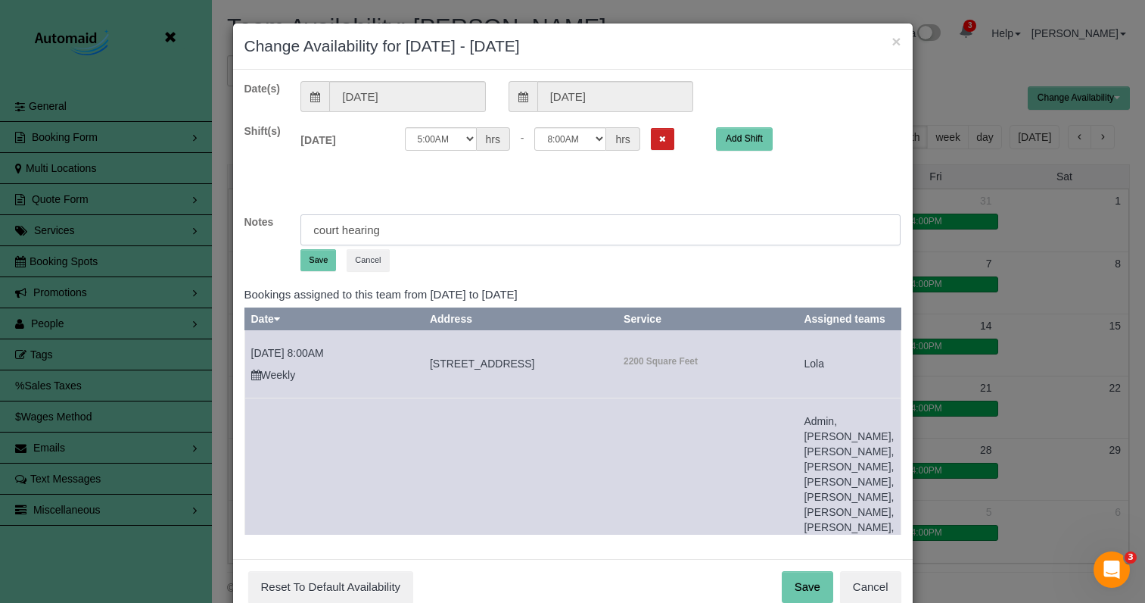
type input "court hearing"
click at [319, 258] on button "Save" at bounding box center [319, 260] width 36 height 22
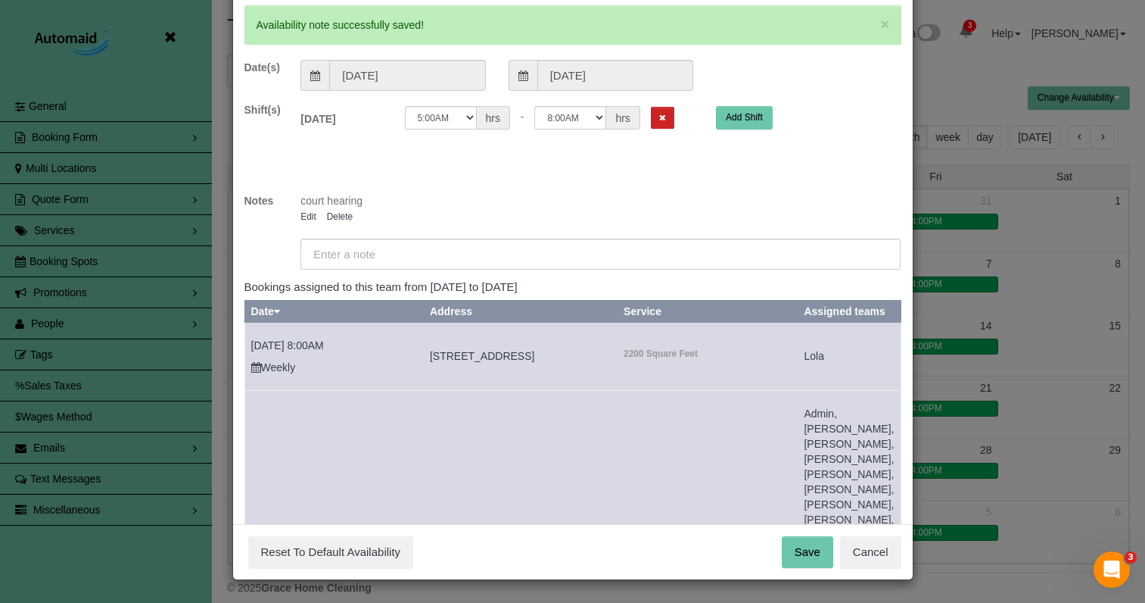
scroll to position [75, 0]
click at [793, 551] on button "Save" at bounding box center [807, 553] width 51 height 32
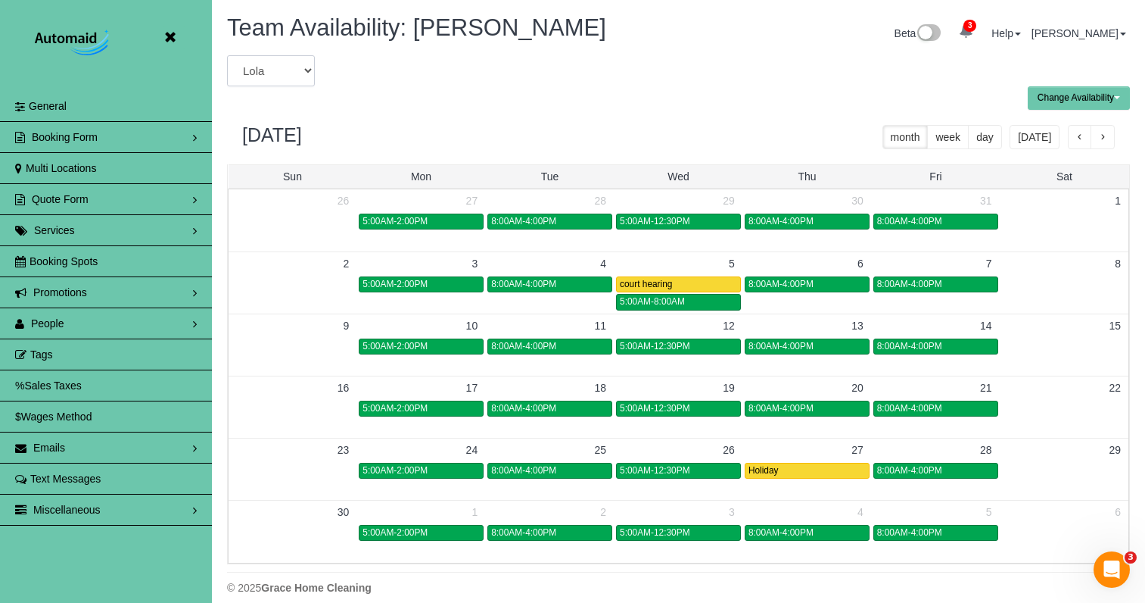
select select "number:7965"
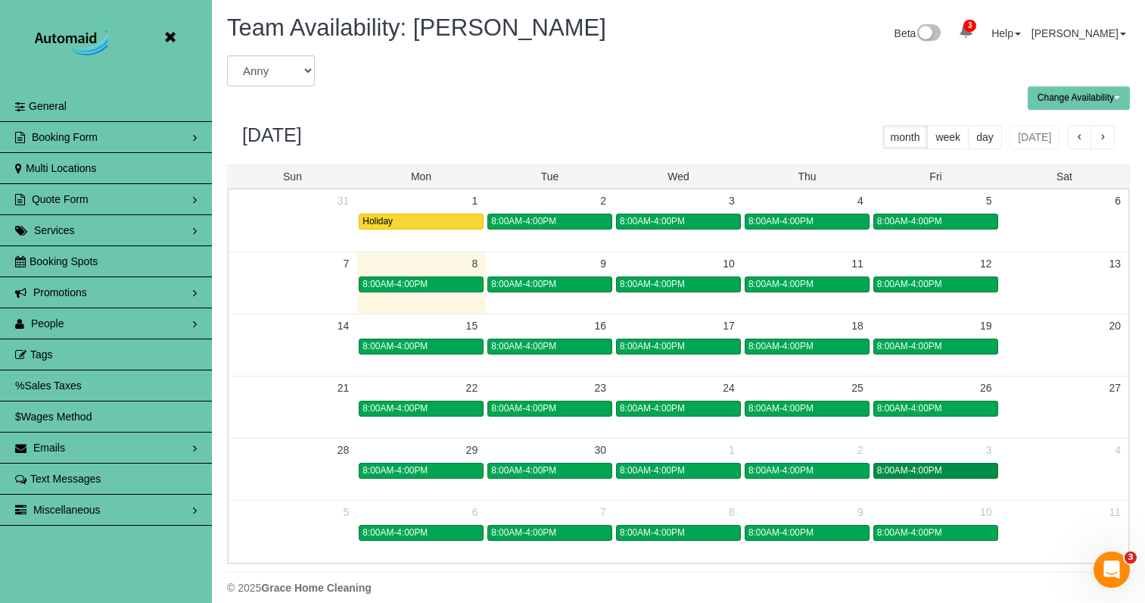
click at [895, 470] on span "8:00AM-4:00PM" at bounding box center [909, 470] width 65 height 11
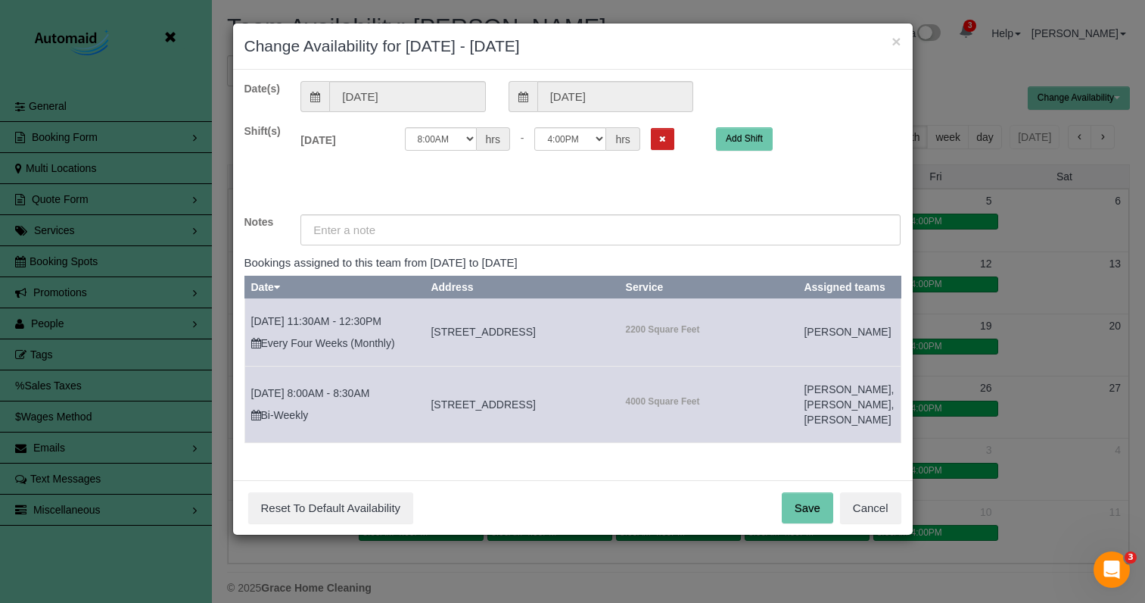
click at [926, 470] on div "× Change Availability for 10/03/2025 - 10/03/2025 Date(s) 10/03/2025 10/03/2025…" at bounding box center [572, 301] width 1145 height 603
select select "string:15:00"
click at [374, 229] on input "text" at bounding box center [601, 229] width 600 height 31
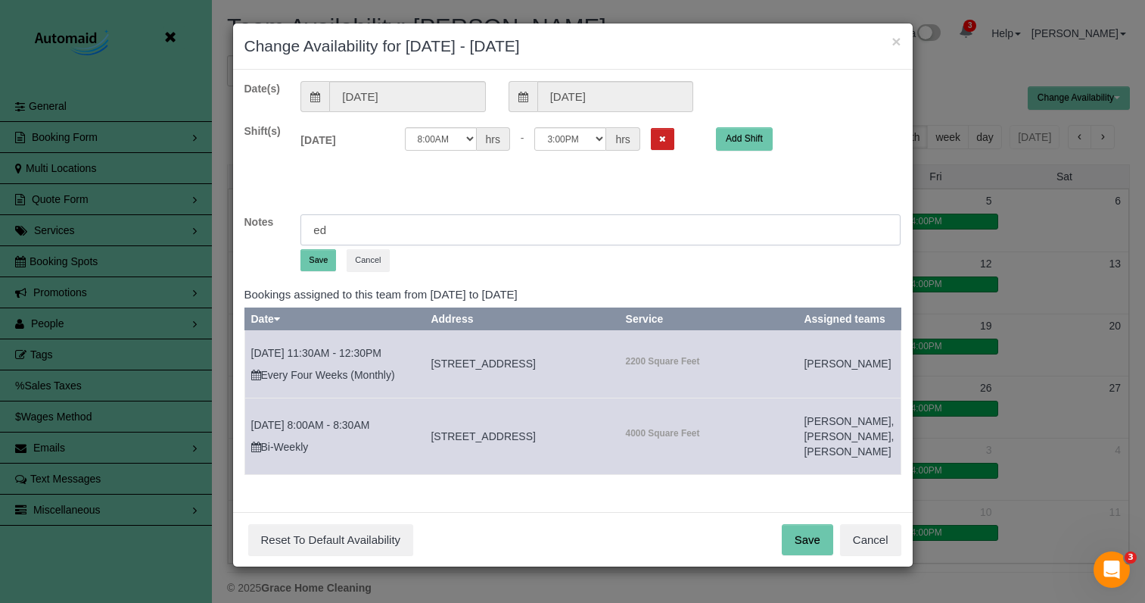
type input "e"
type input "drs appt"
click at [320, 259] on button "Save" at bounding box center [319, 260] width 36 height 22
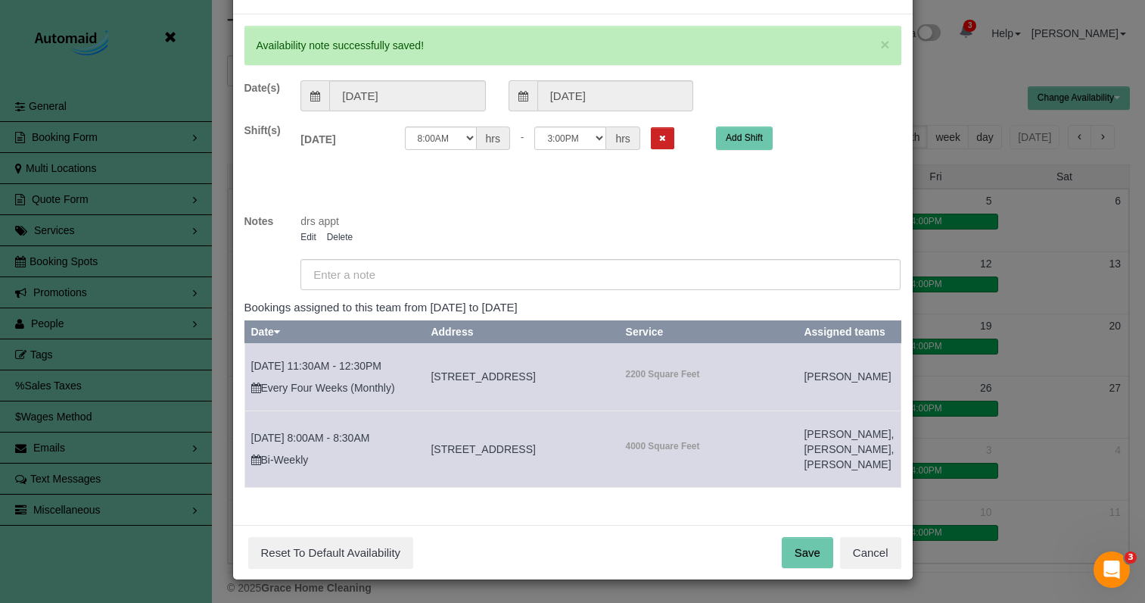
scroll to position [70, 0]
click at [821, 550] on button "Save" at bounding box center [807, 553] width 51 height 32
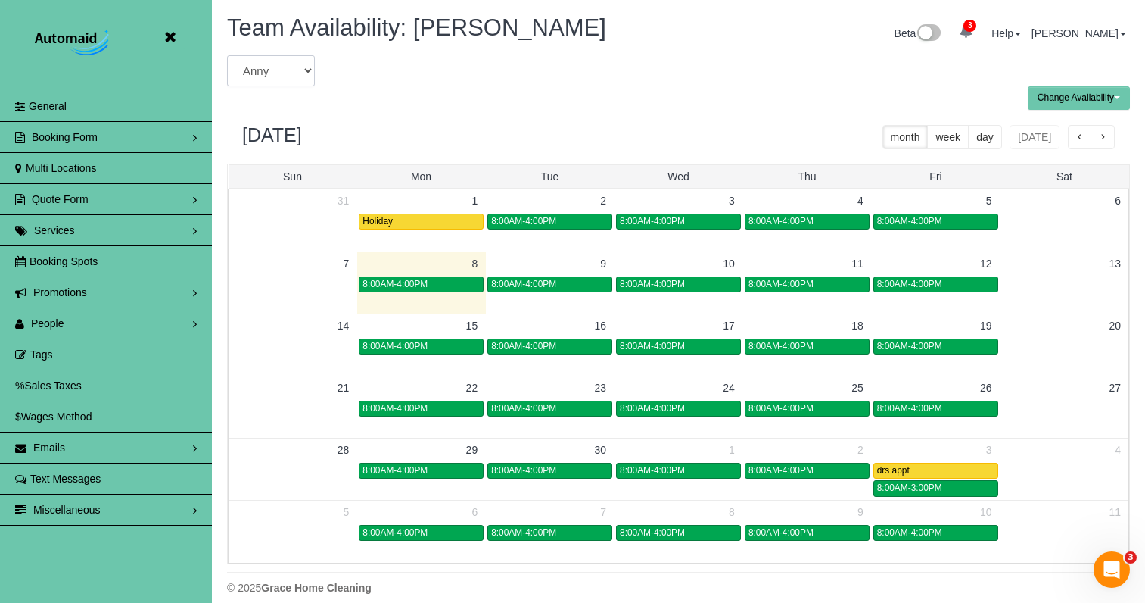
select select "number:6568"
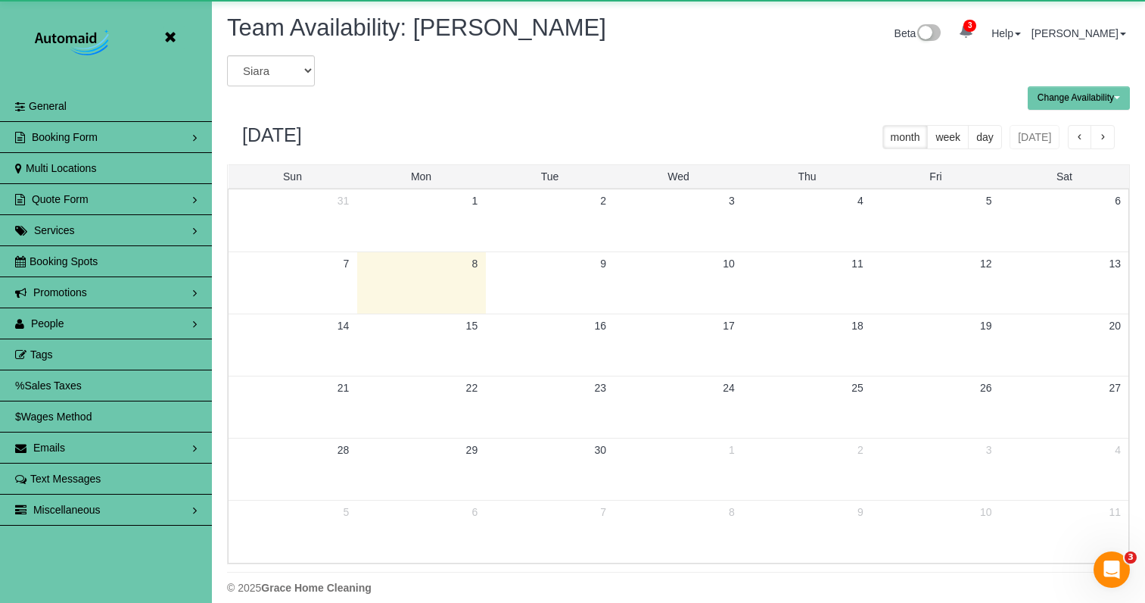
scroll to position [75078, 74550]
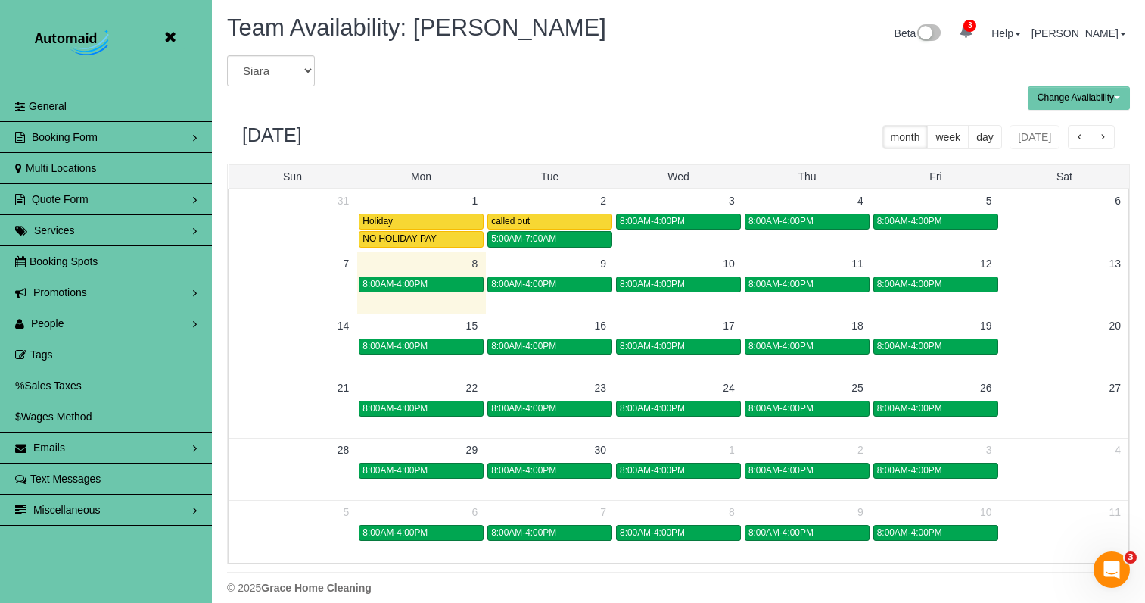
click at [1105, 134] on span "button" at bounding box center [1103, 137] width 8 height 11
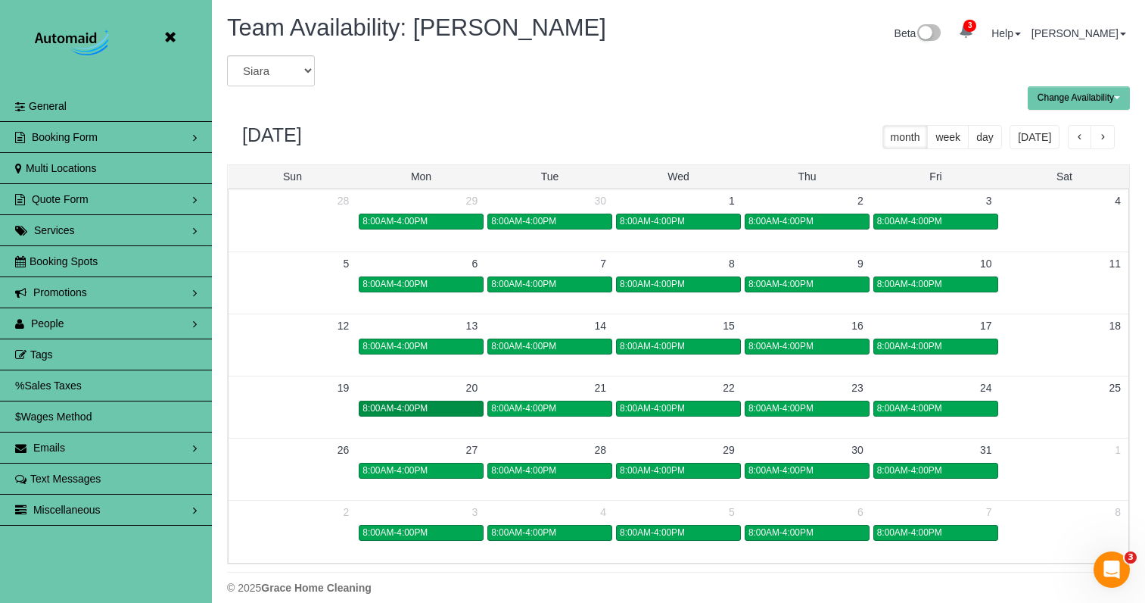
scroll to position [1, 1]
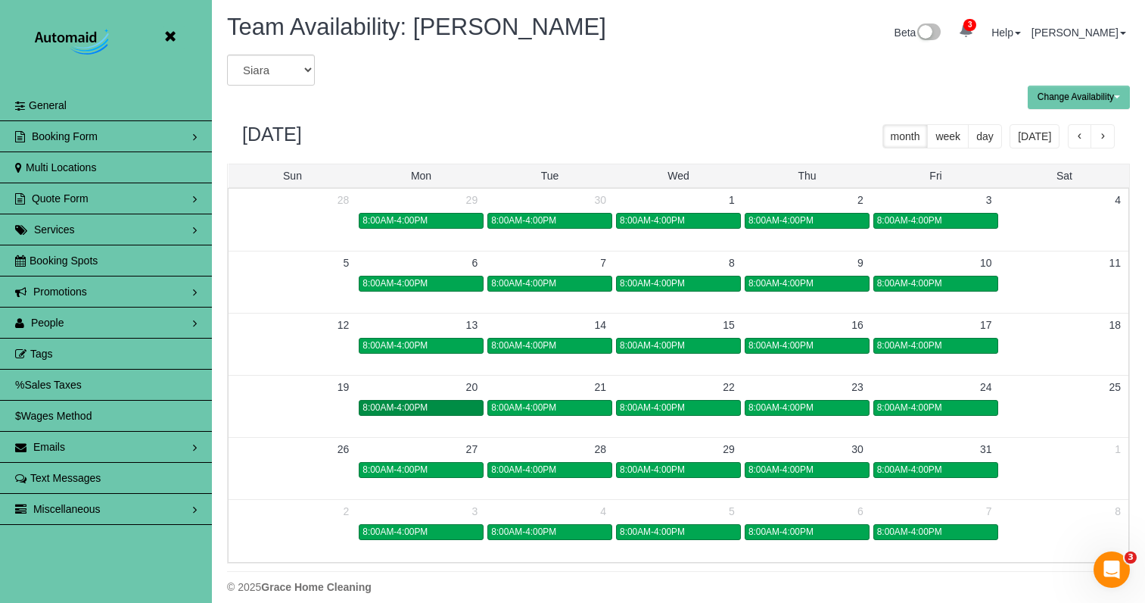
click at [381, 408] on span "8:00AM-4:00PM" at bounding box center [395, 407] width 65 height 11
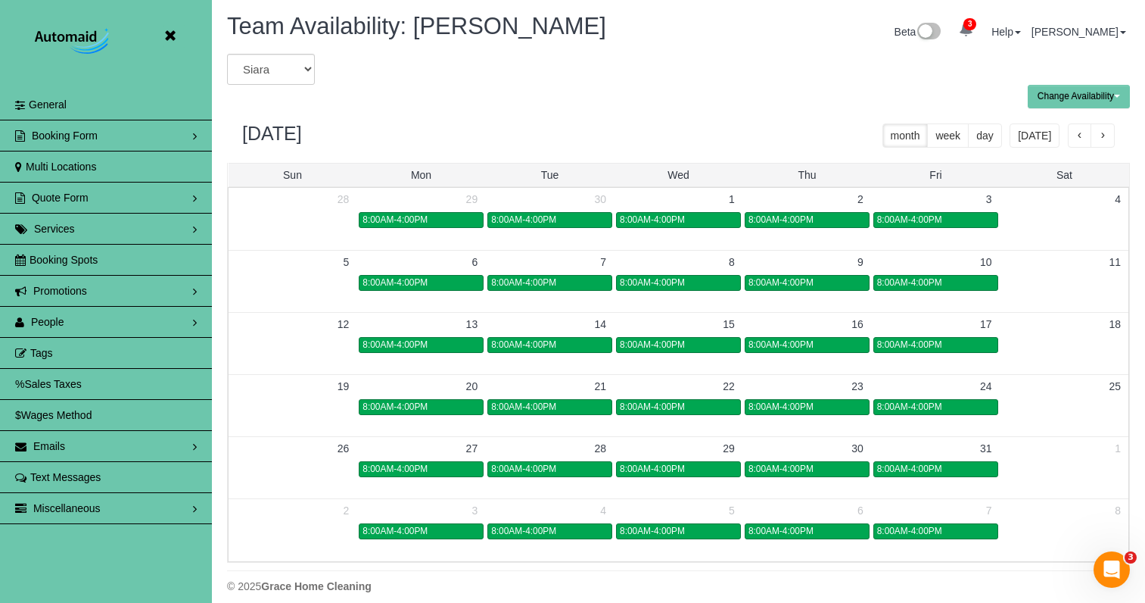
scroll to position [2, 0]
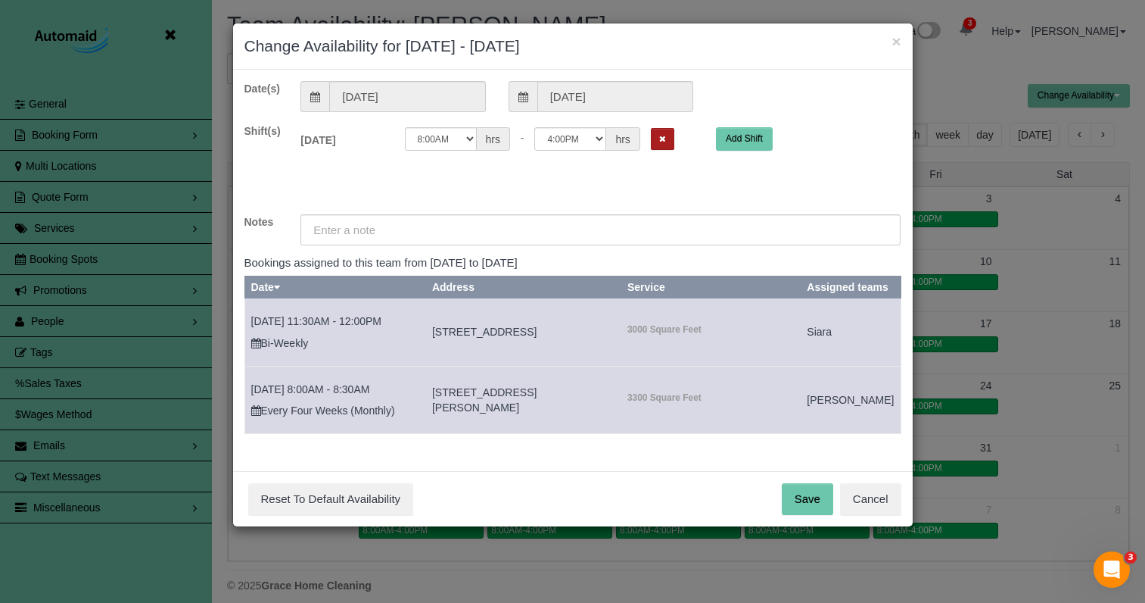
click at [651, 142] on button "Remove Shift" at bounding box center [662, 139] width 23 height 22
click at [534, 233] on input "text" at bounding box center [601, 229] width 600 height 31
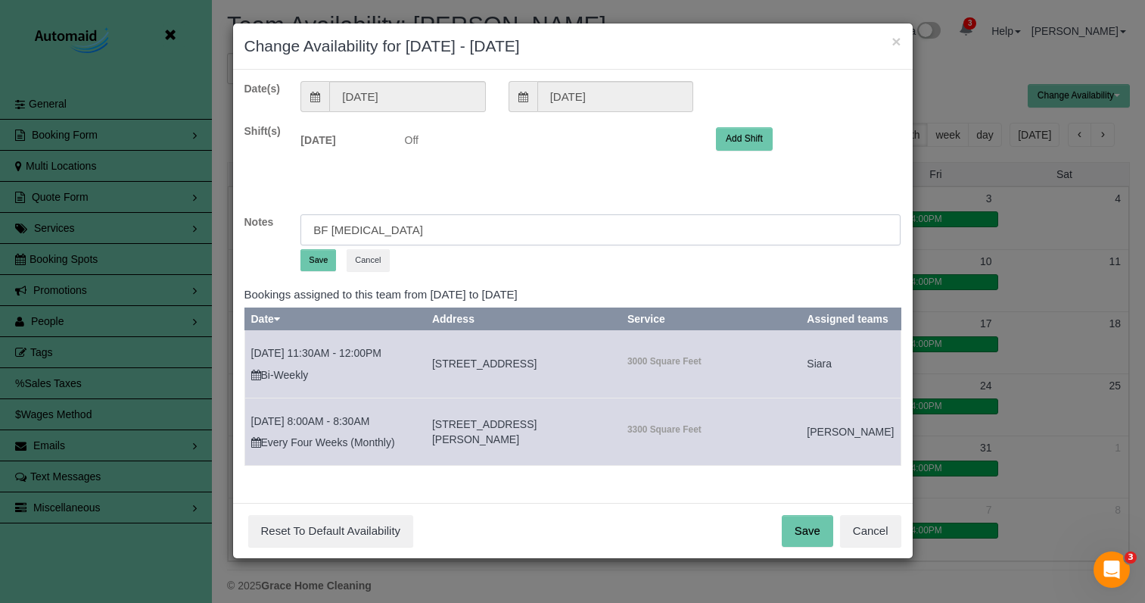
type input "BF wisdom teeth"
click at [312, 251] on button "Save" at bounding box center [319, 260] width 36 height 22
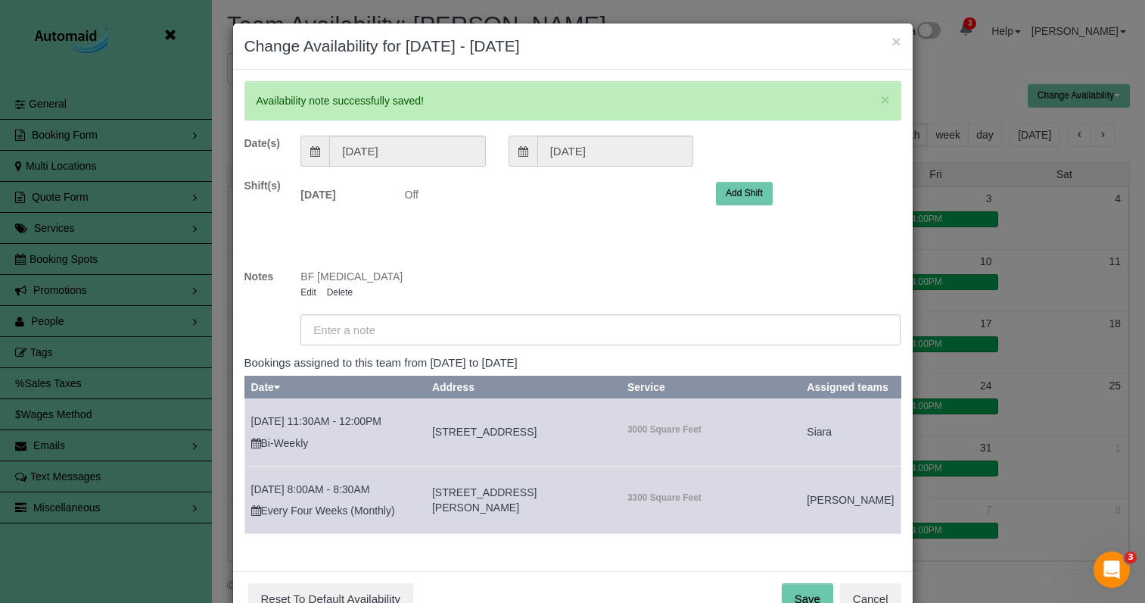
click at [802, 568] on div "× Availability note successfully saved! Date(s) 10/20/2025 10/20/2025 Shift(s) …" at bounding box center [573, 320] width 680 height 501
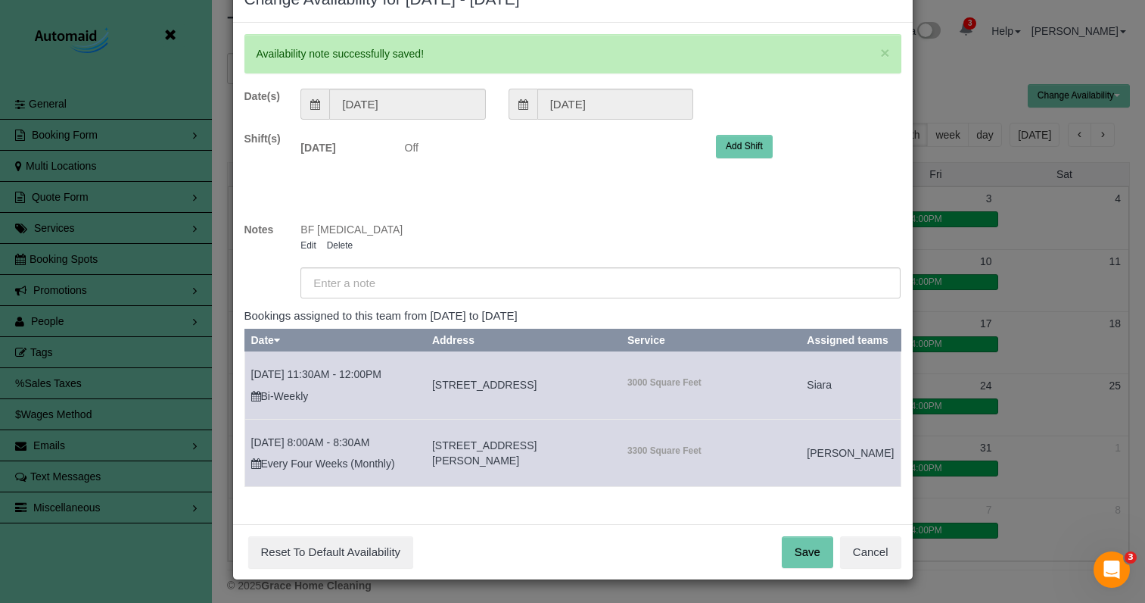
click at [797, 555] on button "Save" at bounding box center [807, 552] width 51 height 32
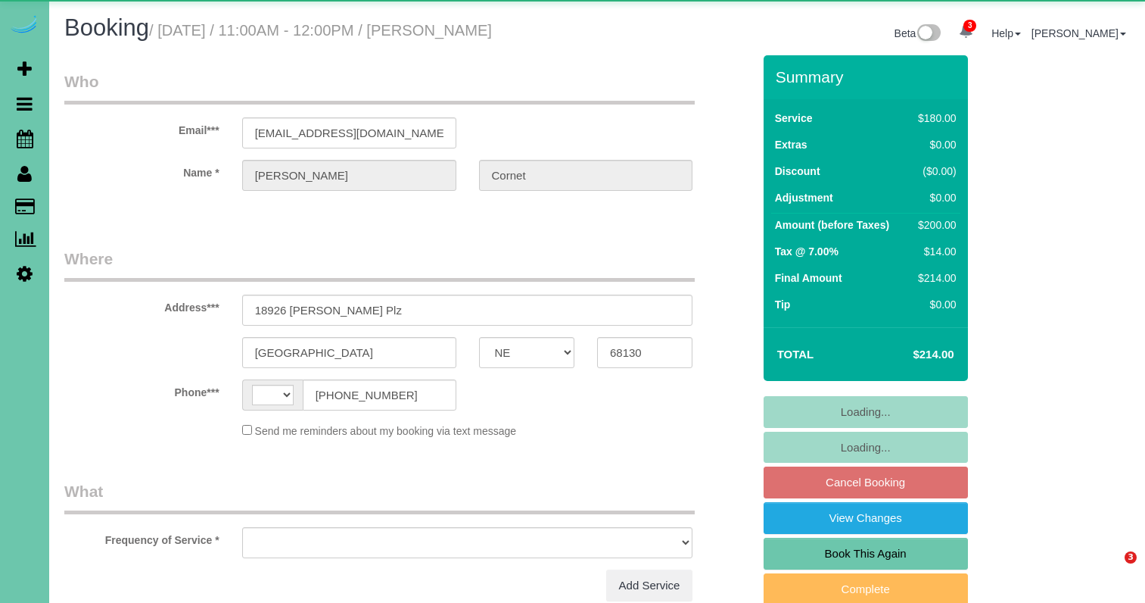
select select "NE"
select select "string:[GEOGRAPHIC_DATA]"
select select "object:638"
select select "string:fspay-30d5844e-9713-4f34-b3bf-6240f5c7707e"
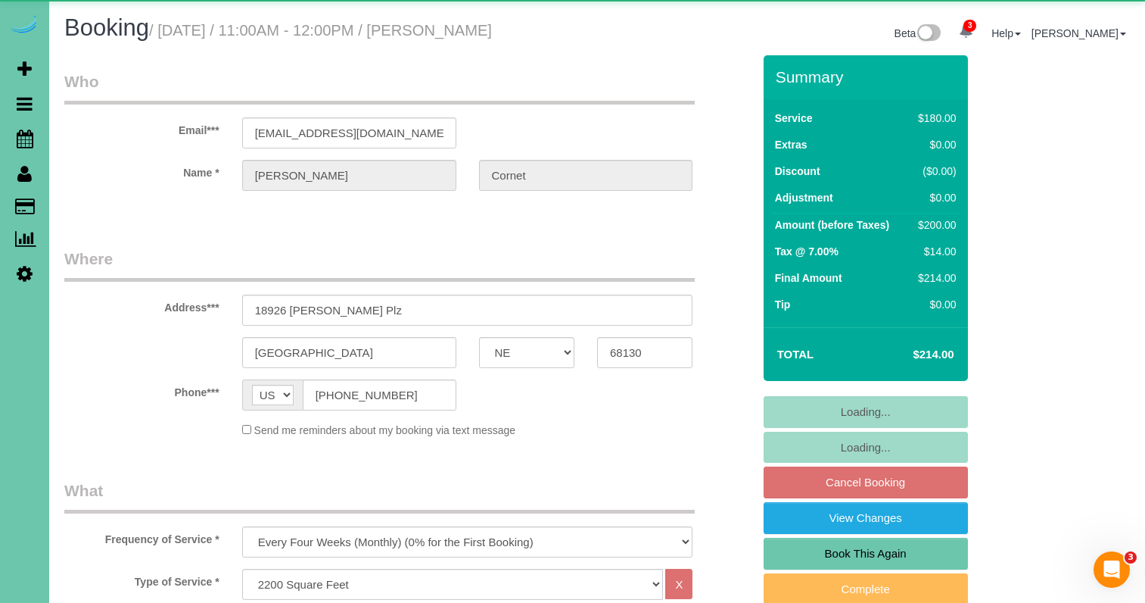
select select "object:739"
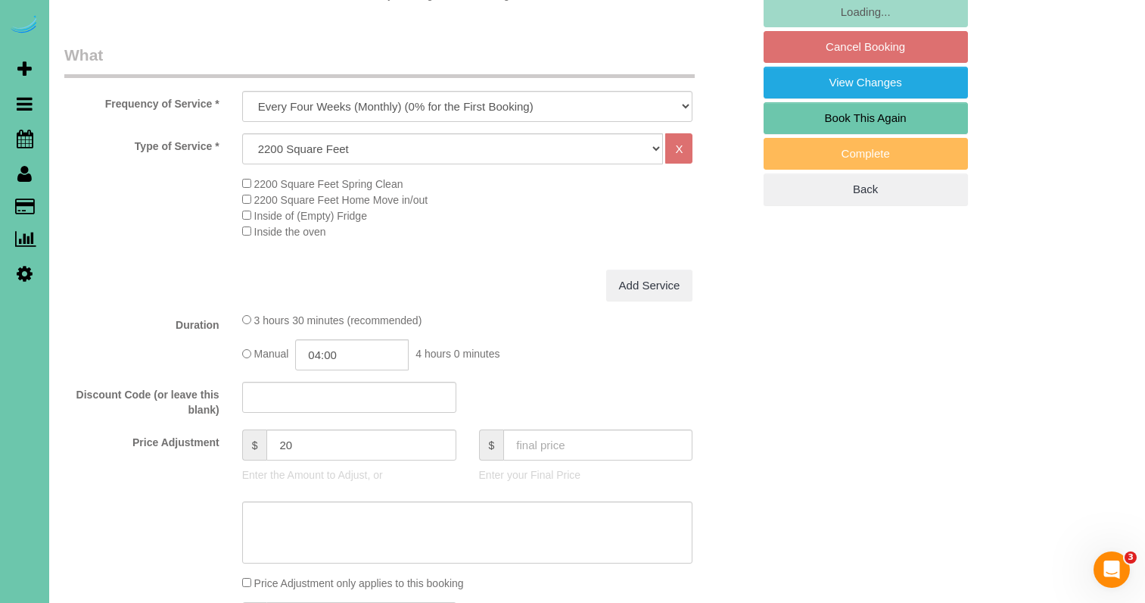
scroll to position [444, 0]
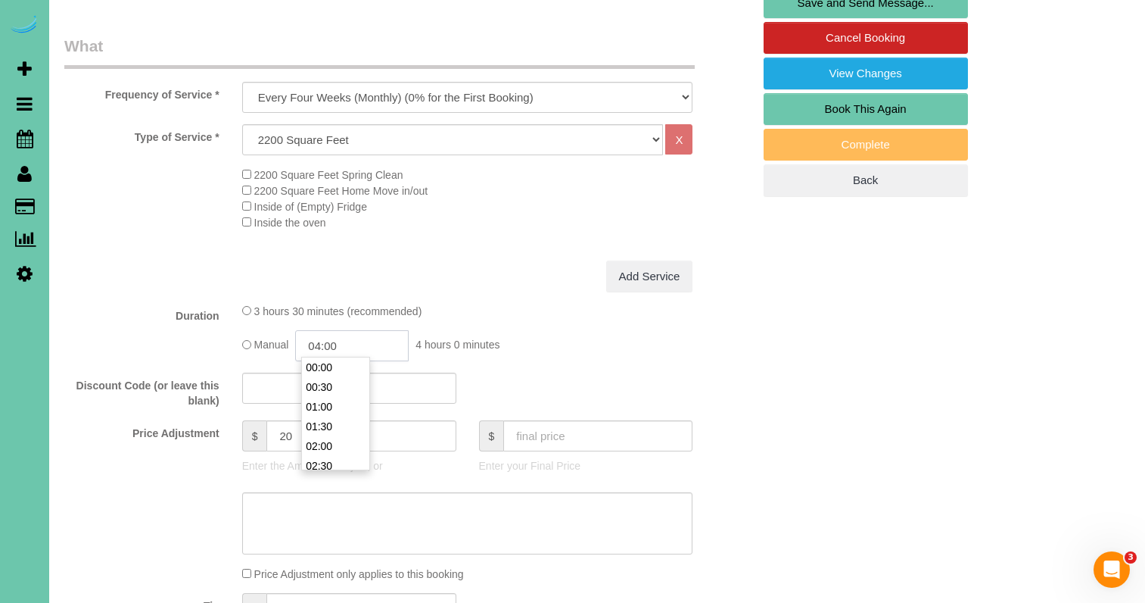
click at [352, 340] on input "04:00" at bounding box center [352, 345] width 114 height 31
click at [346, 371] on li "03:30" at bounding box center [335, 367] width 67 height 20
click at [357, 350] on input "03:30" at bounding box center [352, 345] width 114 height 31
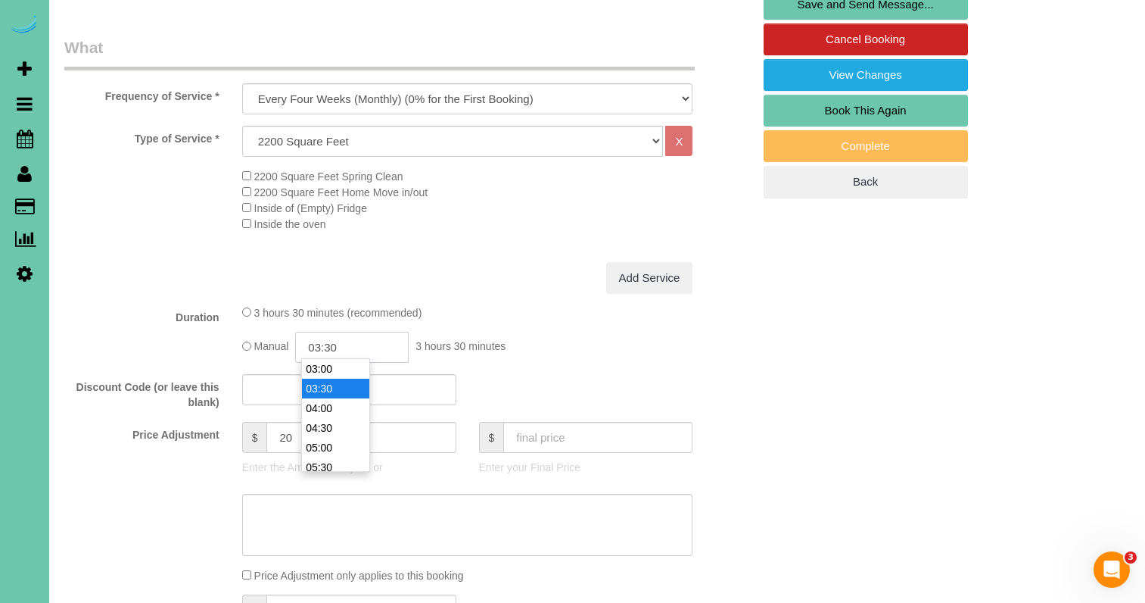
scroll to position [445, 0]
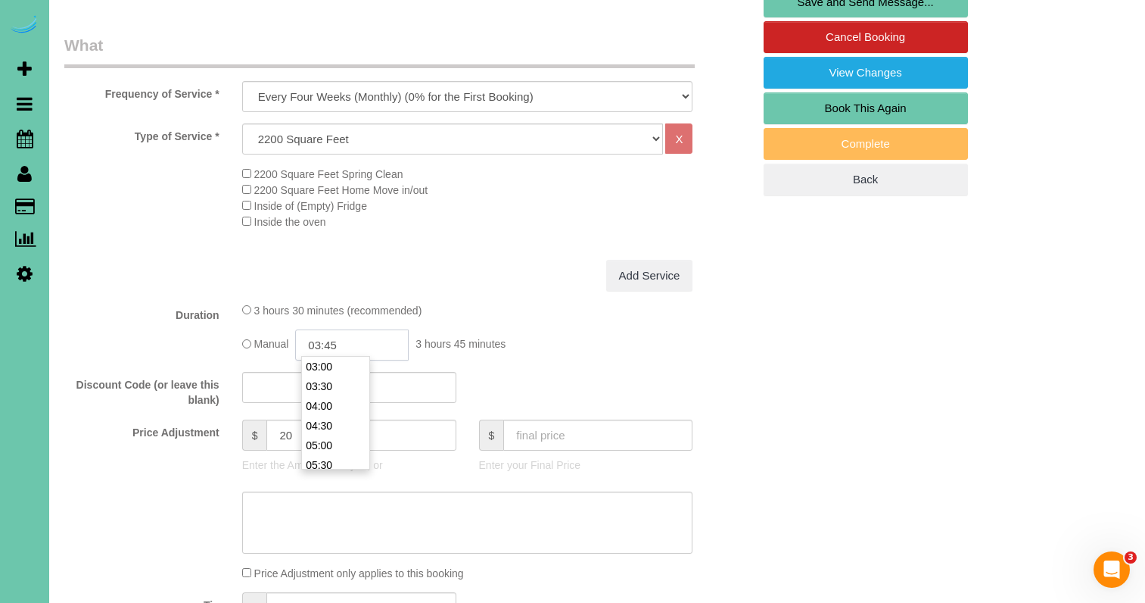
type input "03:45"
click at [303, 505] on textarea at bounding box center [467, 522] width 451 height 62
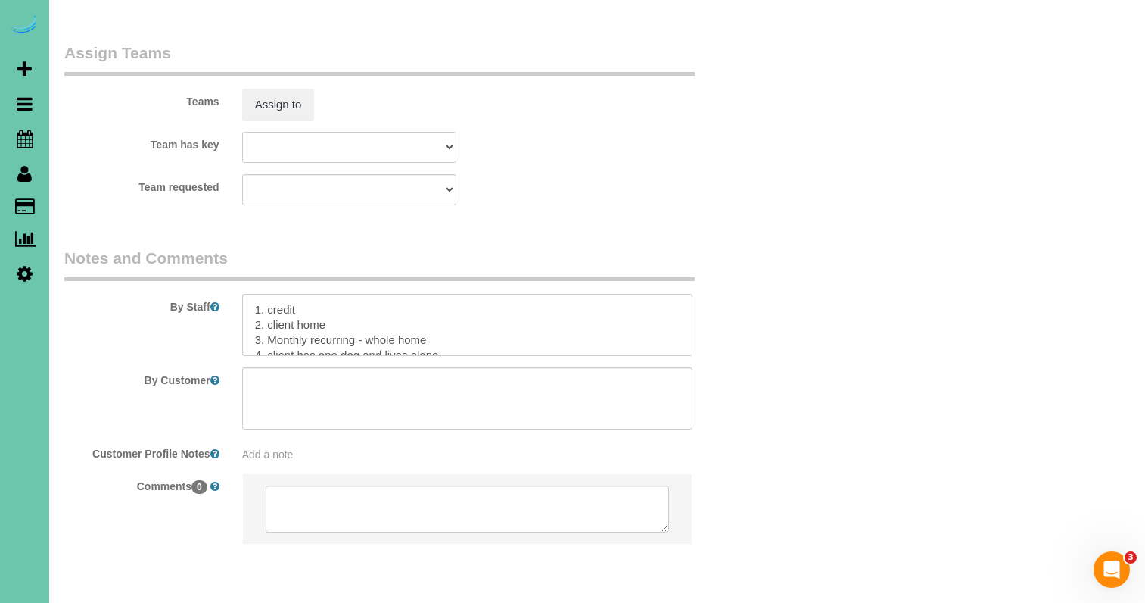
scroll to position [1699, 0]
type textarea "NEW RATE - [DATE]"
click at [304, 294] on textarea at bounding box center [467, 325] width 451 height 62
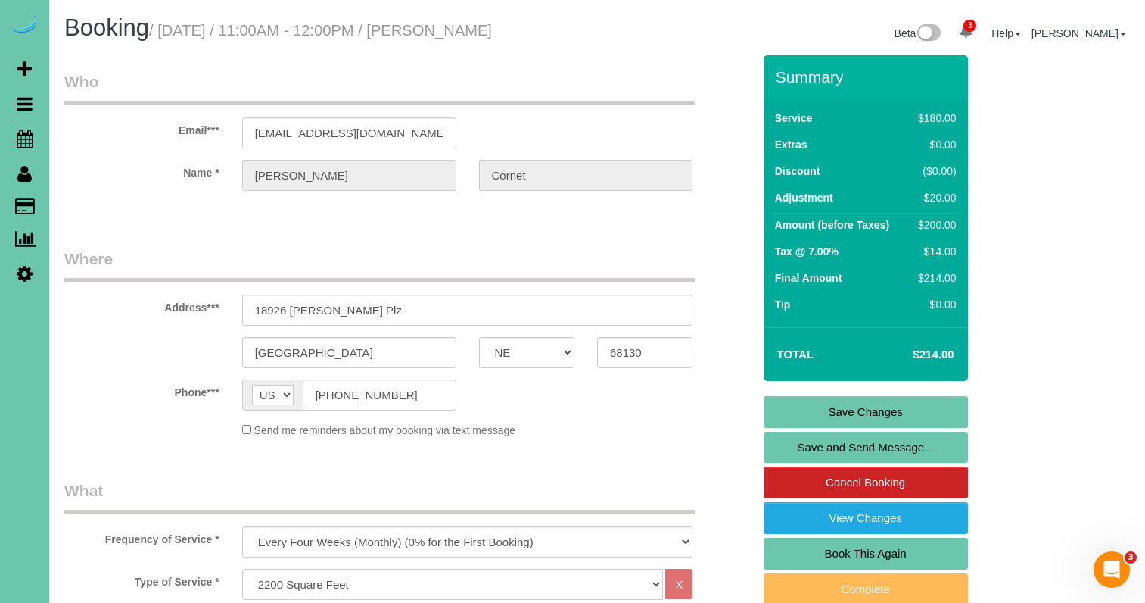
scroll to position [0, 0]
type textarea "1. credit 2. client home 3. Monthly recurring - whole home 4. client has one do…"
click at [790, 414] on link "Save Changes" at bounding box center [866, 412] width 204 height 32
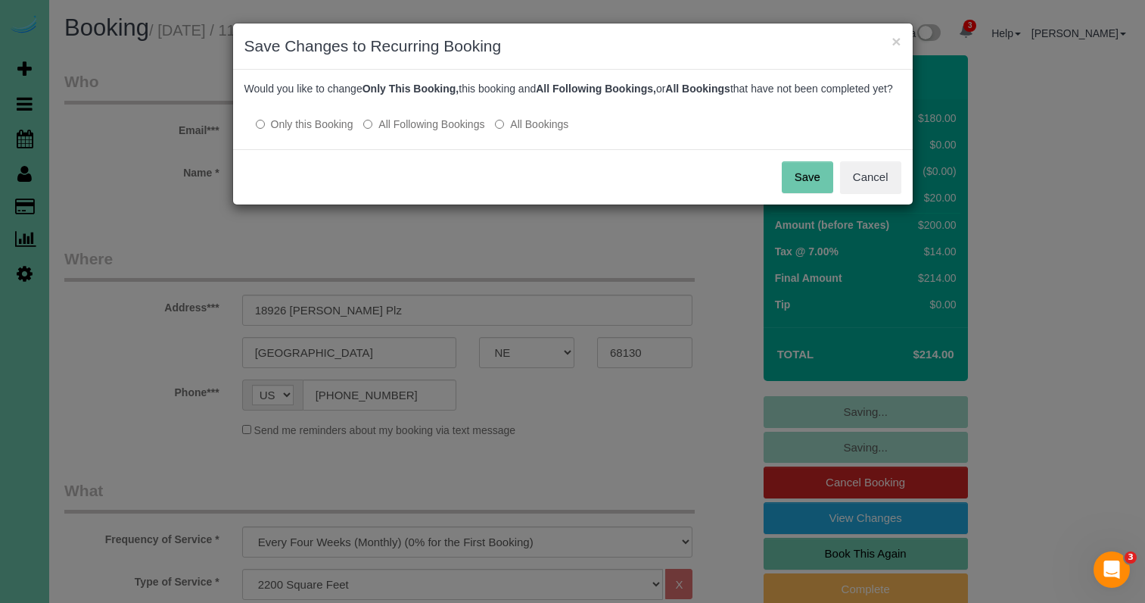
drag, startPoint x: 400, startPoint y: 134, endPoint x: 415, endPoint y: 137, distance: 14.7
click at [408, 132] on label "All Following Bookings" at bounding box center [423, 124] width 121 height 15
drag, startPoint x: 821, startPoint y: 192, endPoint x: 809, endPoint y: 192, distance: 11.4
click at [819, 192] on button "Save" at bounding box center [807, 177] width 51 height 32
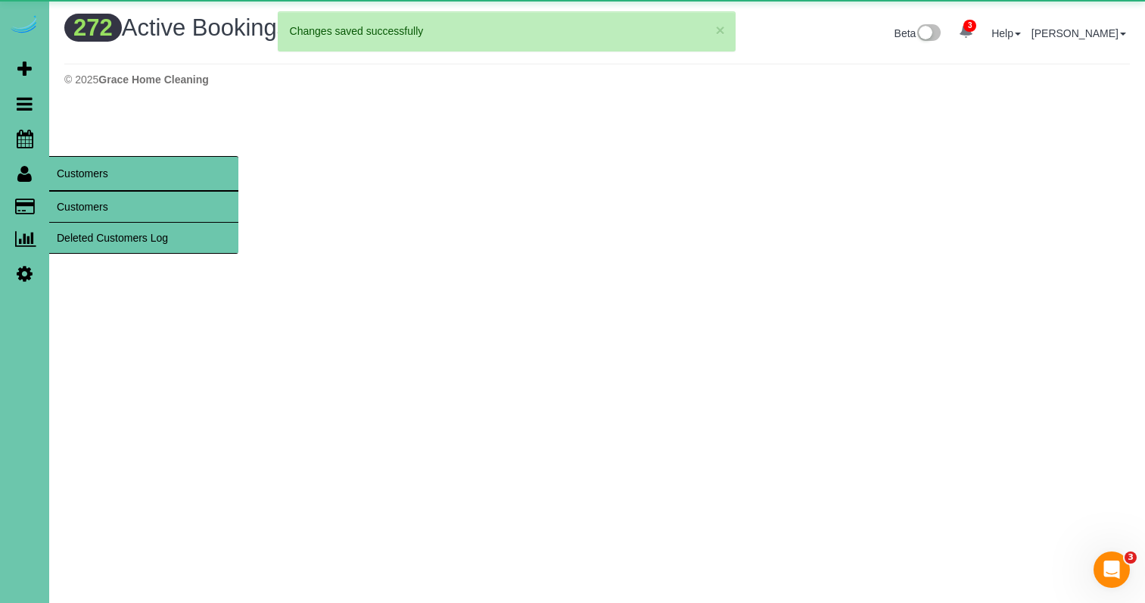
click at [58, 196] on link "Customers" at bounding box center [143, 207] width 189 height 30
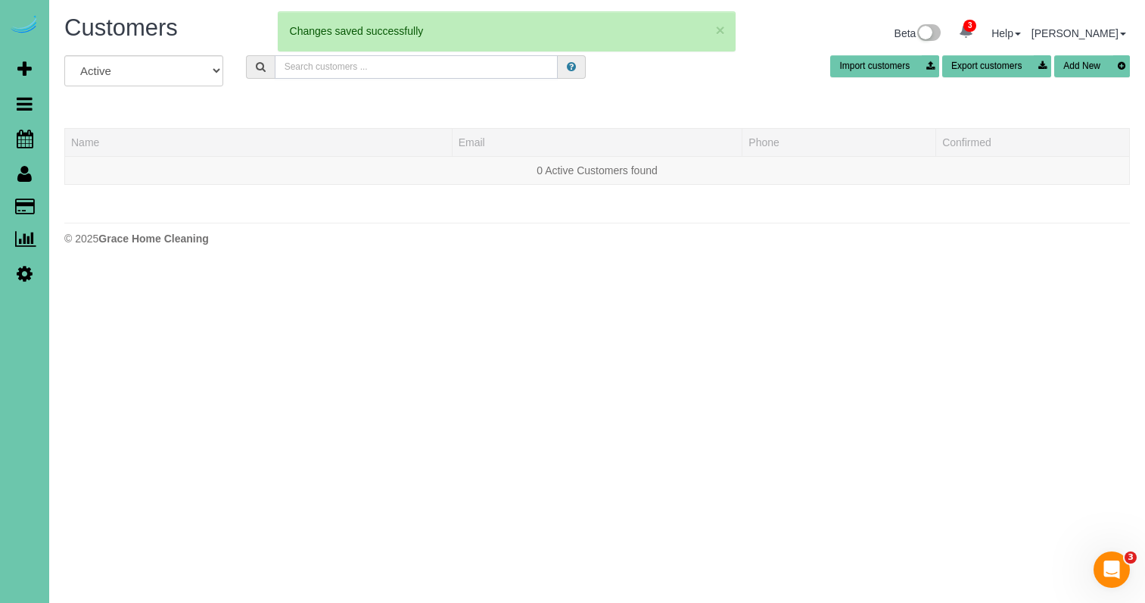
click at [319, 70] on input "text" at bounding box center [416, 66] width 283 height 23
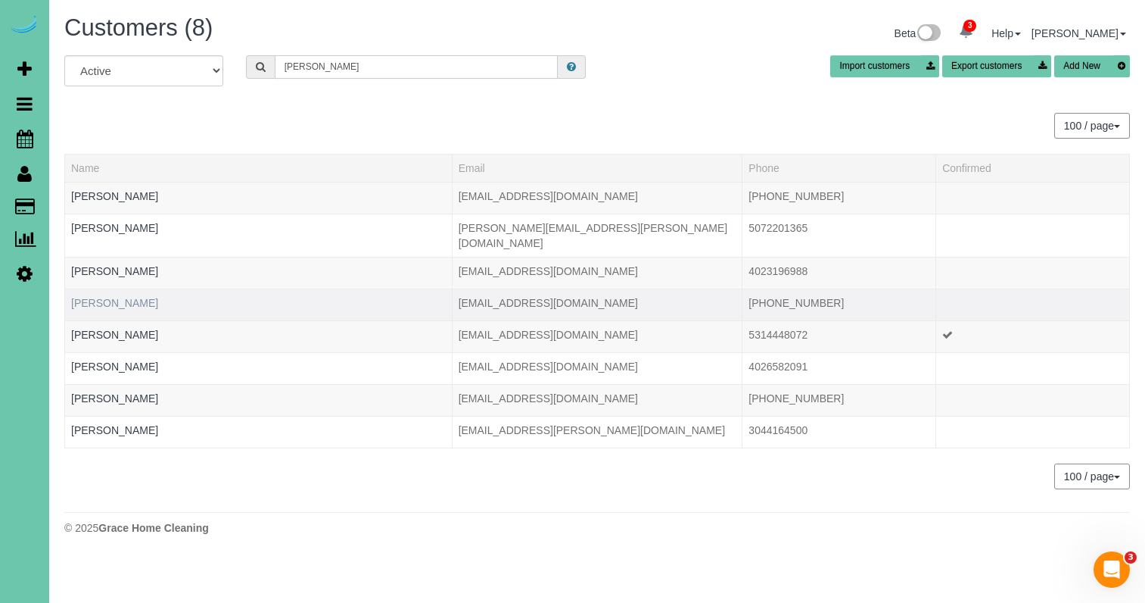
type input "[PERSON_NAME]"
click at [109, 297] on link "[PERSON_NAME]" at bounding box center [114, 303] width 87 height 12
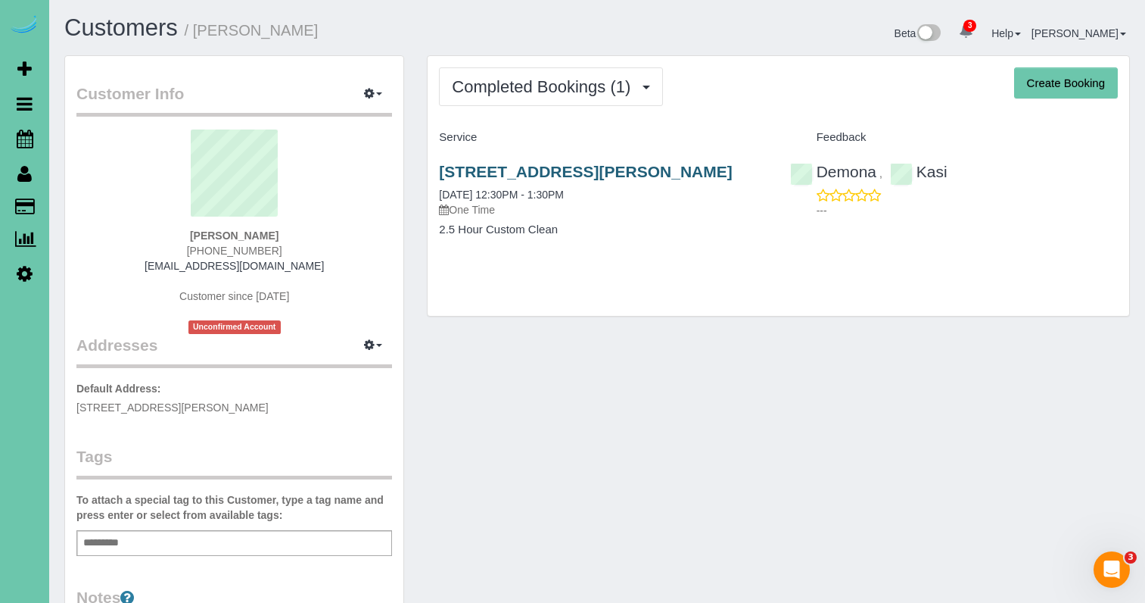
click at [584, 164] on link "[STREET_ADDRESS][PERSON_NAME]" at bounding box center [585, 171] width 293 height 17
click at [526, 163] on link "[STREET_ADDRESS][PERSON_NAME]" at bounding box center [585, 171] width 293 height 17
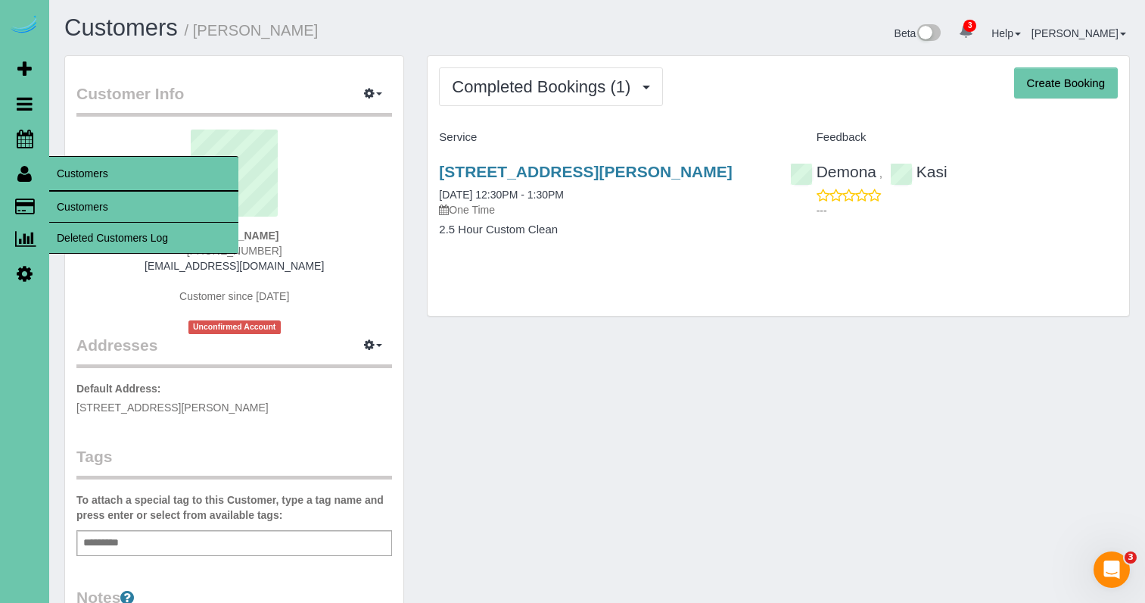
click at [86, 203] on link "Customers" at bounding box center [143, 207] width 189 height 30
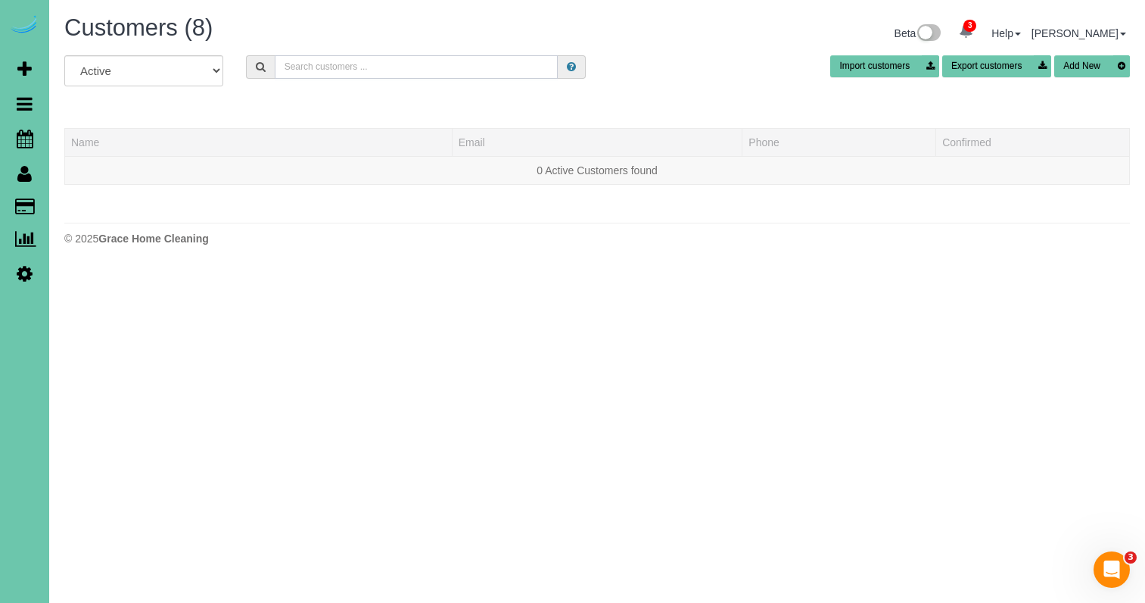
click at [342, 63] on input "text" at bounding box center [416, 66] width 283 height 23
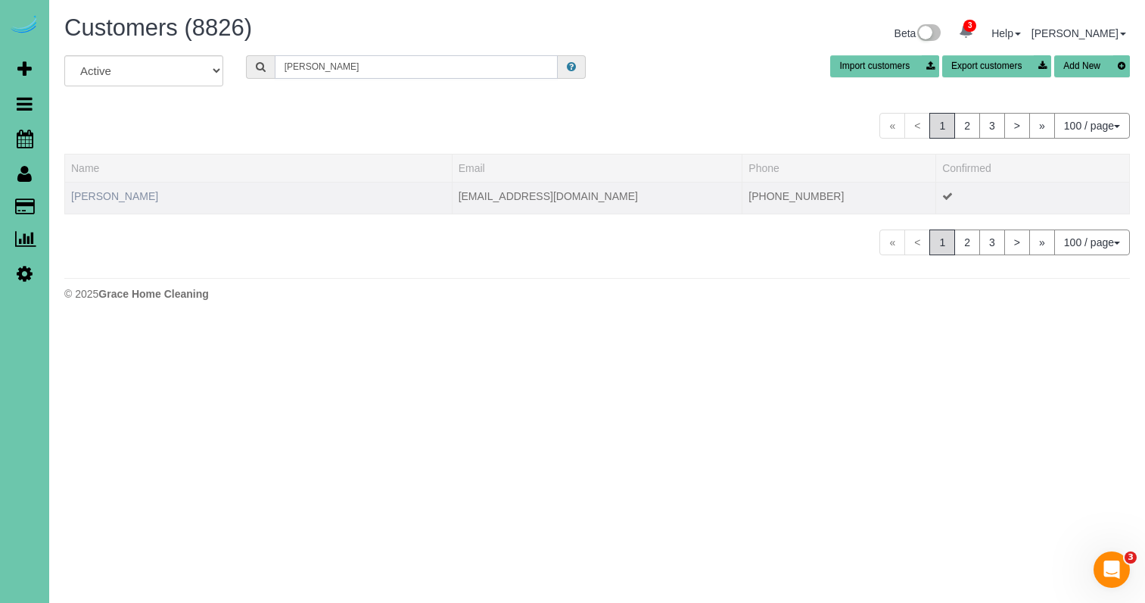
type input "[PERSON_NAME]"
click at [145, 192] on link "[PERSON_NAME]" at bounding box center [114, 196] width 87 height 12
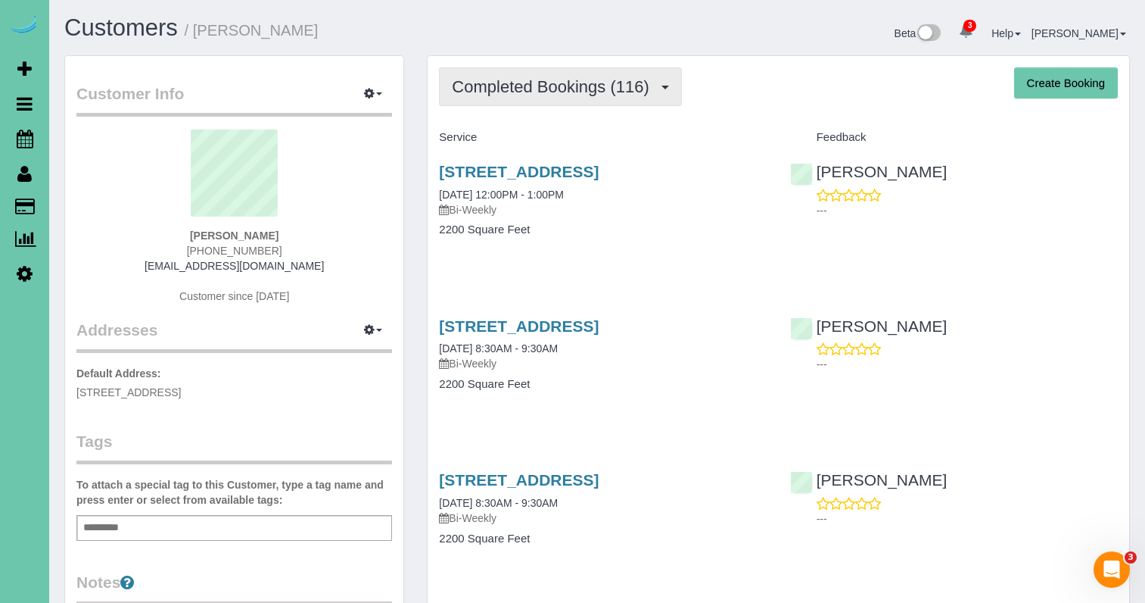
click at [634, 95] on span "Completed Bookings (116)" at bounding box center [554, 86] width 204 height 19
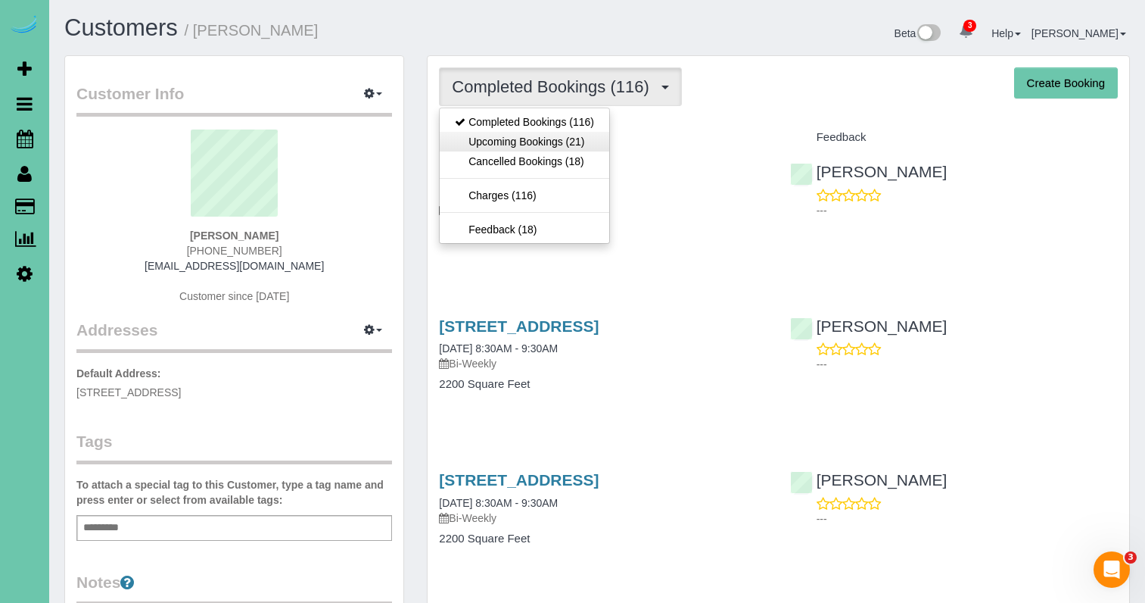
click at [592, 141] on link "Upcoming Bookings (21)" at bounding box center [525, 142] width 170 height 20
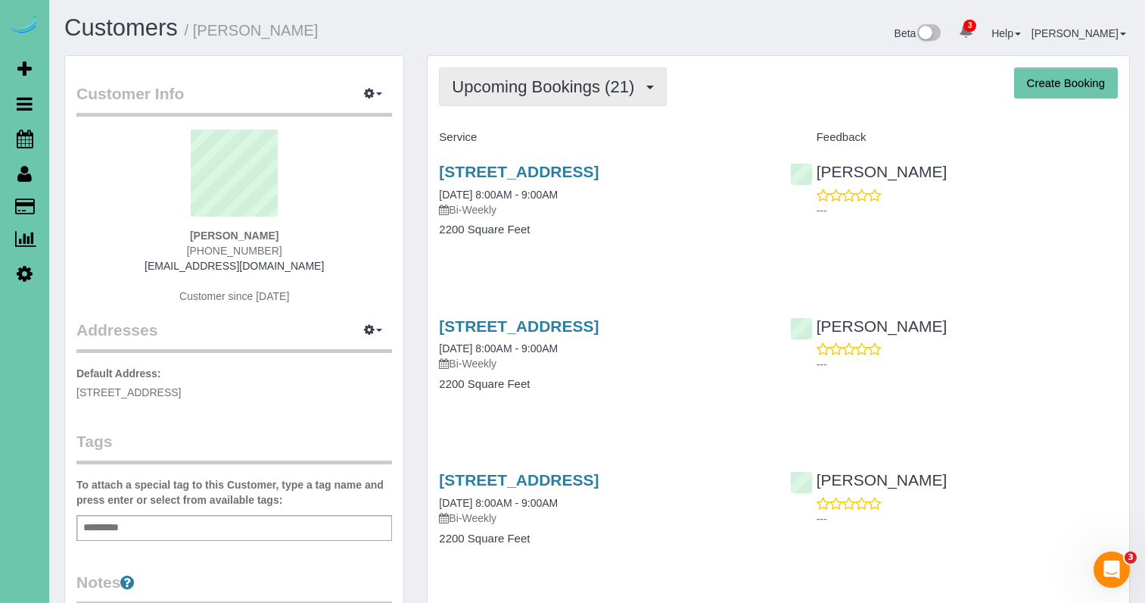
click at [587, 91] on span "Upcoming Bookings (21)" at bounding box center [547, 86] width 190 height 19
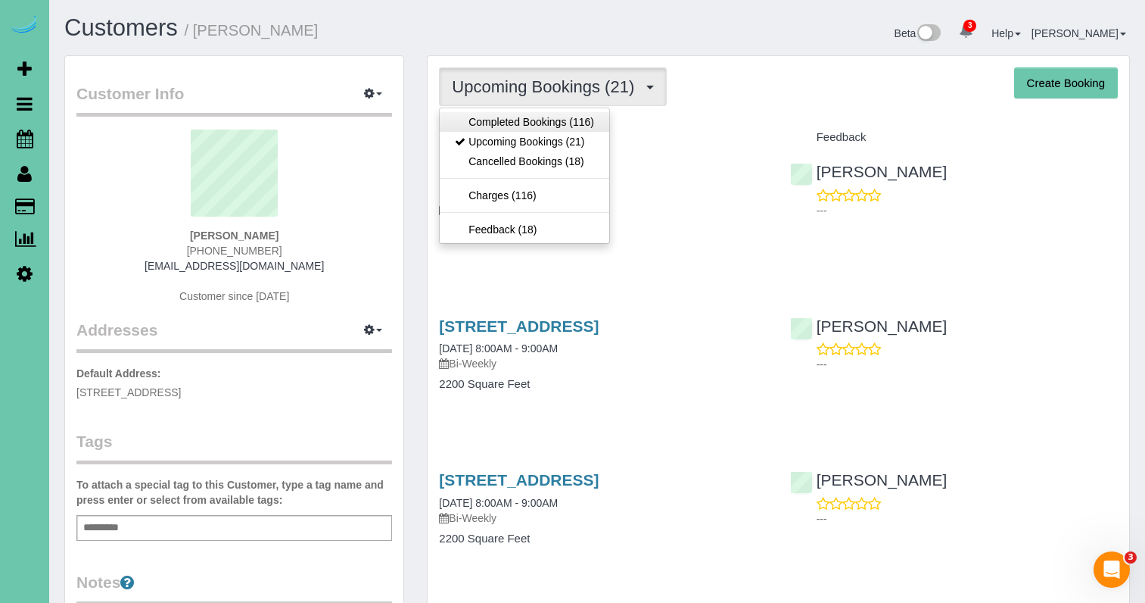
click at [565, 124] on link "Completed Bookings (116)" at bounding box center [525, 122] width 170 height 20
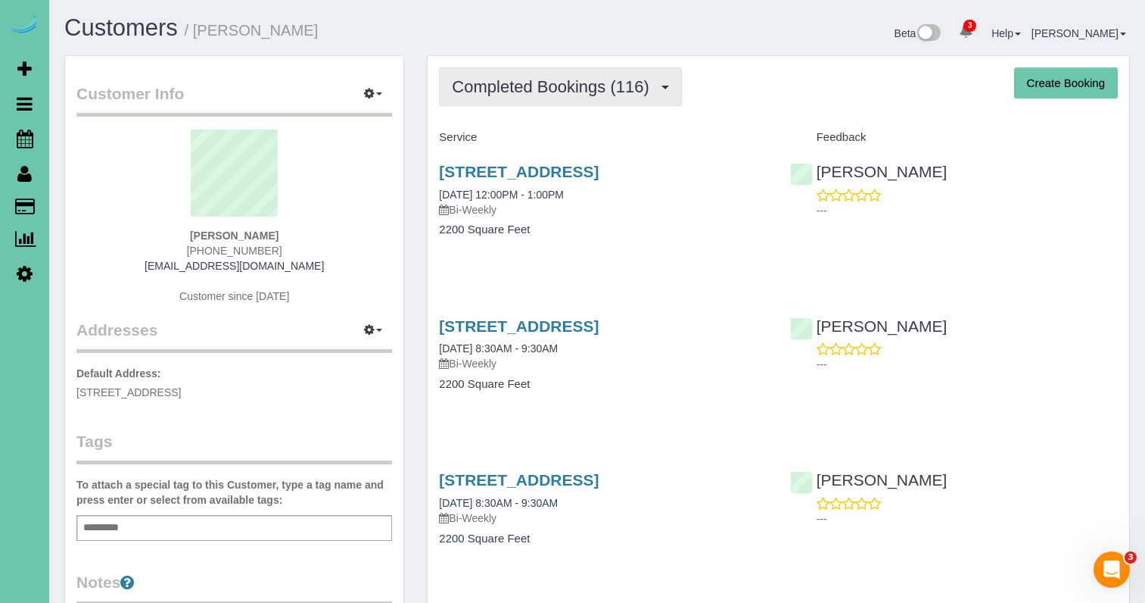
click at [551, 94] on span "Completed Bookings (116)" at bounding box center [554, 86] width 204 height 19
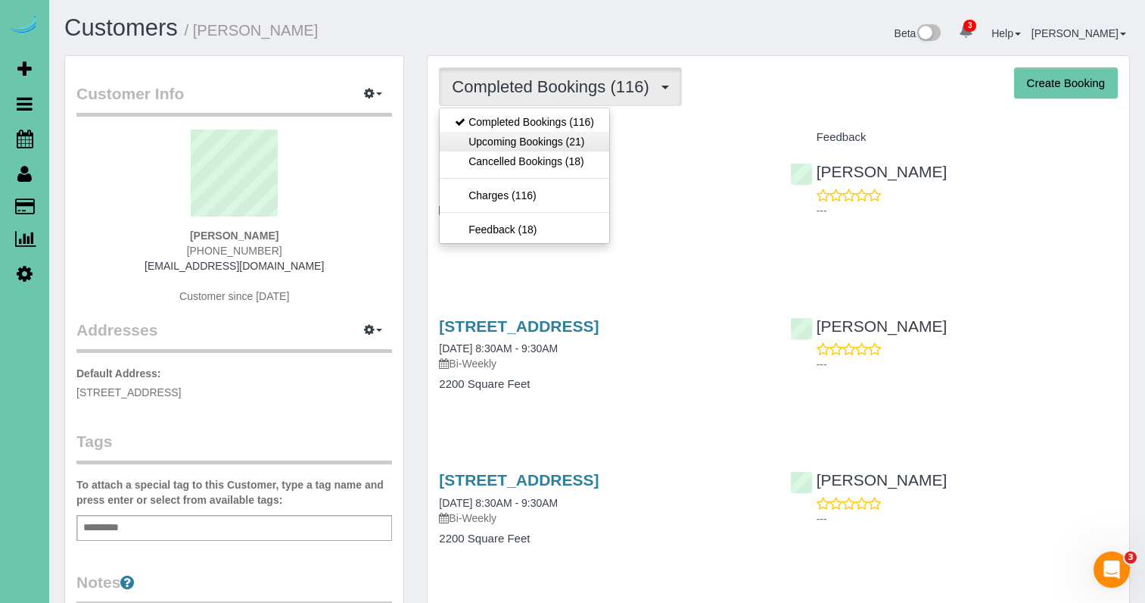
click at [523, 139] on link "Upcoming Bookings (21)" at bounding box center [525, 142] width 170 height 20
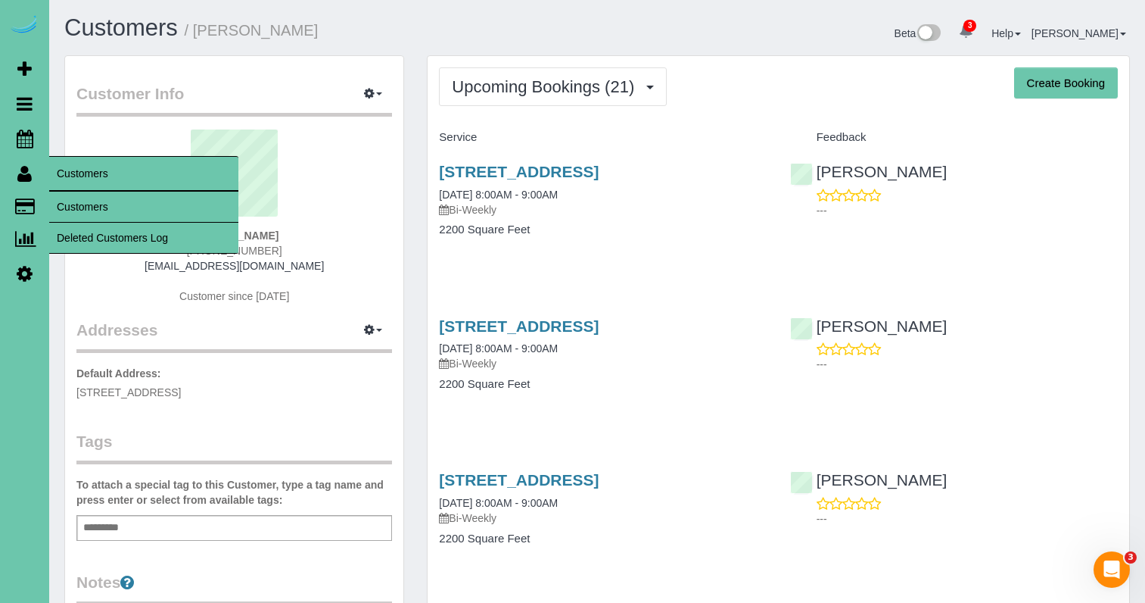
drag, startPoint x: 73, startPoint y: 198, endPoint x: 100, endPoint y: 188, distance: 29.0
click at [73, 198] on link "Customers" at bounding box center [143, 207] width 189 height 30
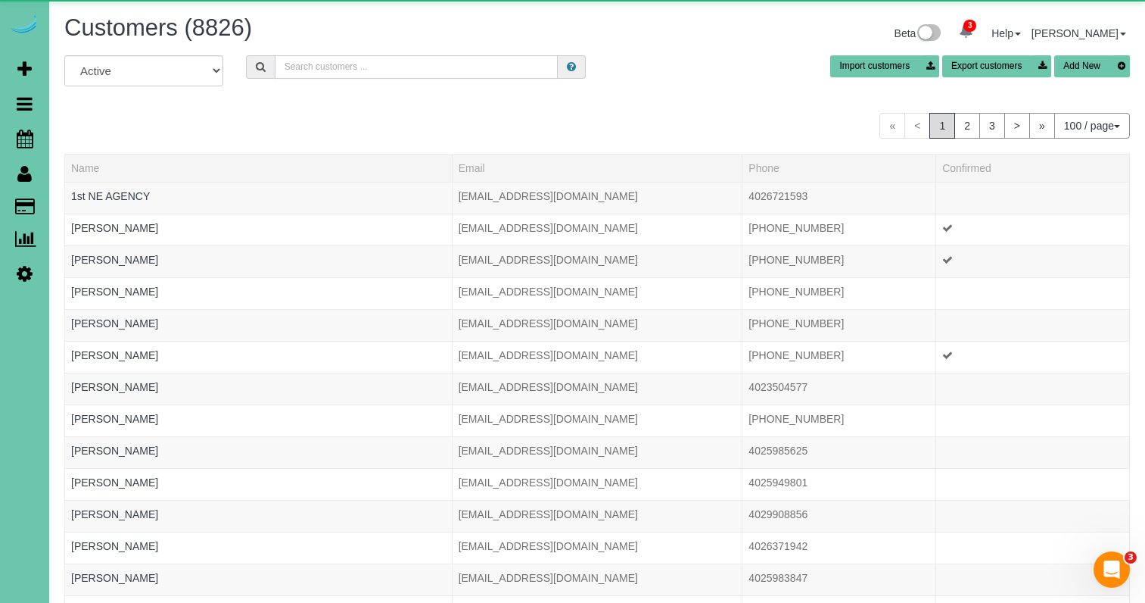
click at [346, 67] on input "text" at bounding box center [416, 66] width 283 height 23
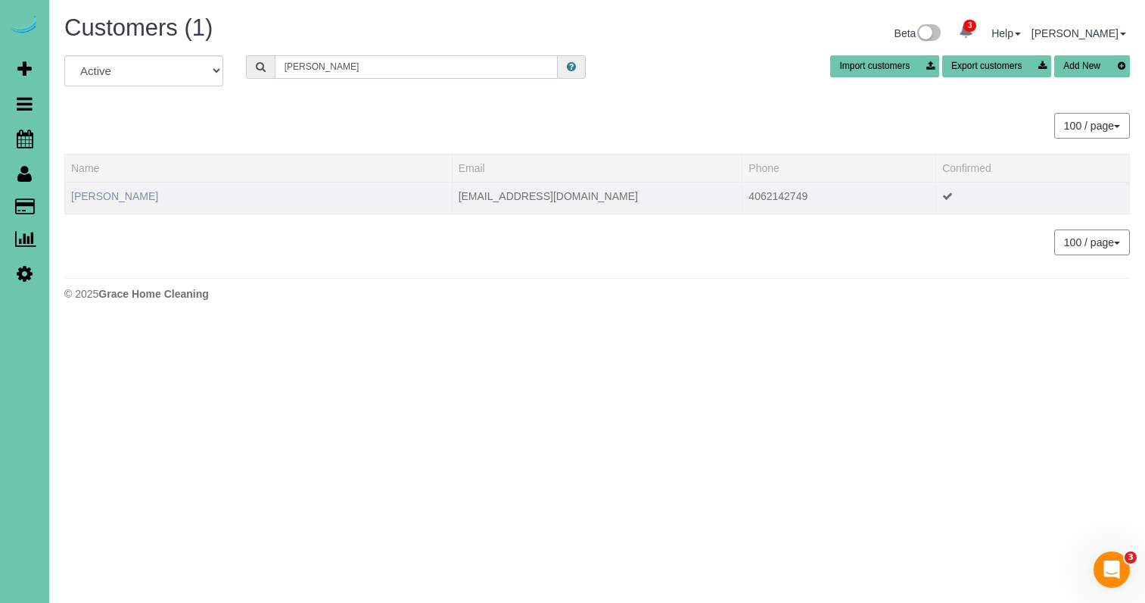
type input "gilk"
click at [114, 198] on link "Stacey Gilk" at bounding box center [114, 196] width 87 height 12
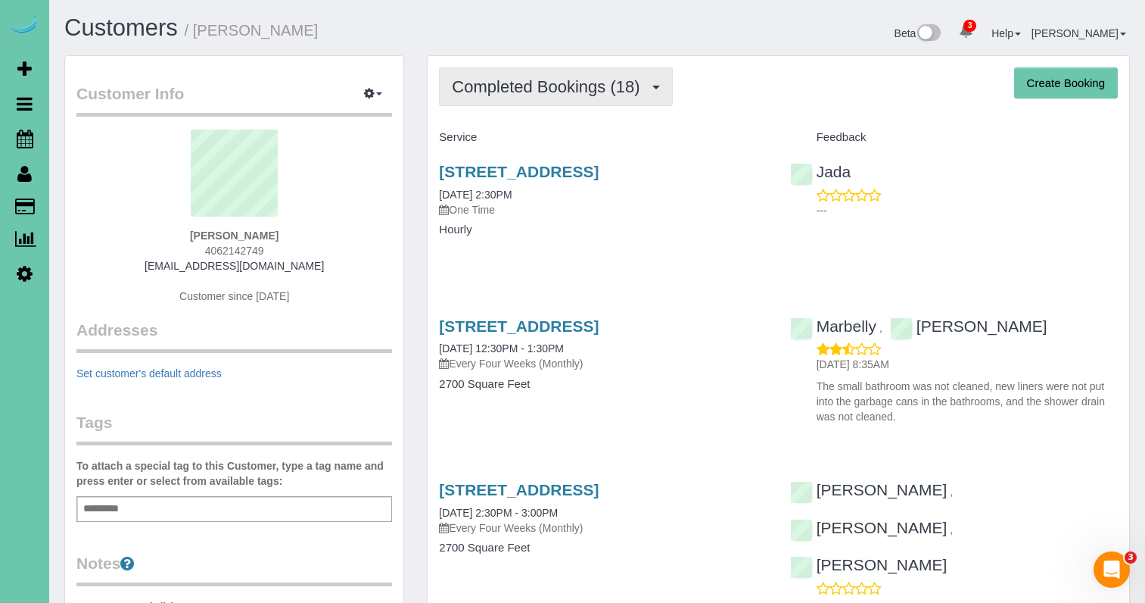
click at [583, 91] on span "Completed Bookings (18)" at bounding box center [549, 86] width 195 height 19
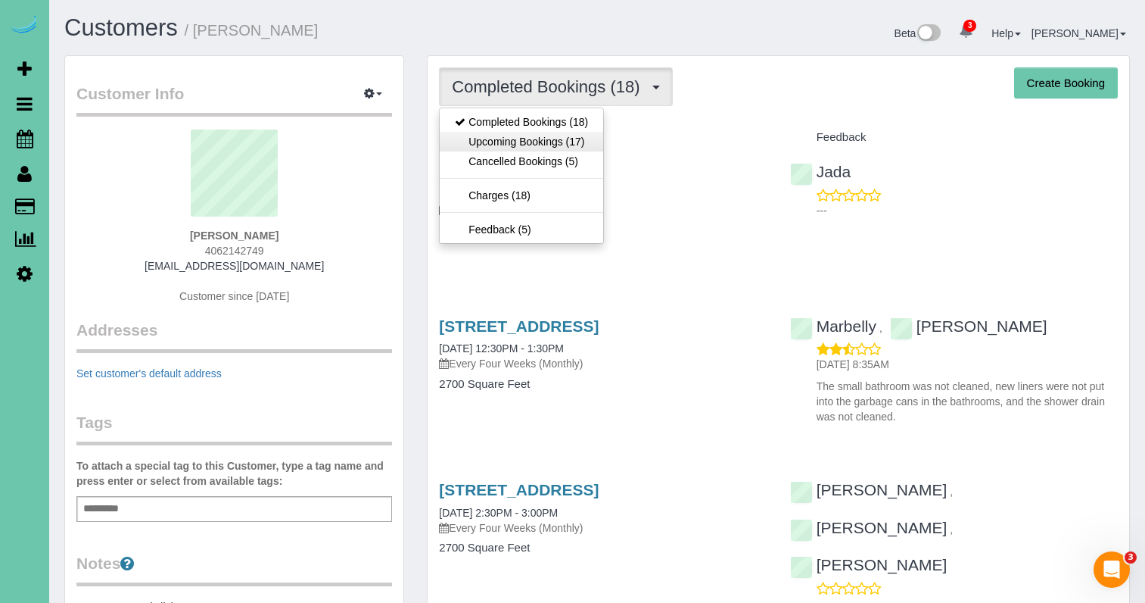
click at [541, 150] on link "Upcoming Bookings (17)" at bounding box center [522, 142] width 164 height 20
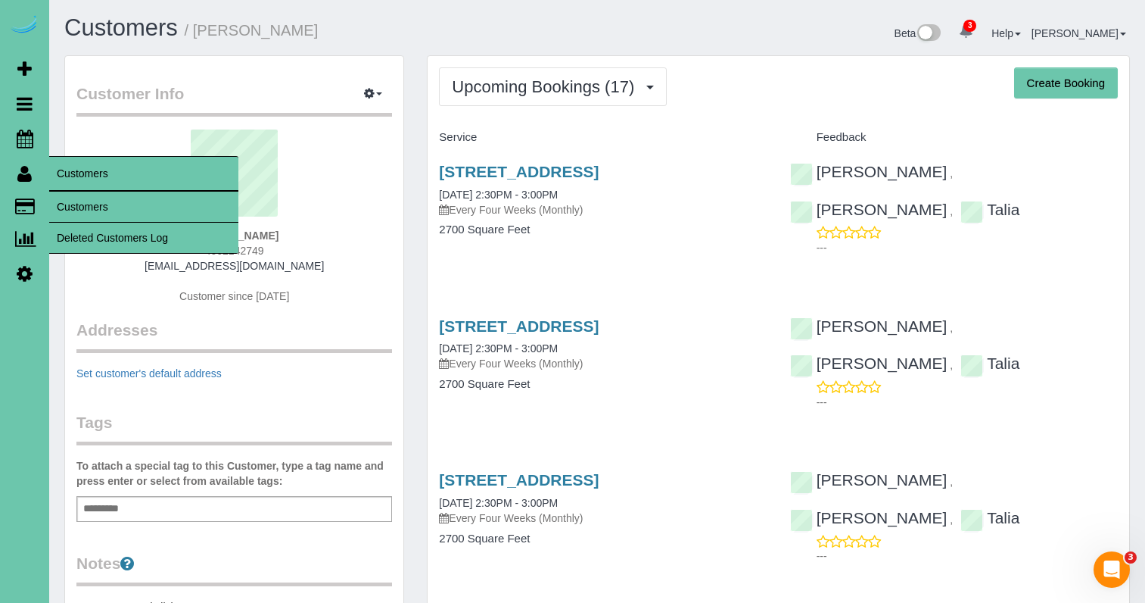
click at [84, 205] on link "Customers" at bounding box center [143, 207] width 189 height 30
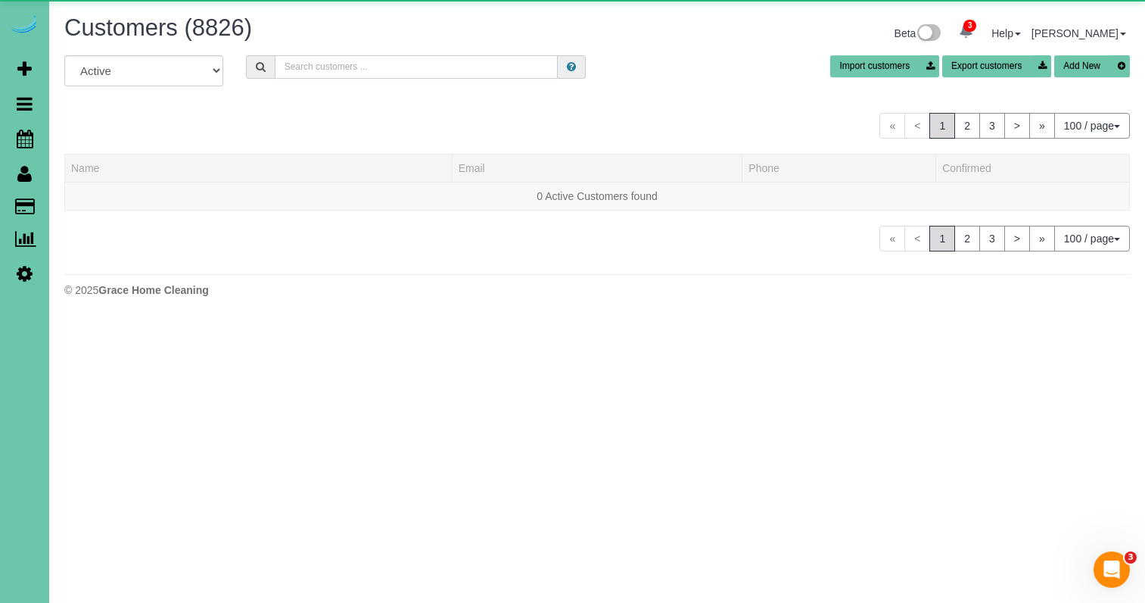
click at [337, 64] on input "text" at bounding box center [416, 66] width 283 height 23
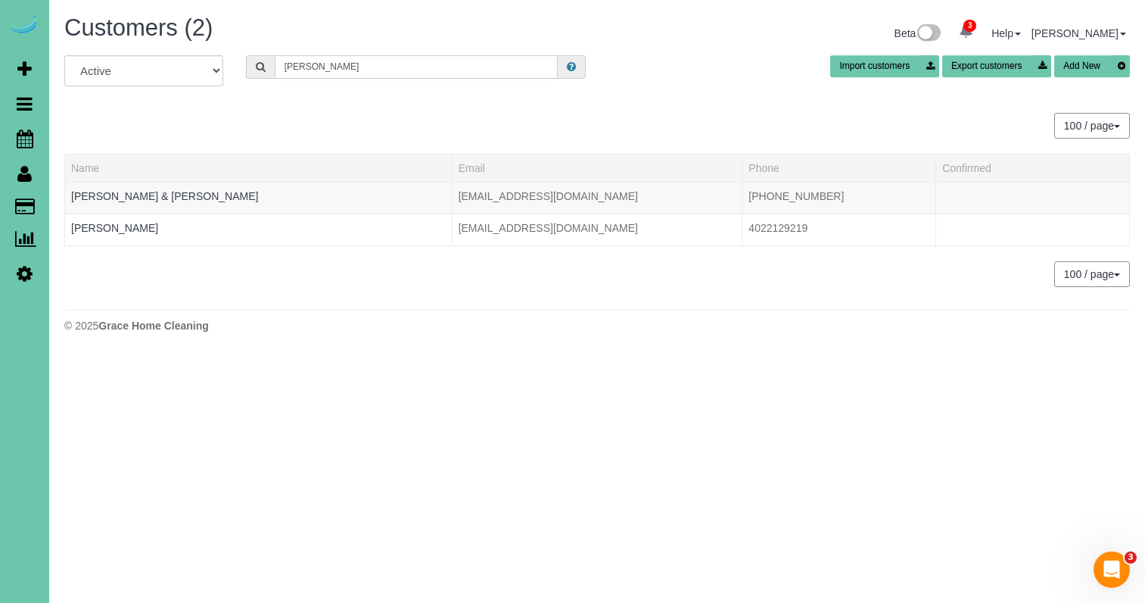
drag, startPoint x: 355, startPoint y: 67, endPoint x: 138, endPoint y: 47, distance: 218.1
click at [138, 47] on div "Customers (2) Beta 3 Your Notifications You have 0 alerts × You have 4 to charg…" at bounding box center [597, 177] width 1096 height 355
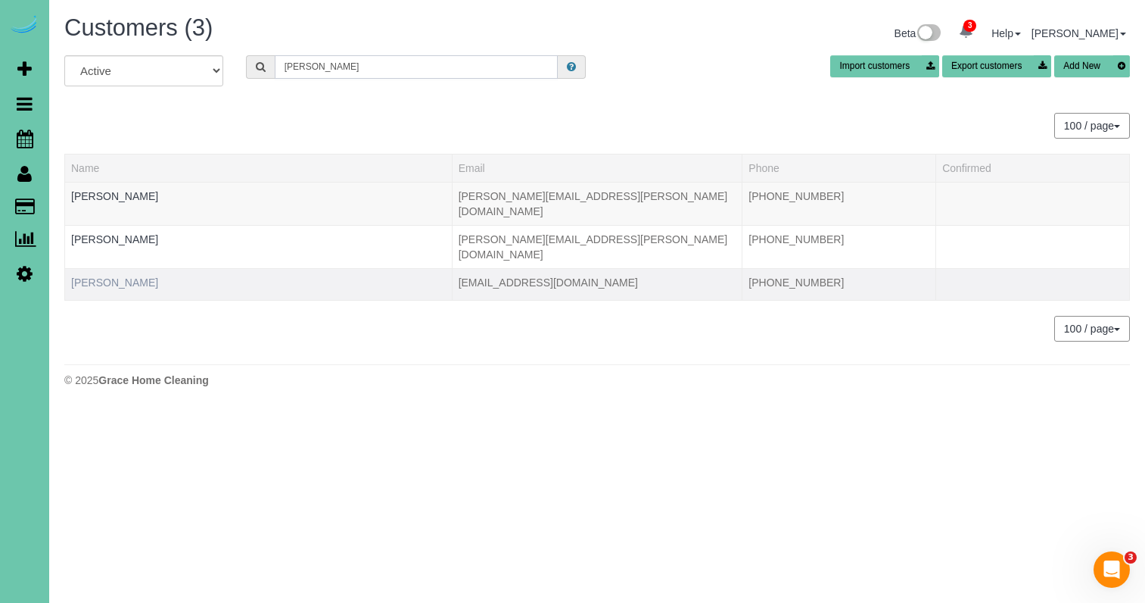
type input "John g"
click at [90, 276] on link "John Green" at bounding box center [114, 282] width 87 height 12
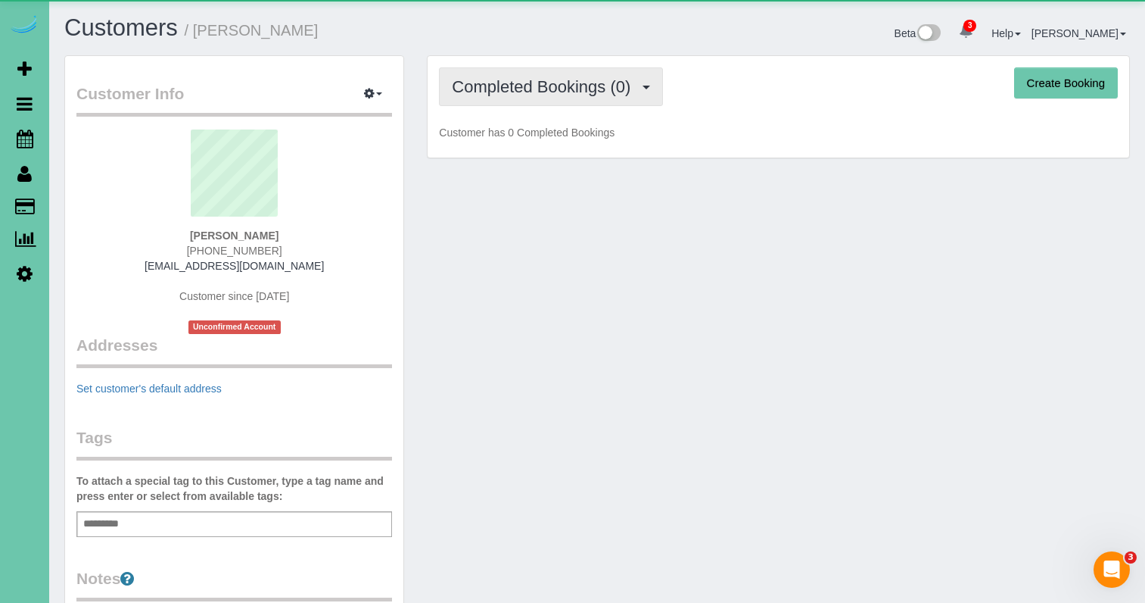
drag, startPoint x: 515, startPoint y: 81, endPoint x: 519, endPoint y: 91, distance: 10.8
click at [515, 81] on span "Completed Bookings (0)" at bounding box center [545, 86] width 186 height 19
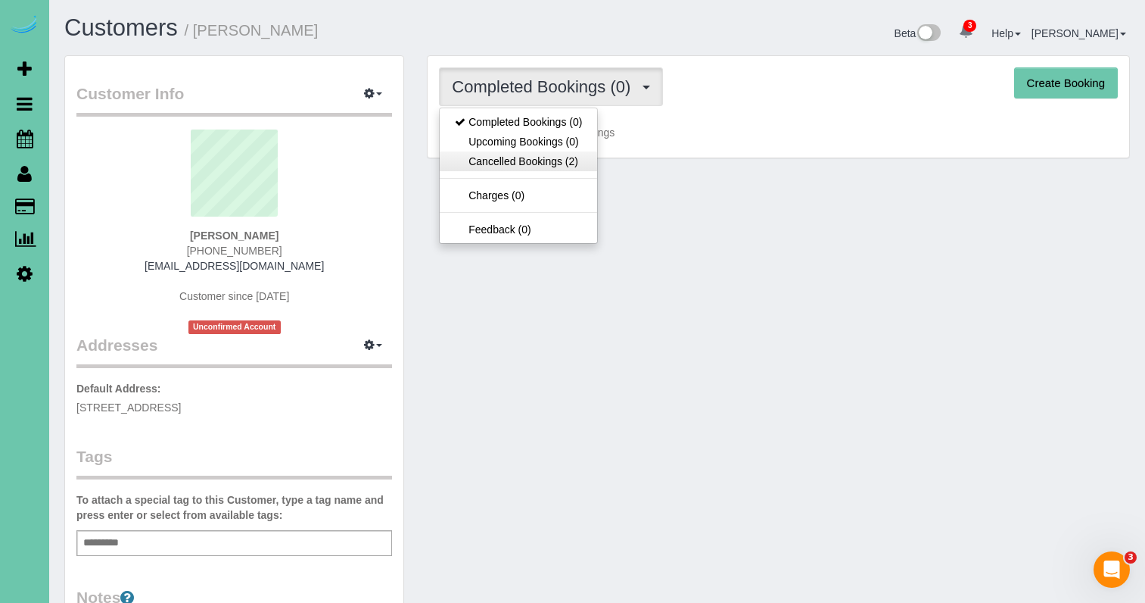
click at [526, 159] on link "Cancelled Bookings (2)" at bounding box center [518, 161] width 157 height 20
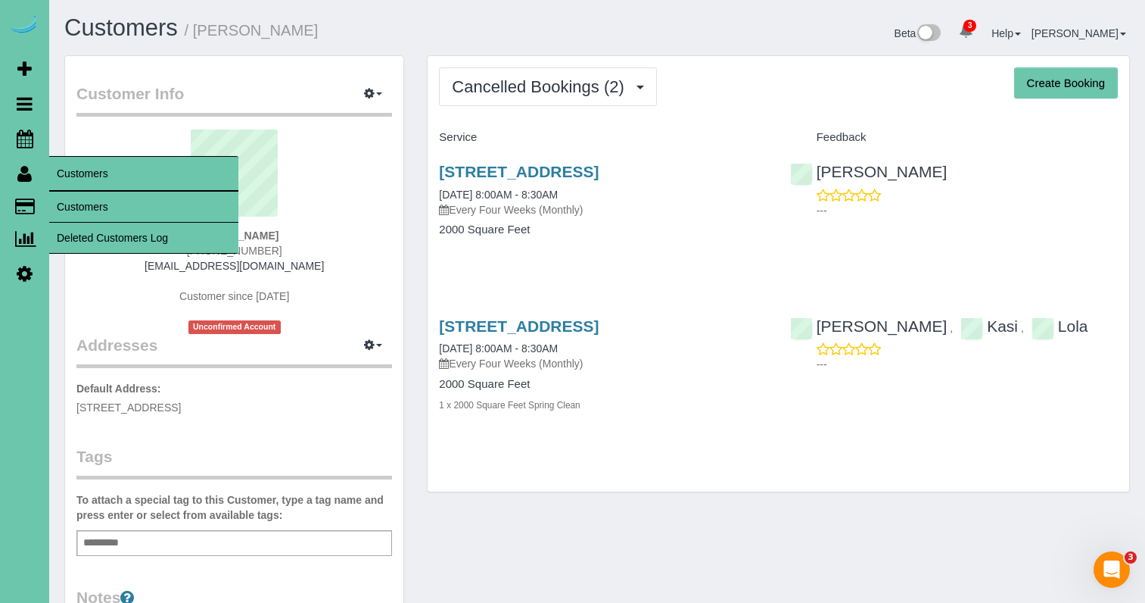
click at [101, 213] on link "Customers" at bounding box center [143, 207] width 189 height 30
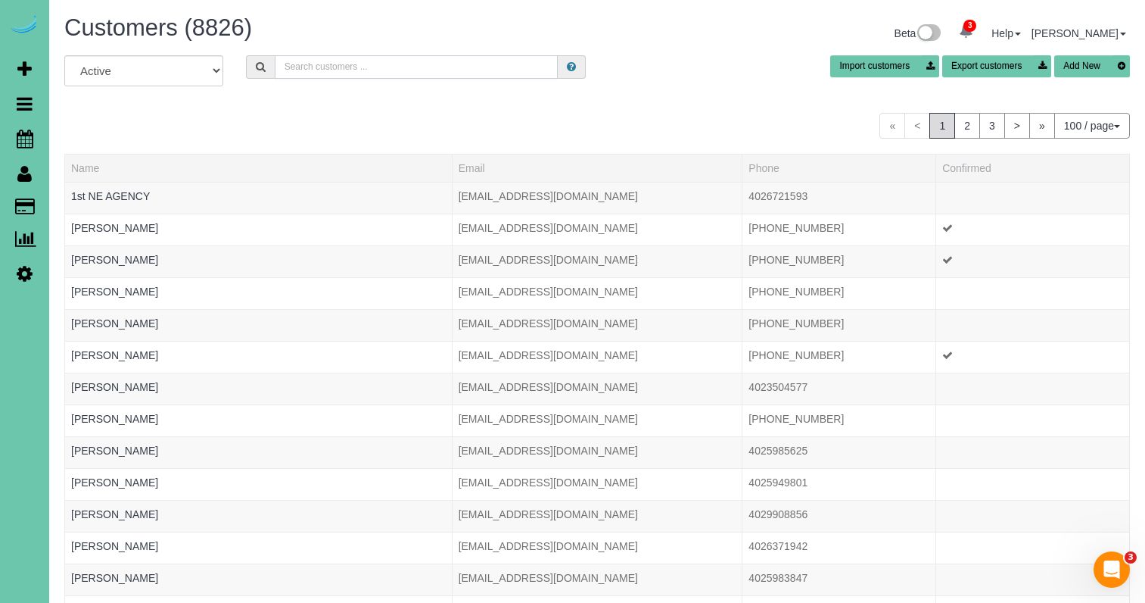
click at [319, 74] on input "text" at bounding box center [416, 66] width 283 height 23
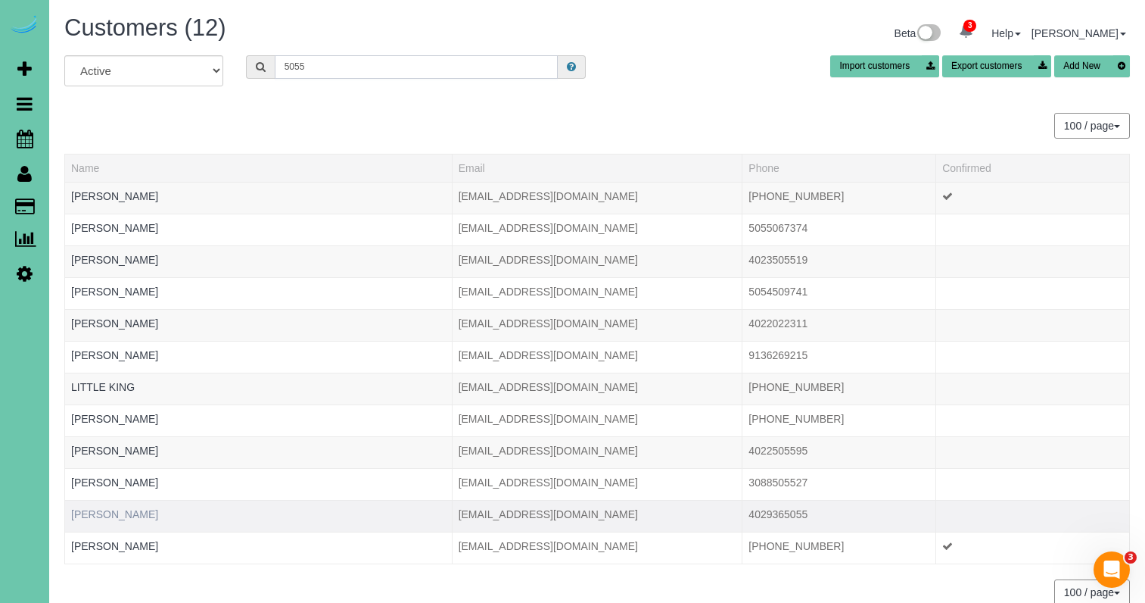
type input "5055"
click at [126, 512] on link "Sarah Nickolaison" at bounding box center [114, 514] width 87 height 12
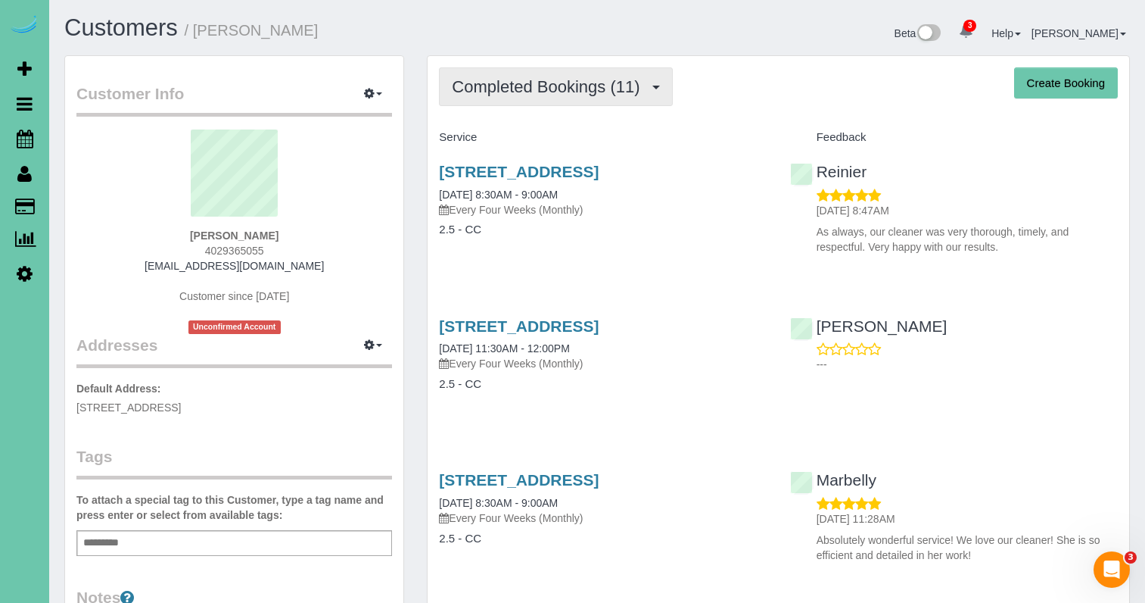
click at [556, 85] on span "Completed Bookings (11)" at bounding box center [549, 86] width 195 height 19
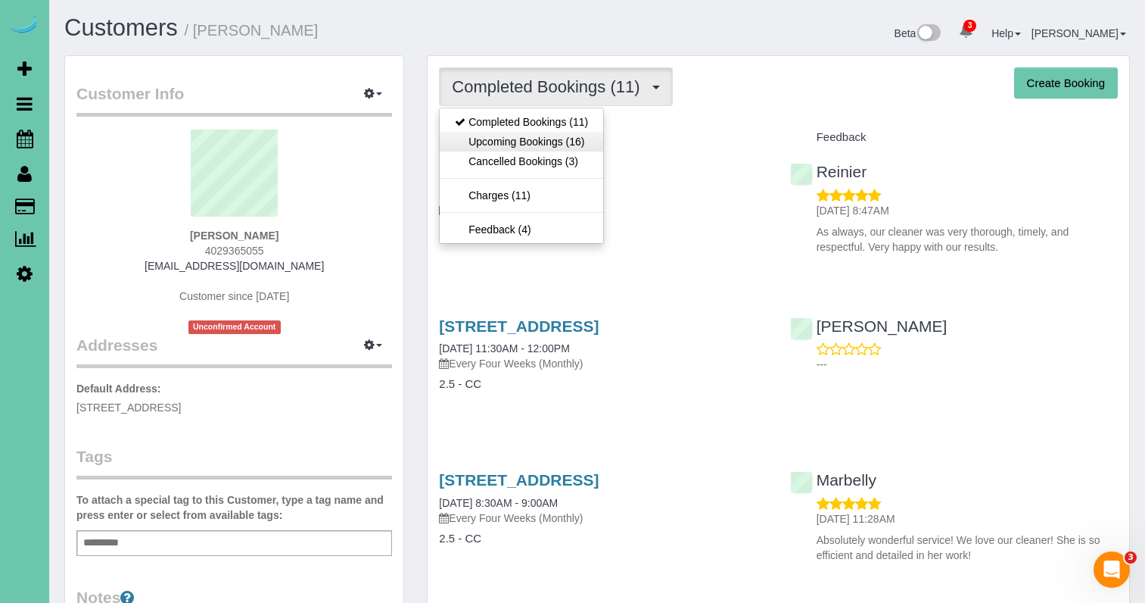
click at [530, 142] on link "Upcoming Bookings (16)" at bounding box center [522, 142] width 164 height 20
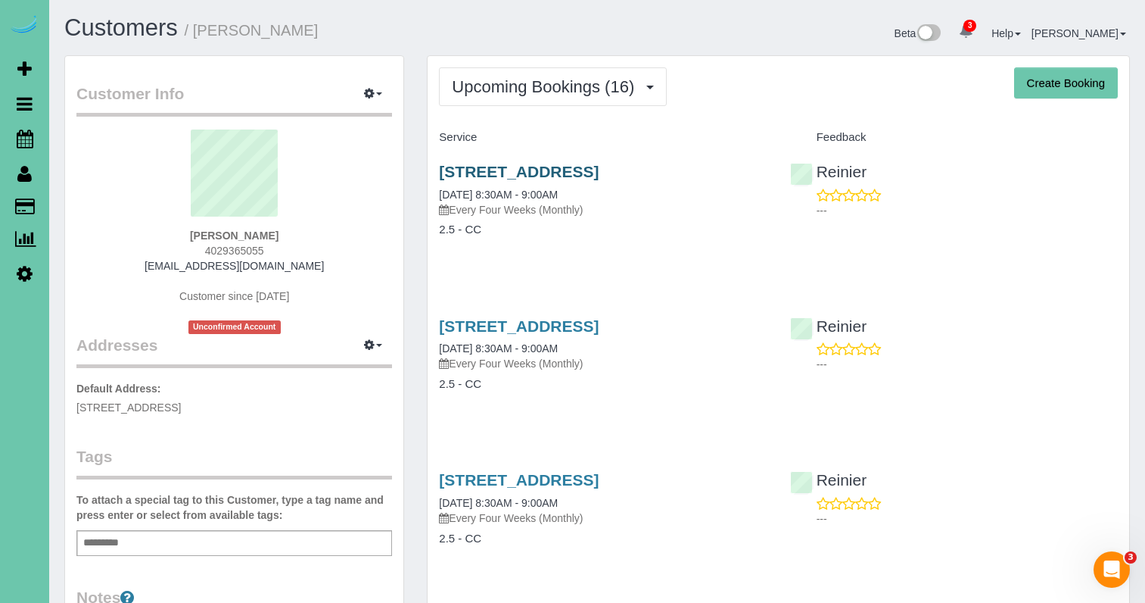
click at [471, 167] on link "18805 Redwood St, Omaha, NE 68136" at bounding box center [519, 171] width 160 height 17
click at [588, 325] on link "18805 Redwood St, Omaha, NE 68136" at bounding box center [519, 325] width 160 height 17
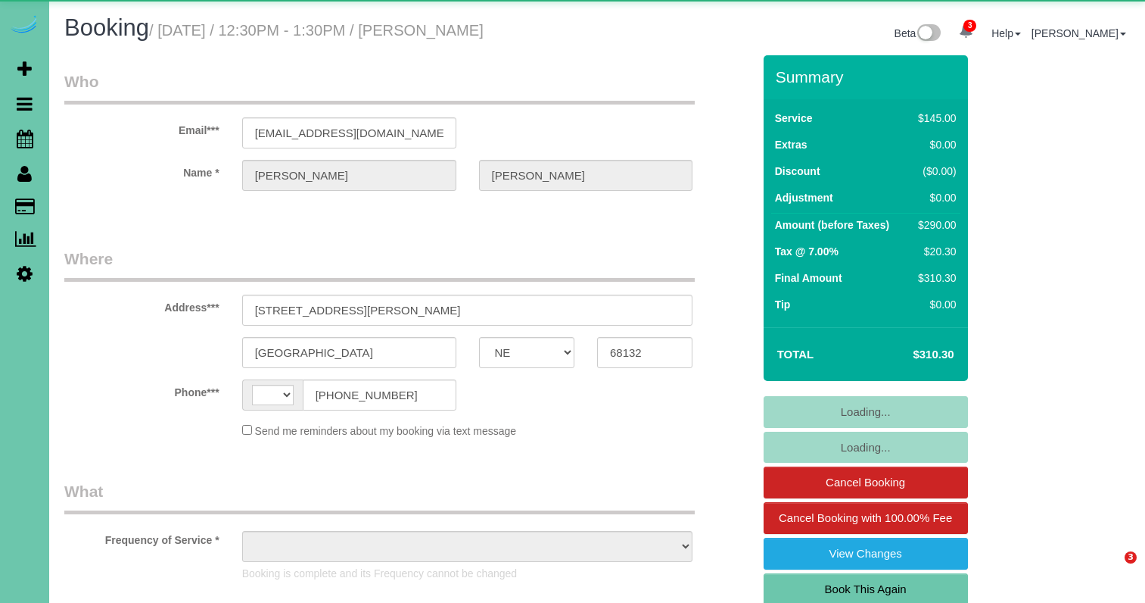
select select "NE"
select select "string:[GEOGRAPHIC_DATA]"
select select "object:410"
select select "string:fspay-dab5986f-0962-4d8a-88c6-aca7e6120af1"
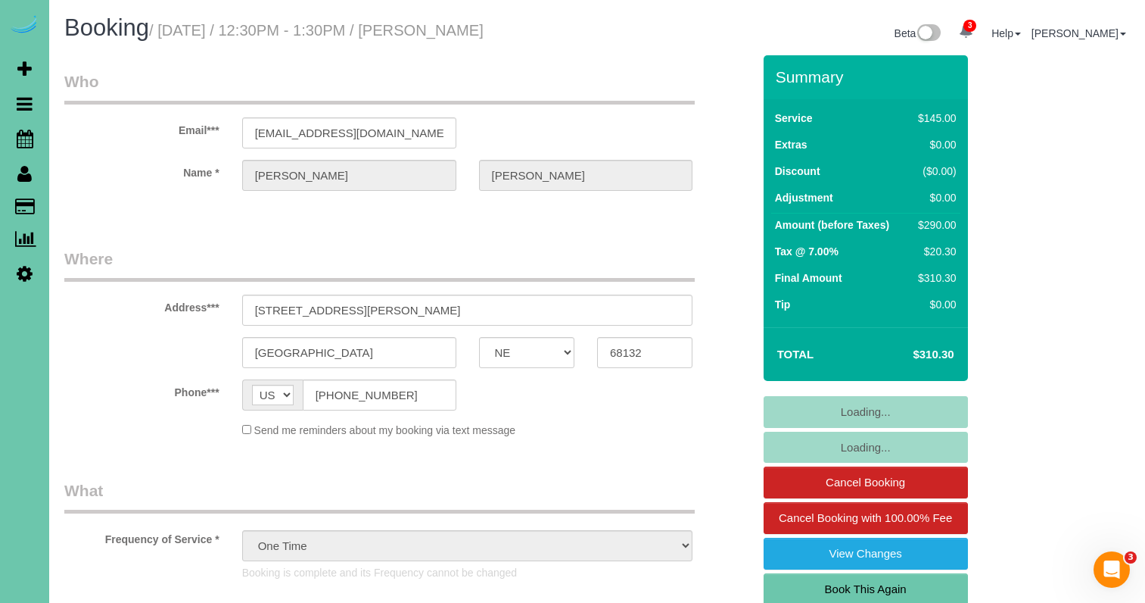
select select "object:746"
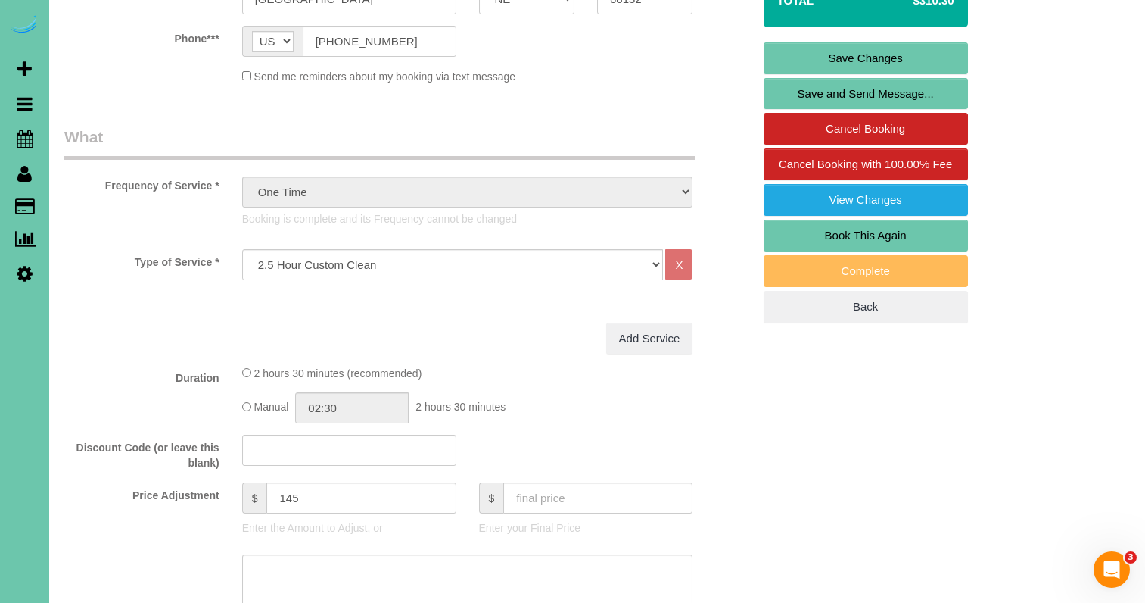
scroll to position [354, 0]
click at [270, 447] on input "text" at bounding box center [349, 449] width 214 height 31
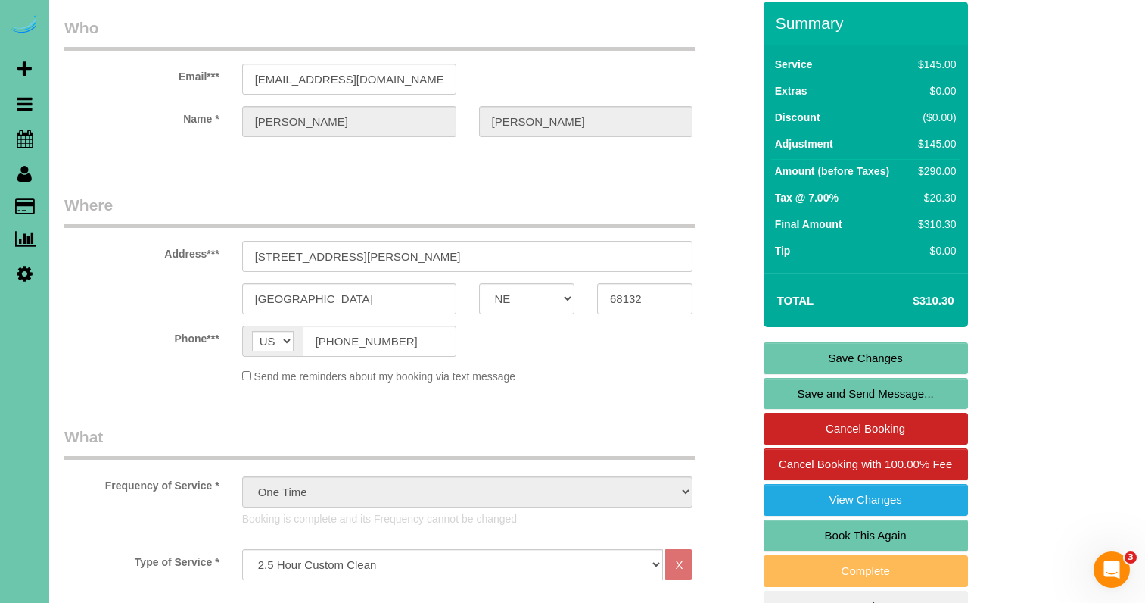
scroll to position [53, 0]
type input "7946-C135-17FD"
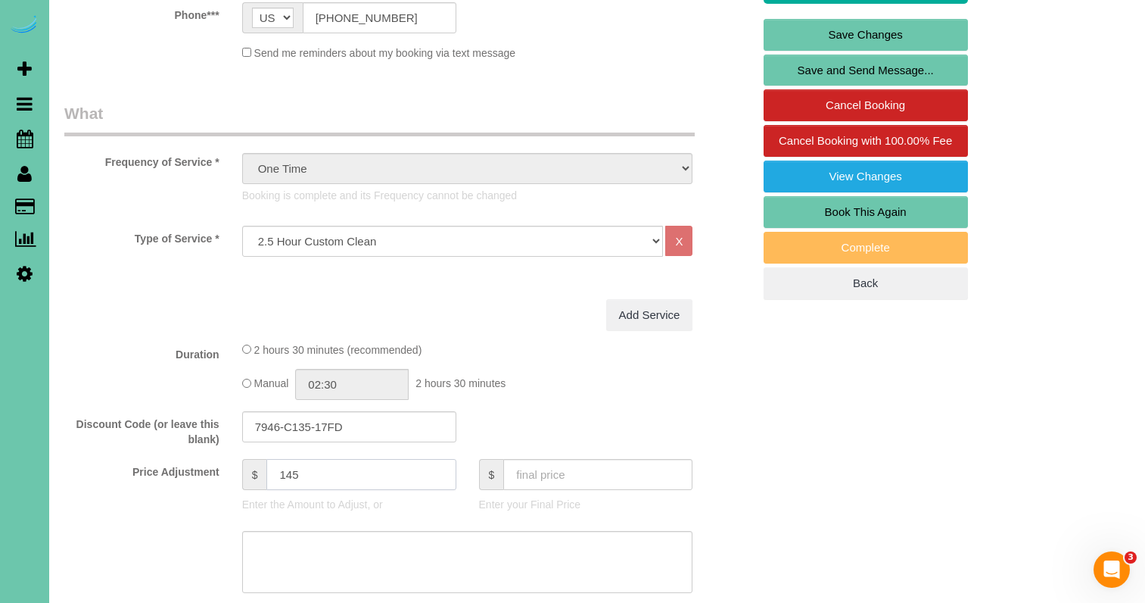
scroll to position [385, 0]
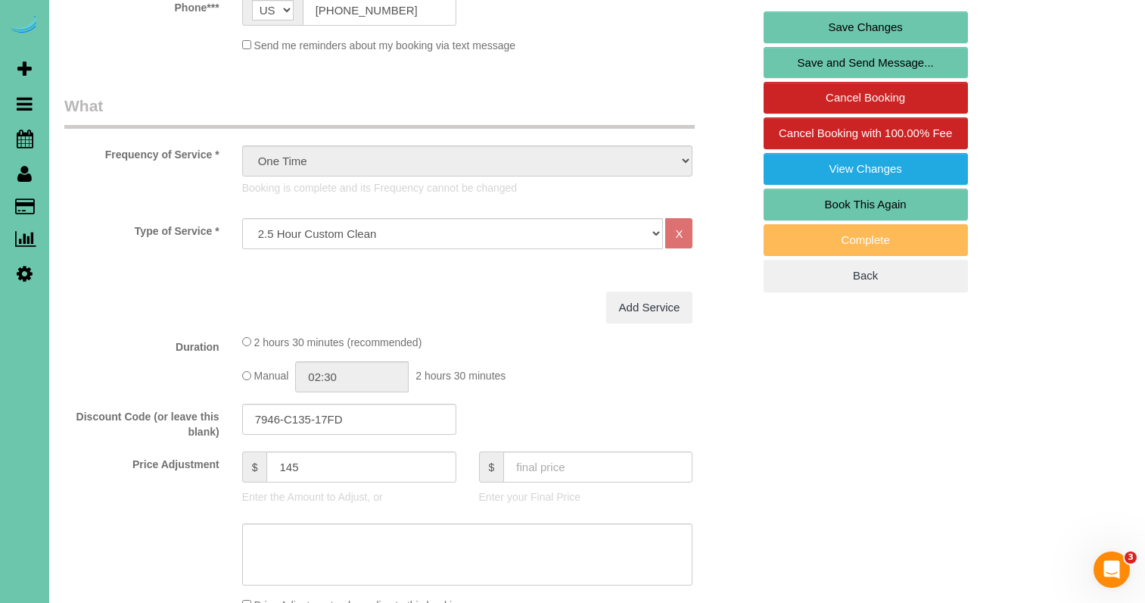
click at [21, 273] on icon at bounding box center [25, 273] width 16 height 18
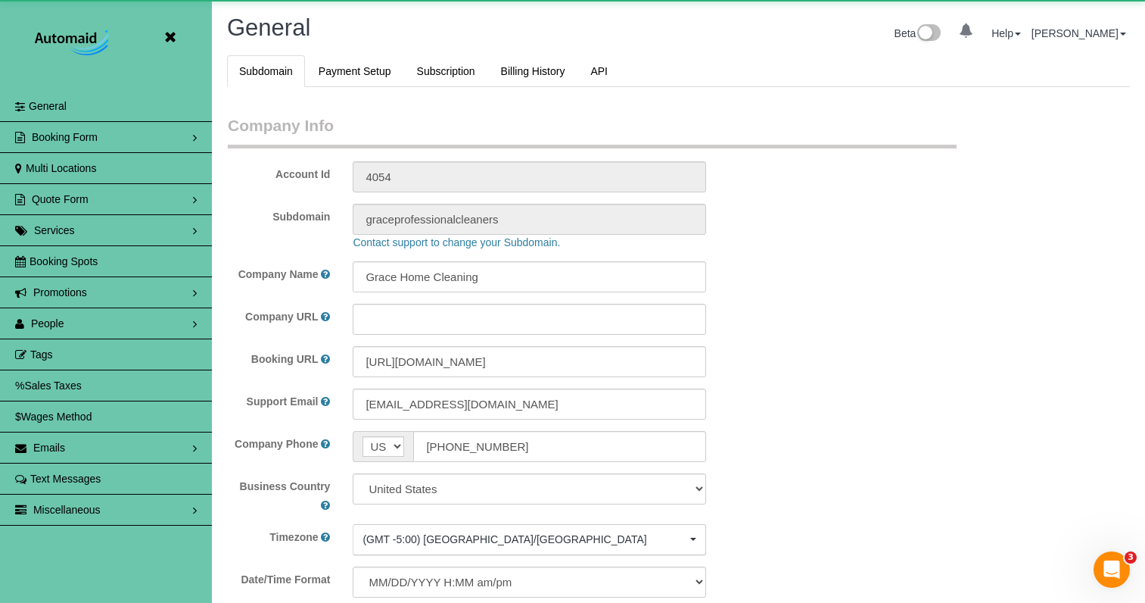
scroll to position [3278, 1145]
select select "5796"
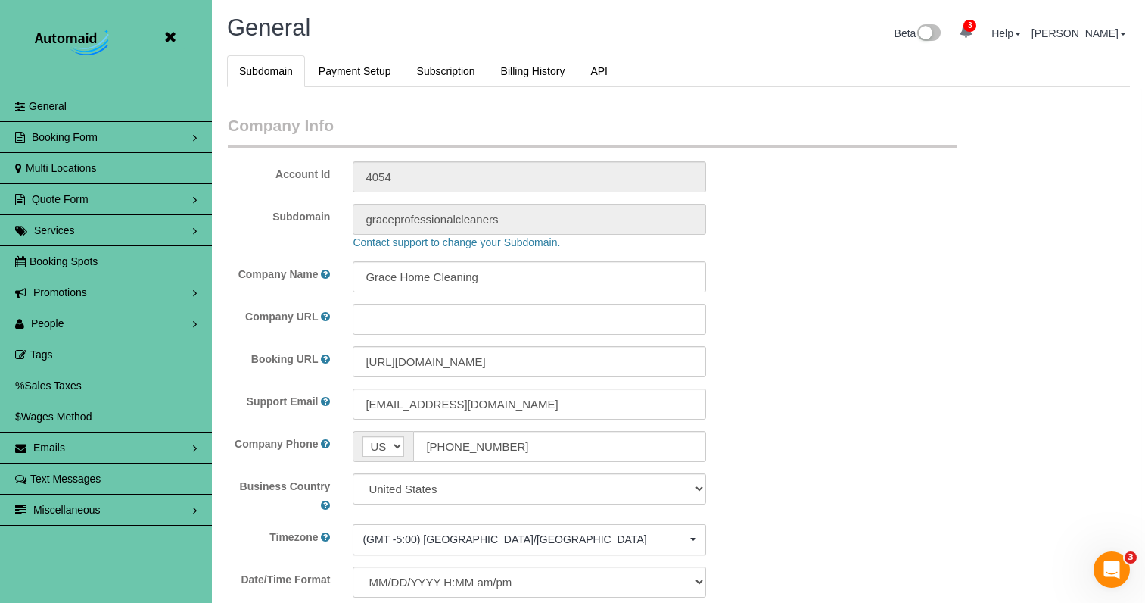
click at [102, 297] on link "Promotions" at bounding box center [106, 292] width 212 height 30
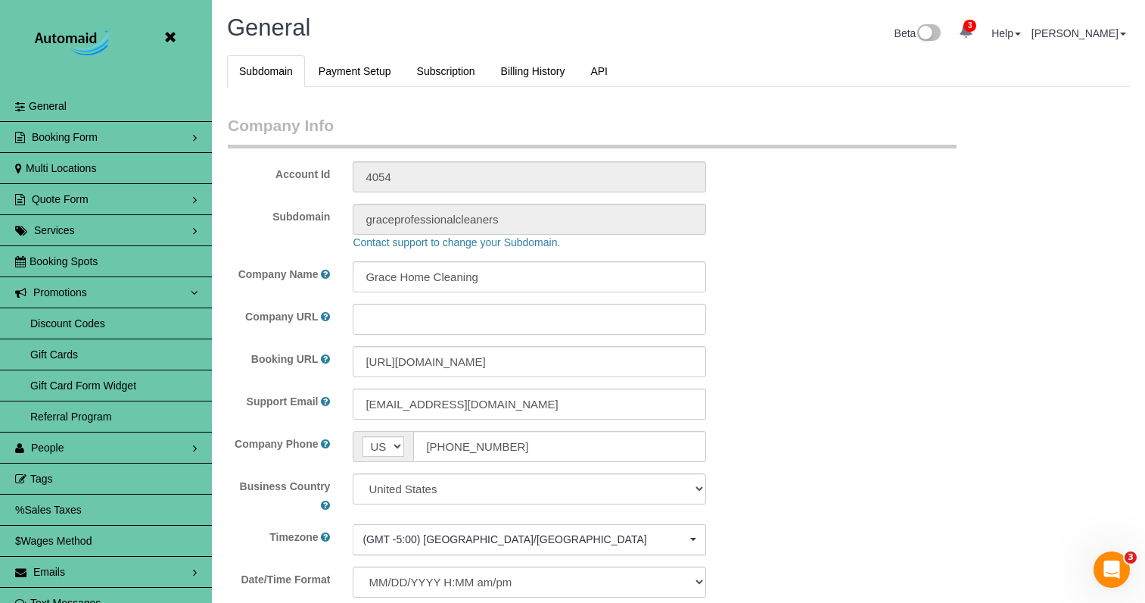
click at [105, 324] on link "Discount Codes" at bounding box center [106, 323] width 212 height 30
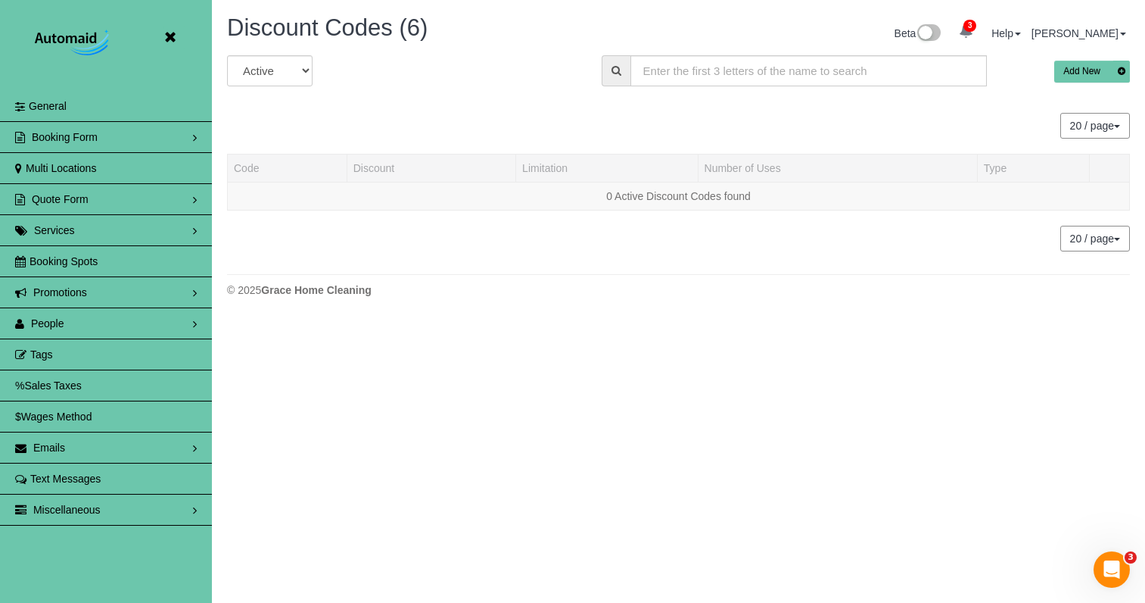
scroll to position [562, 1145]
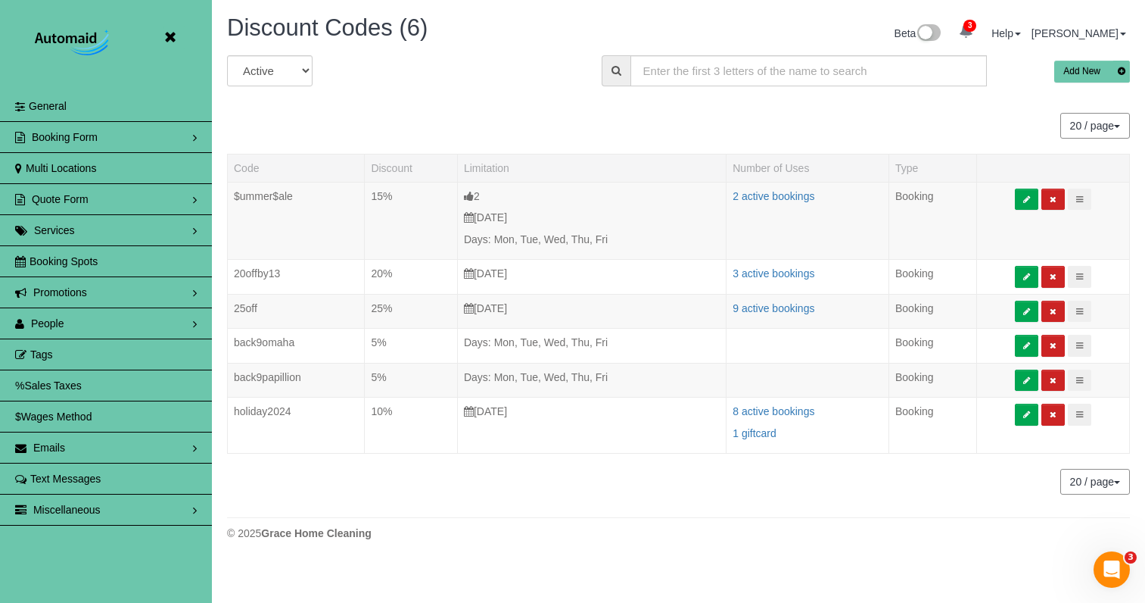
click at [120, 290] on link "Promotions" at bounding box center [106, 292] width 212 height 30
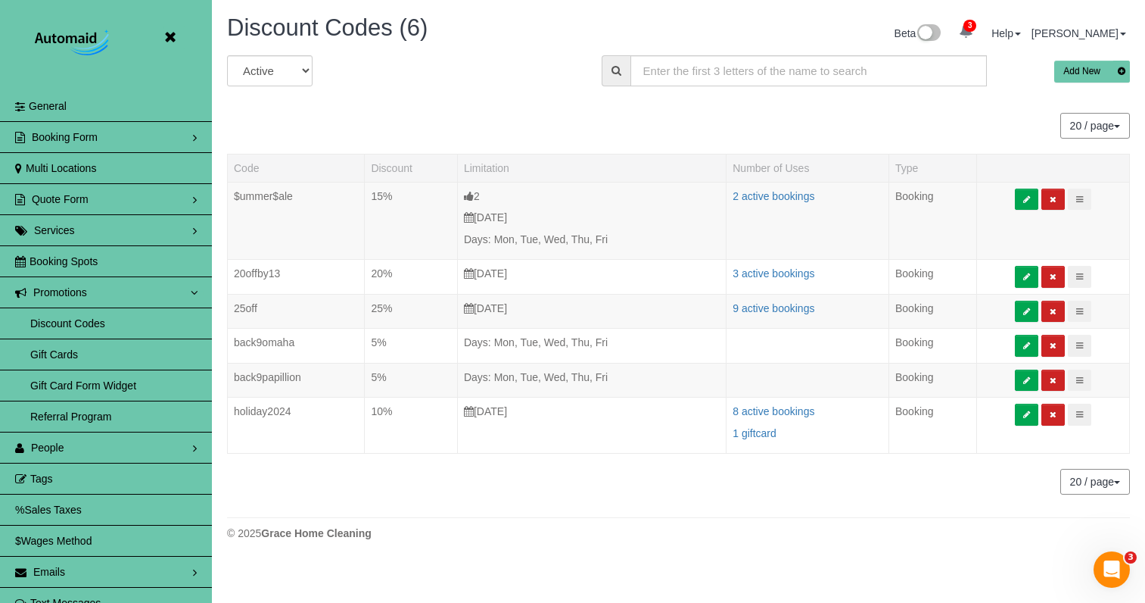
click at [108, 359] on link "Gift Cards" at bounding box center [106, 354] width 212 height 30
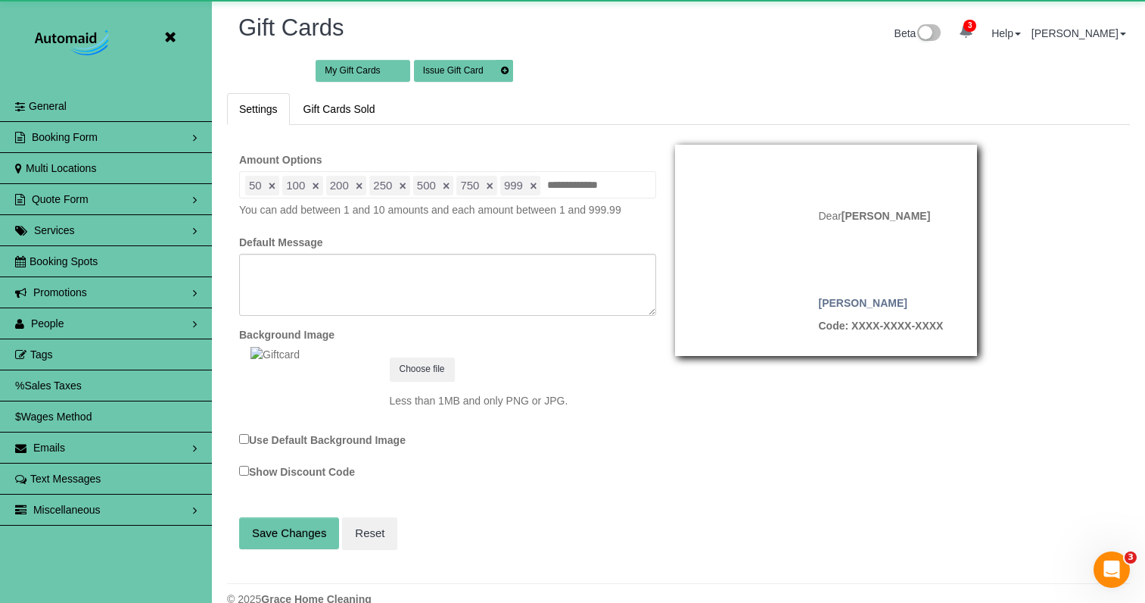
scroll to position [624, 1145]
click at [332, 105] on link "Gift Cards Sold" at bounding box center [339, 109] width 96 height 32
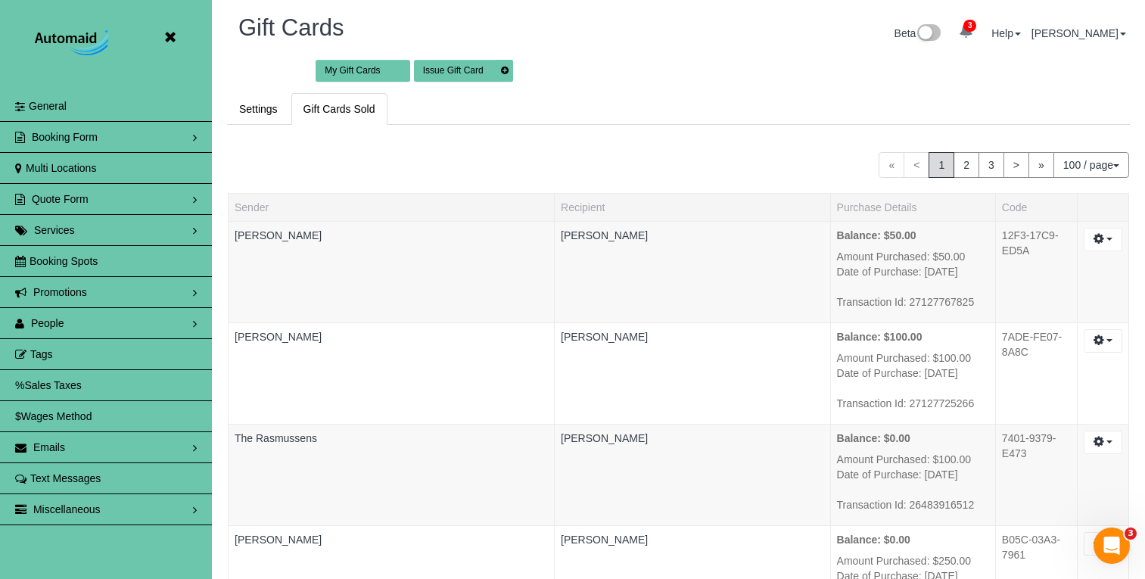
scroll to position [8455, 0]
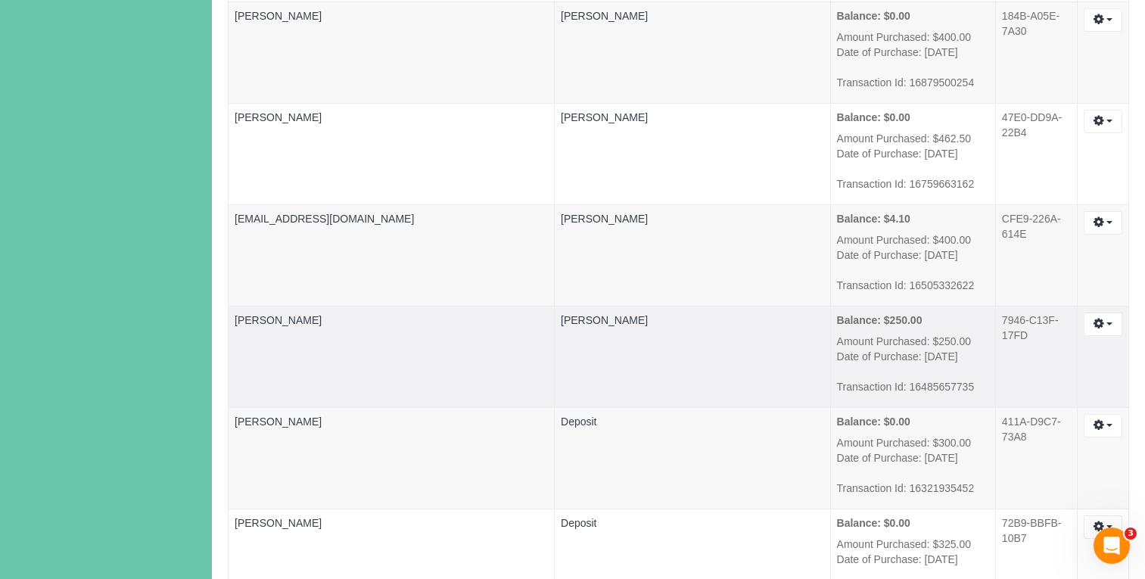
click at [995, 316] on td "7946-C13F-17FD" at bounding box center [1036, 356] width 82 height 101
copy td "7946-C13F-17FD"
drag, startPoint x: 1004, startPoint y: 286, endPoint x: 938, endPoint y: 286, distance: 65.9
click at [995, 306] on td "7946-C13F-17FD" at bounding box center [1036, 356] width 82 height 101
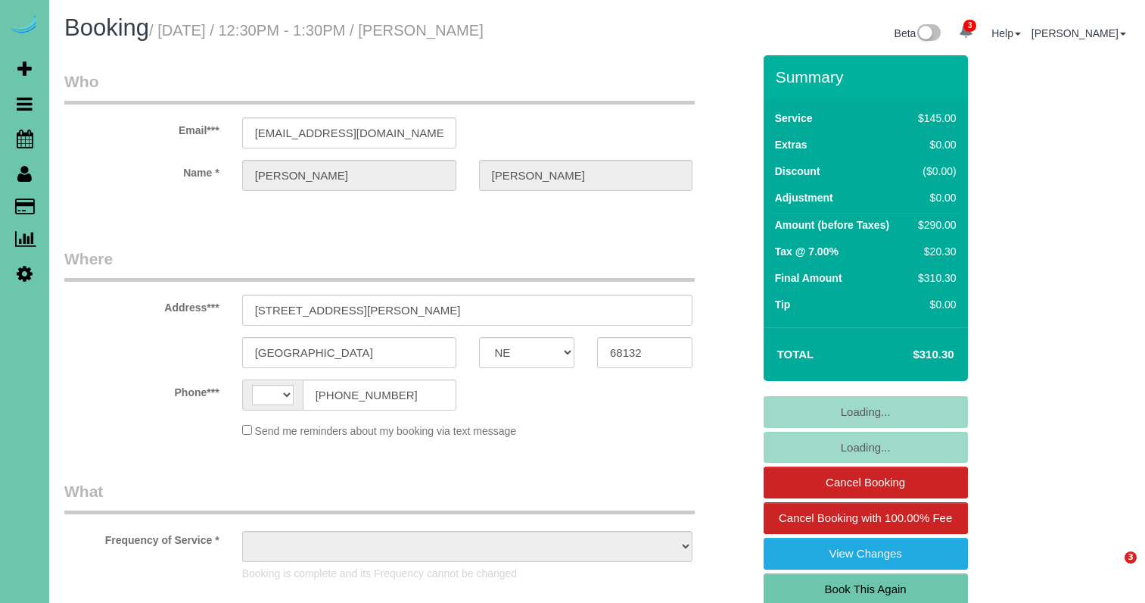
select select "NE"
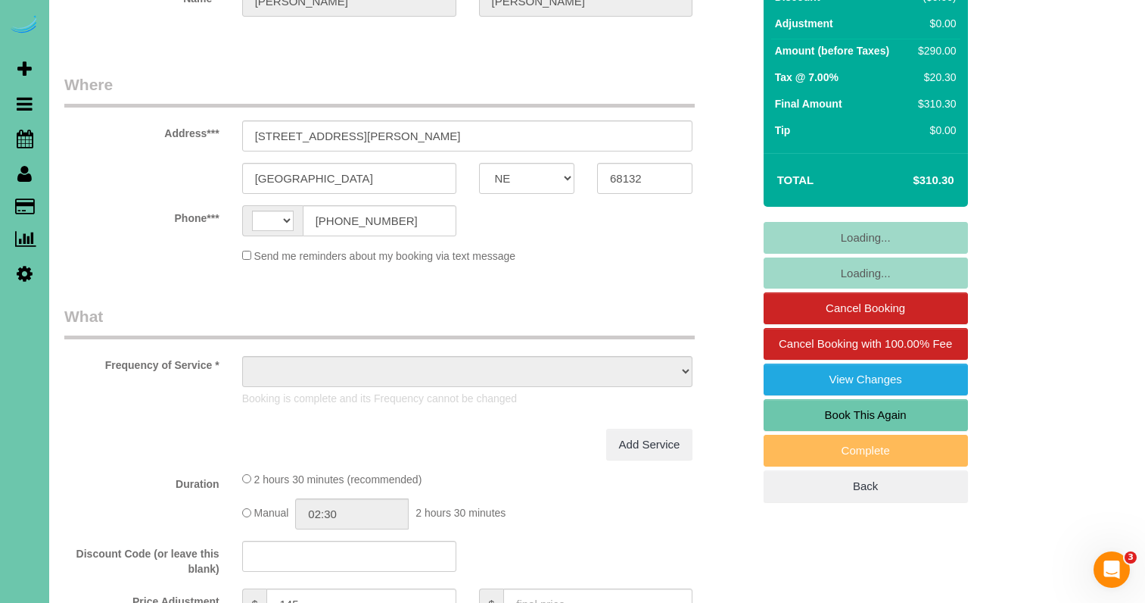
select select "string:[GEOGRAPHIC_DATA]"
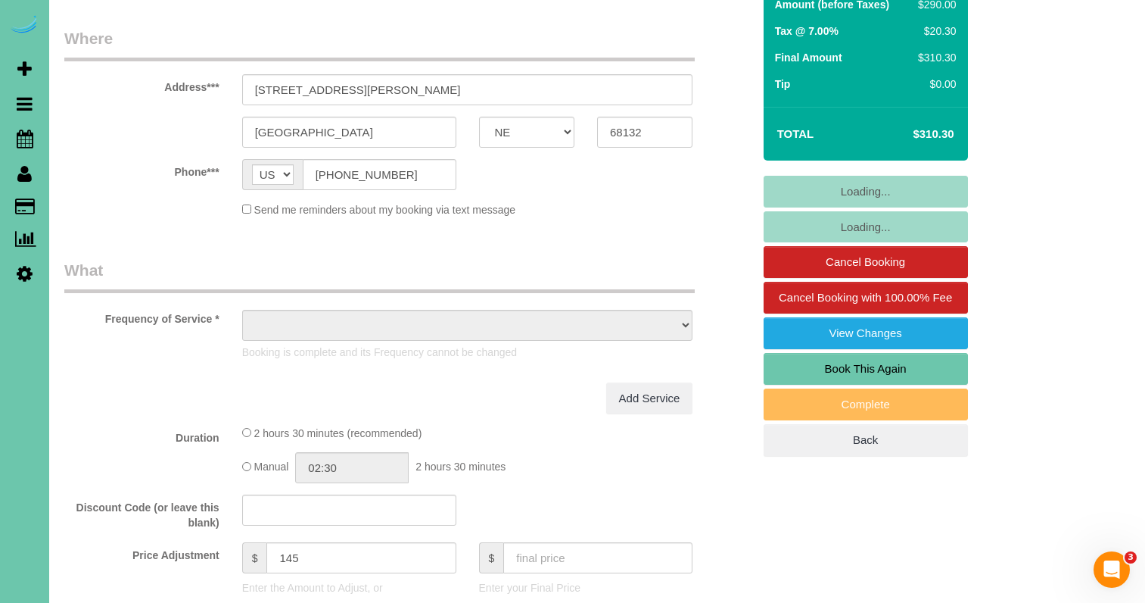
select select "object:676"
select select "string:fspay-dab5986f-0962-4d8a-88c6-aca7e6120af1"
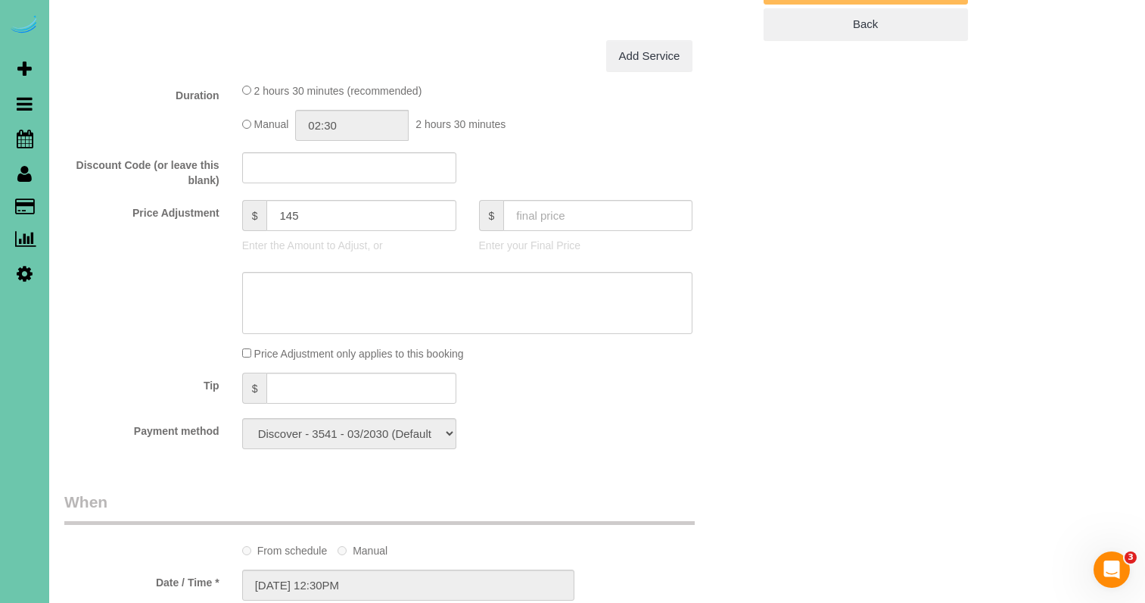
scroll to position [642, 0]
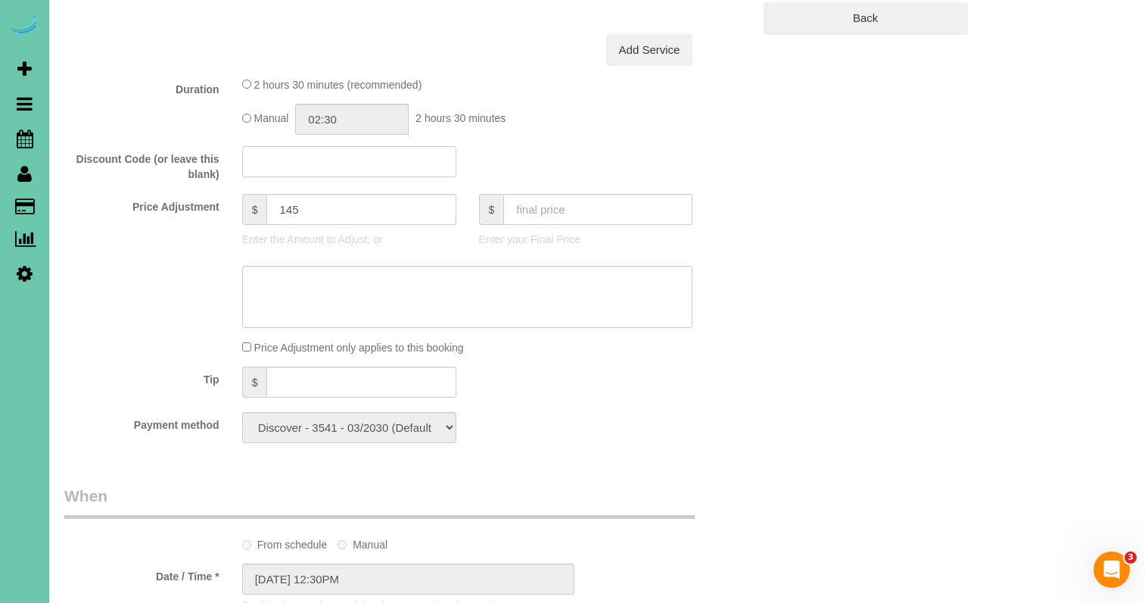
click at [276, 166] on input "text" at bounding box center [349, 161] width 214 height 31
paste input "7946-C13F-17FD"
type input "7946-C13F-17FD"
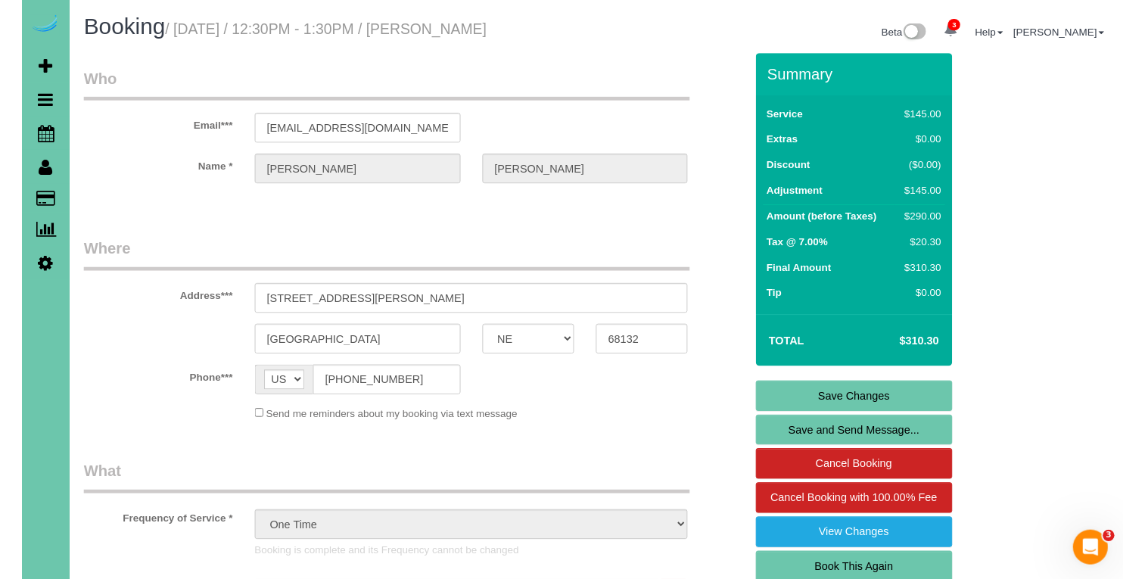
scroll to position [0, 0]
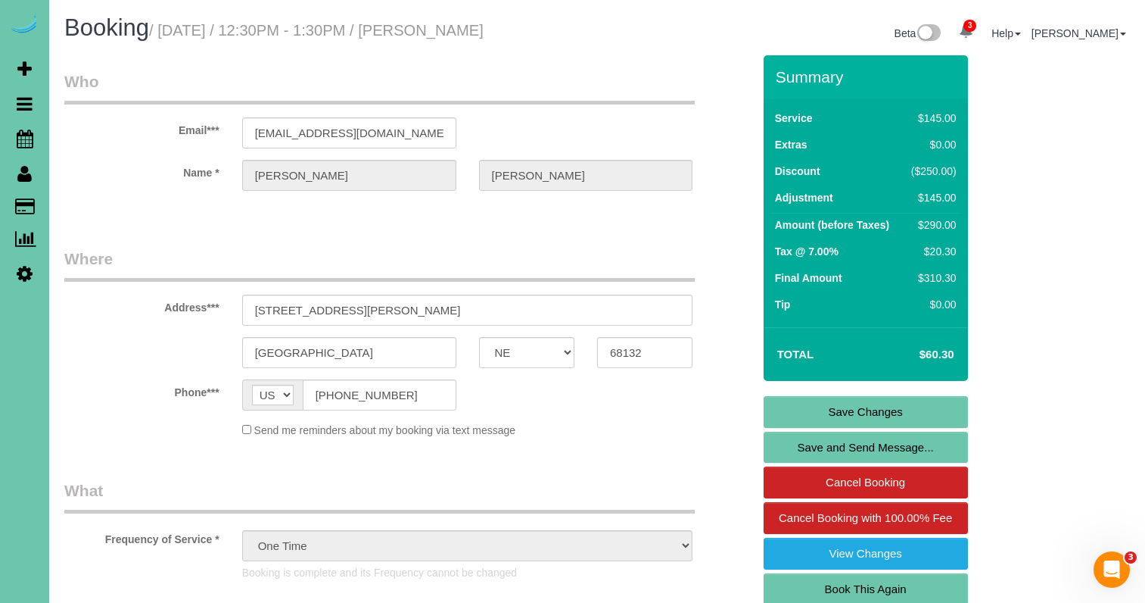
click at [894, 406] on link "Save Changes" at bounding box center [866, 412] width 204 height 32
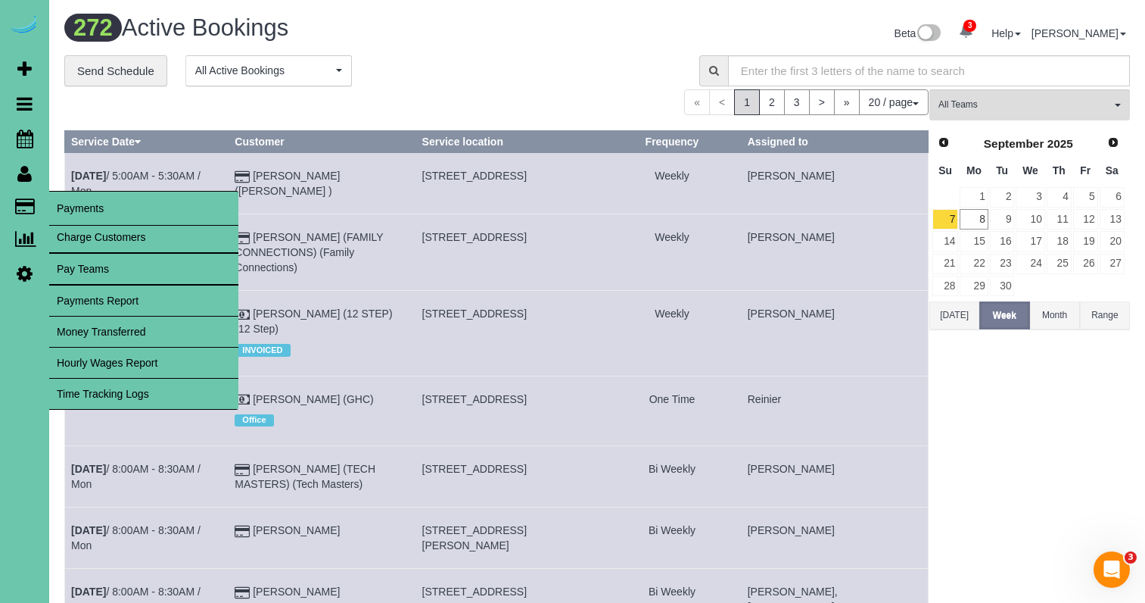
click at [89, 242] on link "Charge Customers" at bounding box center [143, 237] width 189 height 30
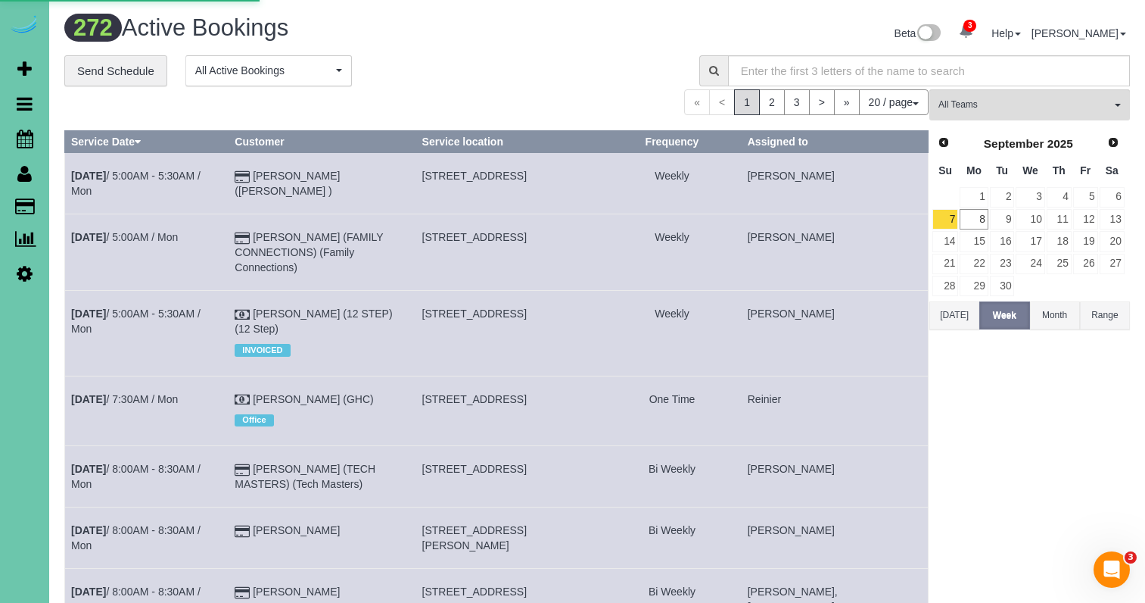
select select
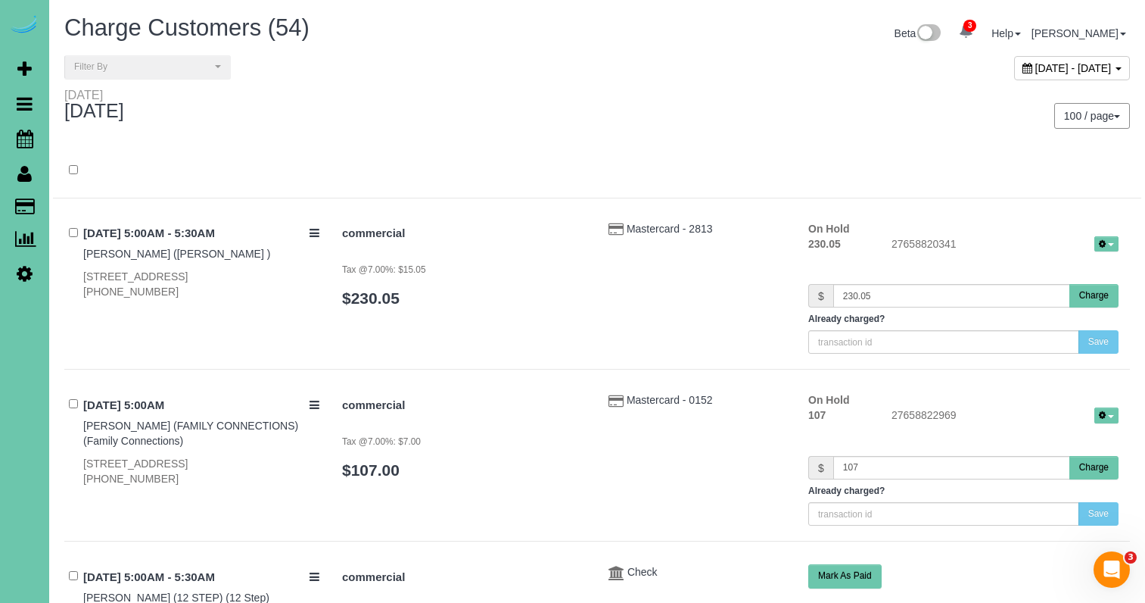
click at [1014, 58] on div "September 08, 2025 - September 08, 2025" at bounding box center [1072, 68] width 116 height 24
type input "**********"
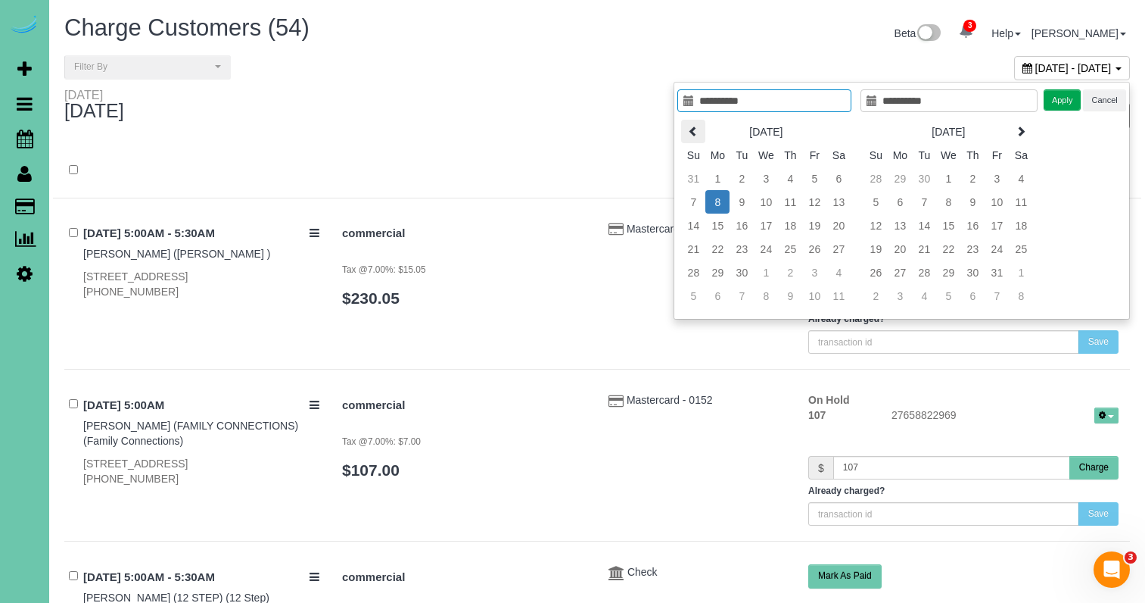
click at [690, 130] on icon at bounding box center [693, 131] width 11 height 11
type input "**********"
click at [818, 276] on td "29" at bounding box center [814, 271] width 24 height 23
type input "**********"
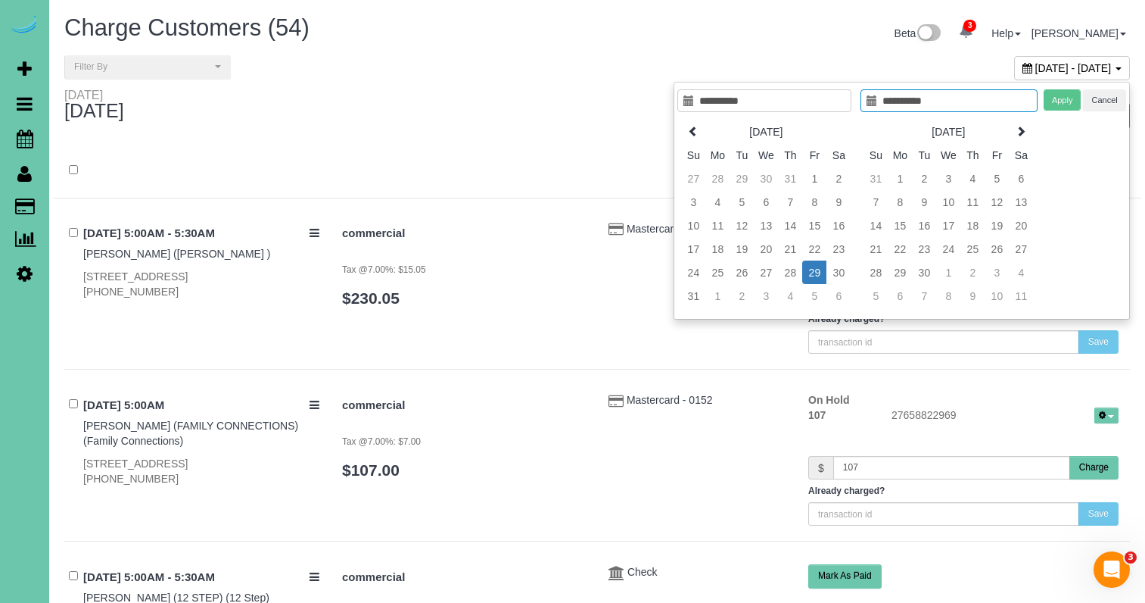
click at [818, 276] on td "29" at bounding box center [814, 271] width 24 height 23
type input "**********"
click at [1062, 104] on button "Apply" at bounding box center [1063, 100] width 38 height 22
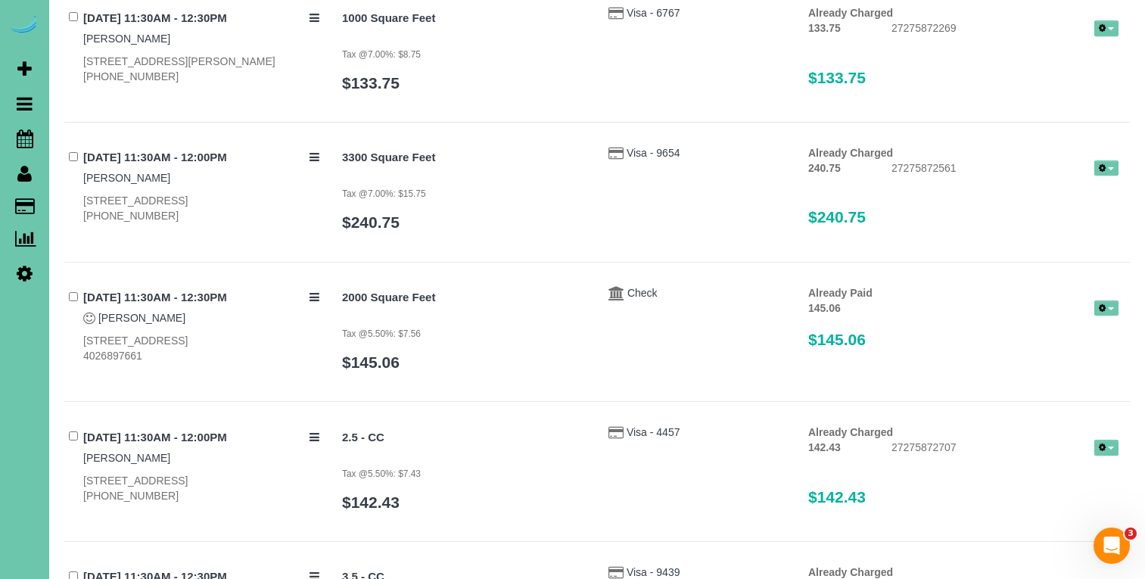
scroll to position [6626, 0]
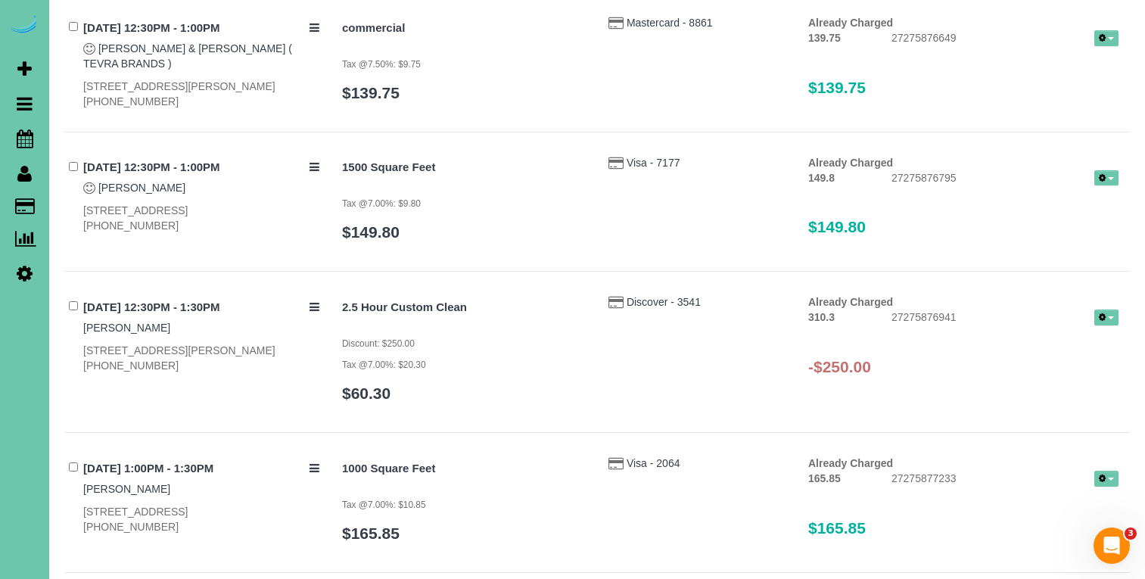
drag, startPoint x: 677, startPoint y: 310, endPoint x: 846, endPoint y: 272, distance: 173.7
click at [677, 310] on div "2.5 Hour Custom Clean Discount: $250.00 Tax @7.00%: $20.30 $60.30 Discover - 35…" at bounding box center [730, 355] width 799 height 123
click at [1110, 316] on span "button" at bounding box center [1111, 317] width 6 height 3
click at [1057, 335] on link "Refund" at bounding box center [1058, 345] width 120 height 20
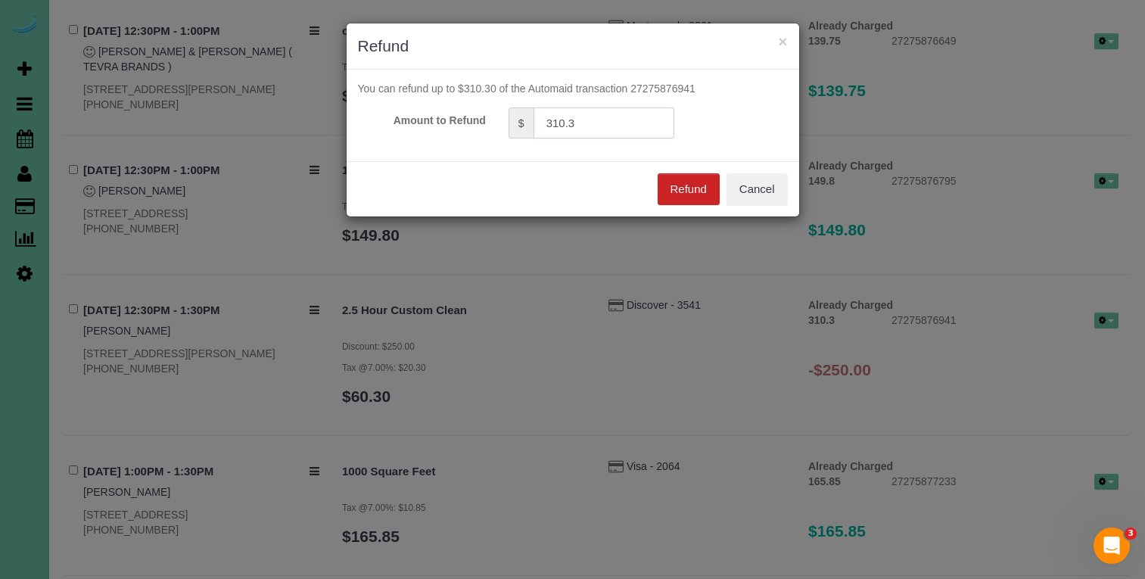
drag, startPoint x: 602, startPoint y: 119, endPoint x: 403, endPoint y: 81, distance: 201.9
click at [403, 81] on form "You can refund up to $310.30 of the Automaid transaction 27275876941 Amount to …" at bounding box center [573, 110] width 430 height 58
type input "250"
click at [676, 190] on button "Refund" at bounding box center [689, 189] width 62 height 32
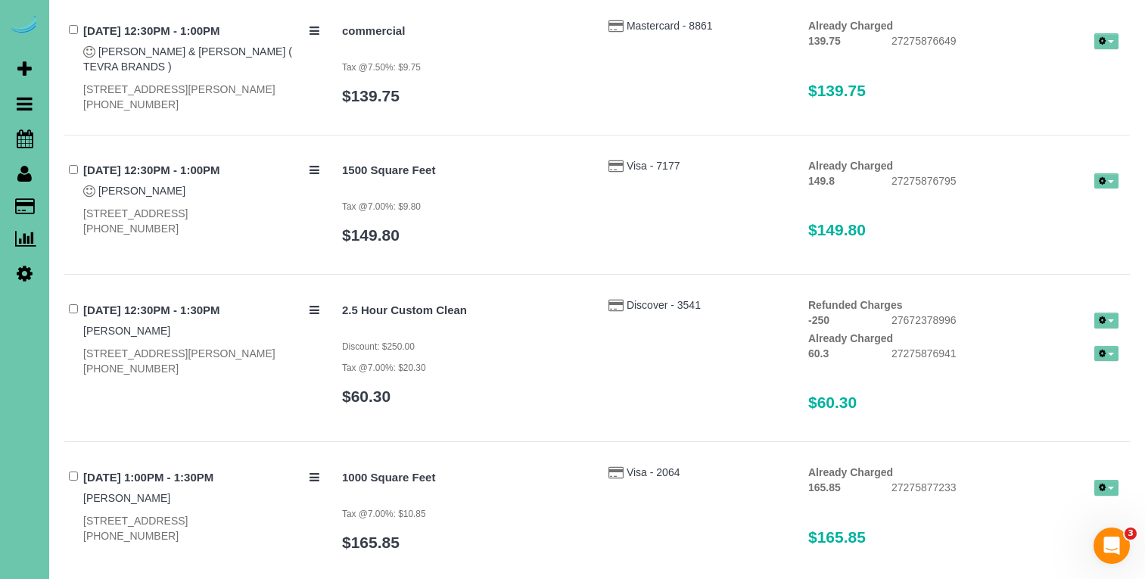
click at [1107, 346] on button "button" at bounding box center [1107, 354] width 24 height 16
click at [1078, 389] on link "Send Invoice" at bounding box center [1058, 399] width 120 height 20
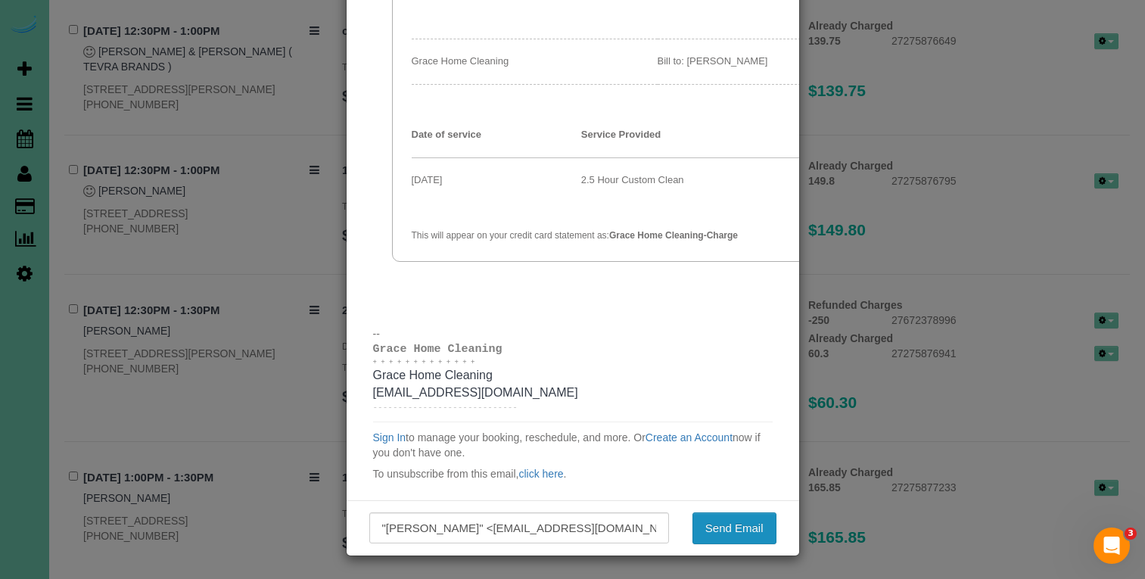
scroll to position [98, 0]
click at [733, 524] on button "Send Email" at bounding box center [735, 529] width 84 height 32
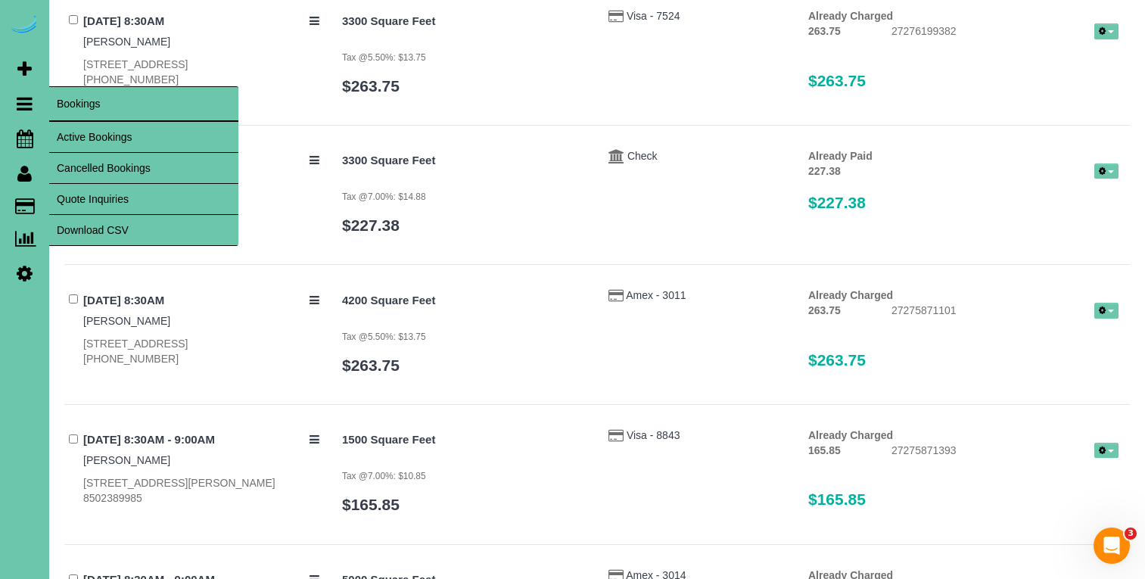
scroll to position [2957, 0]
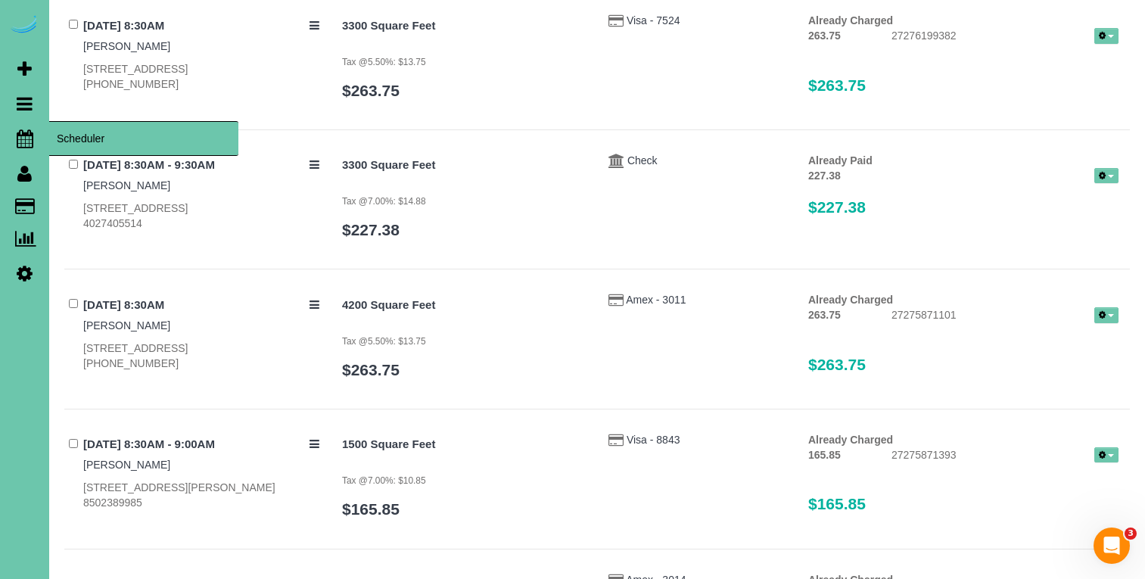
click at [21, 132] on icon at bounding box center [25, 138] width 17 height 18
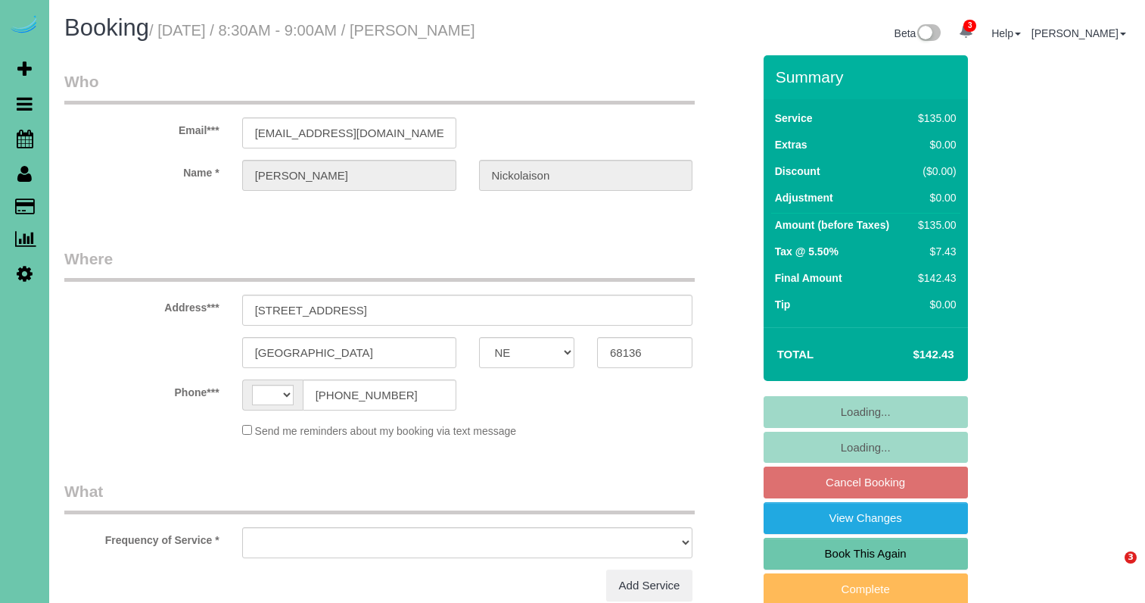
select select "NE"
select select "string:[GEOGRAPHIC_DATA]"
select select "object:648"
select select "string:fspay-a02d9006-91e0-4db3-9eeb-8861509f54e6"
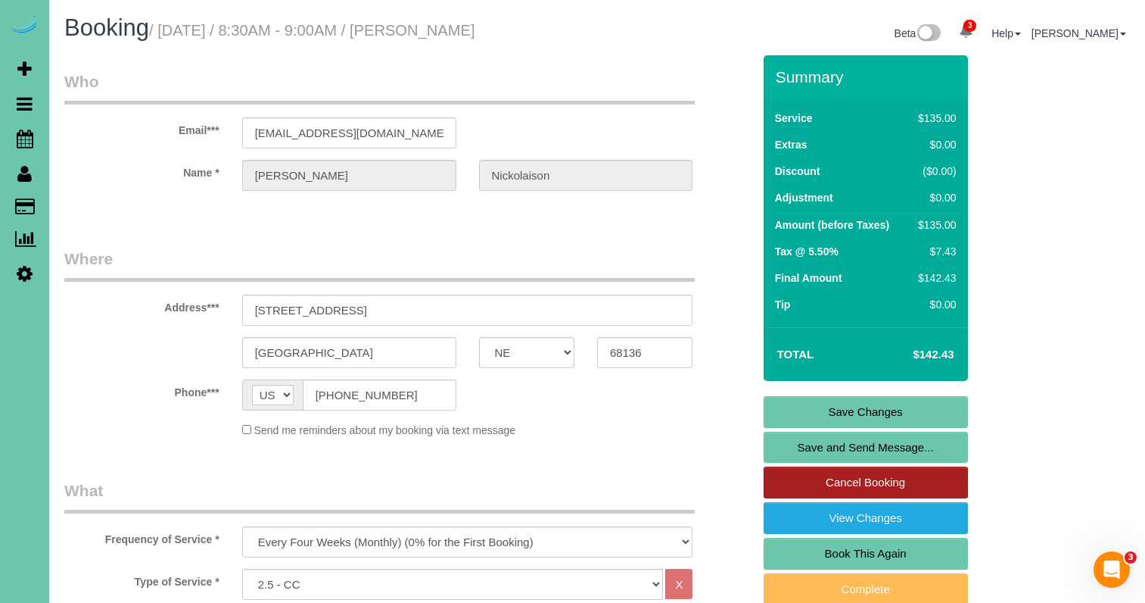
click at [815, 475] on link "Cancel Booking" at bounding box center [866, 482] width 204 height 32
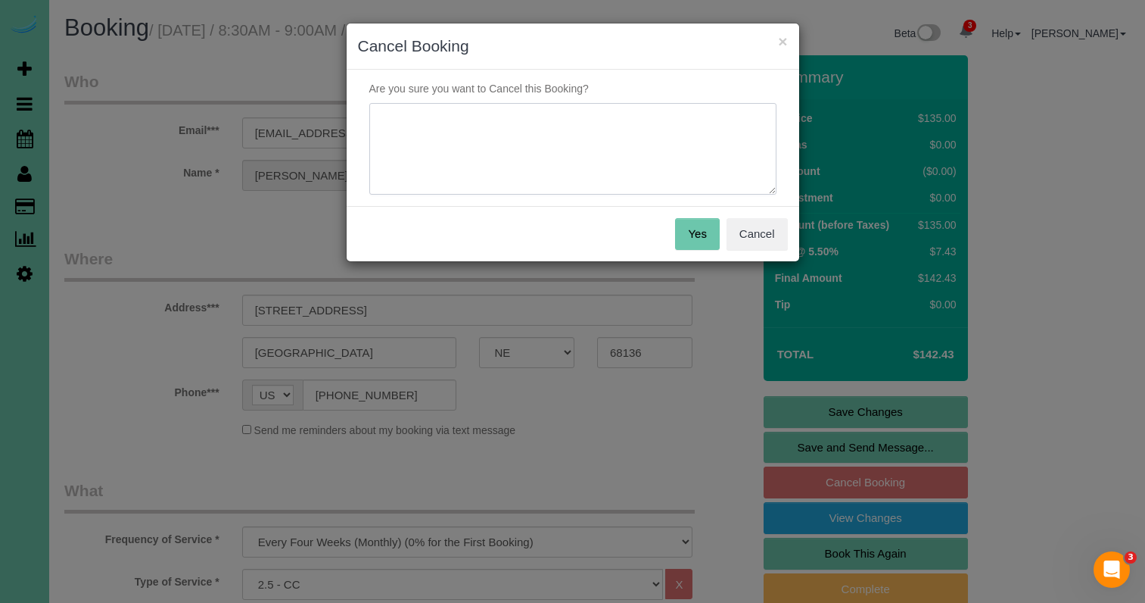
click at [571, 167] on textarea at bounding box center [572, 149] width 407 height 92
type textarea "texted in to skip"
click at [712, 240] on button "Yes" at bounding box center [697, 234] width 44 height 32
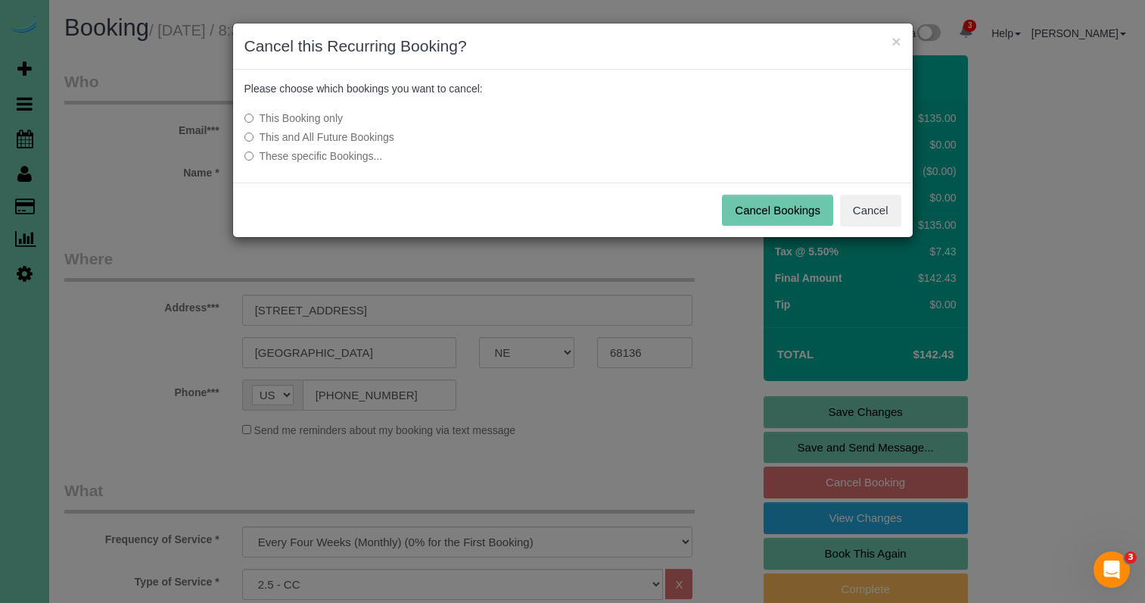
click at [751, 209] on button "Cancel Bookings" at bounding box center [777, 211] width 111 height 32
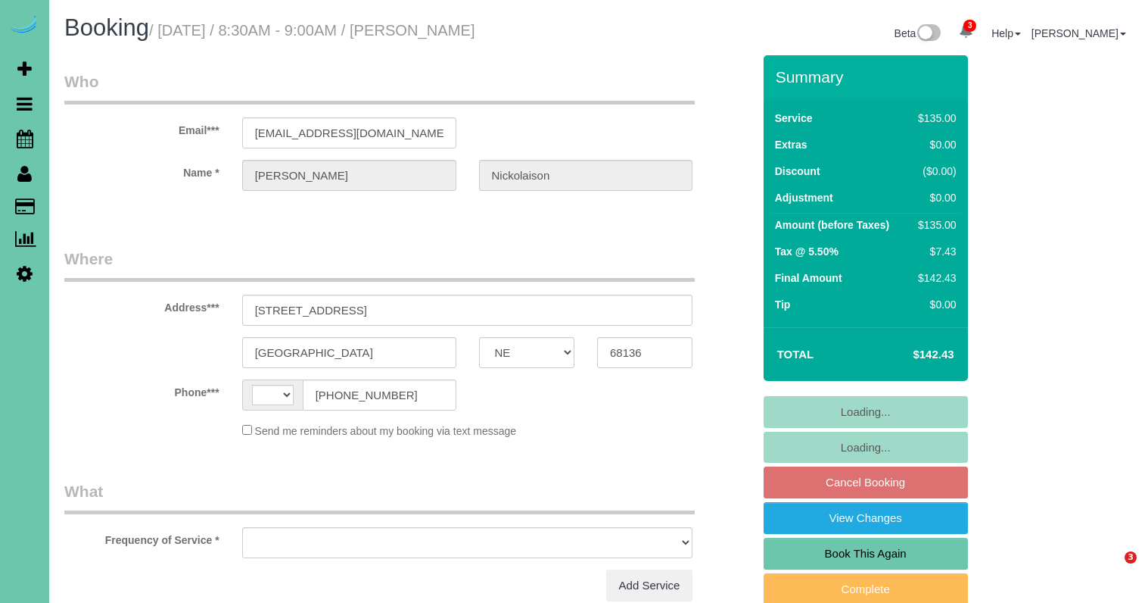
select select "NE"
select select "string:[GEOGRAPHIC_DATA]"
select select "string:fspay-a02d9006-91e0-4db3-9eeb-8861509f54e6"
select select "object:677"
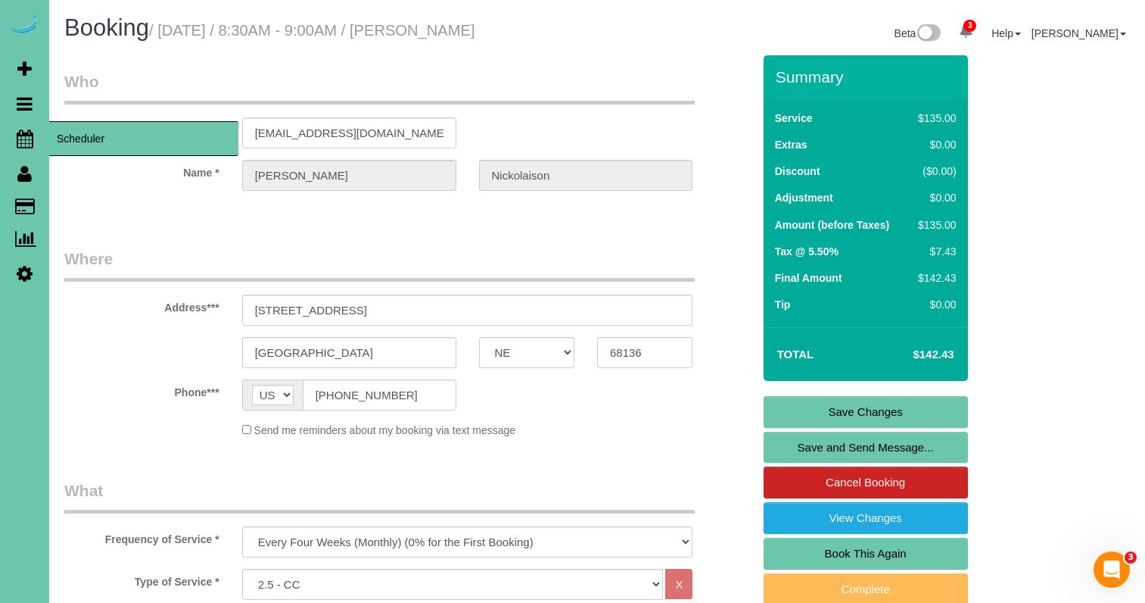
click at [33, 141] on link "Scheduler" at bounding box center [24, 138] width 49 height 35
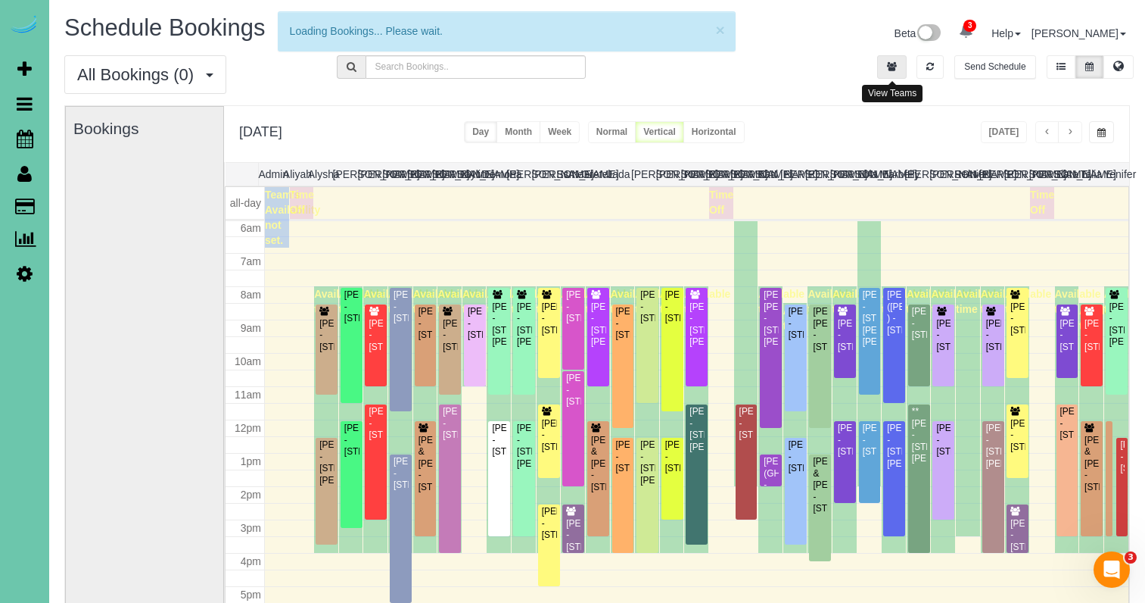
scroll to position [201, 0]
drag, startPoint x: 892, startPoint y: 62, endPoint x: 693, endPoint y: 63, distance: 199.1
click at [892, 62] on icon "button" at bounding box center [892, 66] width 10 height 9
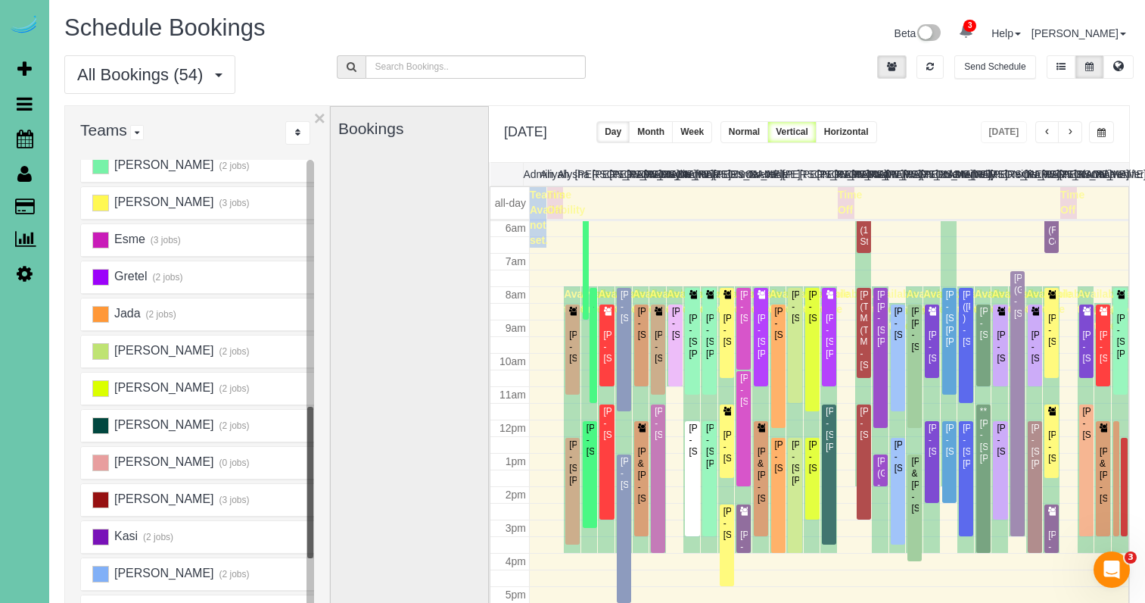
scroll to position [386, 0]
click at [93, 271] on ins at bounding box center [100, 276] width 17 height 17
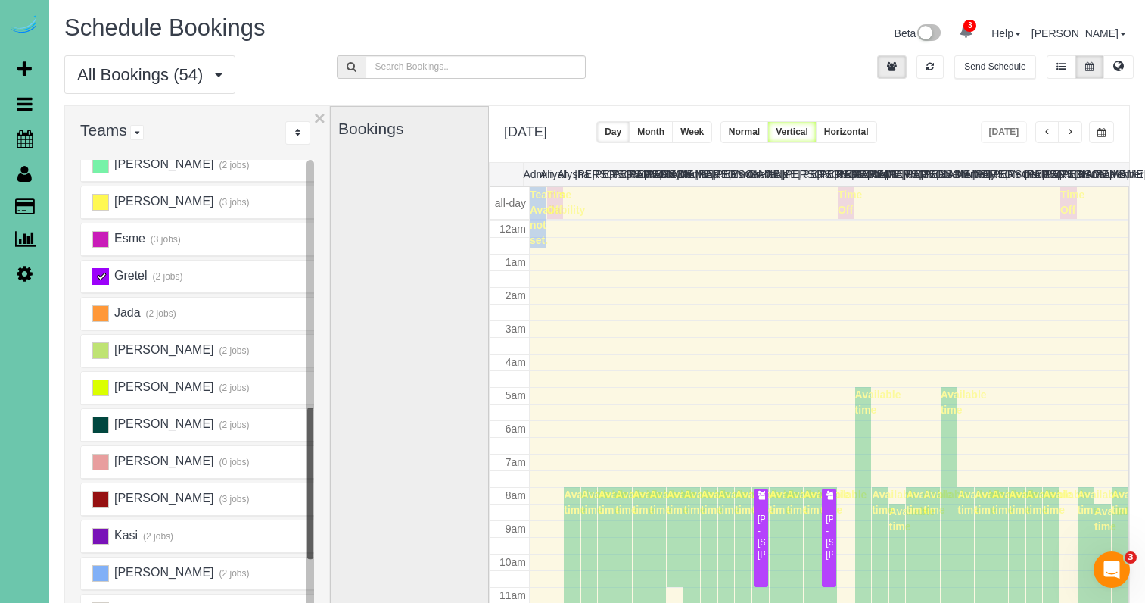
scroll to position [201, 0]
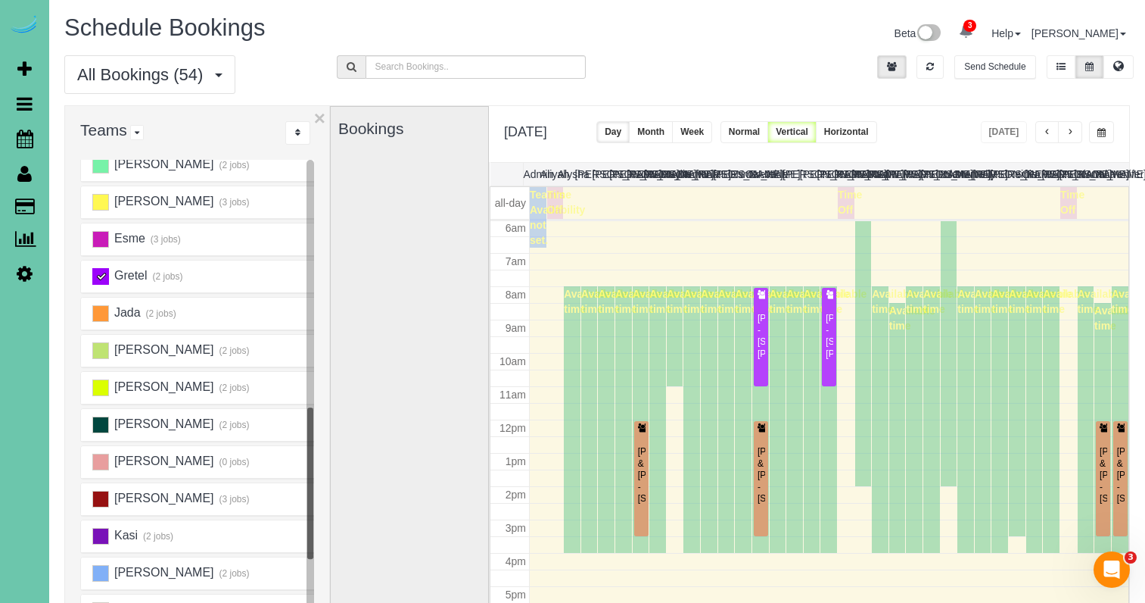
click at [712, 133] on button "Week" at bounding box center [692, 132] width 40 height 22
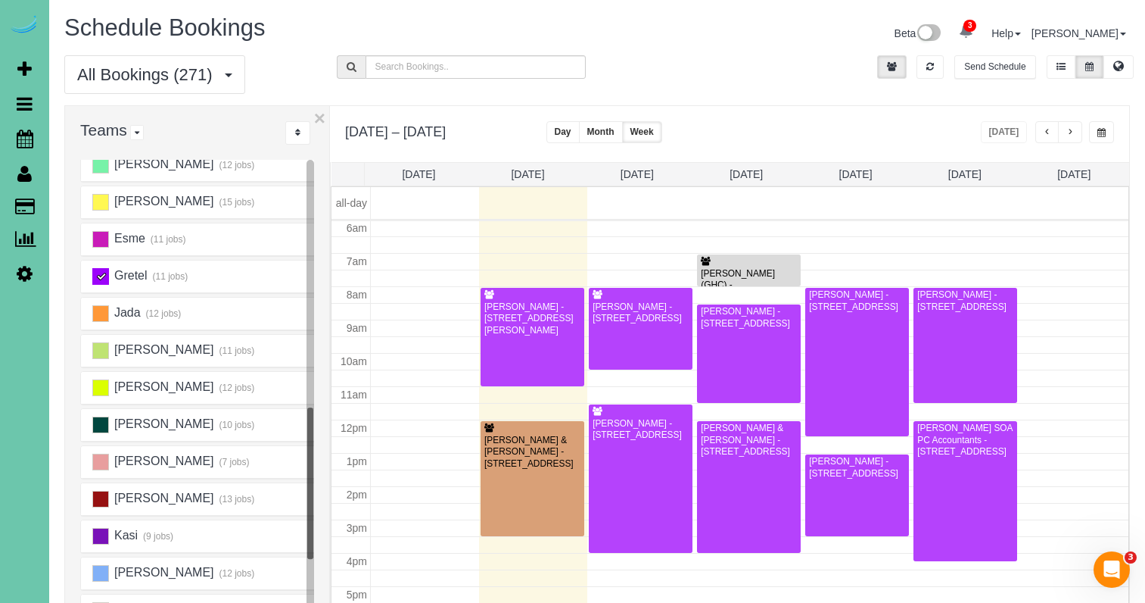
click at [1041, 127] on button "button" at bounding box center [1048, 132] width 24 height 22
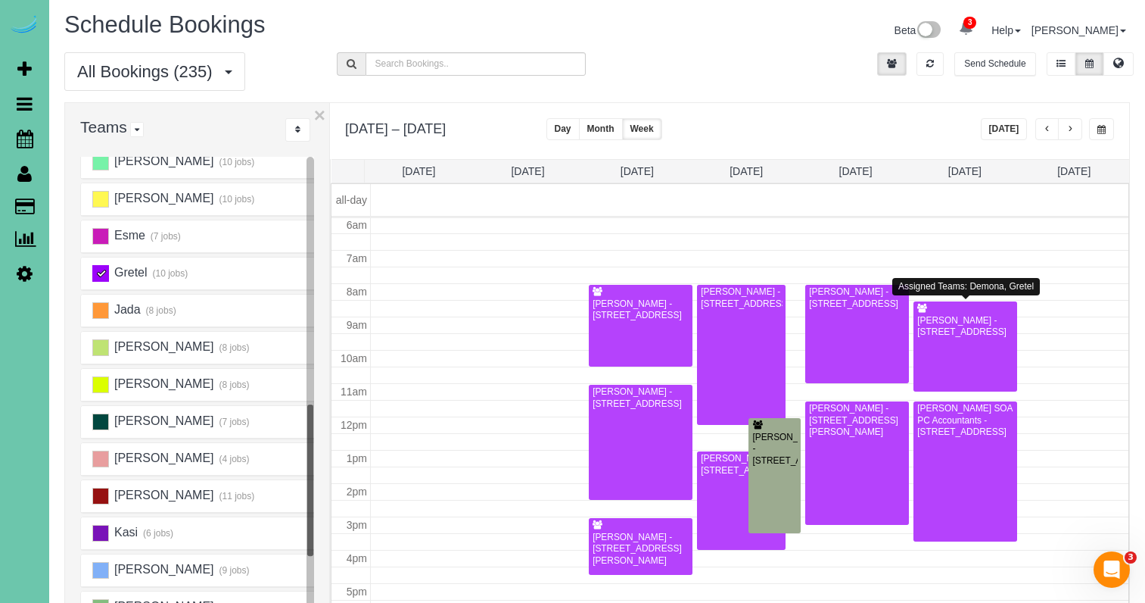
click at [29, 279] on icon at bounding box center [25, 273] width 16 height 18
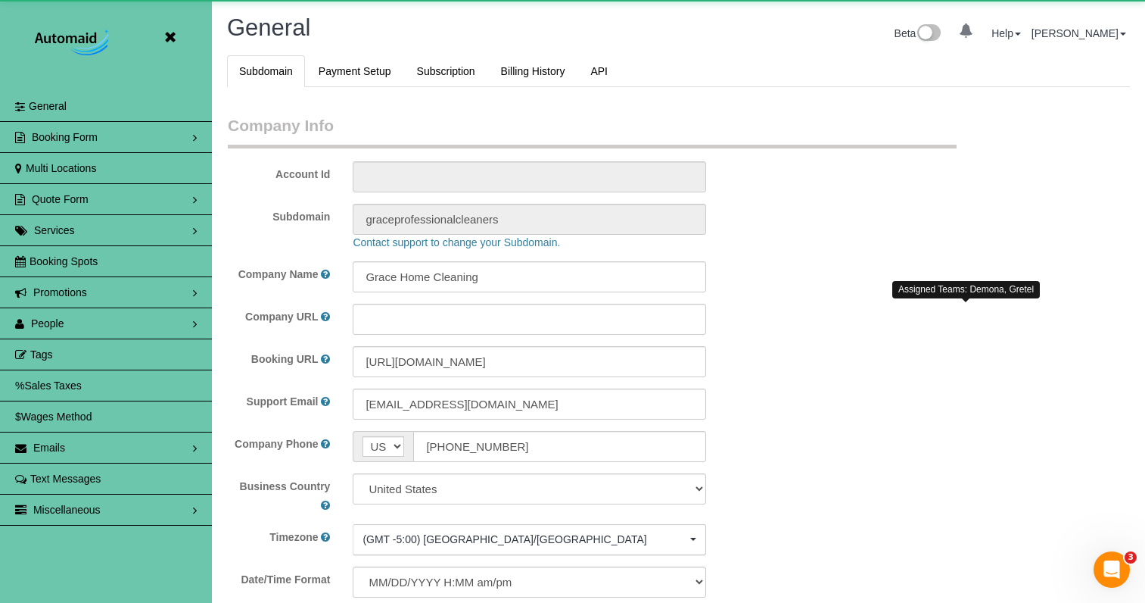
scroll to position [3278, 1145]
select select "5796"
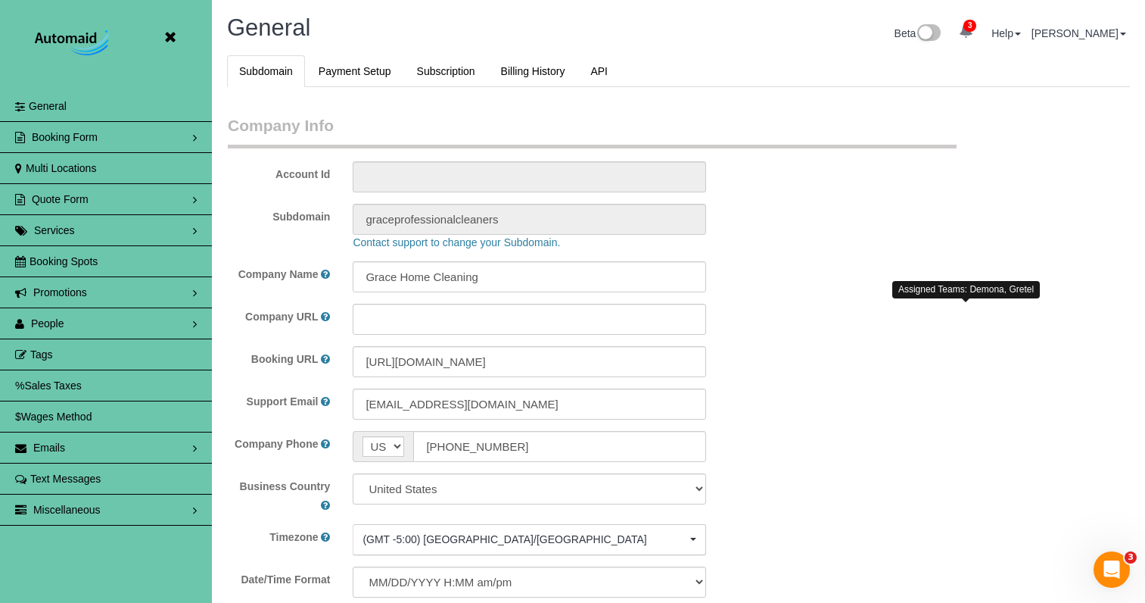
click at [95, 313] on link "People" at bounding box center [106, 323] width 212 height 30
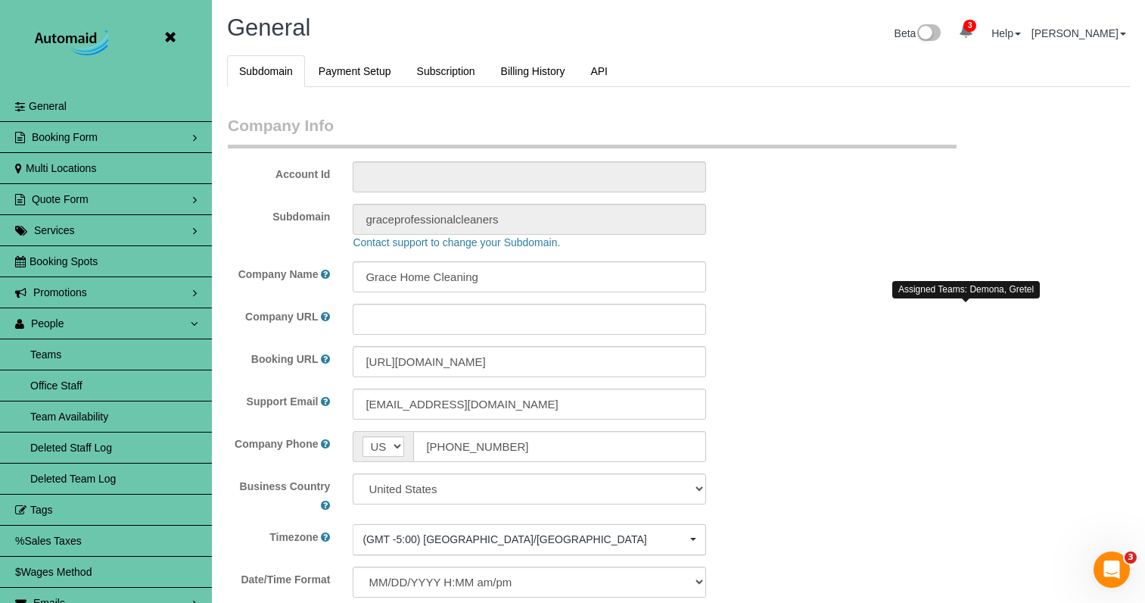
click at [70, 360] on link "Teams" at bounding box center [106, 354] width 212 height 30
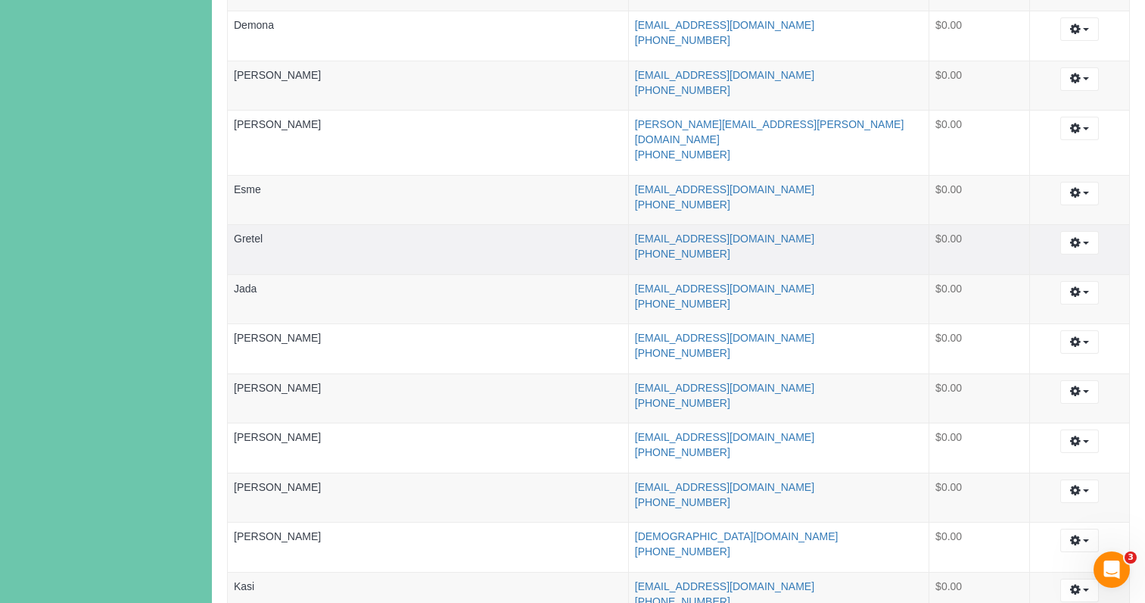
scroll to position [617, 0]
click at [248, 232] on link "Gretel" at bounding box center [248, 238] width 29 height 12
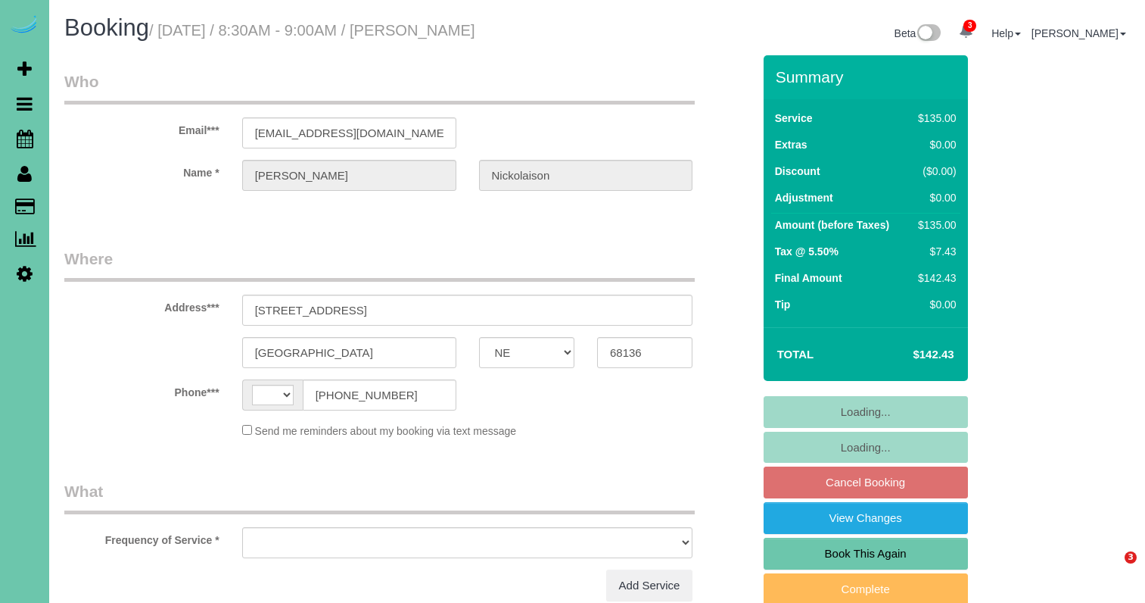
select select "NE"
select select "string:[GEOGRAPHIC_DATA]"
select select "object:644"
select select "string:fspay-a02d9006-91e0-4db3-9eeb-8861509f54e6"
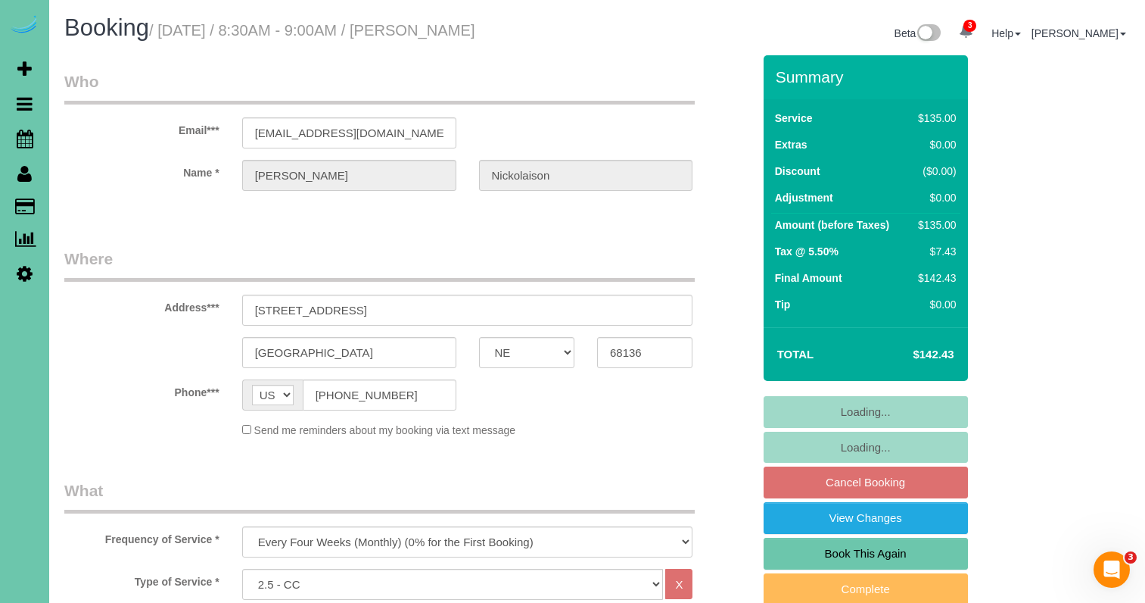
select select "object:860"
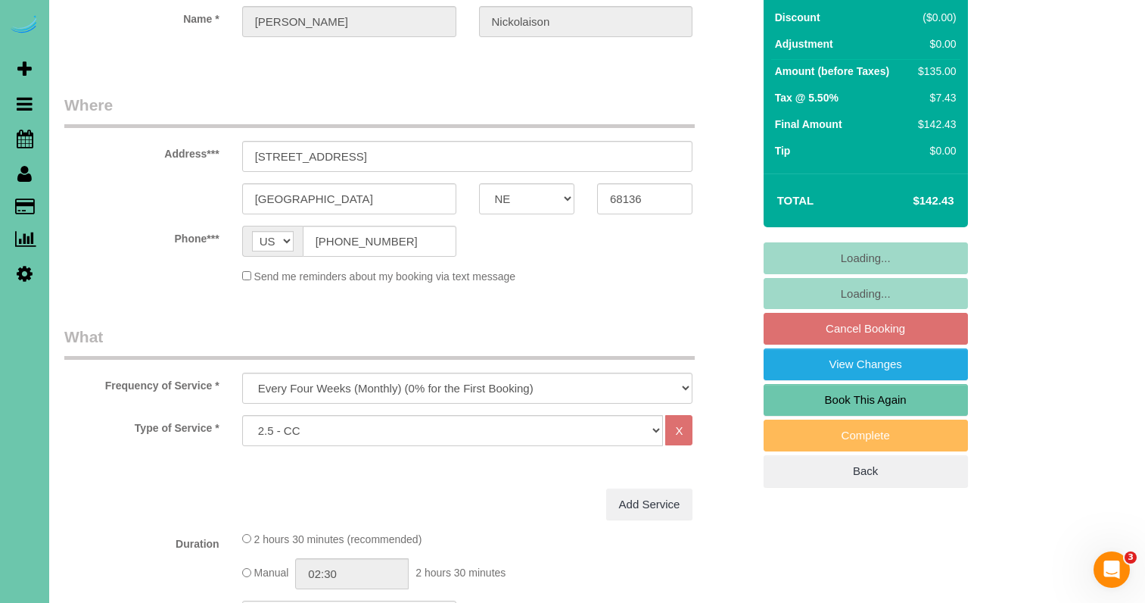
scroll to position [164, 0]
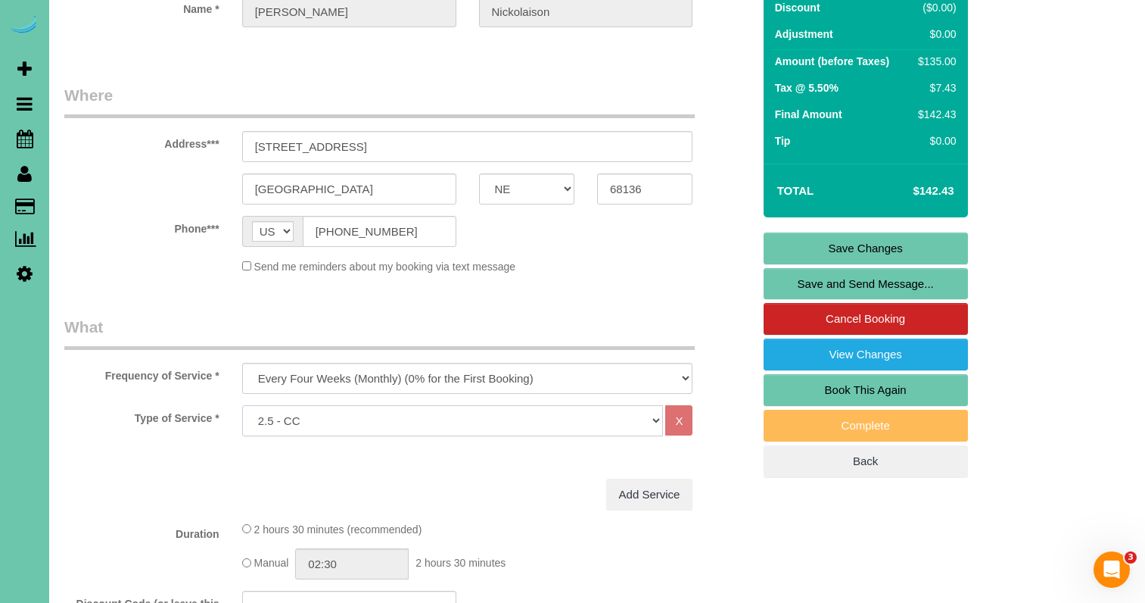
select select "159"
click at [780, 243] on link "Save Changes" at bounding box center [866, 248] width 204 height 32
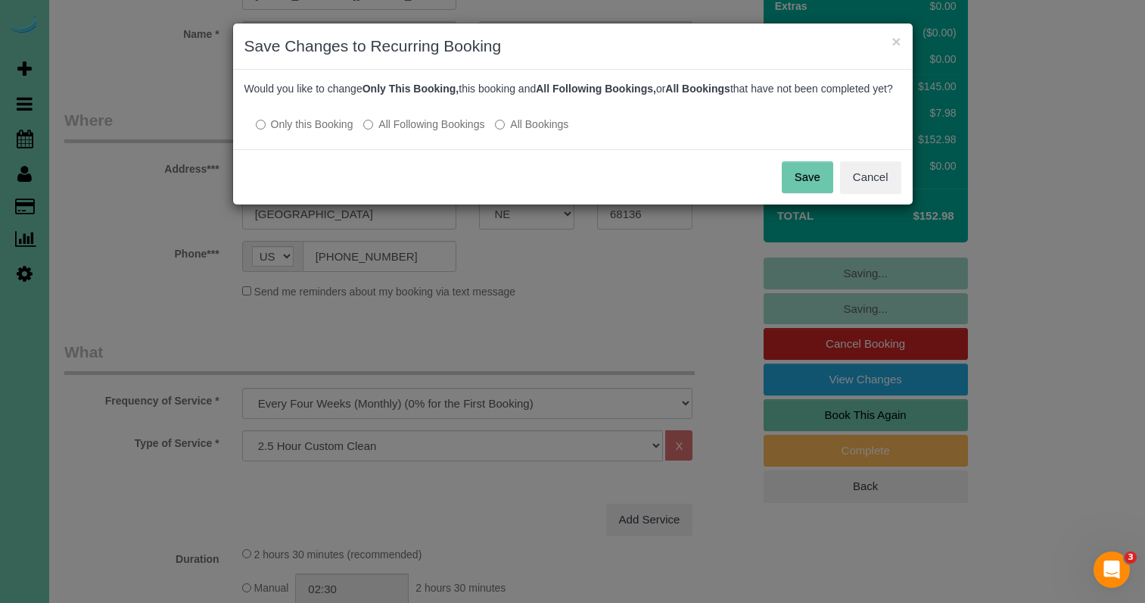
scroll to position [136, 0]
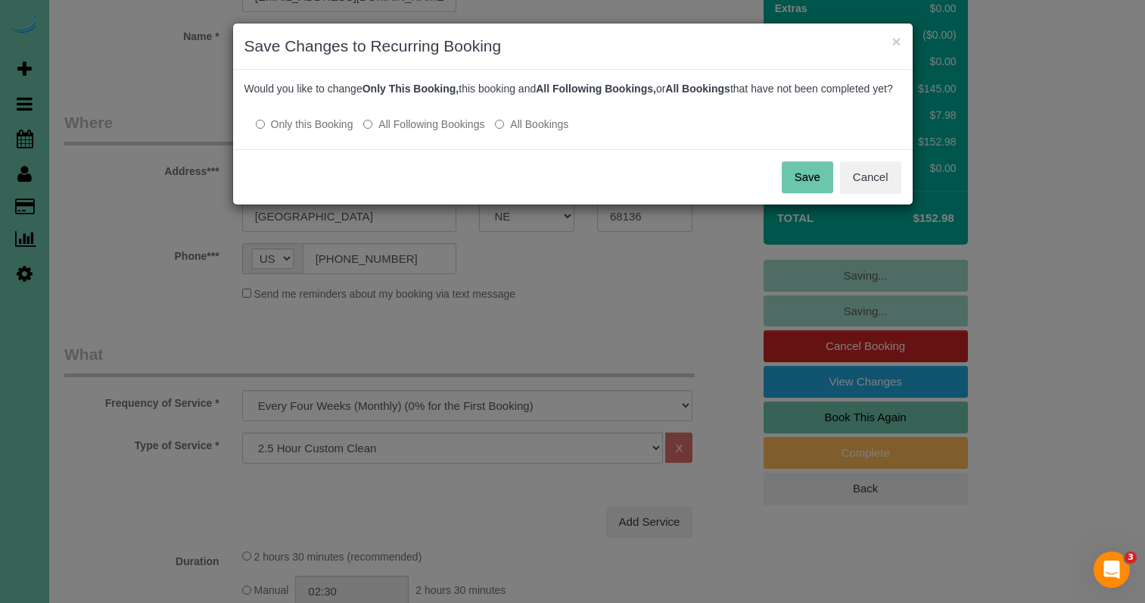
click at [402, 132] on label "All Following Bookings" at bounding box center [423, 124] width 121 height 15
click at [805, 185] on button "Save" at bounding box center [807, 177] width 51 height 32
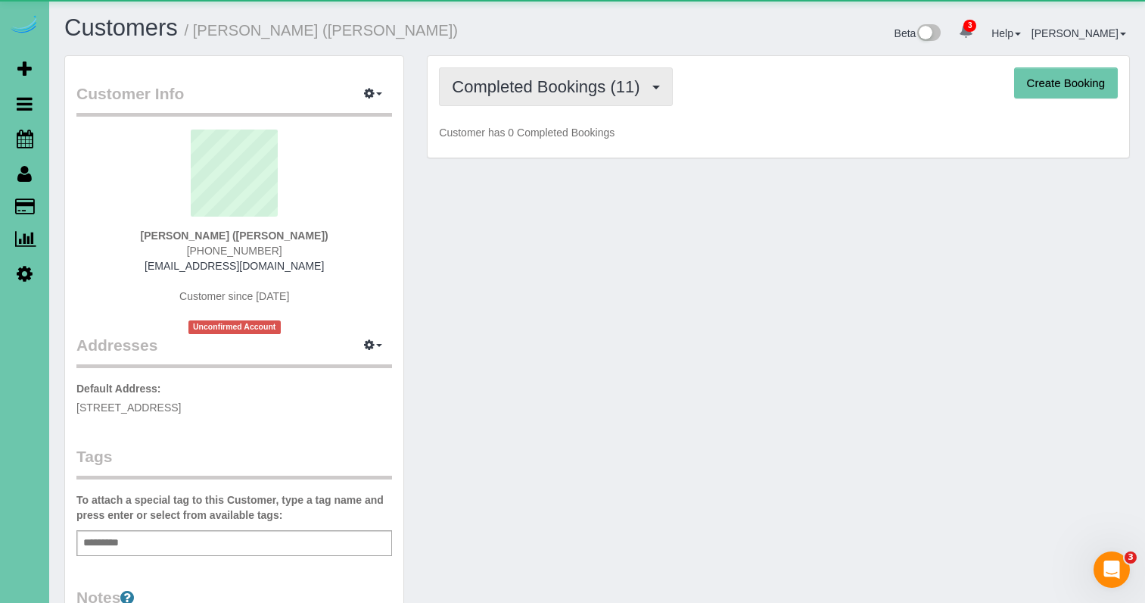
click at [559, 87] on span "Completed Bookings (11)" at bounding box center [549, 86] width 195 height 19
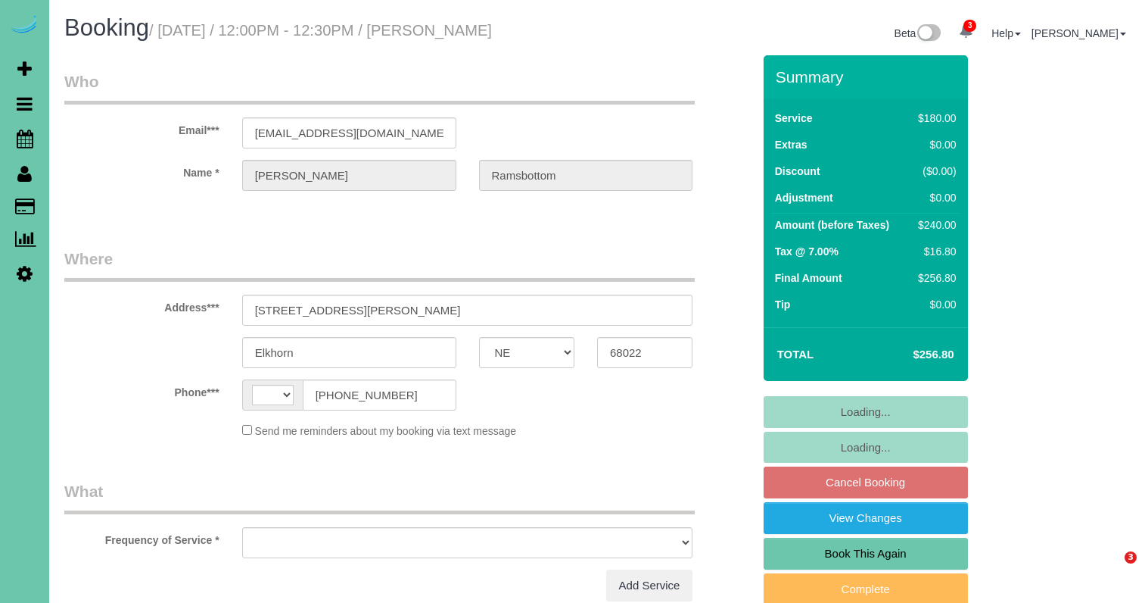
select select "NE"
select select "string:[GEOGRAPHIC_DATA]"
select select "string:fspay-a946beaf-58dd-42fe-ba30-2e7877fc1751"
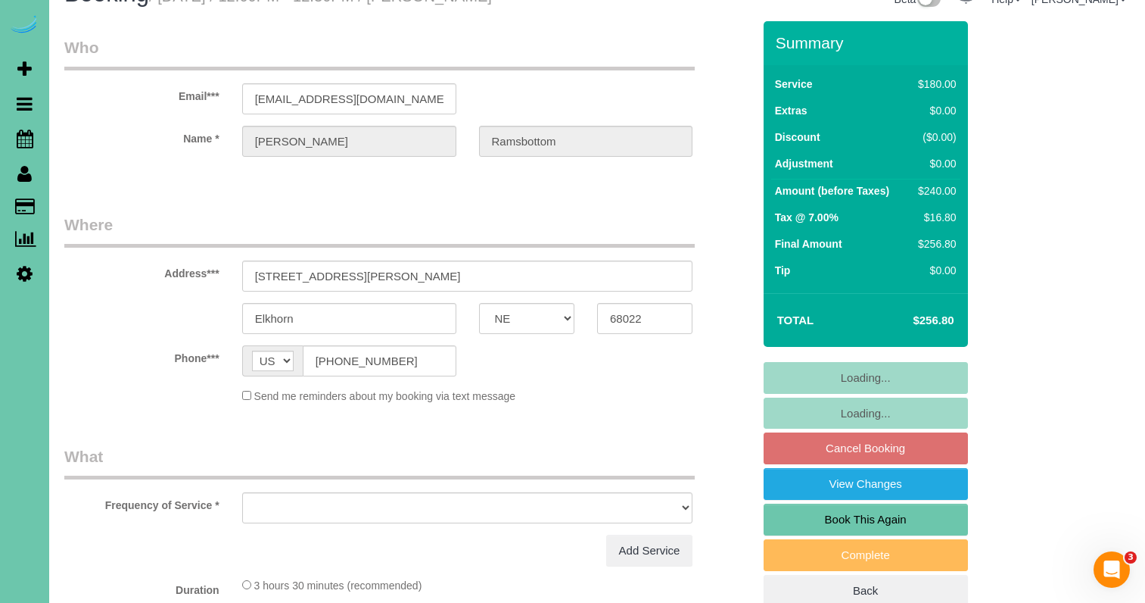
select select "object:652"
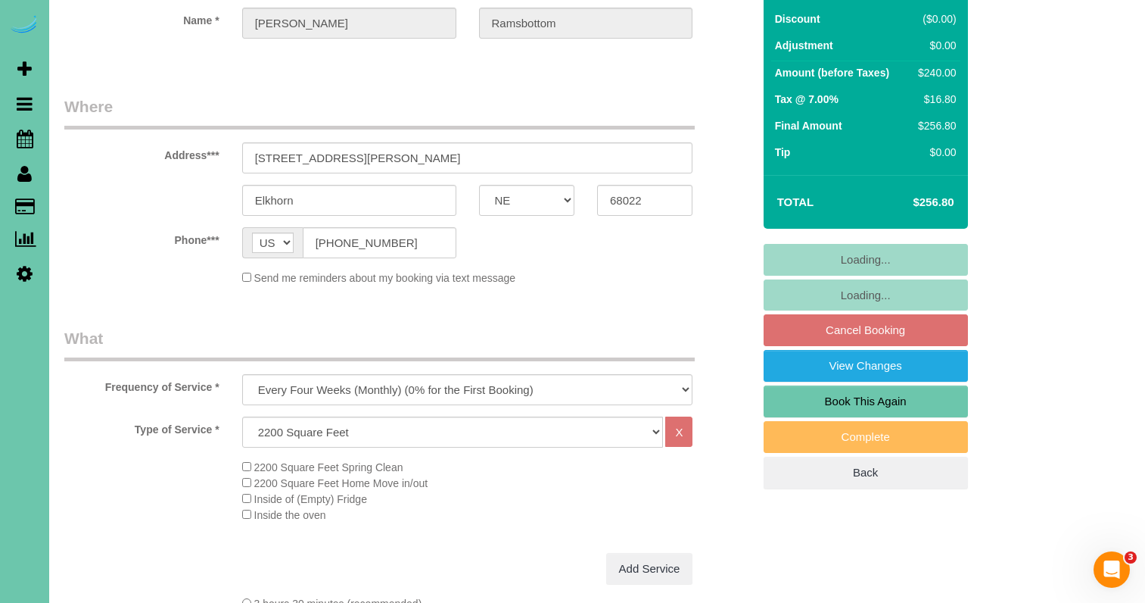
scroll to position [160, 0]
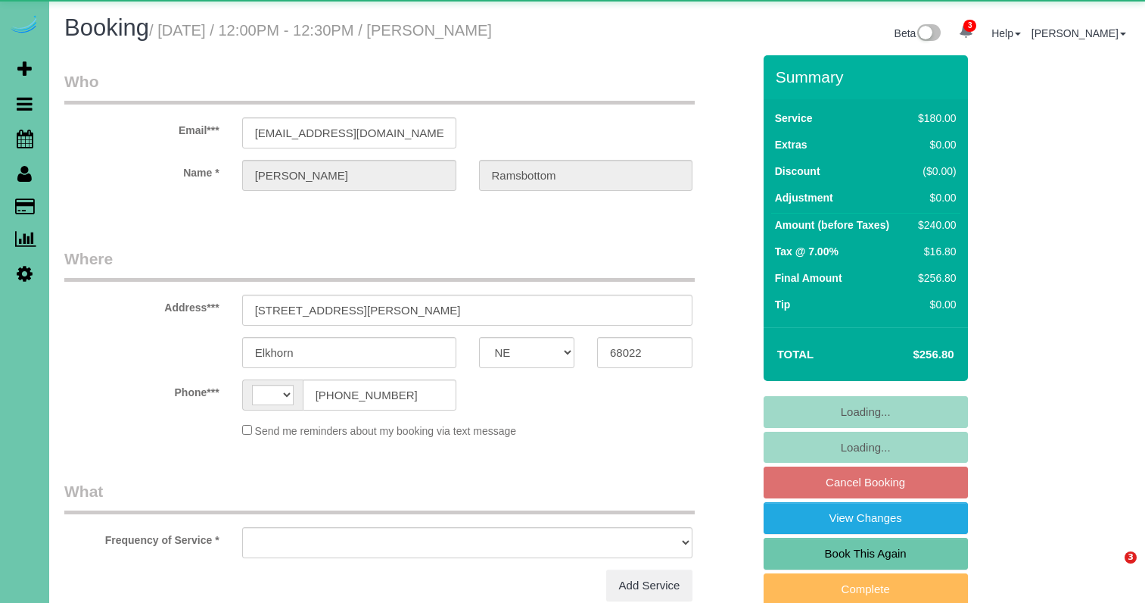
select select "NE"
select select "string:[GEOGRAPHIC_DATA]"
select select "object:648"
select select "string:fspay-a946beaf-58dd-42fe-ba30-2e7877fc1751"
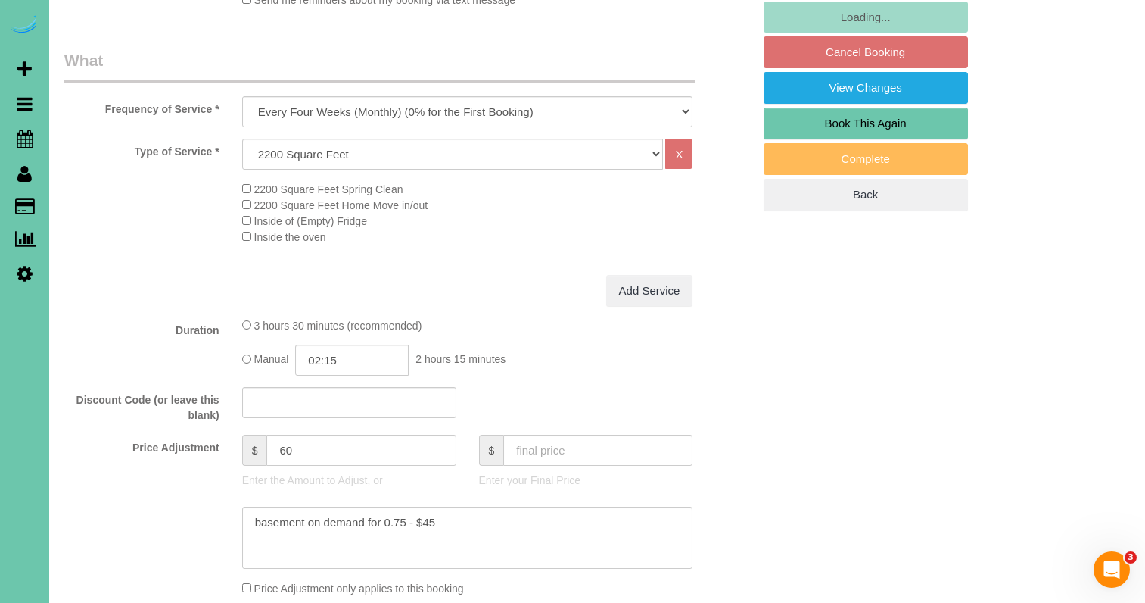
select select "object:681"
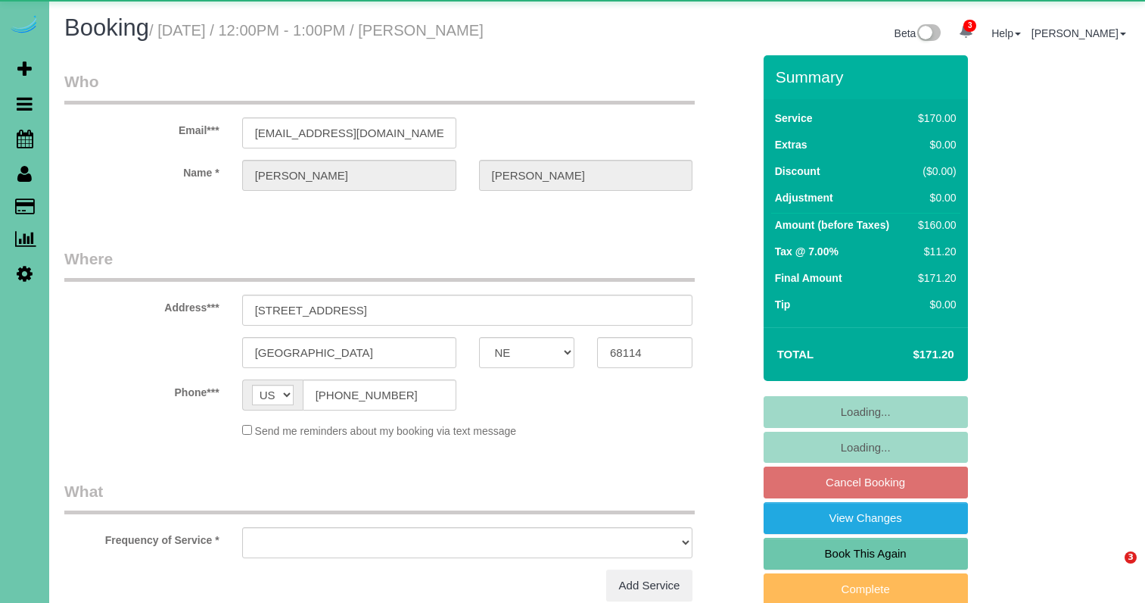
select select "NE"
select select "object:630"
select select "number:36"
select select "number:41"
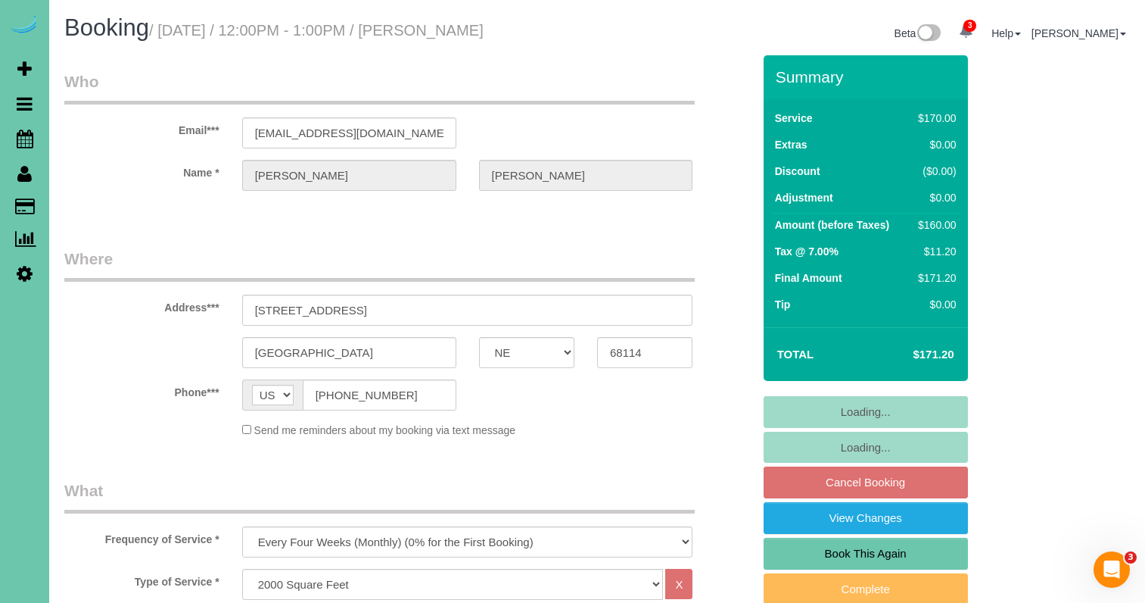
select select "object:900"
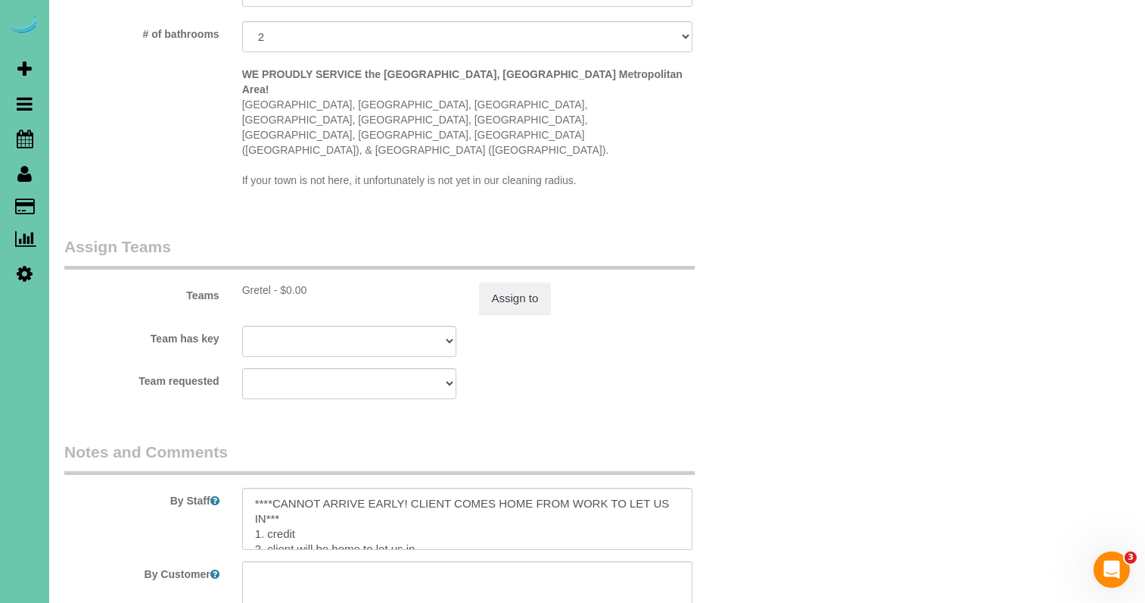
scroll to position [1510, 0]
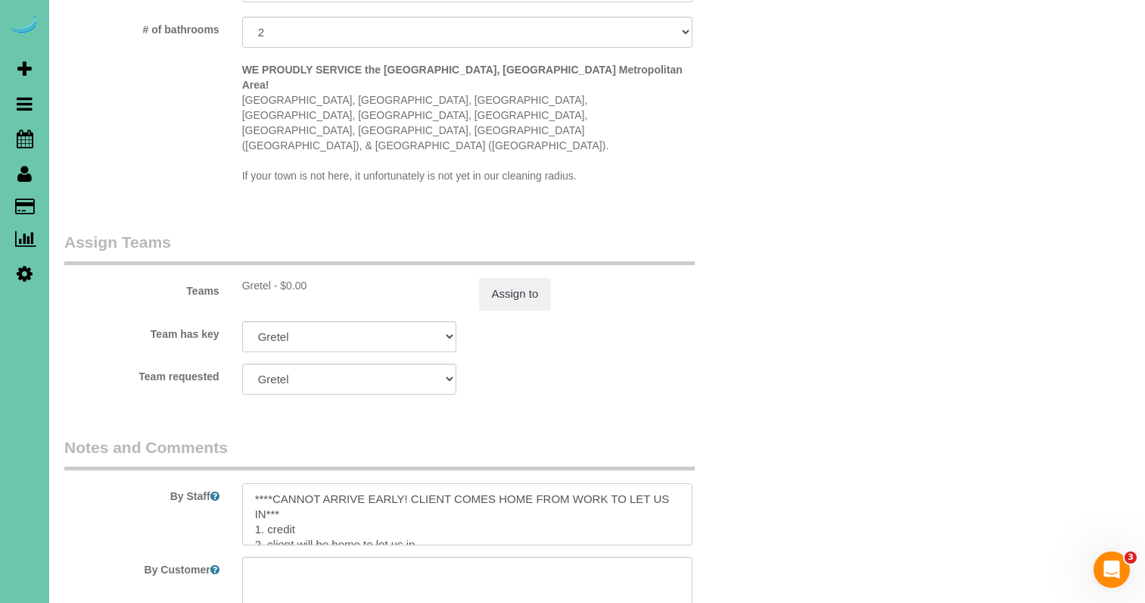
drag, startPoint x: 297, startPoint y: 447, endPoint x: 265, endPoint y: 462, distance: 35.6
click at [265, 483] on textarea at bounding box center [467, 514] width 451 height 62
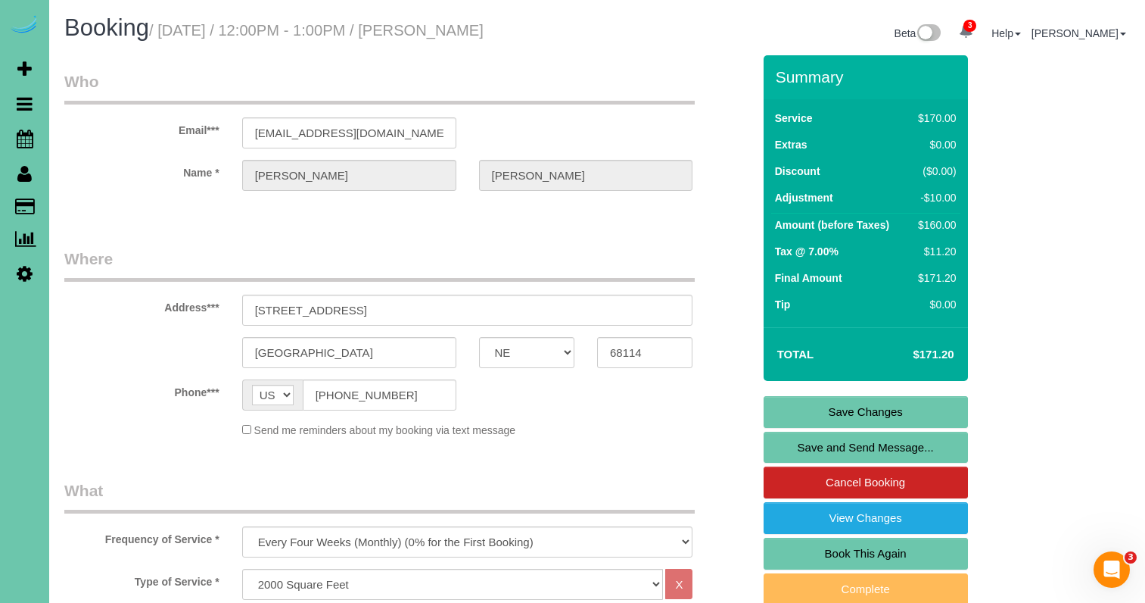
scroll to position [0, 0]
type textarea "****CANNOT ARRIVE EARLIER THAN AN HOUR BEFORE START TIME - CLIENT NEEDS TO PREP…"
click at [822, 408] on link "Save Changes" at bounding box center [866, 412] width 204 height 32
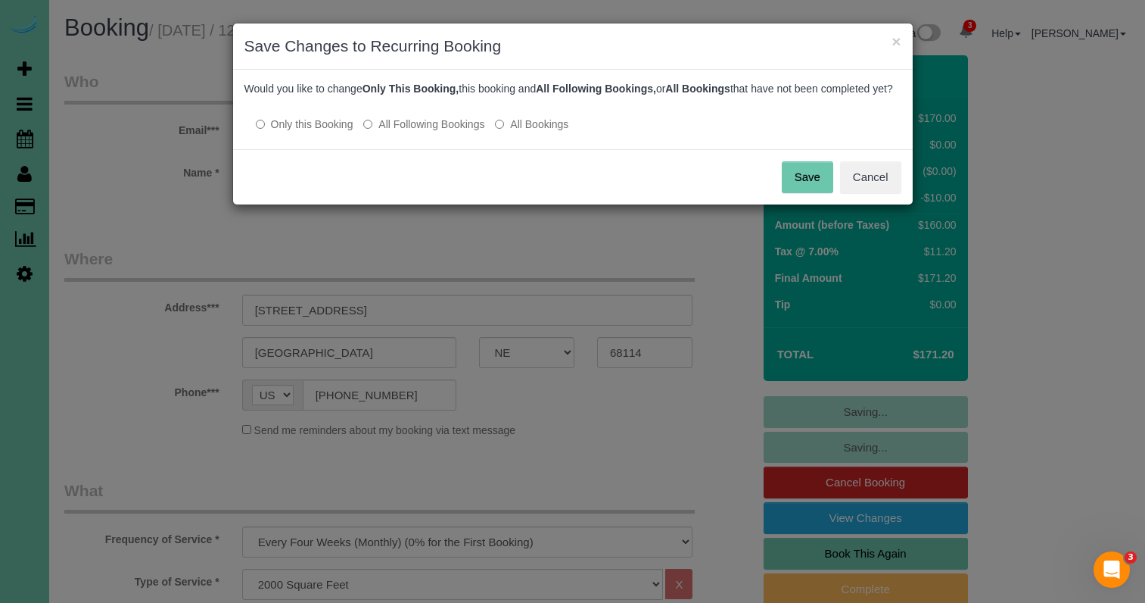
click at [432, 132] on label "All Following Bookings" at bounding box center [423, 124] width 121 height 15
click at [805, 189] on button "Save" at bounding box center [807, 177] width 51 height 32
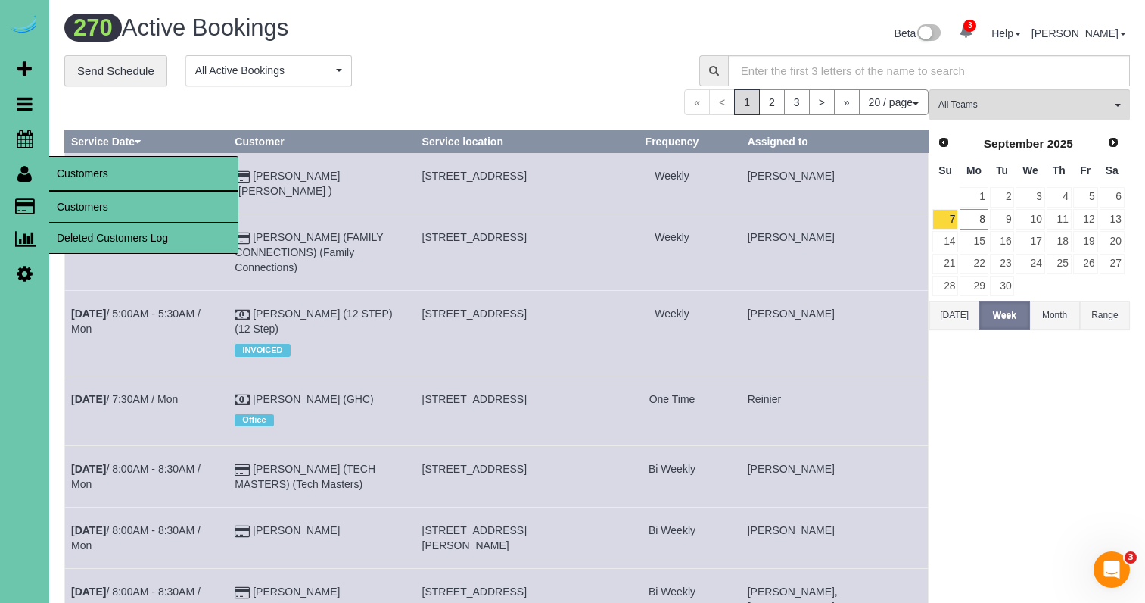
click at [66, 204] on link "Customers" at bounding box center [143, 207] width 189 height 30
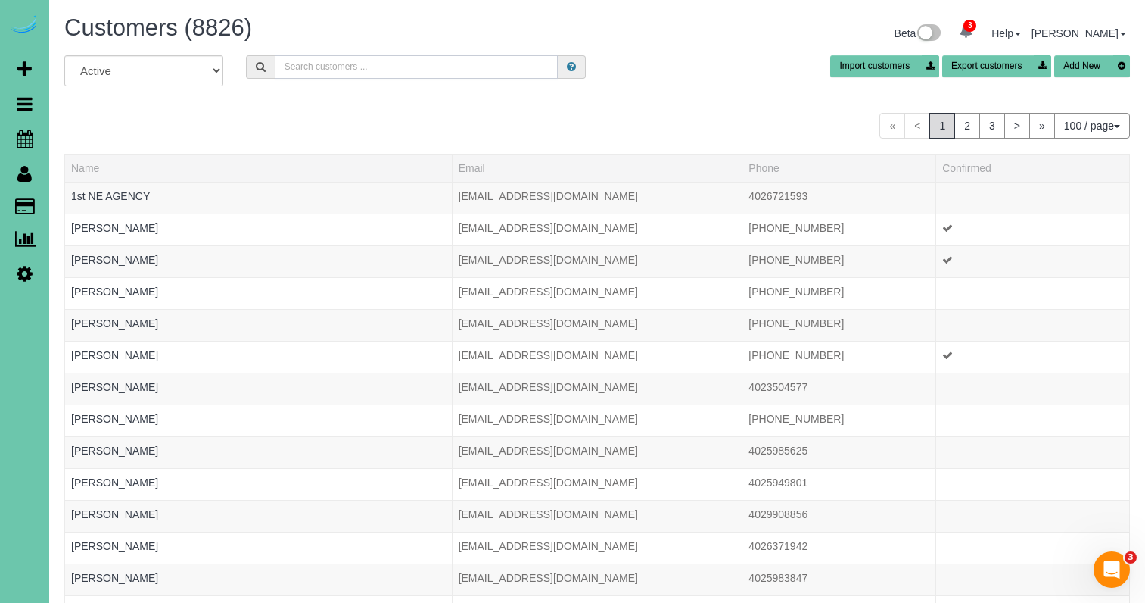
click at [322, 63] on input "text" at bounding box center [416, 66] width 283 height 23
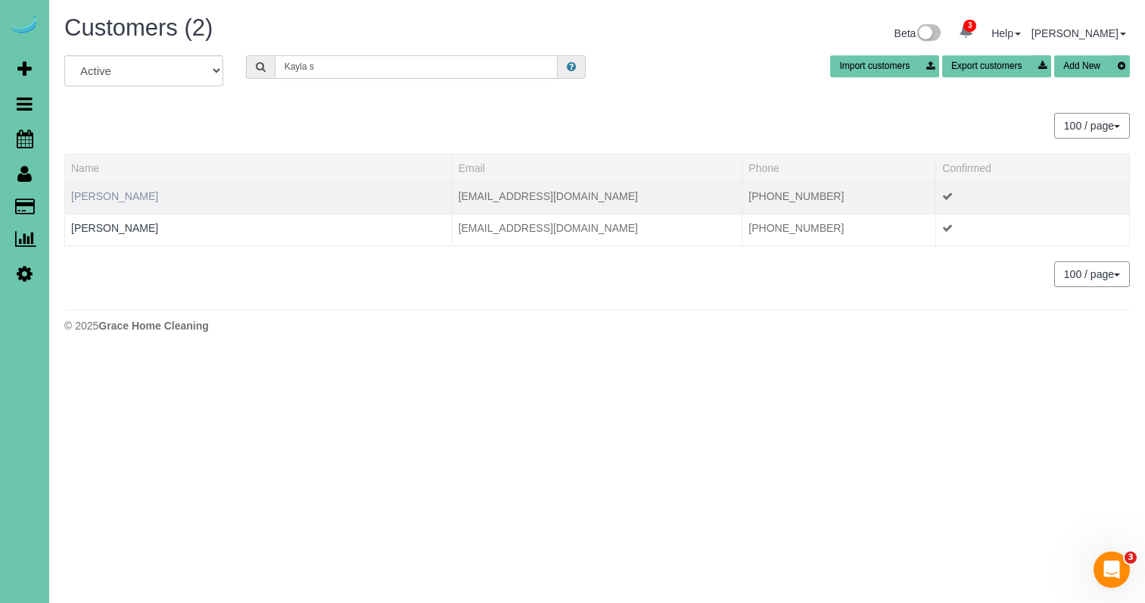
type input "Kayla s"
click at [114, 200] on link "Kayla Savidge" at bounding box center [114, 196] width 87 height 12
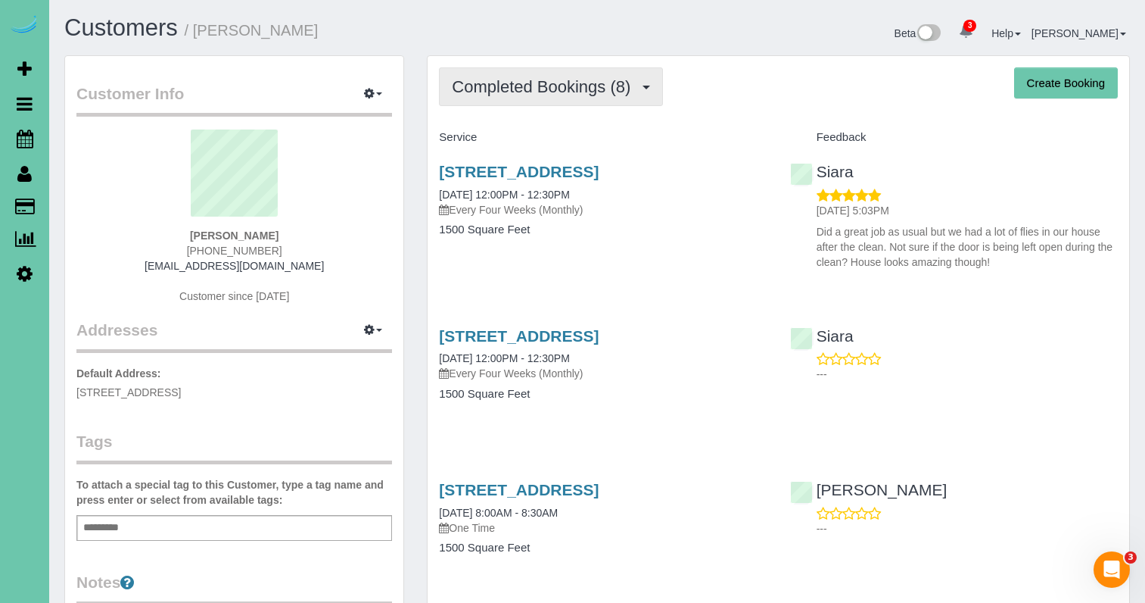
click at [528, 94] on span "Completed Bookings (8)" at bounding box center [545, 86] width 186 height 19
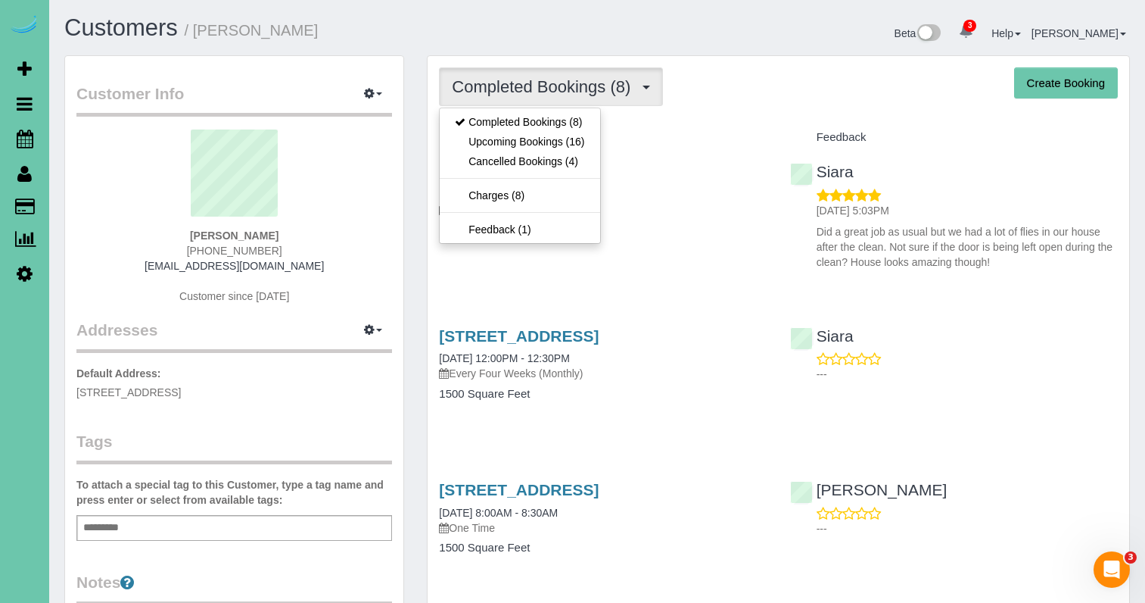
drag, startPoint x: 540, startPoint y: 153, endPoint x: 574, endPoint y: 93, distance: 68.4
click at [562, 149] on link "Upcoming Bookings (16)" at bounding box center [520, 142] width 160 height 20
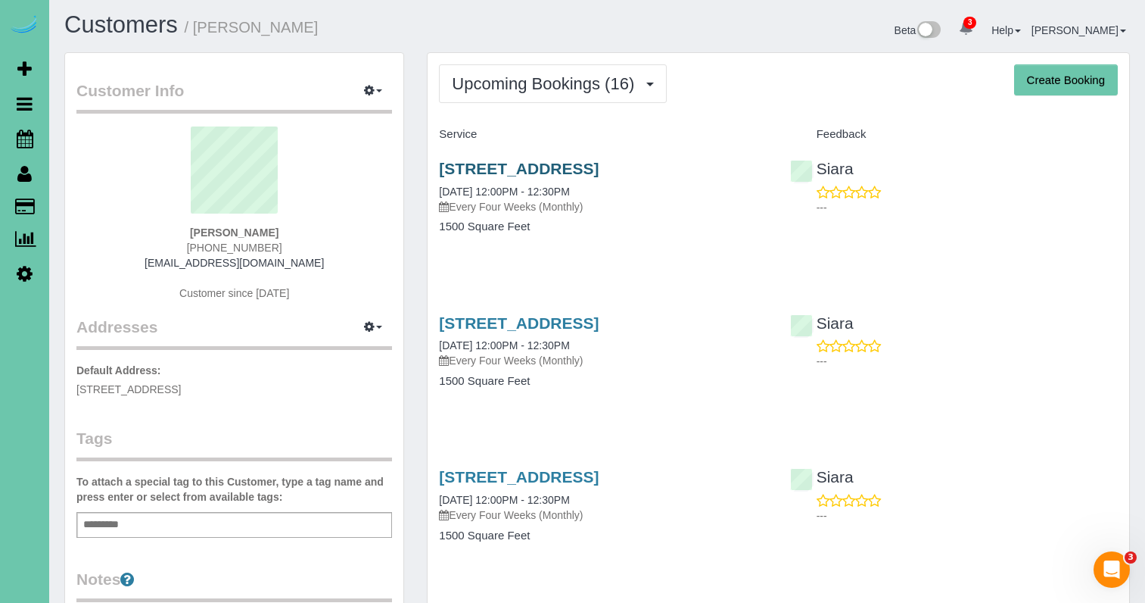
scroll to position [3, 1]
click at [578, 172] on link "5662 S 122nd St, Omaha, NE 68137" at bounding box center [519, 168] width 160 height 17
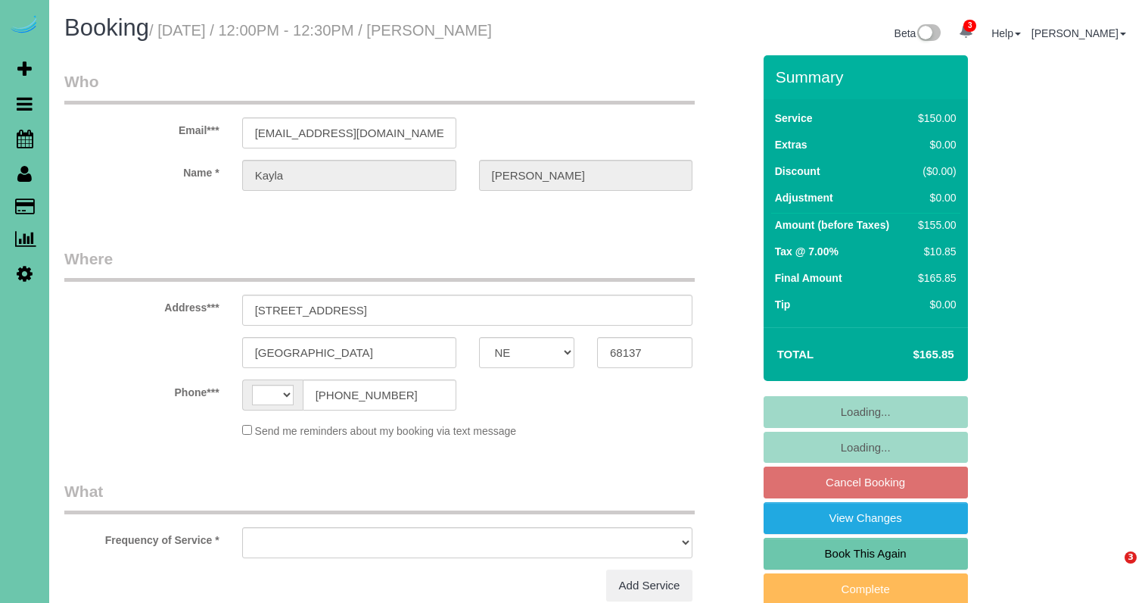
select select "NE"
select select "string:fspay-27f0d82b-4fa3-436b-a0be-902b5007c8cf"
select select "string:[GEOGRAPHIC_DATA]"
select select "object:397"
select select "number:36"
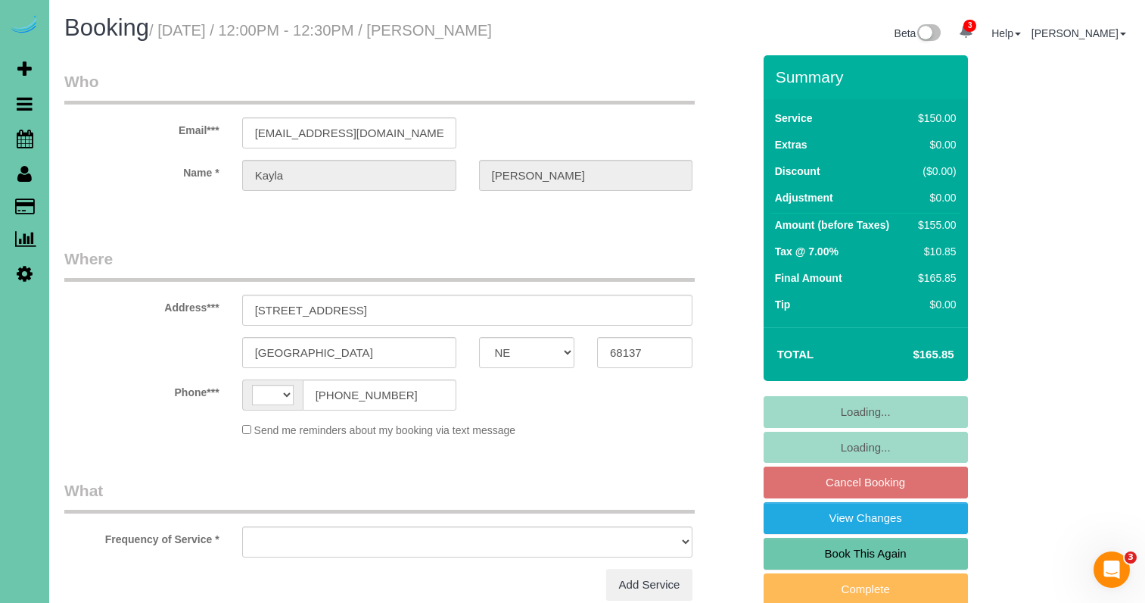
select select "number:41"
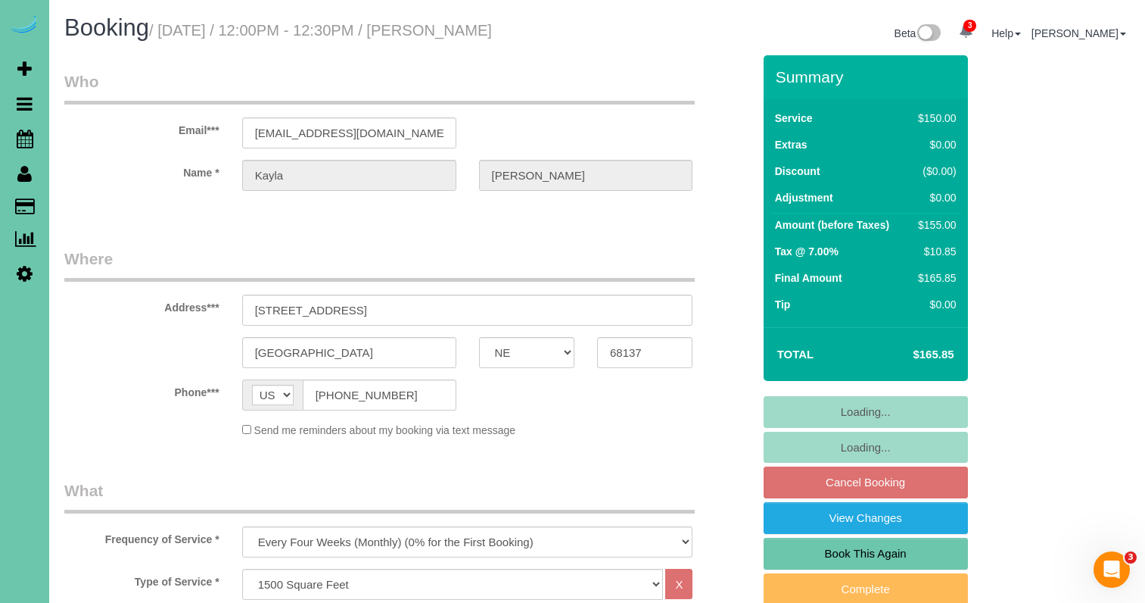
select select "object:928"
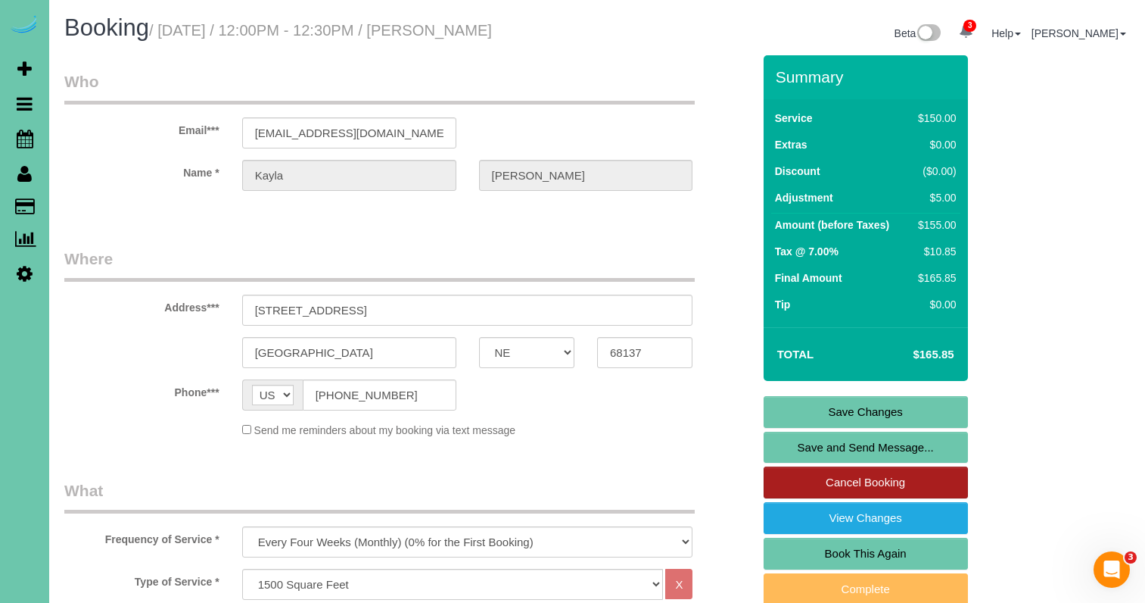
click at [913, 479] on link "Cancel Booking" at bounding box center [866, 482] width 204 height 32
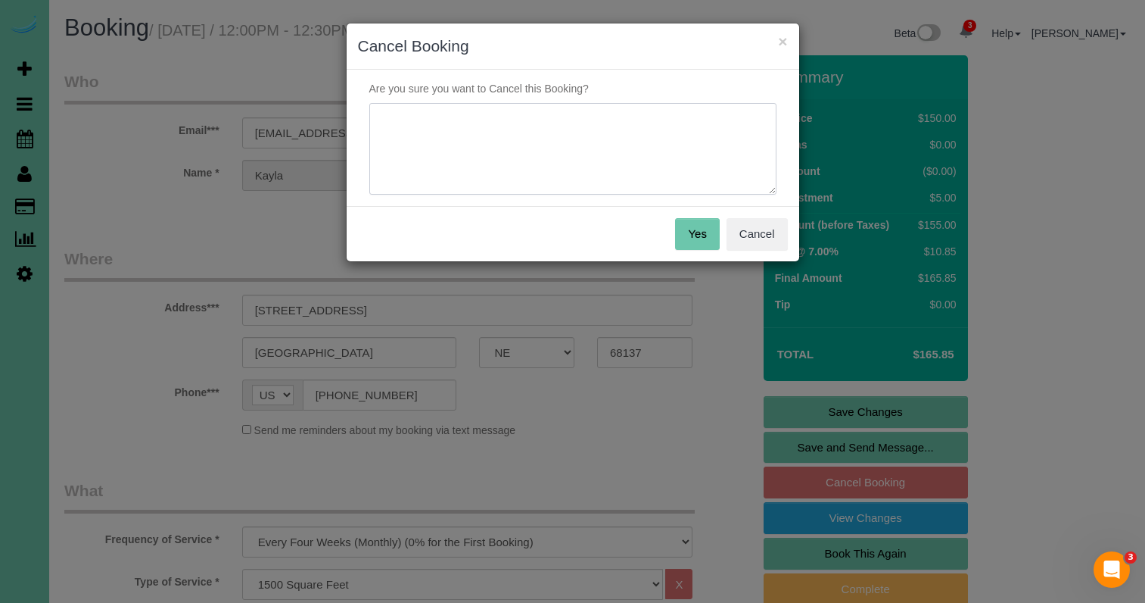
click at [604, 154] on textarea at bounding box center [572, 149] width 407 height 92
type textarea "moving"
click at [693, 226] on button "Yes" at bounding box center [697, 234] width 44 height 32
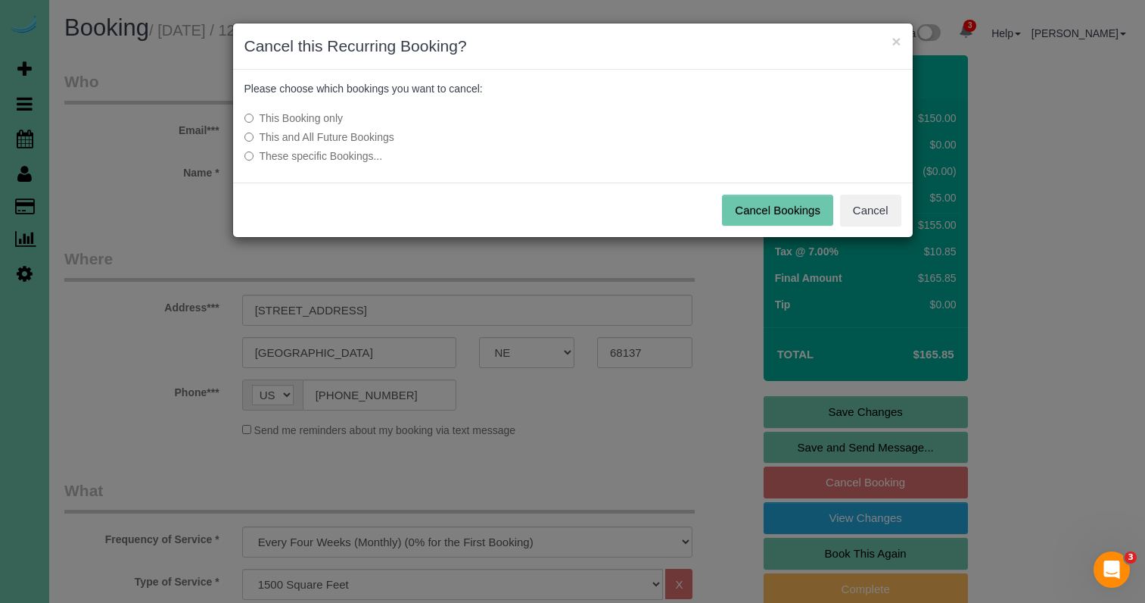
click at [338, 135] on label "This and All Future Bookings" at bounding box center [459, 136] width 431 height 15
click at [796, 223] on button "Cancel Bookings" at bounding box center [777, 211] width 111 height 32
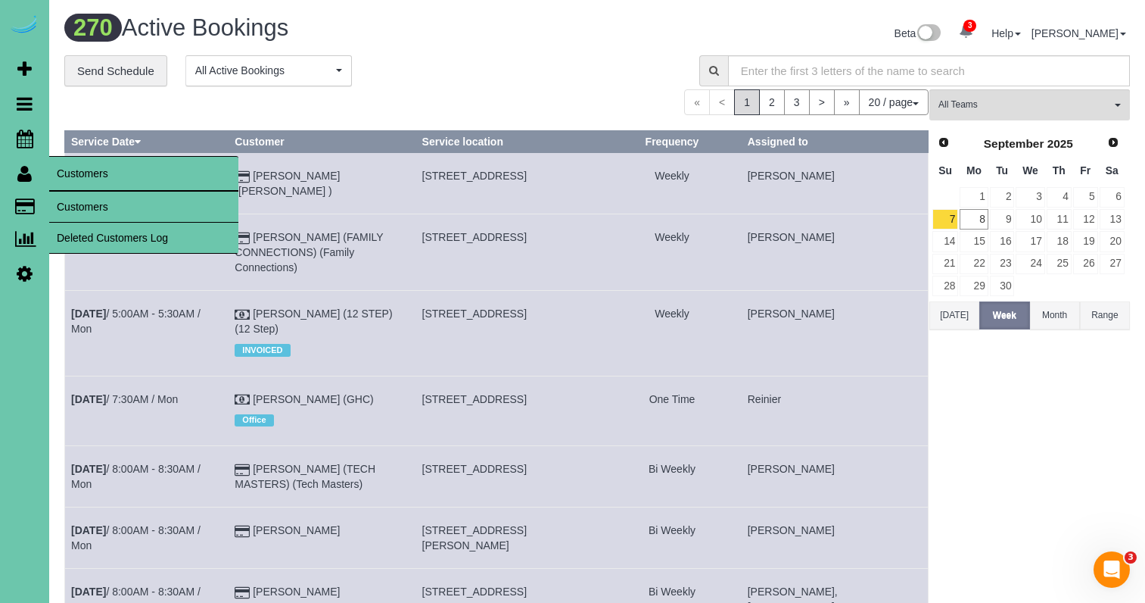
click at [79, 216] on link "Customers" at bounding box center [143, 207] width 189 height 30
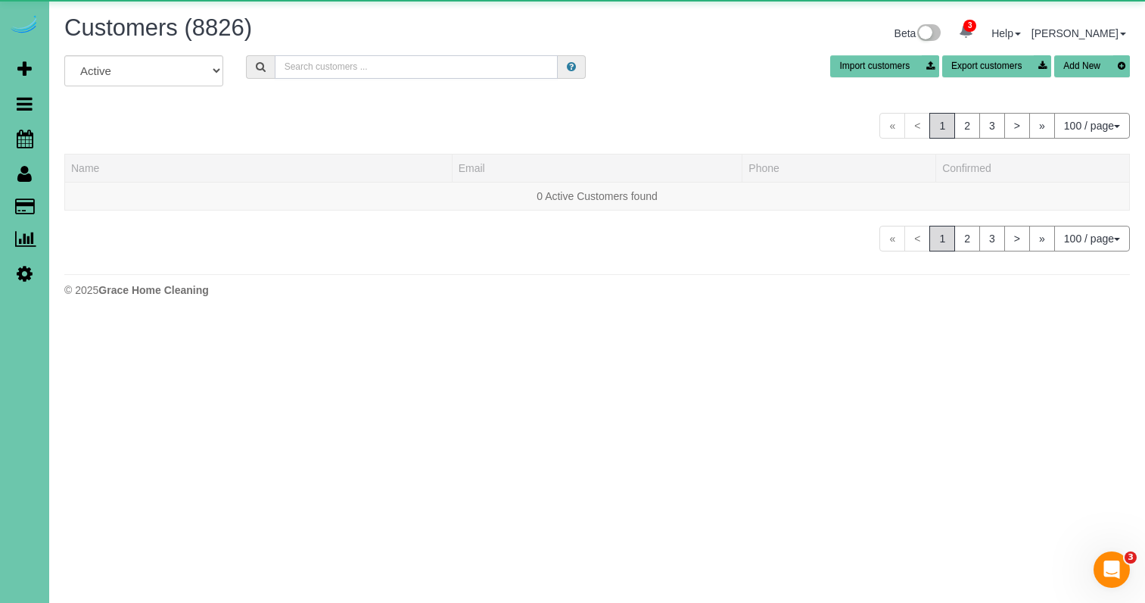
click at [306, 76] on input "text" at bounding box center [416, 66] width 283 height 23
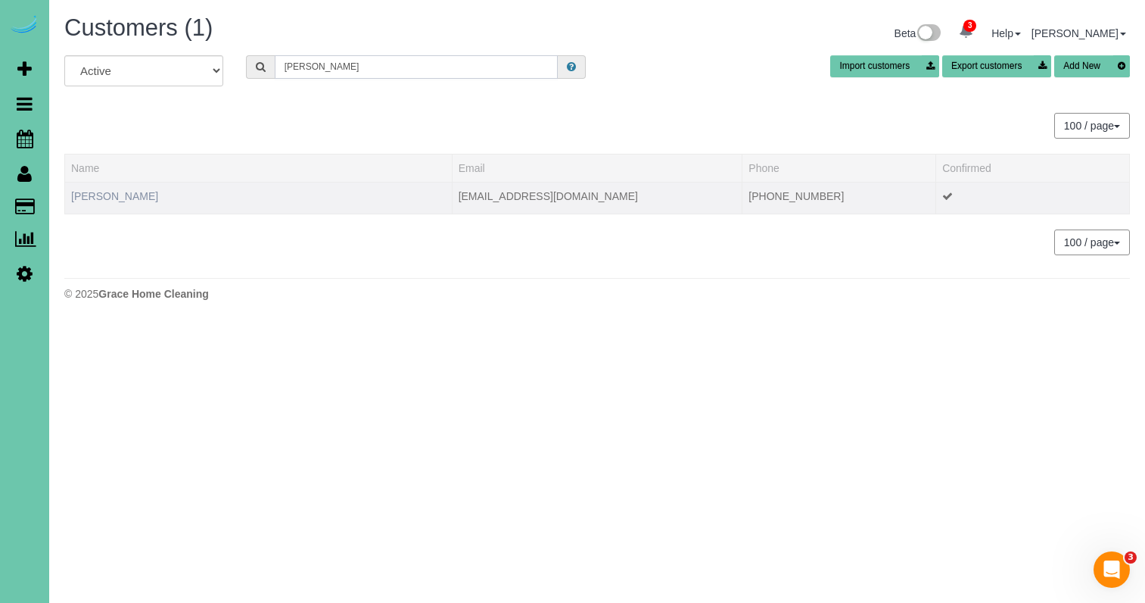
type input "Katherine w"
click at [135, 199] on link "Katherine Watson" at bounding box center [114, 196] width 87 height 12
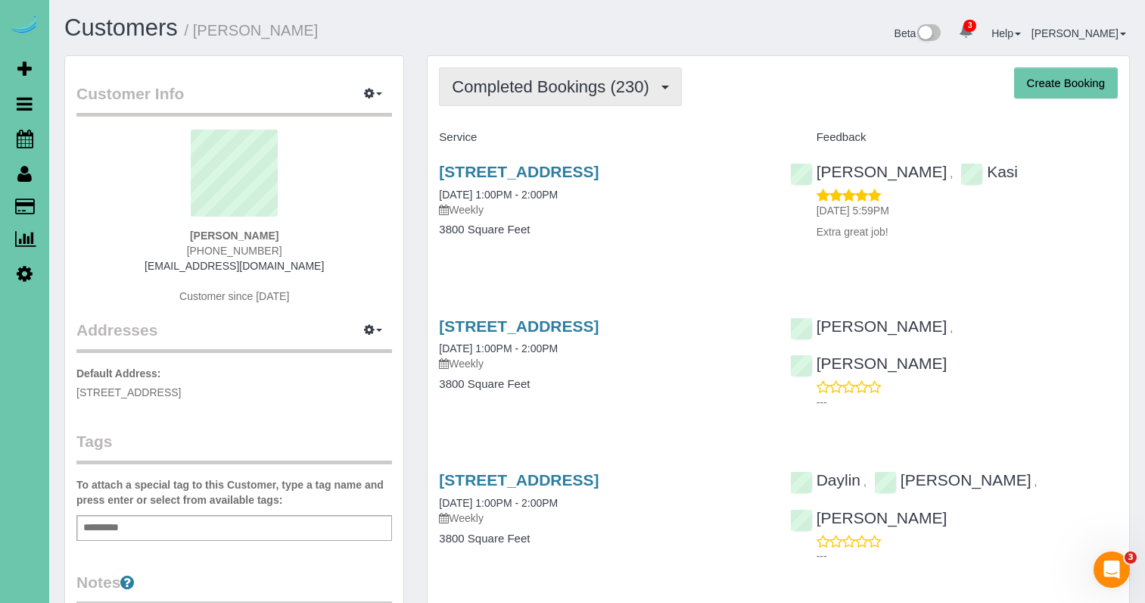
click at [528, 83] on span "Completed Bookings (230)" at bounding box center [554, 86] width 204 height 19
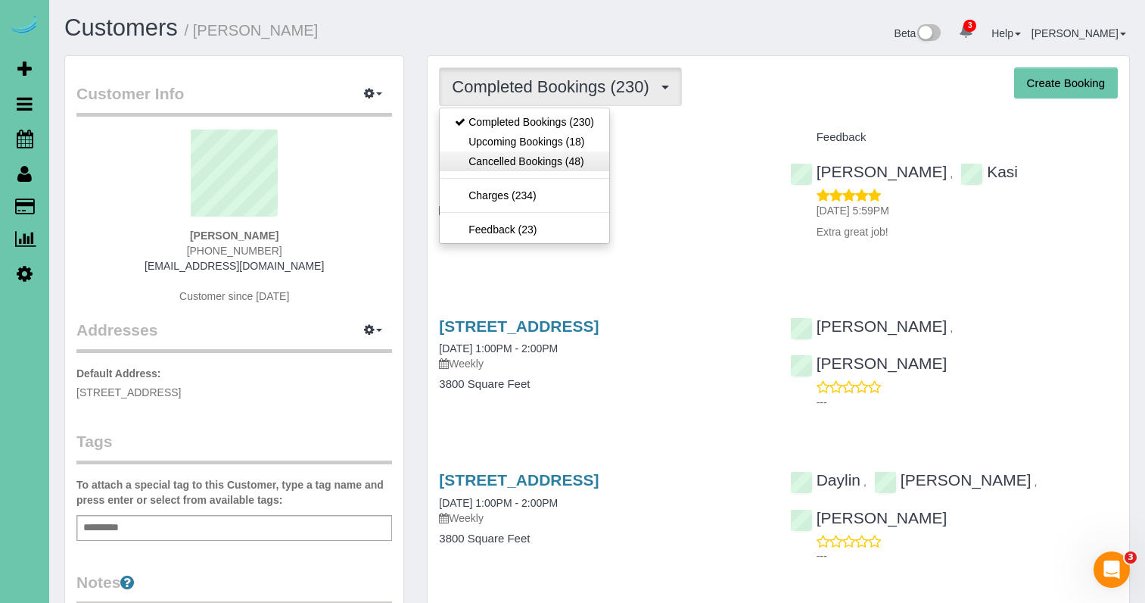
click at [533, 151] on link "Cancelled Bookings (48)" at bounding box center [525, 161] width 170 height 20
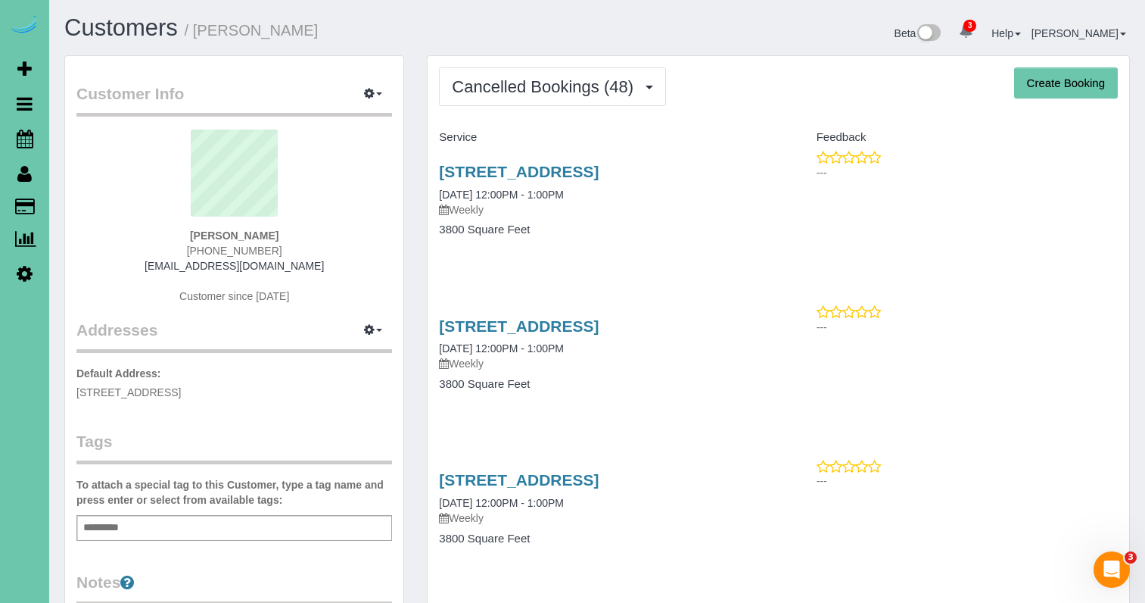
drag, startPoint x: 538, startPoint y: 88, endPoint x: 534, endPoint y: 129, distance: 41.1
click at [538, 89] on span "Cancelled Bookings (48)" at bounding box center [546, 86] width 189 height 19
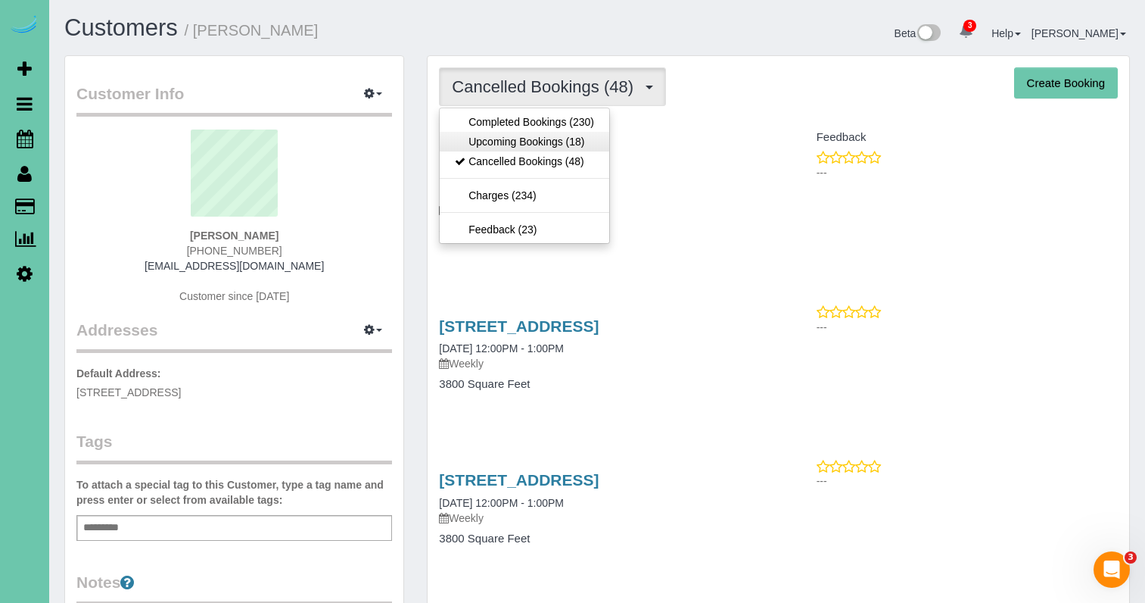
click at [531, 139] on link "Upcoming Bookings (18)" at bounding box center [525, 142] width 170 height 20
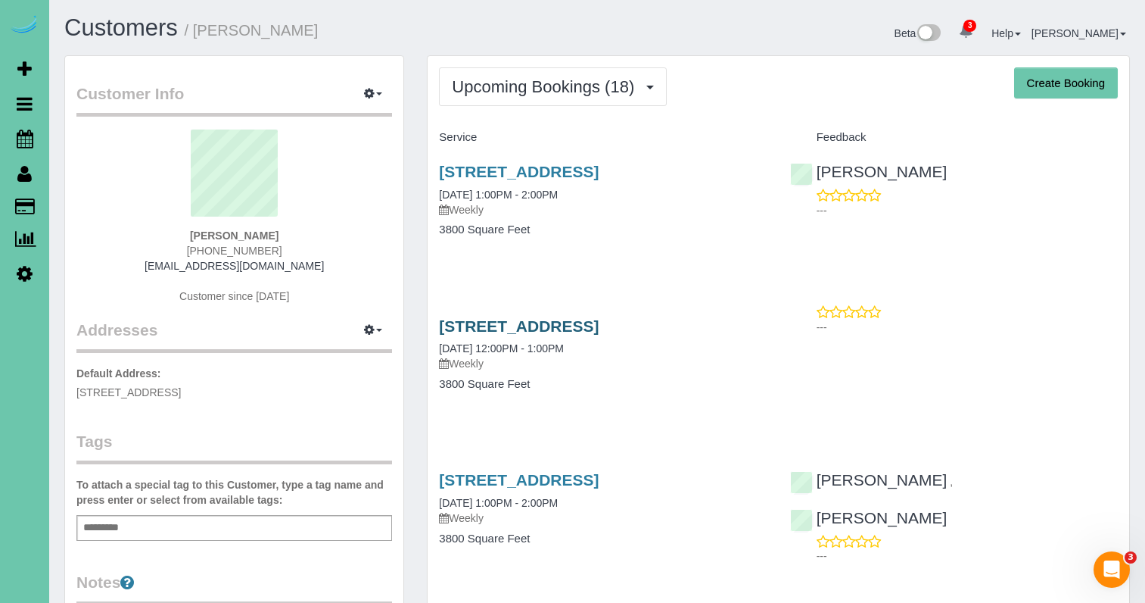
click at [519, 325] on link "229 N 129th Street, Omaha, NE 68154" at bounding box center [519, 325] width 160 height 17
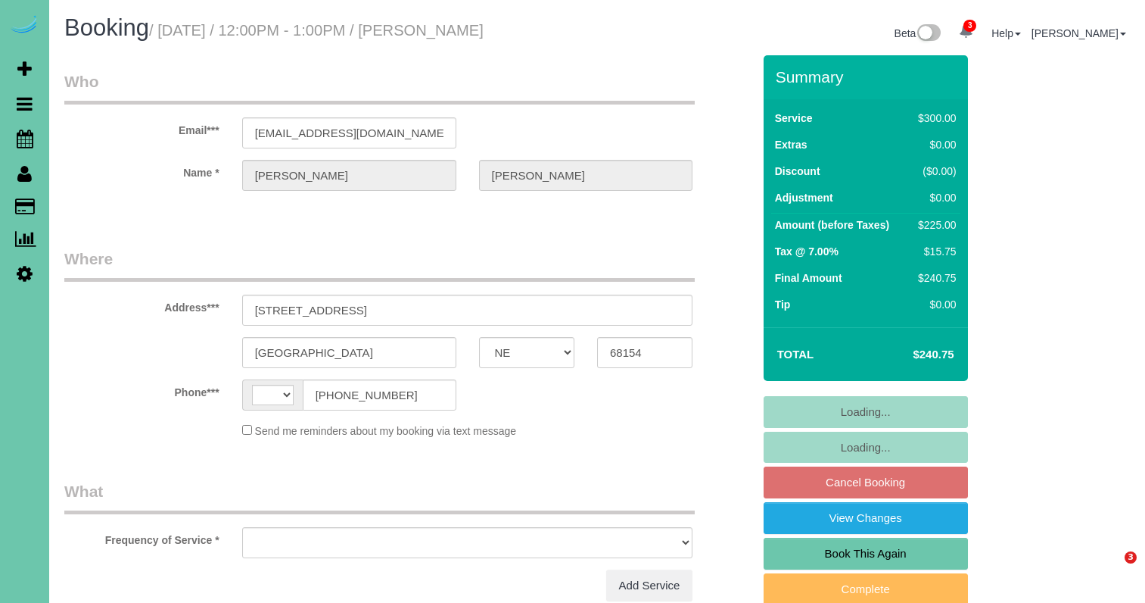
select select "NE"
select select "string:[GEOGRAPHIC_DATA]"
select select "object:391"
select select "string:fspay-4d2cd65b-4a77-40c0-a8f7-939d9a263750"
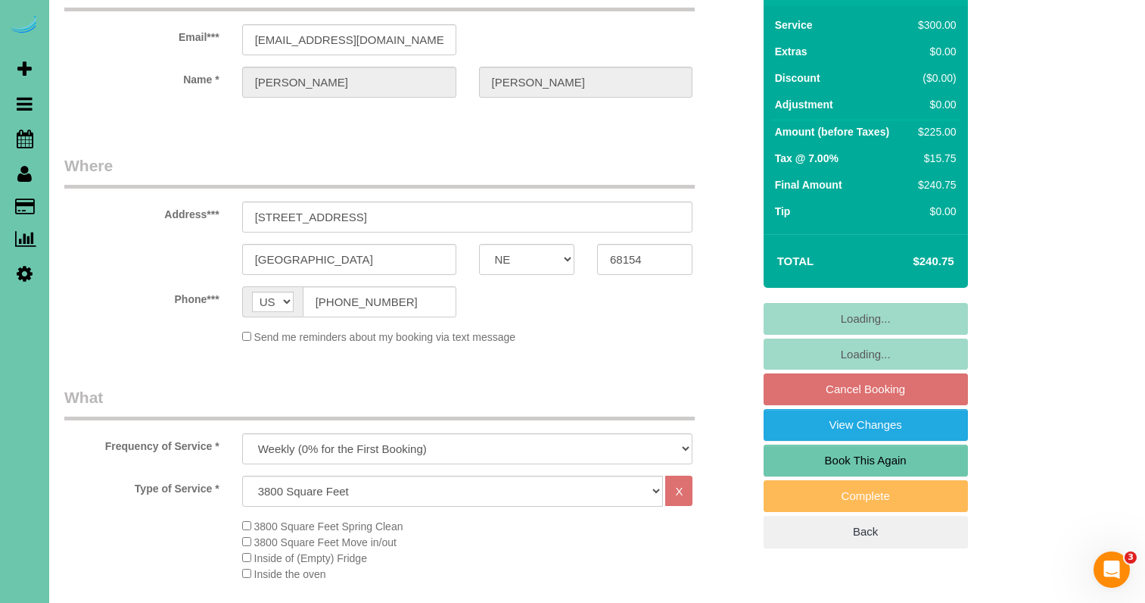
select select "object:725"
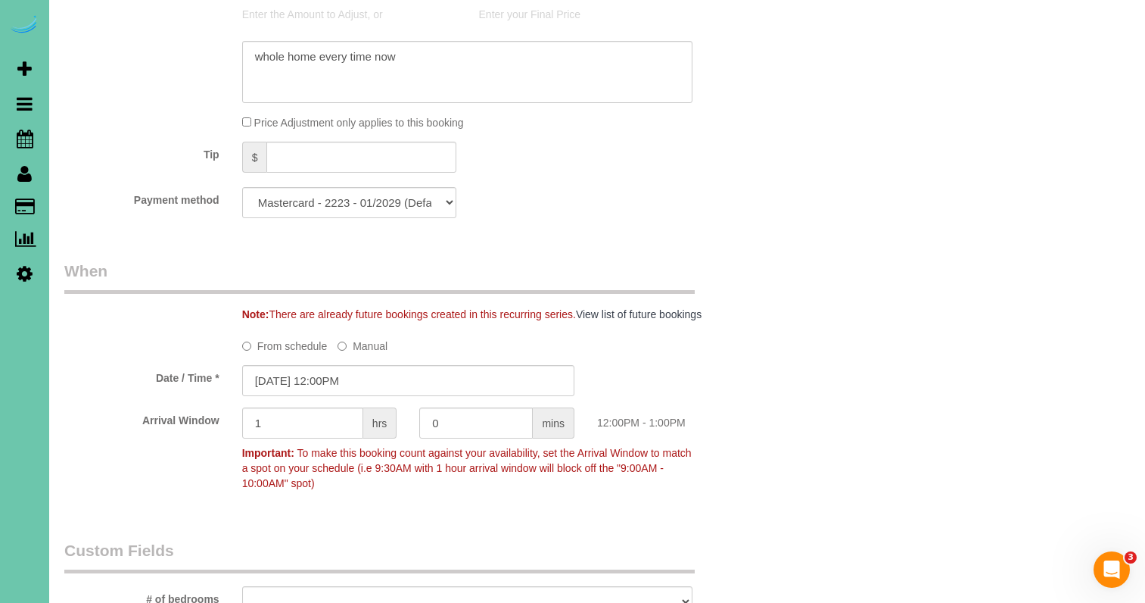
scroll to position [900, 0]
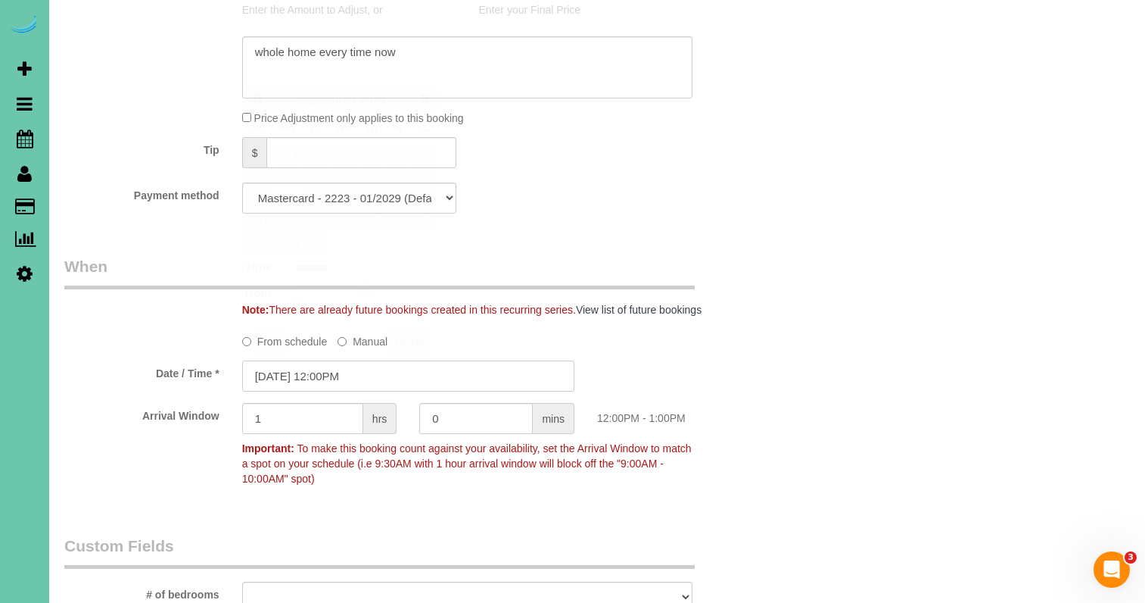
click at [312, 372] on input "[DATE] 12:00PM" at bounding box center [408, 375] width 332 height 31
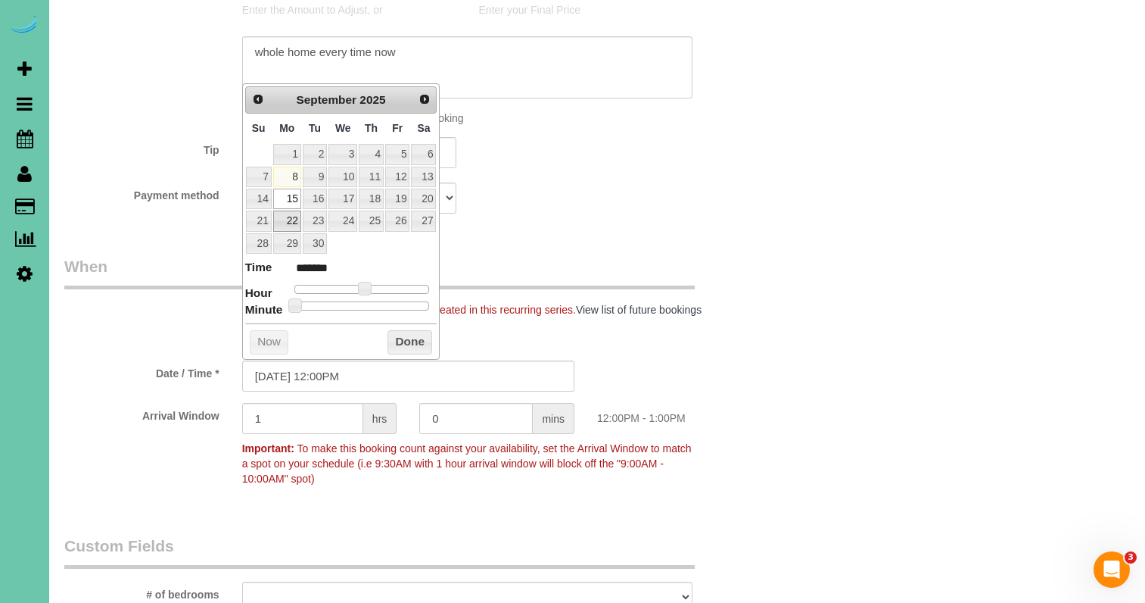
click at [291, 219] on link "22" at bounding box center [287, 220] width 28 height 20
type input "[DATE] 12:00PM"
click at [416, 341] on button "Done" at bounding box center [410, 342] width 45 height 24
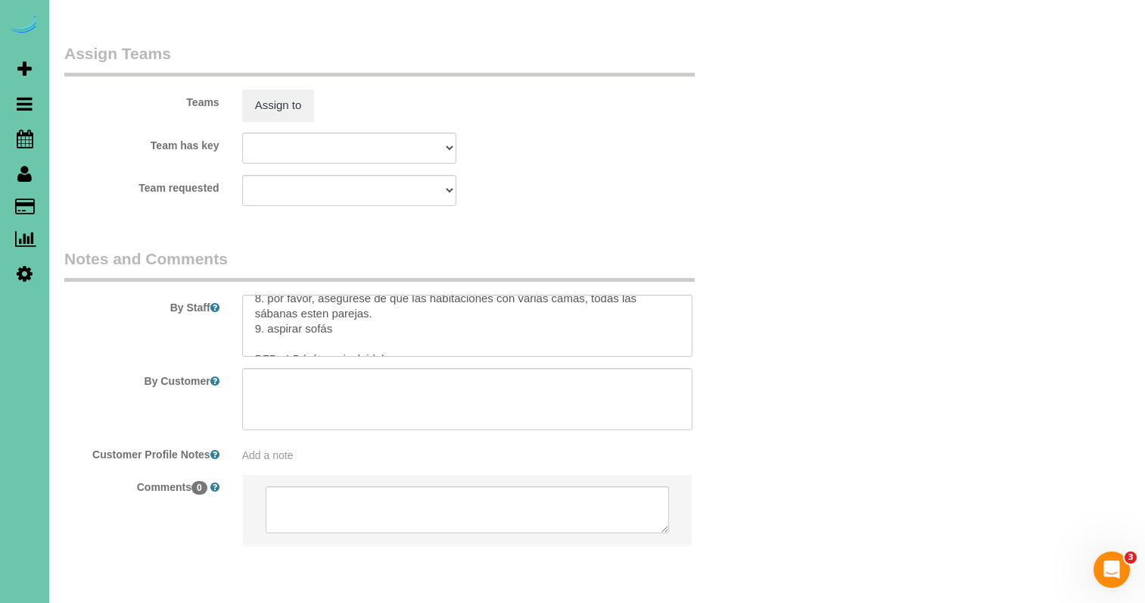
scroll to position [329, 0]
drag, startPoint x: 301, startPoint y: 290, endPoint x: 285, endPoint y: 289, distance: 15.9
click at [285, 294] on textarea at bounding box center [467, 325] width 451 height 62
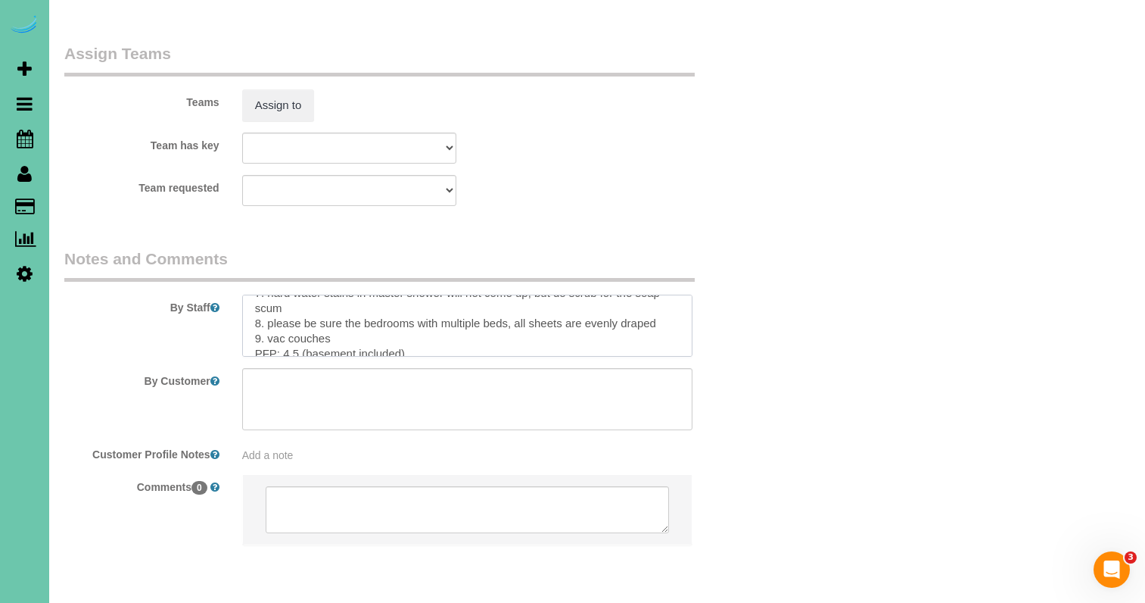
drag, startPoint x: 292, startPoint y: 292, endPoint x: 281, endPoint y: 291, distance: 11.5
click at [284, 294] on textarea at bounding box center [467, 325] width 451 height 62
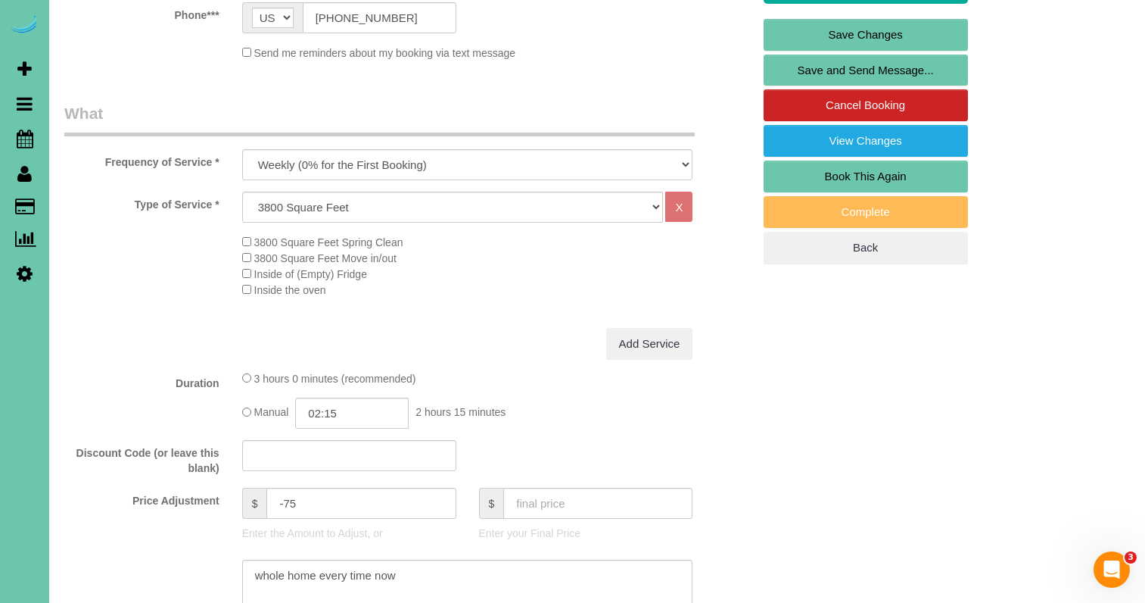
scroll to position [368, 0]
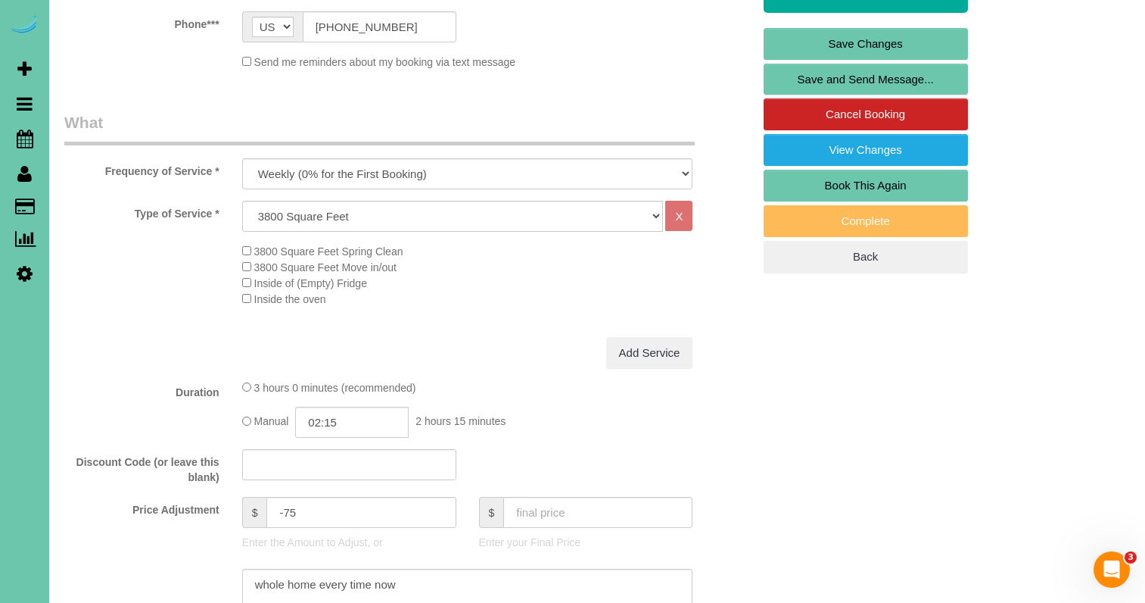
type textarea "1. Credit 2. Door is unlocked for entrance or GC 5580 3. Recurring weekly clean…"
select select "object:727"
click at [148, 186] on div "Frequency of Service * One Time Weekly (0% for the First Booking) Bi-Weekly (0%…" at bounding box center [408, 150] width 711 height 78
click at [359, 422] on input "02:15" at bounding box center [352, 421] width 114 height 31
type input "02:30"
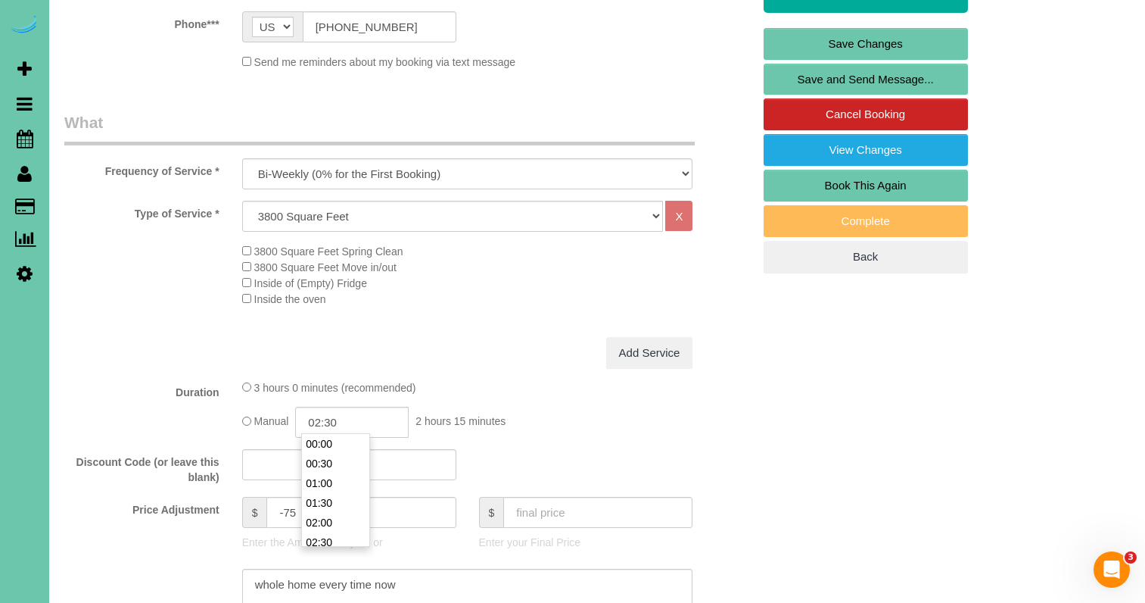
click at [348, 537] on li "02:30" at bounding box center [335, 542] width 67 height 20
click at [187, 410] on div "Duration 3 hours 0 minutes (recommended) Manual 02:30 2 hours 30 minutes" at bounding box center [408, 408] width 711 height 58
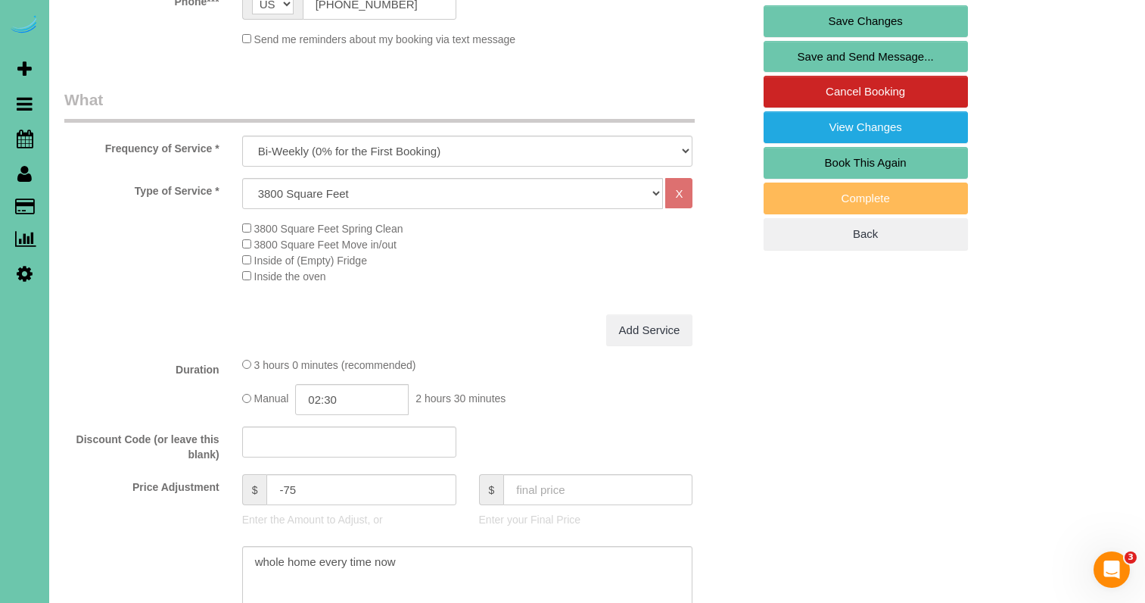
scroll to position [480, 0]
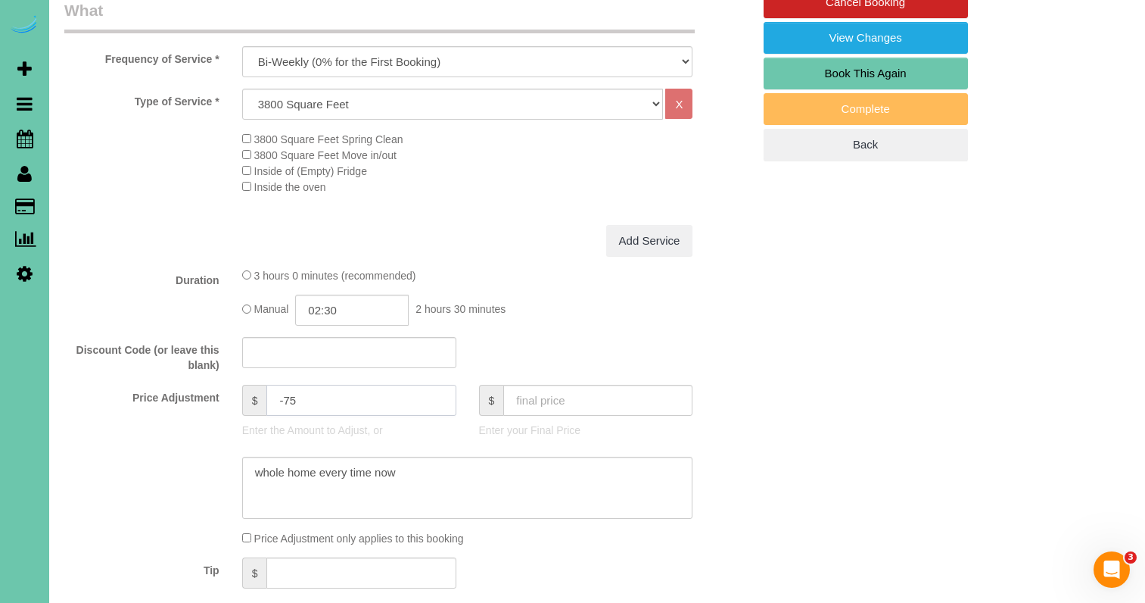
drag, startPoint x: 293, startPoint y: 399, endPoint x: 285, endPoint y: 399, distance: 8.3
click at [285, 399] on input "-75" at bounding box center [360, 400] width 189 height 31
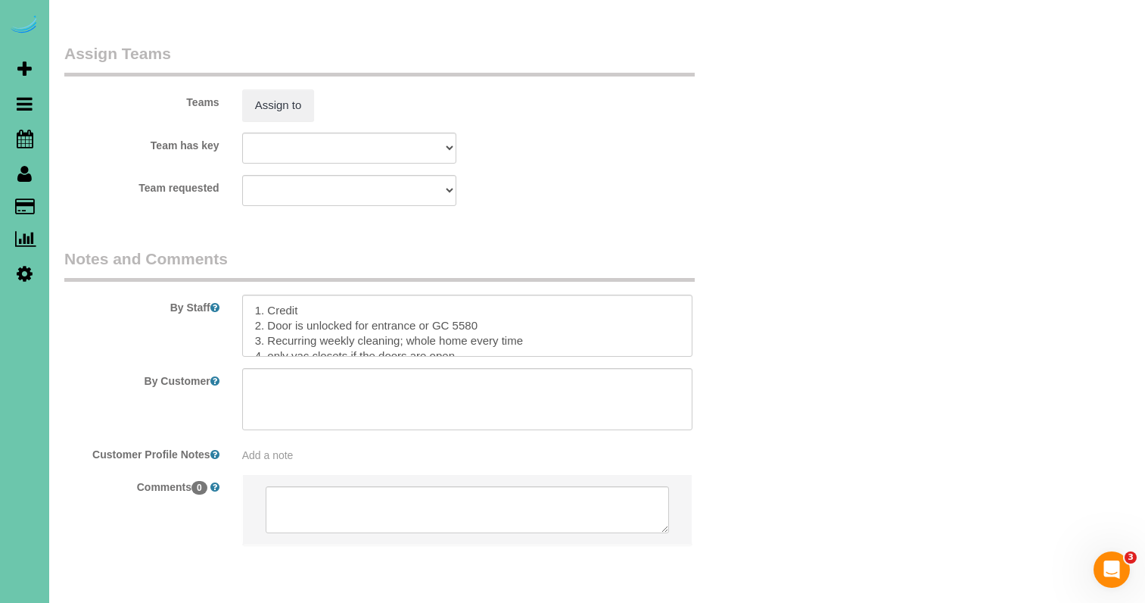
scroll to position [0, 0]
type input "-35"
click at [321, 294] on textarea at bounding box center [467, 325] width 451 height 62
drag, startPoint x: 313, startPoint y: 287, endPoint x: 268, endPoint y: 285, distance: 45.5
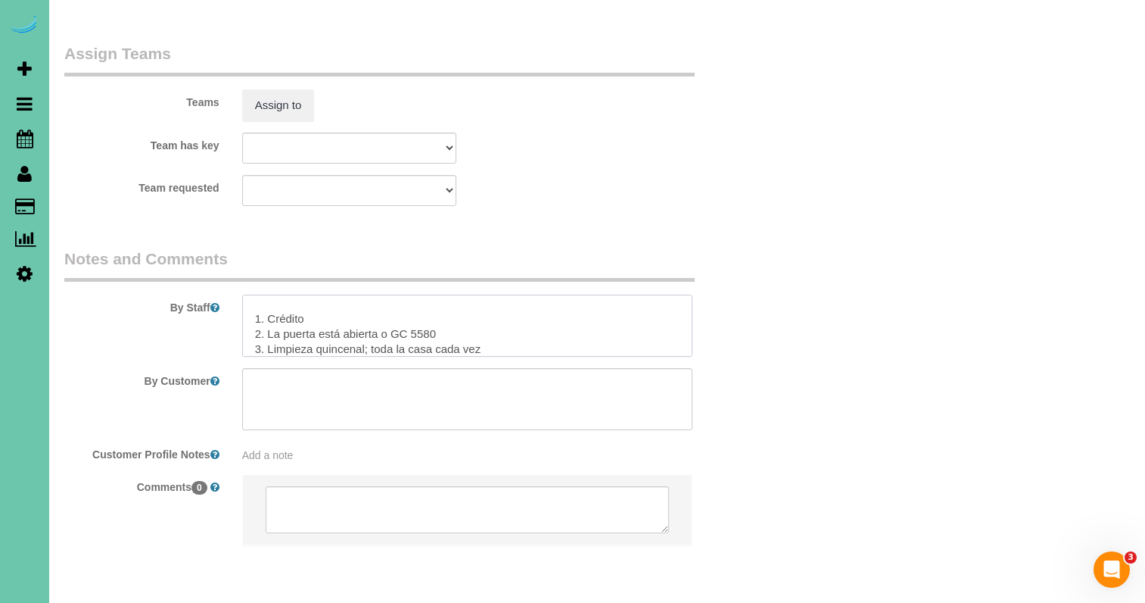
click at [268, 294] on textarea at bounding box center [467, 325] width 451 height 62
paste textarea "573816"
drag, startPoint x: 303, startPoint y: 288, endPoint x: 266, endPoint y: 287, distance: 36.3
click at [266, 294] on textarea at bounding box center [467, 325] width 451 height 62
paste textarea "quincenal"
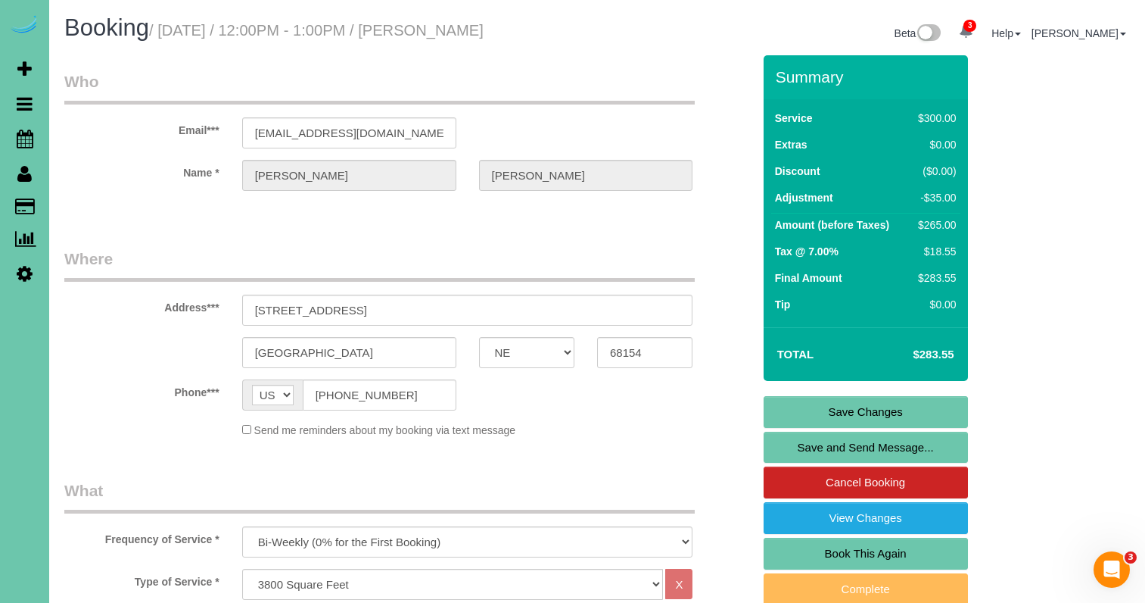
scroll to position [0, 0]
type textarea "1. Credit 2. Door is unlocked for entrance or GC 5580 3. Recurring biweekly cle…"
click at [822, 407] on link "Save Changes" at bounding box center [866, 412] width 204 height 32
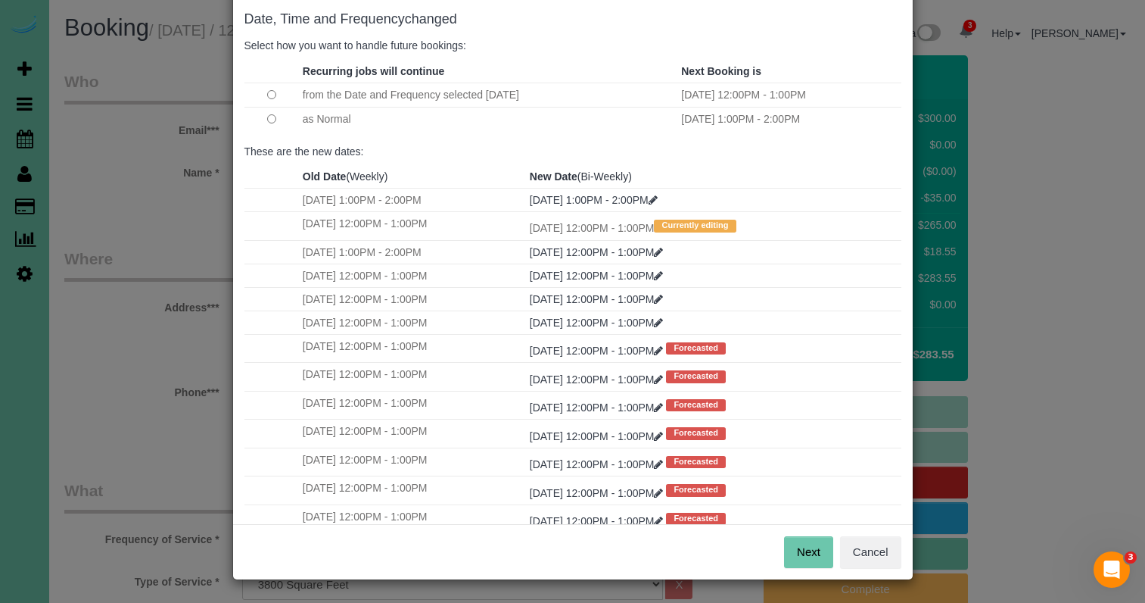
scroll to position [75, 0]
click at [814, 555] on button "Next" at bounding box center [808, 553] width 49 height 32
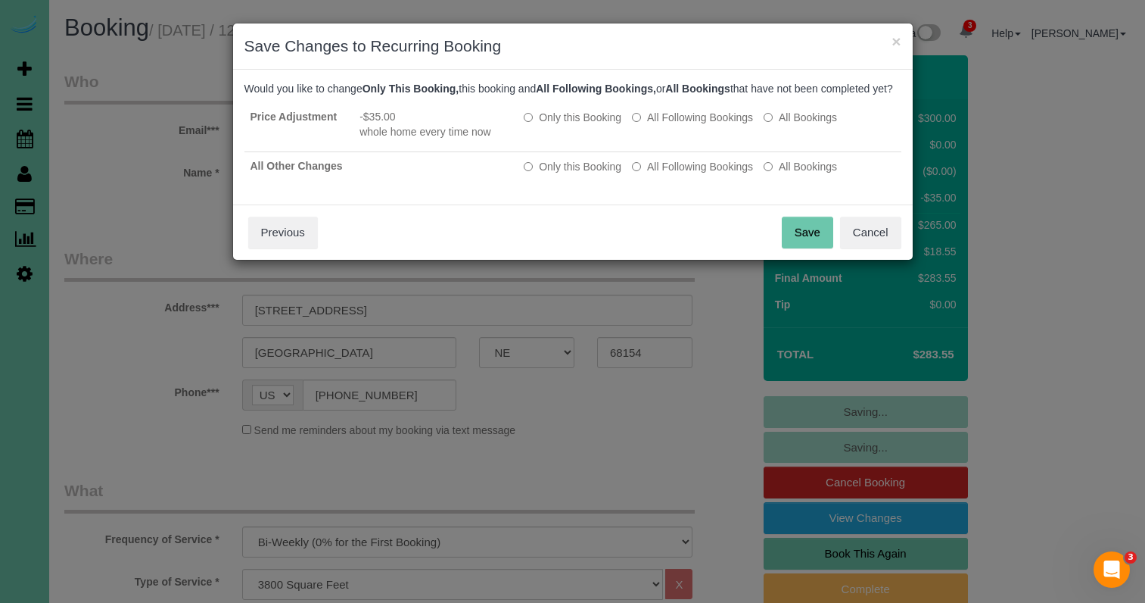
scroll to position [0, 0]
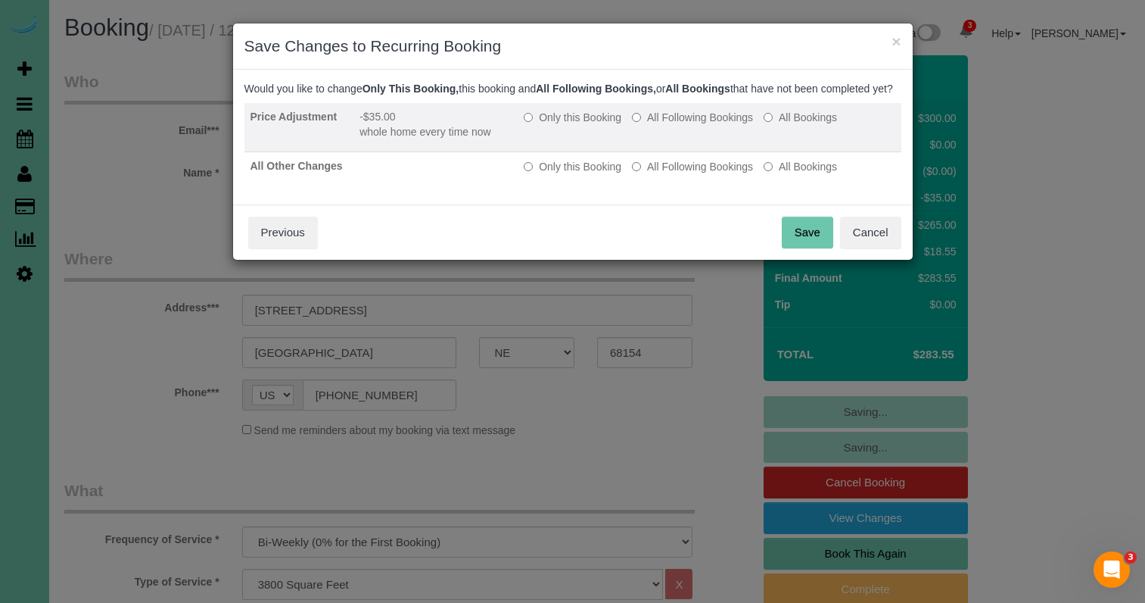
click at [668, 125] on label "All Following Bookings" at bounding box center [692, 117] width 121 height 15
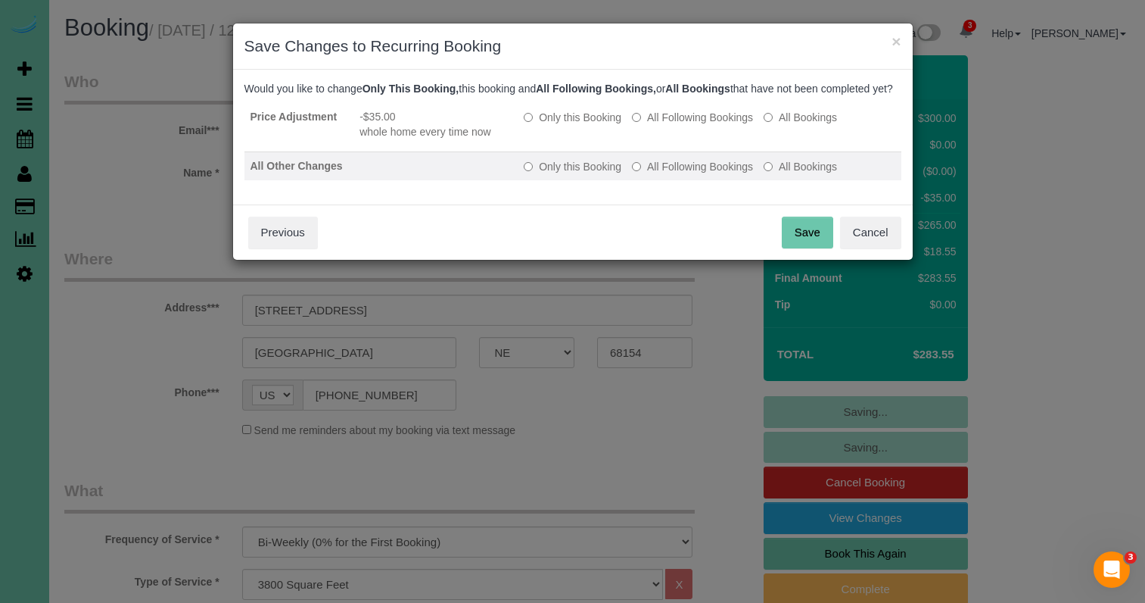
drag, startPoint x: 662, startPoint y: 175, endPoint x: 685, endPoint y: 188, distance: 26.8
click at [663, 174] on label "All Following Bookings" at bounding box center [692, 166] width 121 height 15
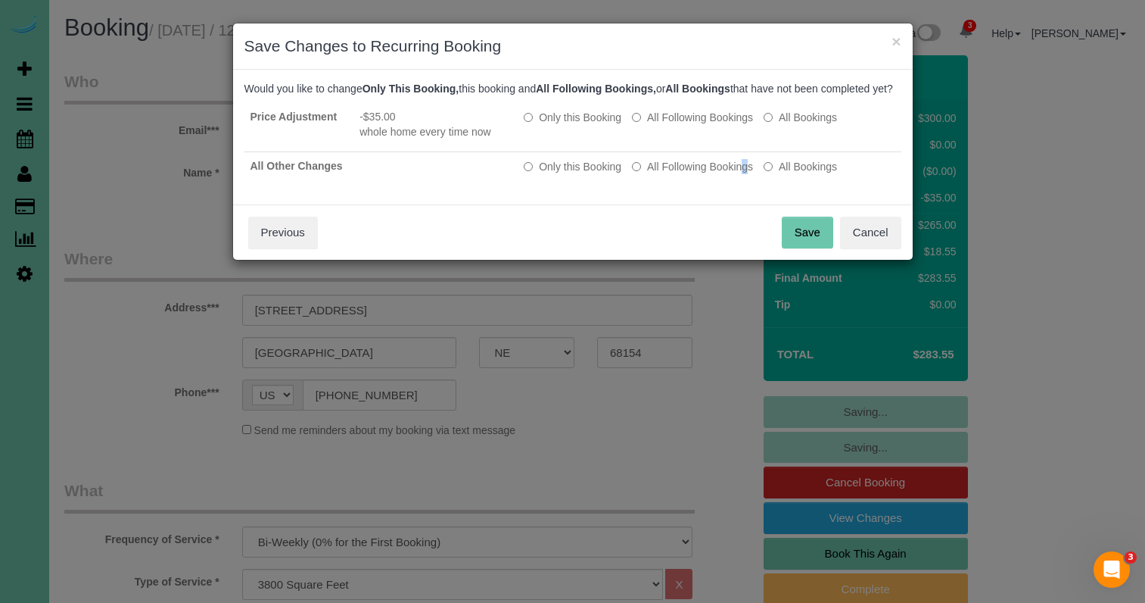
click at [802, 248] on button "Save" at bounding box center [807, 232] width 51 height 32
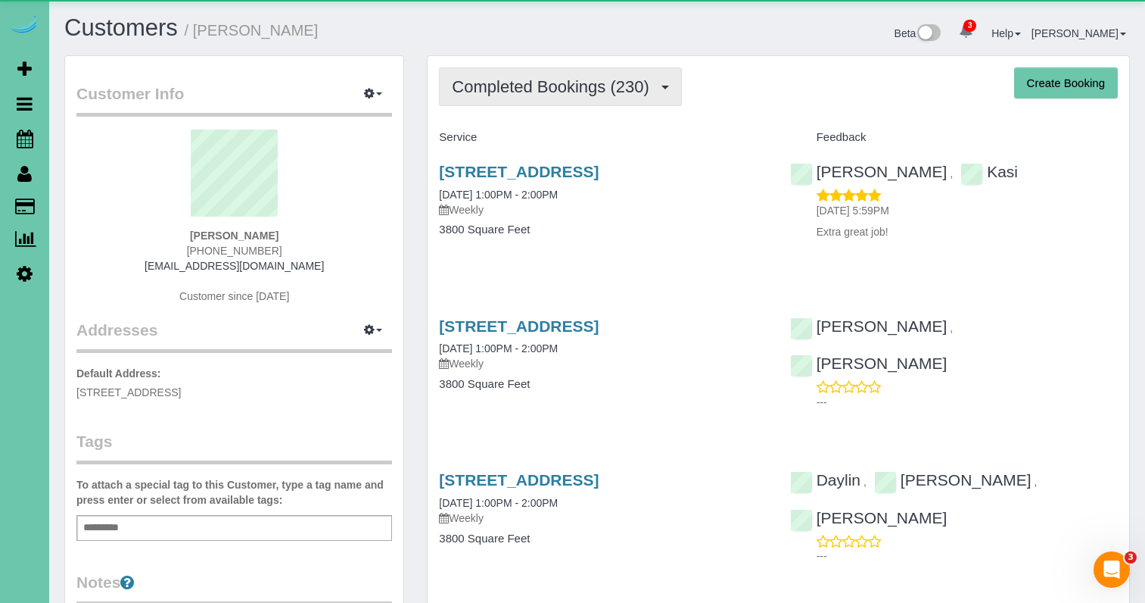
click at [575, 92] on span "Completed Bookings (230)" at bounding box center [554, 86] width 204 height 19
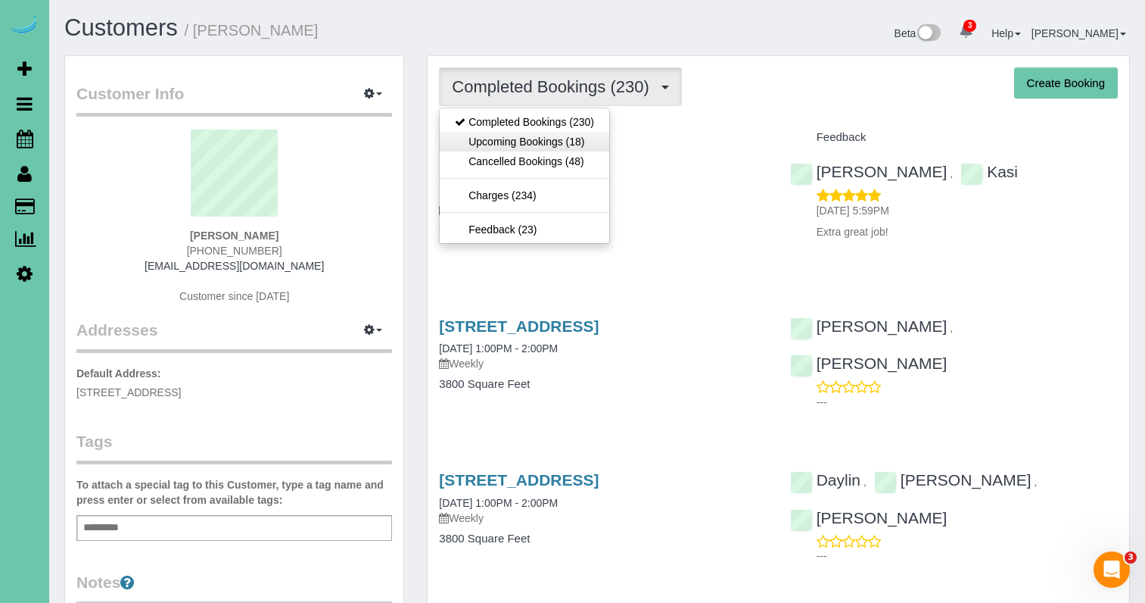
click at [556, 139] on link "Upcoming Bookings (18)" at bounding box center [525, 142] width 170 height 20
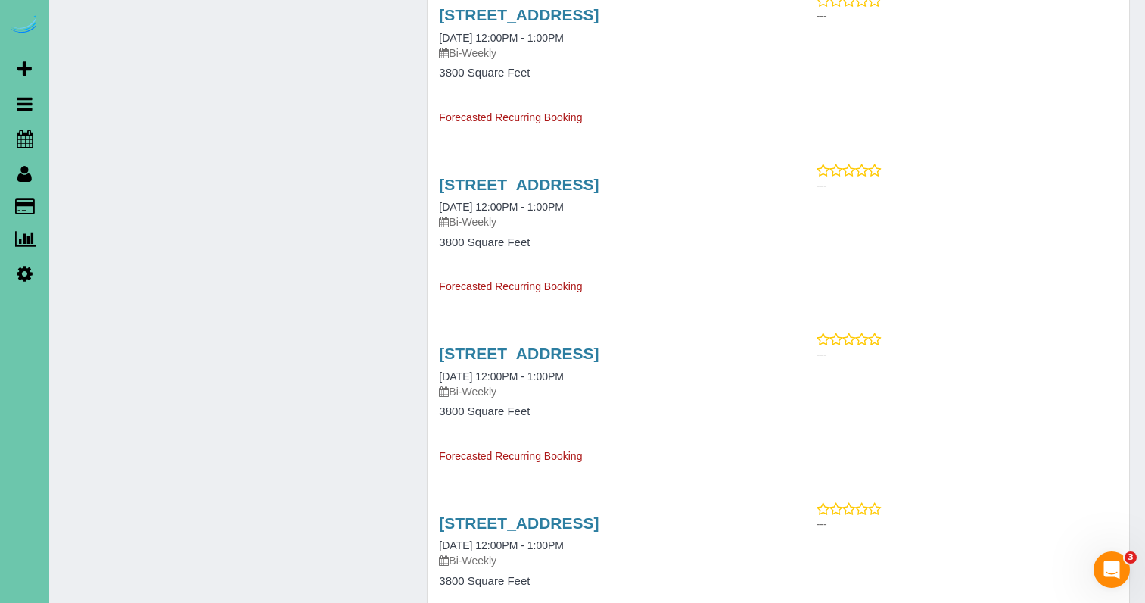
scroll to position [1425, 0]
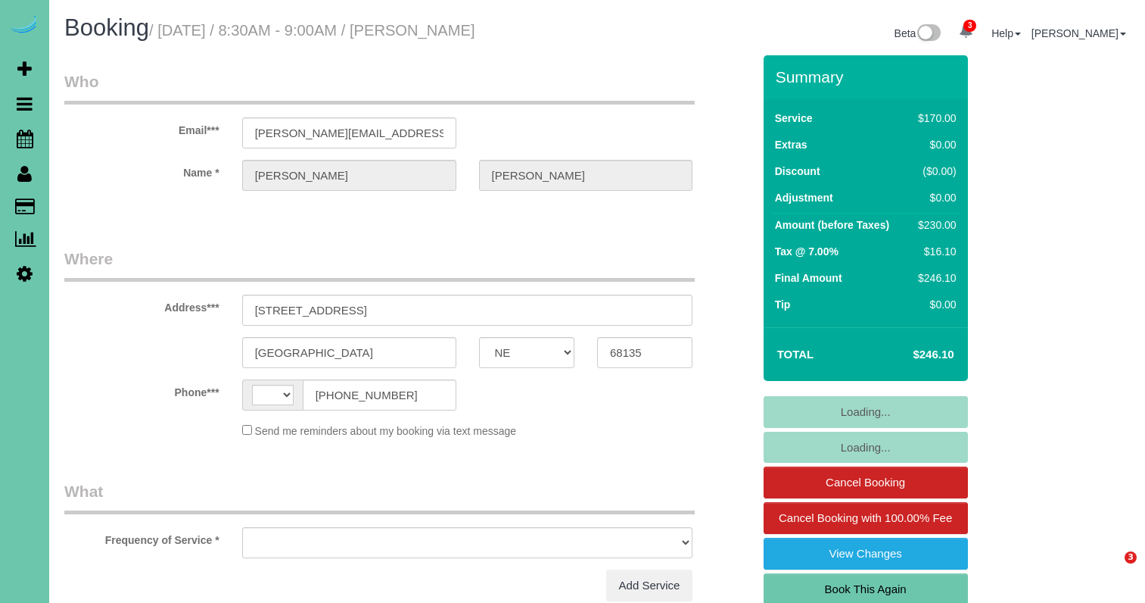
select select "NE"
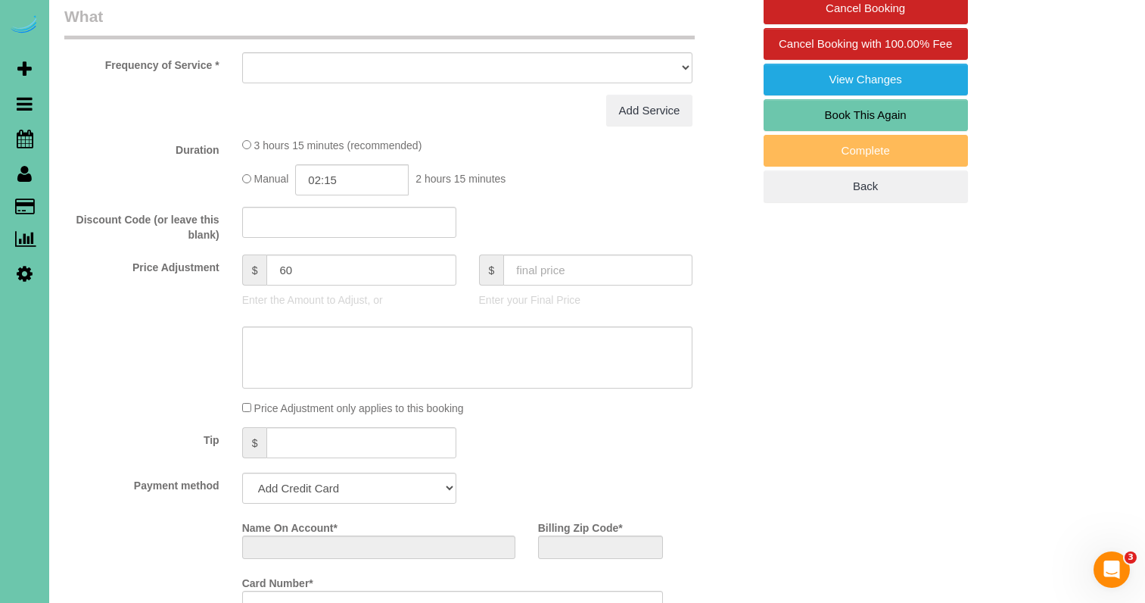
select select "string:[GEOGRAPHIC_DATA]"
select select "object:652"
select select "string:fspay-8ca64bef-fd07-4898-82bd-84cff1faf371"
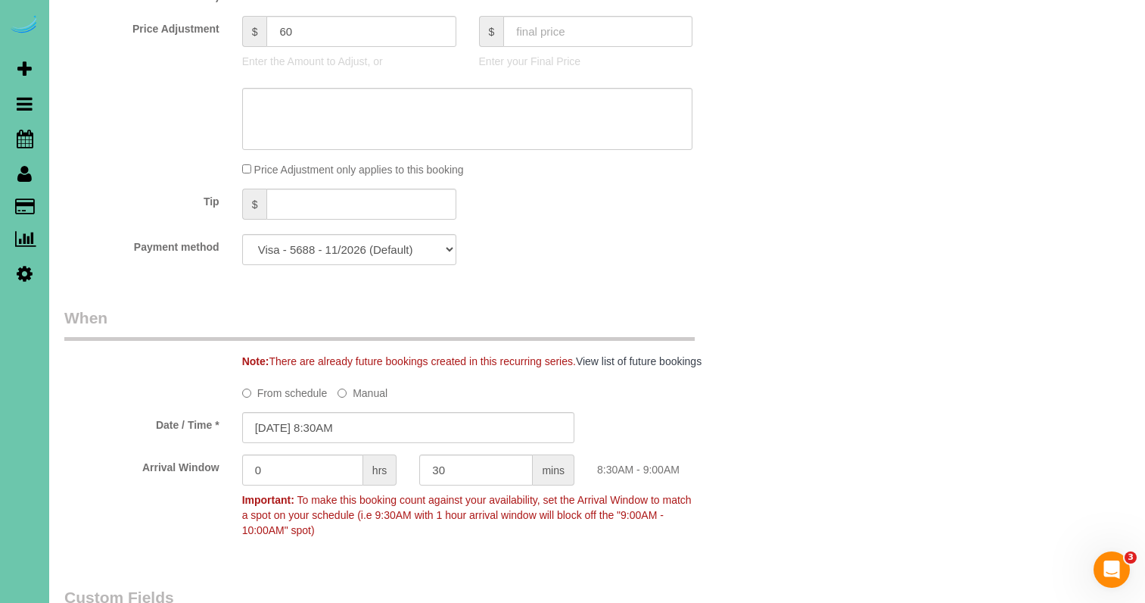
select select "object:941"
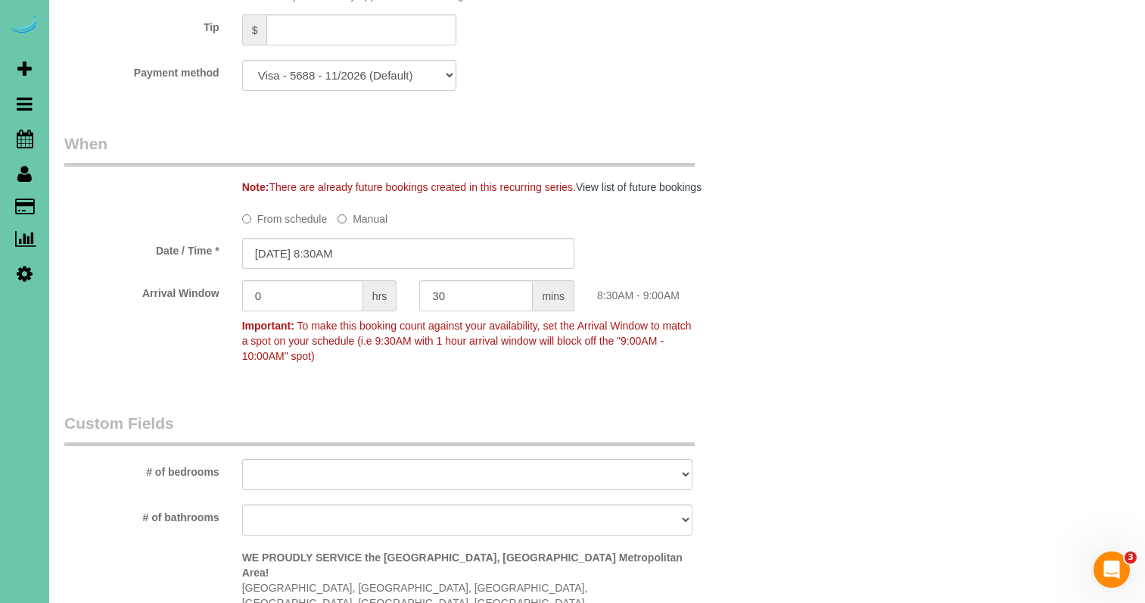
scroll to position [1044, 0]
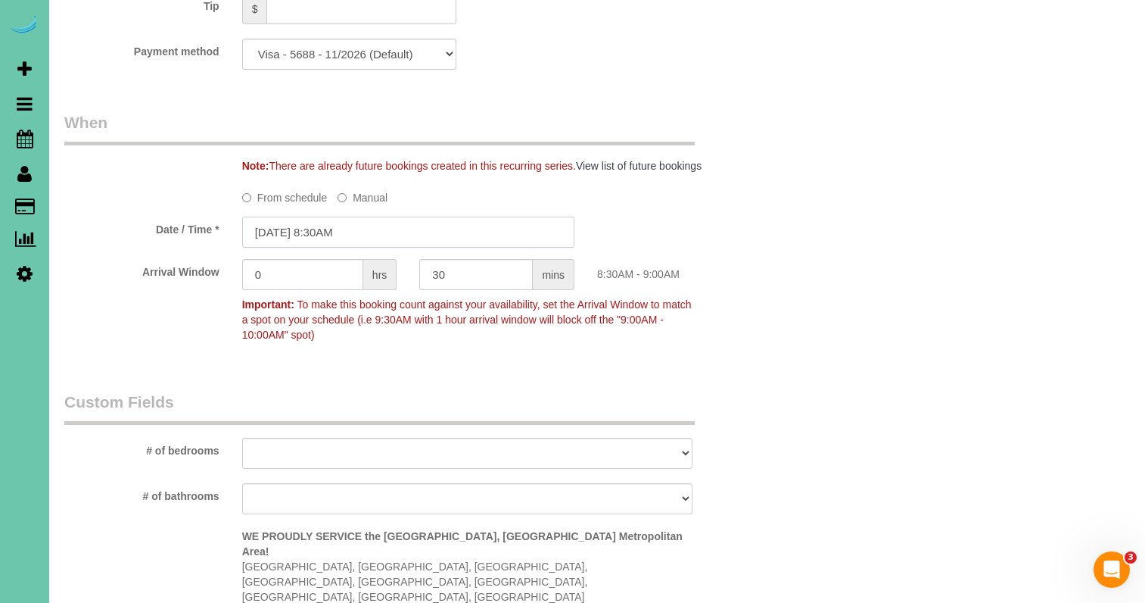
click at [317, 224] on input "[DATE] 8:30AM" at bounding box center [408, 231] width 332 height 31
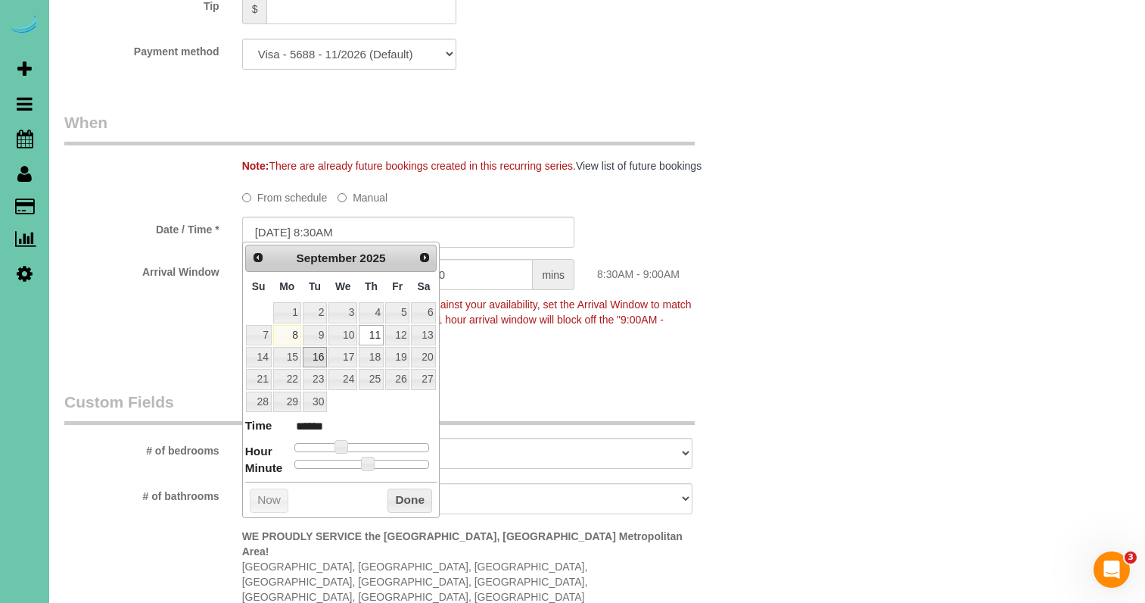
click at [316, 358] on link "16" at bounding box center [315, 357] width 24 height 20
type input "[DATE] 9:30AM"
type input "******"
type input "09/16/2025 10:30AM"
type input "*******"
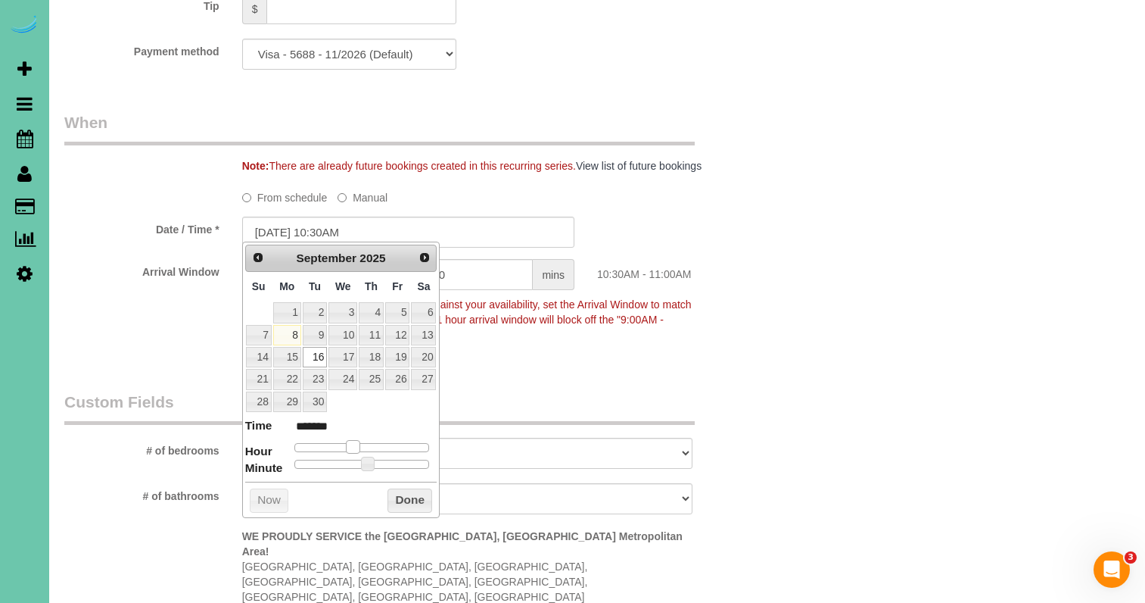
scroll to position [1042, 0]
type input "09/16/2025 11:30AM"
type input "*******"
type input "09/16/2025 12:30PM"
type input "*******"
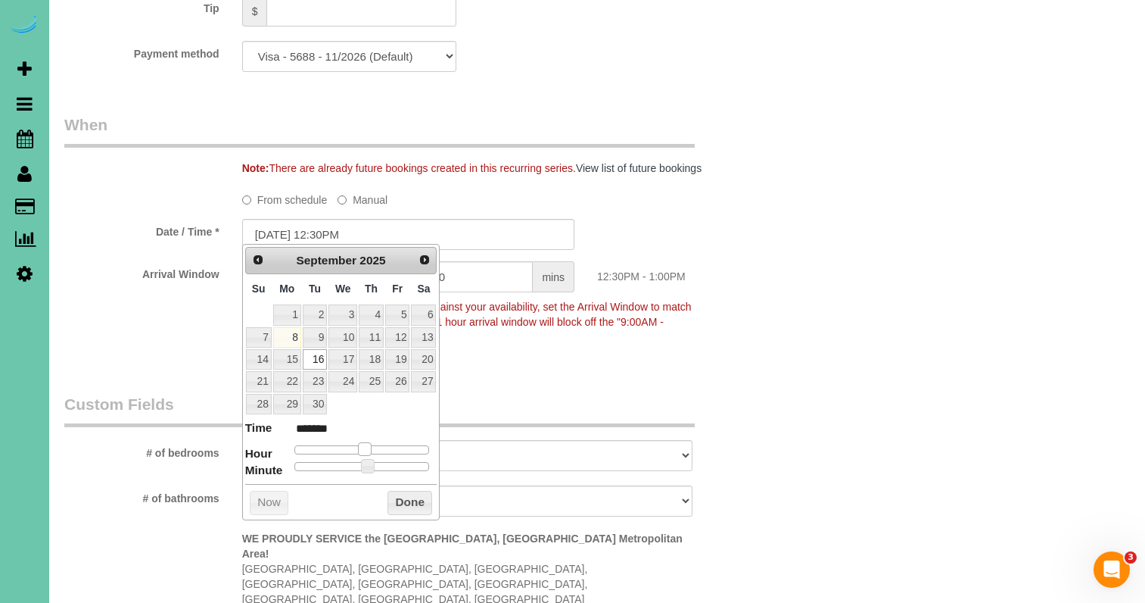
type input "09/16/2025 11:30AM"
type input "*******"
drag, startPoint x: 343, startPoint y: 443, endPoint x: 358, endPoint y: 442, distance: 15.2
click at [361, 444] on span at bounding box center [359, 449] width 14 height 14
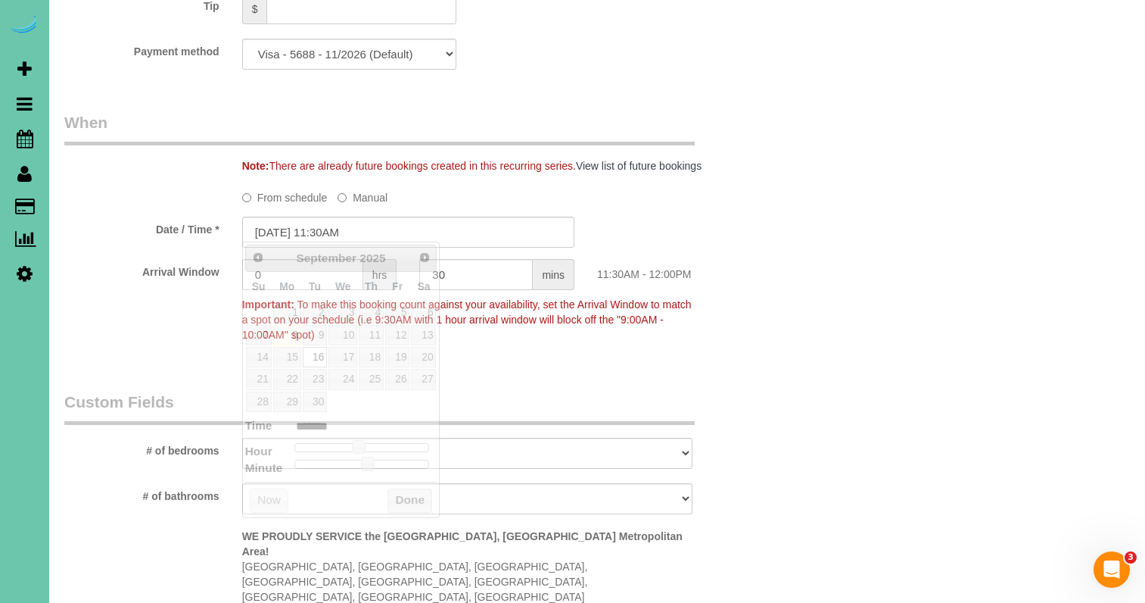
click at [499, 369] on div "Who Email*** andrew.abraham8@gmail.com Name * Andrew Abraham Where Address*** 5…" at bounding box center [408, 133] width 711 height 2245
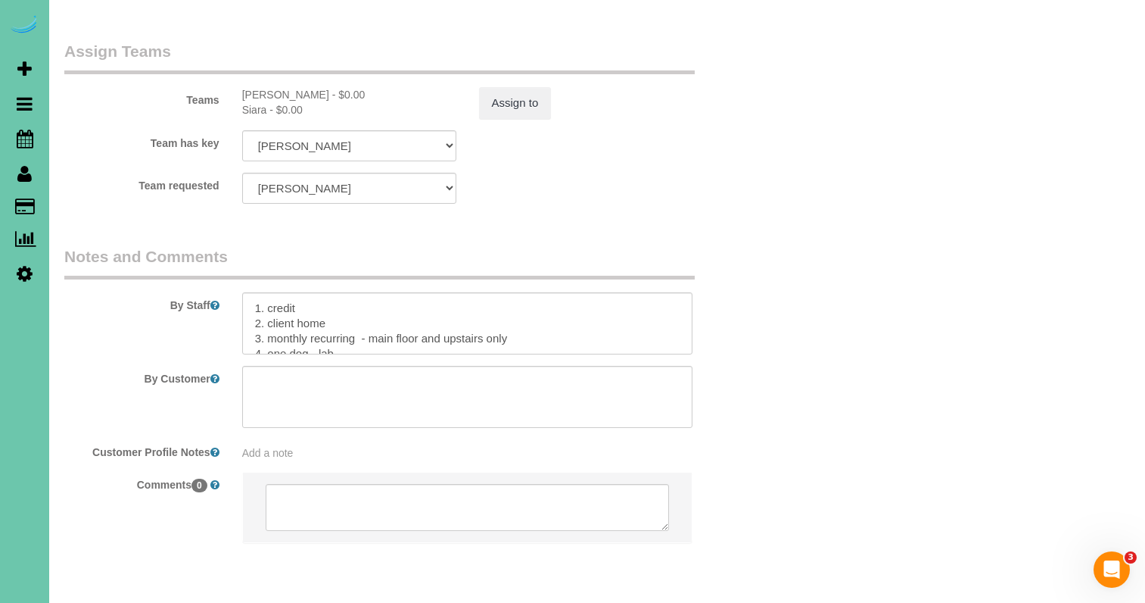
scroll to position [1699, 0]
click at [501, 89] on button "Assign to" at bounding box center [515, 105] width 73 height 32
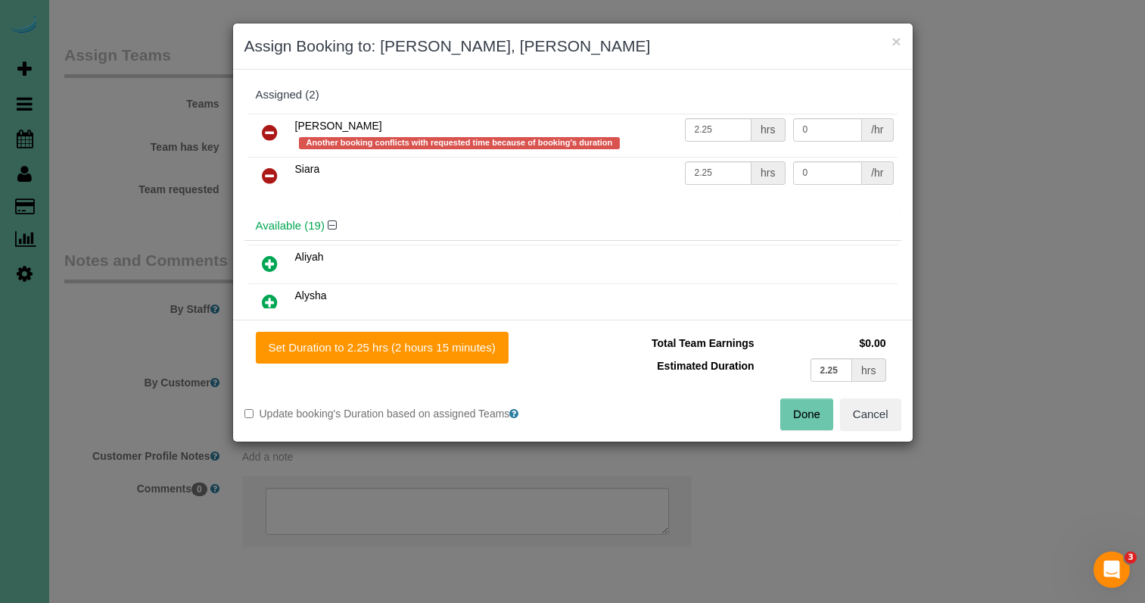
click at [268, 136] on icon at bounding box center [270, 132] width 16 height 18
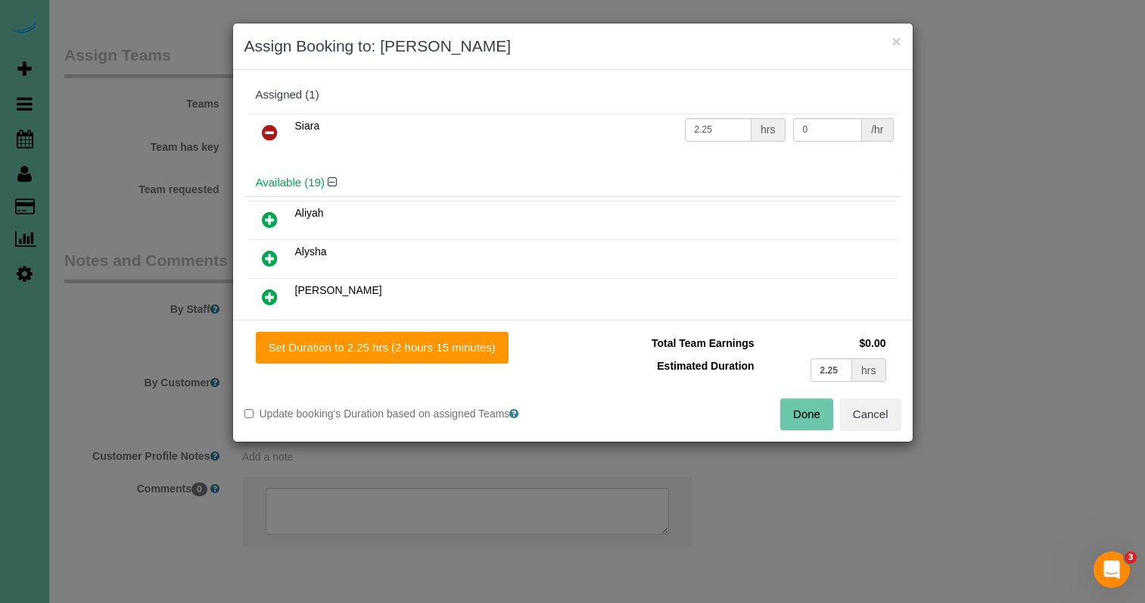
click at [268, 136] on icon at bounding box center [270, 132] width 16 height 18
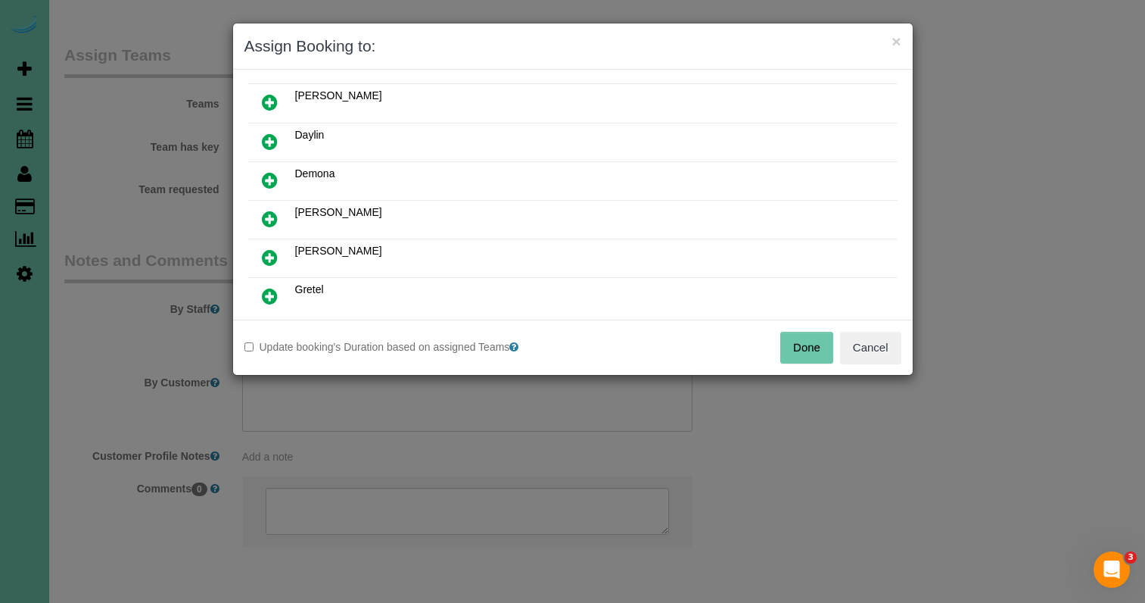
click at [268, 249] on icon at bounding box center [270, 257] width 16 height 18
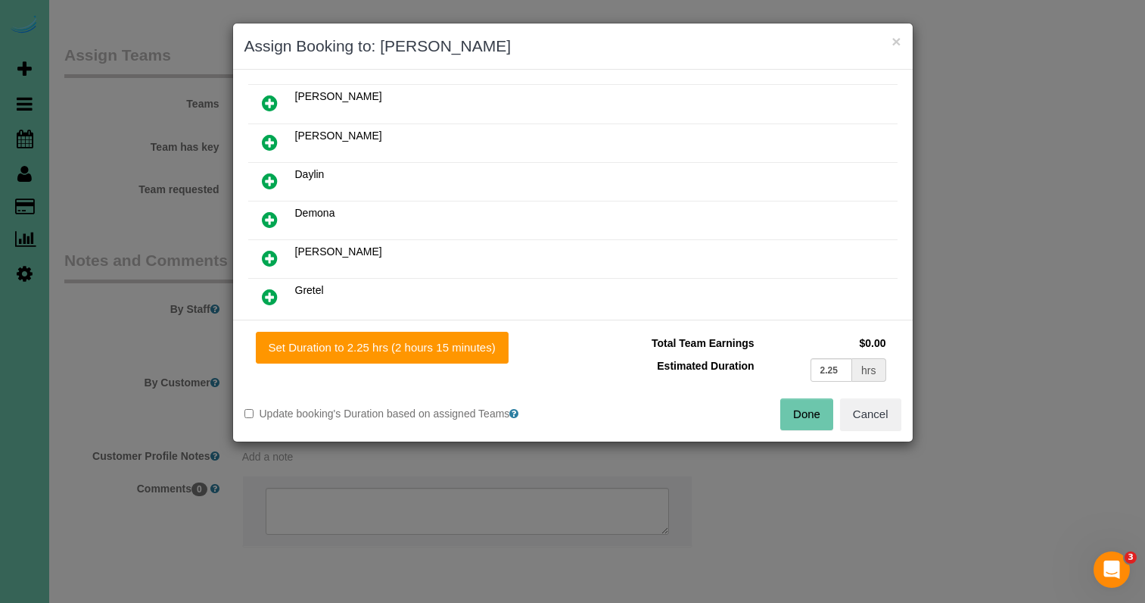
scroll to position [194, 0]
drag, startPoint x: 834, startPoint y: 369, endPoint x: 767, endPoint y: 357, distance: 68.6
click at [771, 359] on td "2.25 hrs" at bounding box center [824, 369] width 132 height 31
type input "4.5"
click at [395, 341] on button "Set Duration to 4.50 hrs (4 hours 30 minutes)" at bounding box center [382, 348] width 253 height 32
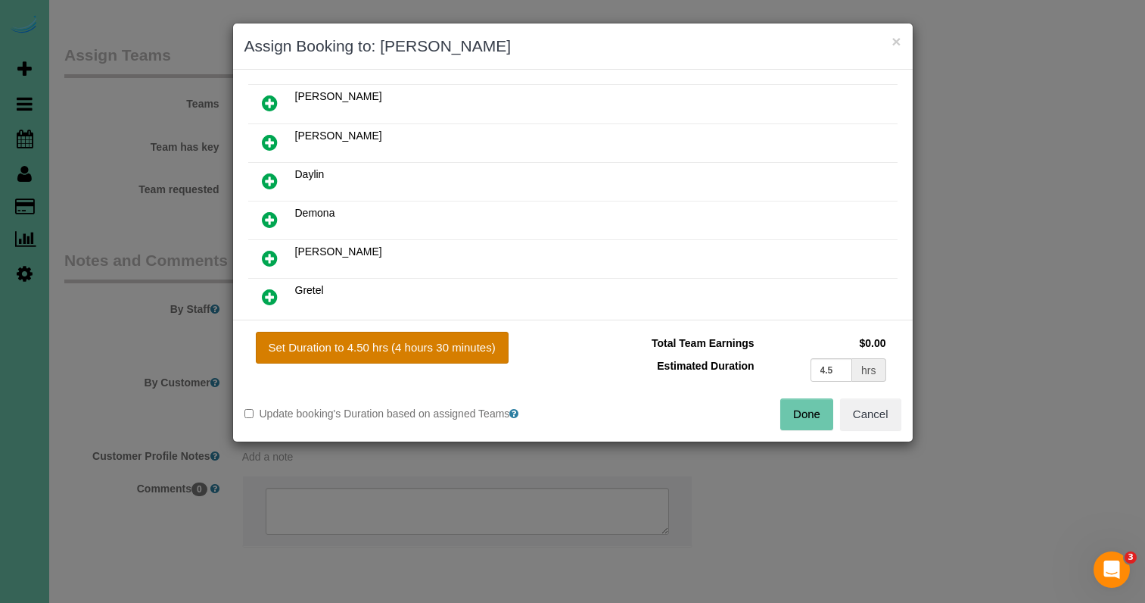
type input "4.50"
click at [812, 419] on button "Done" at bounding box center [806, 414] width 53 height 32
type input "04:30"
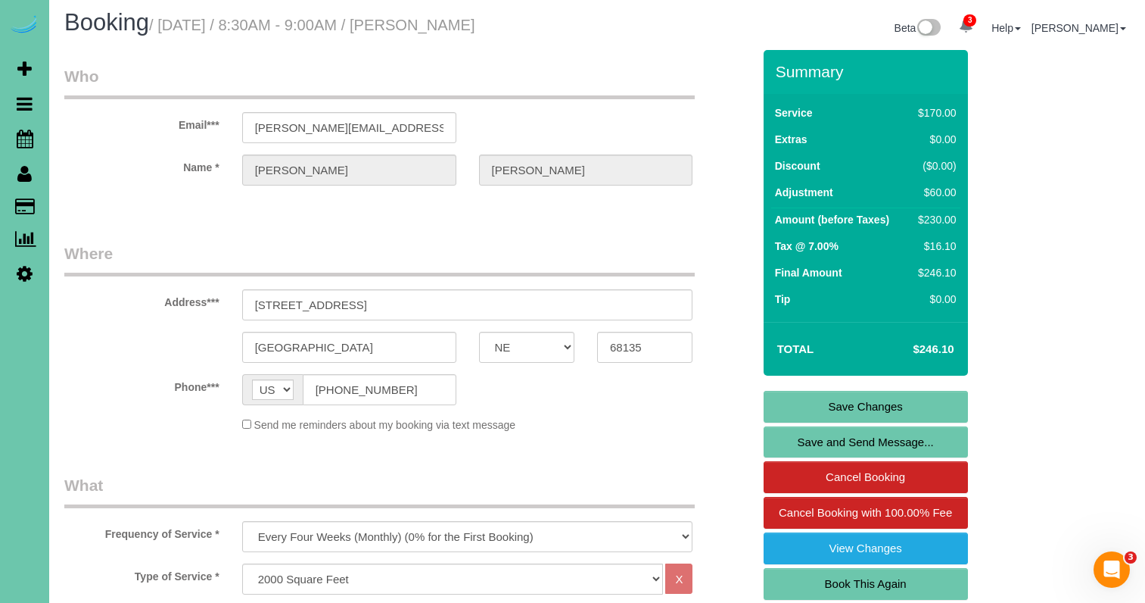
scroll to position [5, 1]
click at [780, 410] on link "Save Changes" at bounding box center [866, 407] width 204 height 32
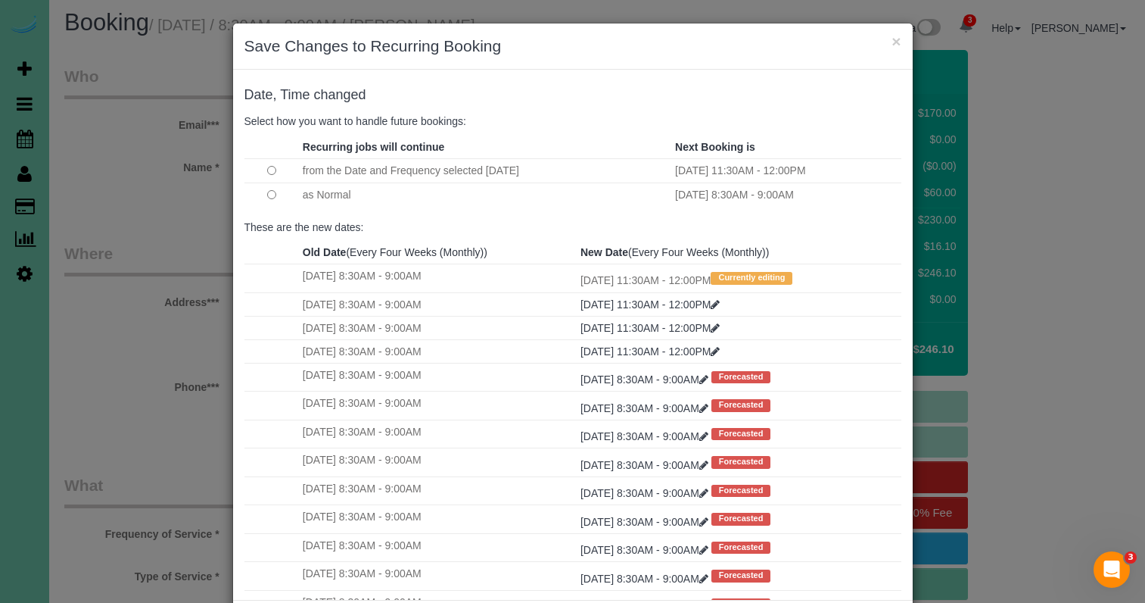
click at [265, 192] on td at bounding box center [271, 194] width 55 height 24
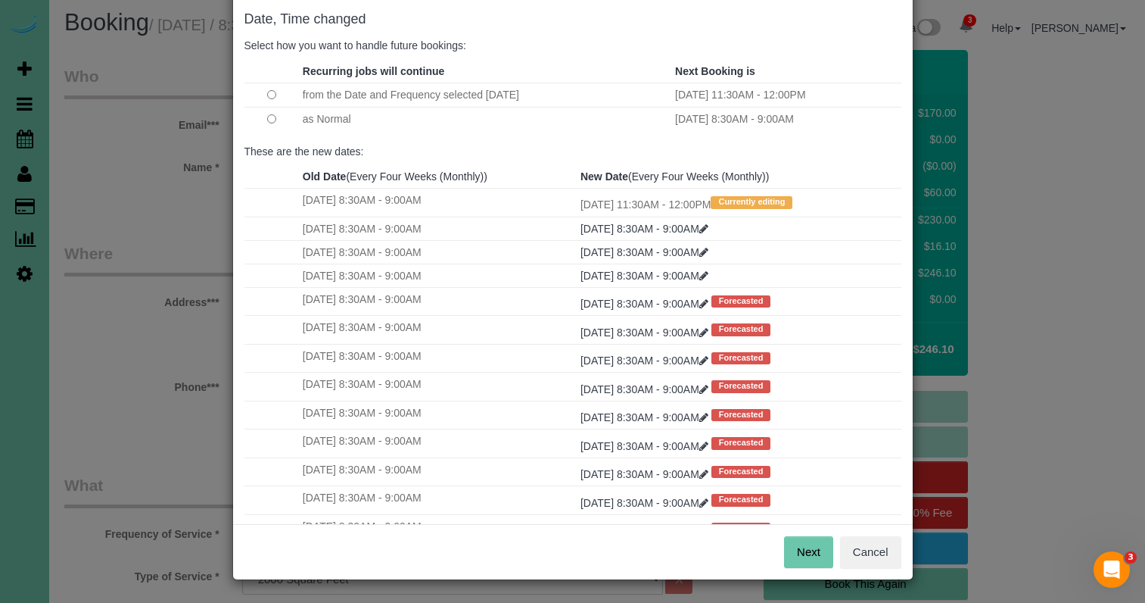
scroll to position [75, 0]
click at [793, 550] on button "Next" at bounding box center [808, 553] width 49 height 32
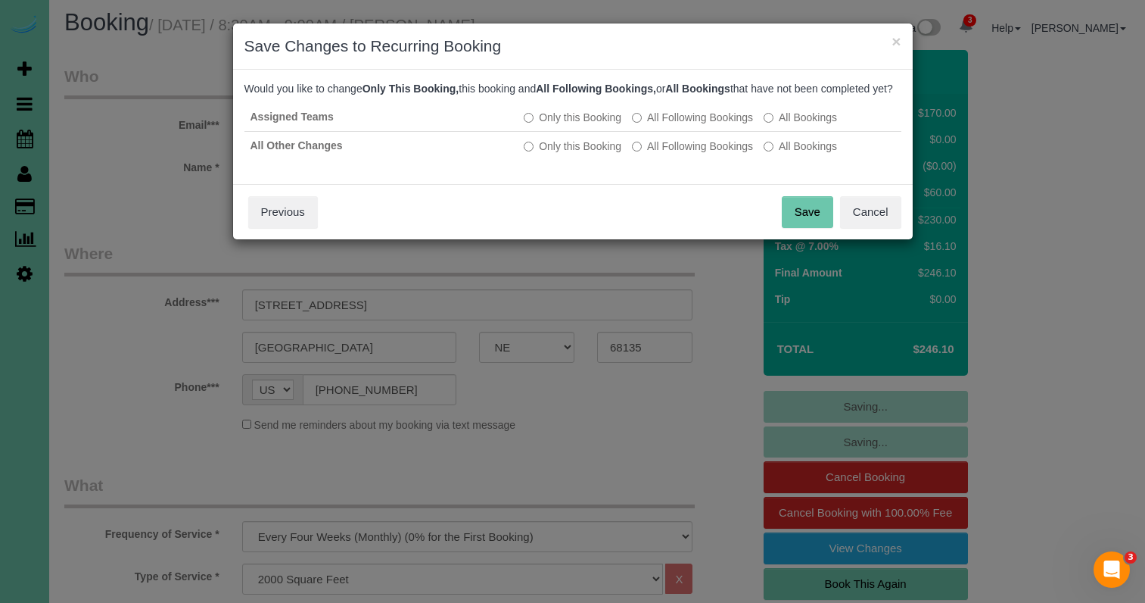
scroll to position [0, 0]
click at [814, 227] on button "Save" at bounding box center [807, 212] width 51 height 32
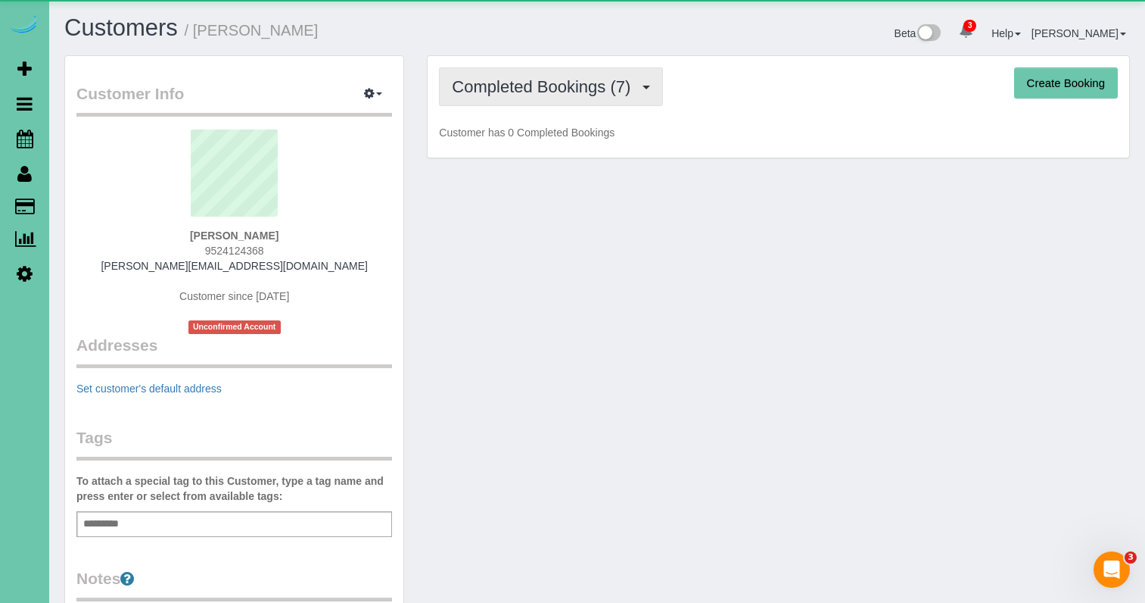
click at [518, 92] on span "Completed Bookings (7)" at bounding box center [545, 86] width 186 height 19
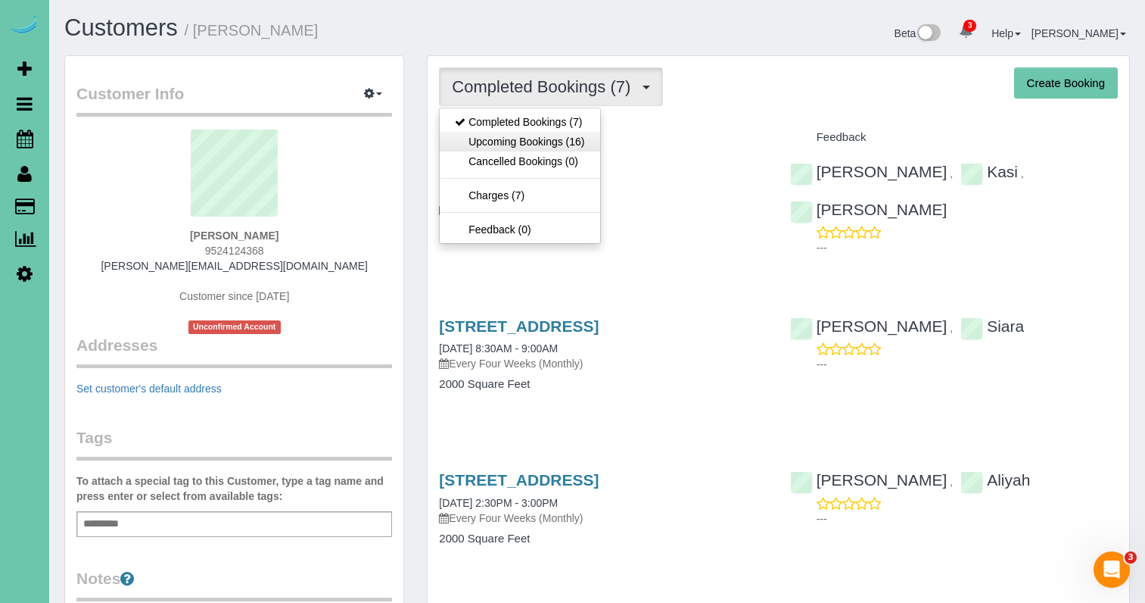
click at [546, 142] on link "Upcoming Bookings (16)" at bounding box center [520, 142] width 160 height 20
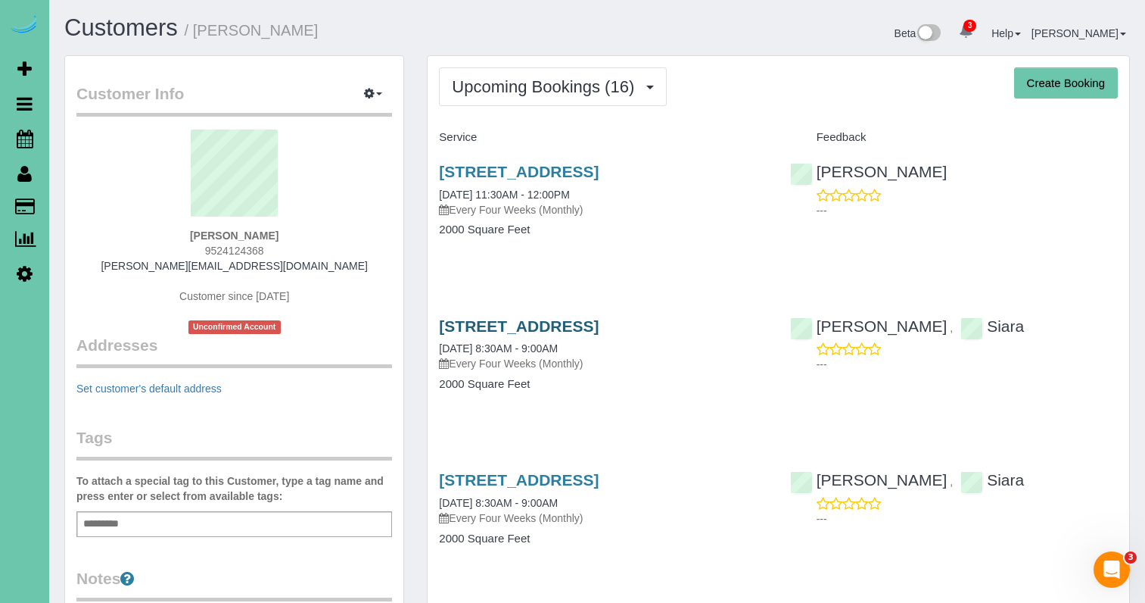
click at [599, 332] on link "5324 S 162 Ave, Omaha, NE 68135" at bounding box center [519, 325] width 160 height 17
click at [541, 102] on button "Upcoming Bookings (16)" at bounding box center [553, 86] width 228 height 39
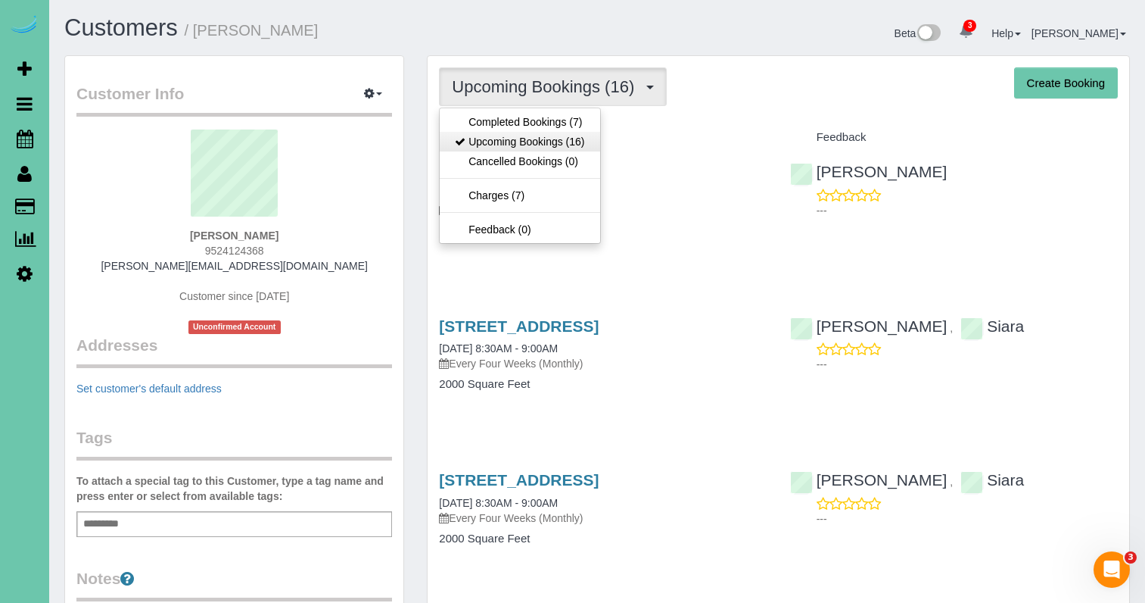
click at [538, 137] on link "Upcoming Bookings (16)" at bounding box center [520, 142] width 160 height 20
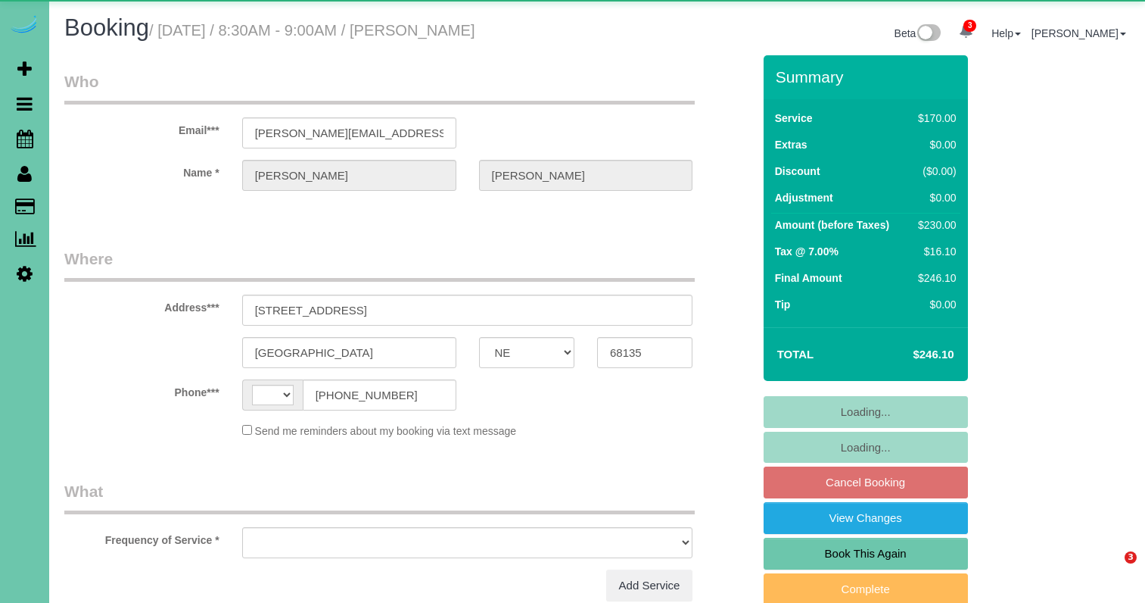
select select "NE"
select select "string:[GEOGRAPHIC_DATA]"
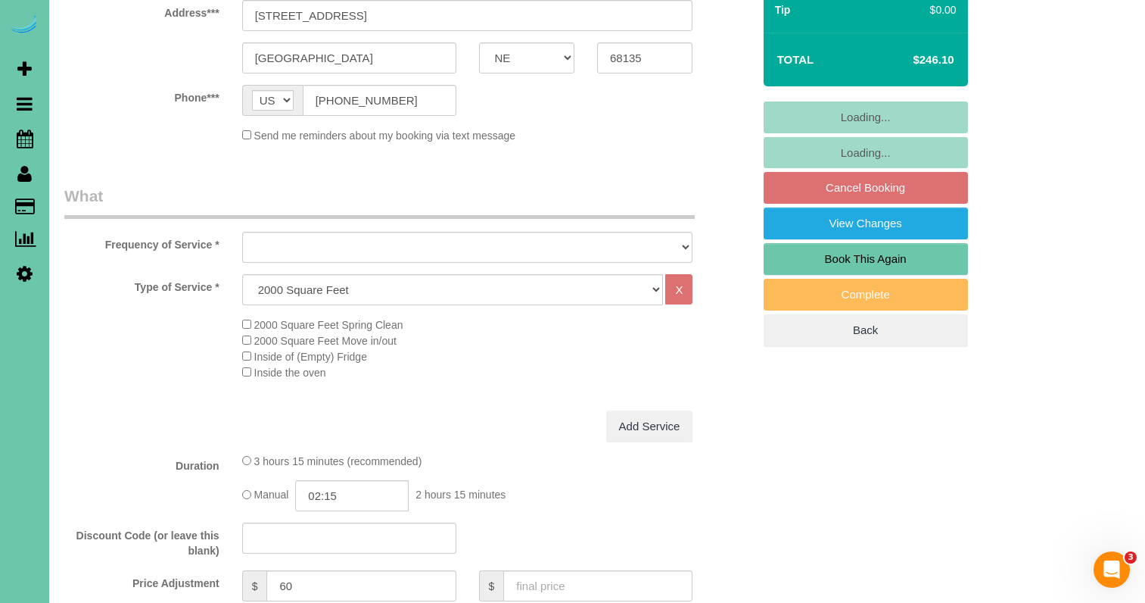
select select "object:735"
select select "string:fspay-8ca64bef-fd07-4898-82bd-84cff1faf371"
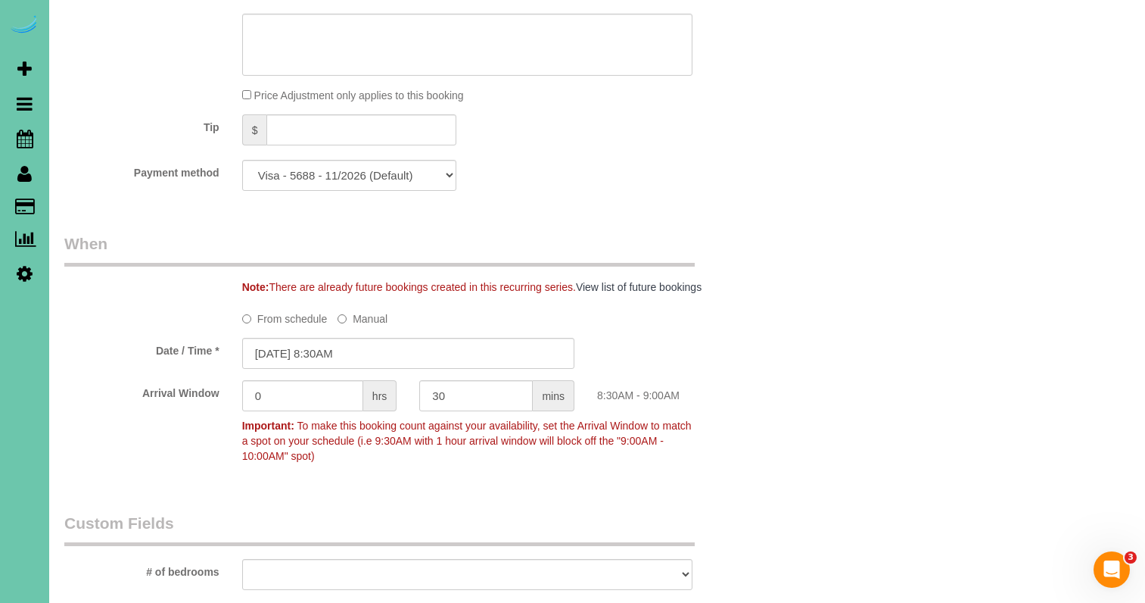
scroll to position [940, 0]
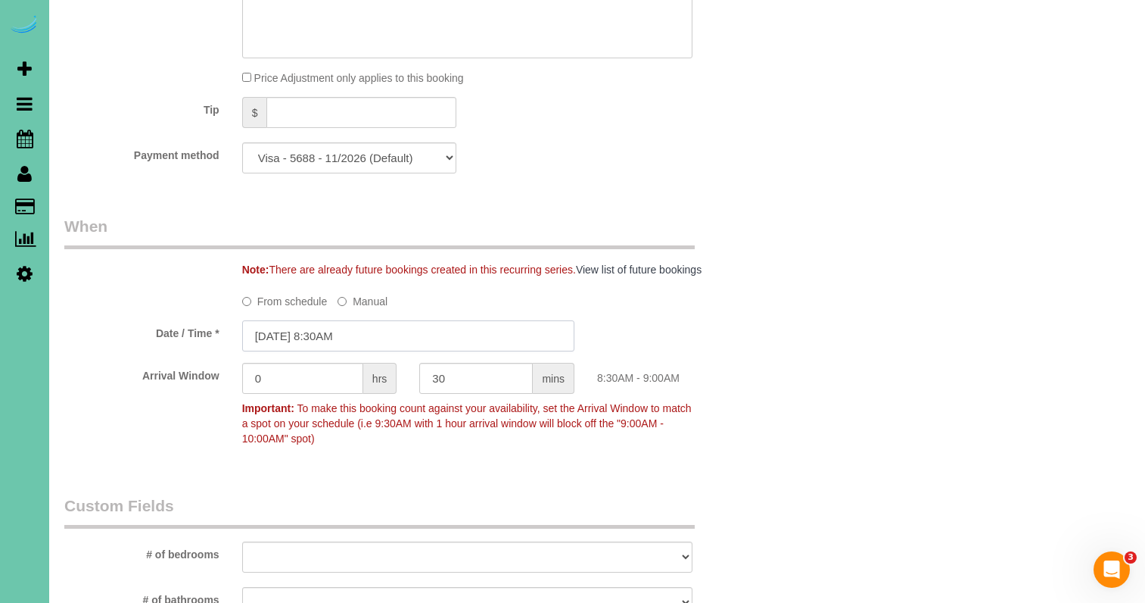
click at [406, 322] on input "[DATE] 8:30AM" at bounding box center [408, 335] width 332 height 31
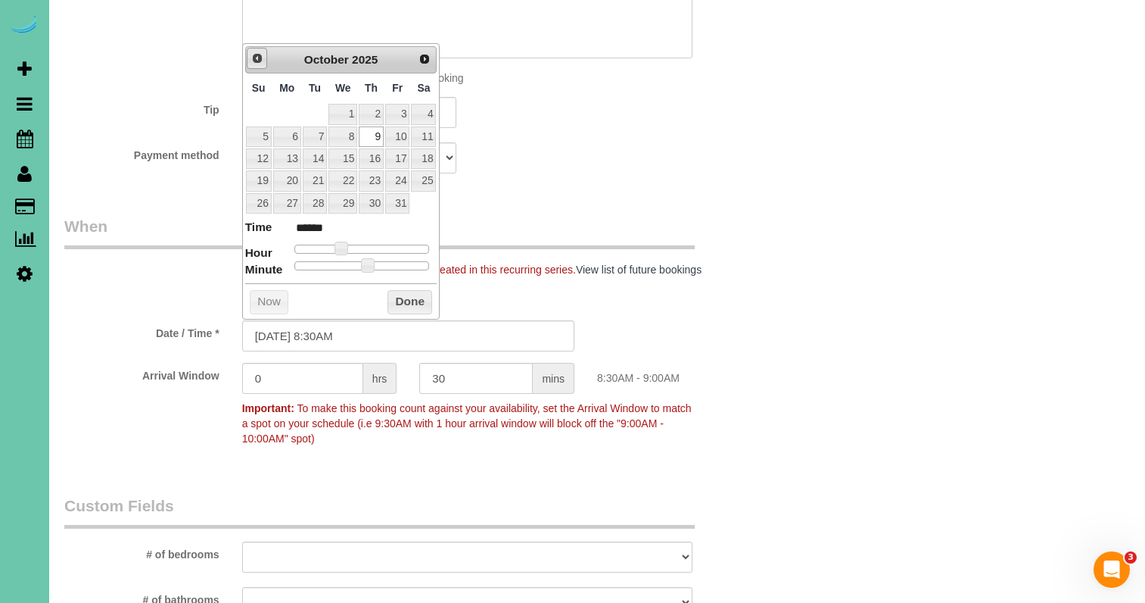
click at [257, 59] on span "Prev" at bounding box center [257, 58] width 12 height 12
click at [425, 58] on span "Next" at bounding box center [425, 58] width 12 height 12
click at [314, 152] on link "14" at bounding box center [315, 158] width 24 height 20
type input "[DATE] 9:30AM"
type input "******"
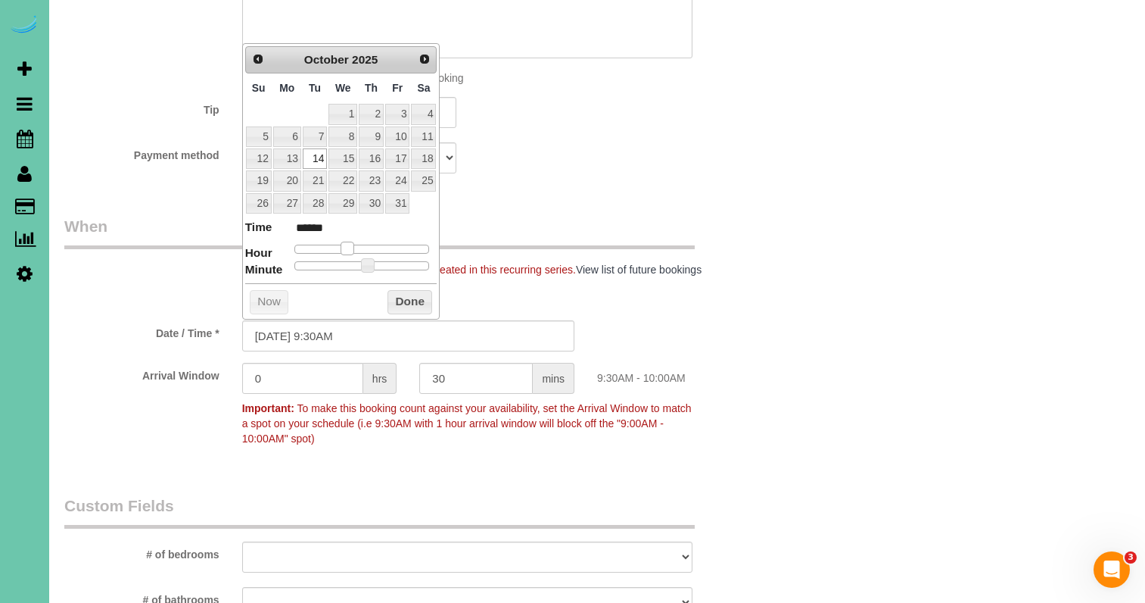
type input "[DATE] 10:30AM"
type input "*******"
type input "[DATE] 11:30AM"
type input "*******"
drag, startPoint x: 341, startPoint y: 242, endPoint x: 360, endPoint y: 244, distance: 18.2
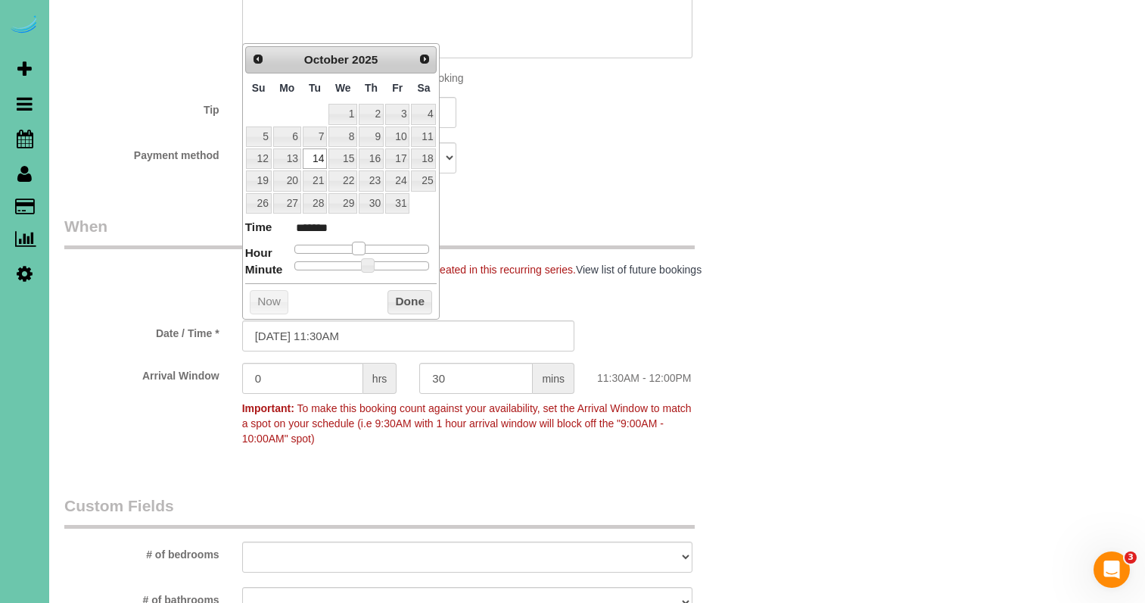
click at [359, 244] on span at bounding box center [359, 248] width 14 height 14
click at [423, 293] on button "Done" at bounding box center [410, 302] width 45 height 24
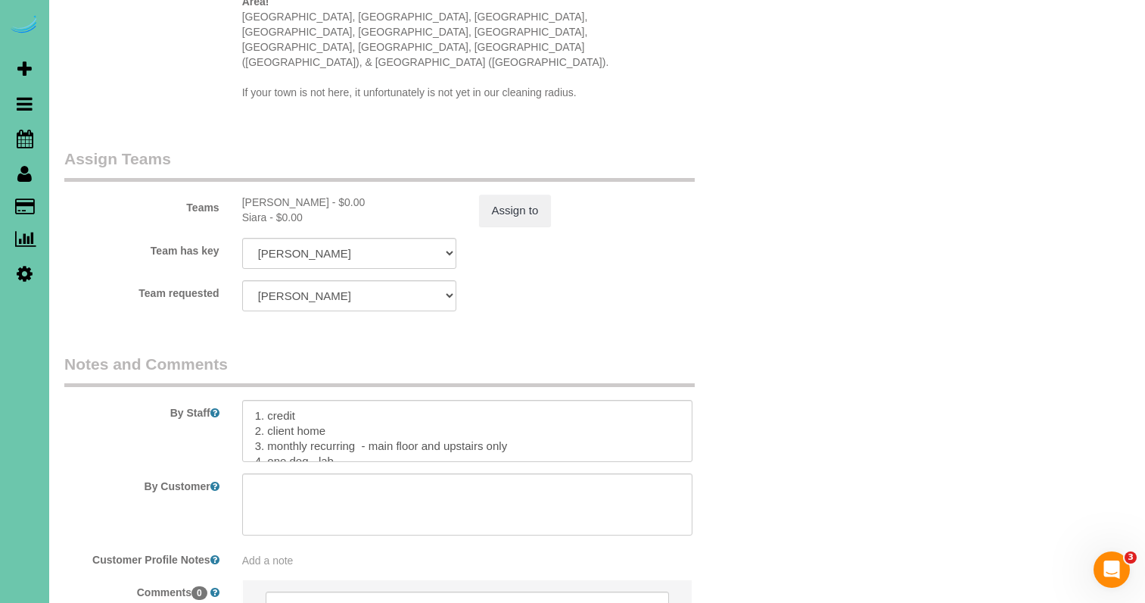
scroll to position [1600, 0]
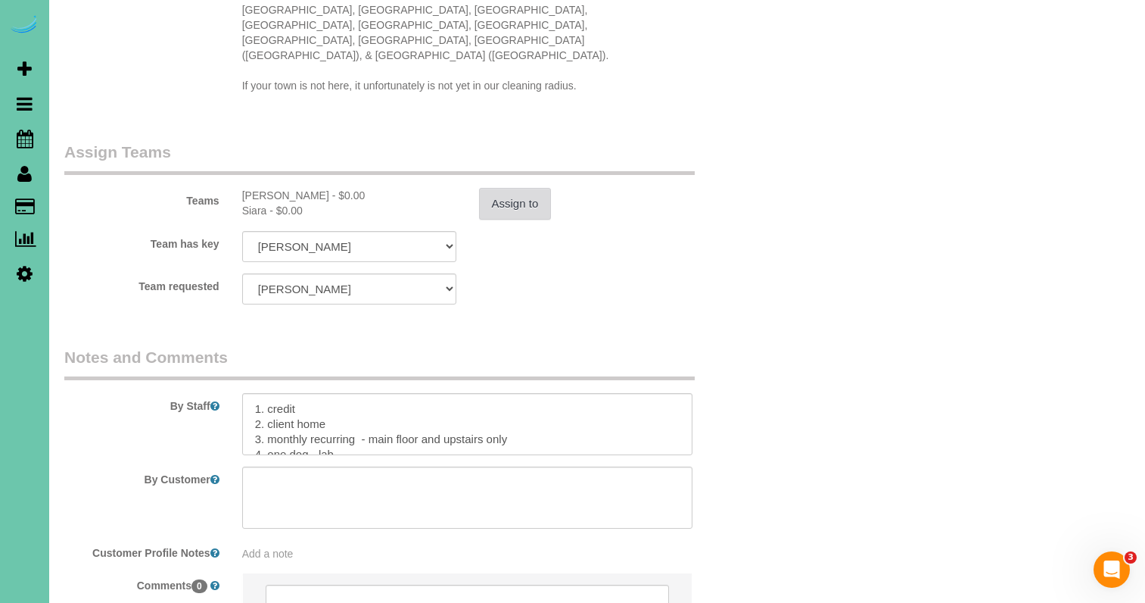
click at [487, 188] on button "Assign to" at bounding box center [515, 204] width 73 height 32
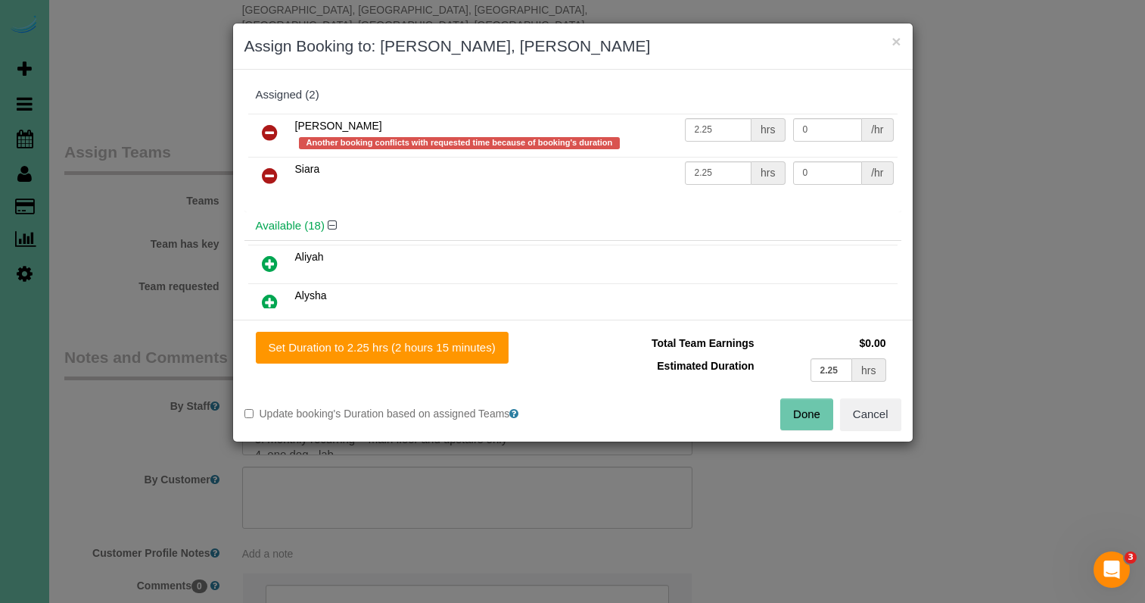
click at [263, 130] on icon at bounding box center [270, 132] width 16 height 18
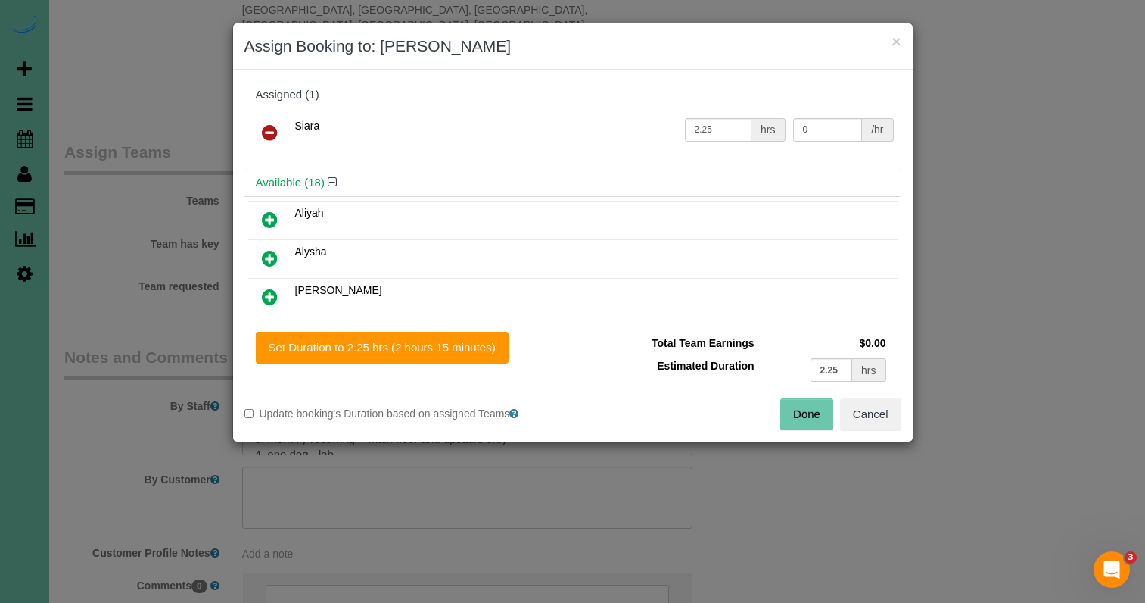
click at [264, 130] on icon at bounding box center [270, 132] width 16 height 18
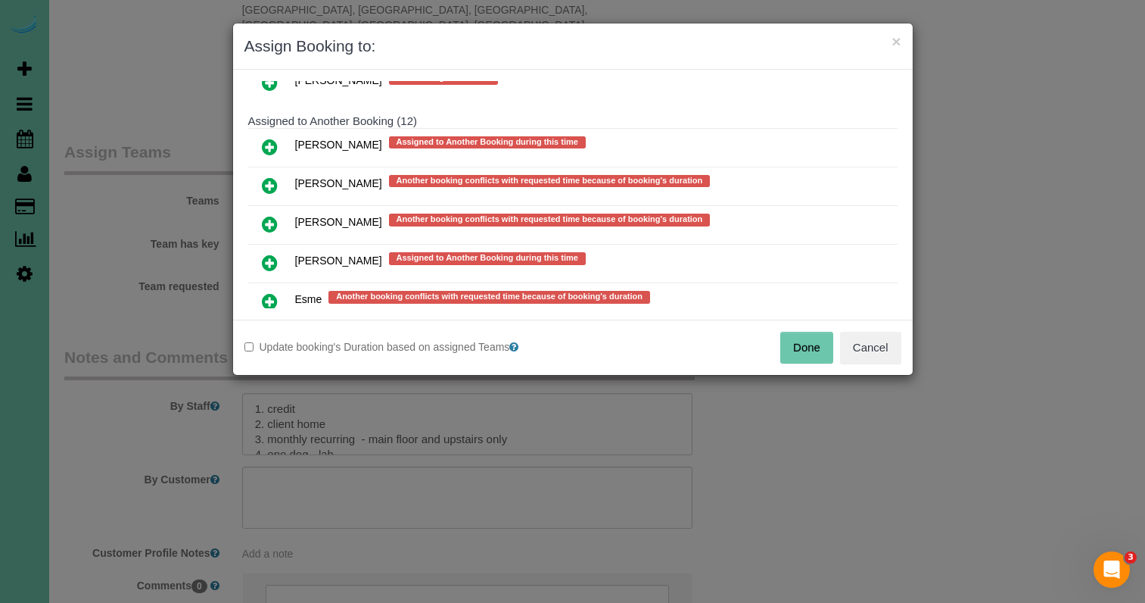
drag, startPoint x: 271, startPoint y: 254, endPoint x: 315, endPoint y: 285, distance: 53.8
click at [270, 254] on icon at bounding box center [270, 263] width 16 height 18
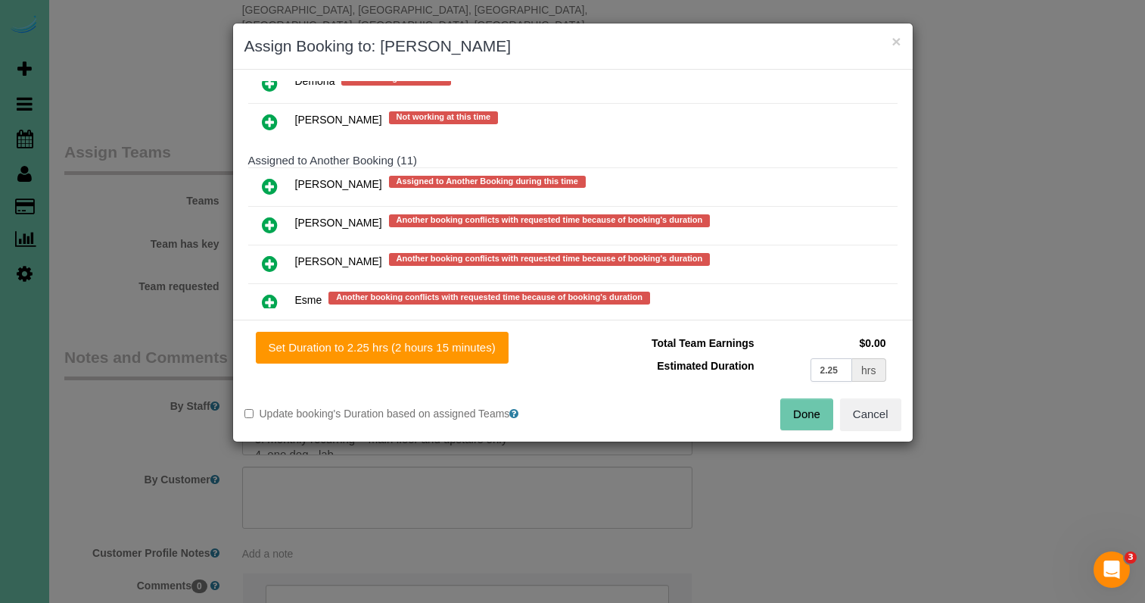
drag, startPoint x: 800, startPoint y: 361, endPoint x: 762, endPoint y: 353, distance: 38.8
click at [767, 355] on td "2.25 hrs" at bounding box center [824, 369] width 132 height 31
type input "4.5"
click at [450, 351] on button "Set Duration to 4.50 hrs (4 hours 30 minutes)" at bounding box center [382, 348] width 253 height 32
type input "4.50"
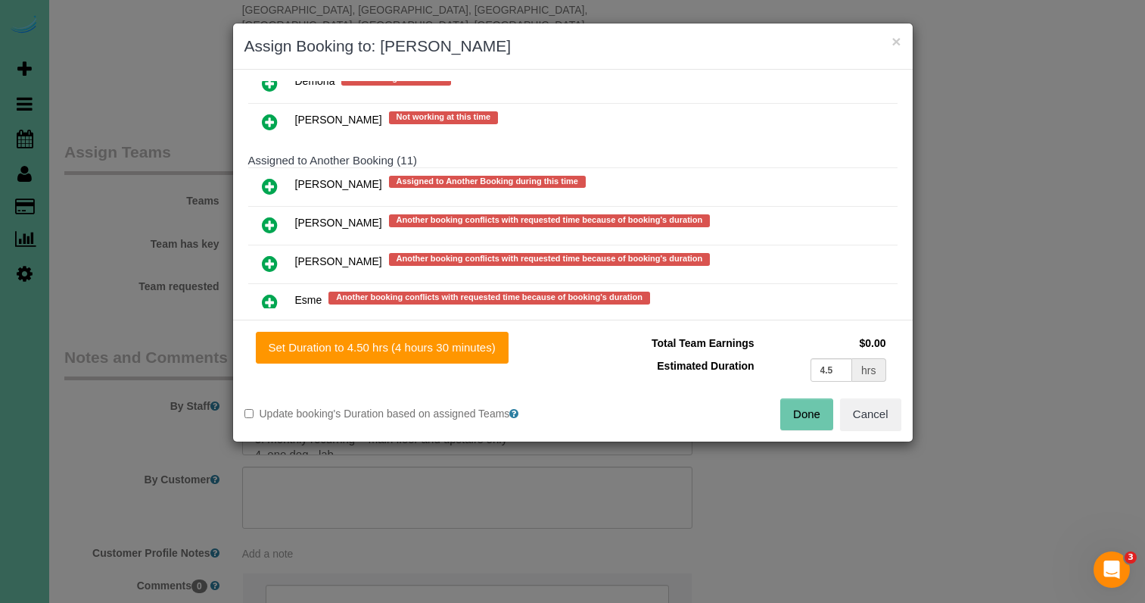
click at [797, 413] on button "Done" at bounding box center [806, 414] width 53 height 32
type input "04:30"
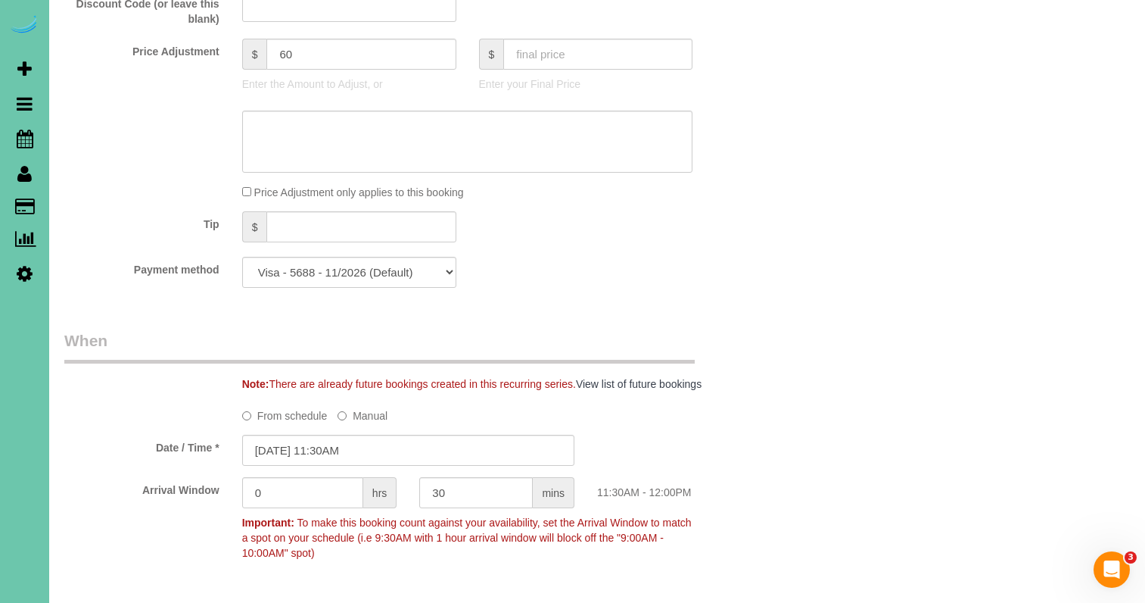
scroll to position [830, 0]
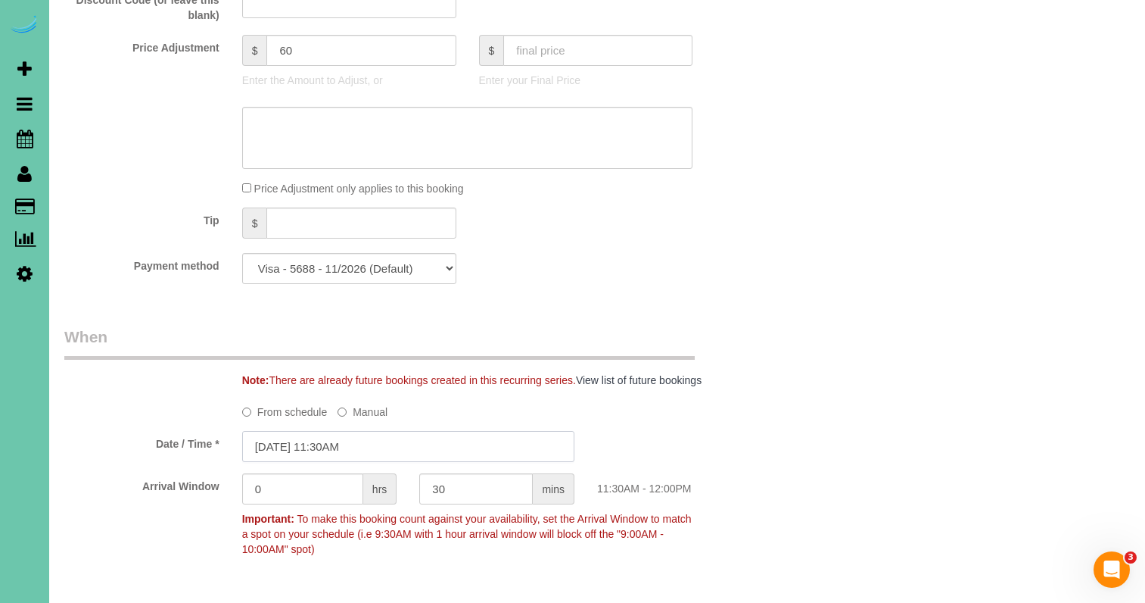
click at [373, 447] on input "[DATE] 11:30AM" at bounding box center [408, 446] width 332 height 31
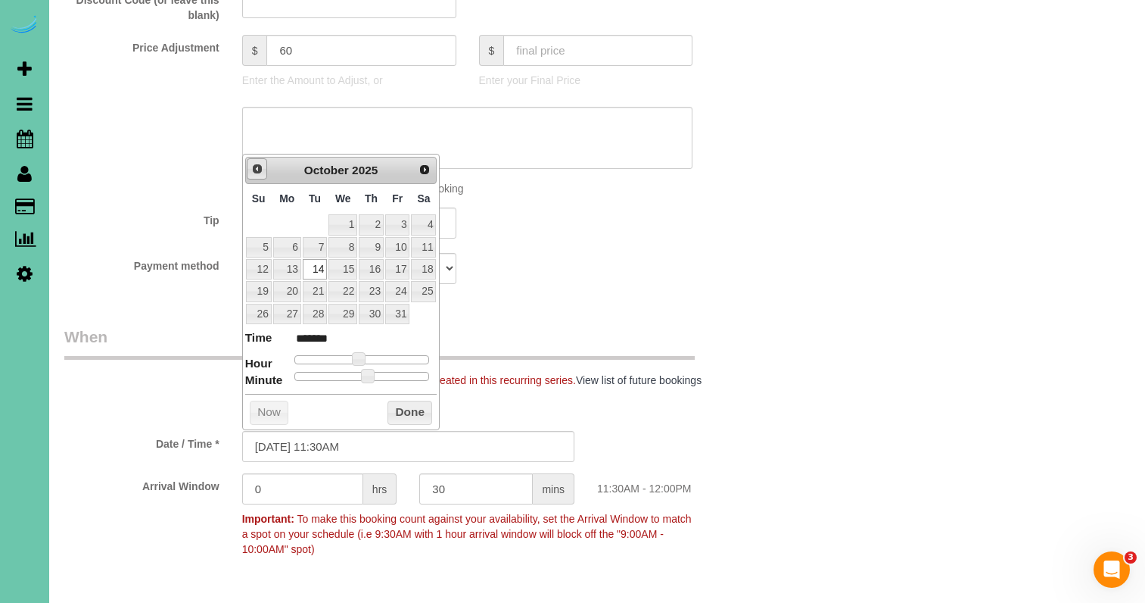
click at [251, 173] on span "Prev" at bounding box center [257, 169] width 12 height 12
click at [425, 176] on link "Next" at bounding box center [425, 168] width 21 height 21
click at [637, 253] on div "Payment method Visa - 5688 - 11/2026 (Default) Add Credit Card ─────────────── …" at bounding box center [408, 268] width 711 height 31
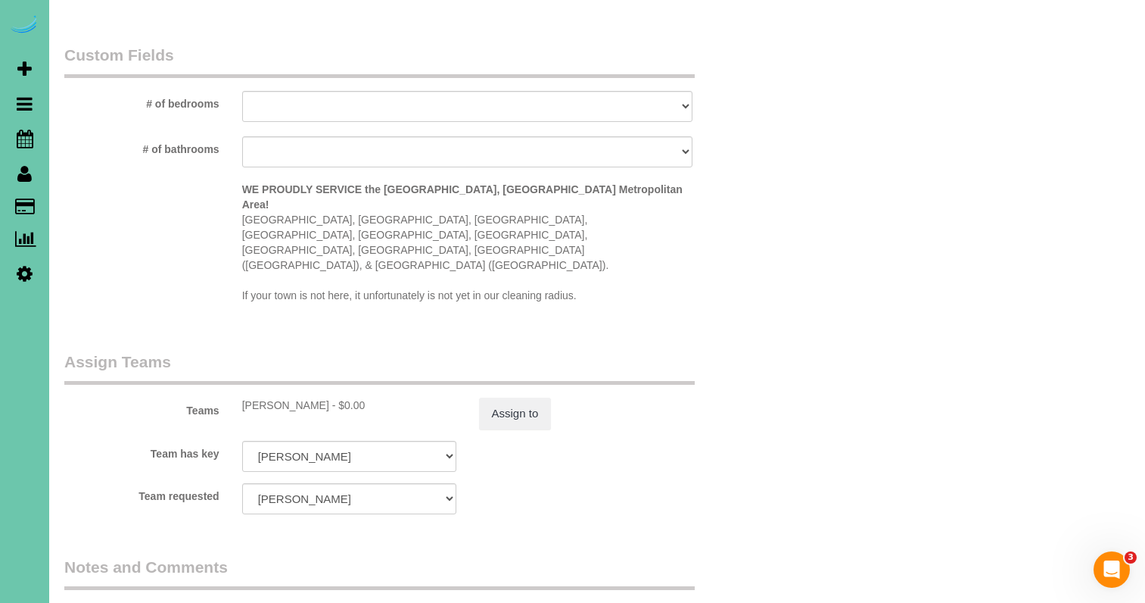
scroll to position [1395, 0]
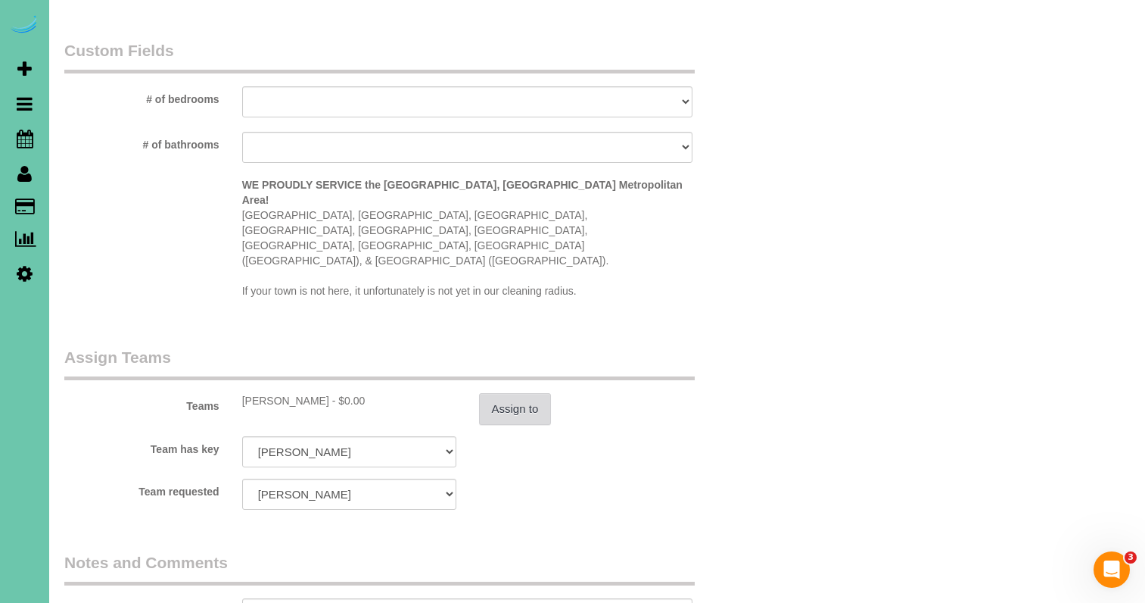
click at [542, 393] on div "Assign to" at bounding box center [586, 409] width 237 height 32
click at [534, 393] on button "Assign to" at bounding box center [515, 409] width 73 height 32
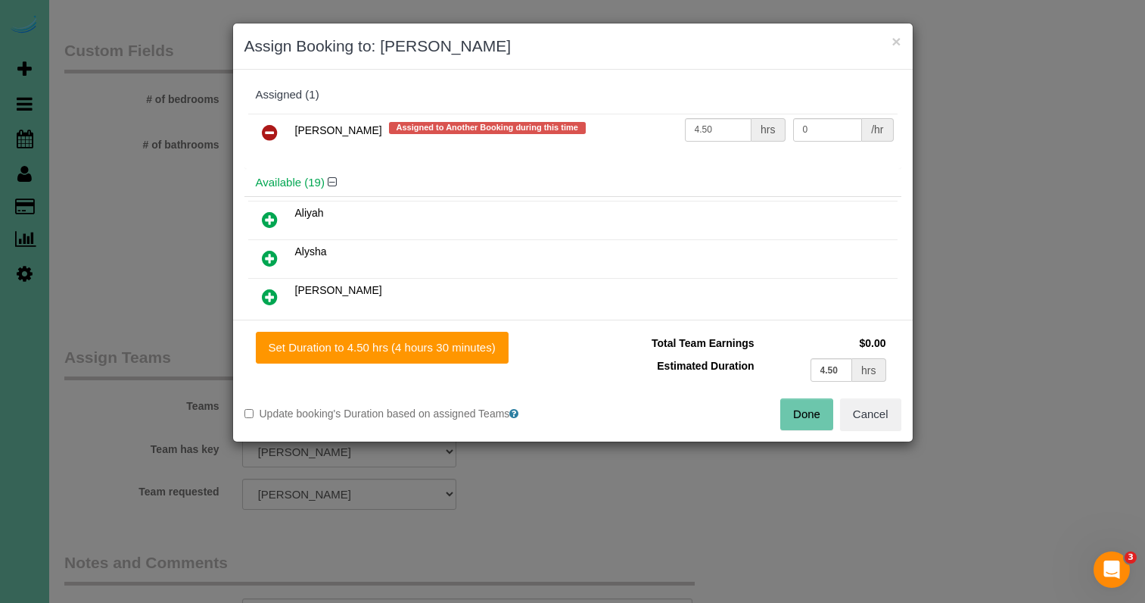
click at [262, 124] on icon at bounding box center [270, 132] width 16 height 18
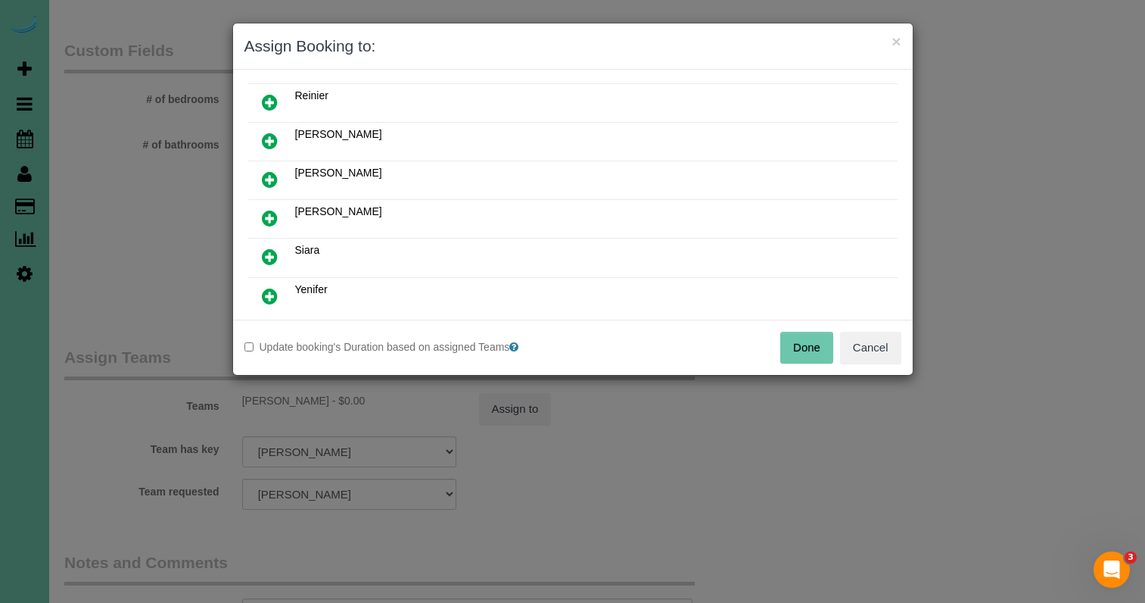
drag, startPoint x: 268, startPoint y: 256, endPoint x: 292, endPoint y: 283, distance: 36.5
click at [268, 256] on icon at bounding box center [270, 257] width 16 height 18
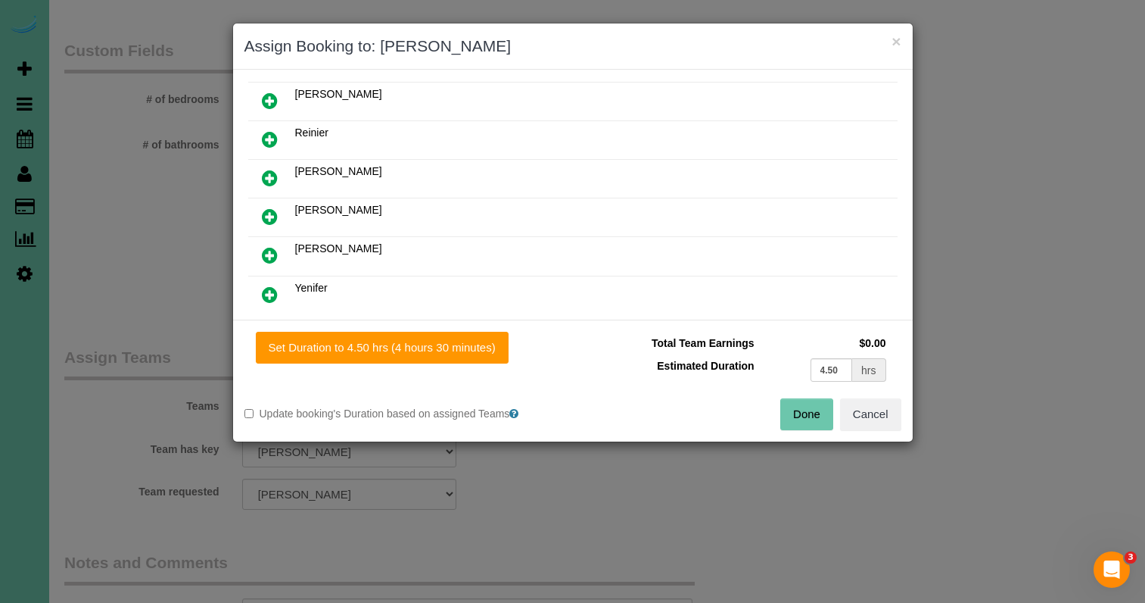
drag, startPoint x: 357, startPoint y: 340, endPoint x: 608, endPoint y: 382, distance: 254.0
click at [358, 340] on button "Set Duration to 4.50 hrs (4 hours 30 minutes)" at bounding box center [382, 348] width 253 height 32
type input "4.50"
drag, startPoint x: 803, startPoint y: 413, endPoint x: 785, endPoint y: 381, distance: 36.6
click at [802, 411] on button "Done" at bounding box center [806, 414] width 53 height 32
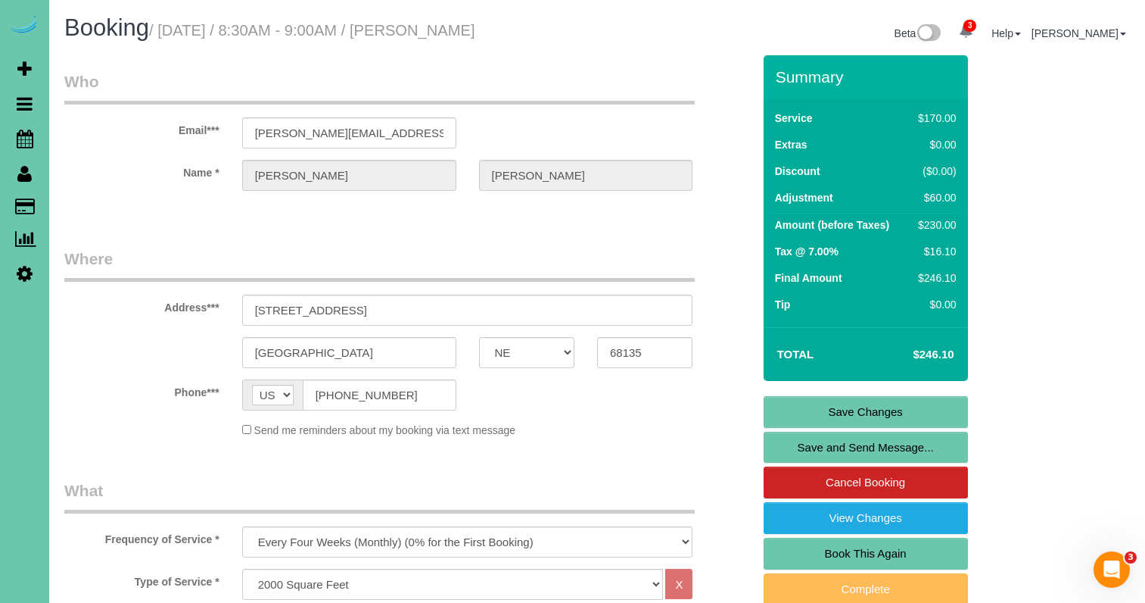
scroll to position [0, 0]
click at [810, 412] on link "Save Changes" at bounding box center [866, 412] width 204 height 32
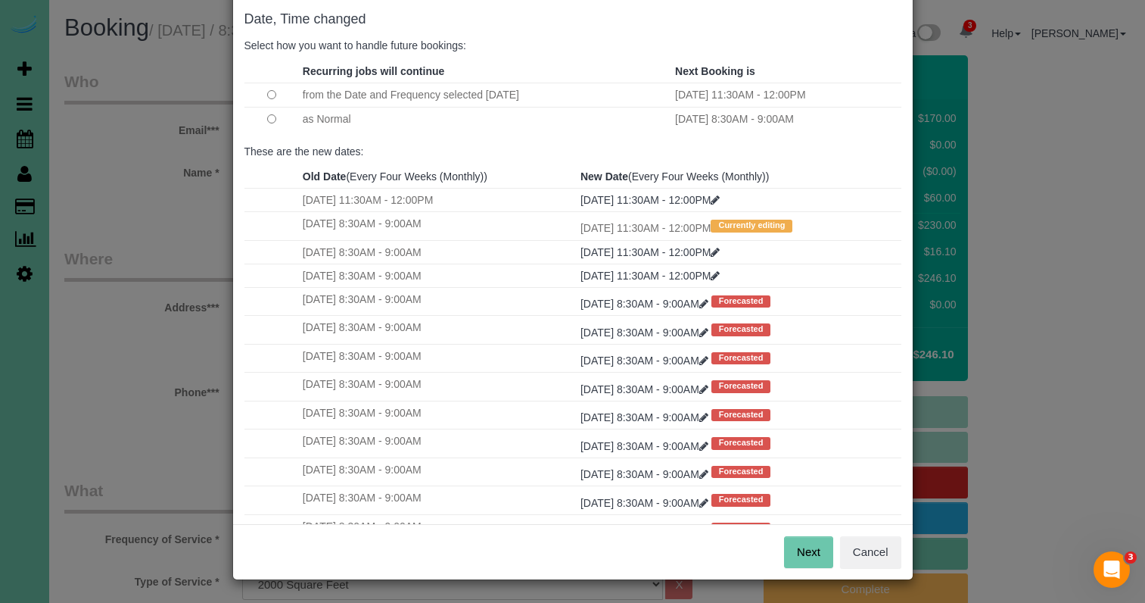
scroll to position [75, 0]
click at [815, 556] on button "Next" at bounding box center [808, 553] width 49 height 32
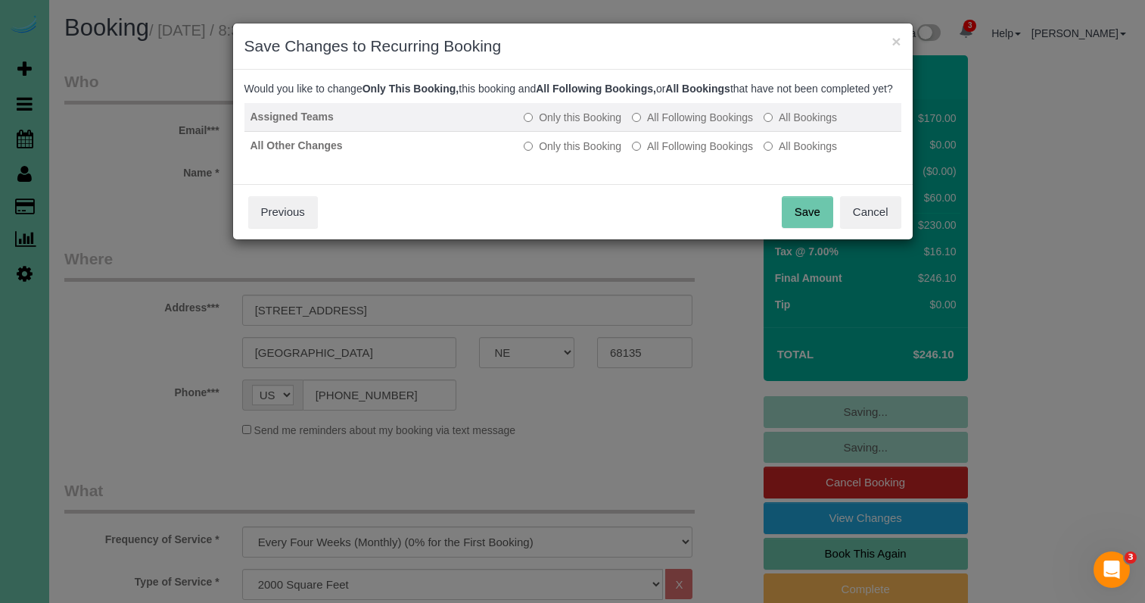
click at [680, 117] on div "Would you like to change Only This Booking, this booking and All Following Book…" at bounding box center [572, 127] width 657 height 92
drag, startPoint x: 675, startPoint y: 130, endPoint x: 674, endPoint y: 139, distance: 9.2
click at [675, 125] on label "All Following Bookings" at bounding box center [692, 117] width 121 height 15
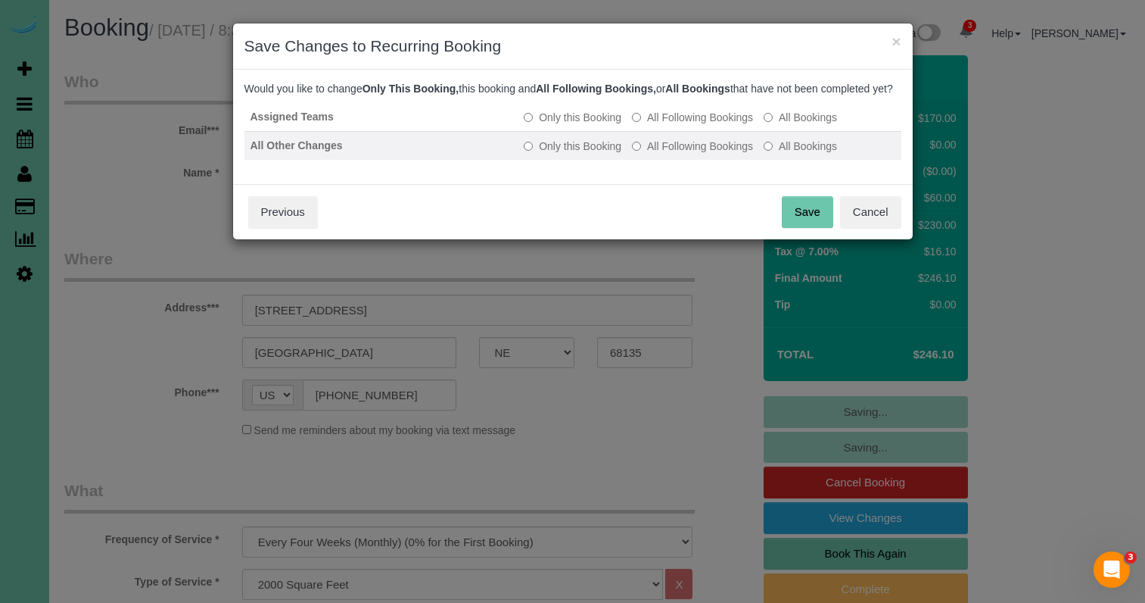
drag, startPoint x: 669, startPoint y: 154, endPoint x: 675, endPoint y: 161, distance: 9.7
click at [671, 154] on label "All Following Bookings" at bounding box center [692, 146] width 121 height 15
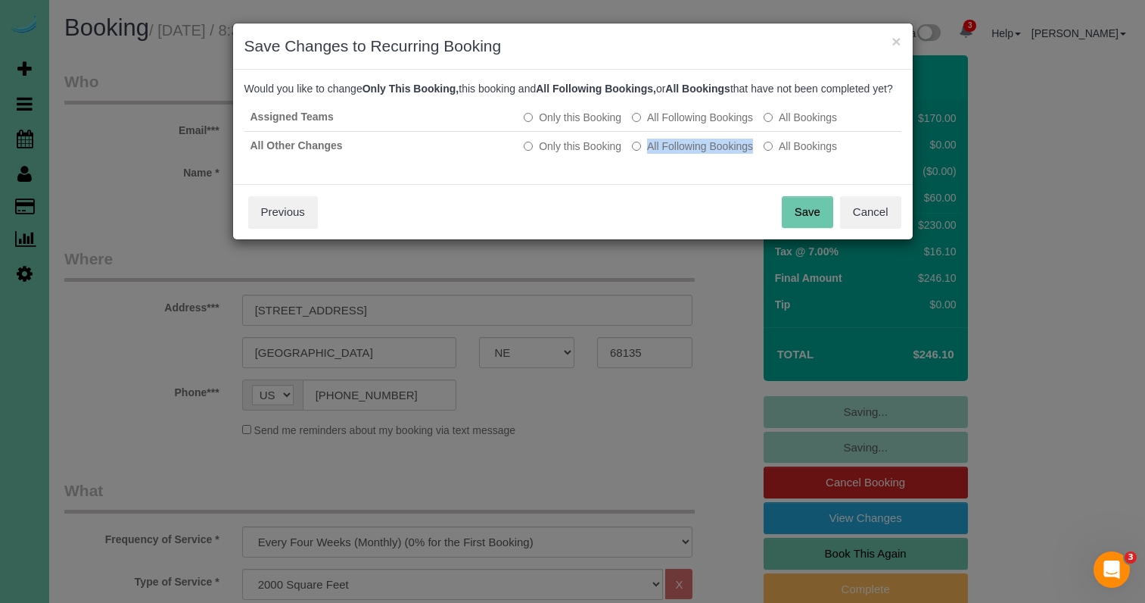
drag, startPoint x: 806, startPoint y: 230, endPoint x: 544, endPoint y: 229, distance: 261.9
click at [806, 228] on button "Save" at bounding box center [807, 212] width 51 height 32
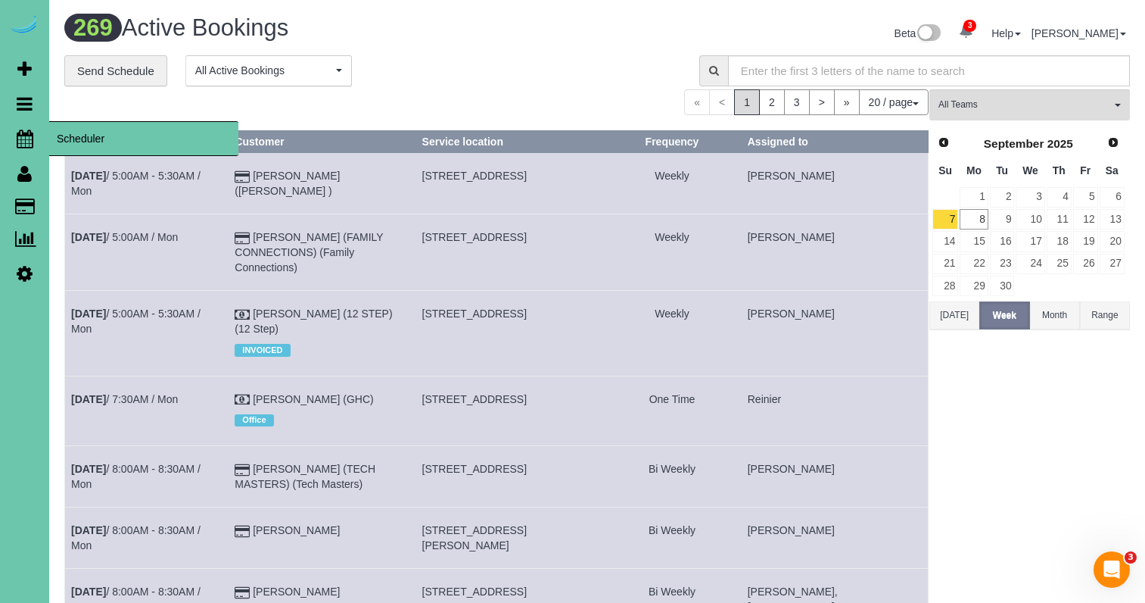
click at [40, 146] on link "Scheduler" at bounding box center [24, 138] width 49 height 35
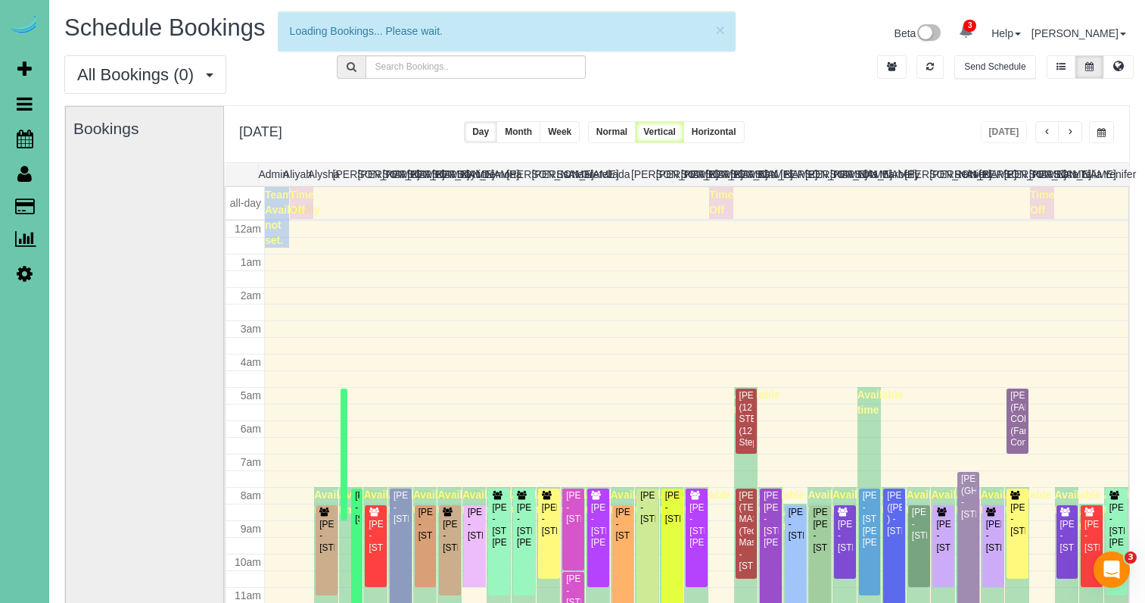
scroll to position [201, 0]
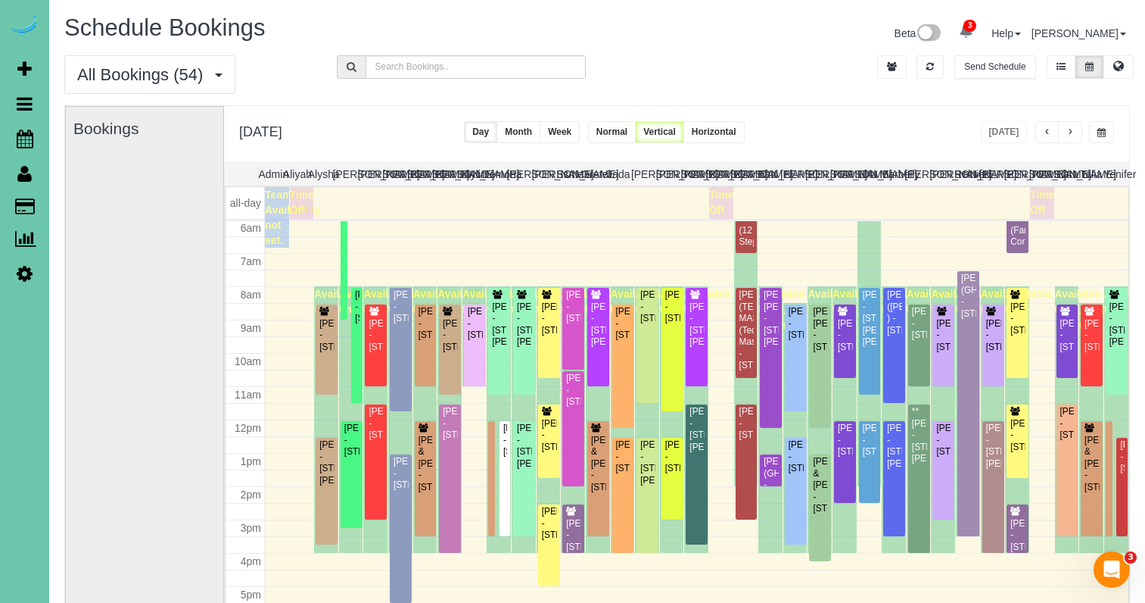
click at [1076, 126] on button "button" at bounding box center [1070, 132] width 24 height 22
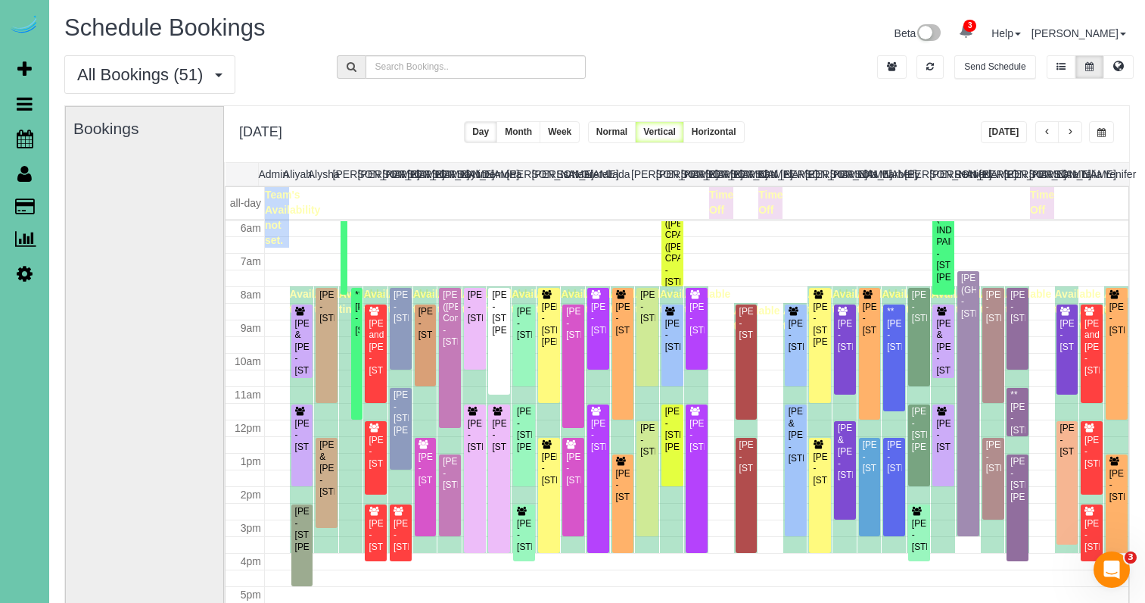
click at [1076, 126] on button "button" at bounding box center [1070, 132] width 24 height 22
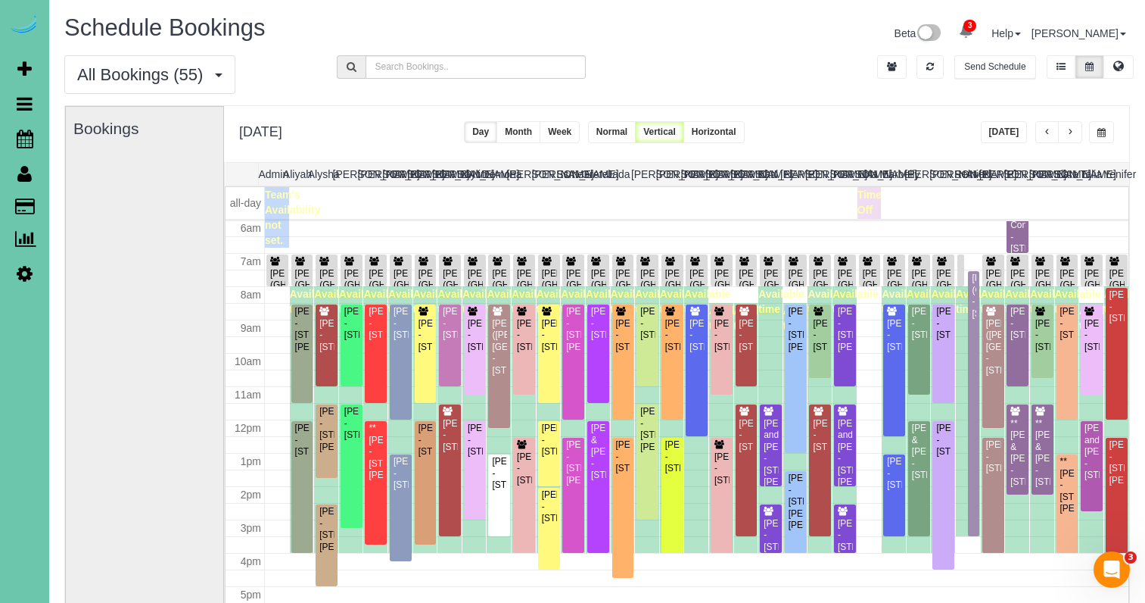
click at [1076, 126] on button "button" at bounding box center [1070, 132] width 24 height 22
